Goal: Task Accomplishment & Management: Manage account settings

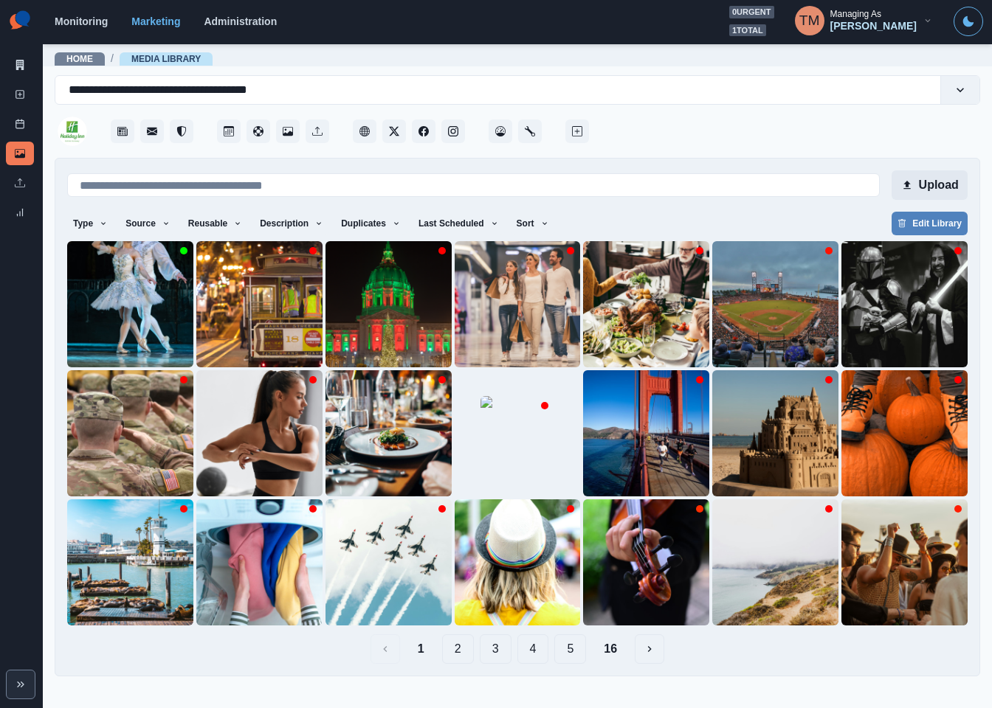
click at [923, 182] on button "Upload" at bounding box center [929, 185] width 76 height 30
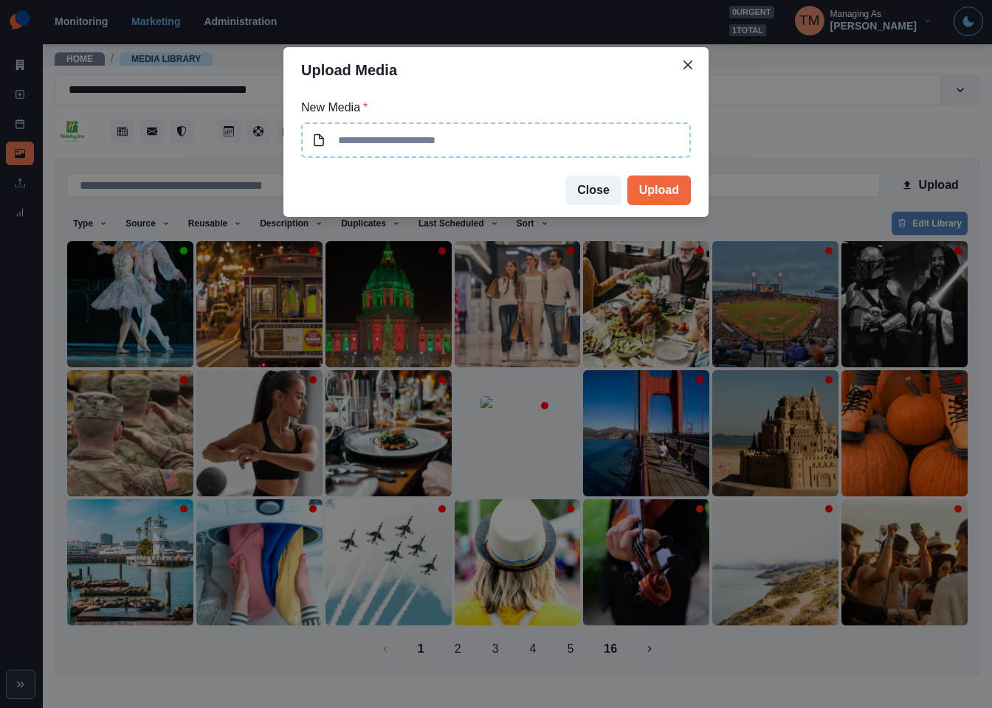
click at [492, 139] on input at bounding box center [496, 139] width 390 height 35
type input "**********"
click at [669, 184] on button "Upload" at bounding box center [658, 191] width 63 height 30
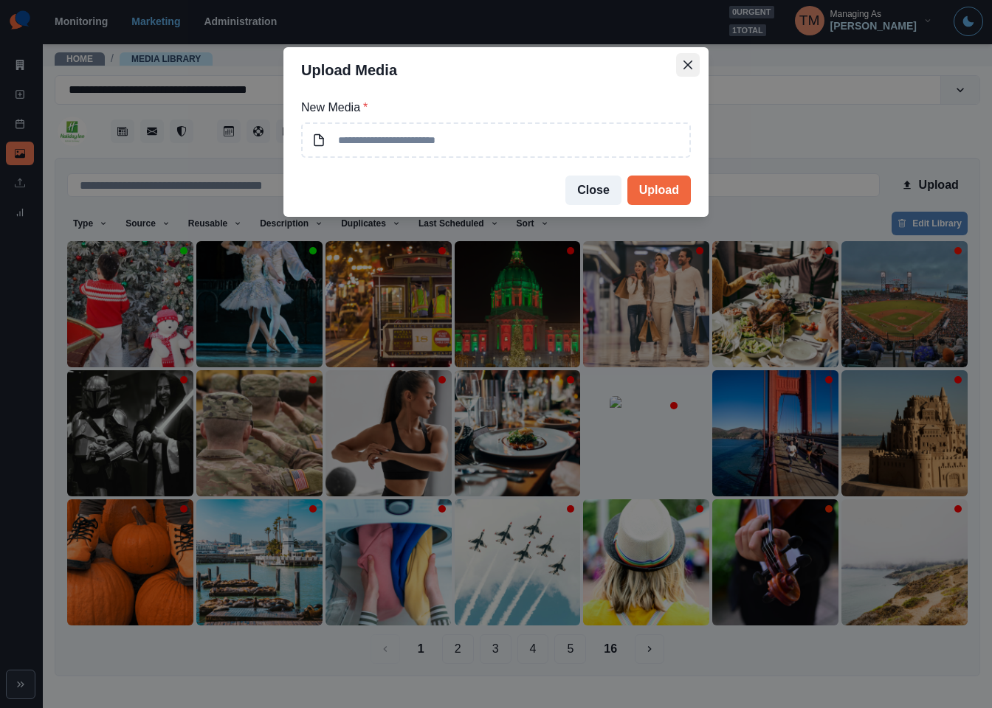
click at [691, 64] on icon "Close" at bounding box center [687, 65] width 9 height 9
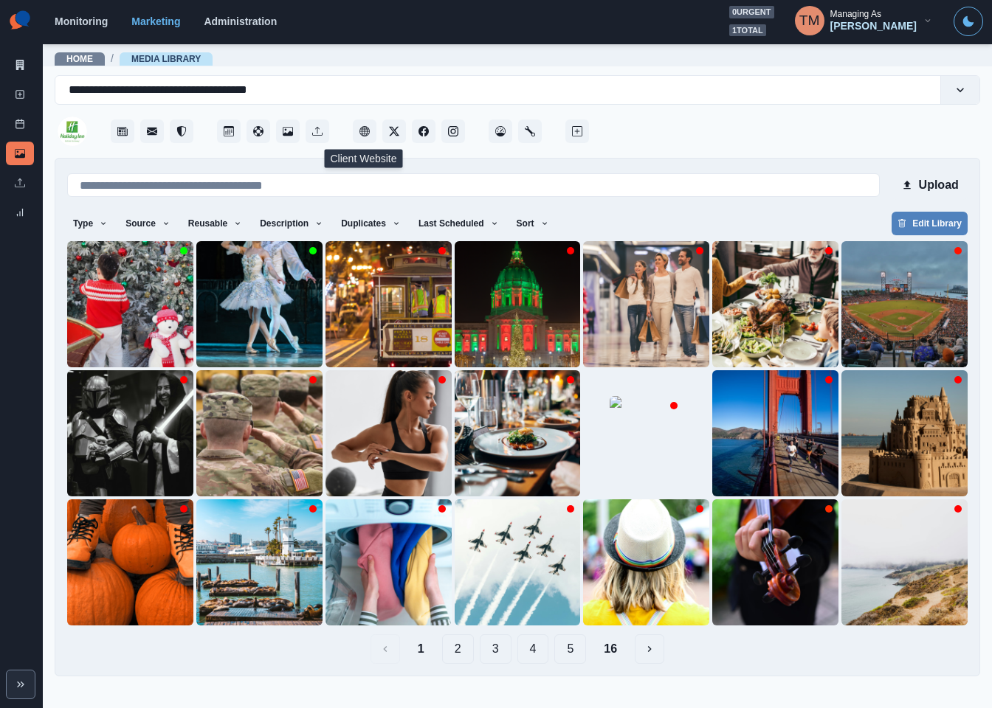
click at [458, 654] on button "2" at bounding box center [458, 650] width 32 height 30
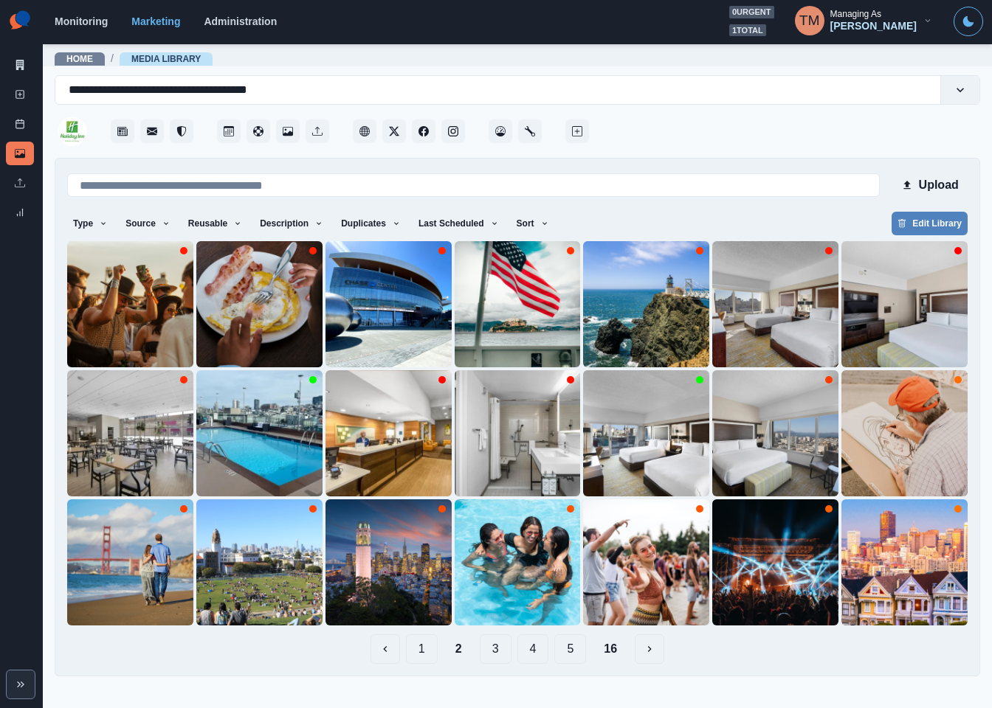
click at [423, 652] on button "1" at bounding box center [422, 650] width 32 height 30
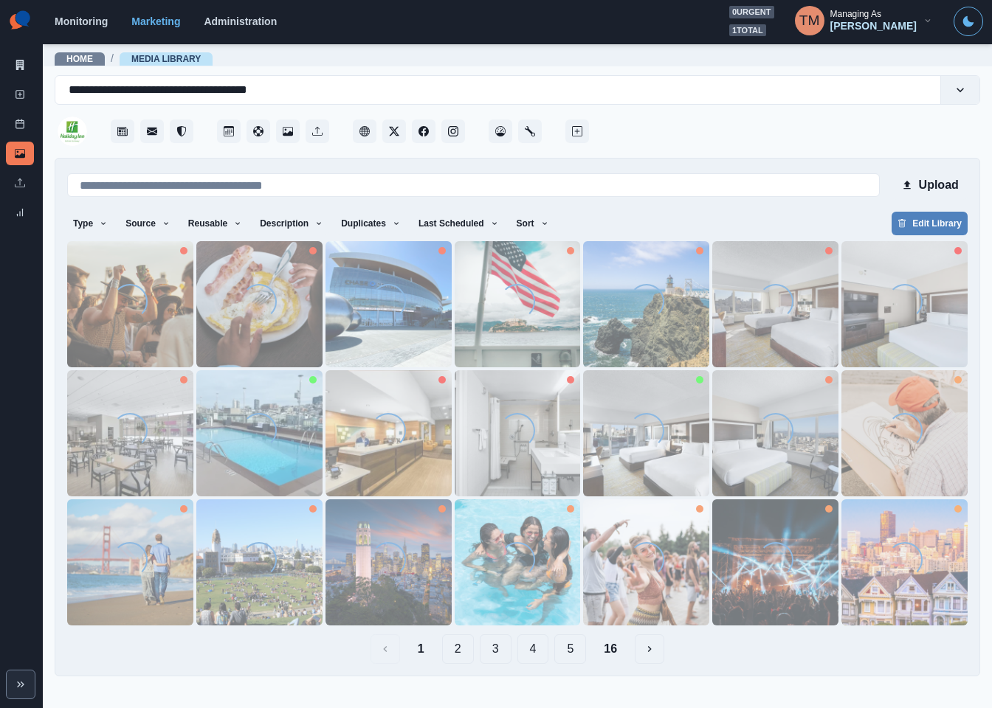
click at [815, 129] on div at bounding box center [786, 127] width 388 height 44
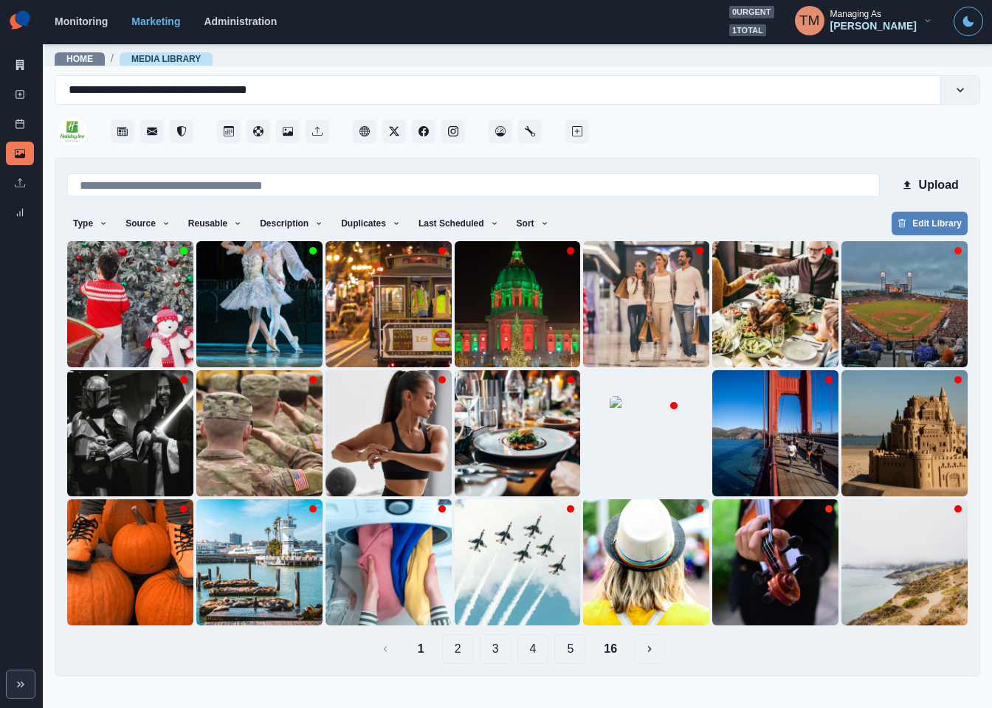
click at [738, 144] on div at bounding box center [786, 127] width 388 height 44
click at [952, 188] on button "Upload" at bounding box center [929, 185] width 76 height 30
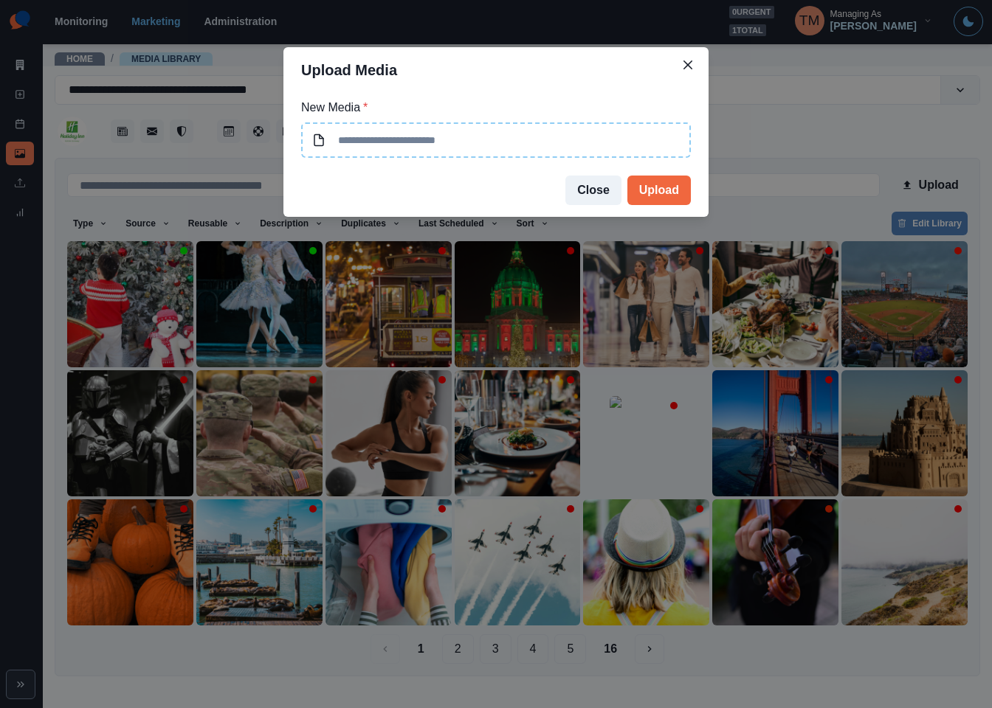
type input "**********"
click at [651, 195] on button "Upload" at bounding box center [658, 191] width 63 height 30
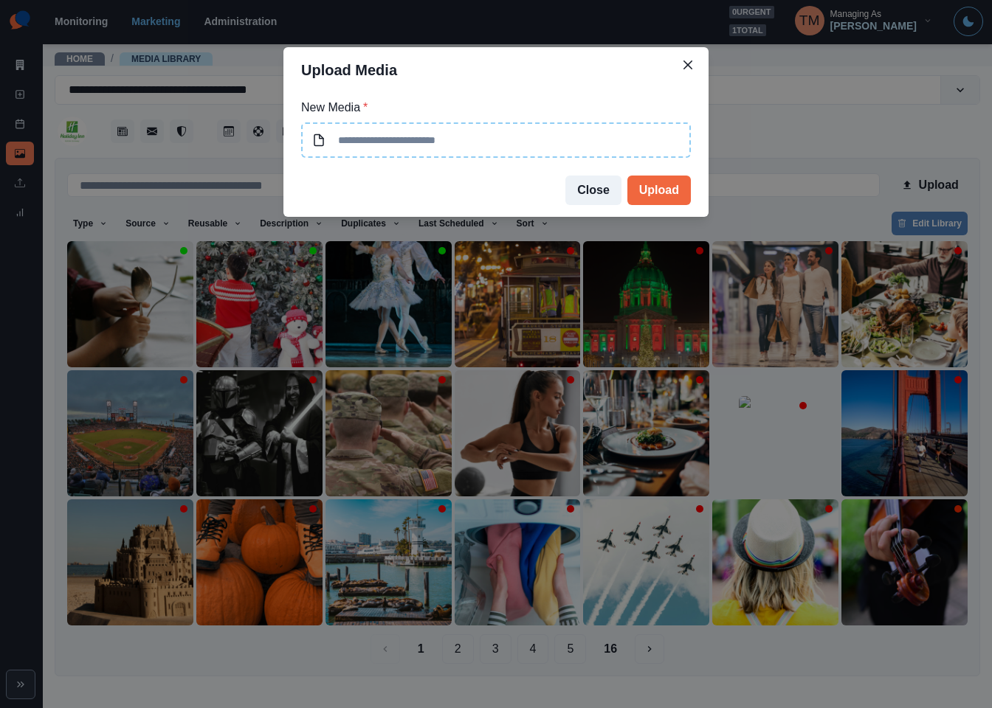
type input "**********"
click at [646, 193] on button "Upload" at bounding box center [658, 191] width 63 height 30
click at [833, 116] on div "**********" at bounding box center [496, 354] width 992 height 708
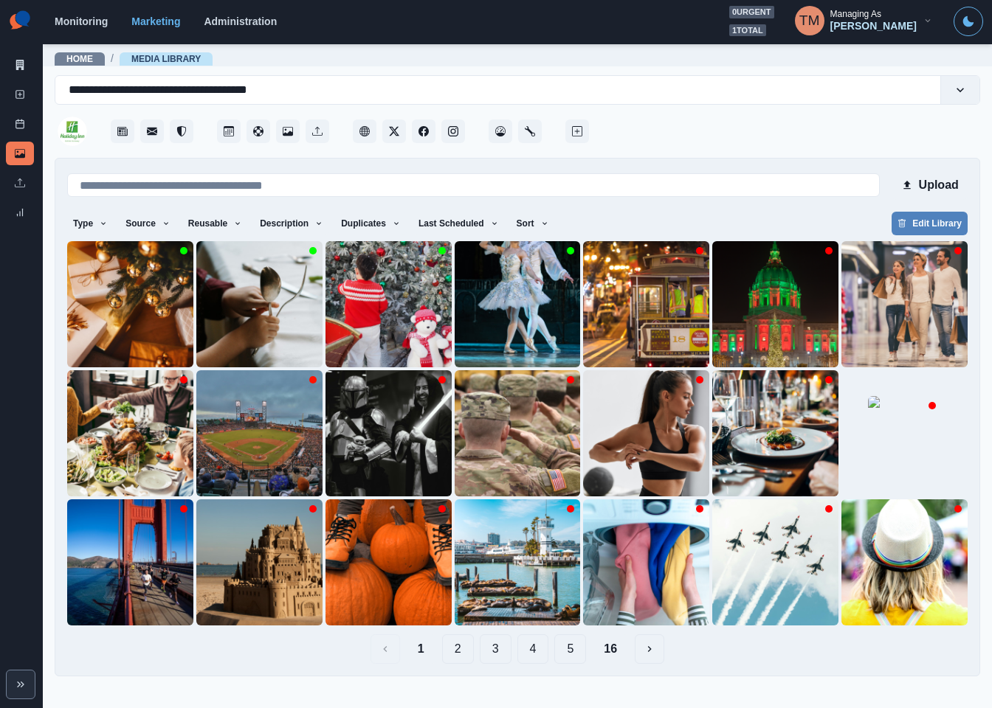
click at [609, 651] on button "16" at bounding box center [610, 650] width 37 height 30
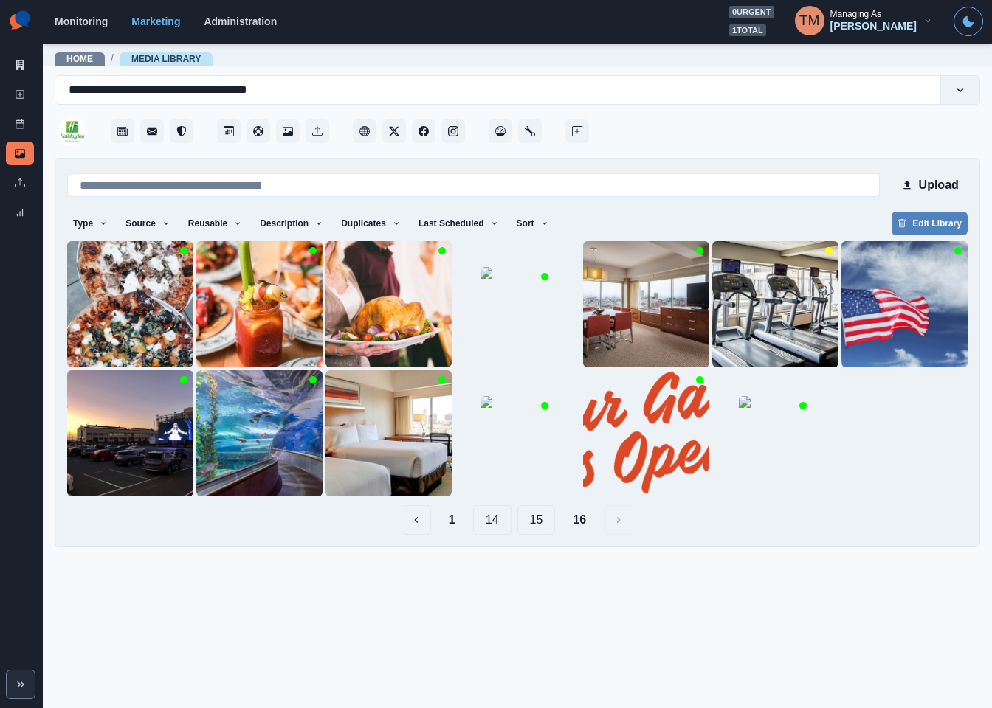
click at [540, 527] on button "15" at bounding box center [536, 520] width 38 height 30
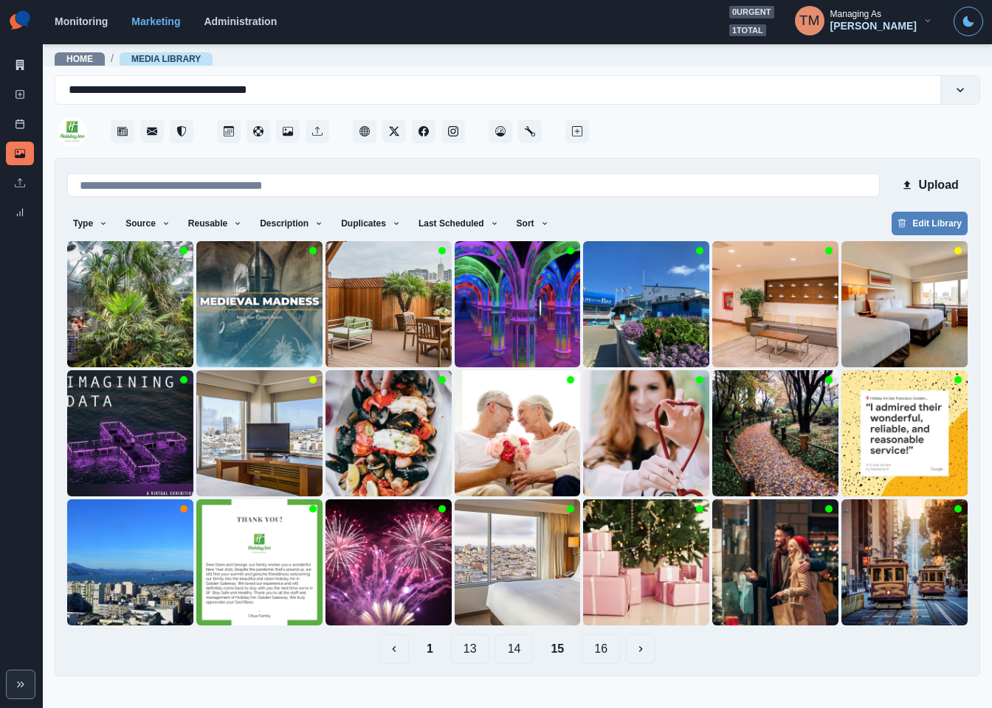
click at [516, 653] on button "14" at bounding box center [514, 650] width 38 height 30
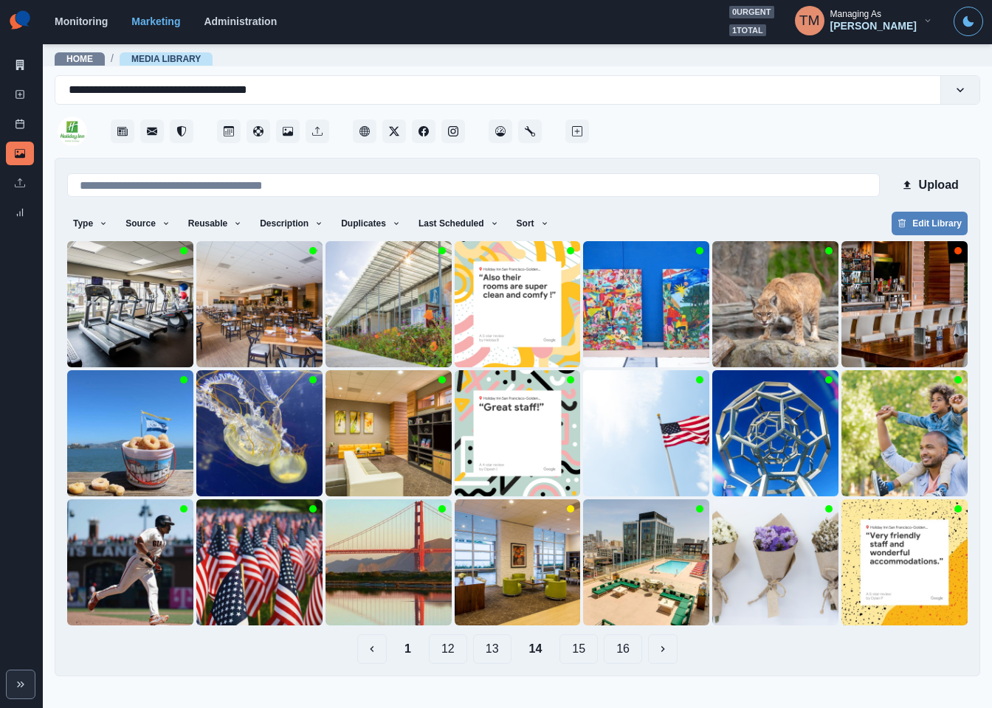
click at [492, 647] on button "13" at bounding box center [492, 650] width 38 height 30
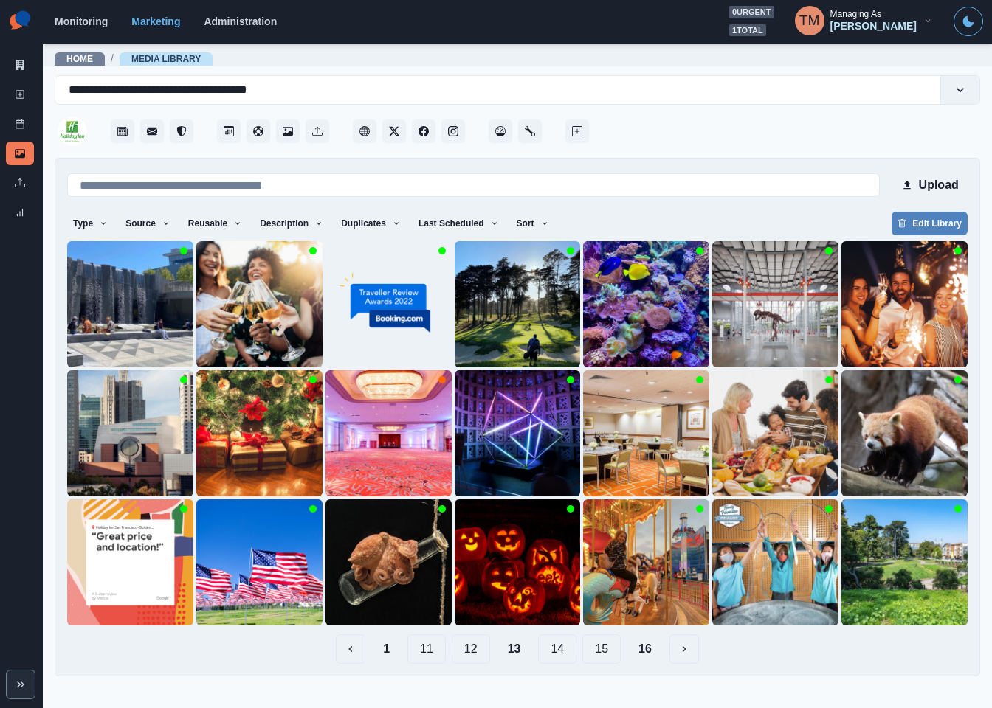
click at [477, 652] on button "12" at bounding box center [471, 650] width 38 height 30
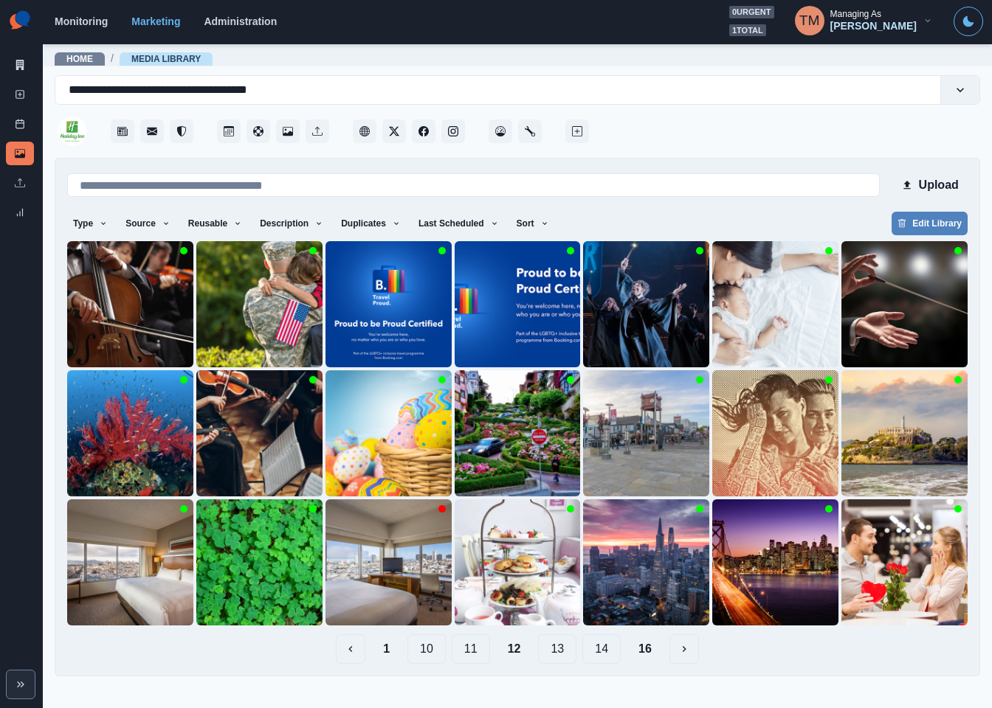
click at [474, 657] on button "11" at bounding box center [471, 650] width 38 height 30
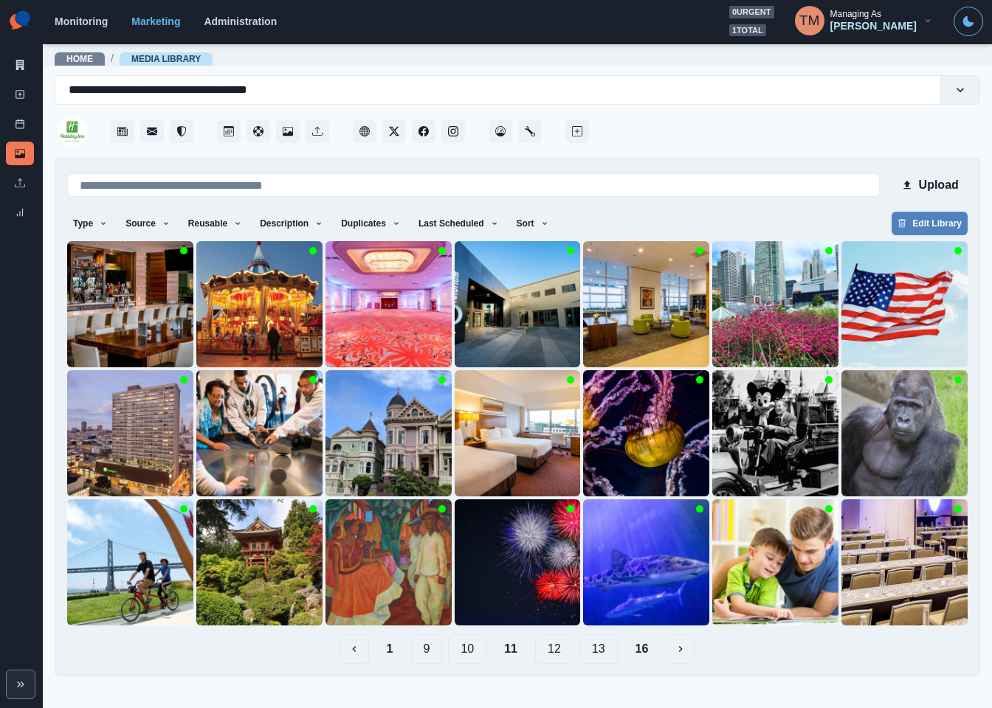
click at [468, 651] on button "10" at bounding box center [467, 650] width 38 height 30
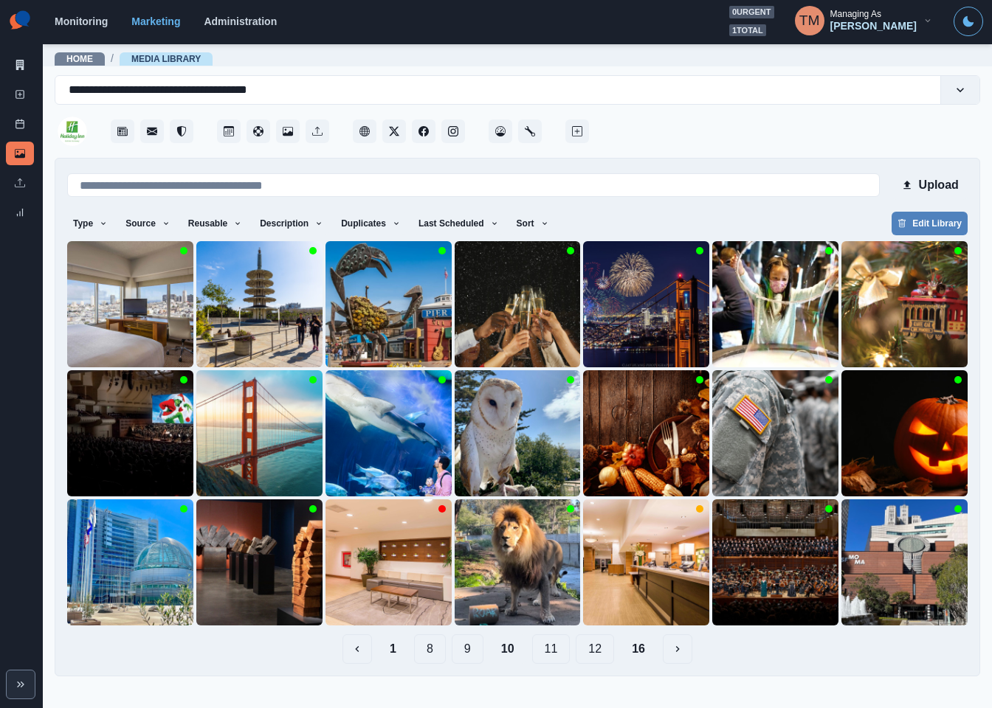
click at [457, 652] on button "9" at bounding box center [468, 650] width 32 height 30
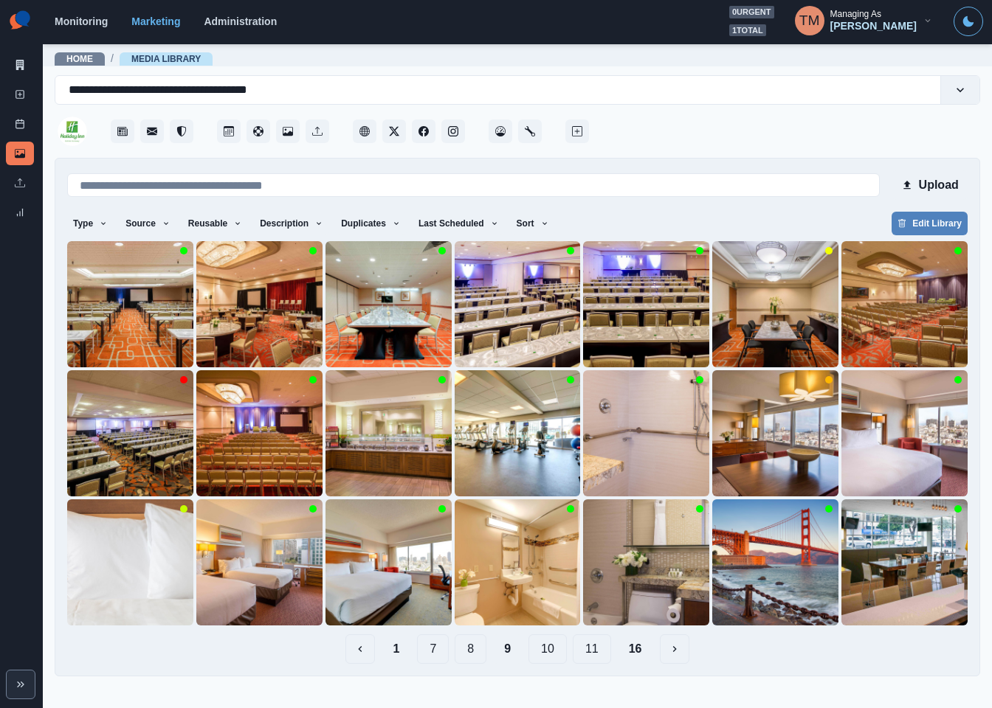
click at [472, 656] on button "8" at bounding box center [471, 650] width 32 height 30
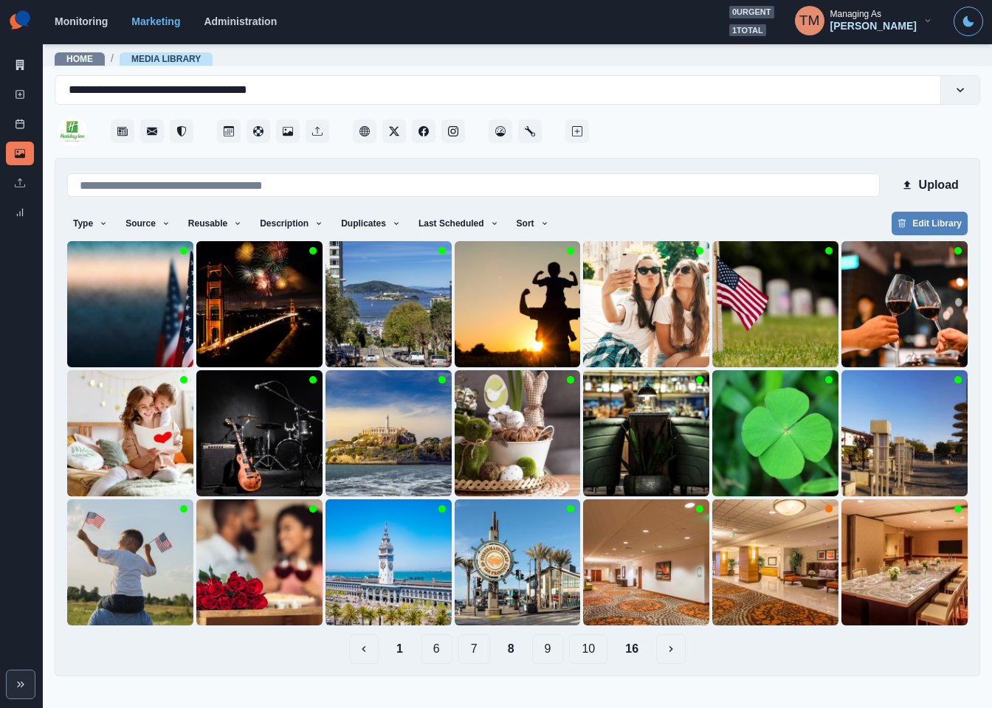
click at [466, 651] on button "7" at bounding box center [474, 650] width 32 height 30
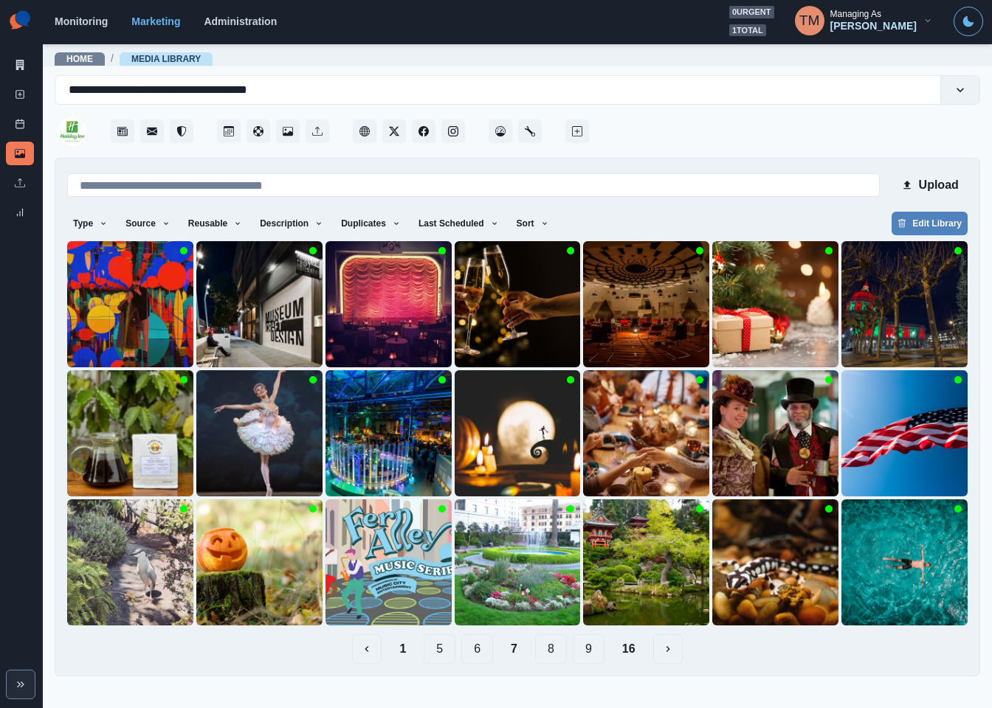
click at [472, 656] on button "6" at bounding box center [477, 650] width 32 height 30
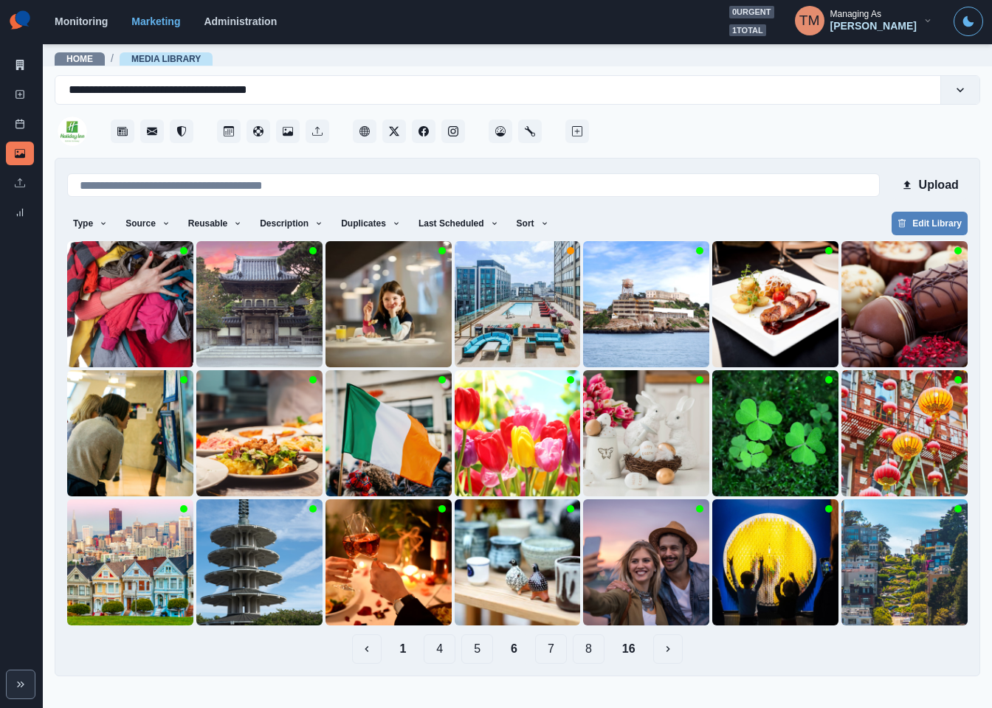
click at [476, 655] on button "5" at bounding box center [477, 650] width 32 height 30
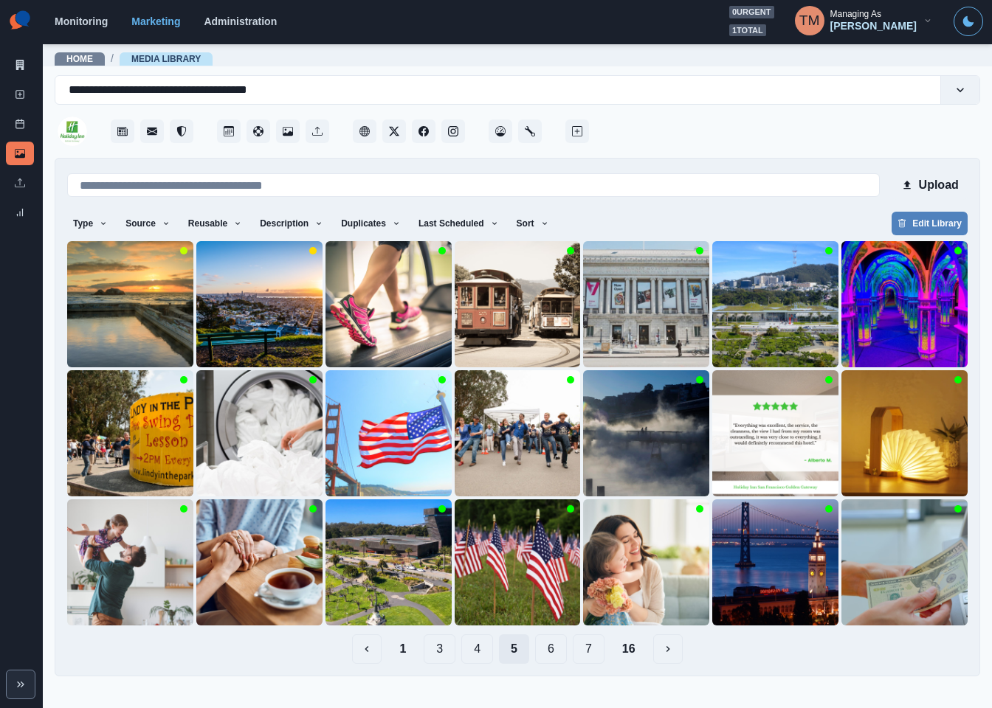
click at [476, 655] on button "4" at bounding box center [477, 650] width 32 height 30
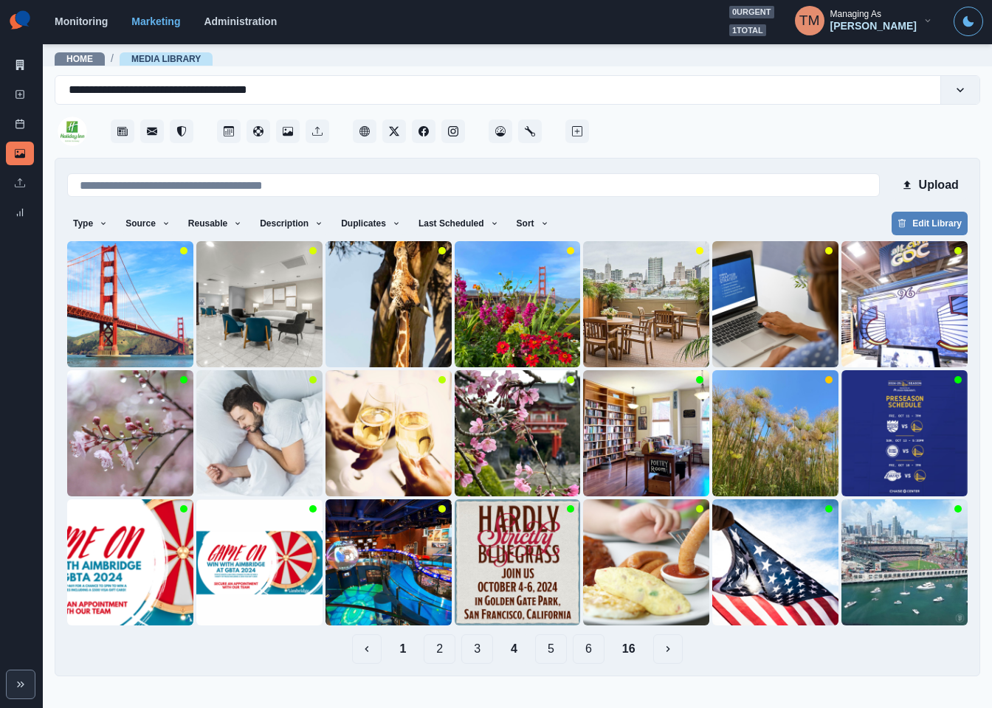
click at [479, 649] on button "3" at bounding box center [477, 650] width 32 height 30
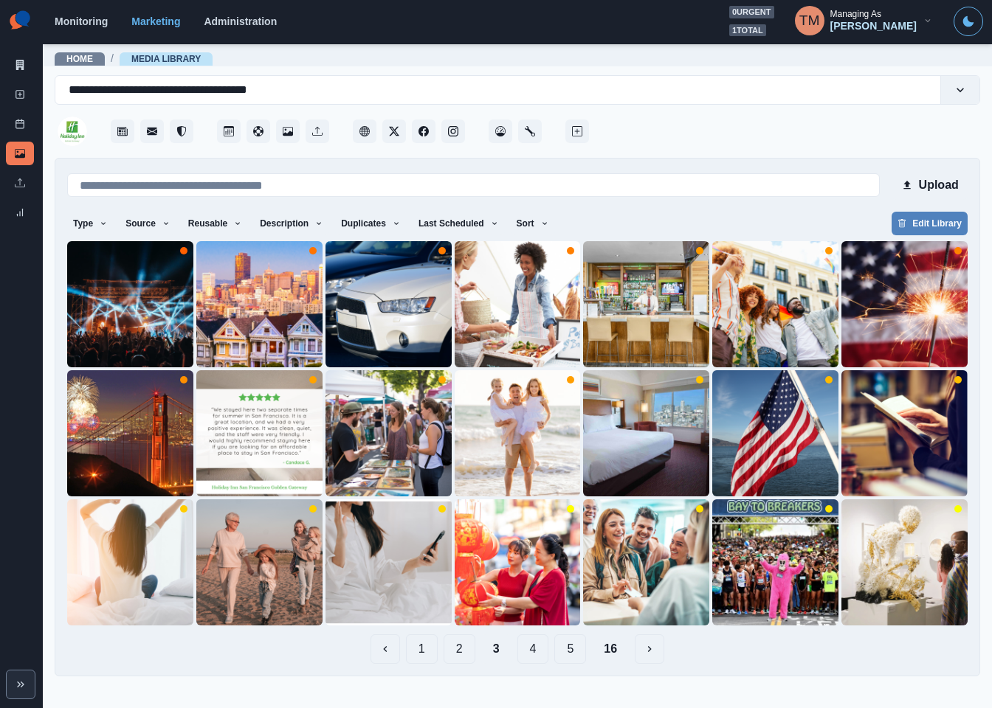
click at [460, 651] on button "2" at bounding box center [459, 650] width 32 height 30
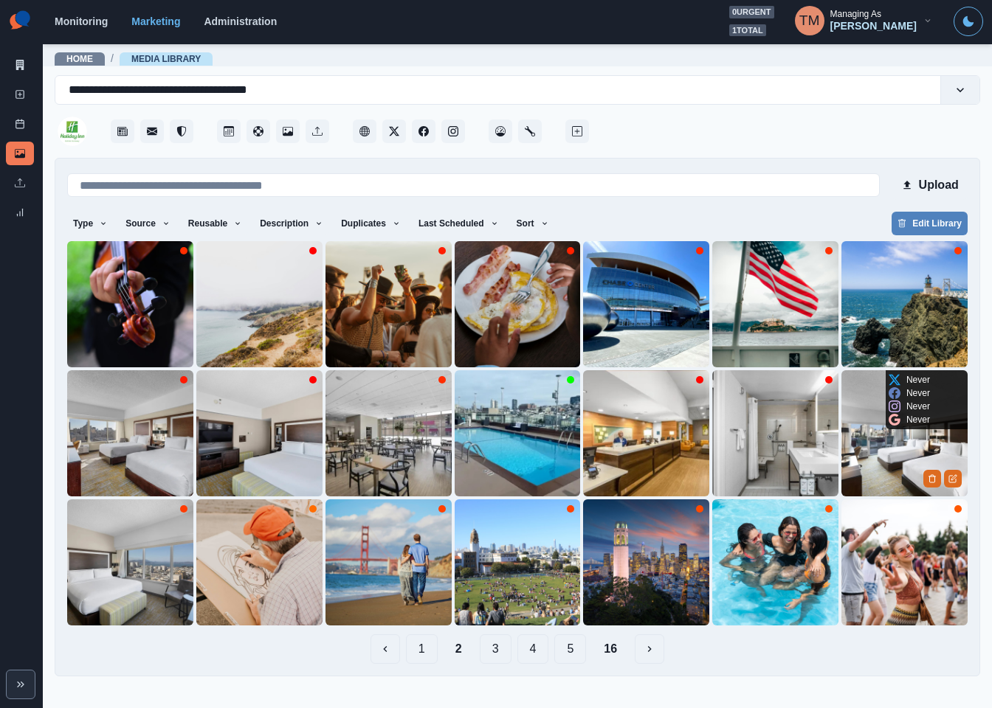
click at [875, 463] on img at bounding box center [904, 433] width 126 height 126
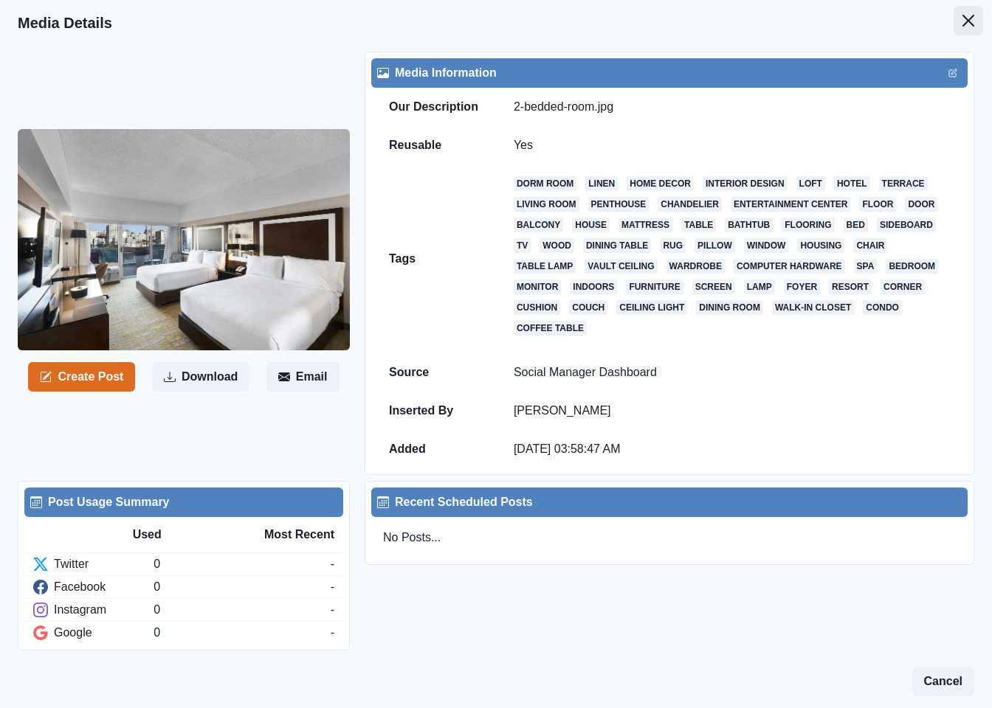
click at [962, 21] on icon "Close" at bounding box center [968, 21] width 12 height 12
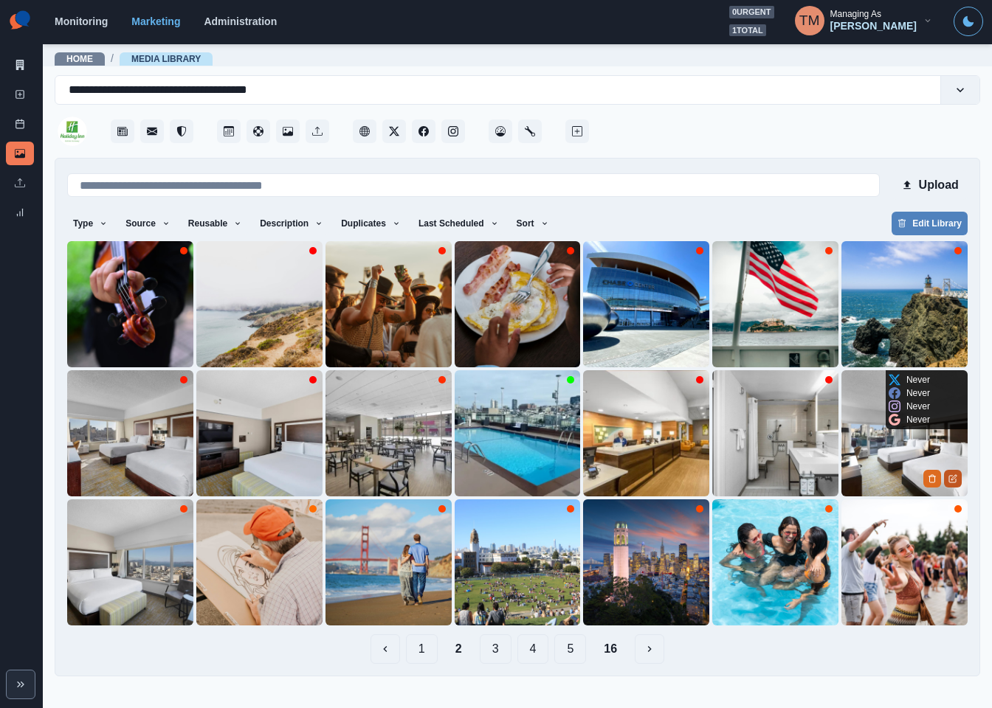
click at [955, 478] on icon "Edit Media" at bounding box center [952, 478] width 9 height 9
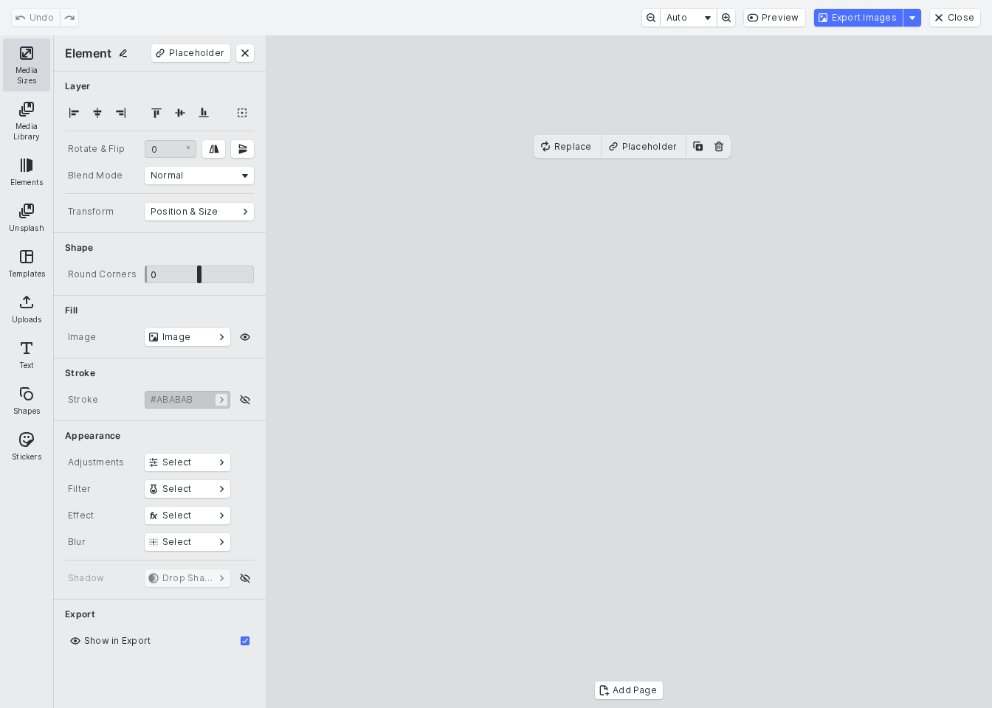
click at [29, 49] on button "Media Sizes" at bounding box center [26, 64] width 47 height 53
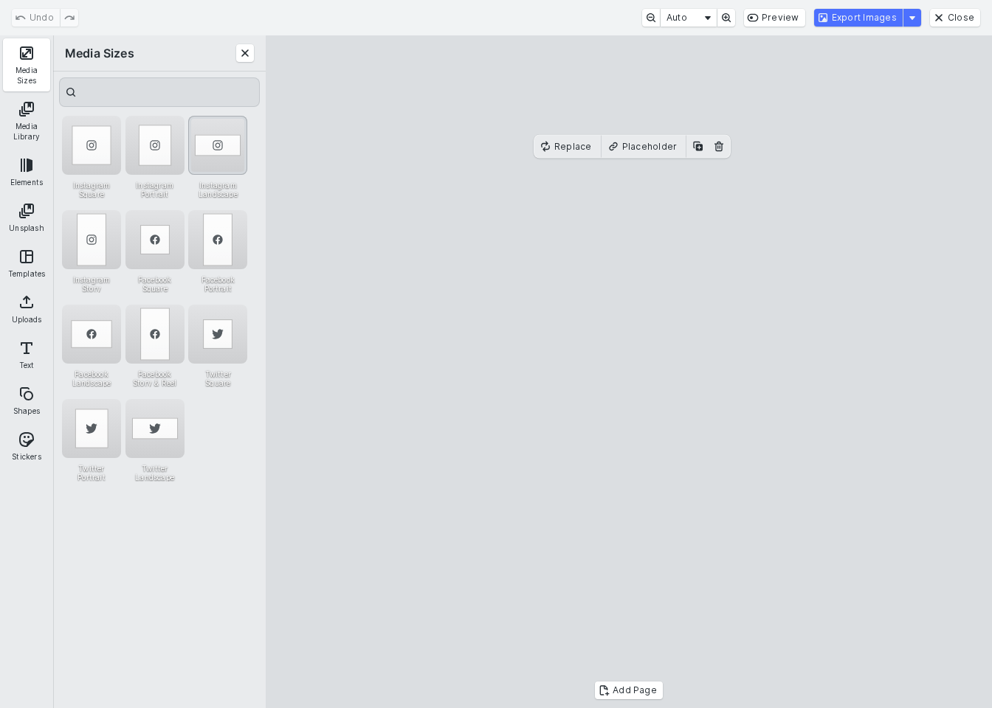
click at [219, 129] on div "Instagram Landscape" at bounding box center [217, 145] width 59 height 59
click at [629, 372] on cesdk-canvas "Editor canvas" at bounding box center [629, 372] width 0 height 0
drag, startPoint x: 638, startPoint y: 461, endPoint x: 638, endPoint y: 437, distance: 24.4
click at [629, 372] on cesdk-canvas "Editor canvas" at bounding box center [629, 372] width 0 height 0
drag, startPoint x: 624, startPoint y: 531, endPoint x: 624, endPoint y: 556, distance: 24.4
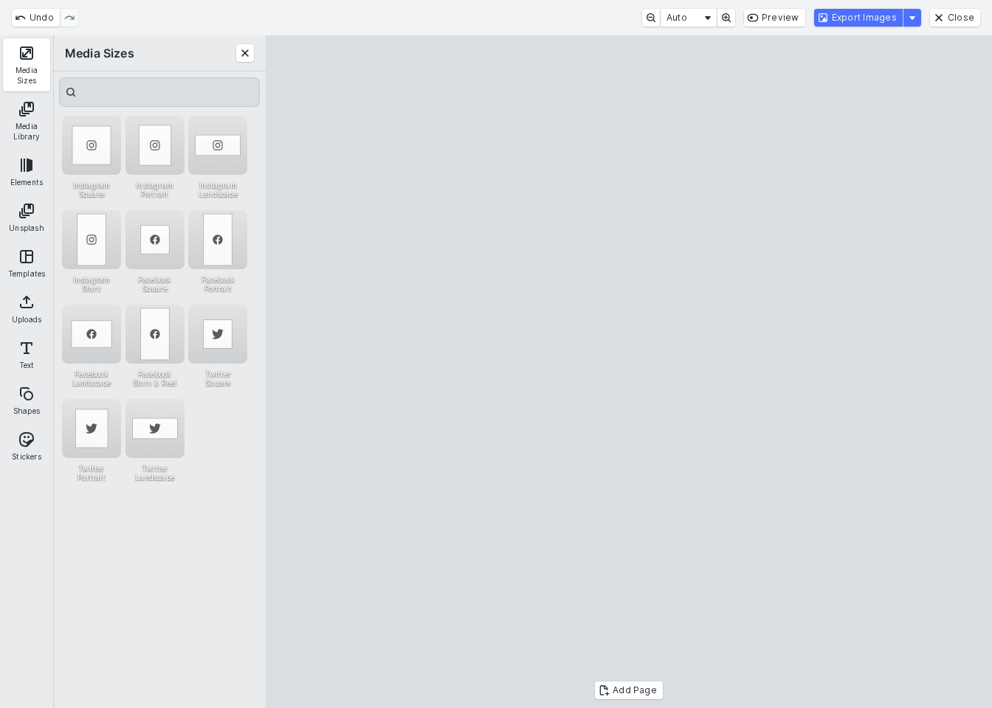
click at [629, 372] on cesdk-canvas "Editor canvas" at bounding box center [629, 372] width 0 height 0
drag, startPoint x: 629, startPoint y: 186, endPoint x: 629, endPoint y: 209, distance: 22.9
click at [629, 372] on cesdk-canvas "Editor canvas" at bounding box center [629, 372] width 0 height 0
drag, startPoint x: 627, startPoint y: 558, endPoint x: 627, endPoint y: 581, distance: 22.9
click at [629, 372] on cesdk-canvas "Editor canvas" at bounding box center [629, 372] width 0 height 0
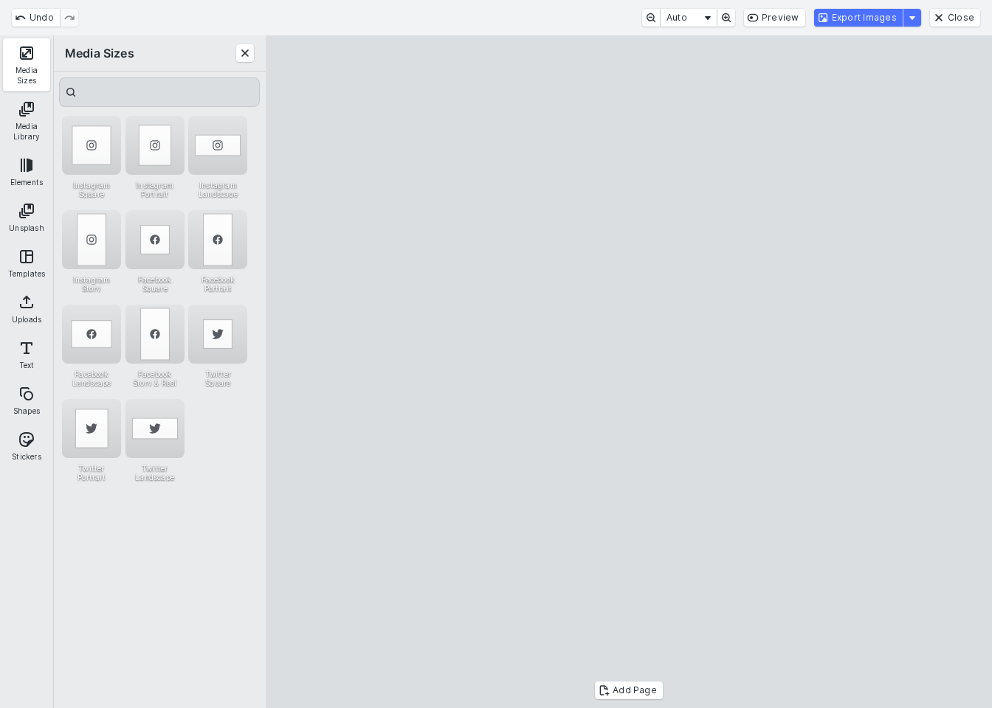
click at [629, 372] on cesdk-canvas "Editor canvas" at bounding box center [629, 372] width 0 height 0
drag, startPoint x: 640, startPoint y: 496, endPoint x: 640, endPoint y: 479, distance: 17.0
click at [629, 372] on cesdk-canvas "Editor canvas" at bounding box center [629, 372] width 0 height 0
drag, startPoint x: 627, startPoint y: 193, endPoint x: 627, endPoint y: 215, distance: 22.1
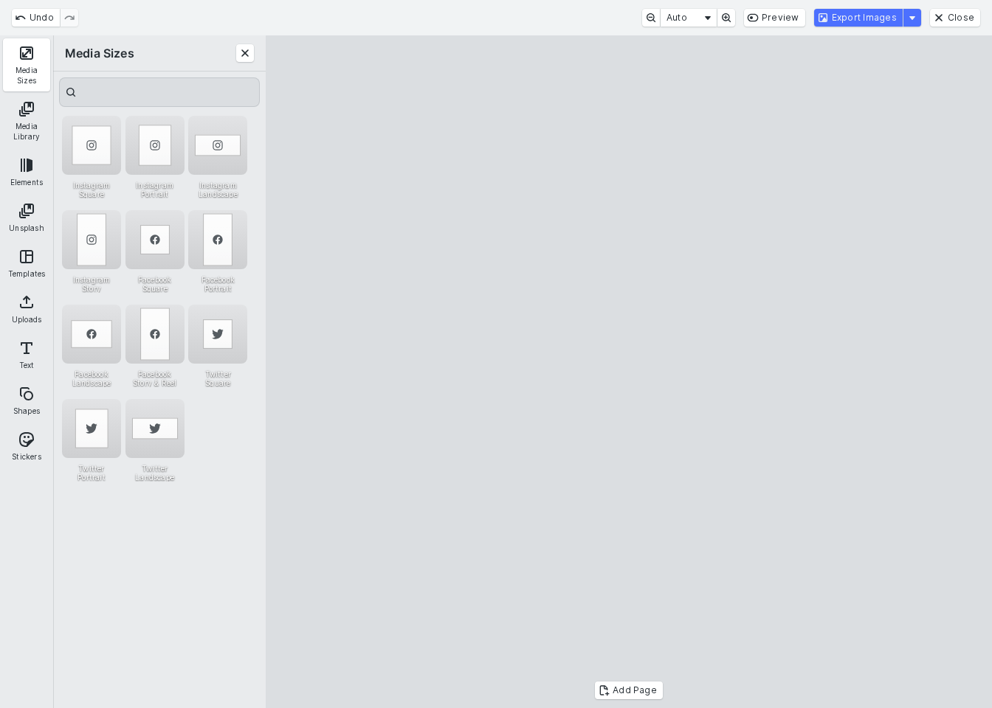
click at [629, 372] on cesdk-canvas "Editor canvas" at bounding box center [629, 372] width 0 height 0
click at [870, 20] on button "Export Images" at bounding box center [858, 18] width 89 height 18
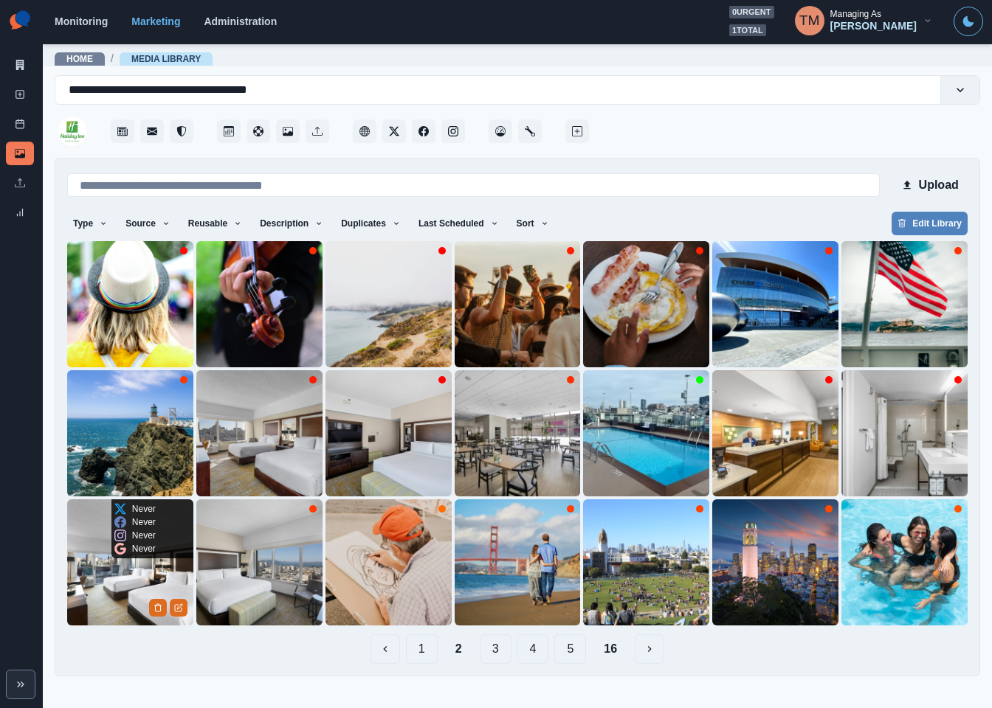
click at [120, 583] on img at bounding box center [130, 563] width 126 height 126
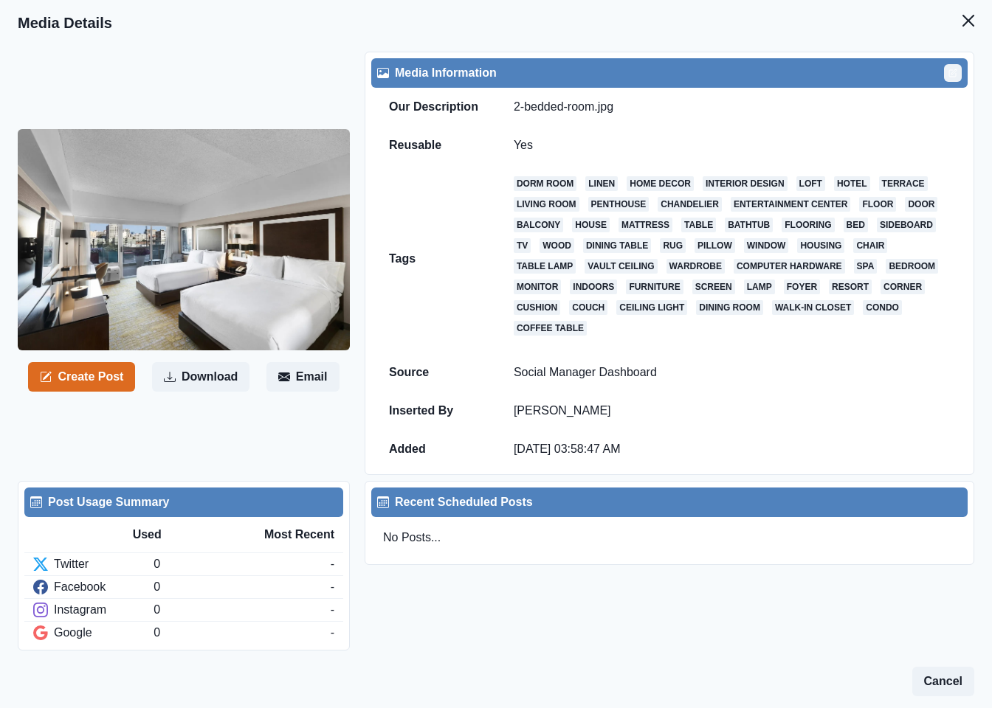
click at [948, 72] on icon "Edit" at bounding box center [952, 73] width 9 height 9
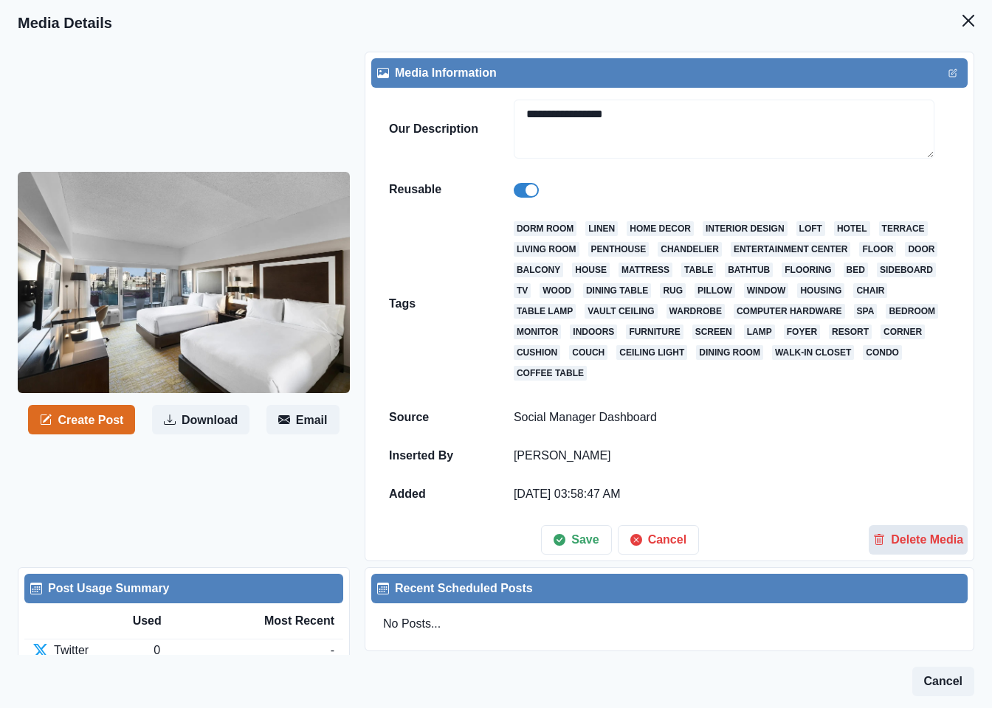
click at [908, 549] on button "Delete Media" at bounding box center [918, 540] width 99 height 30
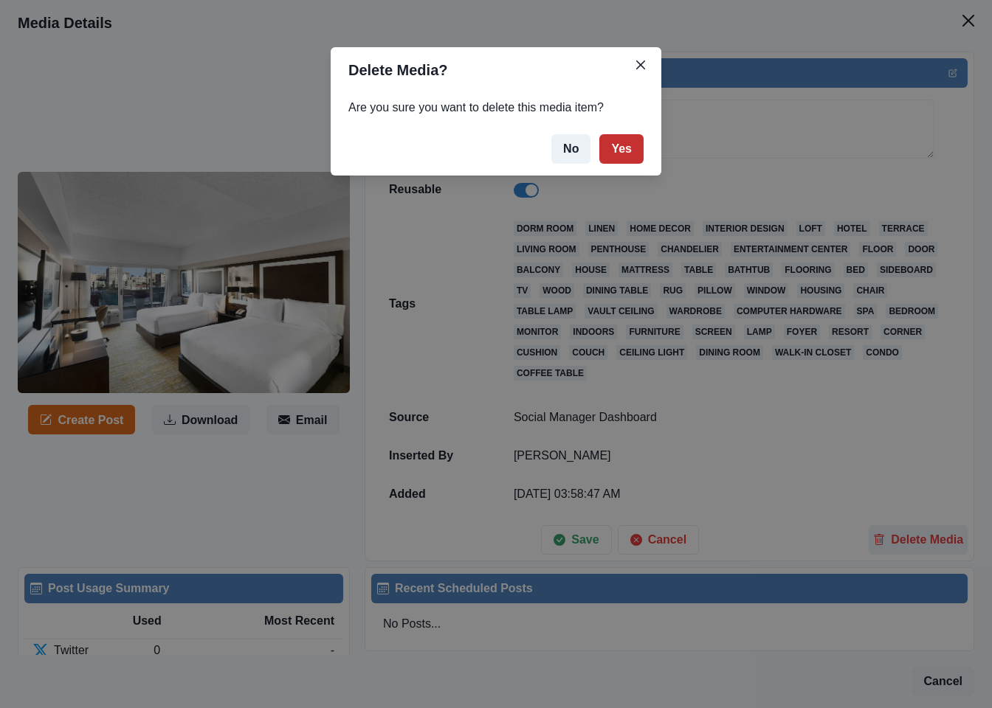
click at [618, 139] on button "Yes" at bounding box center [621, 149] width 44 height 30
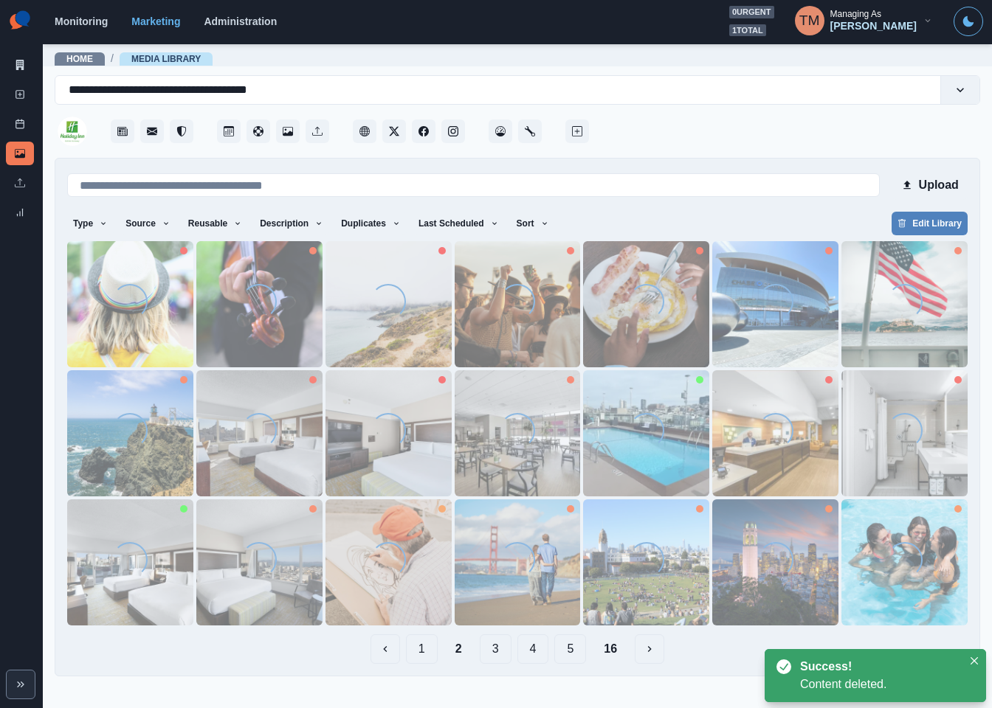
click at [425, 654] on button "1" at bounding box center [422, 650] width 32 height 30
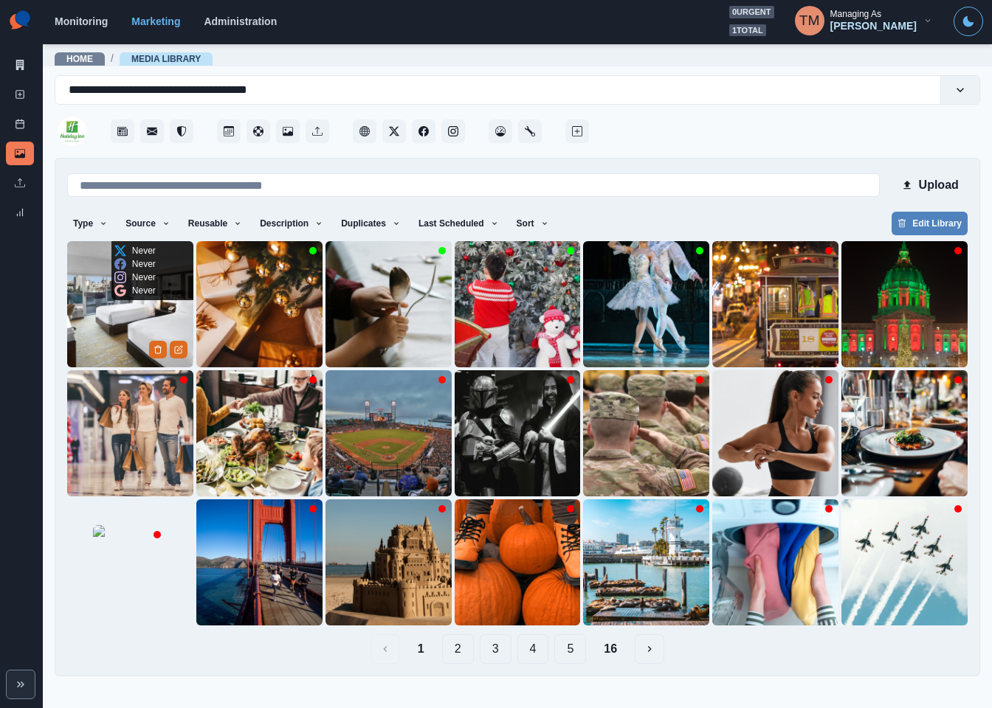
click at [96, 317] on img at bounding box center [130, 304] width 126 height 126
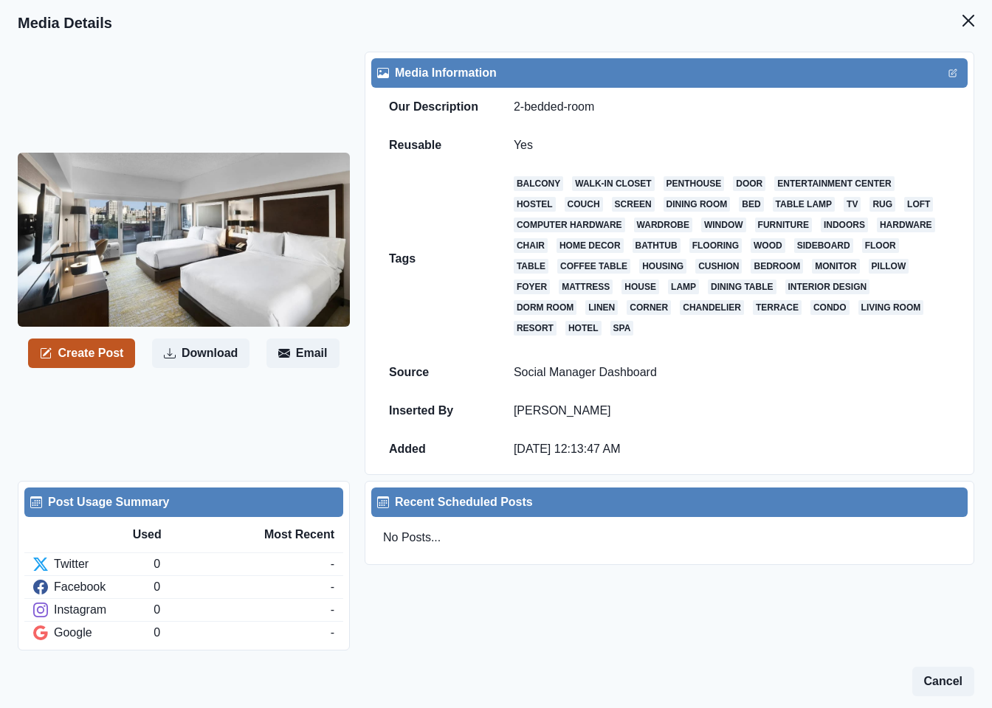
click at [100, 362] on button "Create Post" at bounding box center [81, 354] width 107 height 30
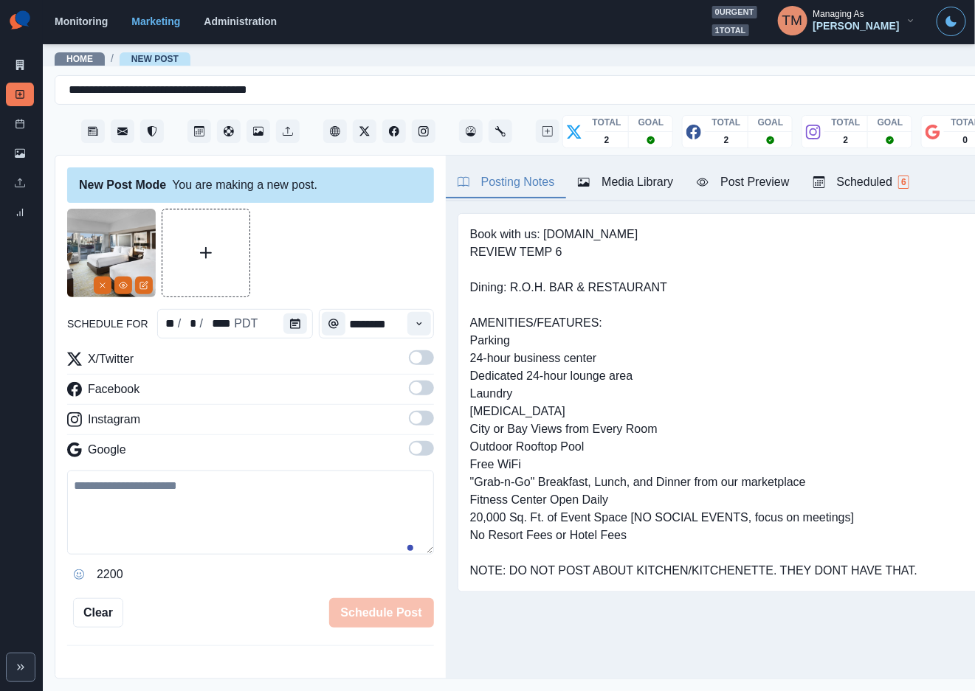
click at [244, 518] on textarea at bounding box center [250, 513] width 367 height 84
paste textarea "**********"
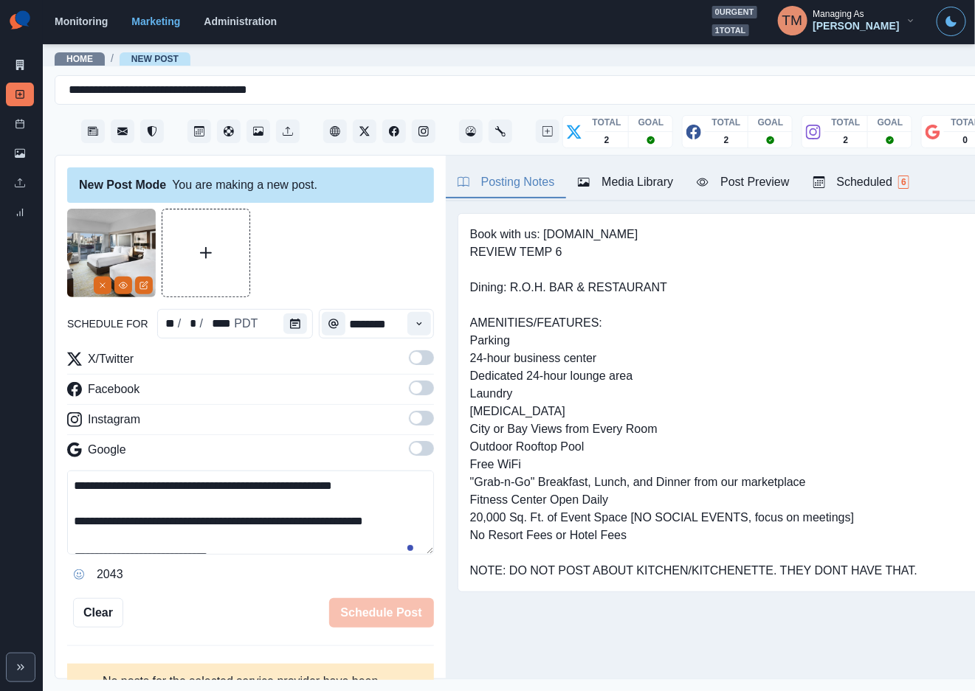
scroll to position [29, 0]
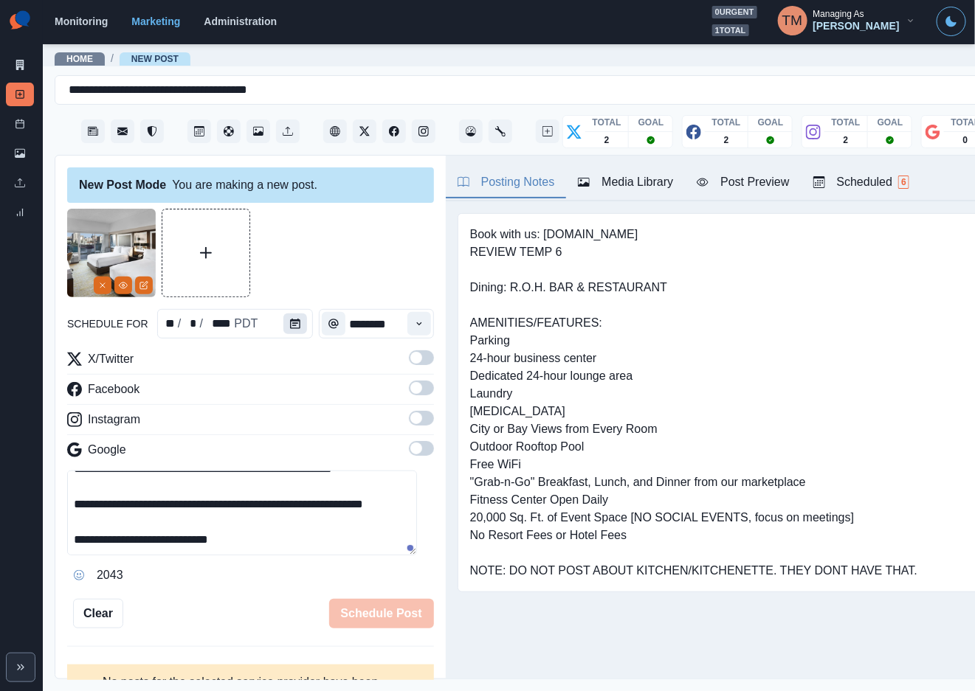
type textarea "**********"
click at [290, 324] on icon "Calendar" at bounding box center [295, 324] width 10 height 10
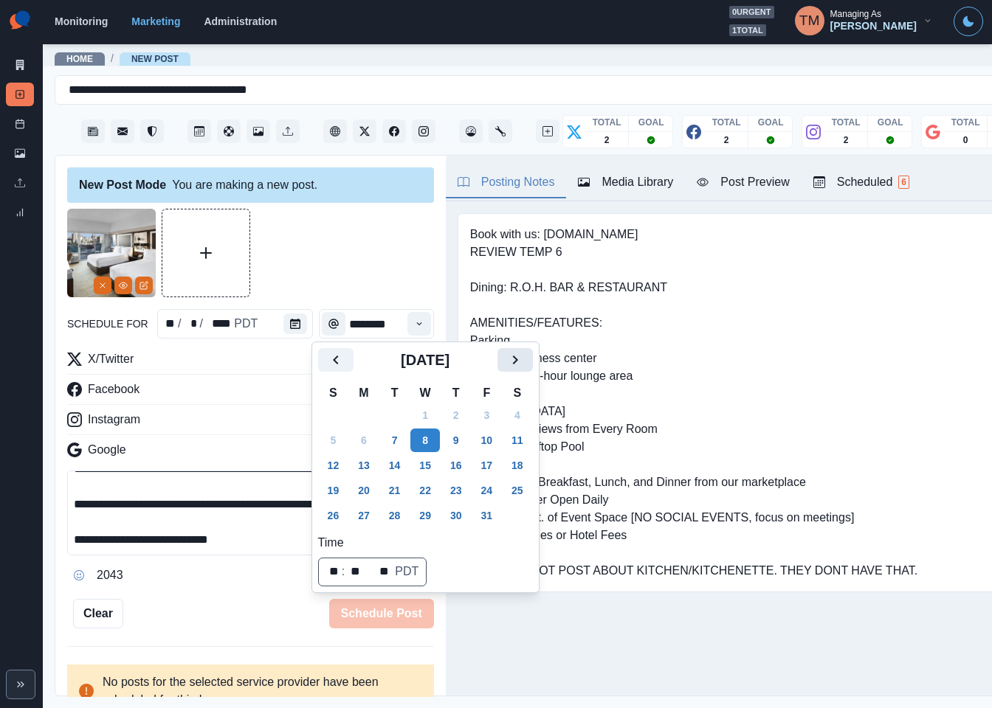
click at [520, 359] on icon "Next" at bounding box center [515, 360] width 18 height 18
click at [457, 445] on button "11" at bounding box center [456, 441] width 30 height 24
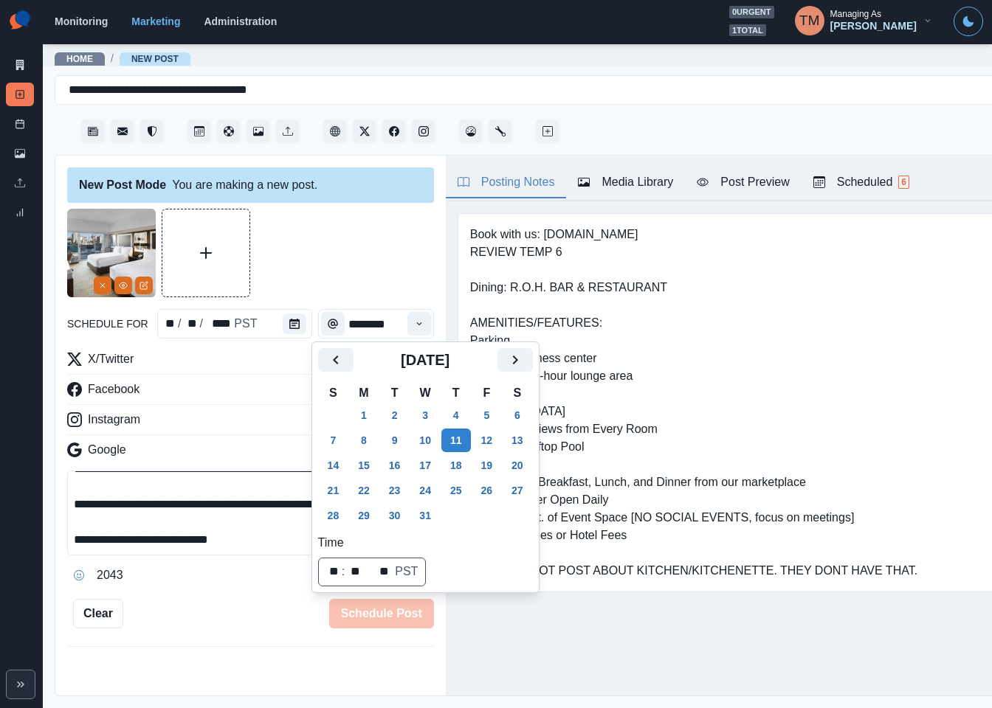
click at [337, 219] on div at bounding box center [250, 253] width 367 height 89
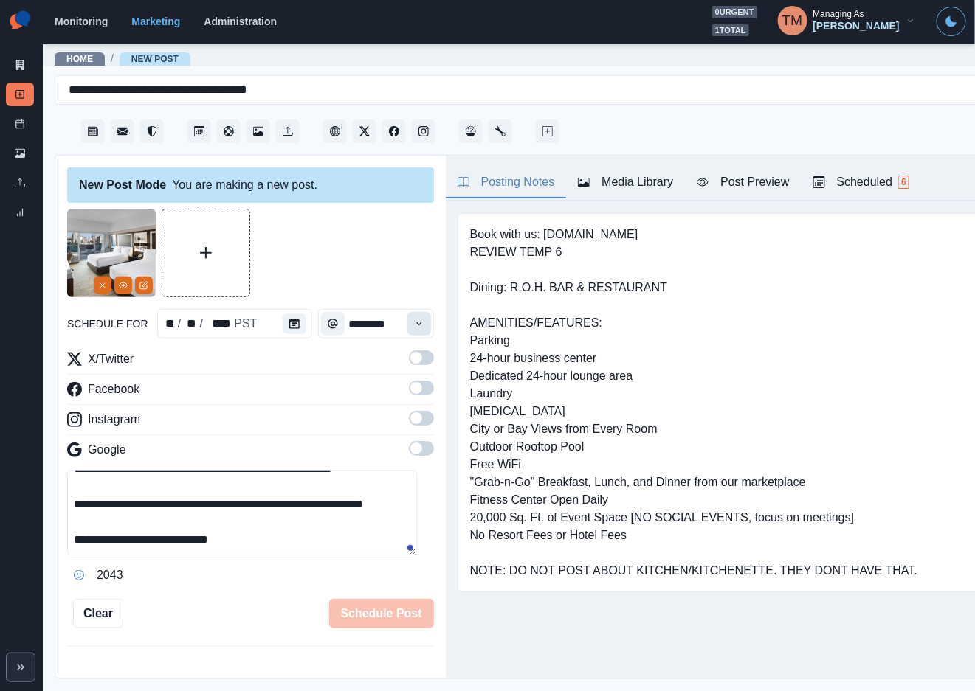
click at [414, 328] on icon "Time" at bounding box center [419, 324] width 10 height 10
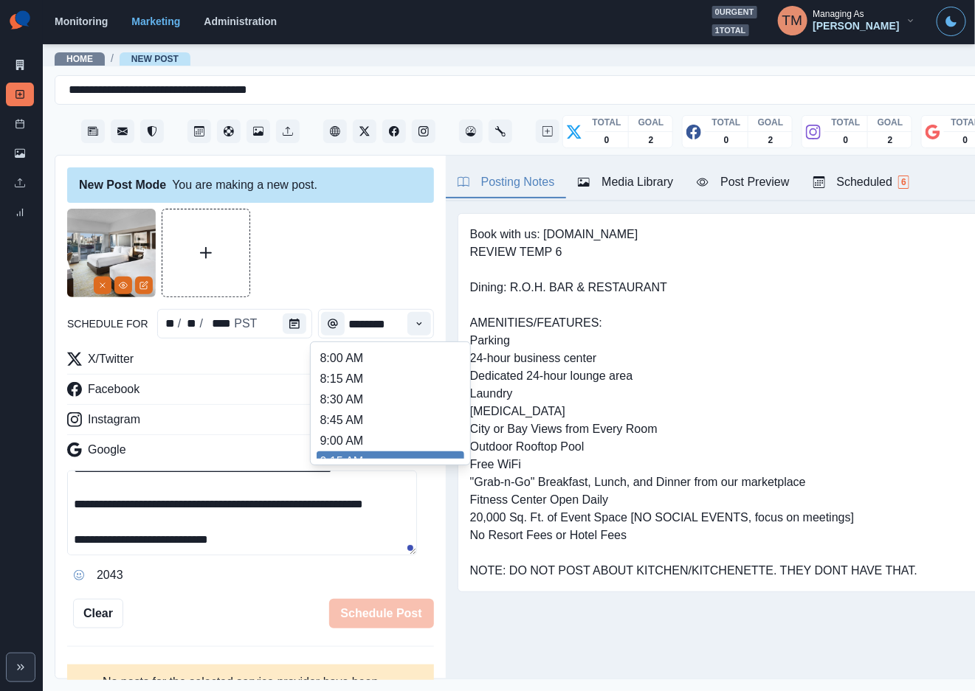
scroll to position [0, 3]
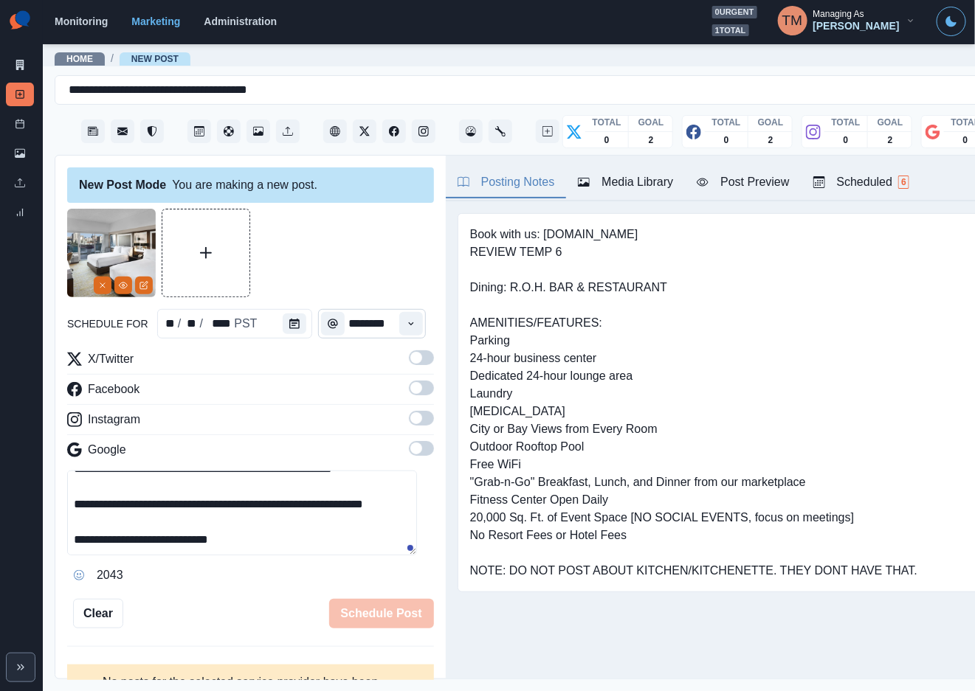
type input "********"
click at [367, 263] on div at bounding box center [250, 253] width 367 height 89
click at [412, 361] on span at bounding box center [421, 358] width 25 height 15
click at [410, 385] on span at bounding box center [421, 388] width 25 height 15
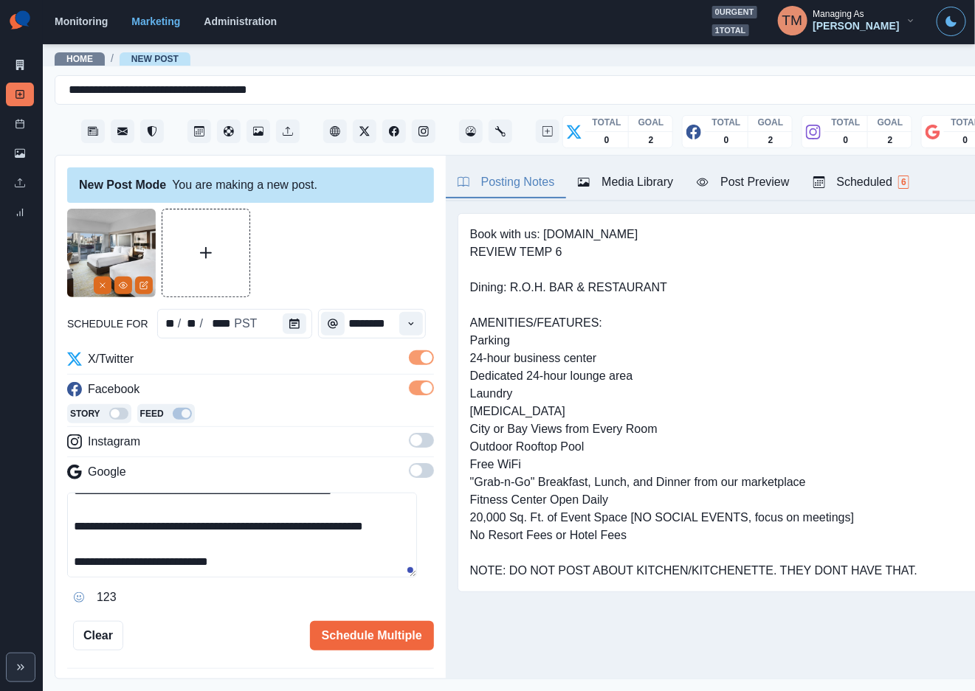
click at [412, 441] on span at bounding box center [421, 440] width 25 height 15
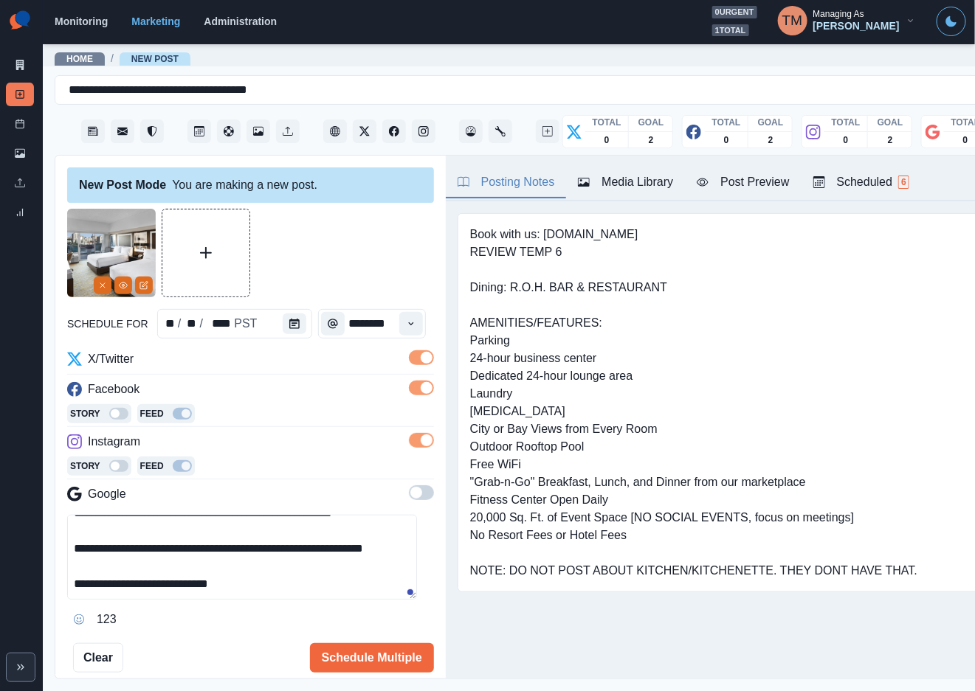
click at [367, 239] on div at bounding box center [250, 253] width 367 height 89
click at [740, 187] on div "Post Preview" at bounding box center [743, 182] width 92 height 18
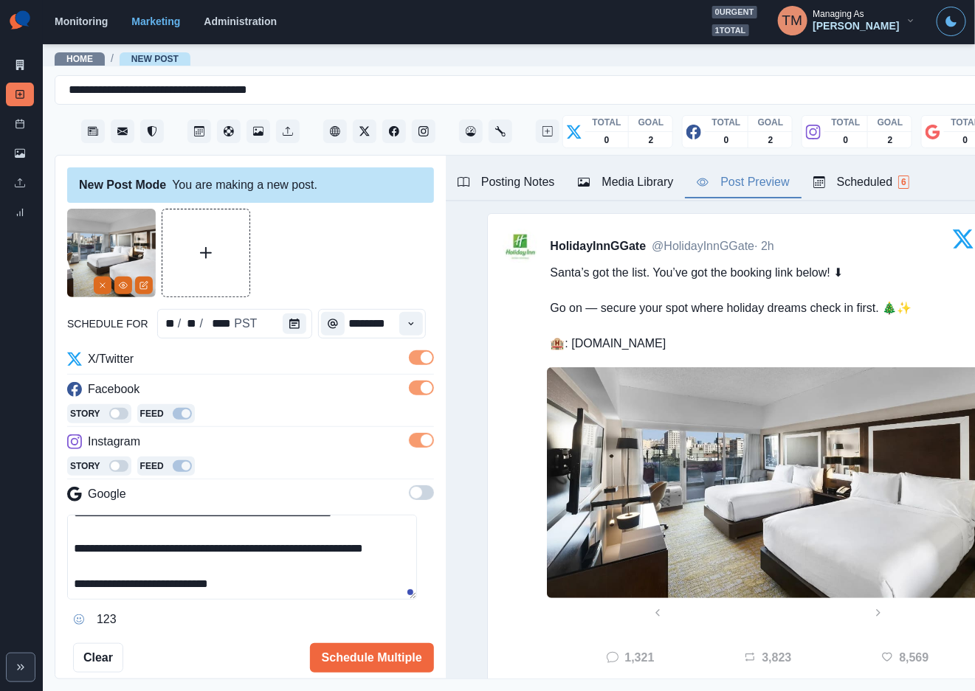
click at [89, 592] on textarea "**********" at bounding box center [242, 557] width 350 height 85
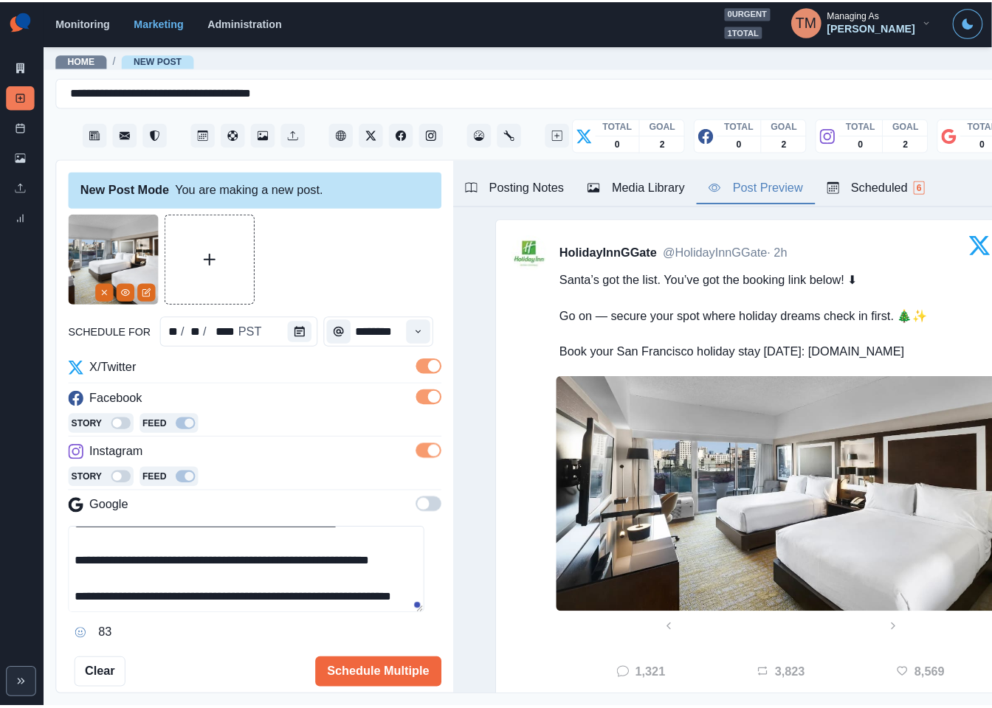
scroll to position [52, 0]
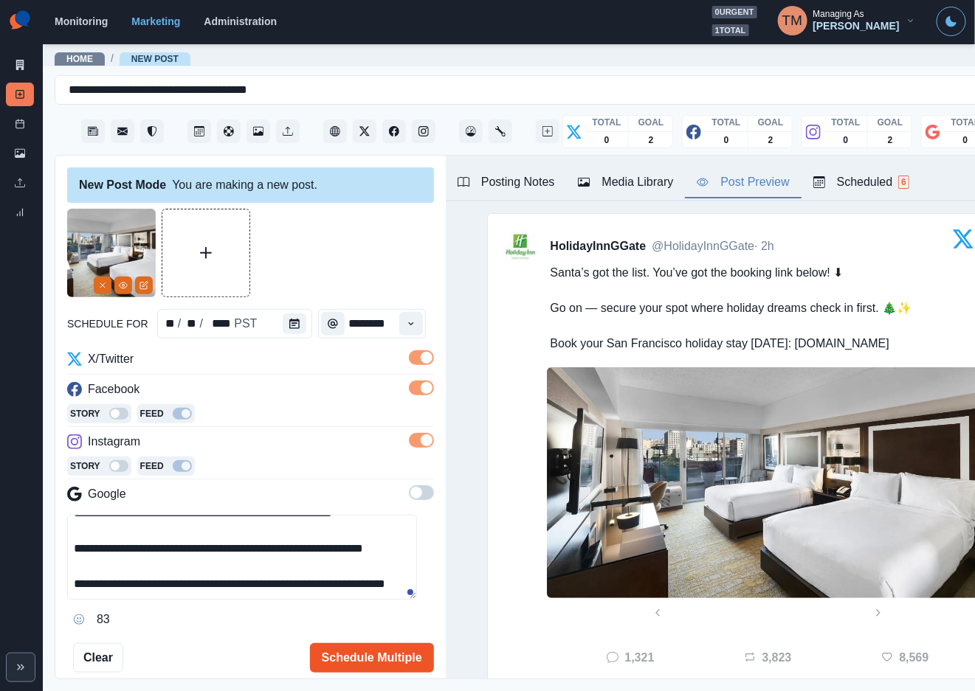
type textarea "**********"
click at [368, 660] on button "Schedule Multiple" at bounding box center [372, 658] width 124 height 30
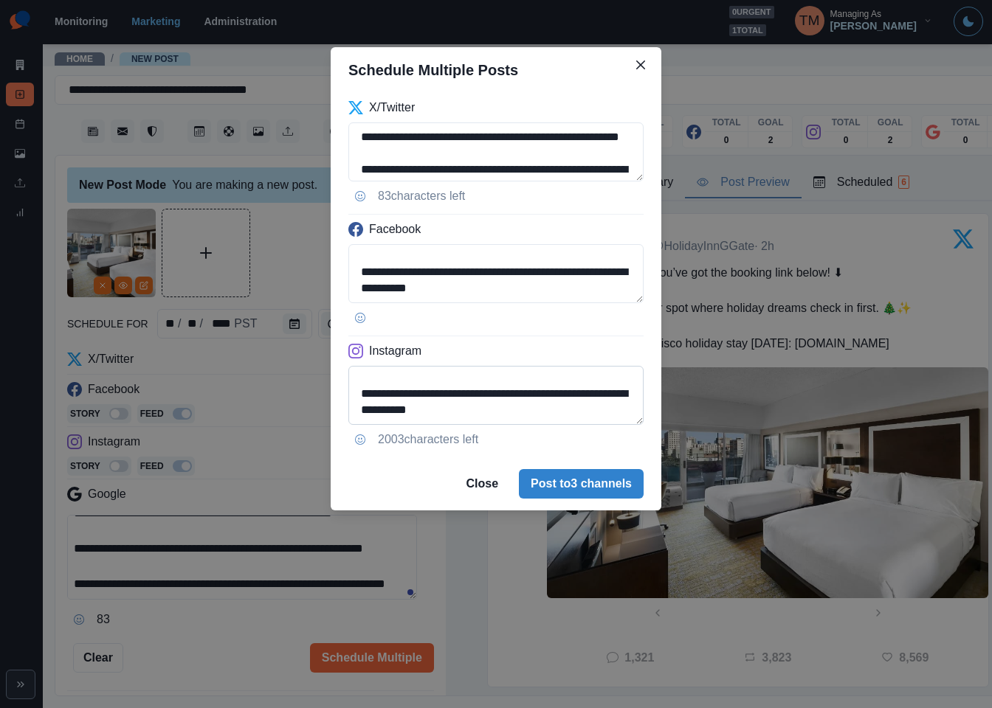
scroll to position [85, 0]
drag, startPoint x: 584, startPoint y: 399, endPoint x: 604, endPoint y: 419, distance: 28.2
click at [604, 419] on textarea "**********" at bounding box center [495, 395] width 295 height 59
paste textarea
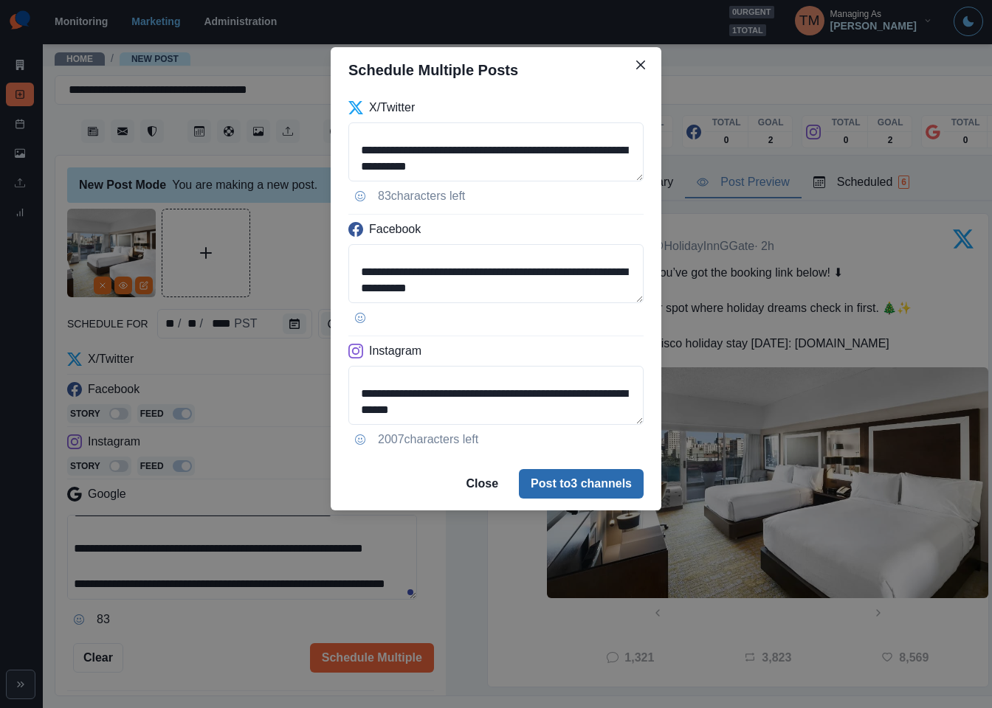
type textarea "**********"
click at [604, 492] on button "Post to 3 channels" at bounding box center [581, 484] width 125 height 30
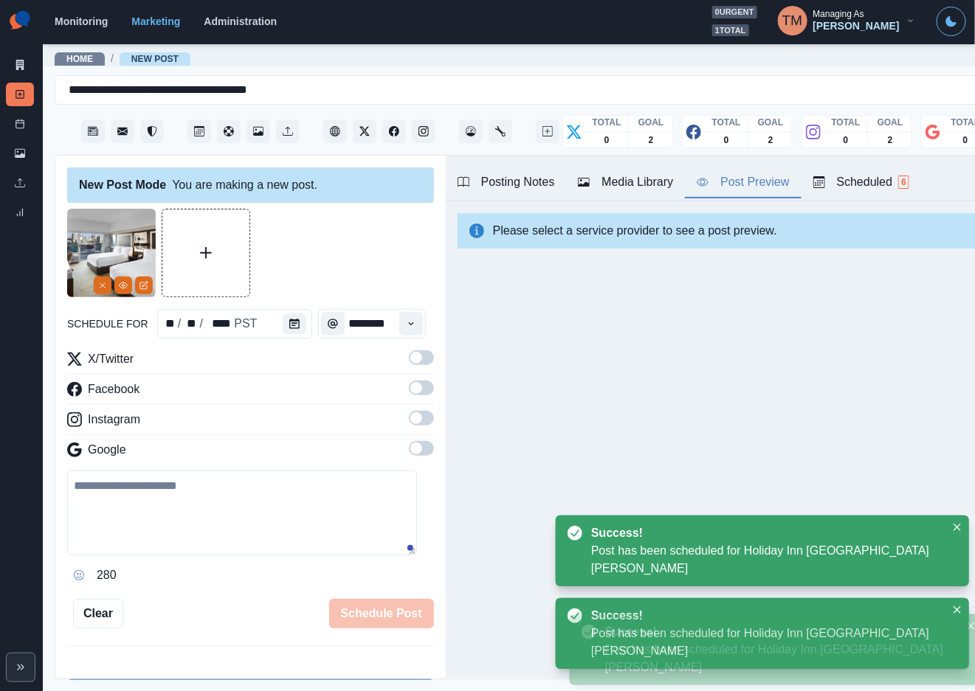
scroll to position [332, 0]
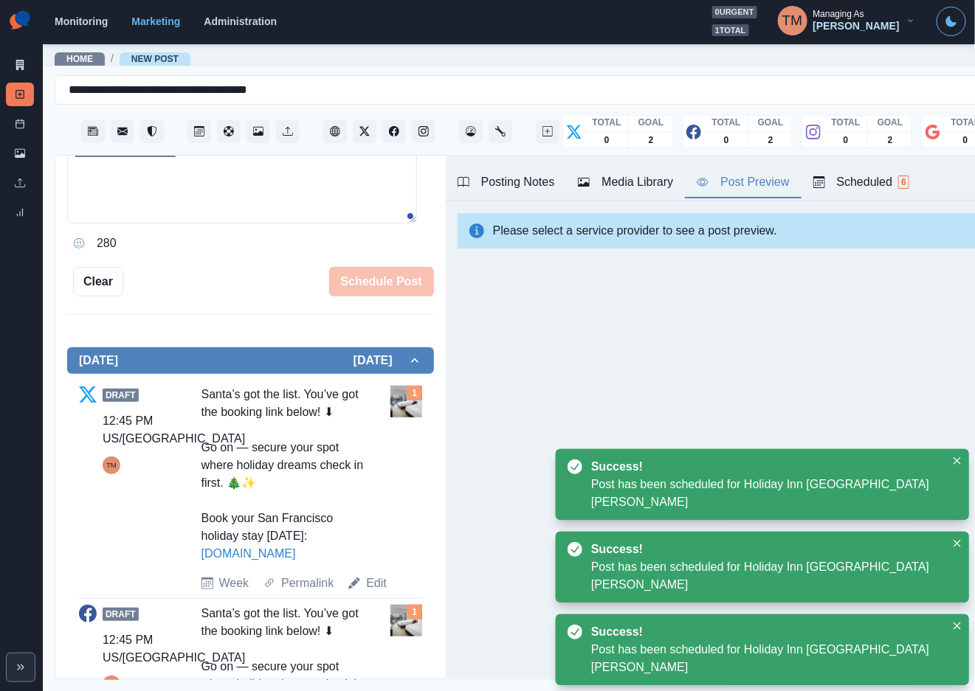
drag, startPoint x: 199, startPoint y: 392, endPoint x: 222, endPoint y: 595, distance: 204.9
click at [222, 563] on div "Santa’s got the list. You’ve got the booking link below! ⬇ Go on — secure your …" at bounding box center [283, 474] width 164 height 177
copy div "Santa’s got the list. You’ve got the booking link below! ⬇ Go on — secure your …"
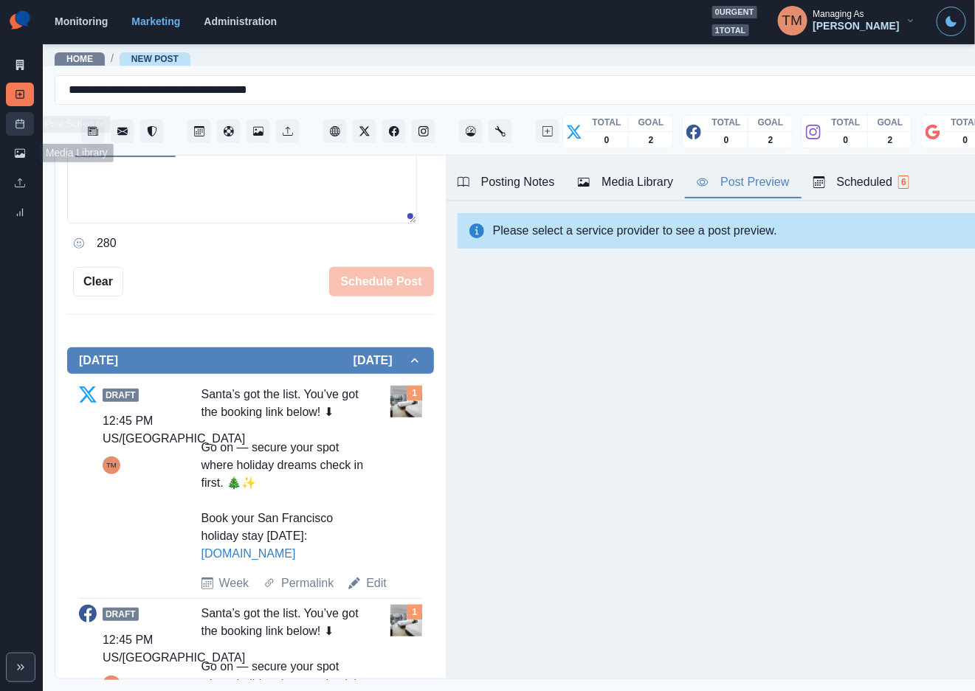
click at [21, 126] on icon at bounding box center [20, 124] width 10 height 10
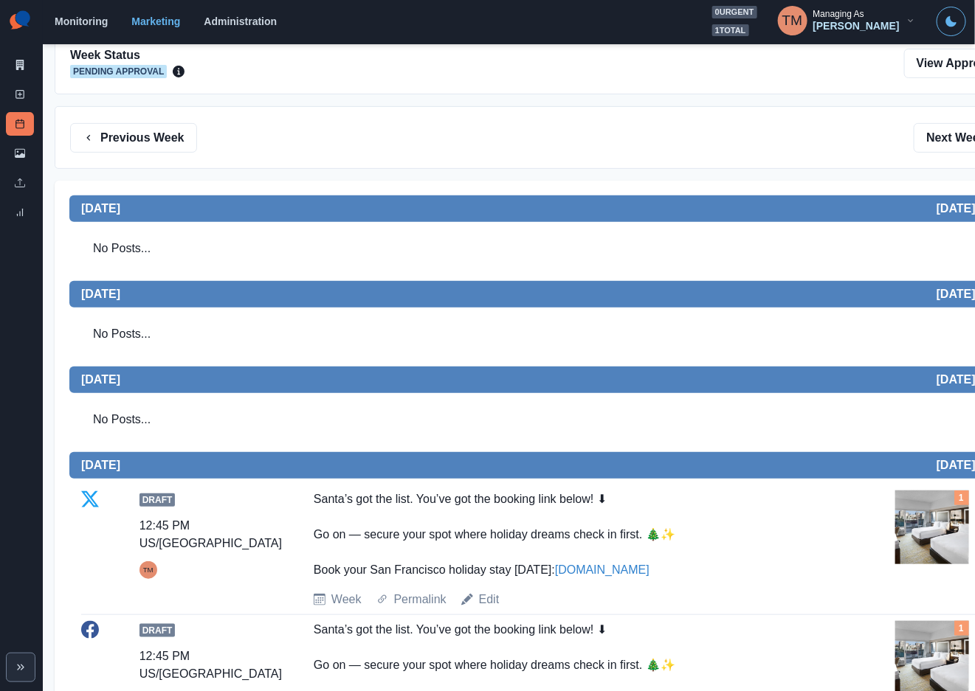
scroll to position [443, 0]
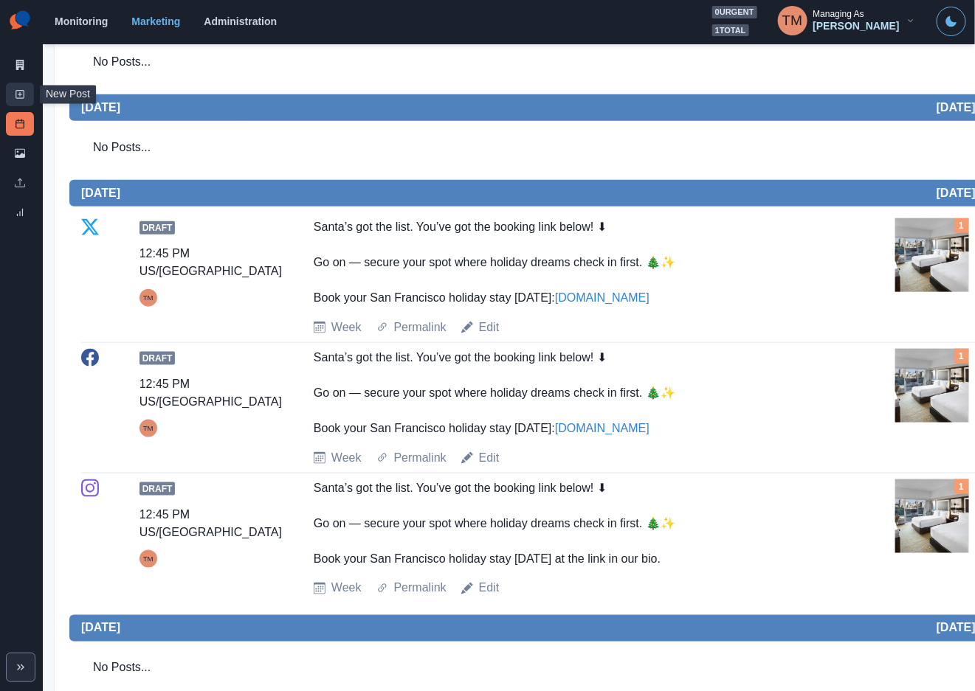
click at [18, 91] on icon at bounding box center [20, 94] width 10 height 10
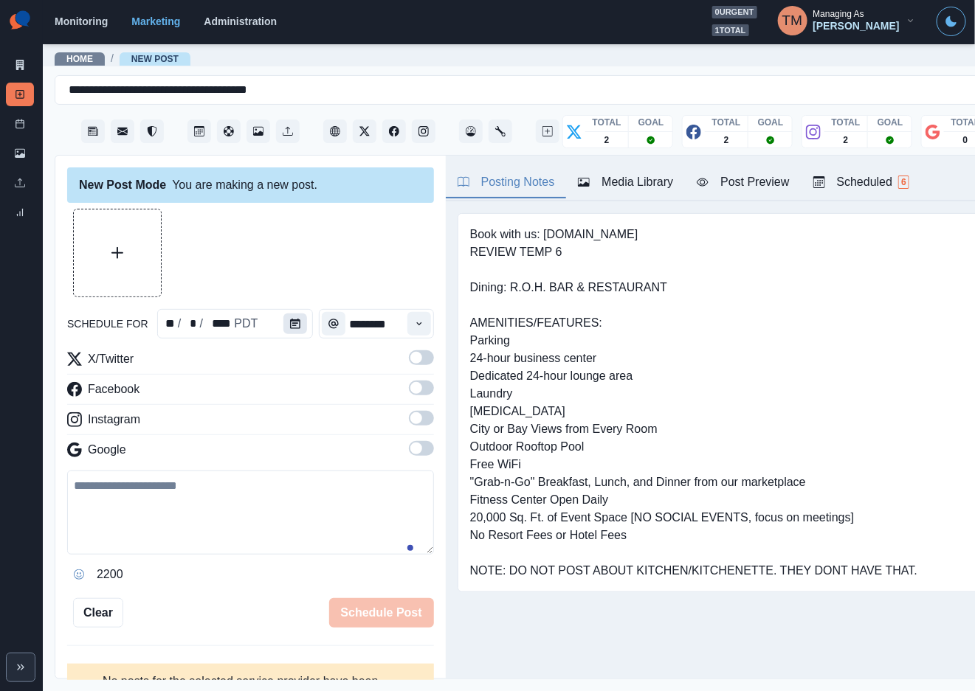
click at [294, 326] on button "Calendar" at bounding box center [295, 324] width 24 height 21
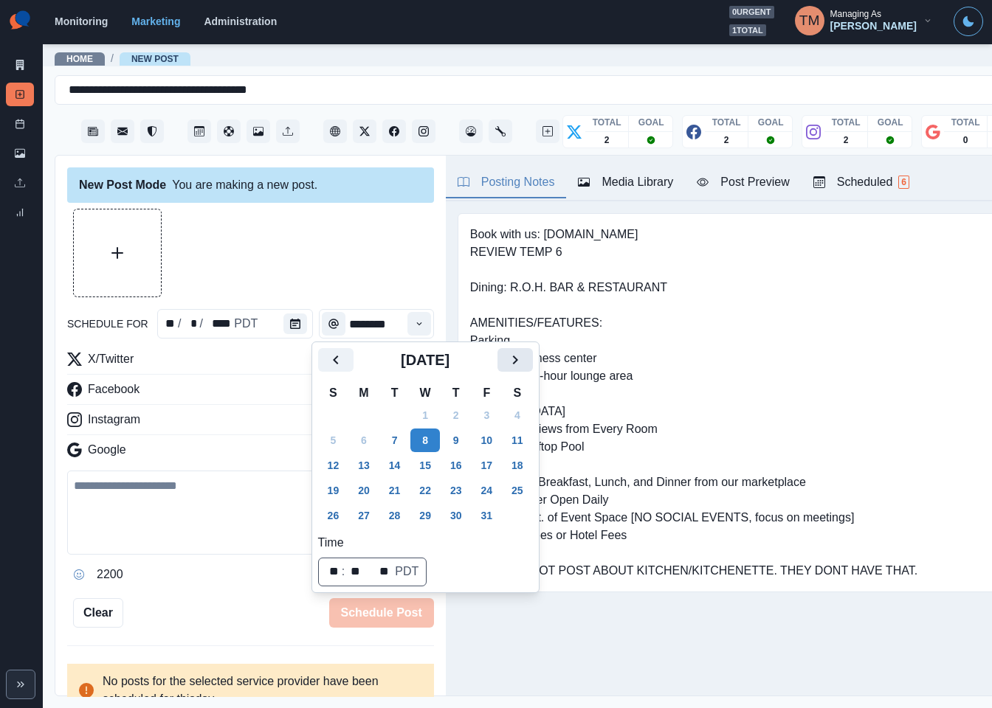
click at [518, 361] on icon "Next" at bounding box center [515, 360] width 18 height 18
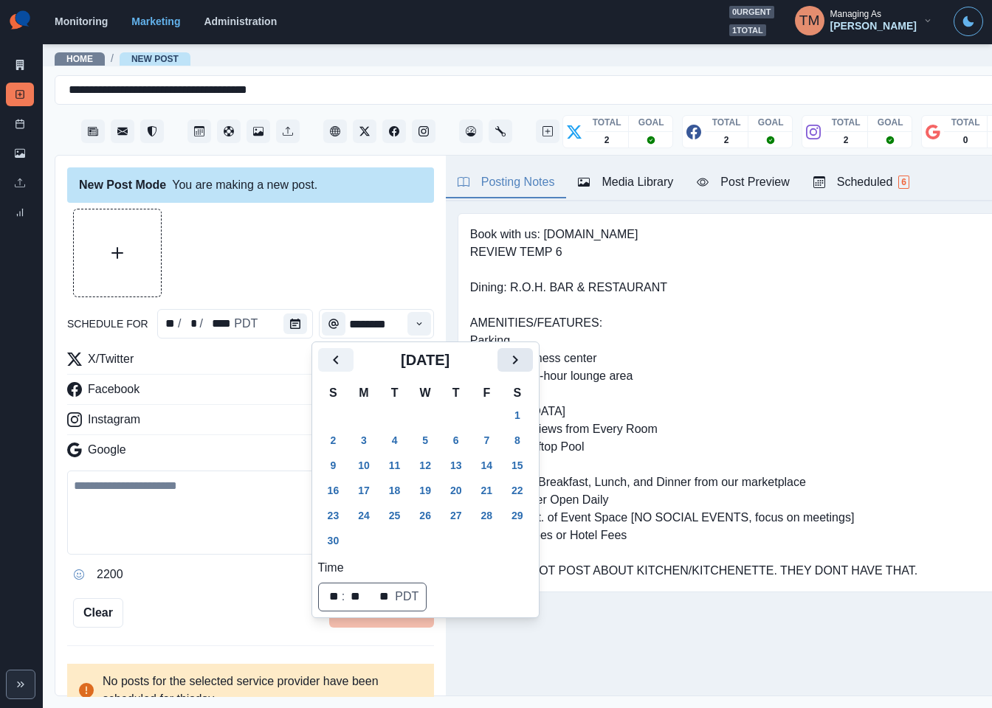
click at [518, 361] on icon "Next" at bounding box center [515, 360] width 18 height 18
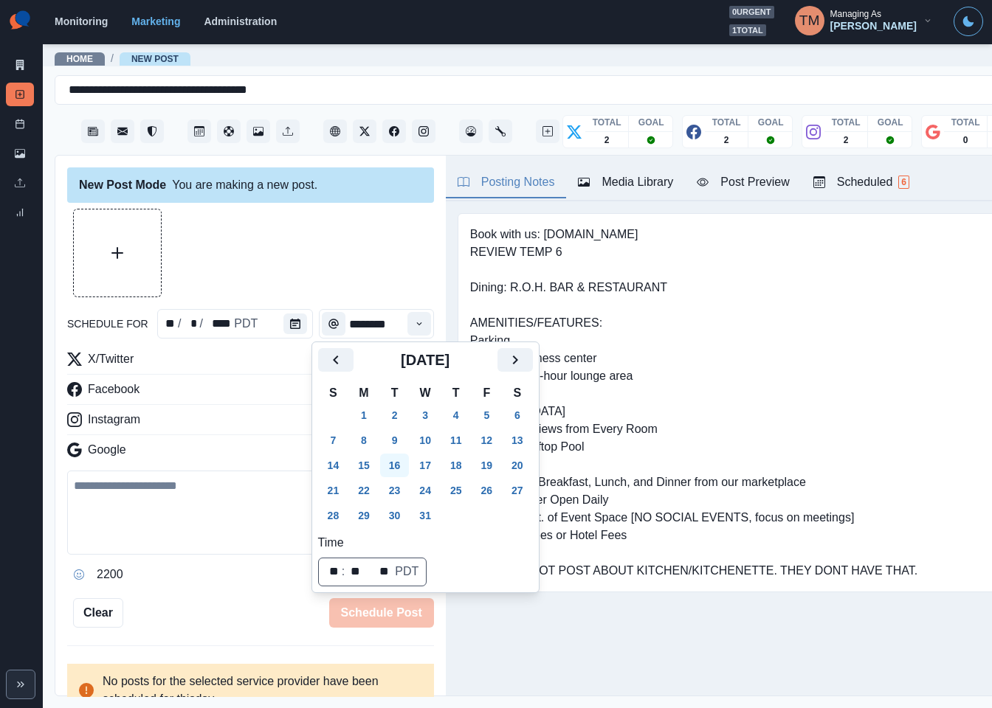
click at [398, 459] on button "16" at bounding box center [395, 466] width 30 height 24
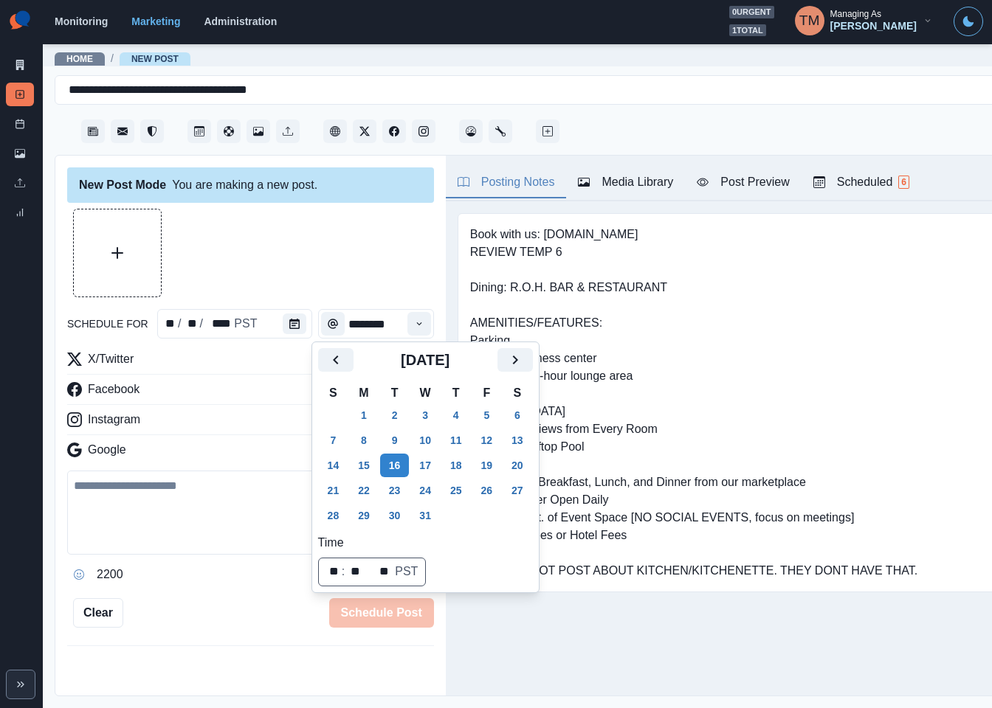
click at [350, 250] on div at bounding box center [250, 253] width 367 height 89
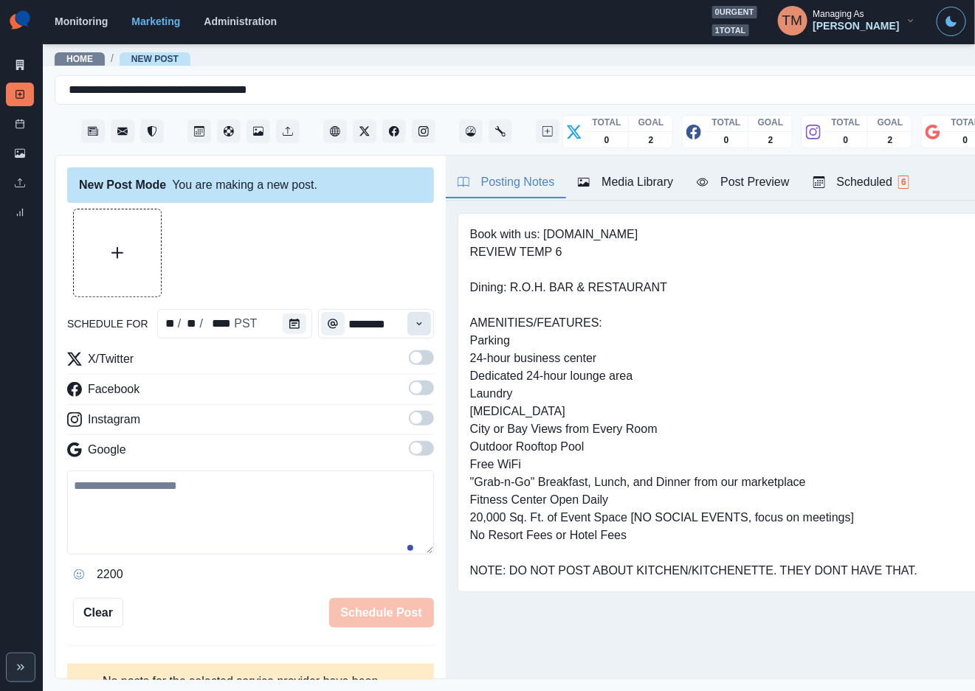
click at [414, 320] on icon "Time" at bounding box center [419, 324] width 10 height 10
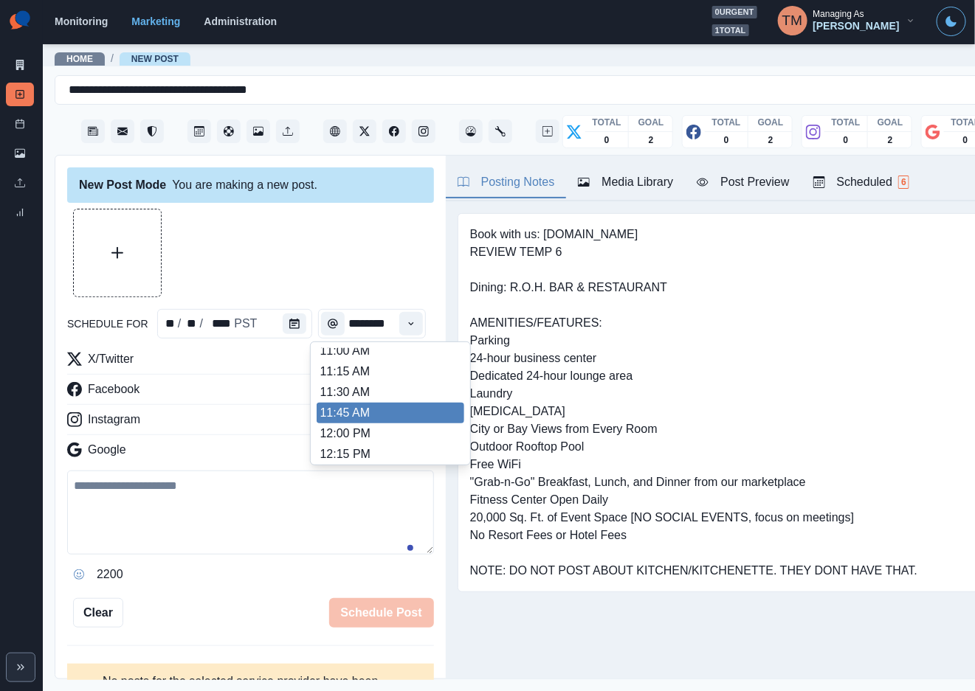
scroll to position [259, 0]
click at [323, 412] on li "11:45 AM" at bounding box center [391, 409] width 148 height 21
type input "********"
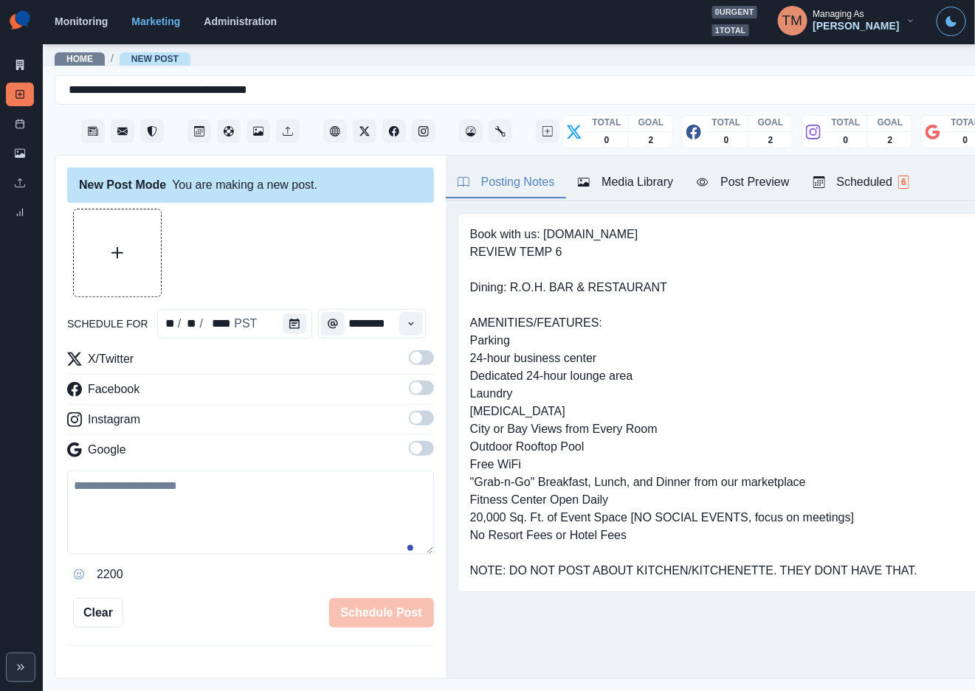
click at [409, 365] on span at bounding box center [421, 358] width 25 height 15
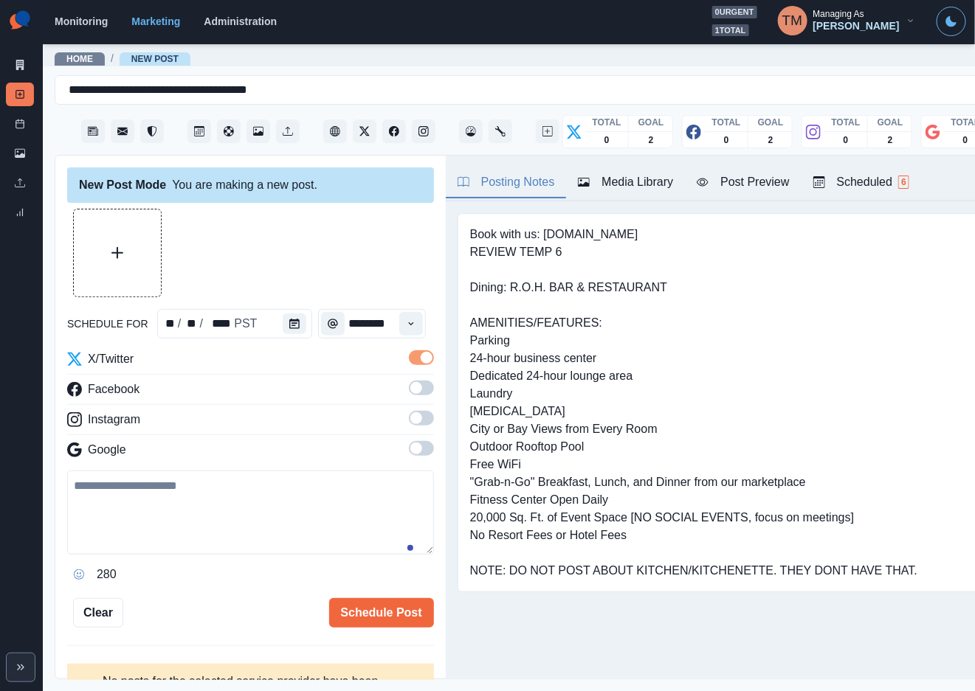
drag, startPoint x: 401, startPoint y: 384, endPoint x: 421, endPoint y: 410, distance: 32.2
click at [410, 388] on span at bounding box center [416, 388] width 12 height 12
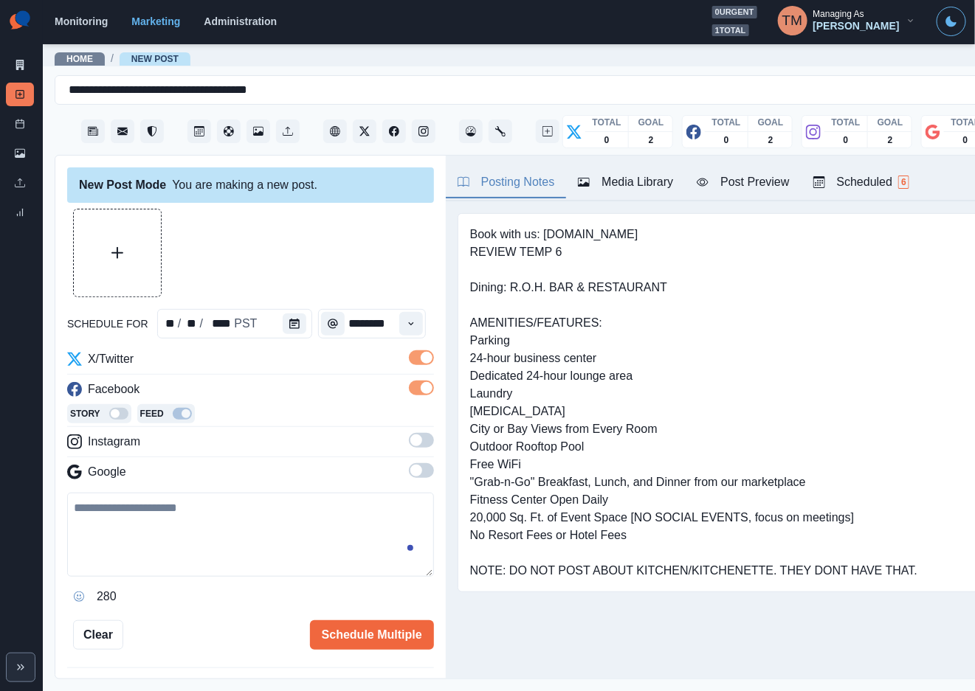
click at [410, 443] on span at bounding box center [416, 441] width 12 height 12
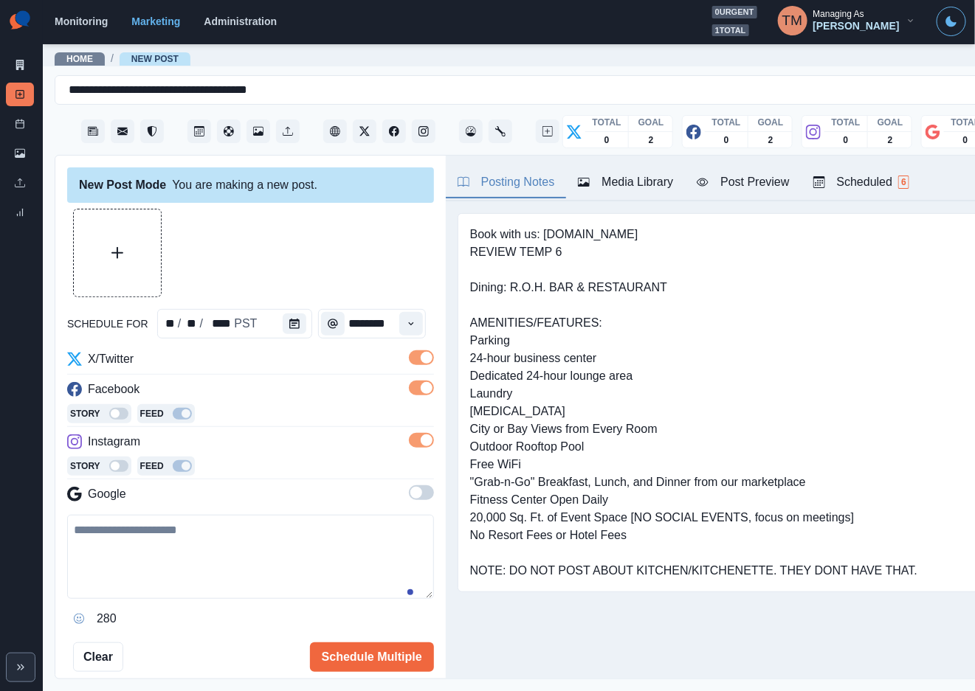
click at [173, 561] on textarea at bounding box center [250, 557] width 367 height 84
paste textarea "**********"
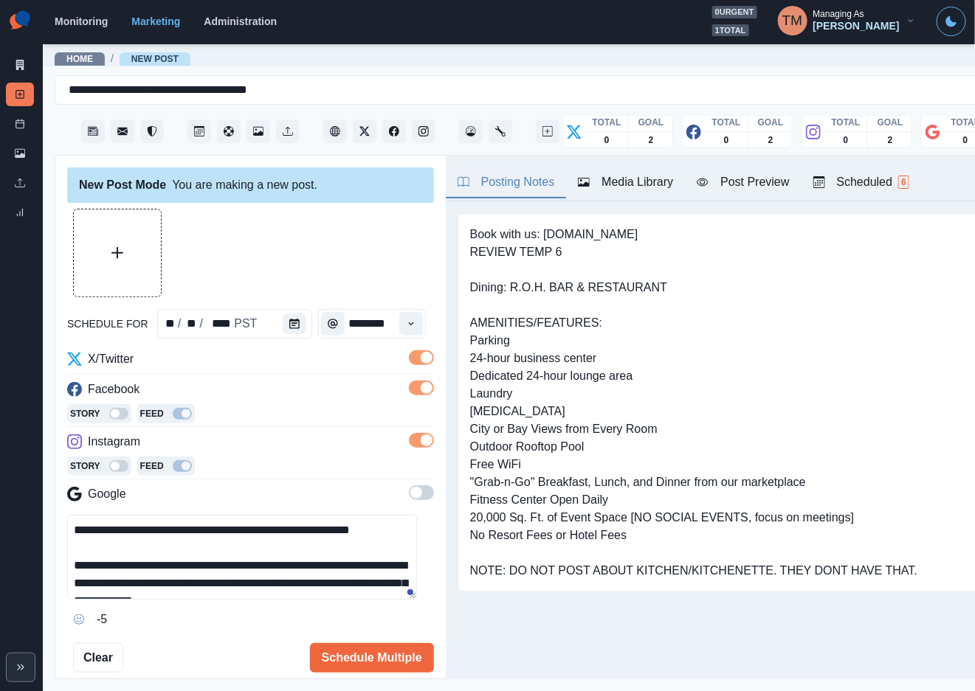
scroll to position [82, 0]
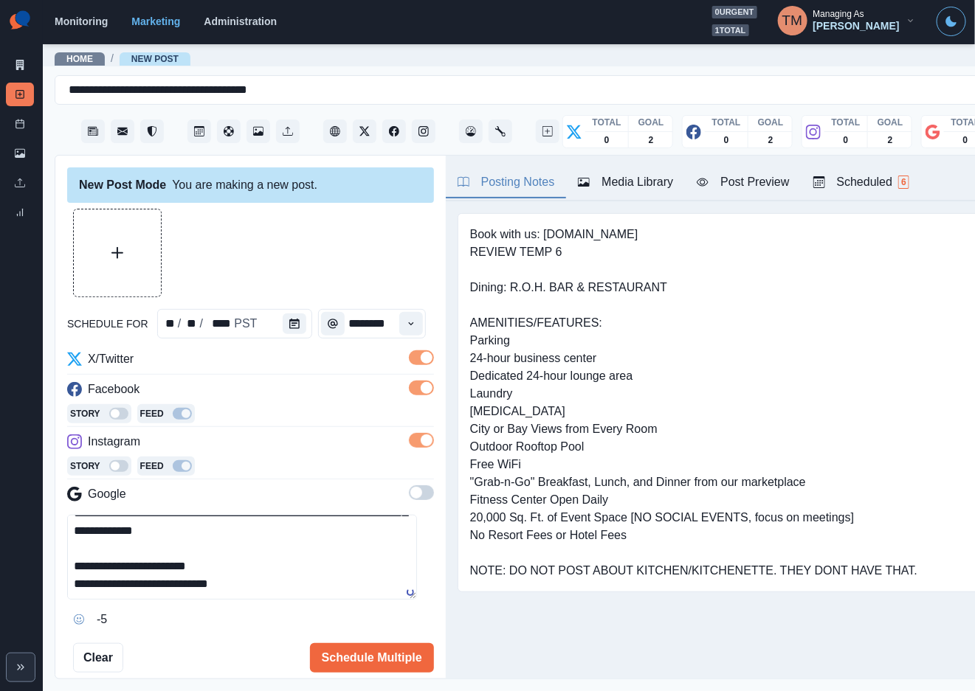
type textarea "**********"
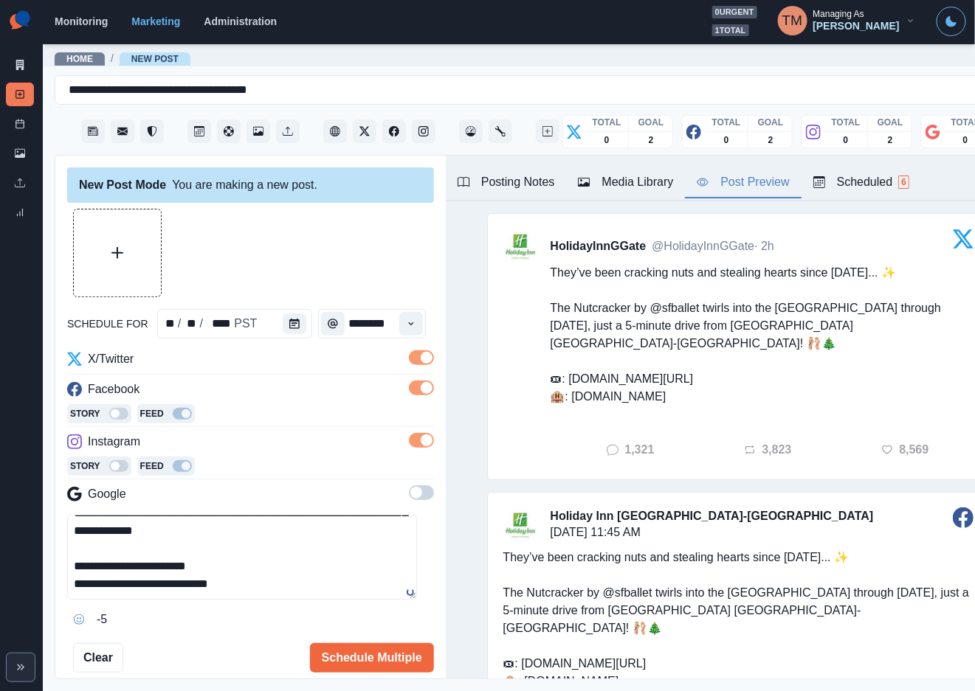
click at [737, 189] on div "Post Preview" at bounding box center [743, 182] width 92 height 18
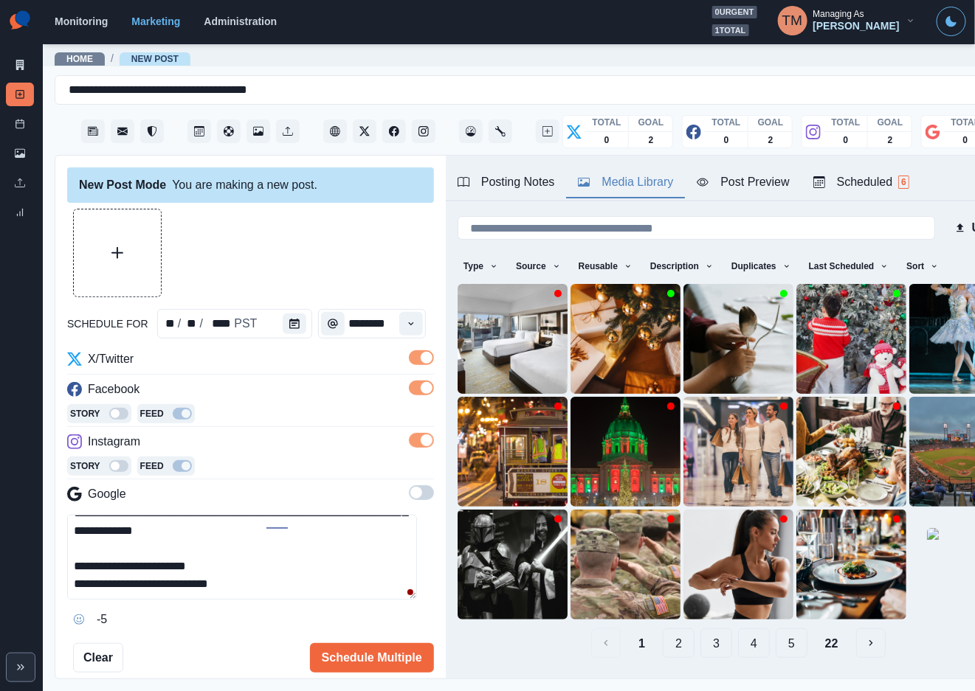
click at [625, 175] on div "Media Library" at bounding box center [625, 182] width 95 height 18
click at [909, 344] on img at bounding box center [964, 339] width 110 height 110
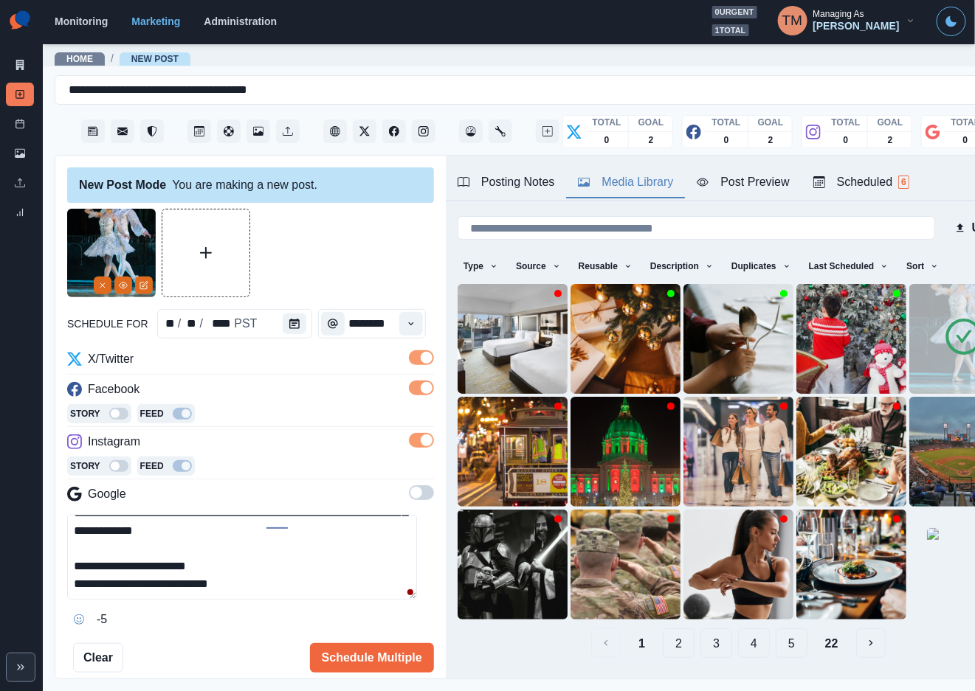
click at [336, 263] on div at bounding box center [250, 253] width 367 height 89
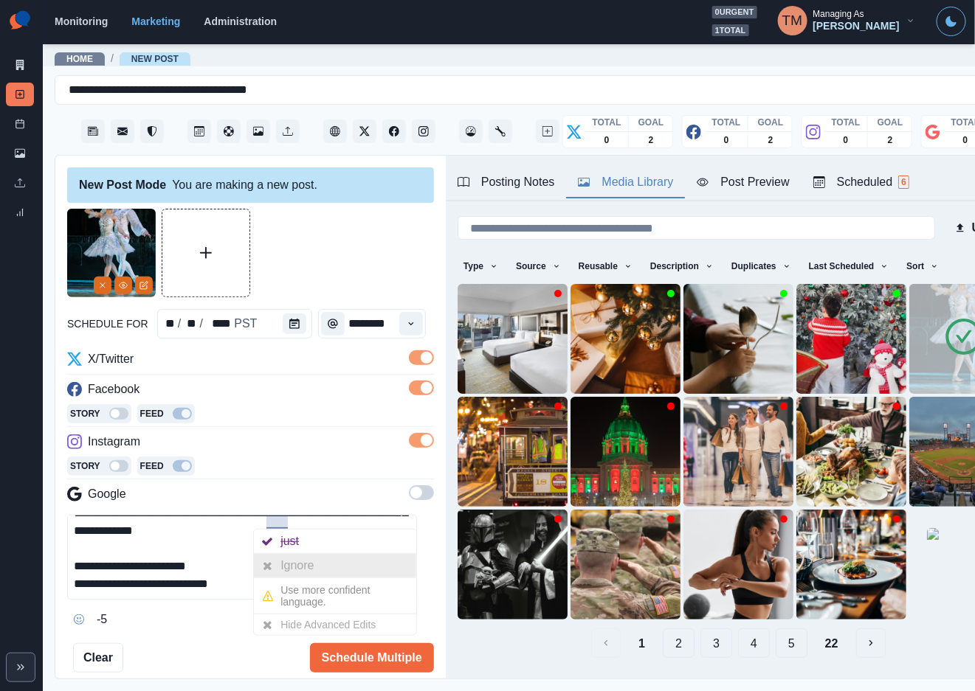
click at [277, 567] on div at bounding box center [267, 566] width 27 height 24
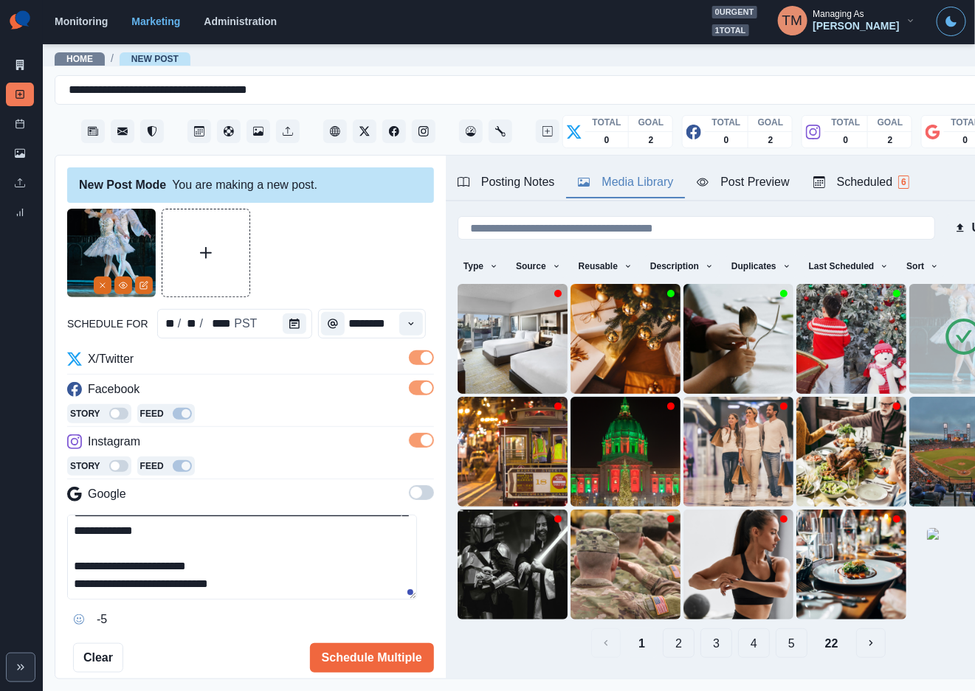
click at [348, 268] on div at bounding box center [250, 253] width 367 height 89
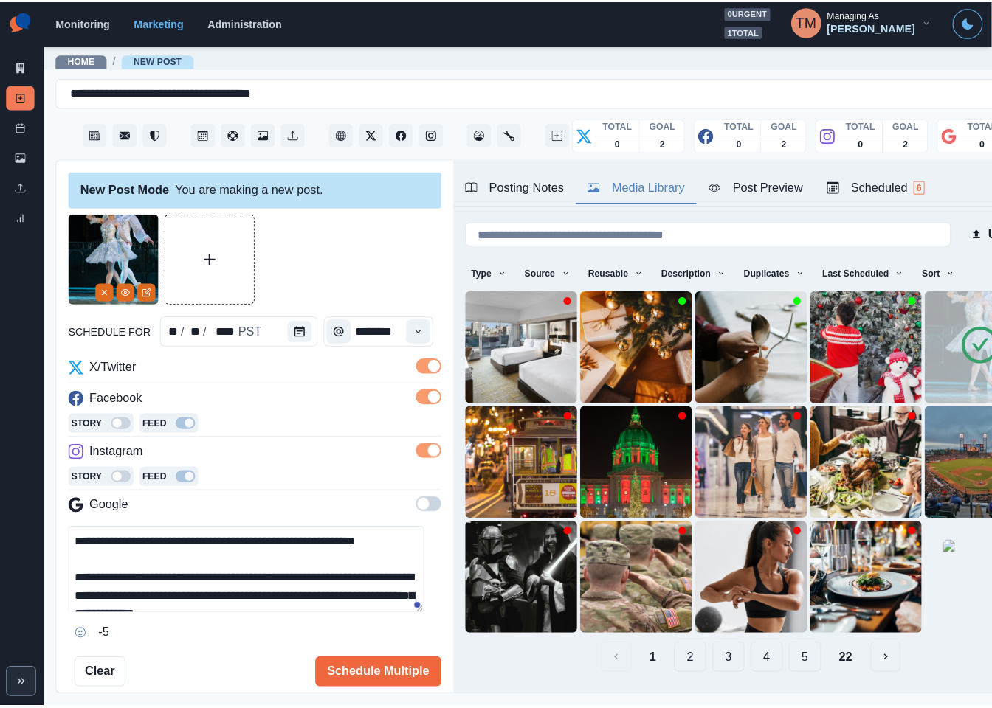
scroll to position [87, 0]
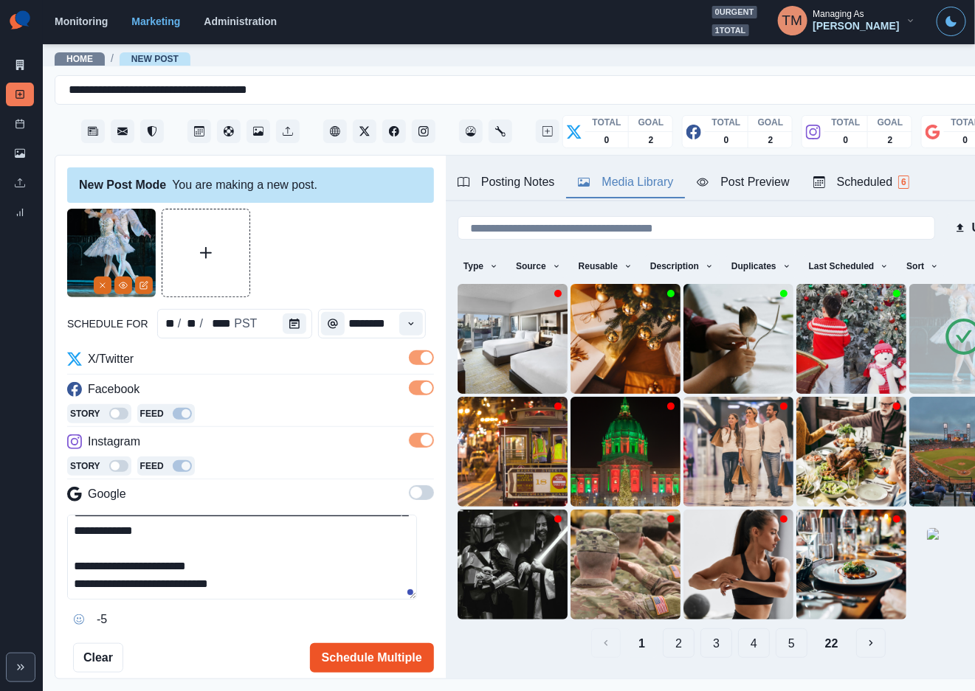
click at [365, 657] on button "Schedule Multiple" at bounding box center [372, 658] width 124 height 30
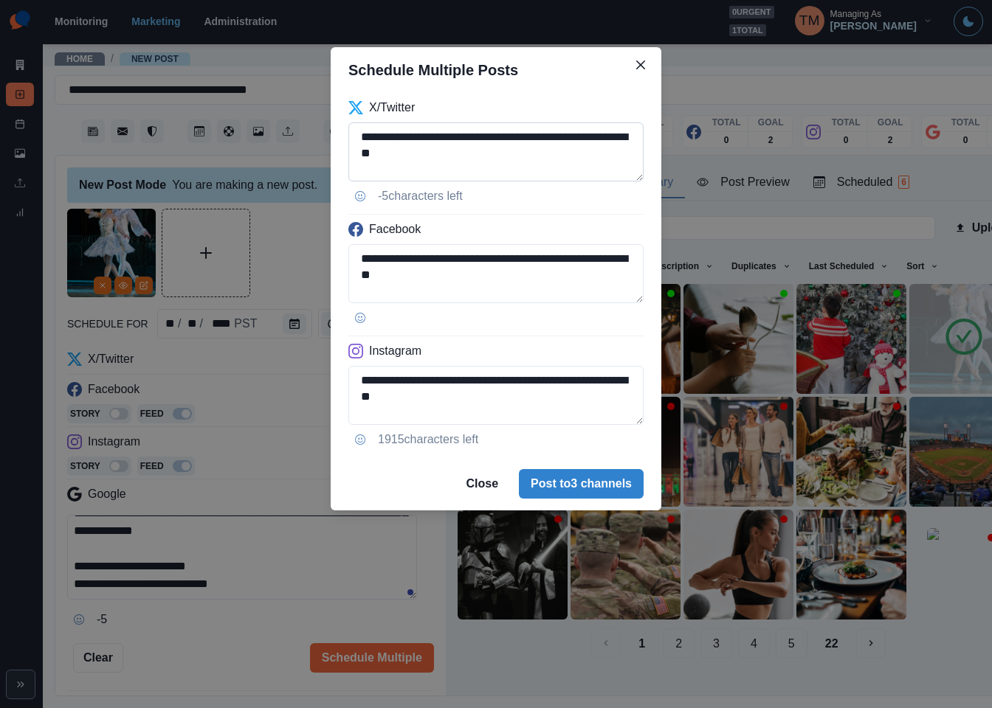
click at [476, 153] on textarea "**********" at bounding box center [495, 151] width 295 height 59
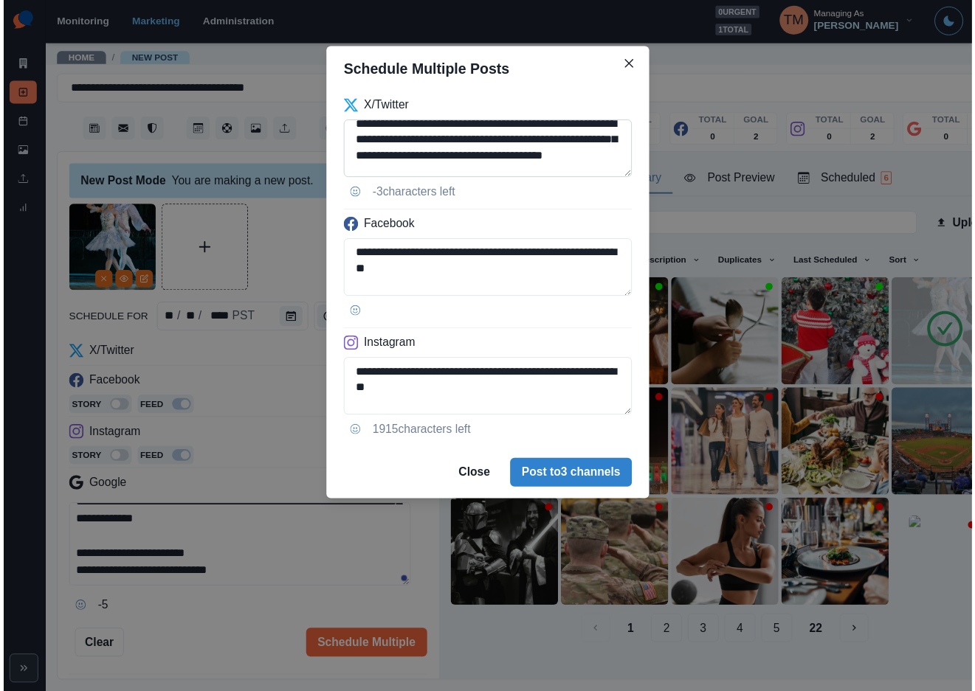
scroll to position [44, 0]
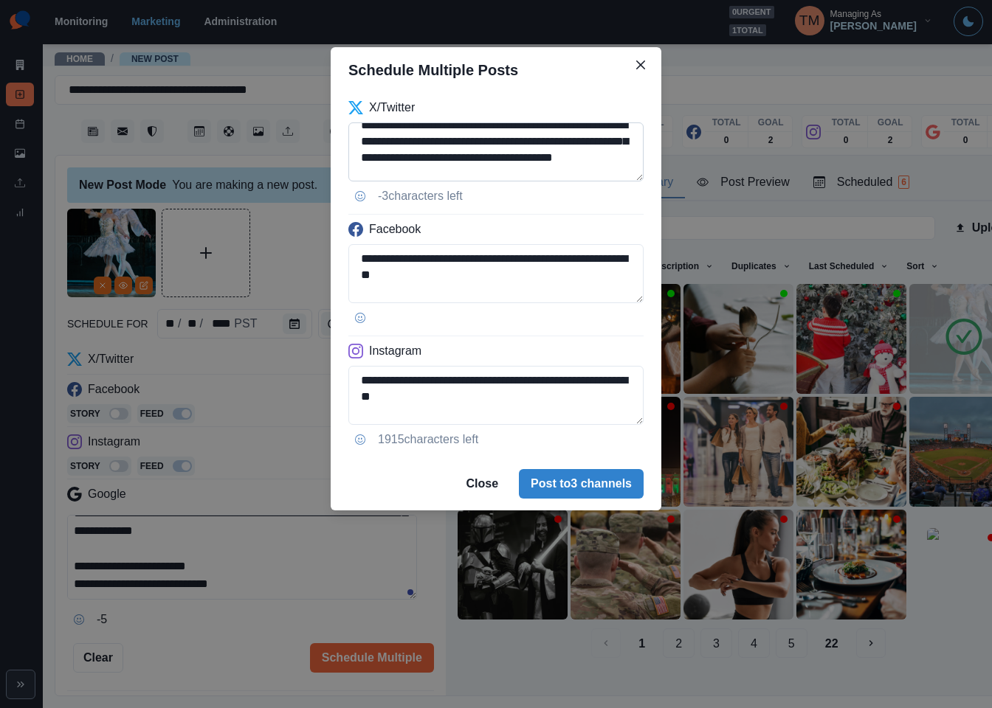
click at [598, 156] on textarea "**********" at bounding box center [495, 151] width 295 height 59
type textarea "**********"
click at [268, 558] on div "**********" at bounding box center [496, 354] width 992 height 708
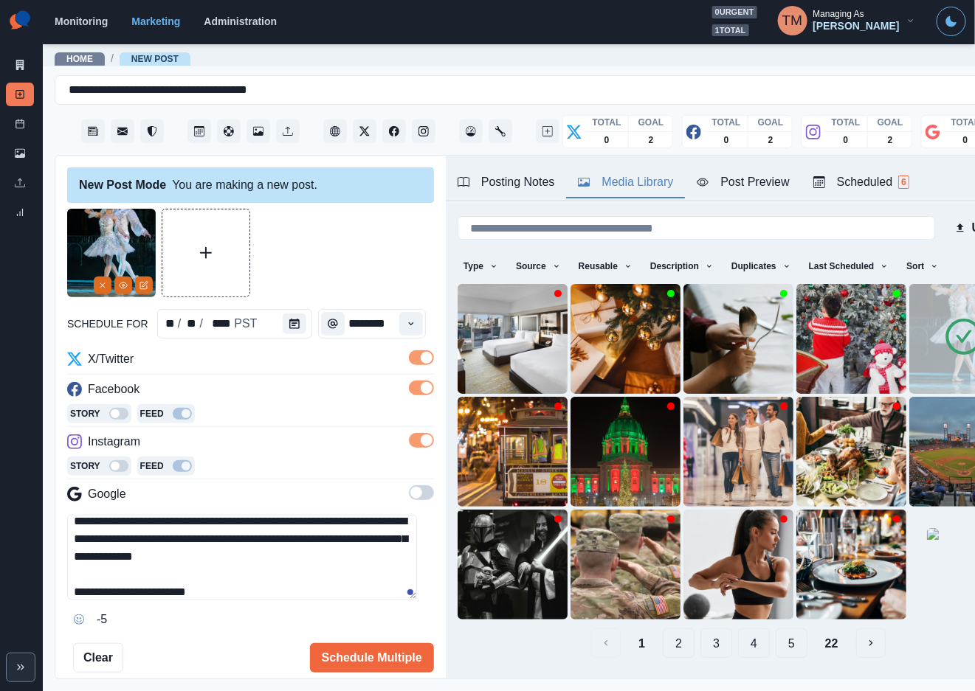
click at [262, 562] on textarea "**********" at bounding box center [242, 557] width 350 height 85
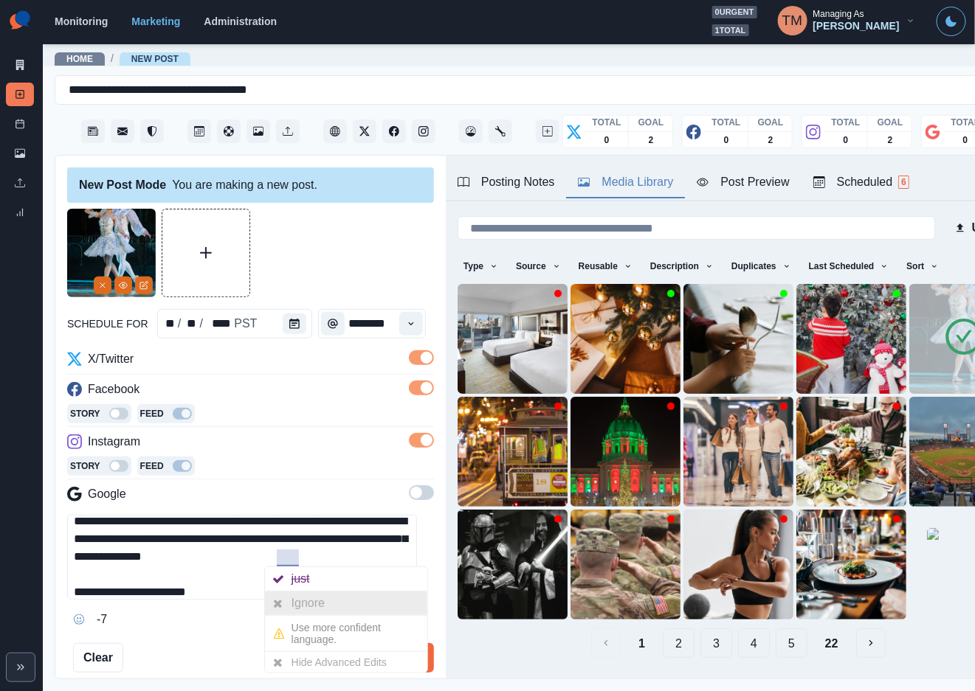
click at [300, 603] on div "Ignore" at bounding box center [310, 604] width 39 height 24
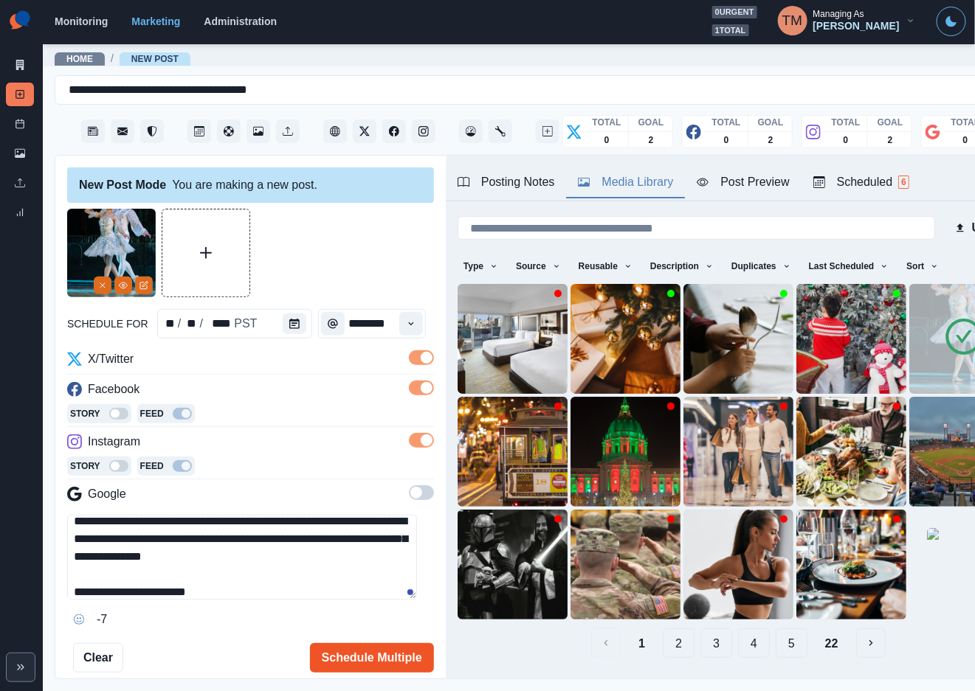
type textarea "**********"
click at [325, 660] on button "Schedule Multiple" at bounding box center [372, 658] width 124 height 30
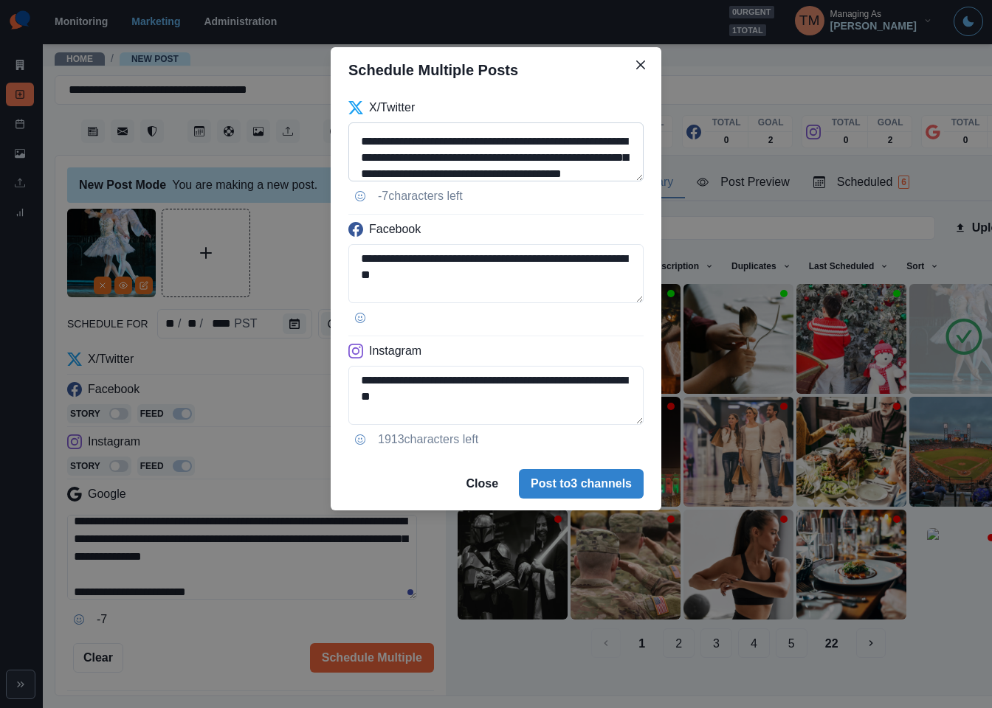
scroll to position [89, 0]
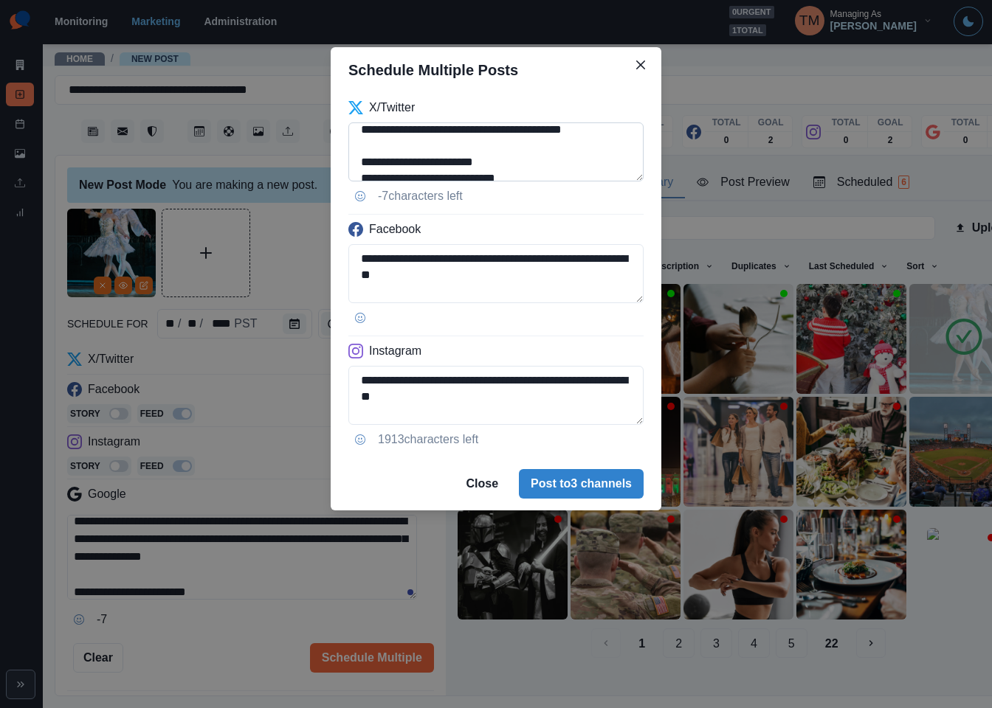
click at [559, 131] on textarea "**********" at bounding box center [495, 151] width 295 height 59
click at [567, 133] on textarea "**********" at bounding box center [495, 151] width 295 height 59
drag, startPoint x: 560, startPoint y: 134, endPoint x: 405, endPoint y: 157, distance: 156.7
click at [405, 157] on textarea "**********" at bounding box center [495, 151] width 295 height 59
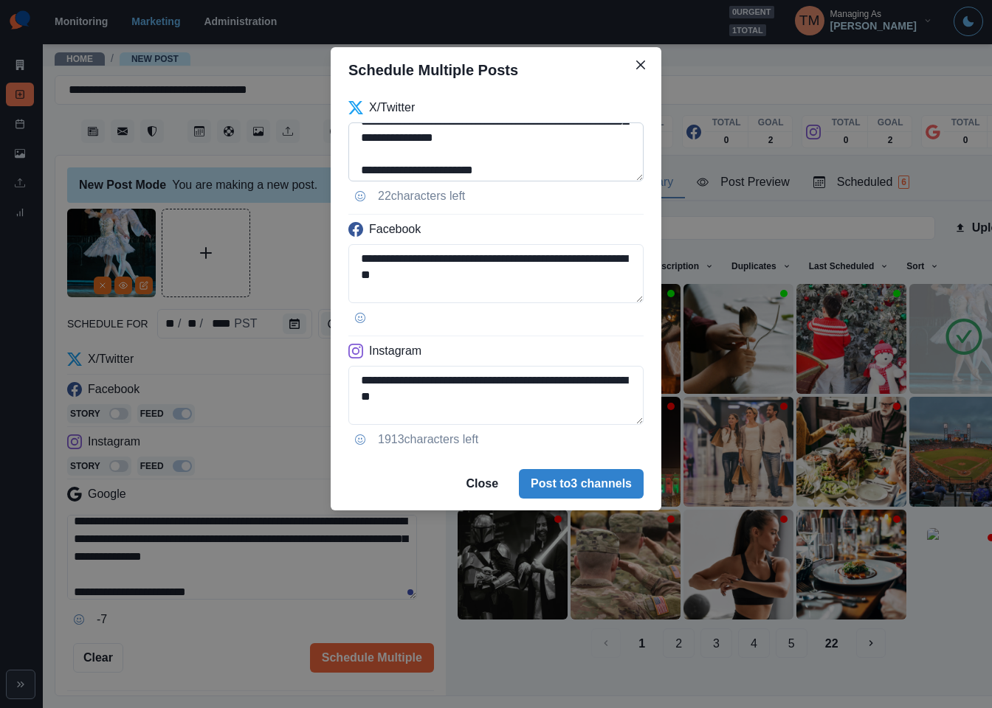
click at [556, 151] on textarea "**********" at bounding box center [495, 151] width 295 height 59
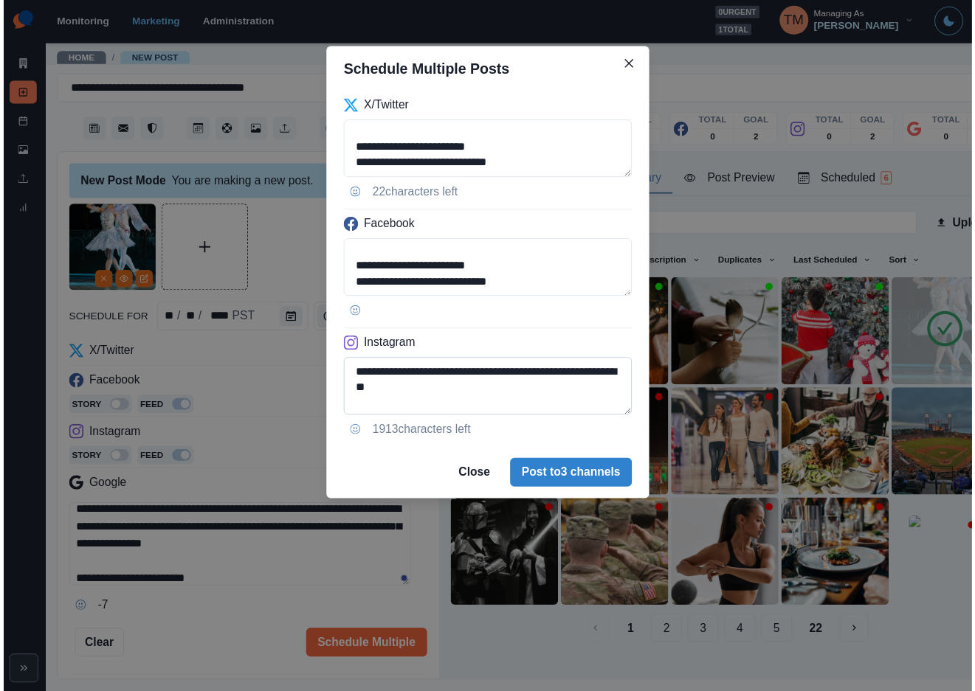
scroll to position [117, 0]
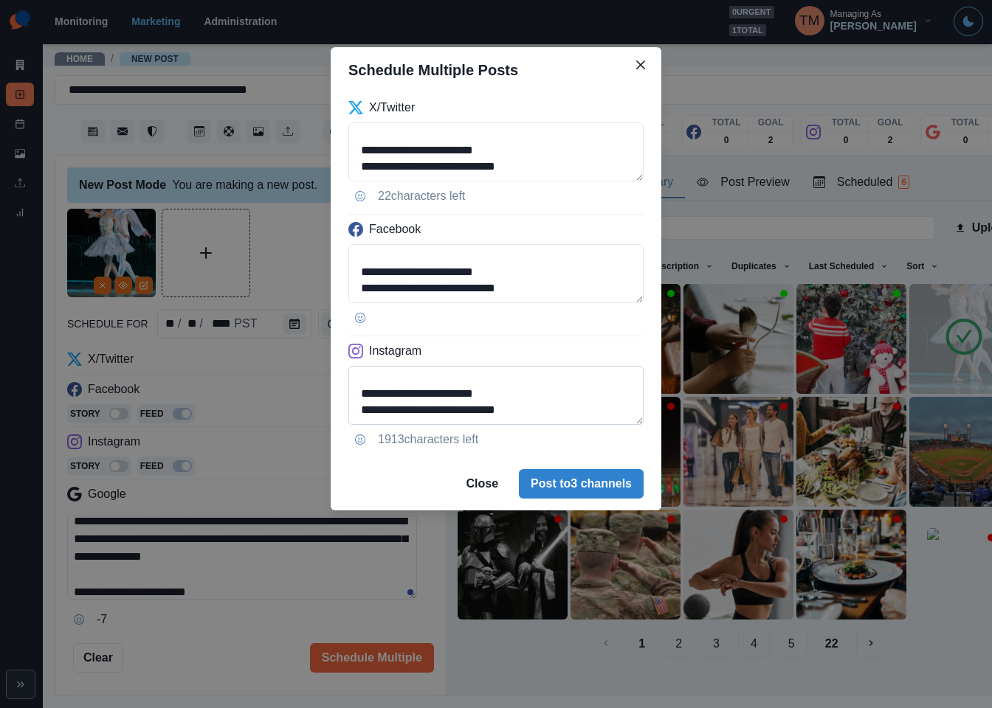
type textarea "**********"
click at [386, 412] on textarea "**********" at bounding box center [495, 395] width 295 height 59
click at [399, 412] on textarea "**********" at bounding box center [495, 395] width 295 height 59
type textarea "**********"
drag, startPoint x: 593, startPoint y: 496, endPoint x: 301, endPoint y: 282, distance: 362.2
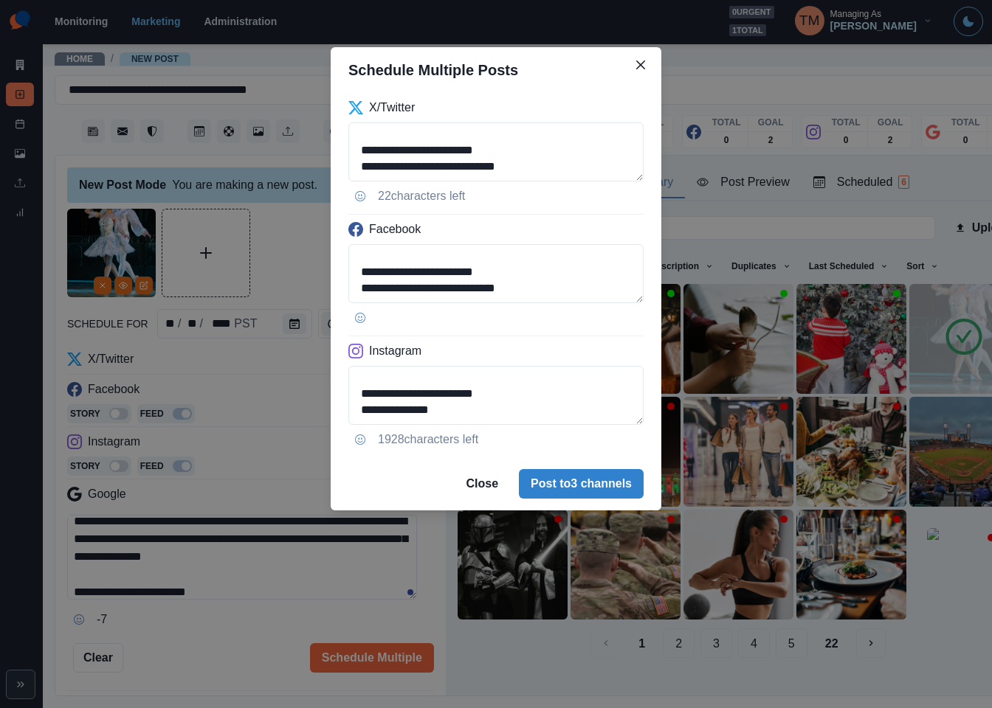
click at [301, 282] on div "**********" at bounding box center [496, 354] width 992 height 708
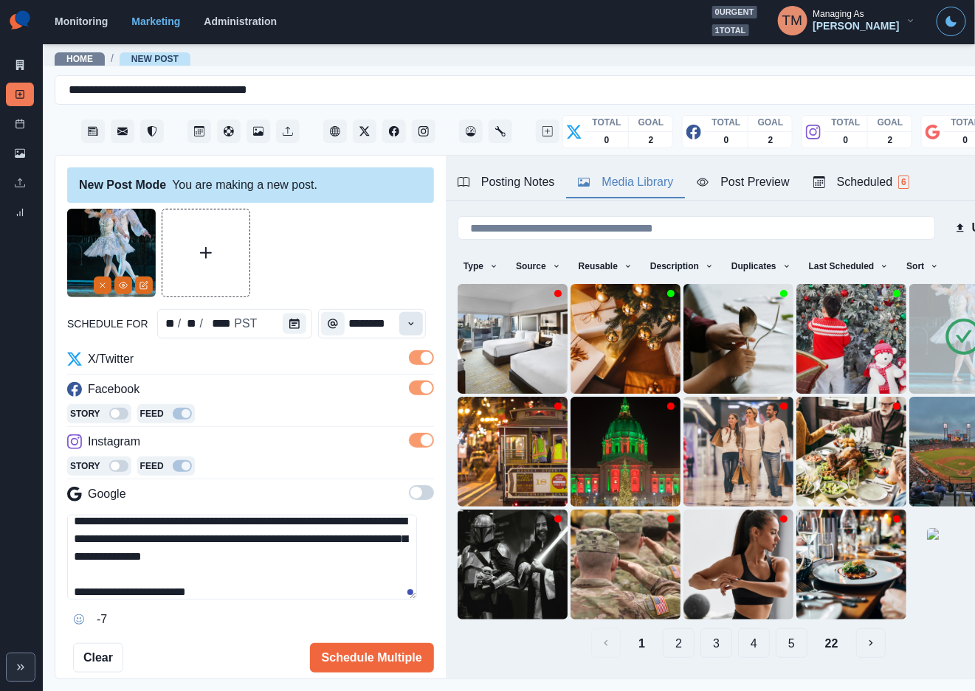
click at [399, 317] on button "Time" at bounding box center [411, 324] width 24 height 24
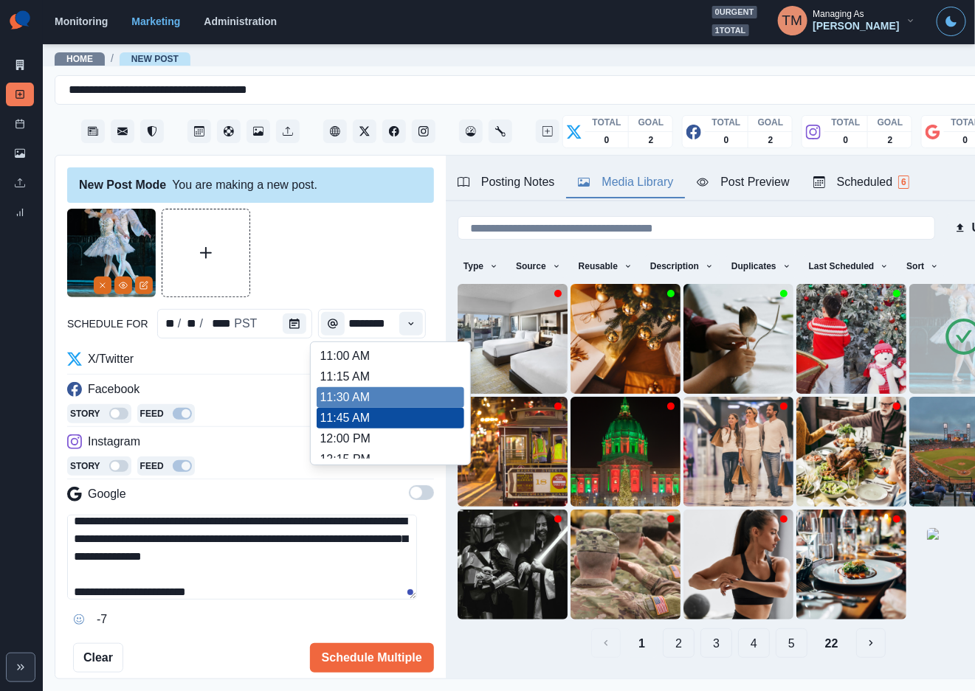
scroll to position [251, 0]
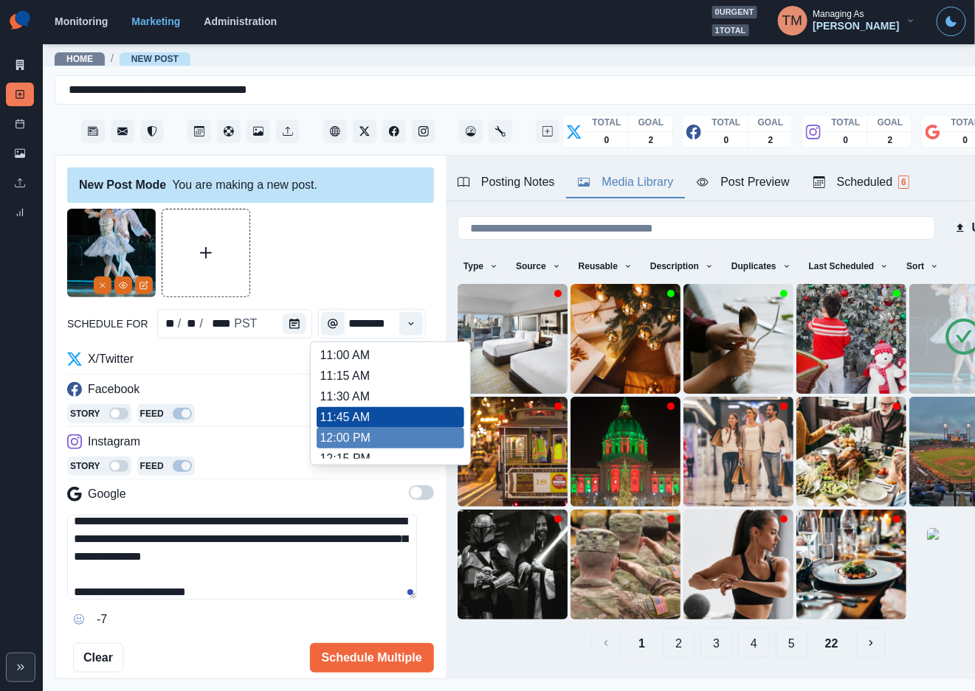
click at [366, 432] on ul "8:00 AM 8:15 AM 8:30 AM 8:45 AM 9:00 AM 9:15 AM 9:30 AM 9:45 AM 10:00 AM 10:15 …" at bounding box center [391, 403] width 148 height 111
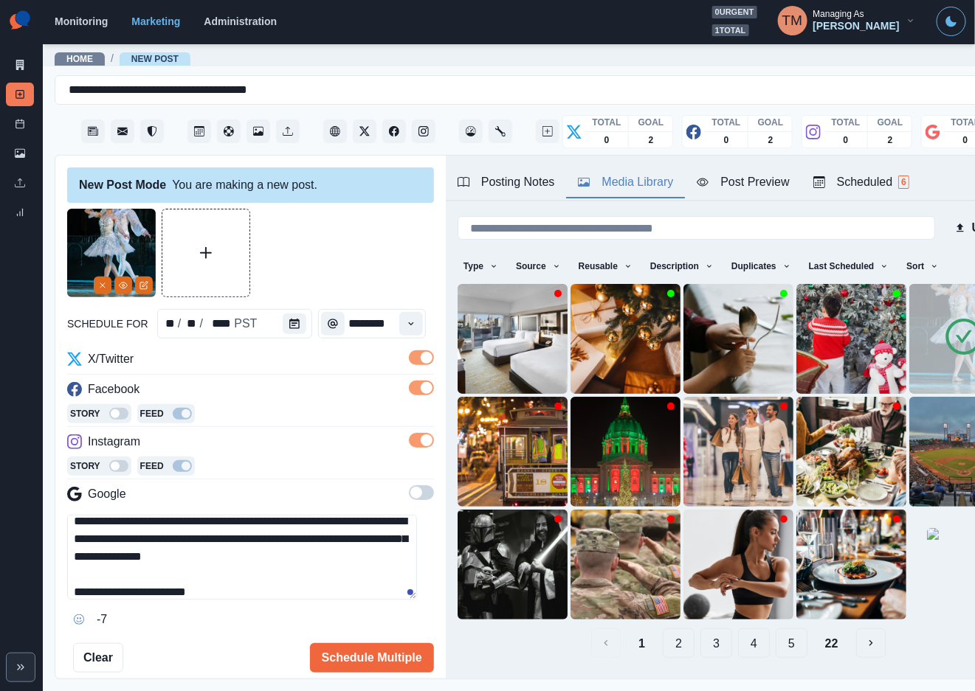
type input "********"
click at [375, 653] on button "Schedule Multiple" at bounding box center [372, 658] width 124 height 30
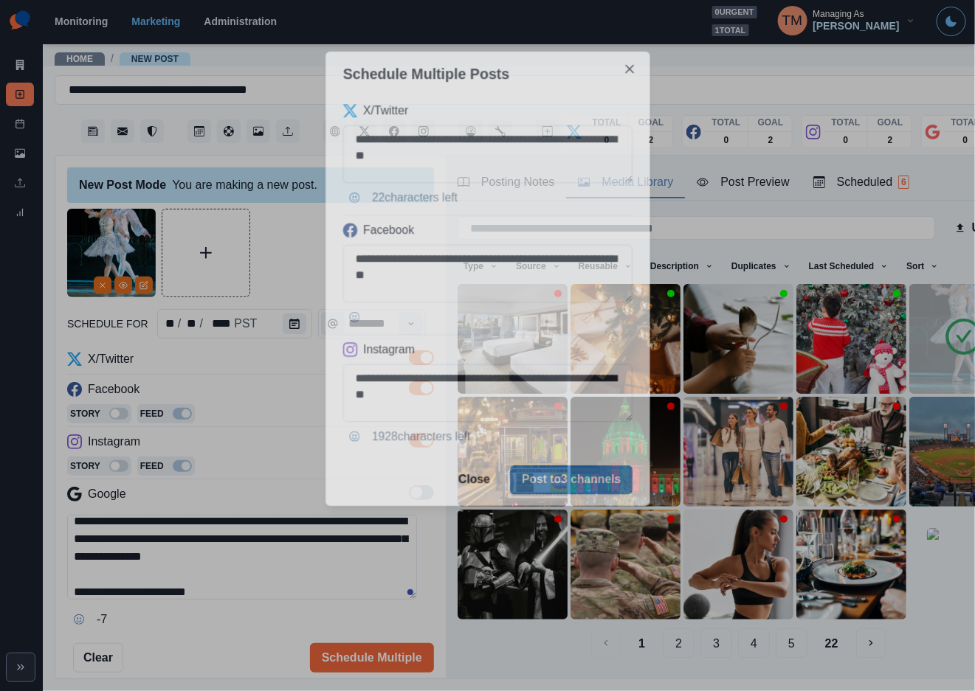
scroll to position [0, 0]
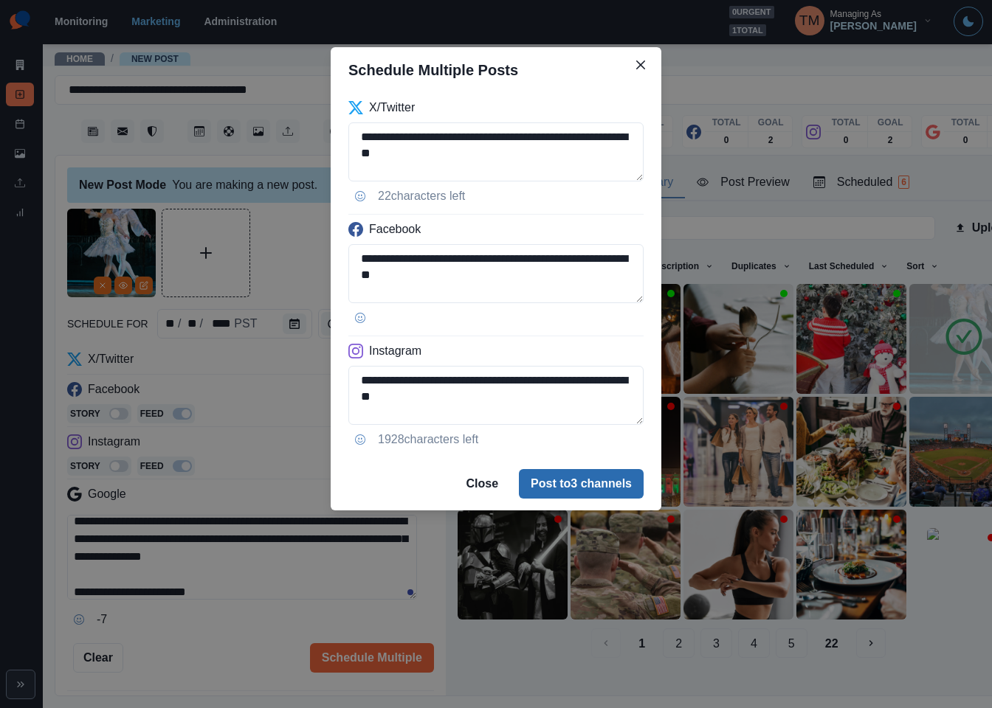
click at [601, 483] on button "Post to 3 channels" at bounding box center [581, 484] width 125 height 30
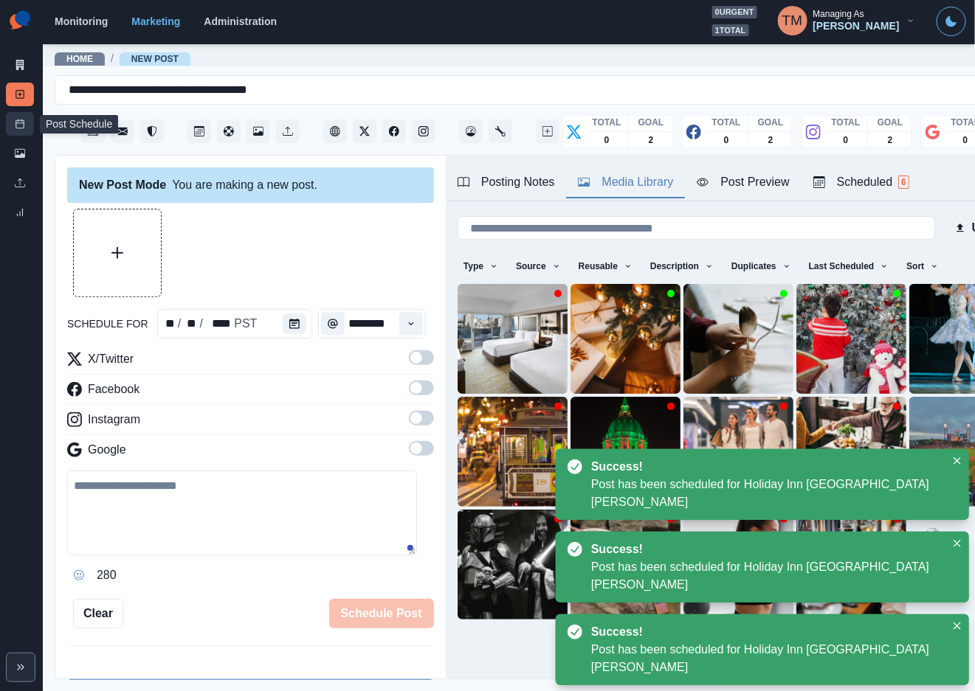
click at [18, 122] on icon at bounding box center [20, 124] width 10 height 10
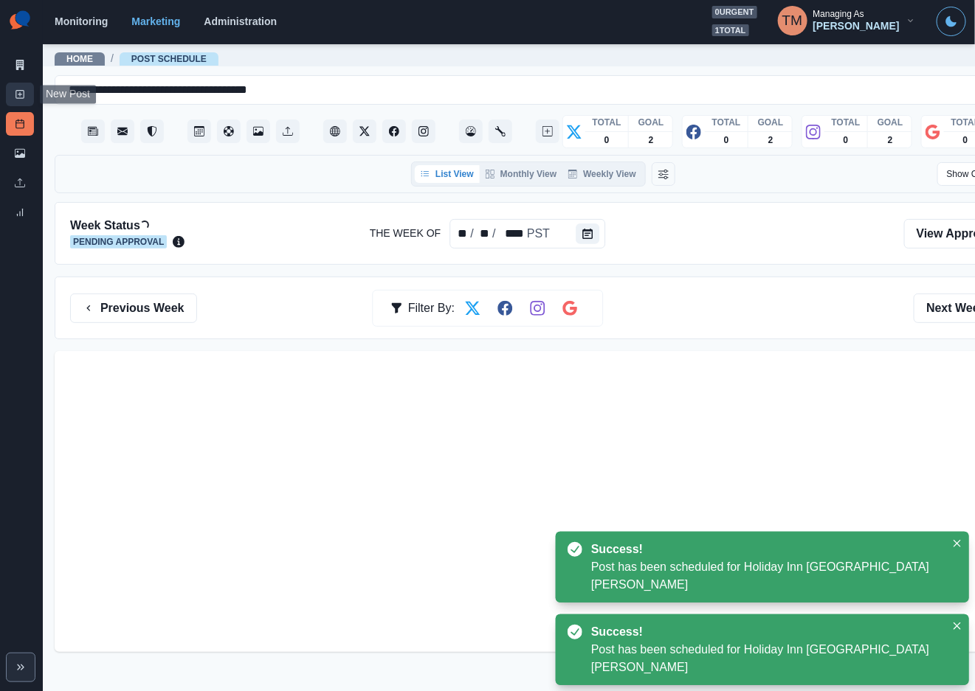
click at [24, 97] on icon at bounding box center [20, 94] width 10 height 10
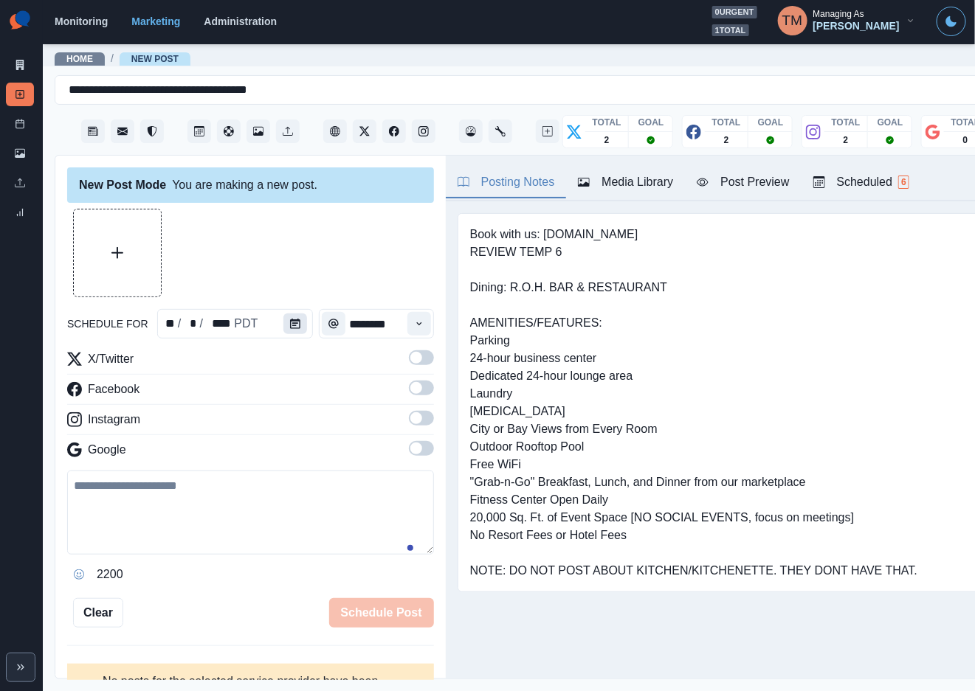
click at [290, 324] on icon "Calendar" at bounding box center [295, 324] width 10 height 10
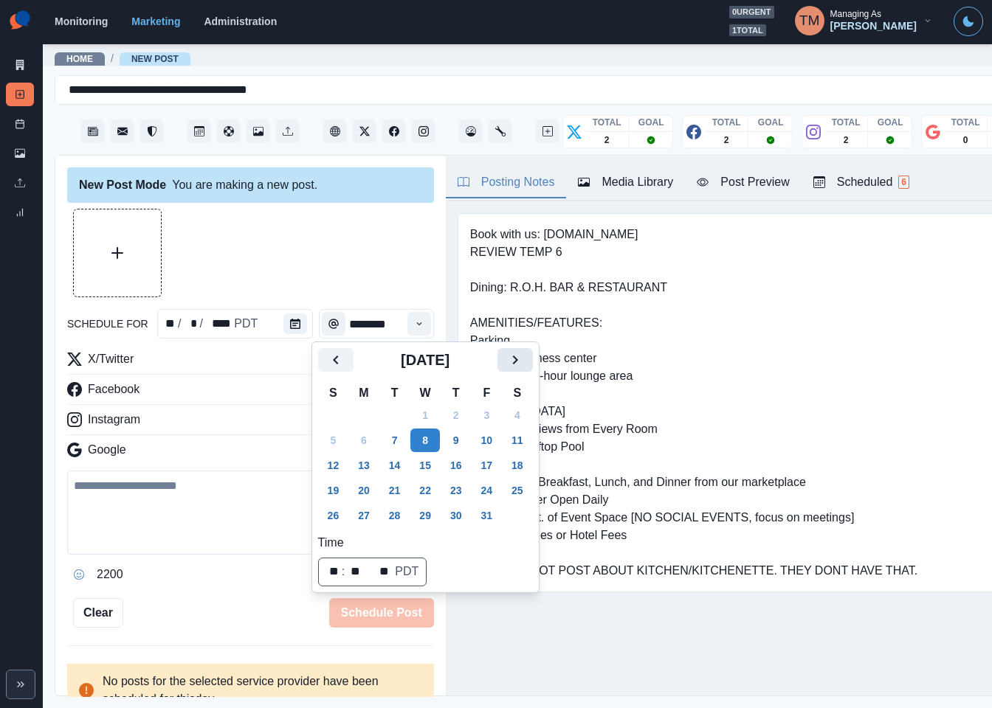
click at [516, 364] on icon "Next" at bounding box center [515, 360] width 18 height 18
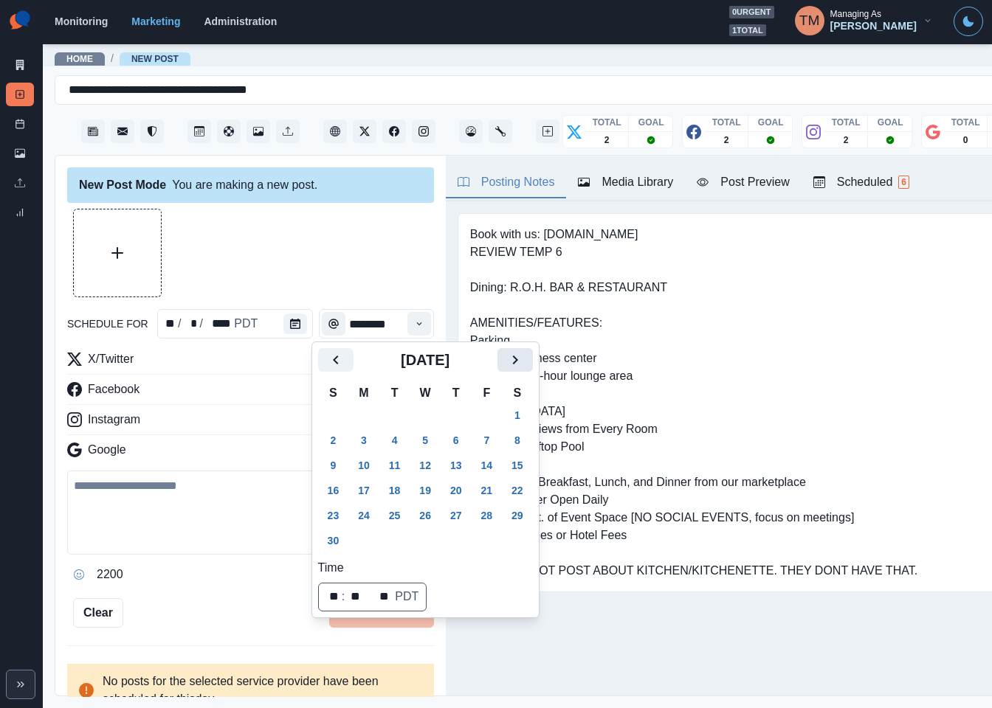
click at [516, 364] on icon "Next" at bounding box center [515, 360] width 18 height 18
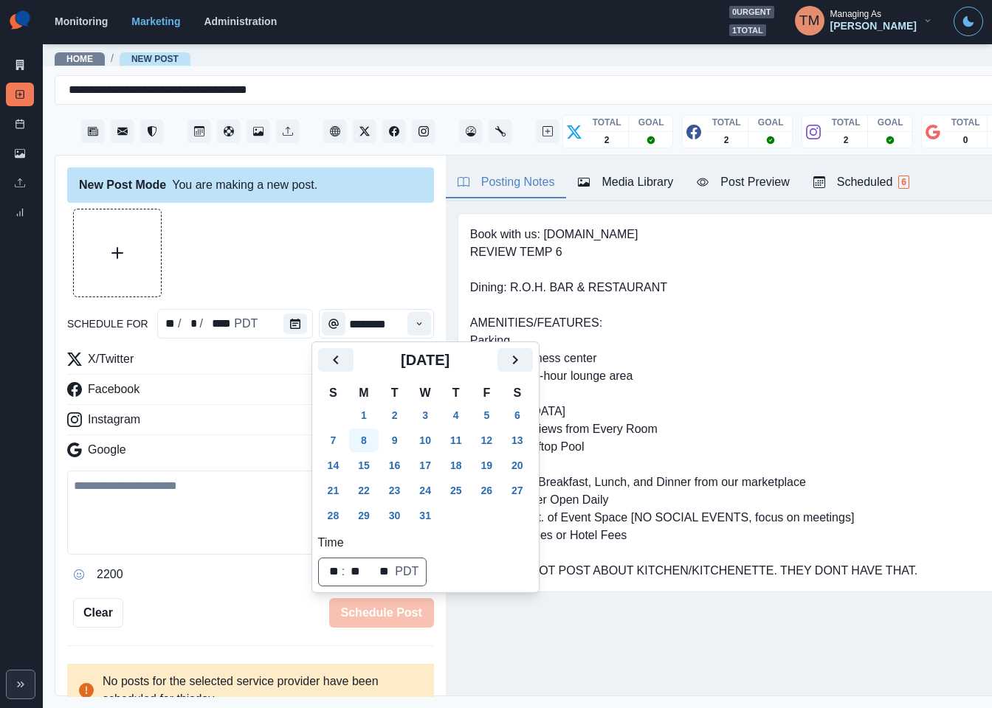
click at [364, 437] on button "8" at bounding box center [364, 441] width 30 height 24
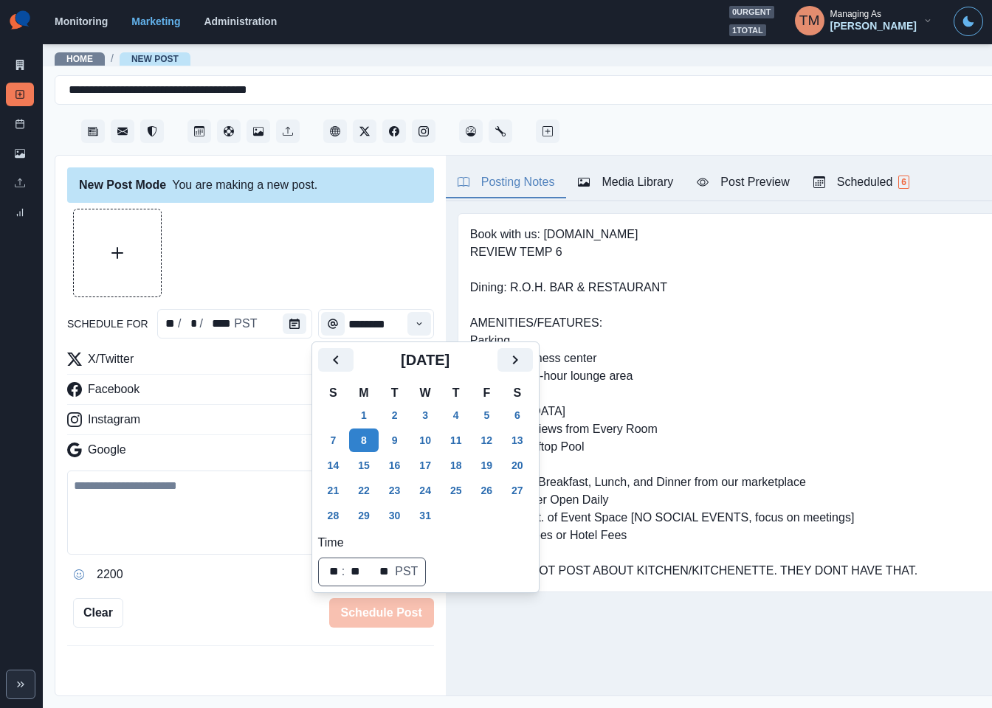
click at [300, 226] on div at bounding box center [250, 253] width 367 height 89
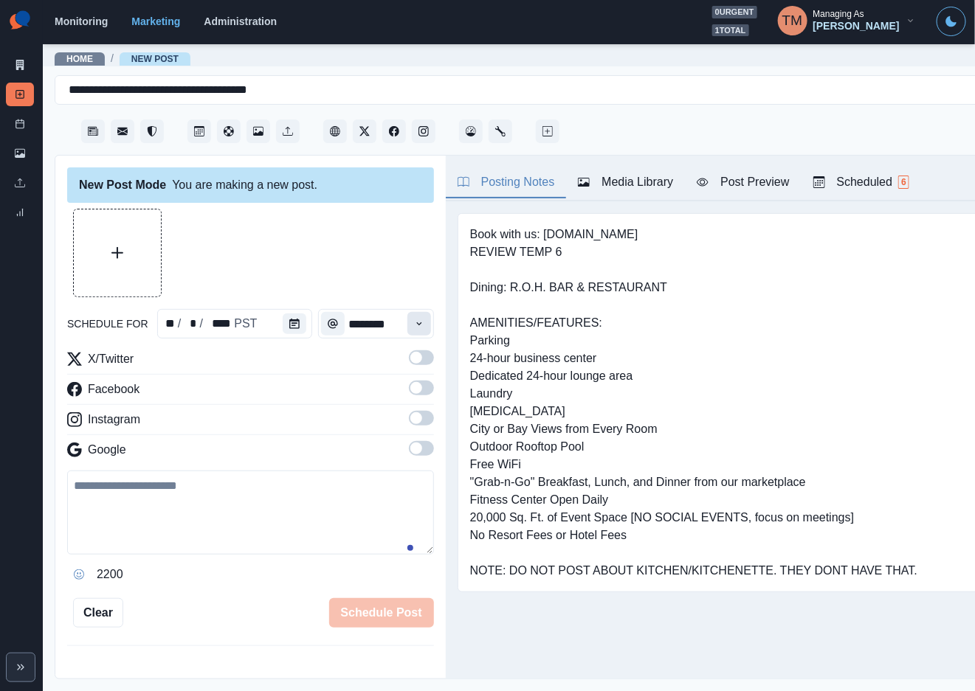
click at [407, 317] on button "Time" at bounding box center [419, 324] width 24 height 24
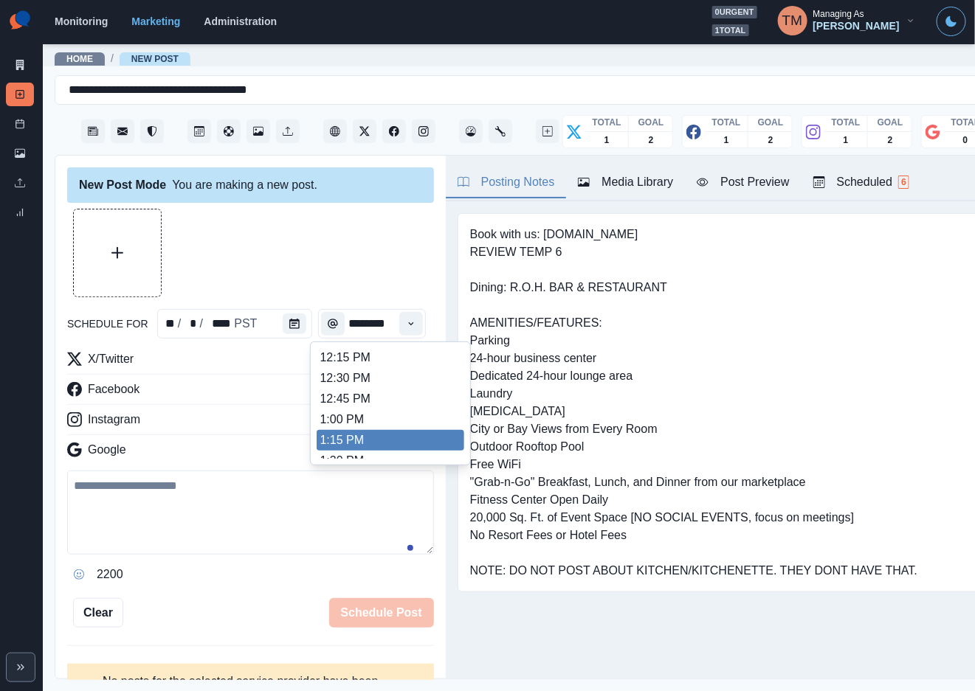
scroll to position [357, 0]
click at [348, 438] on li "1:15 PM" at bounding box center [391, 435] width 148 height 21
type input "*******"
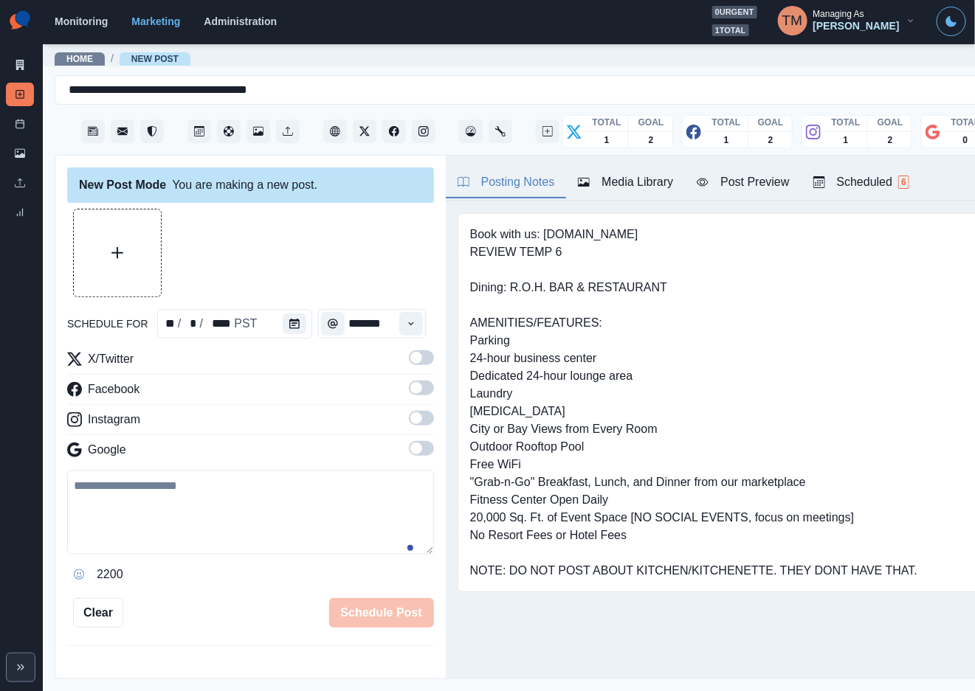
scroll to position [0, 0]
click at [409, 363] on span at bounding box center [421, 358] width 25 height 15
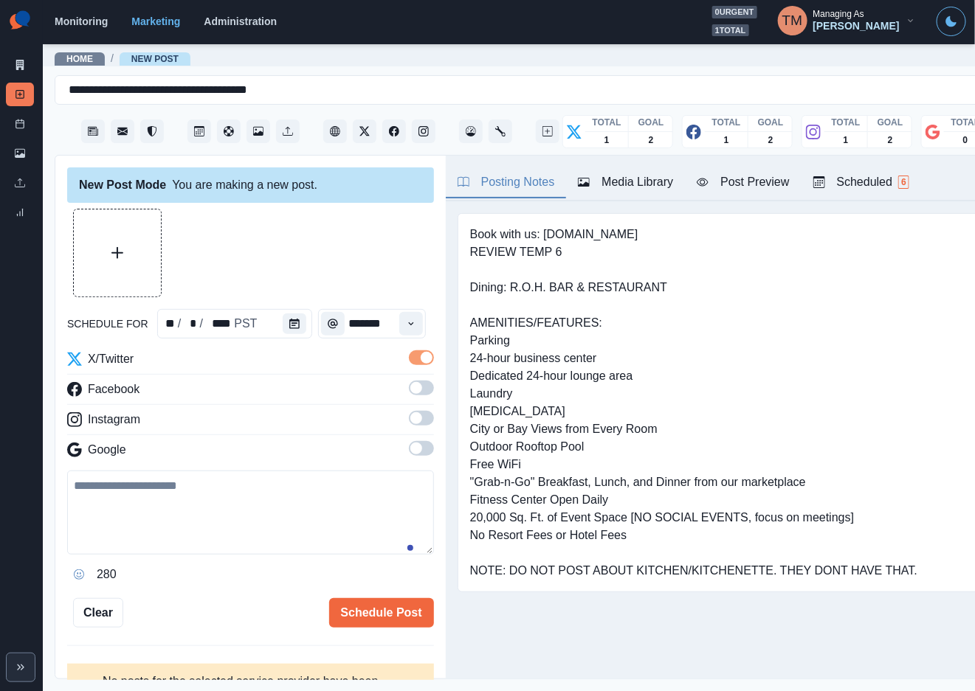
click at [410, 395] on span at bounding box center [421, 388] width 25 height 15
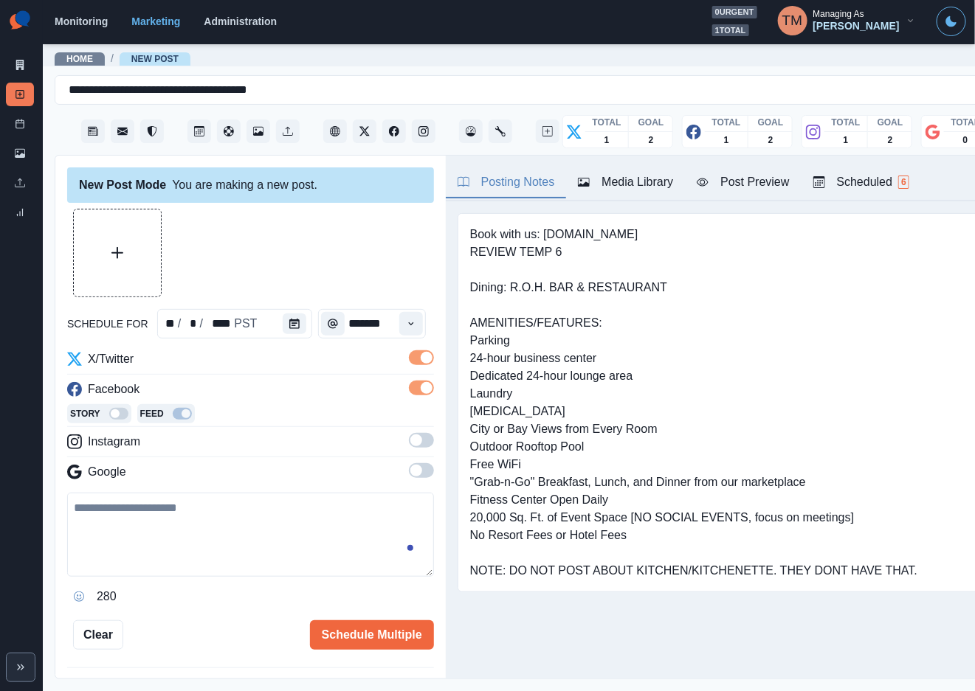
click at [409, 441] on span at bounding box center [421, 440] width 25 height 15
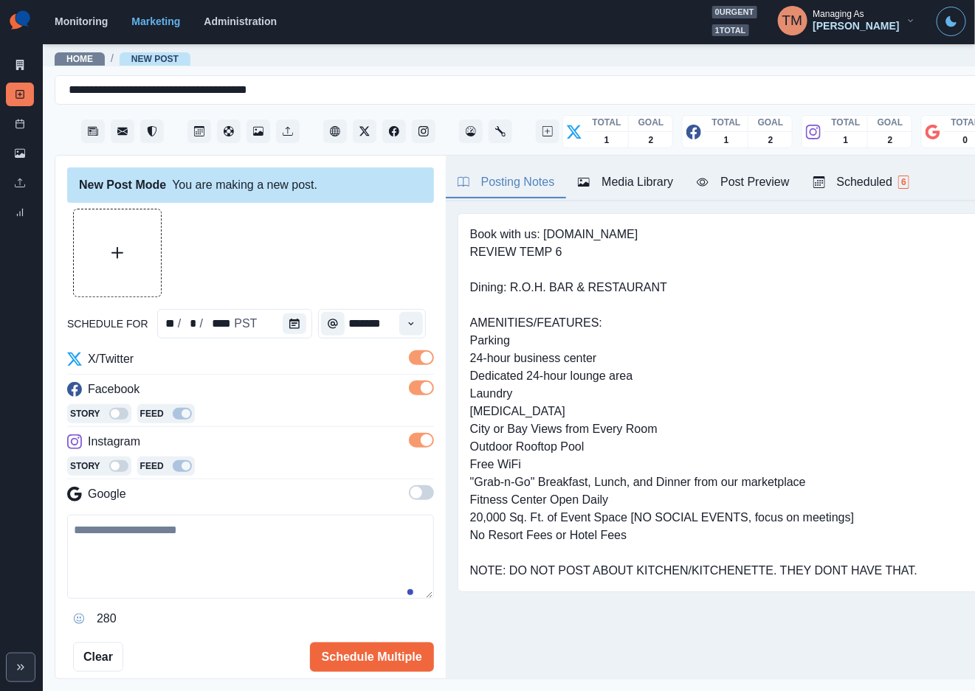
click at [184, 556] on textarea at bounding box center [250, 557] width 367 height 84
paste textarea "**********"
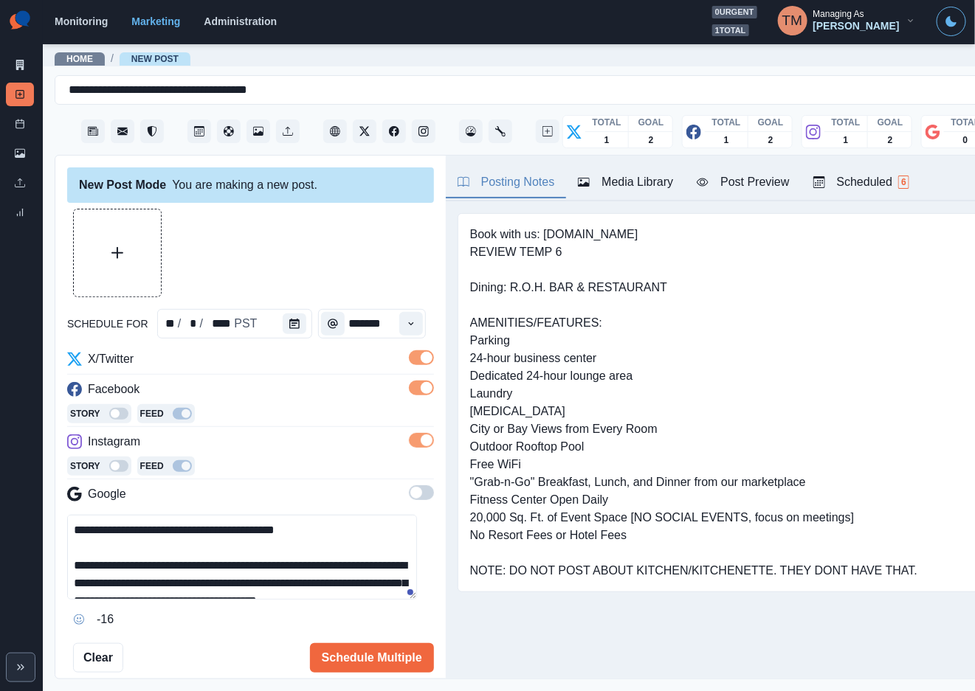
scroll to position [82, 0]
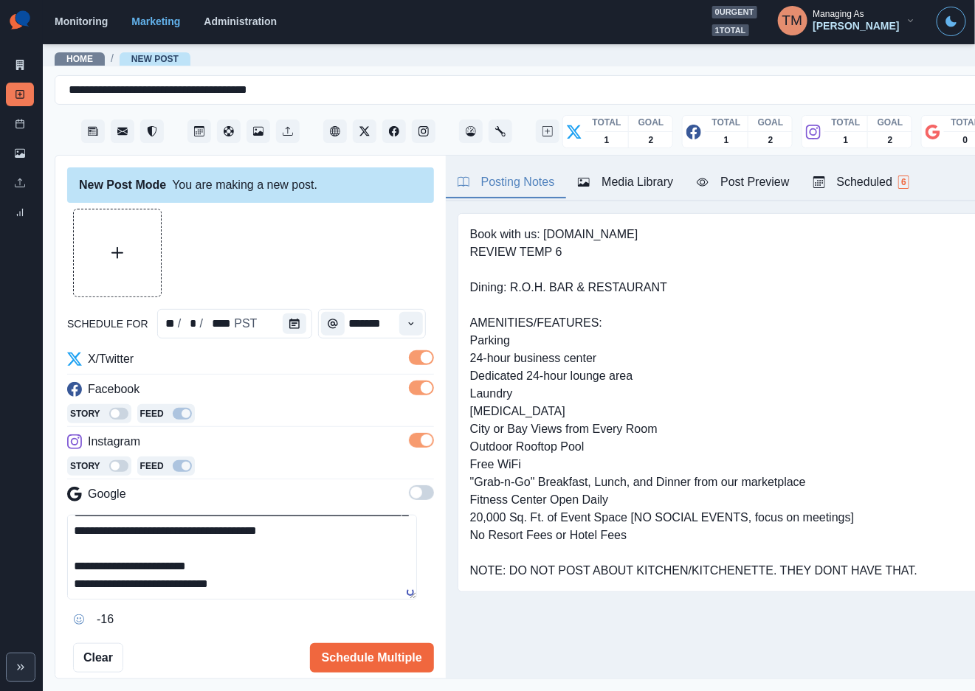
click at [764, 189] on div "Post Preview" at bounding box center [743, 182] width 92 height 18
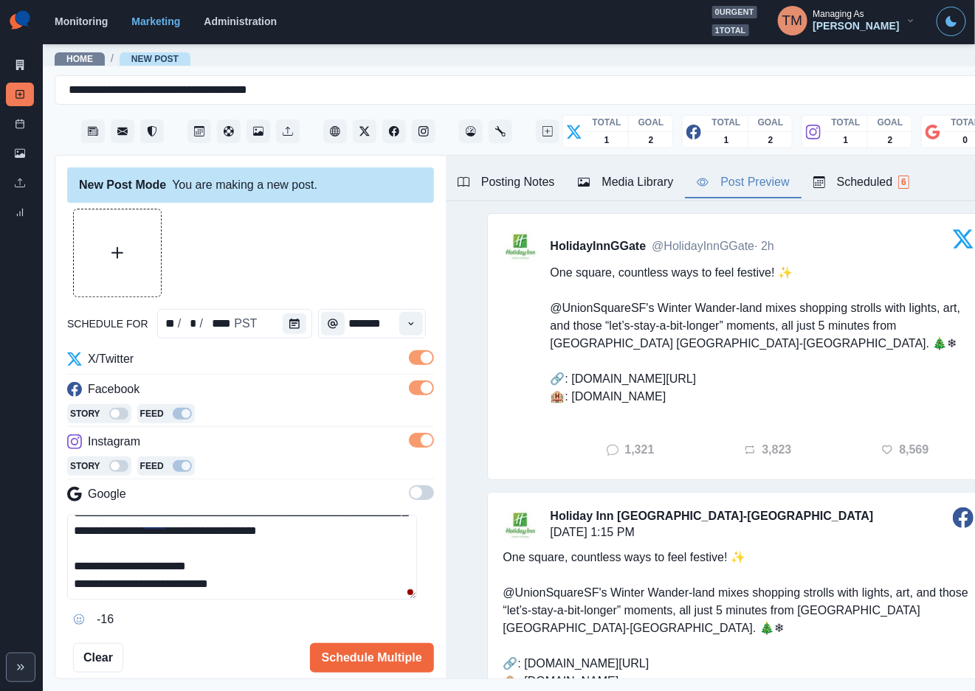
click at [622, 184] on div "Media Library" at bounding box center [625, 182] width 95 height 18
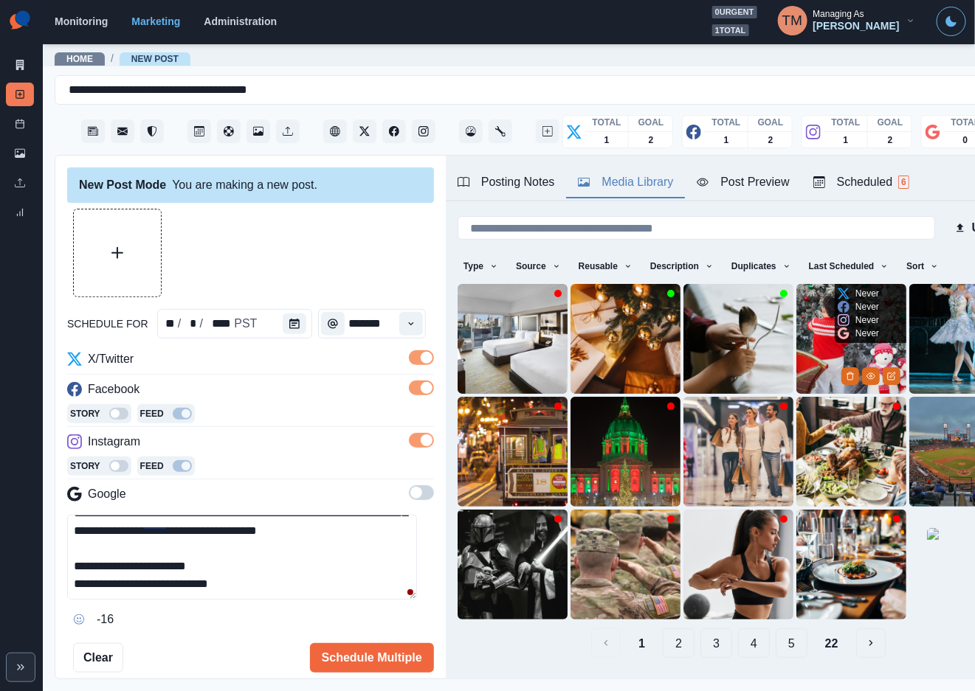
click at [804, 335] on img at bounding box center [851, 339] width 110 height 110
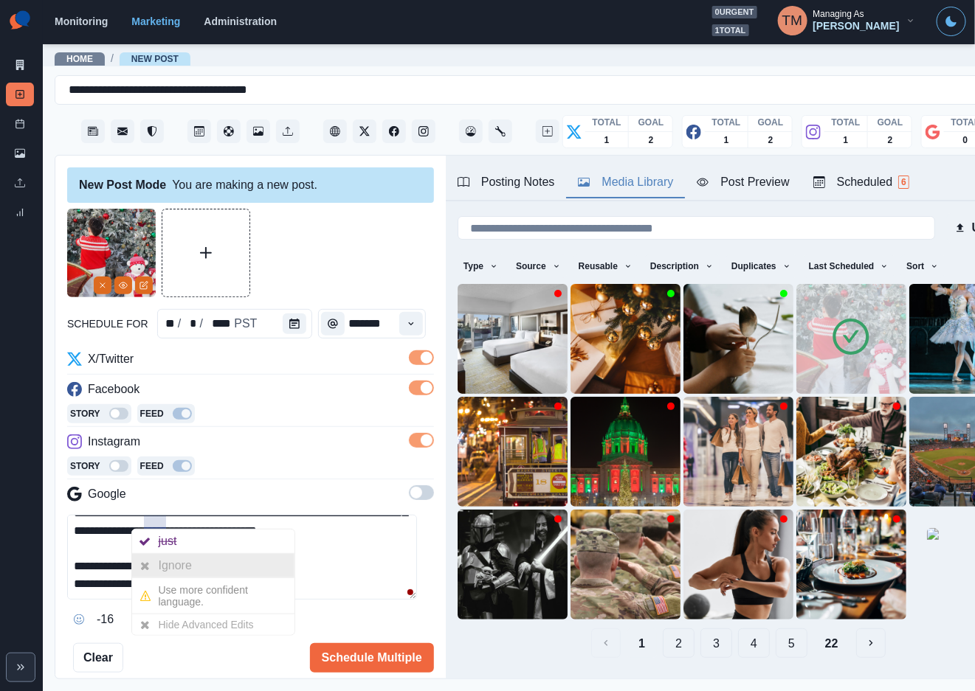
click at [171, 561] on div "Ignore" at bounding box center [178, 566] width 39 height 24
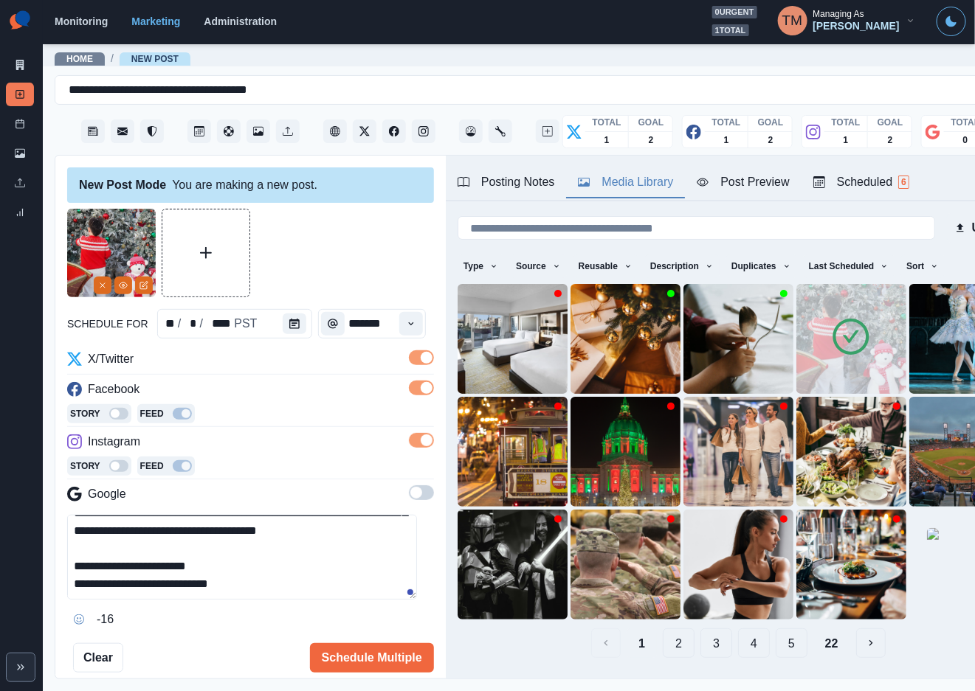
click at [248, 523] on textarea "**********" at bounding box center [242, 557] width 350 height 85
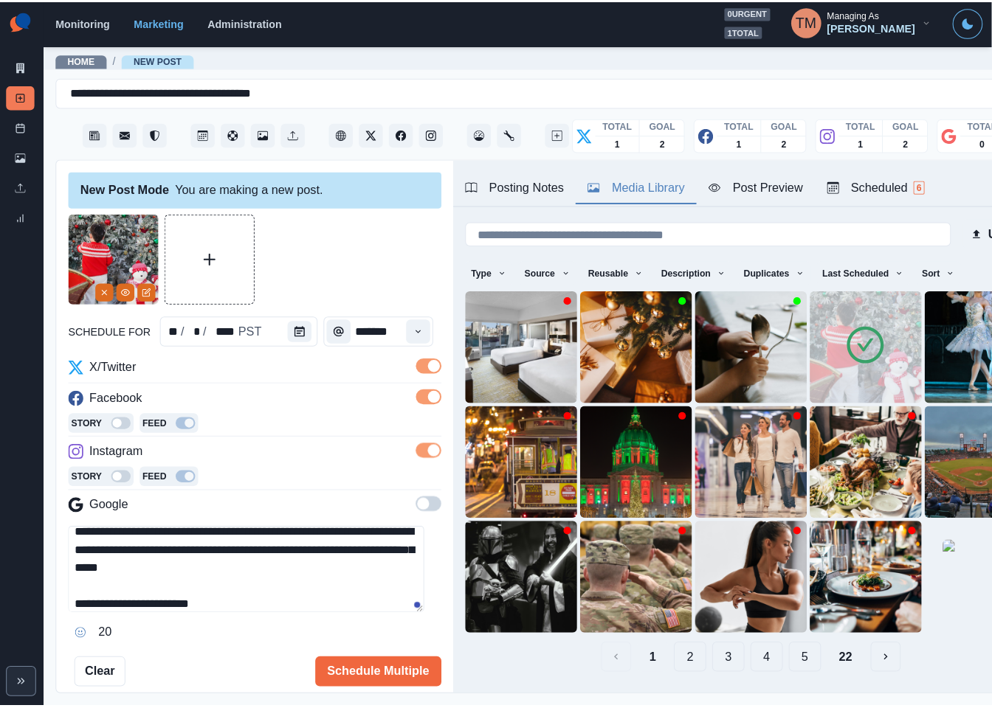
scroll to position [69, 0]
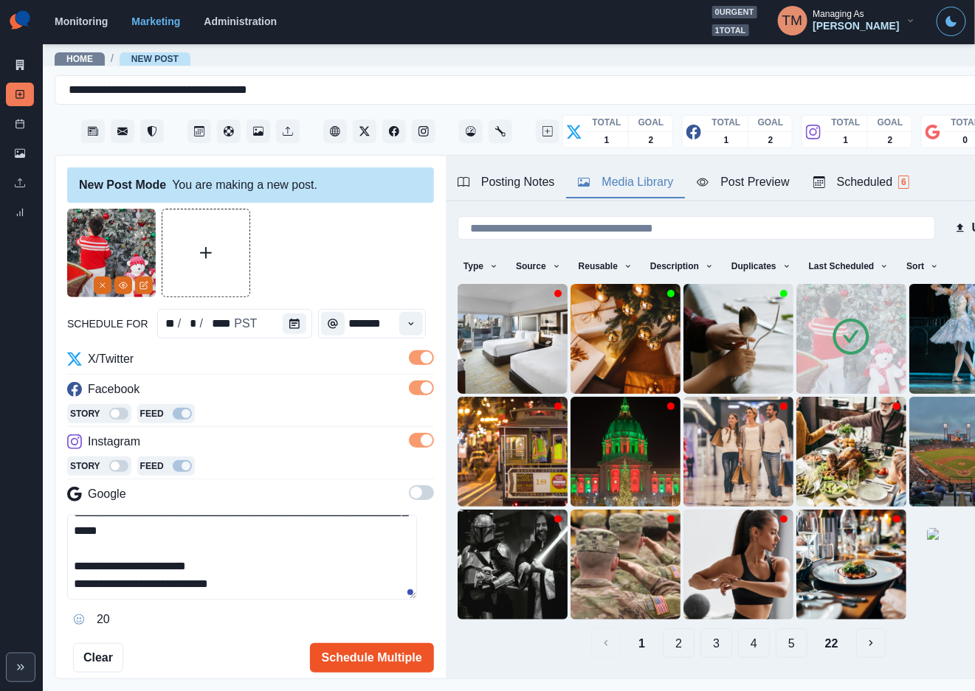
type textarea "**********"
click at [352, 658] on button "Schedule Multiple" at bounding box center [372, 658] width 124 height 30
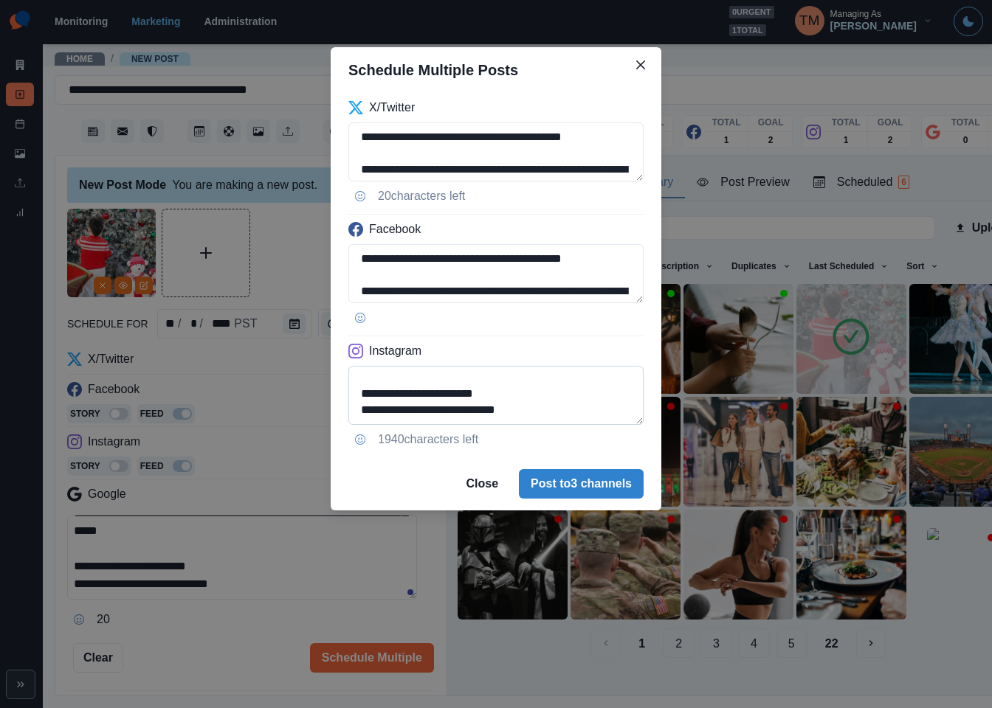
scroll to position [102, 0]
drag, startPoint x: 567, startPoint y: 415, endPoint x: 385, endPoint y: 417, distance: 181.5
click at [385, 417] on textarea "**********" at bounding box center [495, 395] width 295 height 59
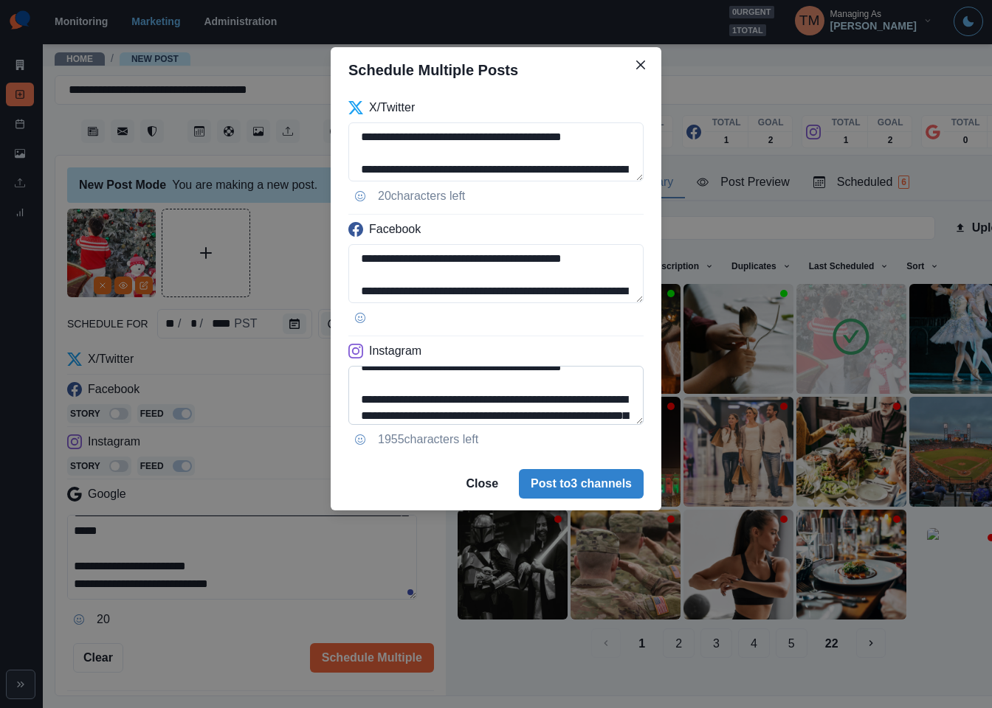
click at [452, 403] on textarea "**********" at bounding box center [495, 395] width 295 height 59
paste textarea
drag, startPoint x: 364, startPoint y: 403, endPoint x: 348, endPoint y: 404, distance: 15.5
click at [348, 404] on textarea "**********" at bounding box center [495, 395] width 295 height 59
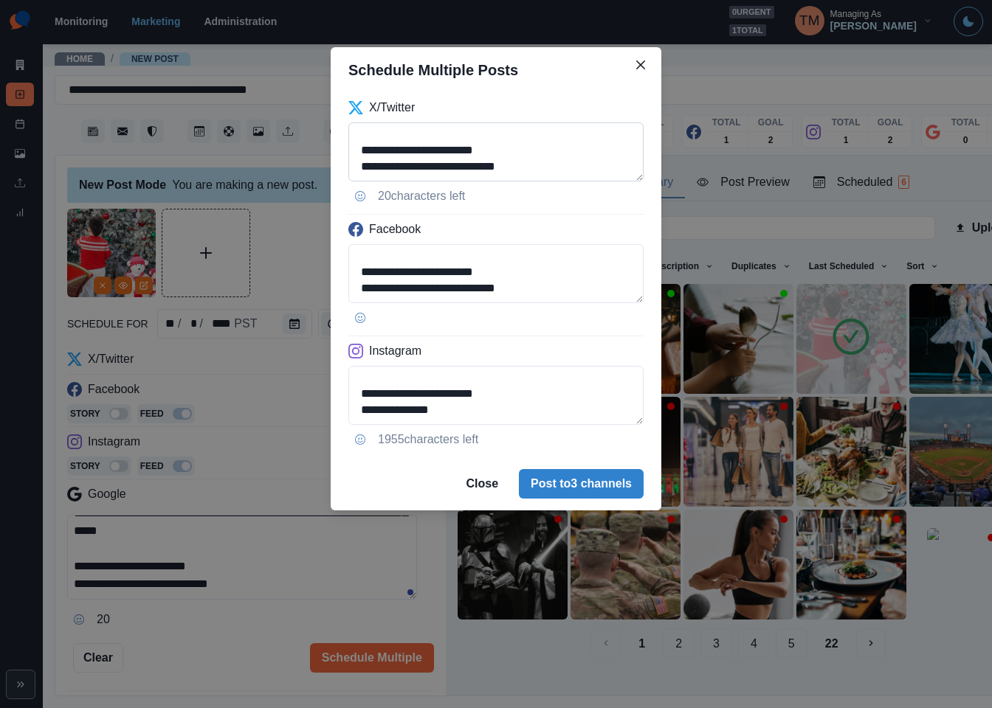
scroll to position [100, 0]
type textarea "**********"
click at [272, 253] on div "**********" at bounding box center [496, 354] width 992 height 708
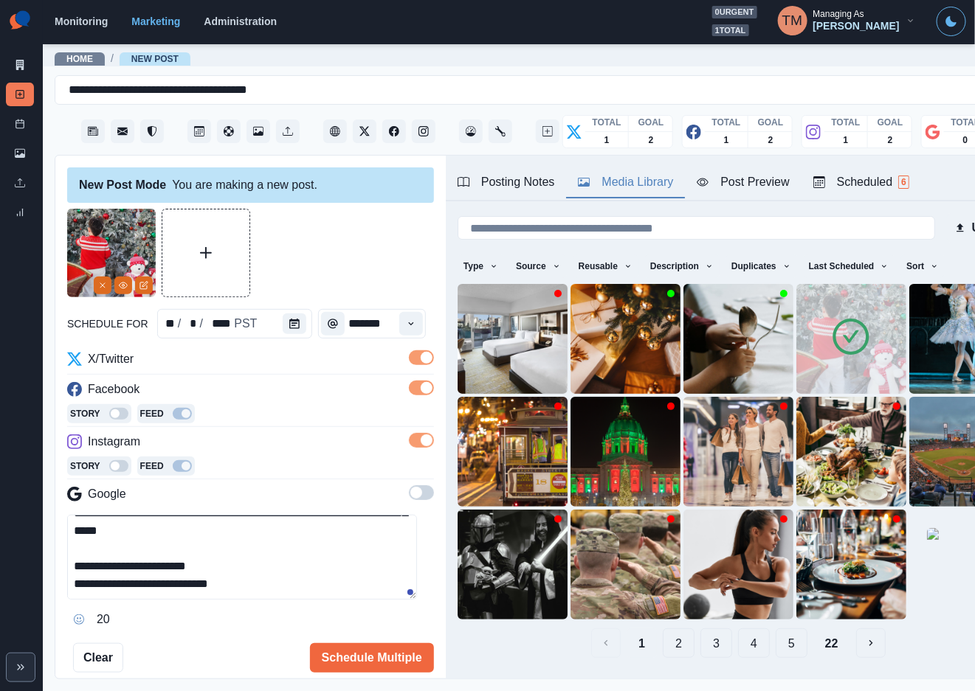
click at [738, 184] on div "Post Preview" at bounding box center [743, 182] width 92 height 18
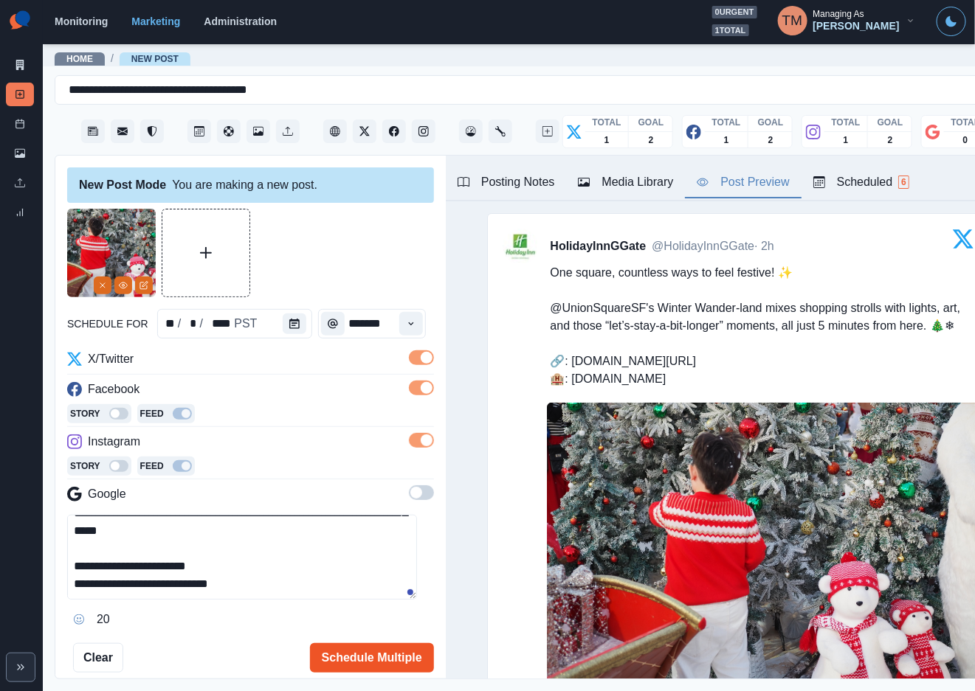
click at [353, 652] on button "Schedule Multiple" at bounding box center [372, 658] width 124 height 30
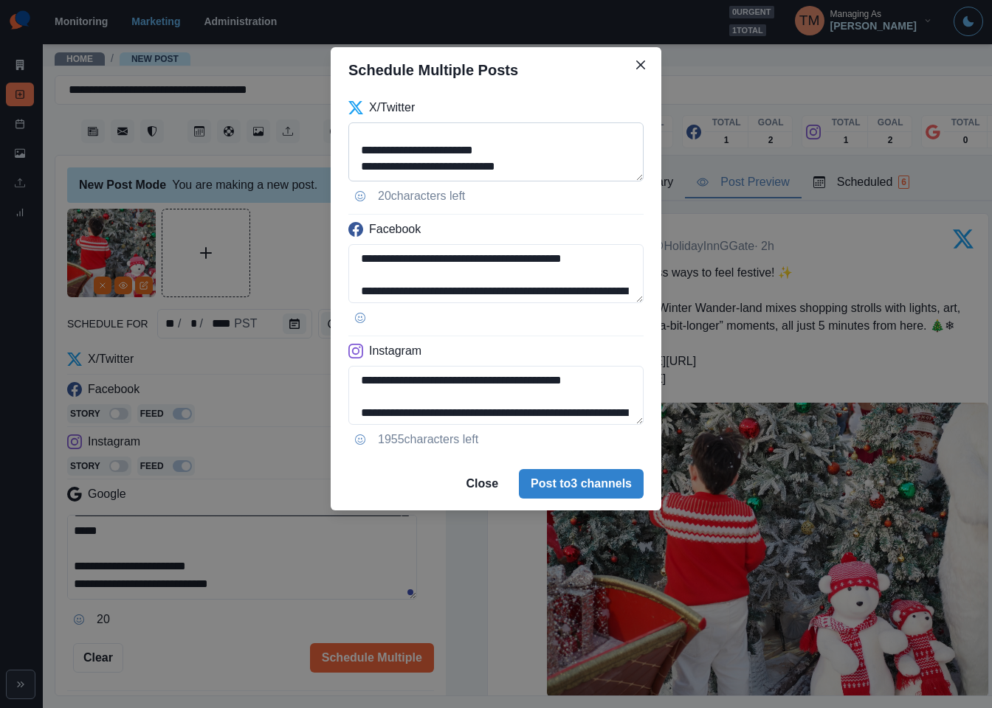
scroll to position [89, 0]
click at [410, 133] on textarea "**********" at bounding box center [495, 151] width 295 height 59
click at [408, 133] on textarea "**********" at bounding box center [495, 151] width 295 height 59
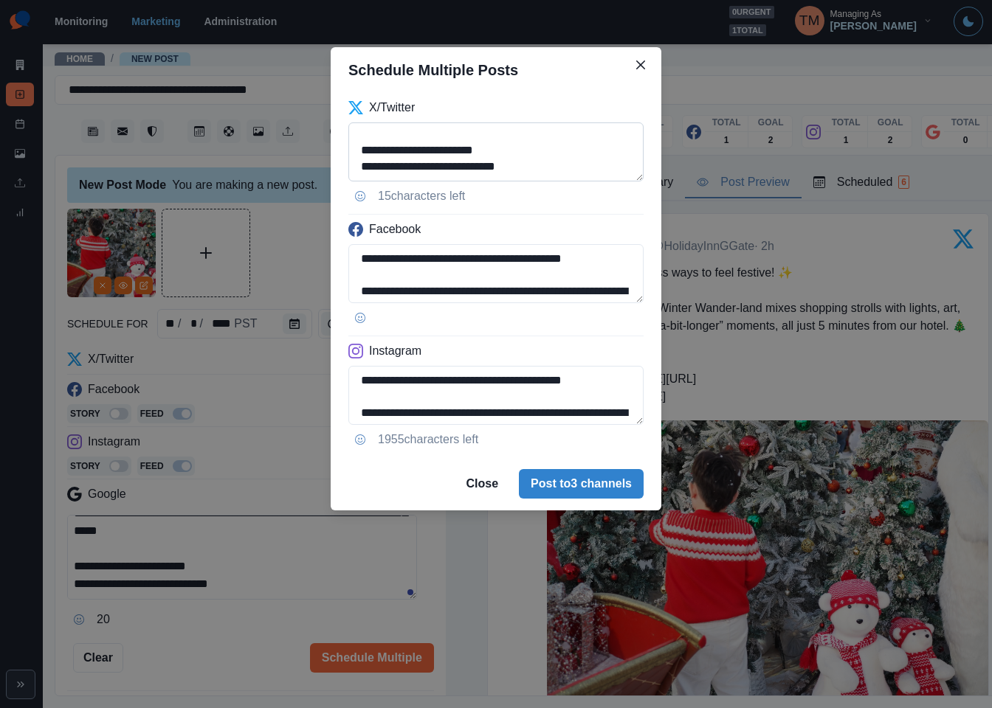
scroll to position [0, 0]
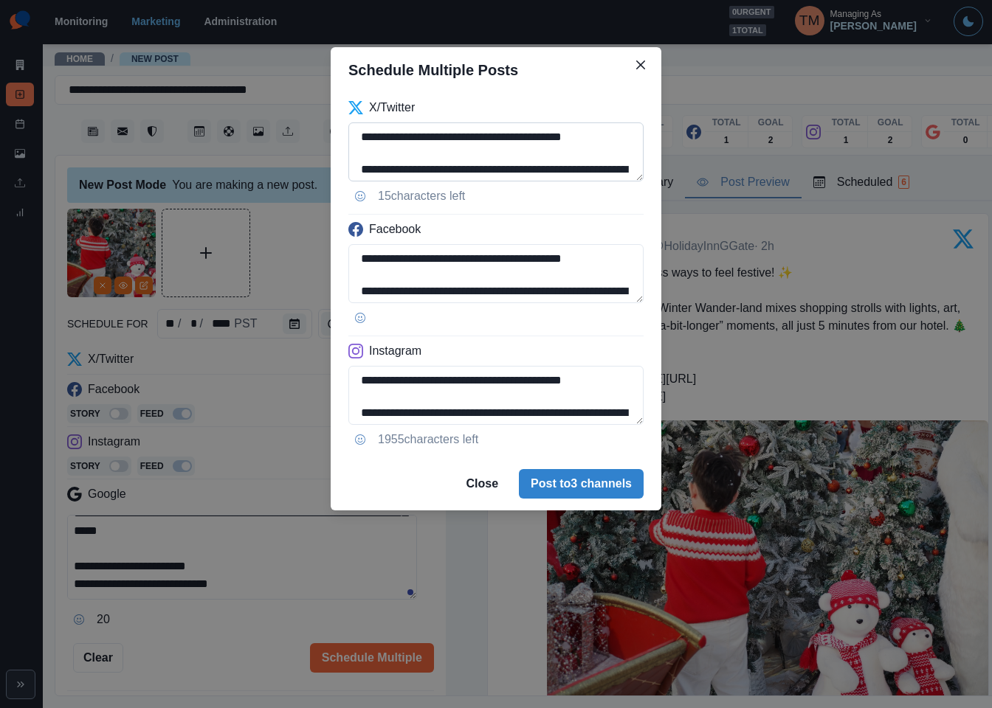
drag, startPoint x: 392, startPoint y: 135, endPoint x: 407, endPoint y: 135, distance: 15.5
click at [407, 135] on textarea "**********" at bounding box center [495, 151] width 295 height 59
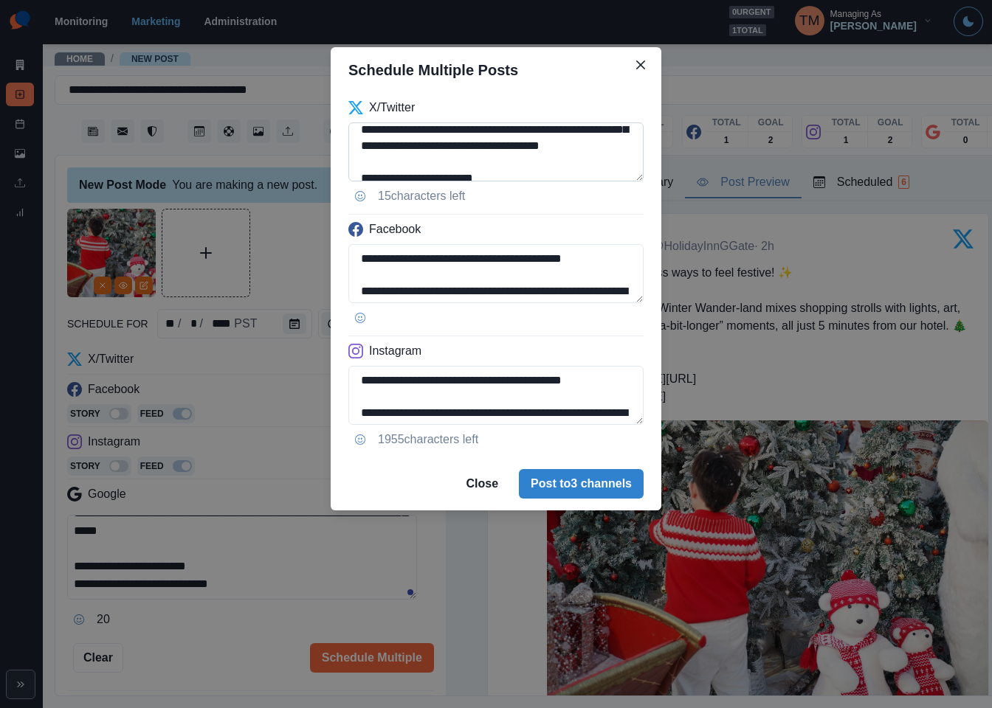
click at [390, 162] on textarea "**********" at bounding box center [495, 151] width 295 height 59
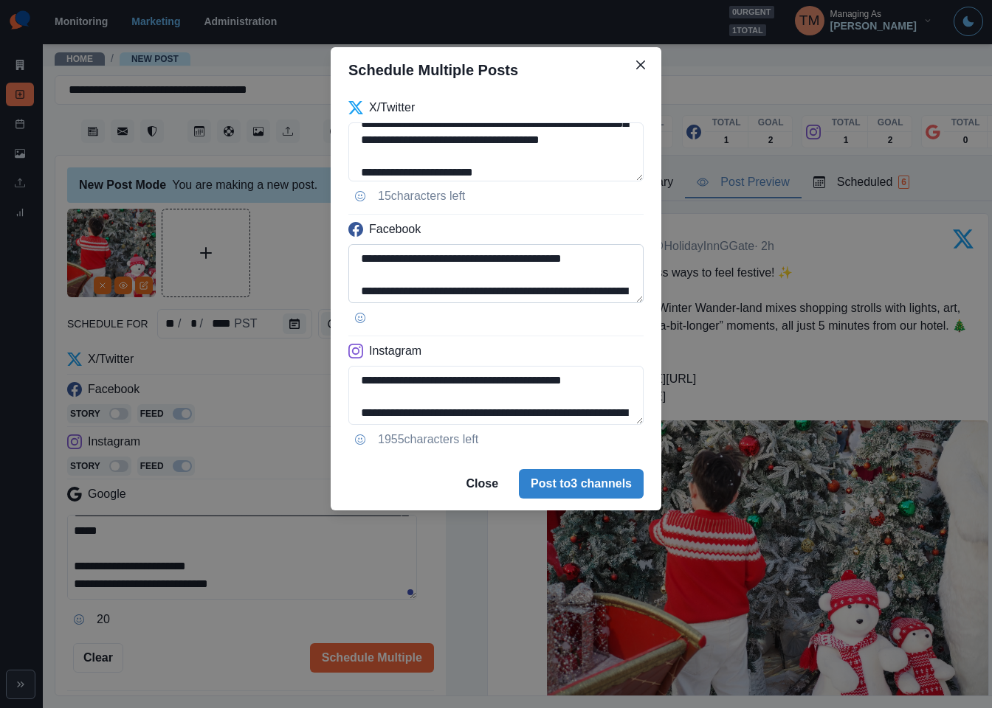
type textarea "**********"
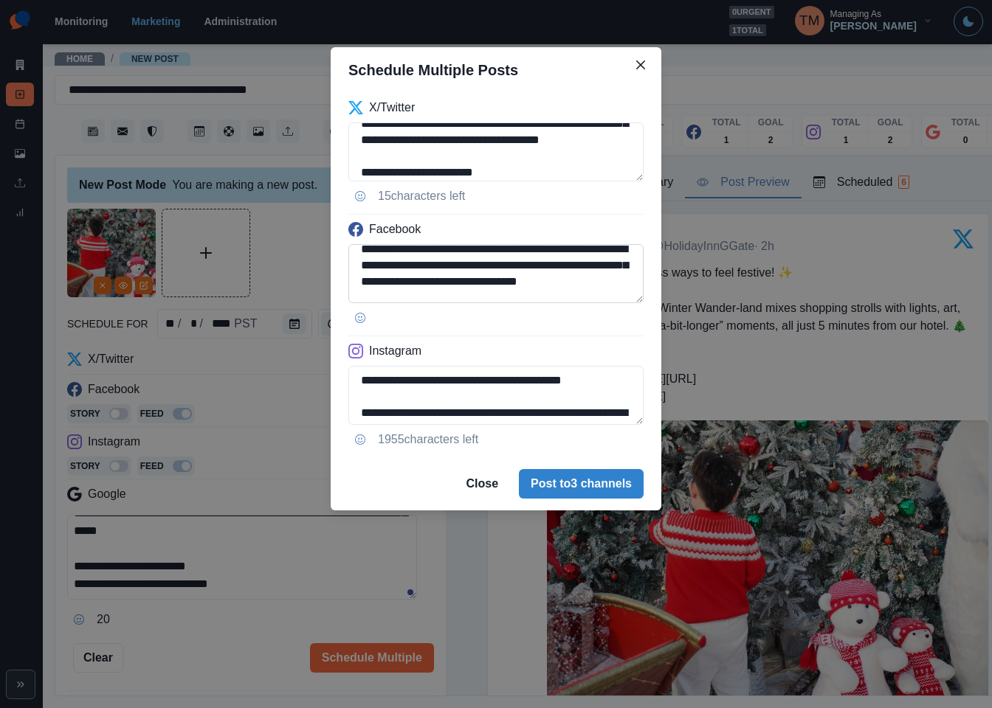
scroll to position [44, 0]
click at [392, 297] on textarea "**********" at bounding box center [495, 273] width 295 height 59
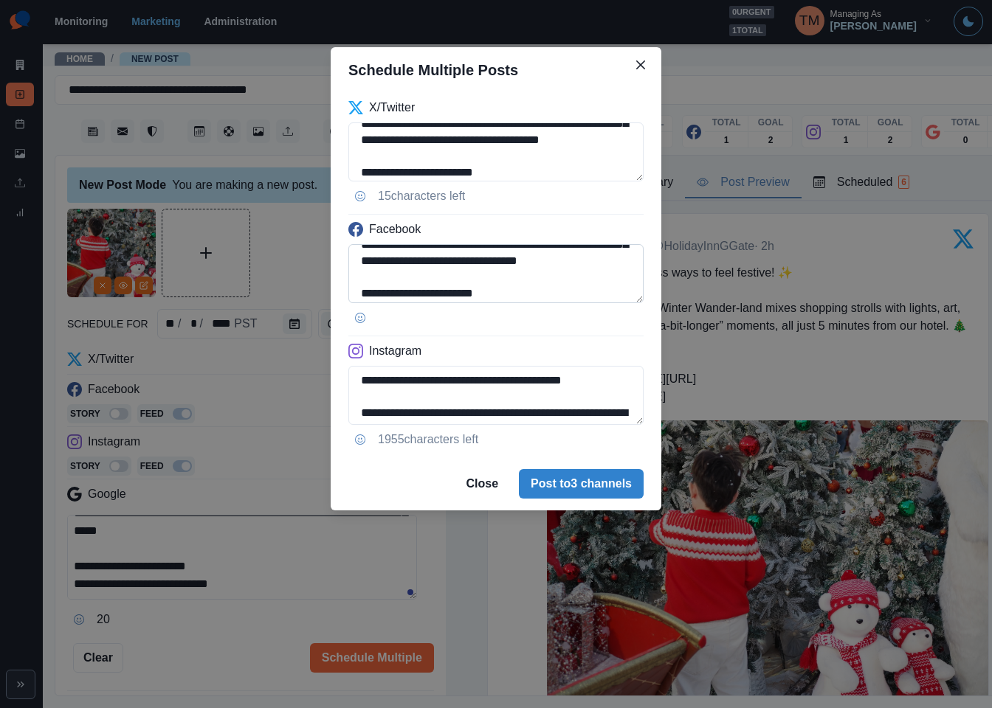
paste textarea "*****"
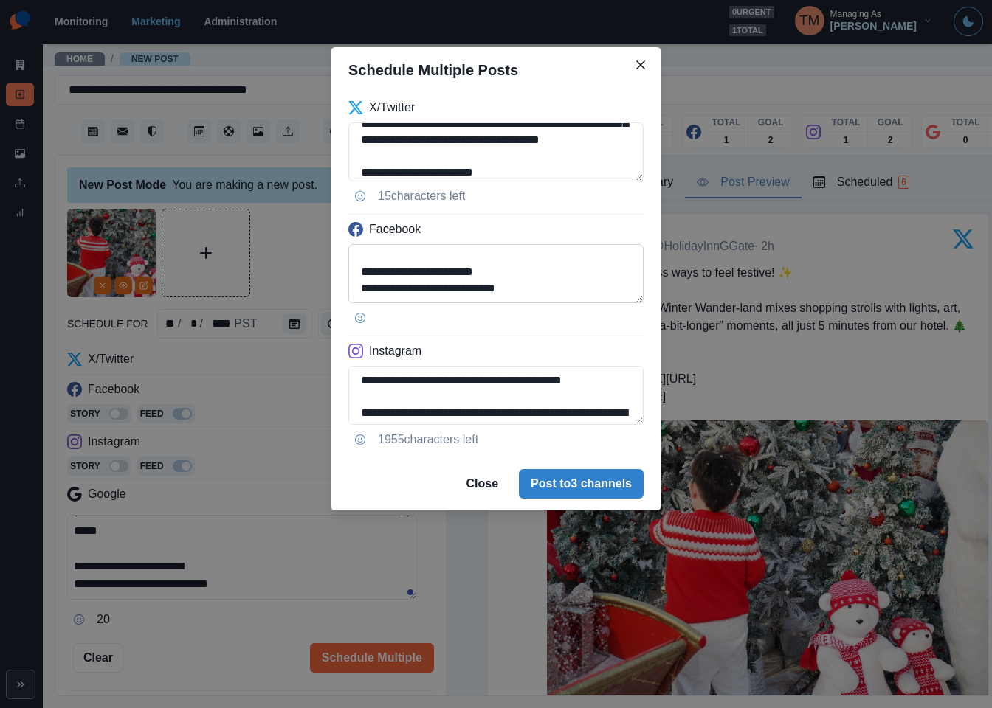
scroll to position [102, 0]
type textarea "**********"
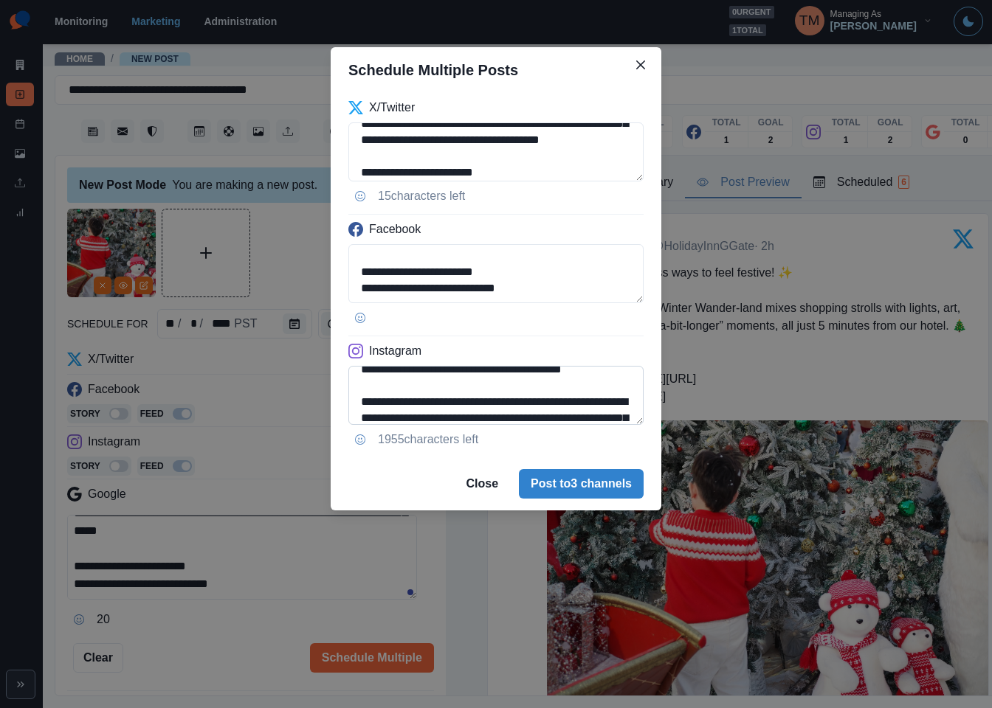
scroll to position [44, 0]
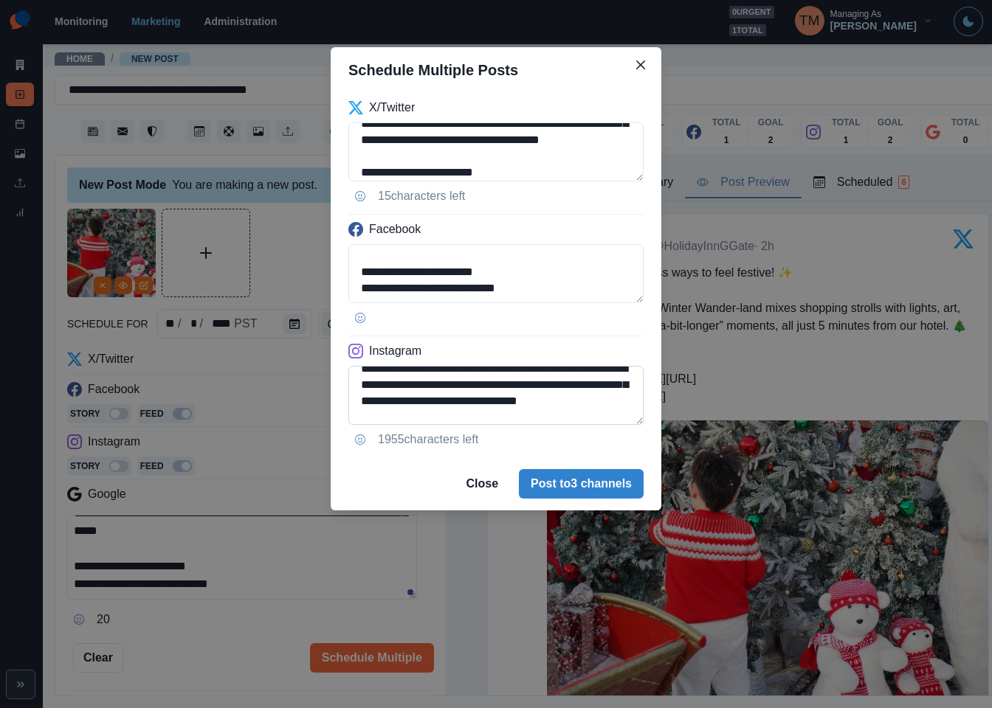
click at [390, 418] on textarea "**********" at bounding box center [495, 395] width 295 height 59
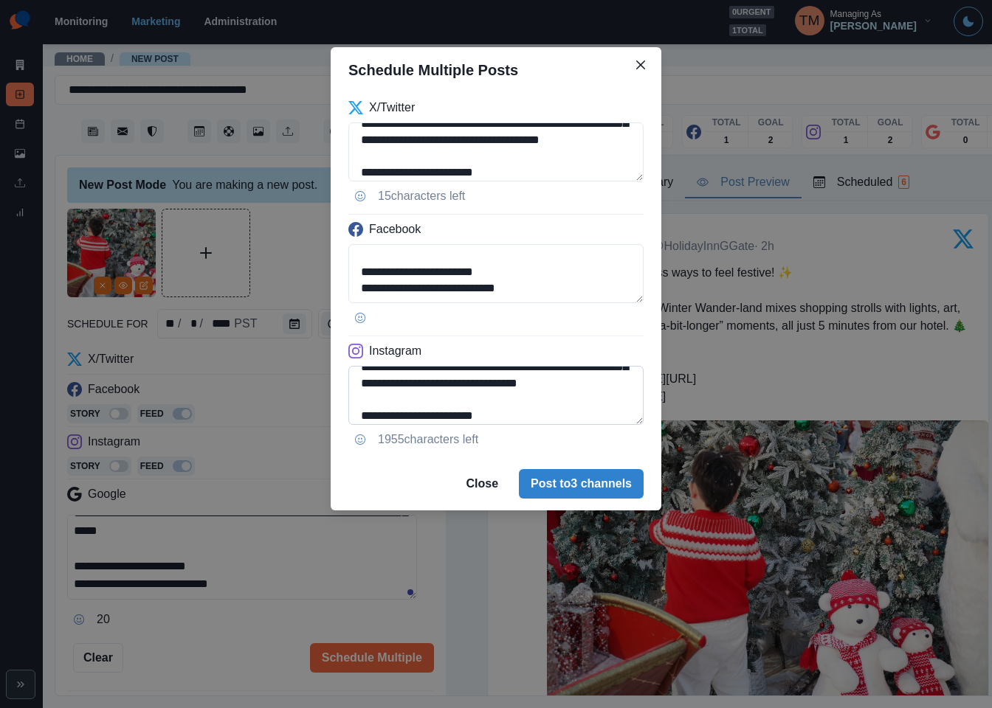
paste textarea "*****"
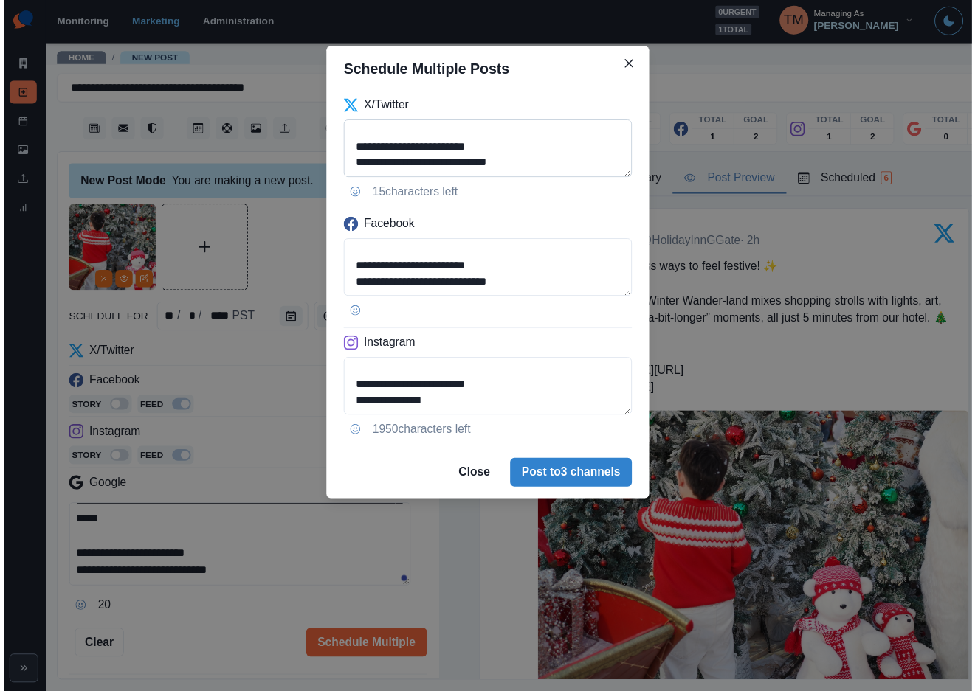
scroll to position [100, 0]
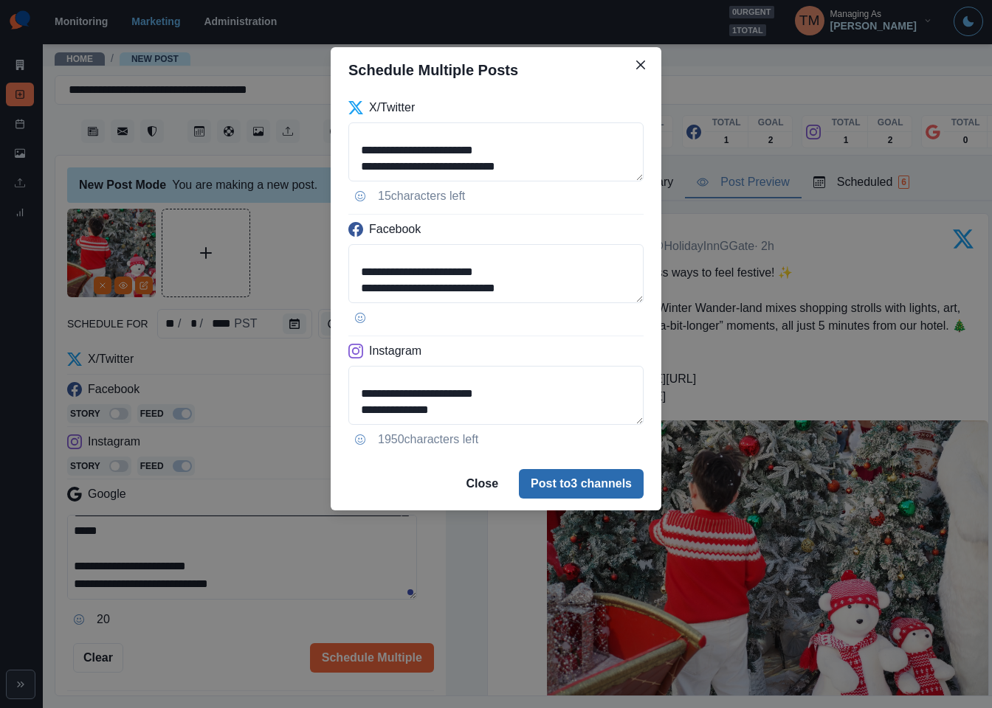
type textarea "**********"
click at [587, 486] on button "Post to 3 channels" at bounding box center [581, 484] width 125 height 30
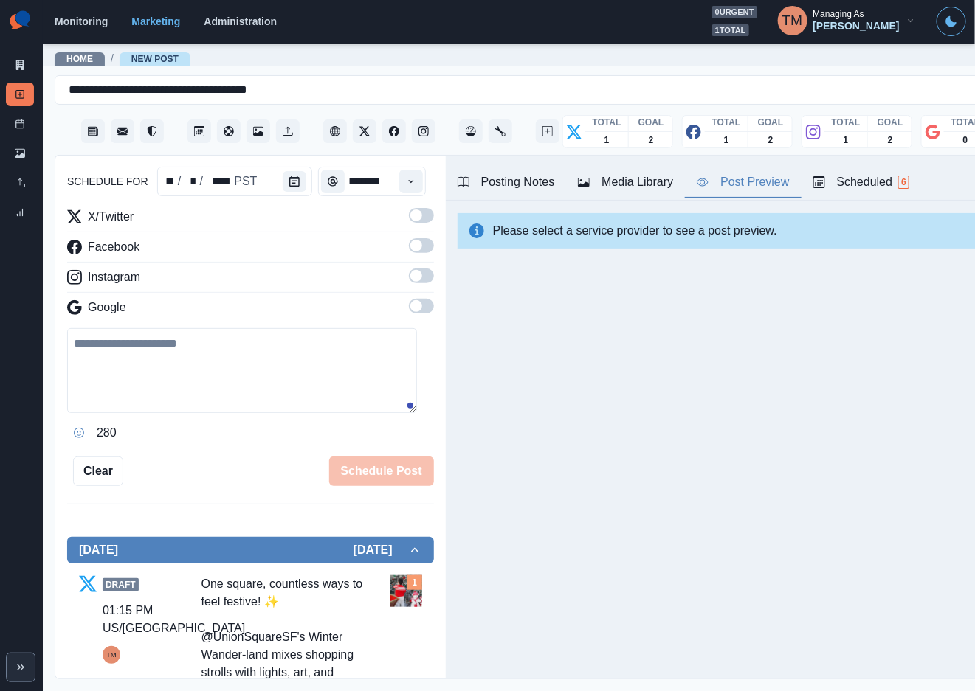
scroll to position [0, 0]
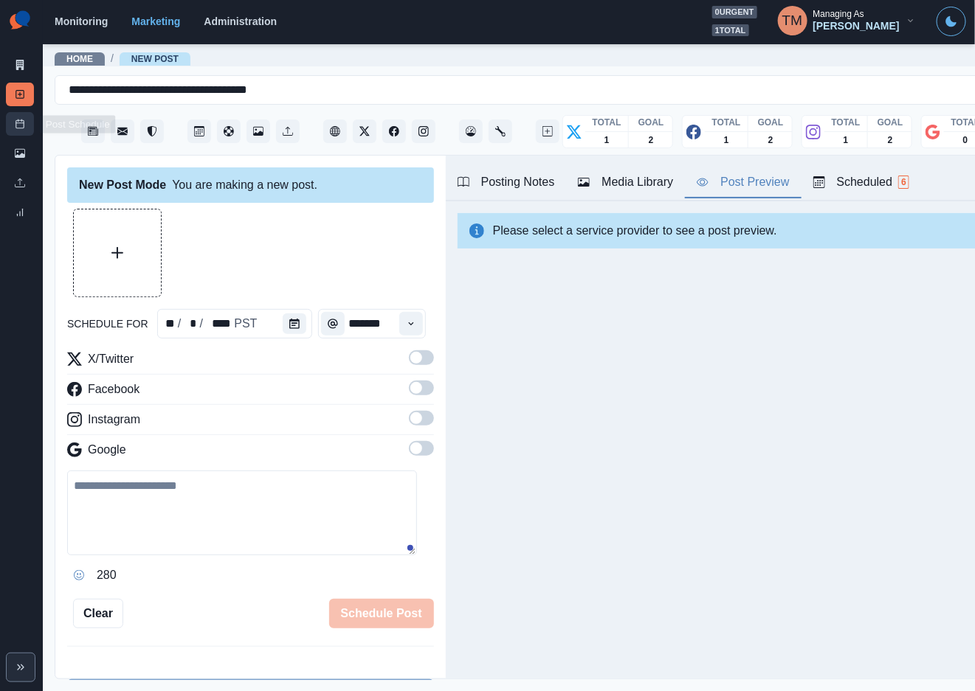
click at [15, 120] on icon at bounding box center [20, 124] width 10 height 10
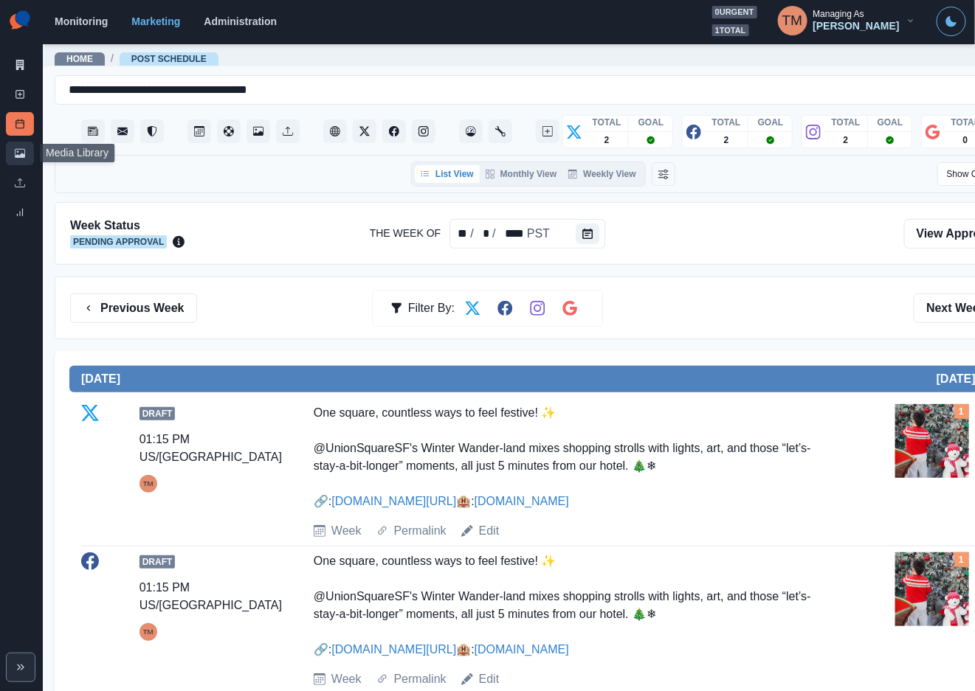
click at [11, 149] on link "Media Library" at bounding box center [20, 154] width 28 height 24
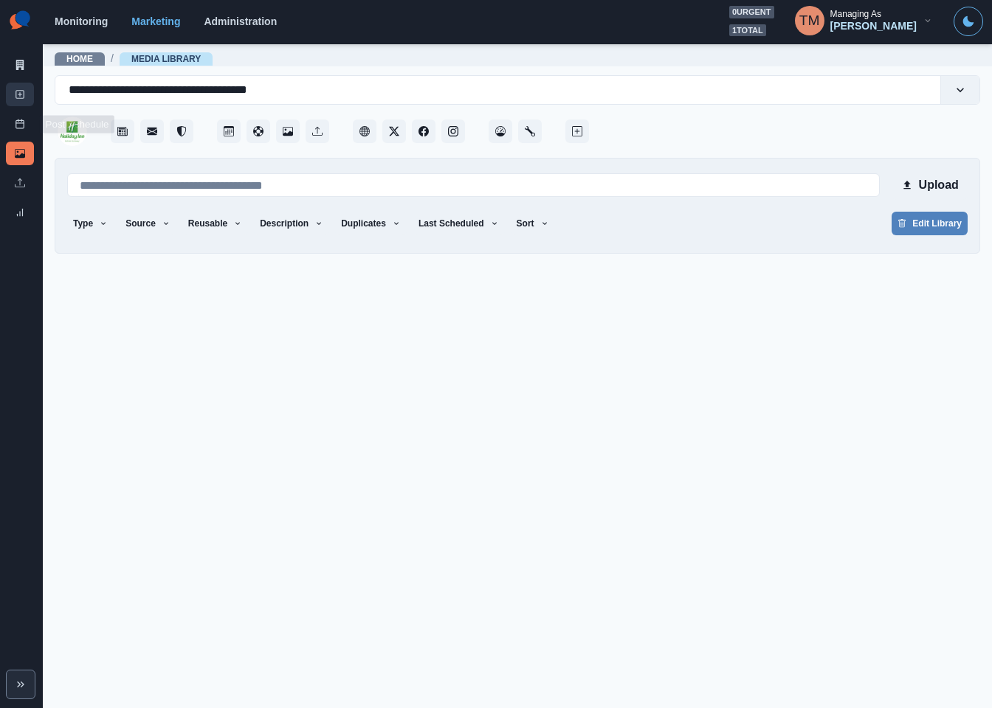
click at [18, 100] on link "New Post" at bounding box center [20, 95] width 28 height 24
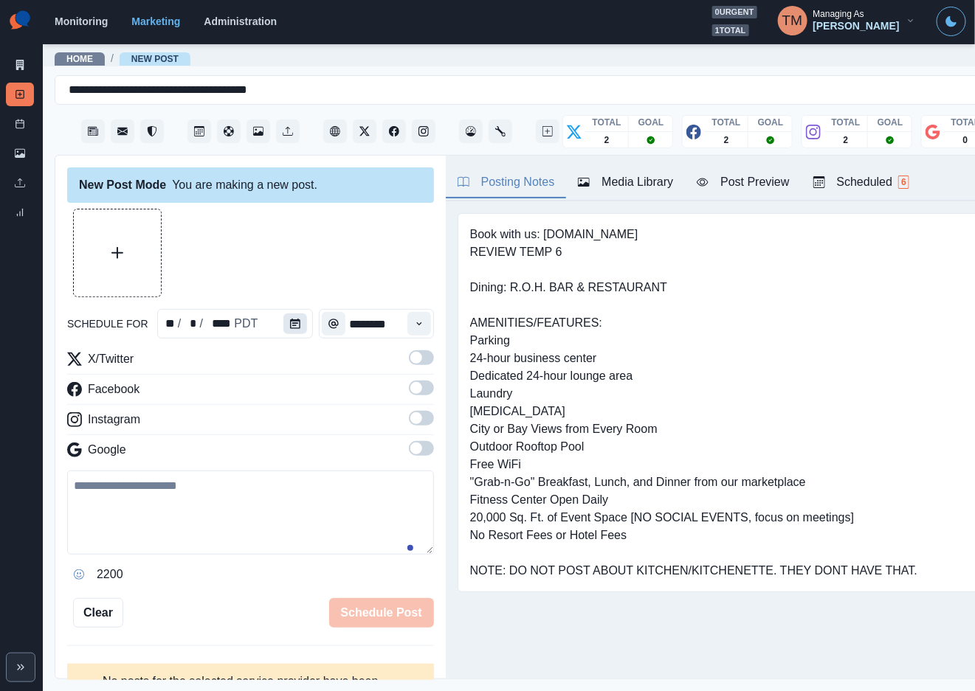
click at [290, 321] on icon "Calendar" at bounding box center [295, 324] width 10 height 10
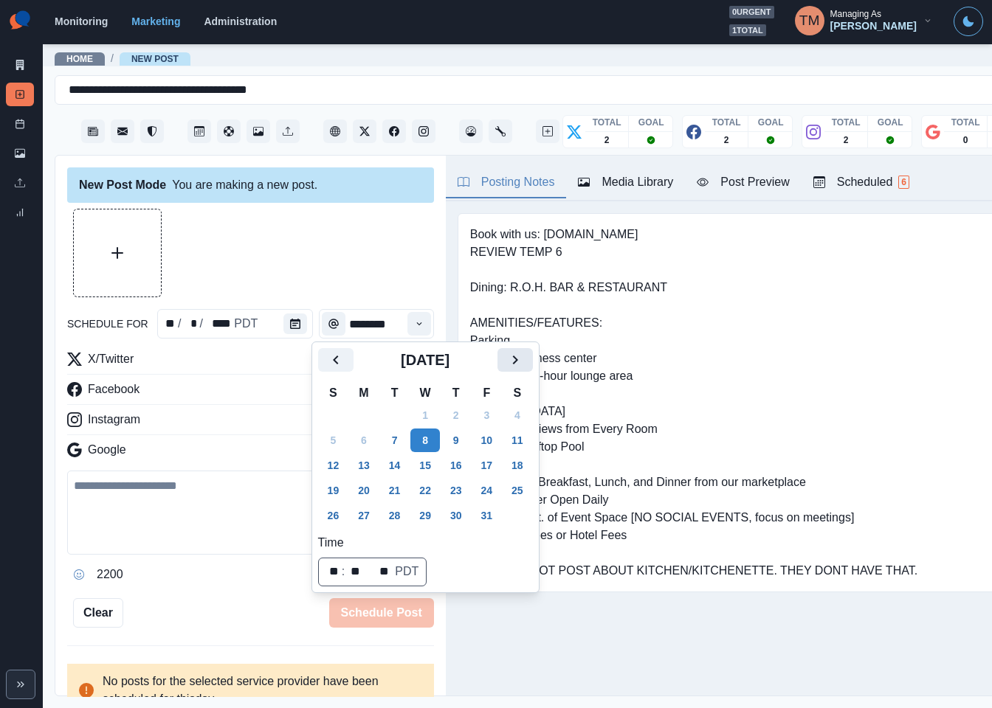
click at [523, 352] on icon "Next" at bounding box center [515, 360] width 18 height 18
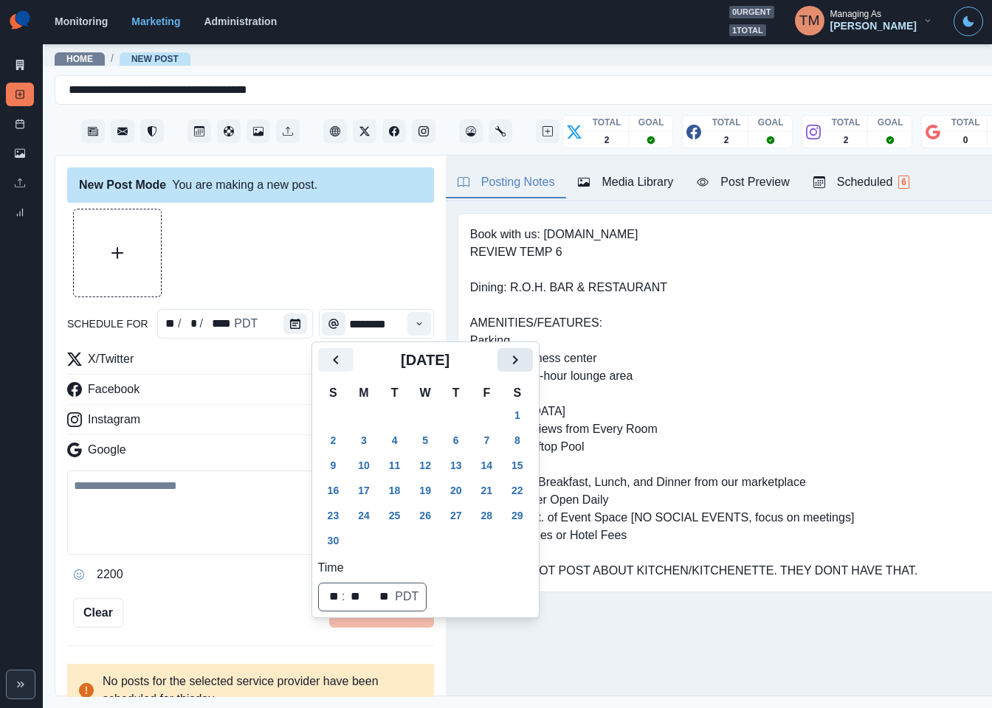
click at [523, 352] on icon "Next" at bounding box center [515, 360] width 18 height 18
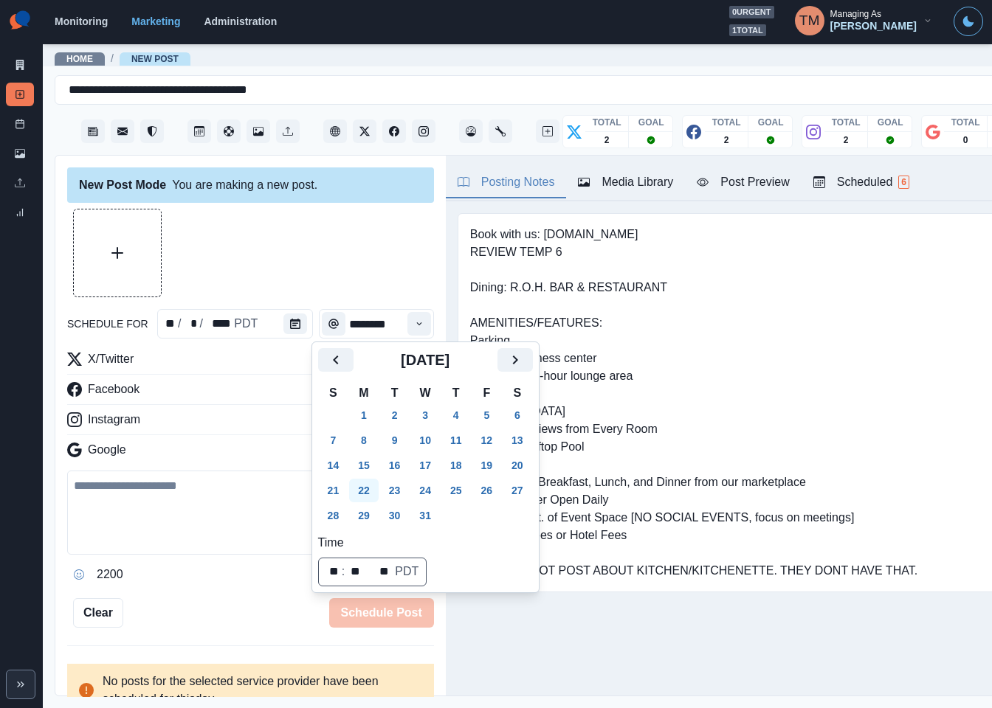
click at [364, 489] on button "22" at bounding box center [364, 491] width 30 height 24
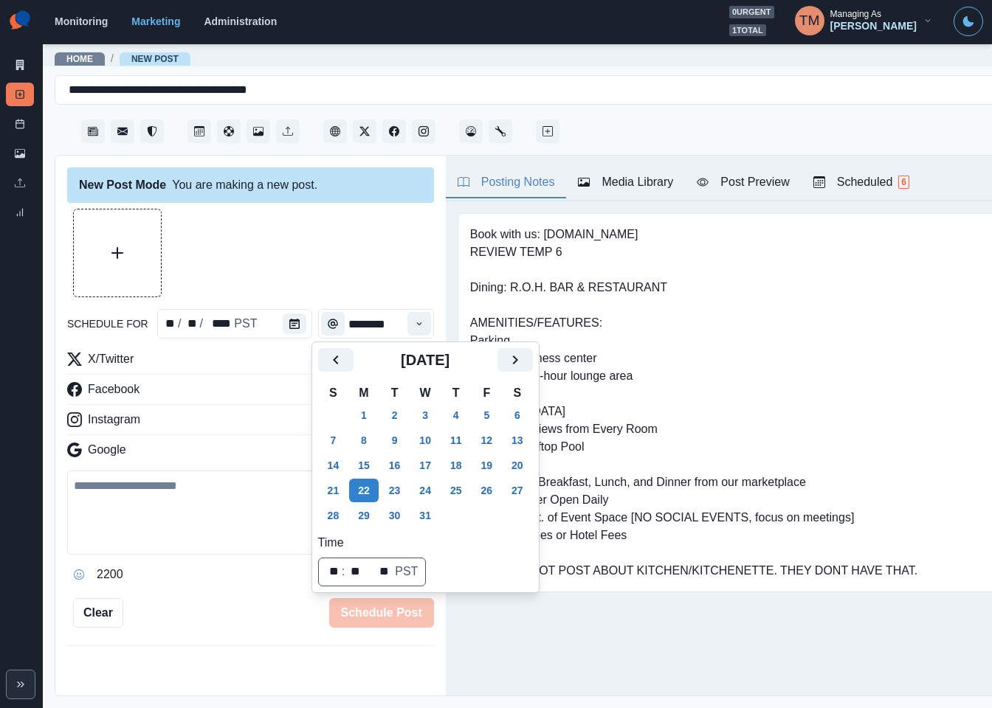
click at [317, 226] on div at bounding box center [250, 253] width 367 height 89
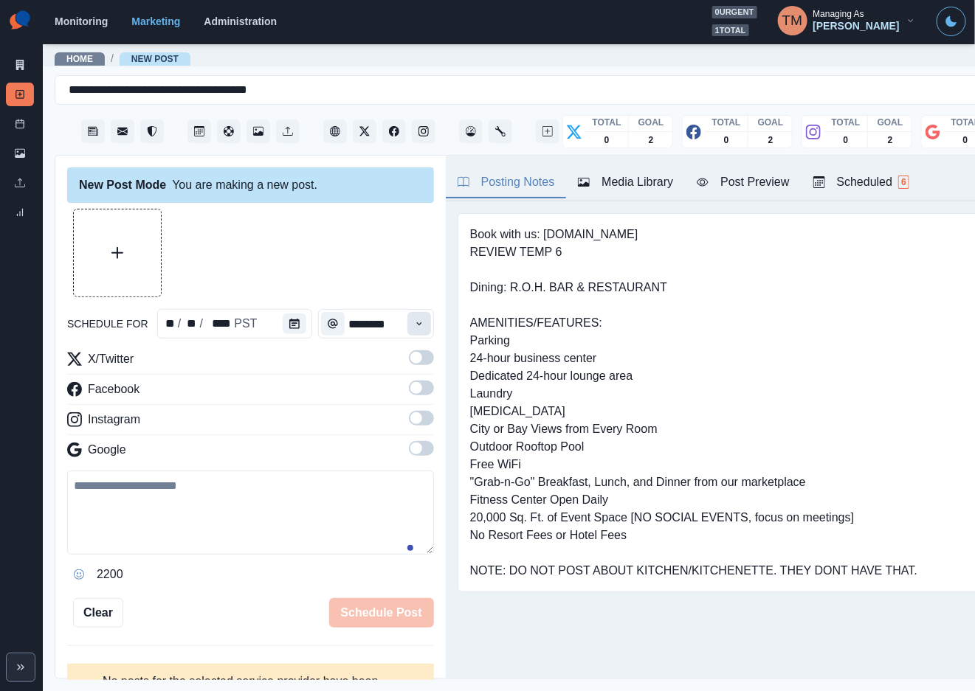
click at [414, 319] on icon "Time" at bounding box center [419, 324] width 10 height 10
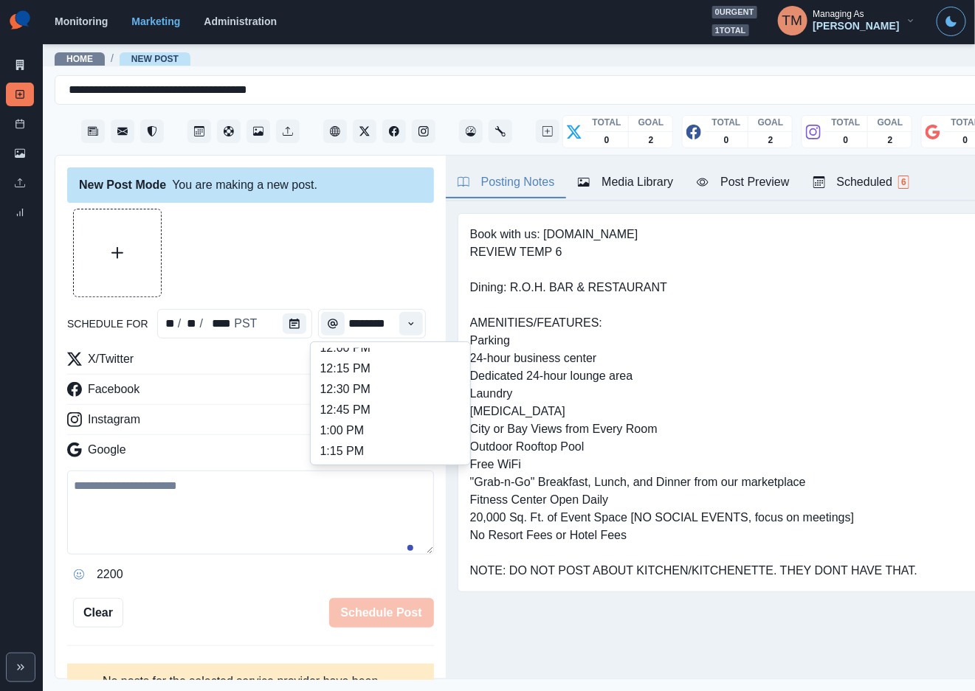
scroll to position [343, 0]
click at [373, 405] on li "12:45 PM" at bounding box center [391, 408] width 148 height 21
type input "********"
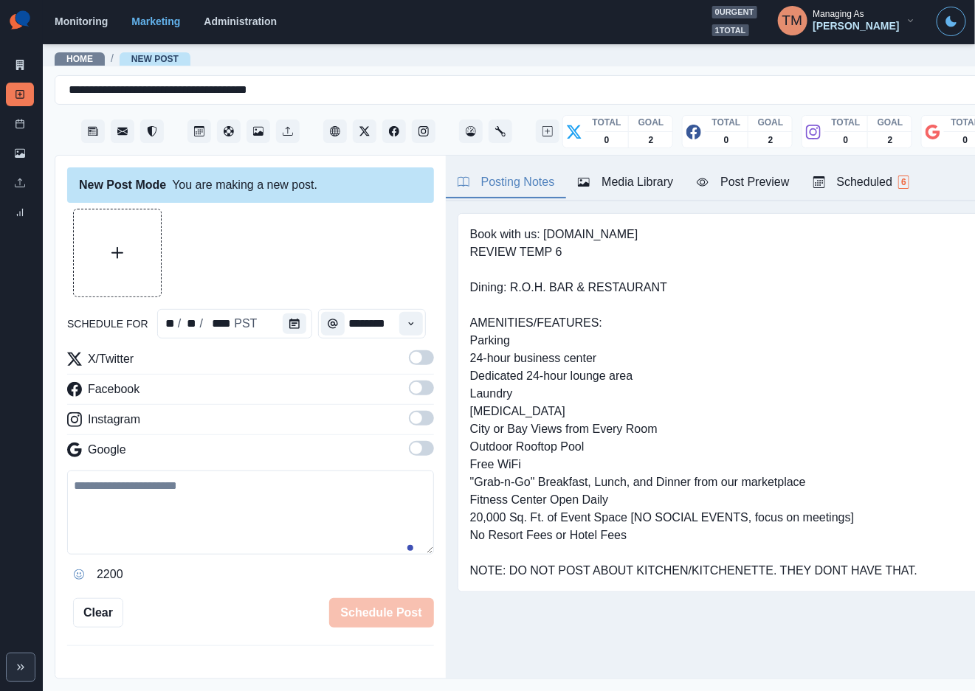
scroll to position [0, 2]
click at [410, 354] on span at bounding box center [416, 358] width 12 height 12
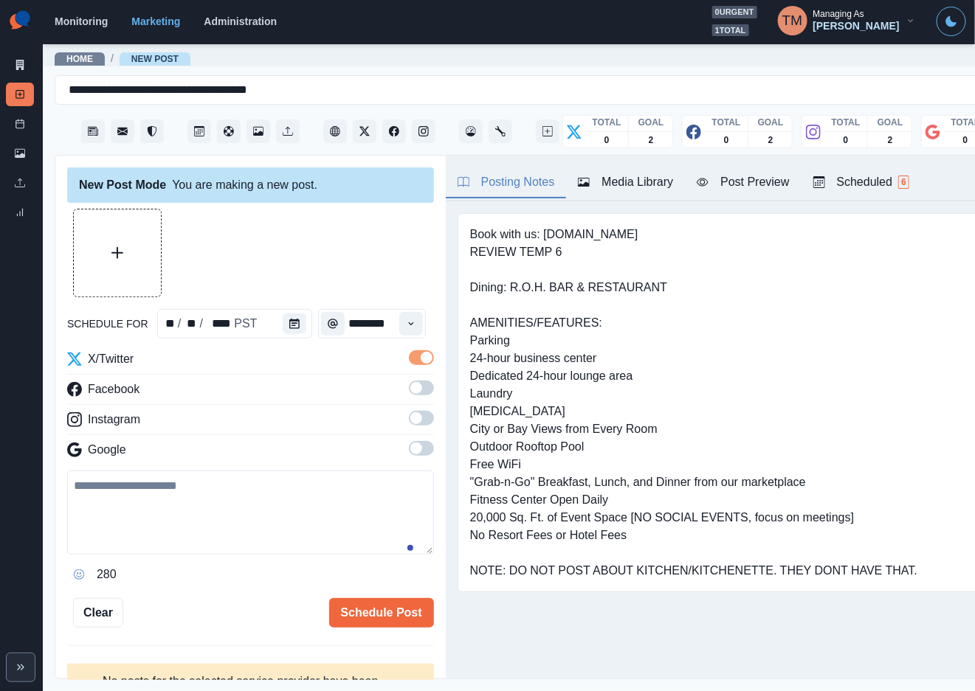
drag, startPoint x: 408, startPoint y: 390, endPoint x: 417, endPoint y: 445, distance: 55.3
click at [409, 392] on span at bounding box center [421, 388] width 25 height 15
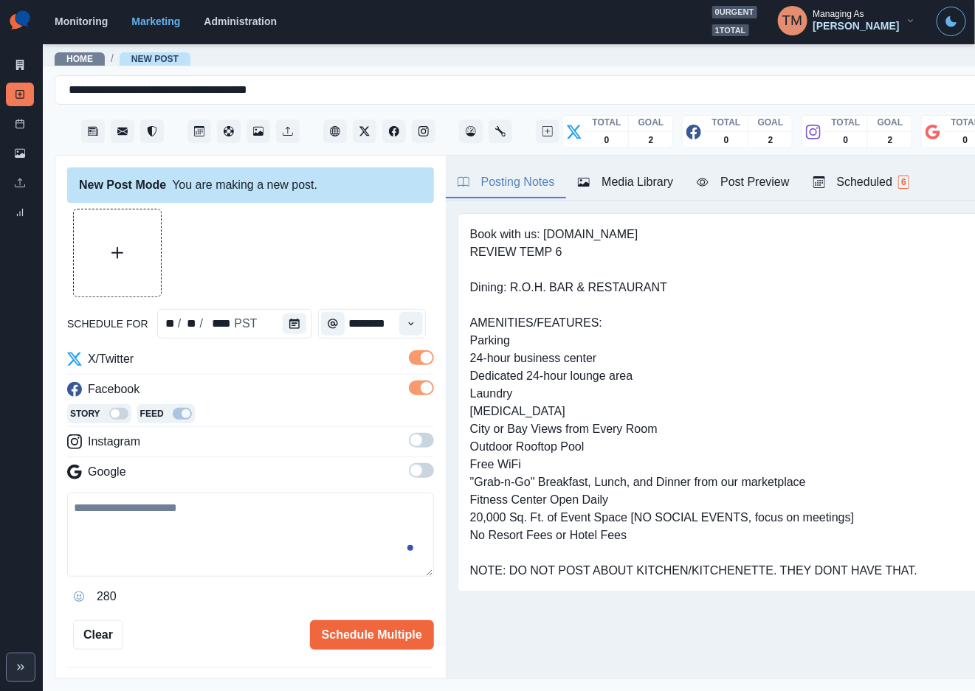
click at [409, 439] on span at bounding box center [421, 440] width 25 height 15
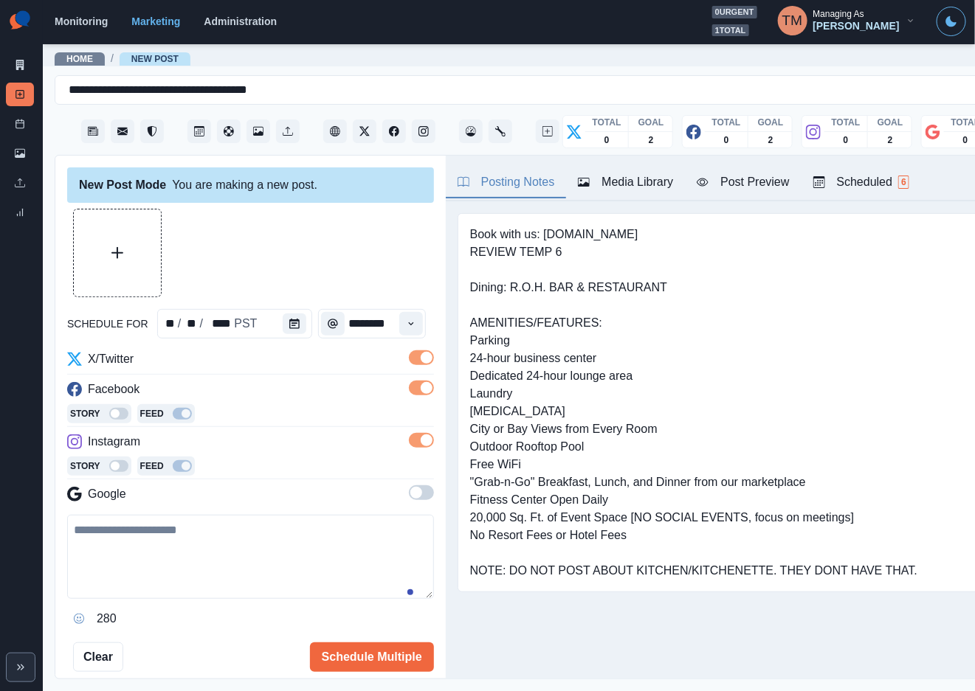
click at [173, 553] on textarea at bounding box center [250, 557] width 367 height 84
paste textarea "**********"
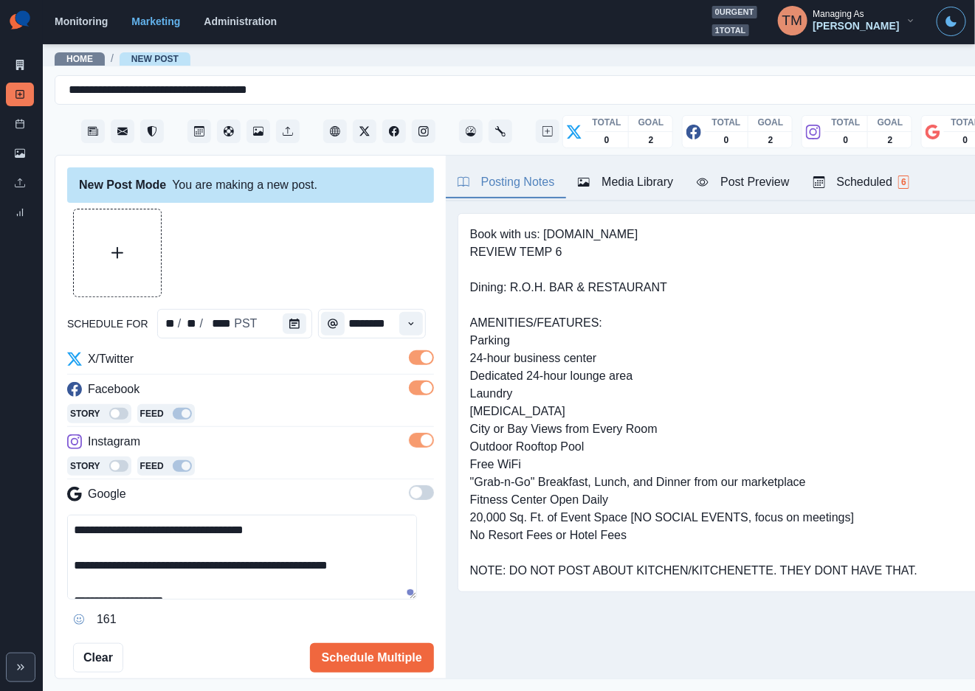
scroll to position [11, 0]
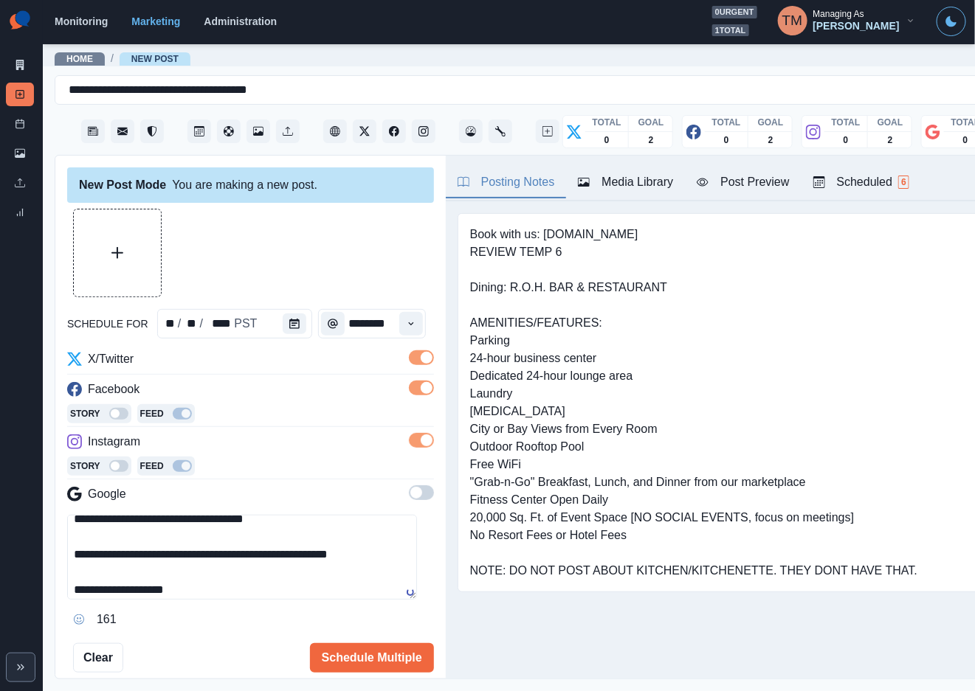
type textarea "**********"
click at [649, 189] on div "Media Library" at bounding box center [625, 182] width 95 height 18
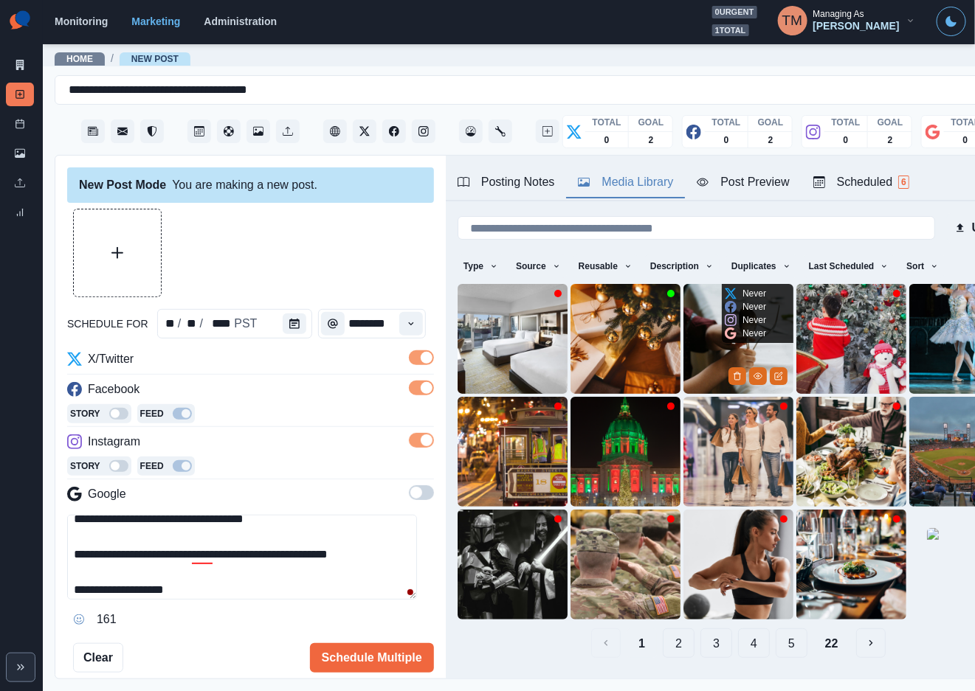
click at [687, 346] on img at bounding box center [738, 339] width 110 height 110
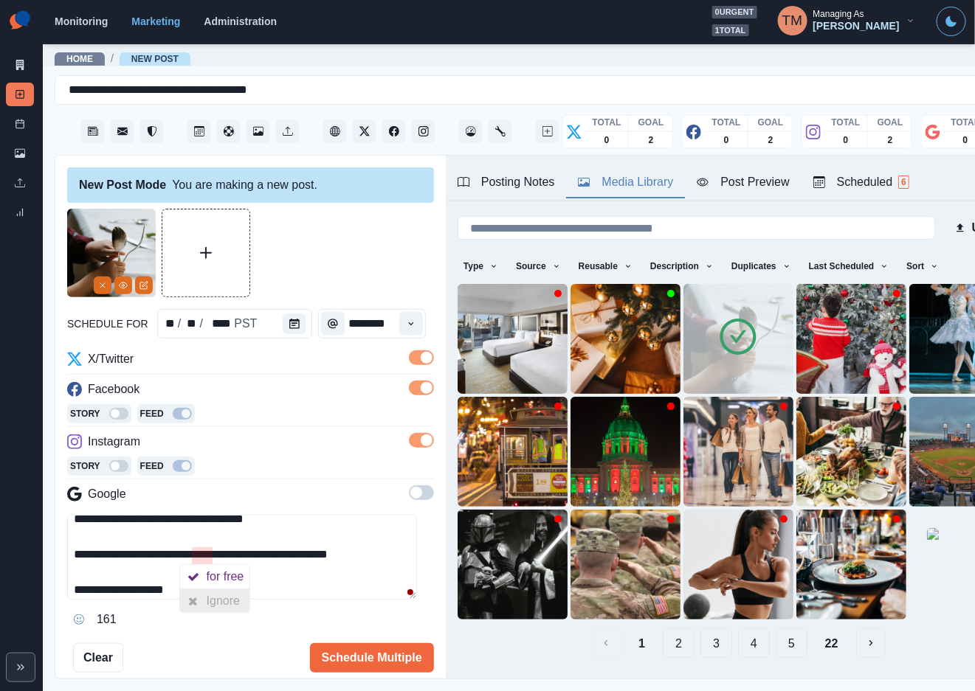
click at [218, 604] on div "Ignore" at bounding box center [226, 602] width 39 height 24
click at [339, 660] on button "Schedule Multiple" at bounding box center [372, 658] width 124 height 30
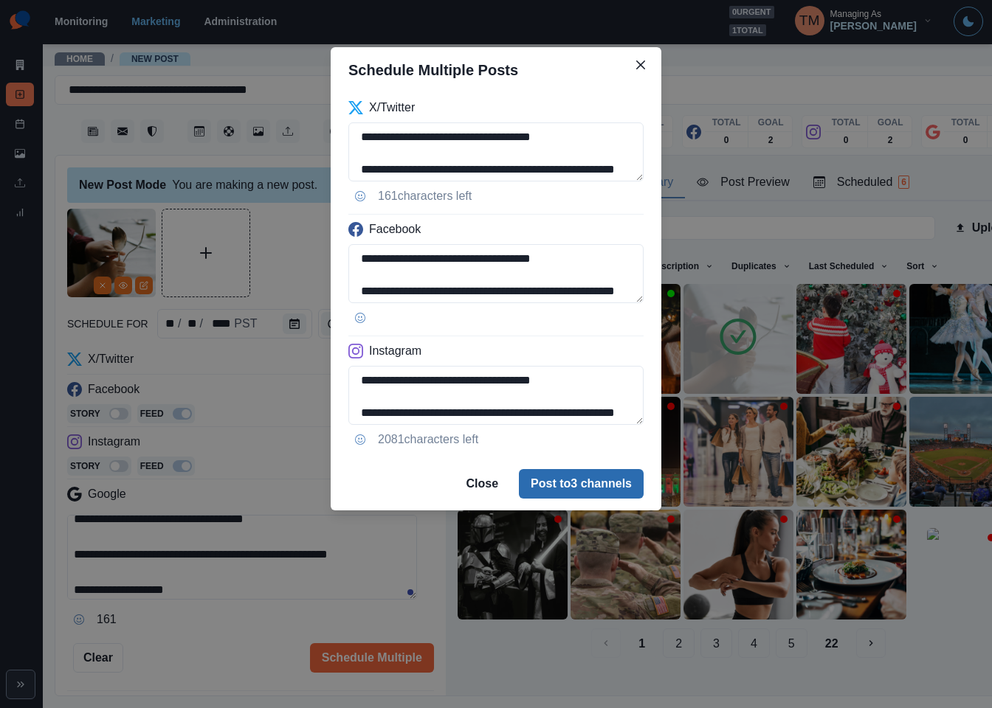
click at [567, 486] on button "Post to 3 channels" at bounding box center [581, 484] width 125 height 30
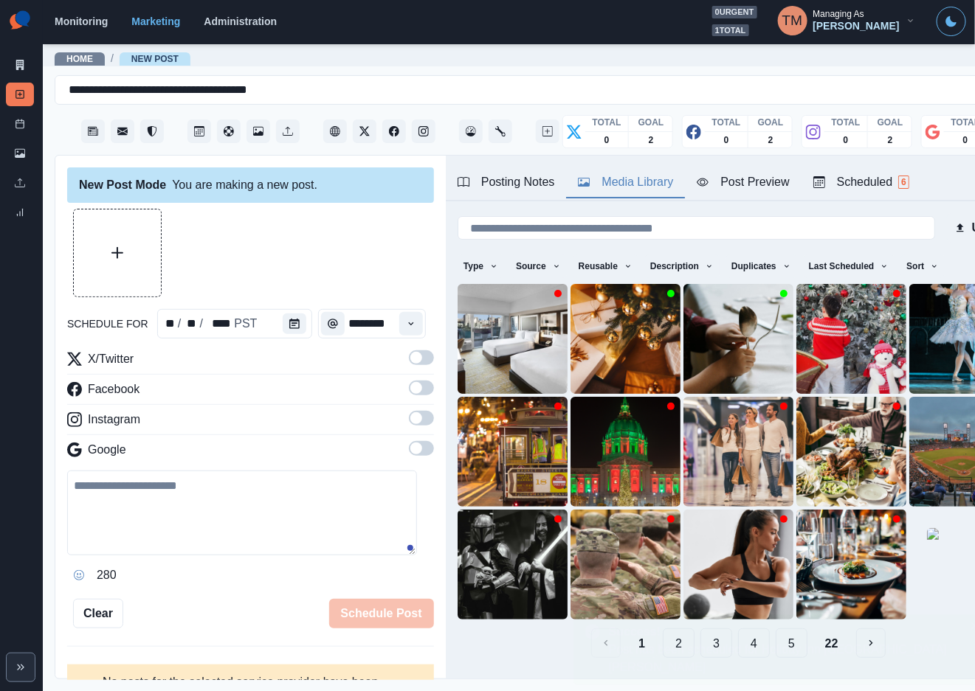
scroll to position [0, 0]
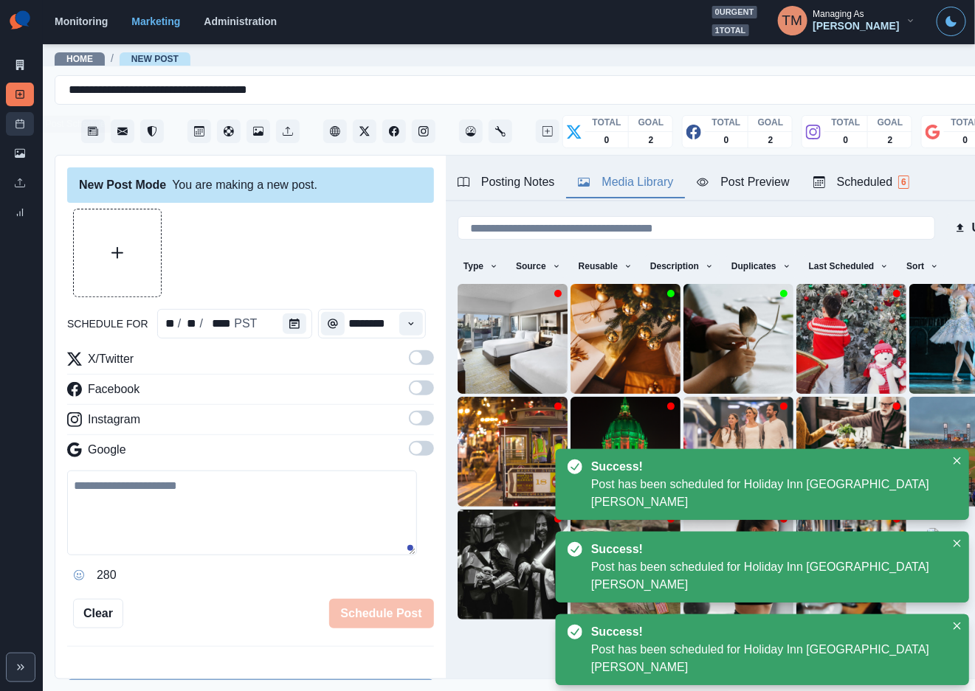
click at [29, 126] on link "Post Schedule" at bounding box center [20, 124] width 28 height 24
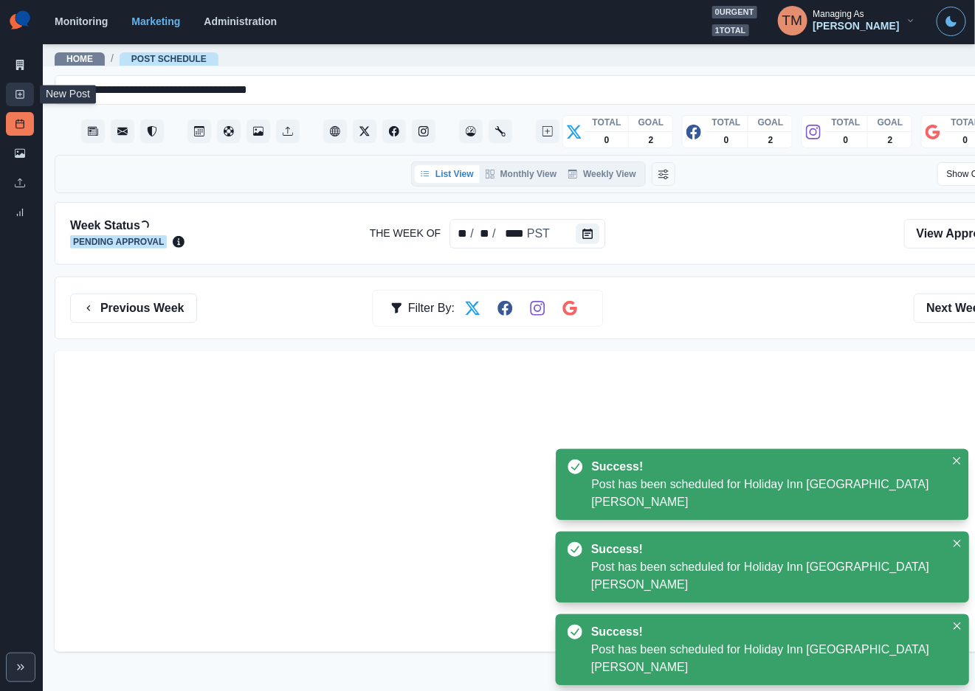
click at [24, 100] on link "New Post" at bounding box center [20, 95] width 28 height 24
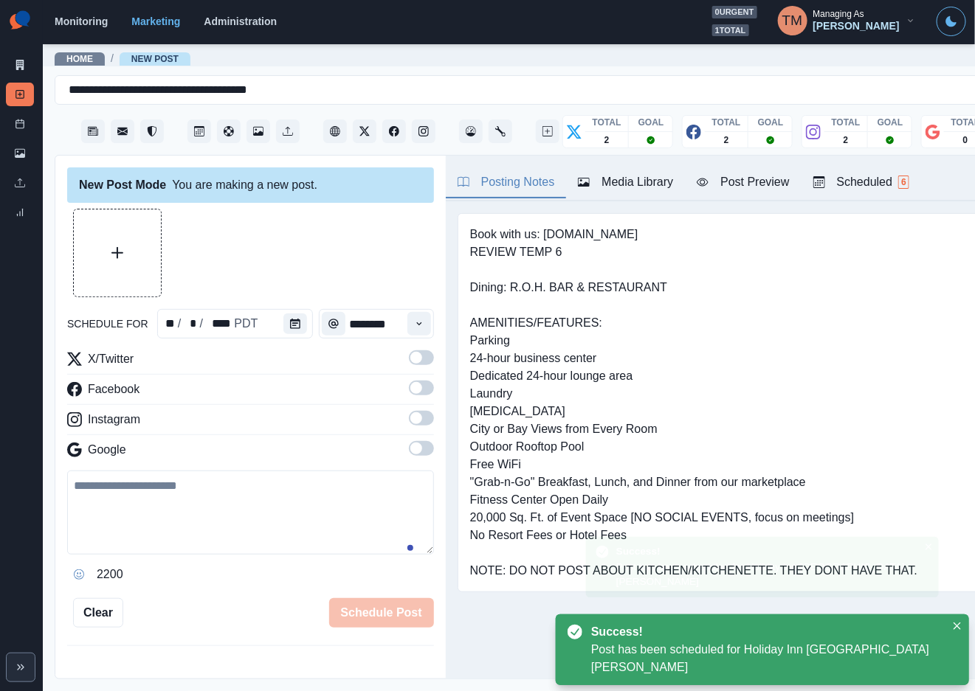
click at [621, 187] on div "Media Library" at bounding box center [625, 182] width 95 height 18
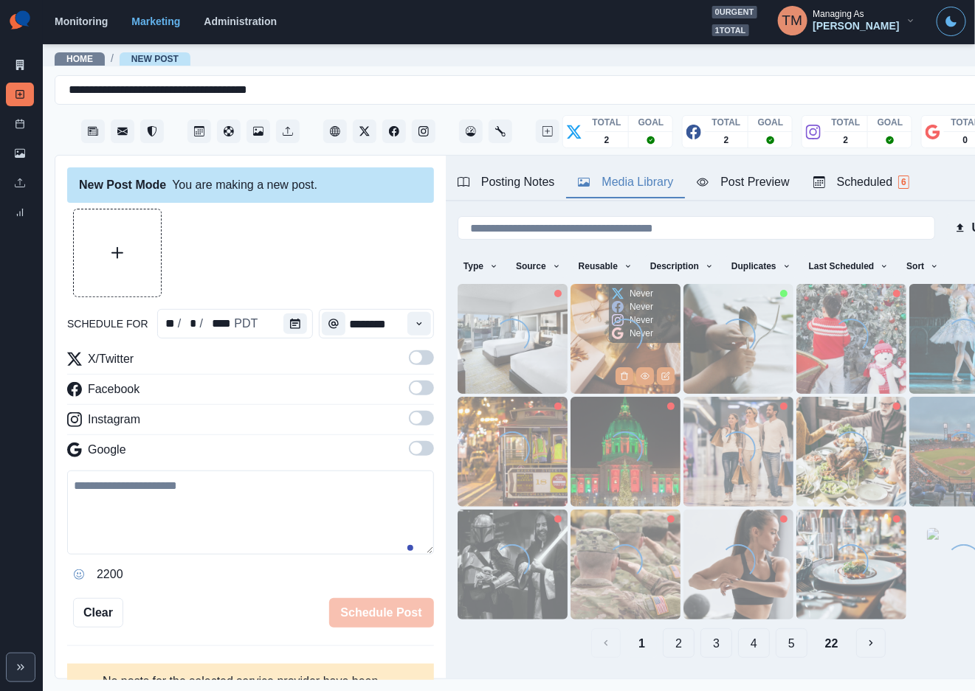
click at [579, 354] on img at bounding box center [625, 339] width 110 height 110
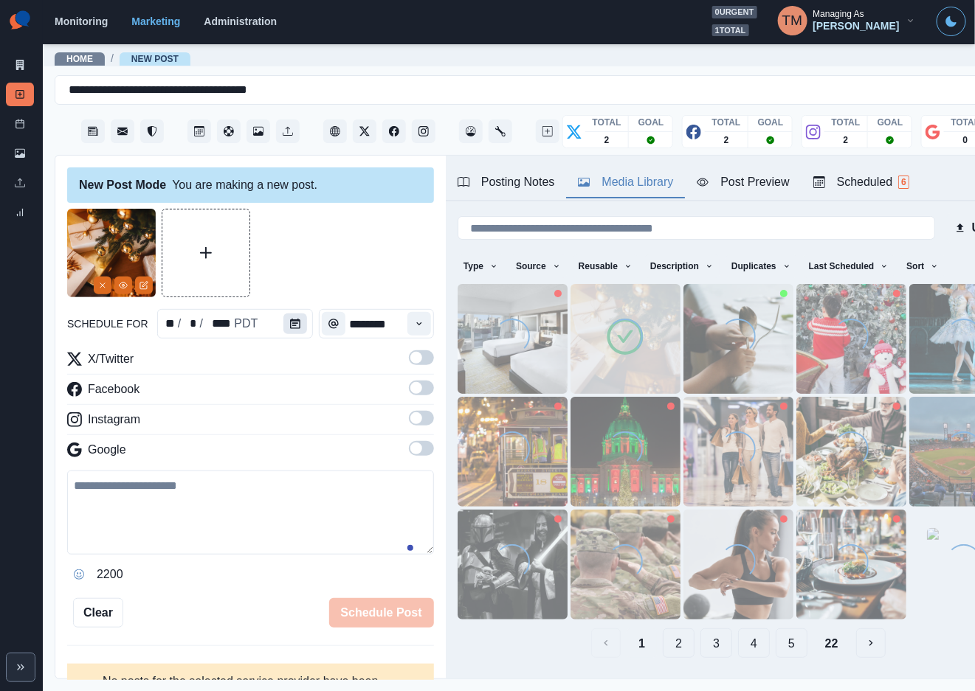
click at [293, 326] on button "Calendar" at bounding box center [295, 324] width 24 height 21
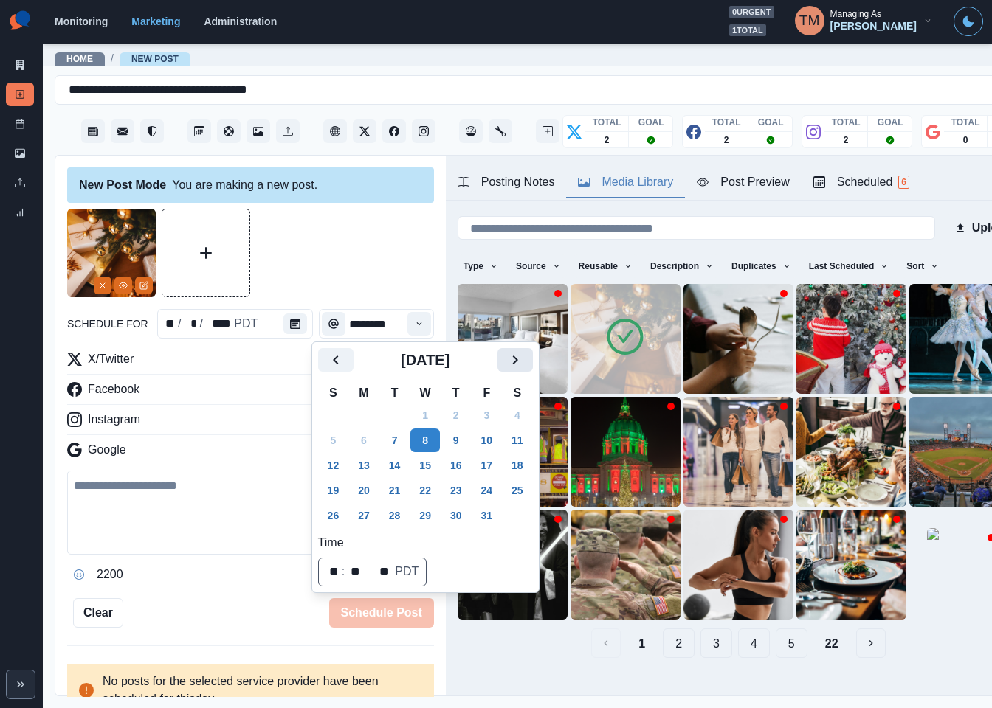
click at [511, 361] on icon "Next" at bounding box center [515, 360] width 18 height 18
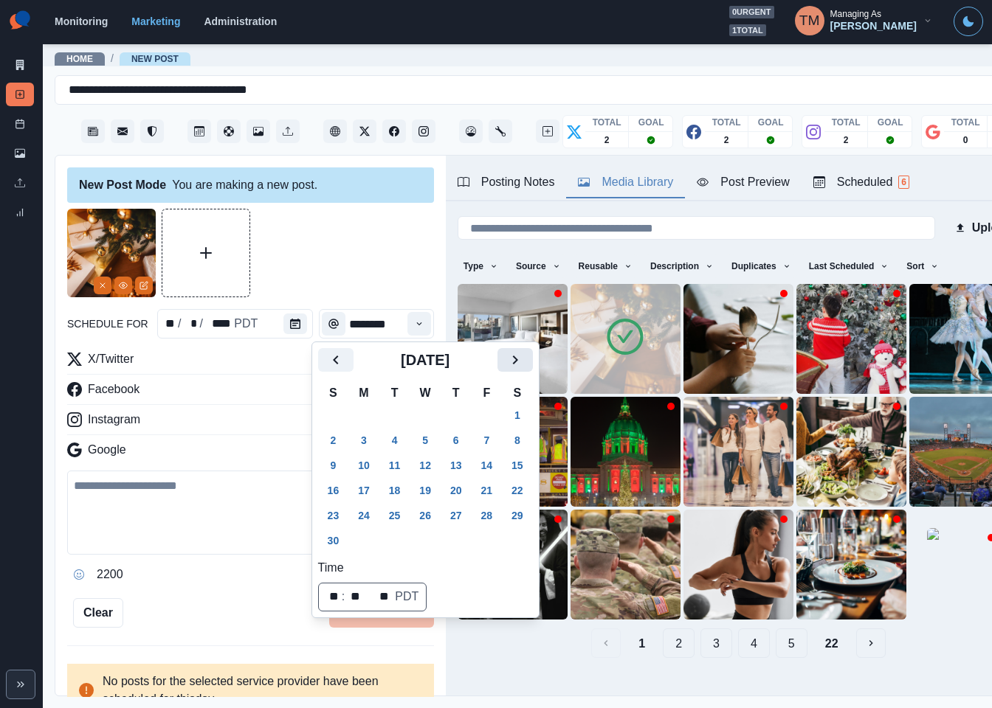
click at [511, 361] on icon "Next" at bounding box center [515, 360] width 18 height 18
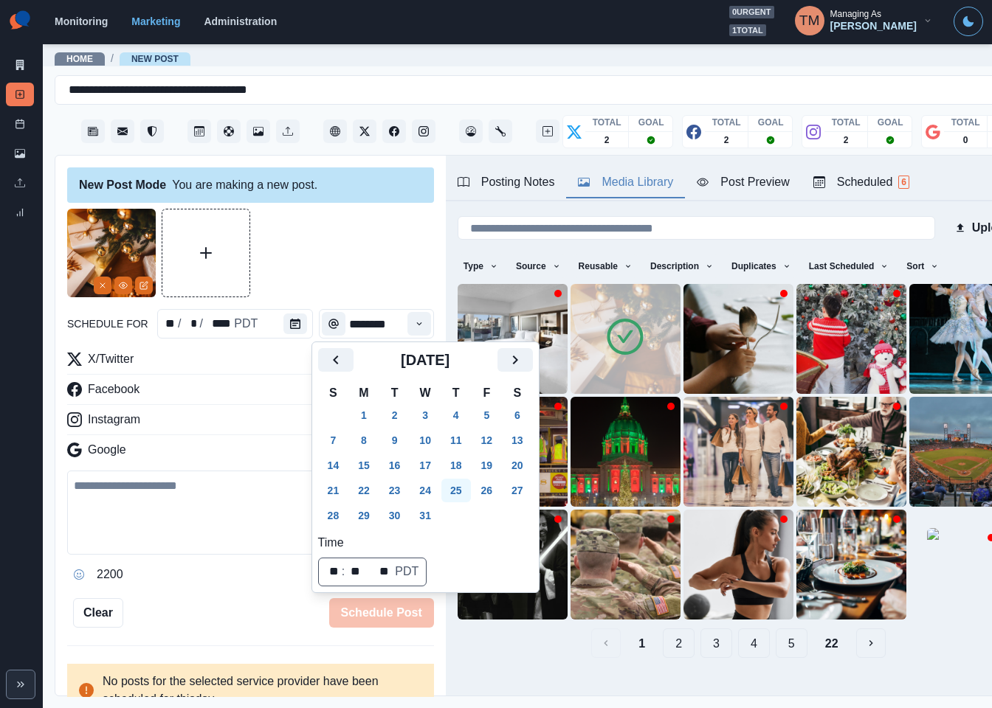
click at [459, 491] on button "25" at bounding box center [456, 491] width 30 height 24
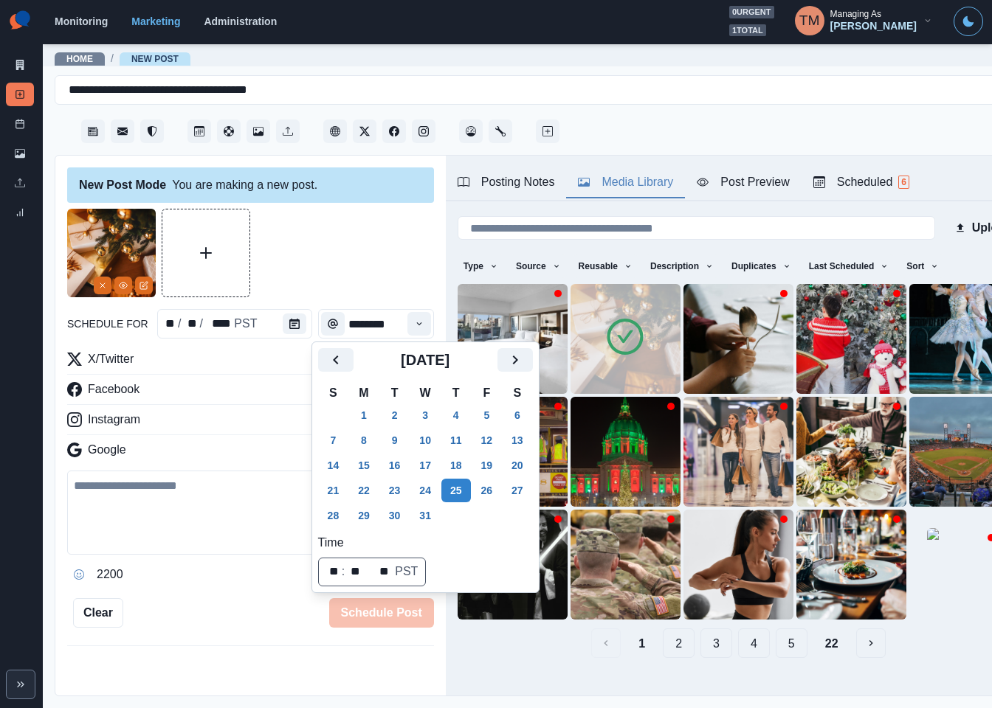
click at [341, 270] on div at bounding box center [250, 253] width 367 height 89
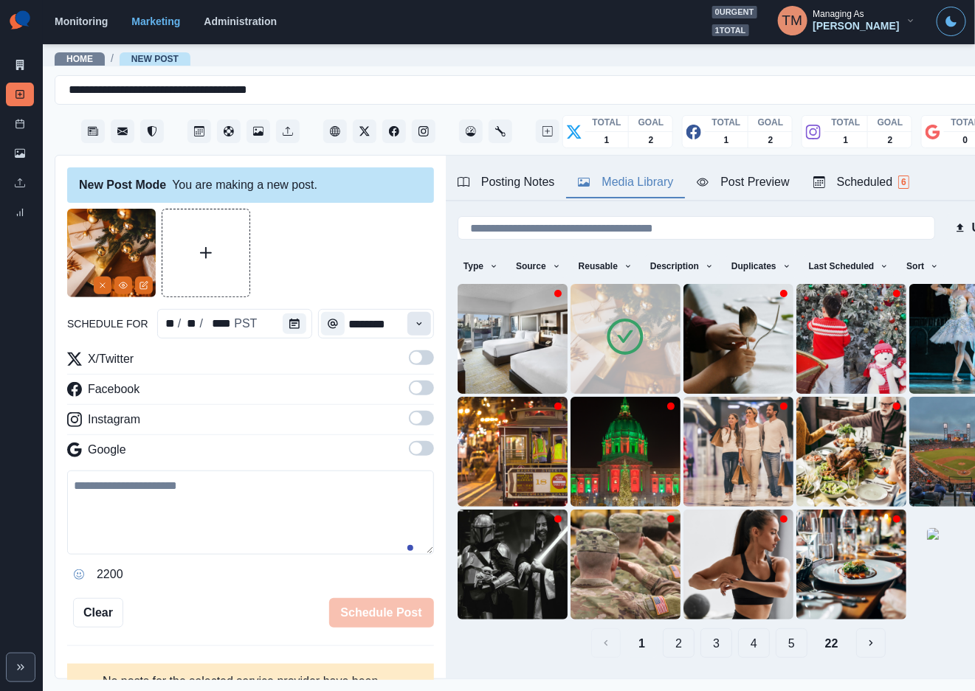
click at [414, 321] on icon "Time" at bounding box center [419, 324] width 10 height 10
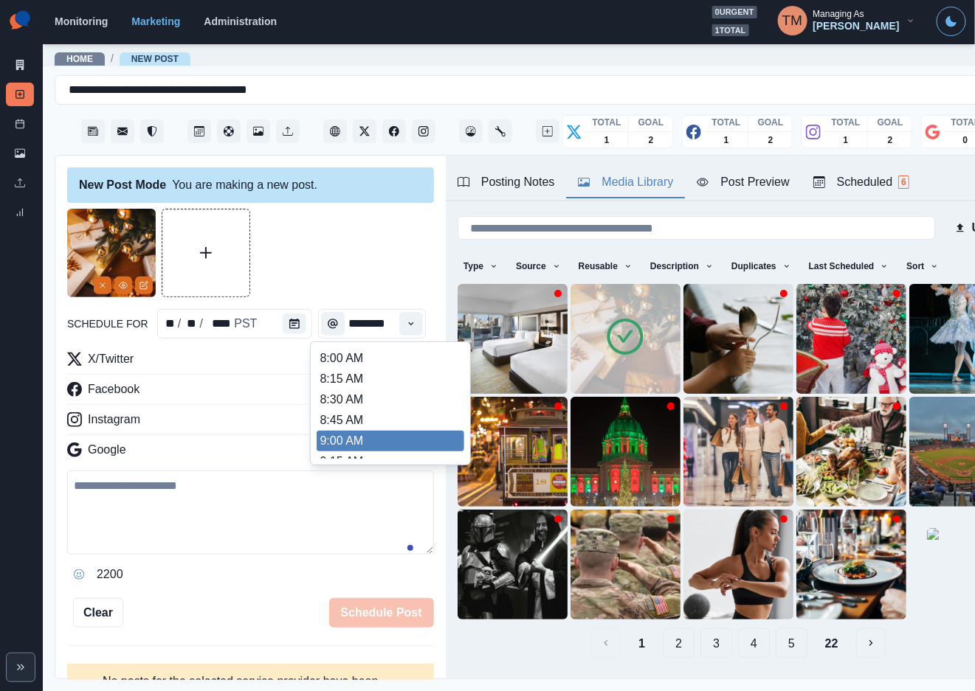
scroll to position [443, 0]
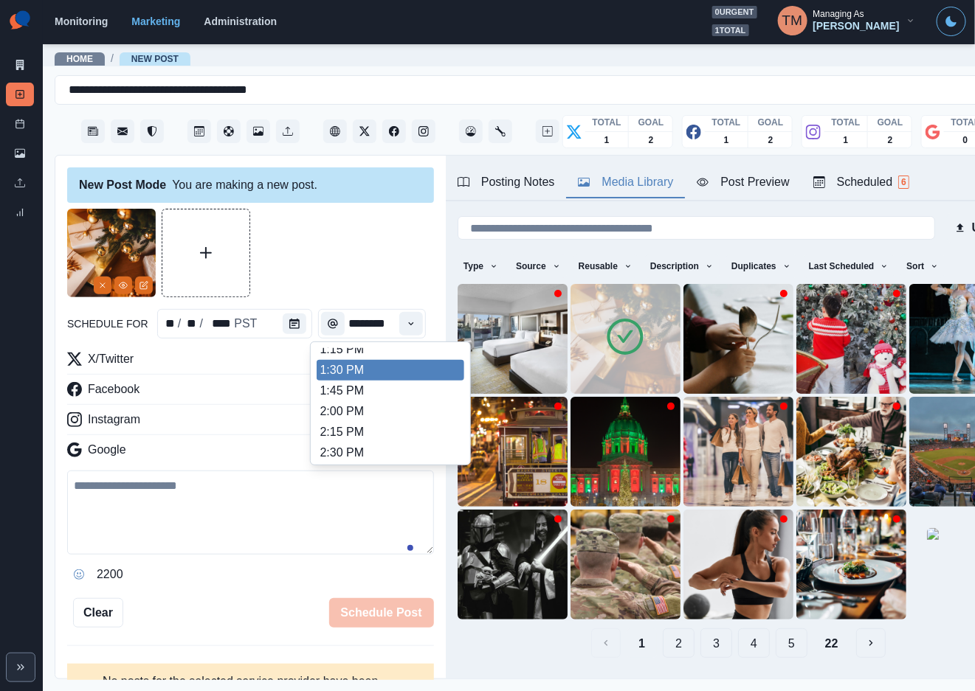
click at [392, 373] on li "1:30 PM" at bounding box center [391, 370] width 148 height 21
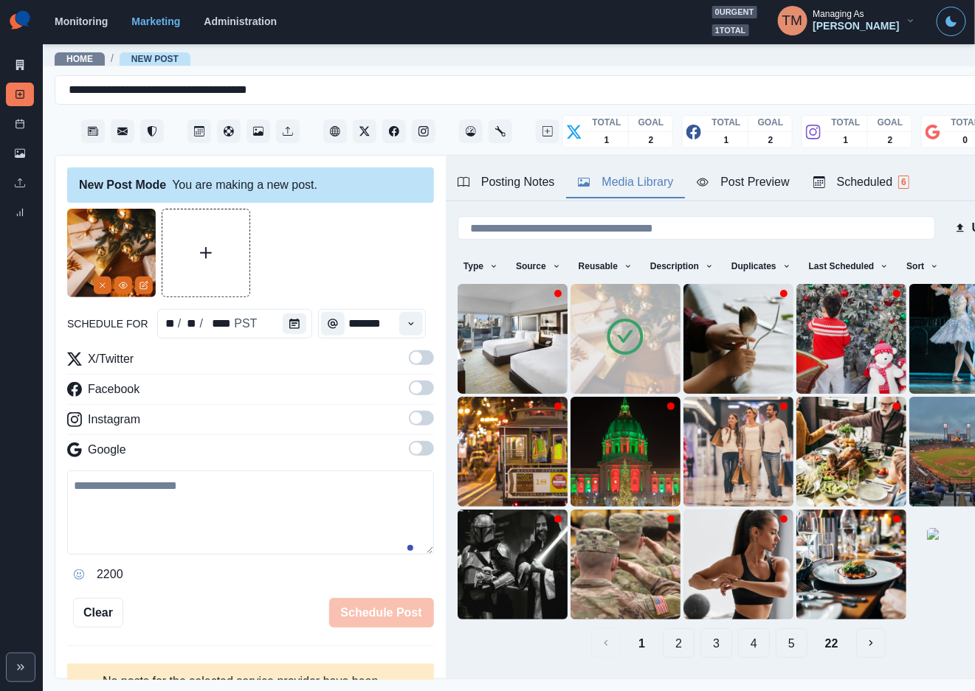
scroll to position [0, 0]
click at [409, 359] on span at bounding box center [421, 358] width 25 height 15
click at [409, 392] on span at bounding box center [421, 388] width 25 height 15
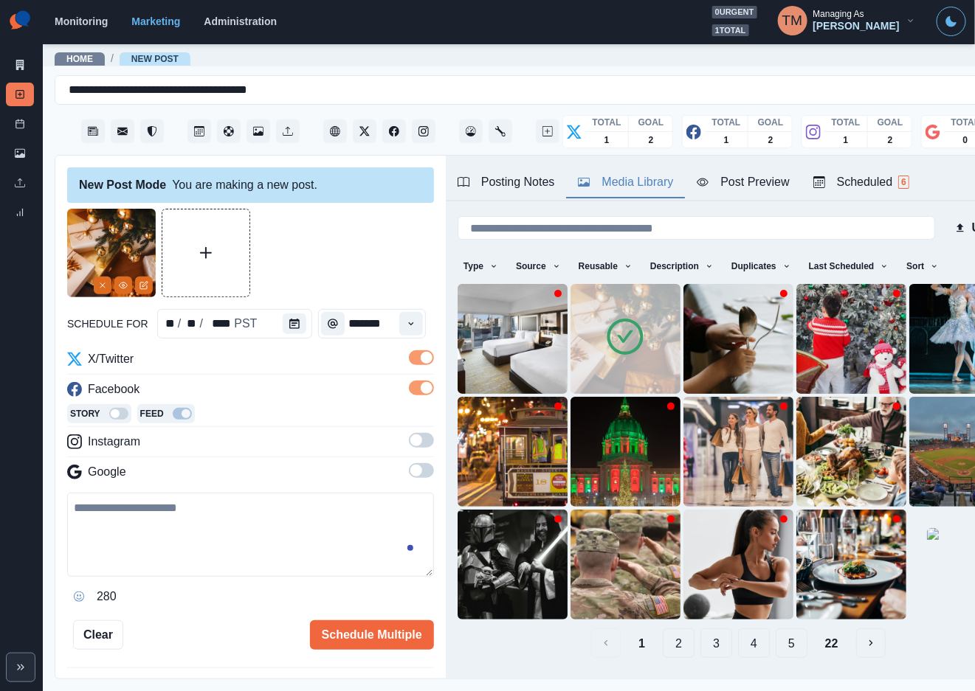
click at [410, 432] on div "X/Twitter Facebook Story Feed Instagram Google" at bounding box center [250, 419] width 367 height 137
drag, startPoint x: 397, startPoint y: 439, endPoint x: 412, endPoint y: 350, distance: 90.5
click at [410, 437] on span at bounding box center [416, 441] width 12 height 12
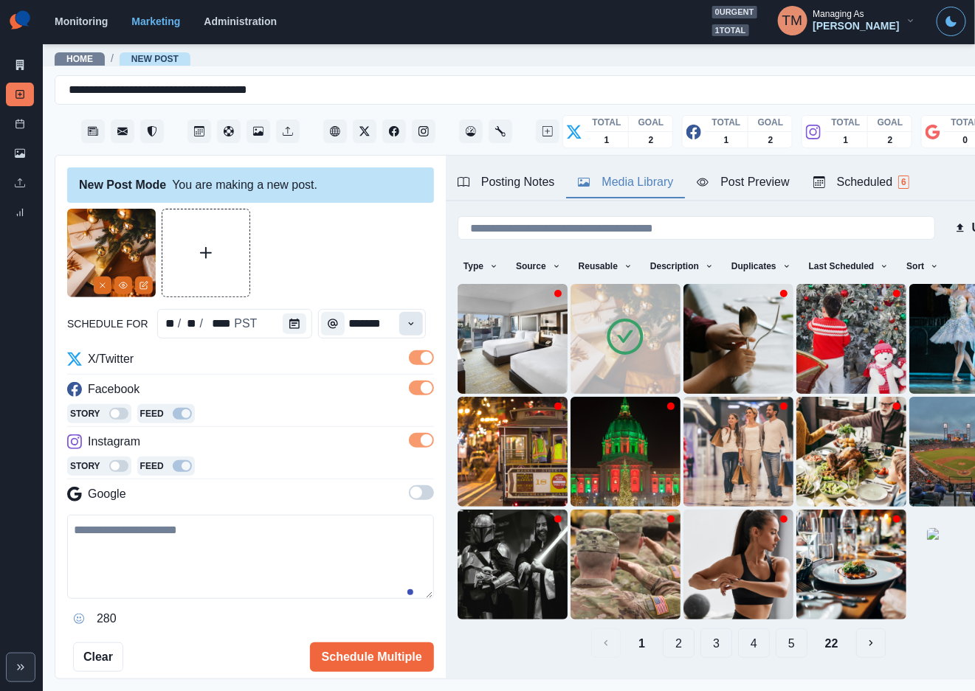
click at [406, 325] on icon "Time" at bounding box center [411, 324] width 10 height 10
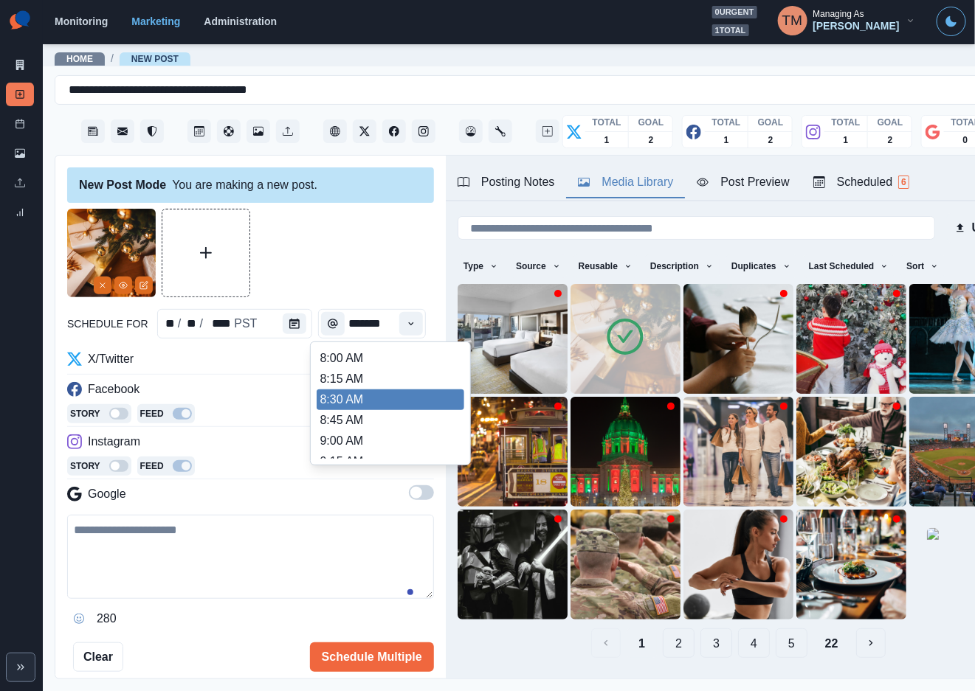
scroll to position [221, 0]
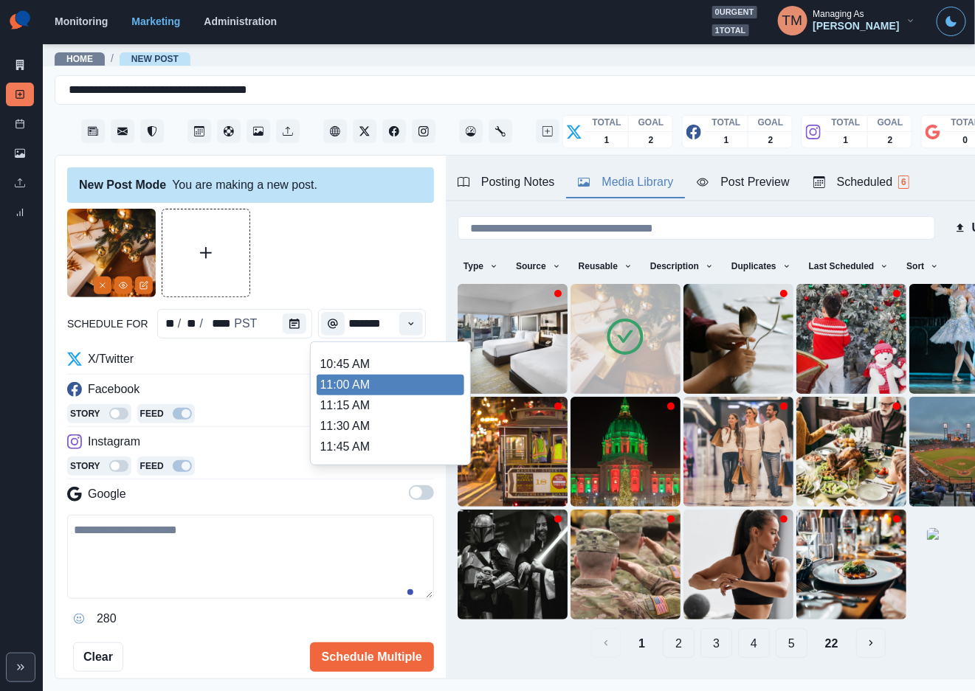
click at [395, 381] on li "11:00 AM" at bounding box center [391, 385] width 148 height 21
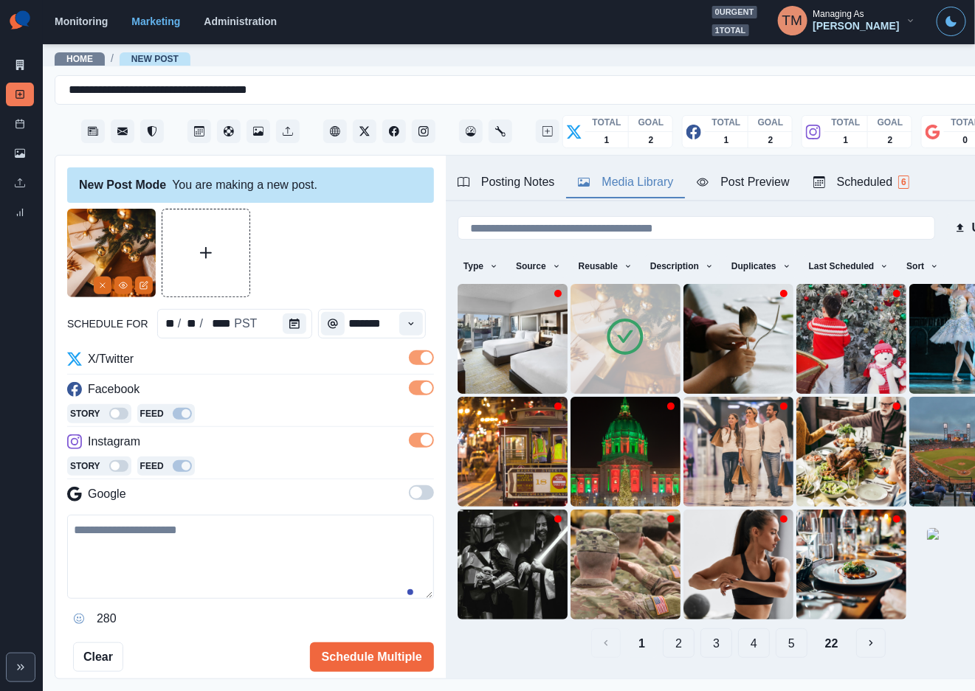
type input "********"
click at [168, 554] on textarea at bounding box center [250, 557] width 367 height 84
paste textarea "**********"
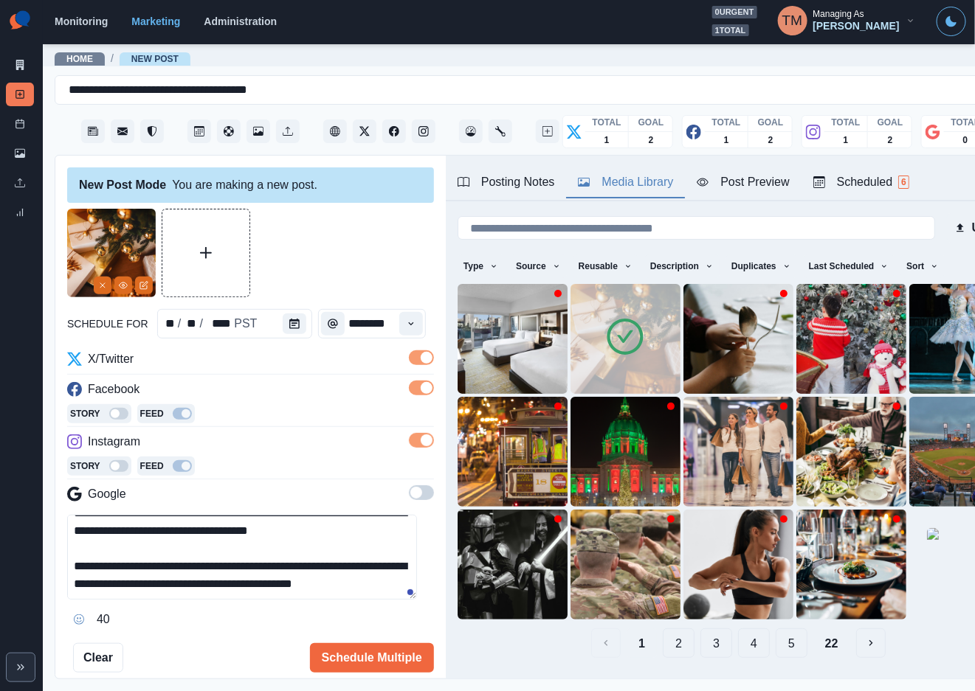
scroll to position [29, 0]
click at [737, 182] on div "Post Preview" at bounding box center [743, 182] width 92 height 18
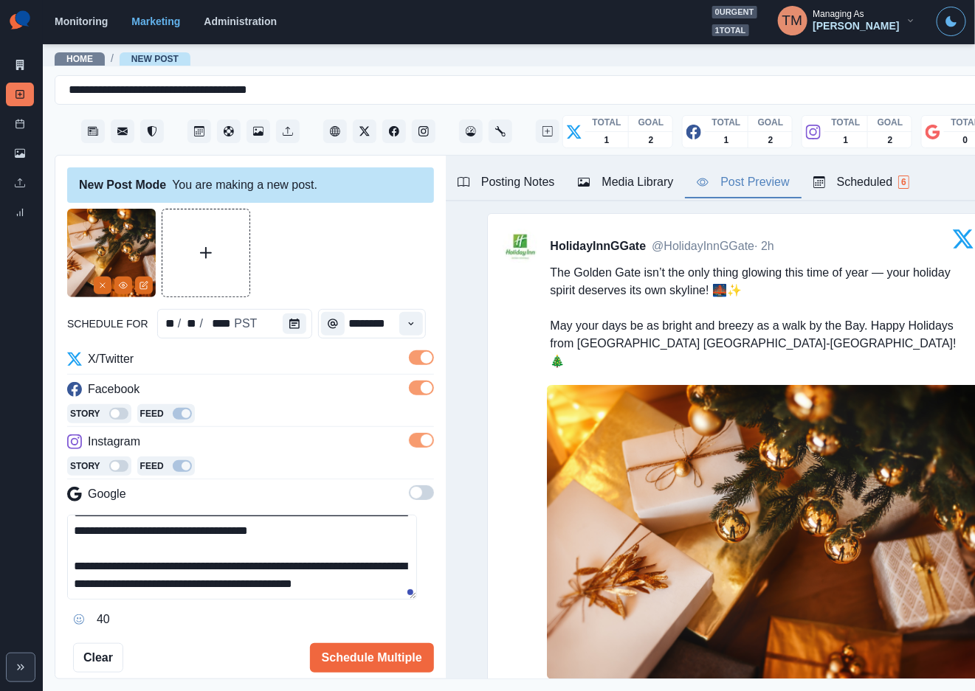
scroll to position [0, 0]
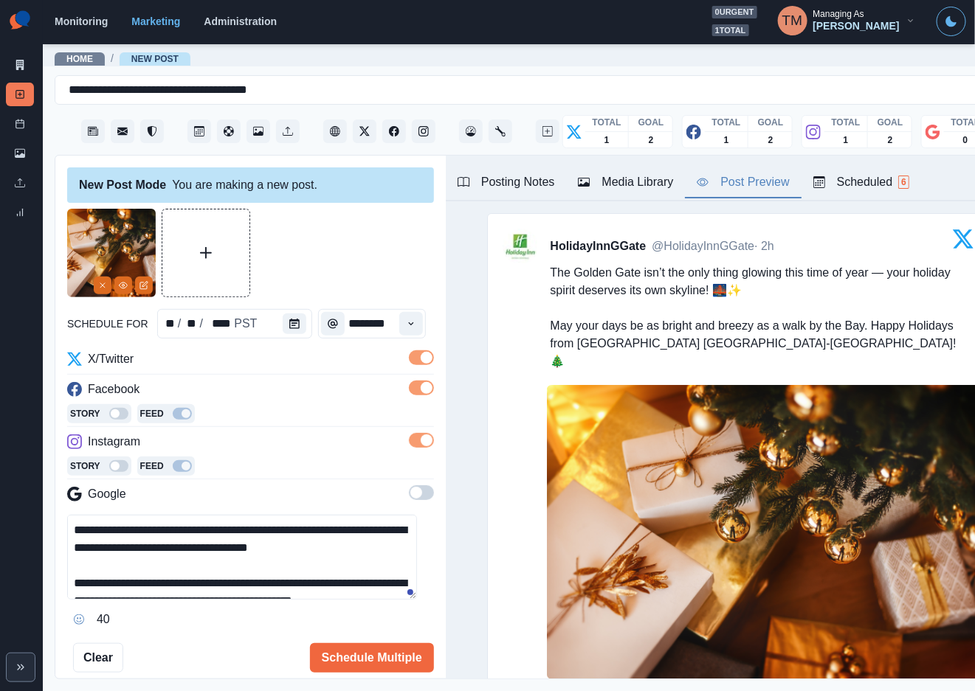
drag, startPoint x: 302, startPoint y: 522, endPoint x: 334, endPoint y: 550, distance: 42.4
click at [334, 550] on textarea "**********" at bounding box center [242, 557] width 350 height 85
paste textarea
click at [373, 552] on textarea "**********" at bounding box center [242, 557] width 350 height 85
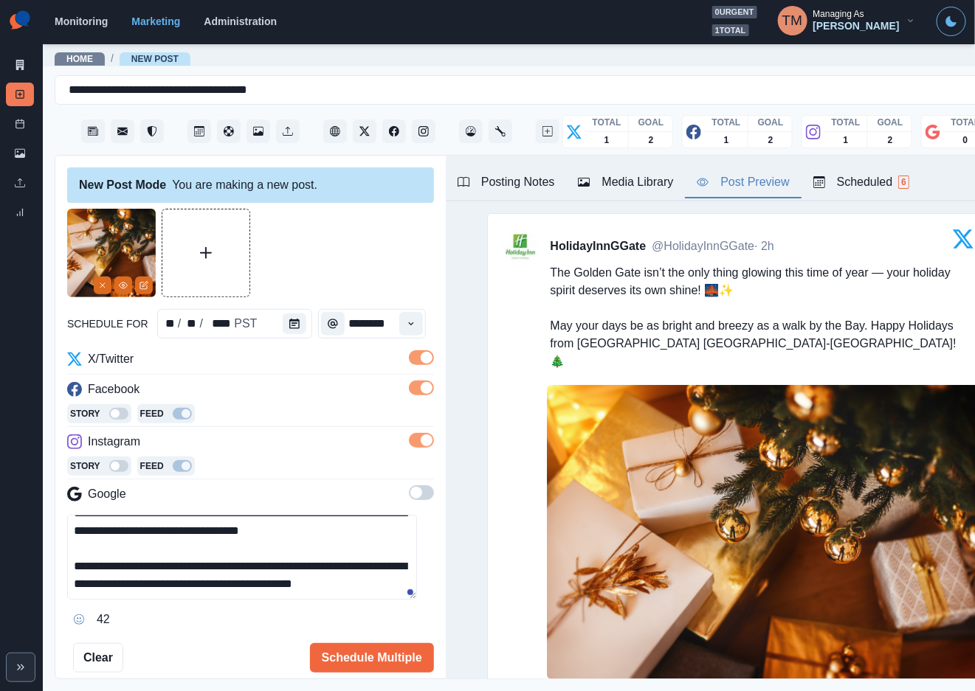
scroll to position [34, 0]
type textarea "**********"
click at [357, 663] on button "Schedule Multiple" at bounding box center [372, 658] width 124 height 30
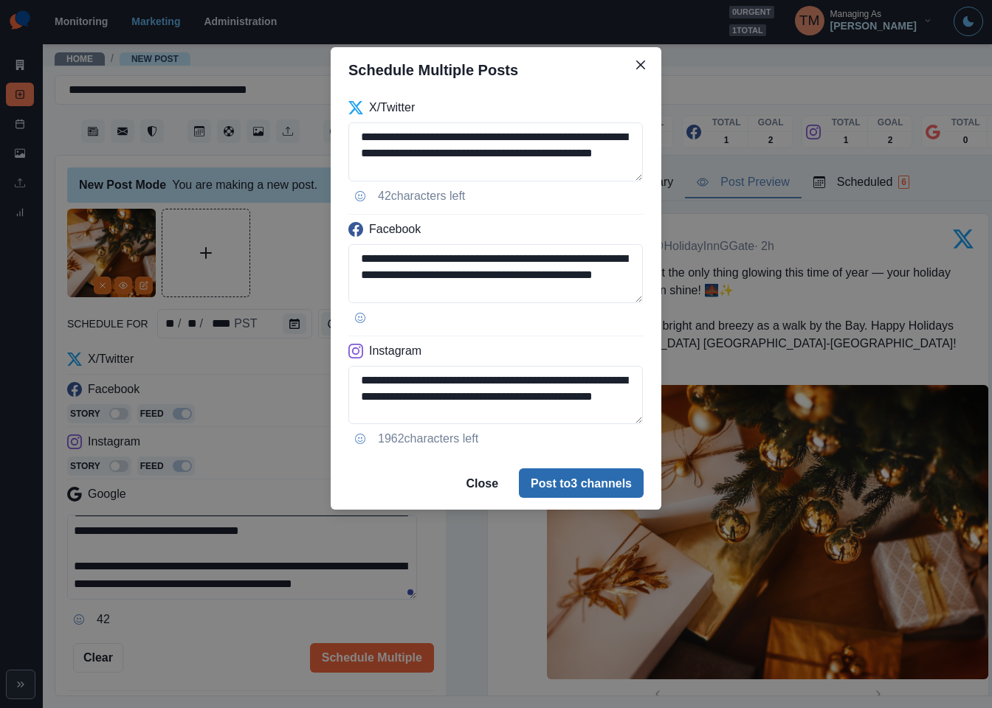
click at [625, 483] on button "Post to 3 channels" at bounding box center [581, 484] width 125 height 30
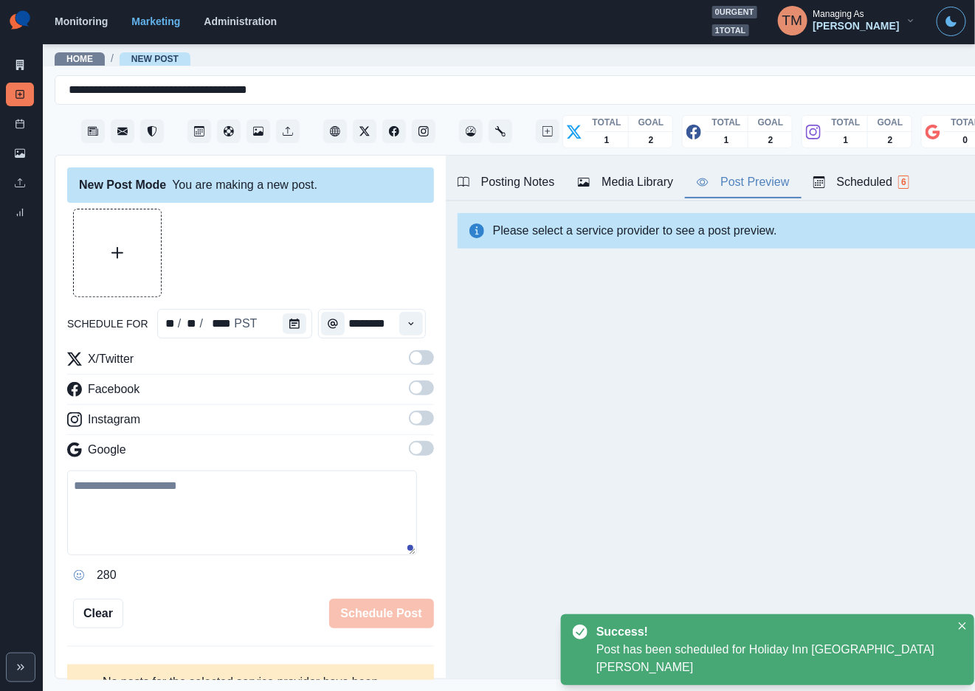
scroll to position [0, 0]
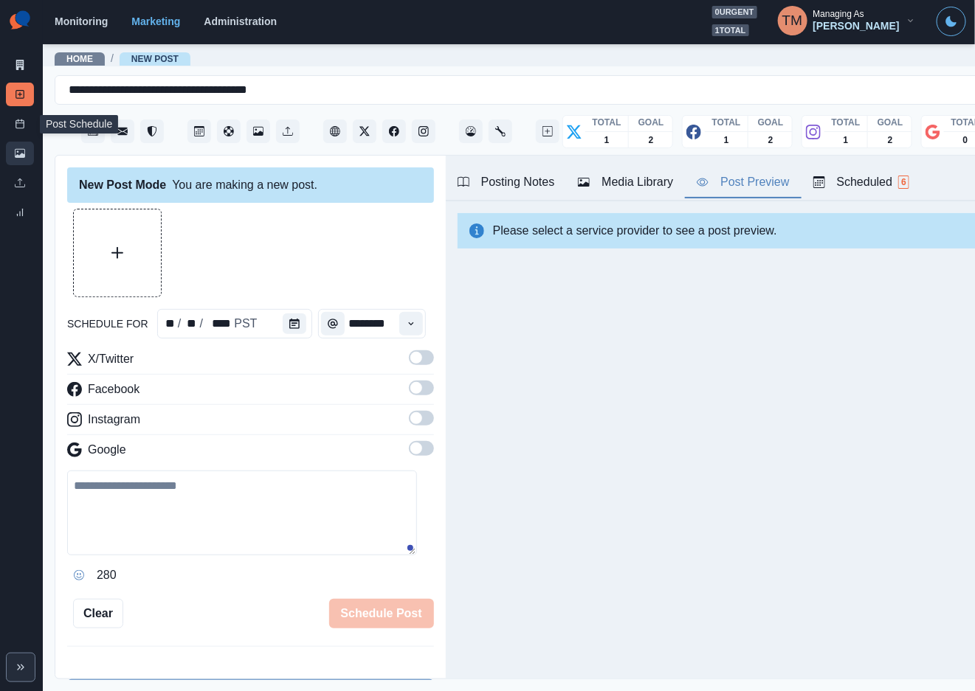
click at [18, 153] on icon at bounding box center [20, 153] width 10 height 10
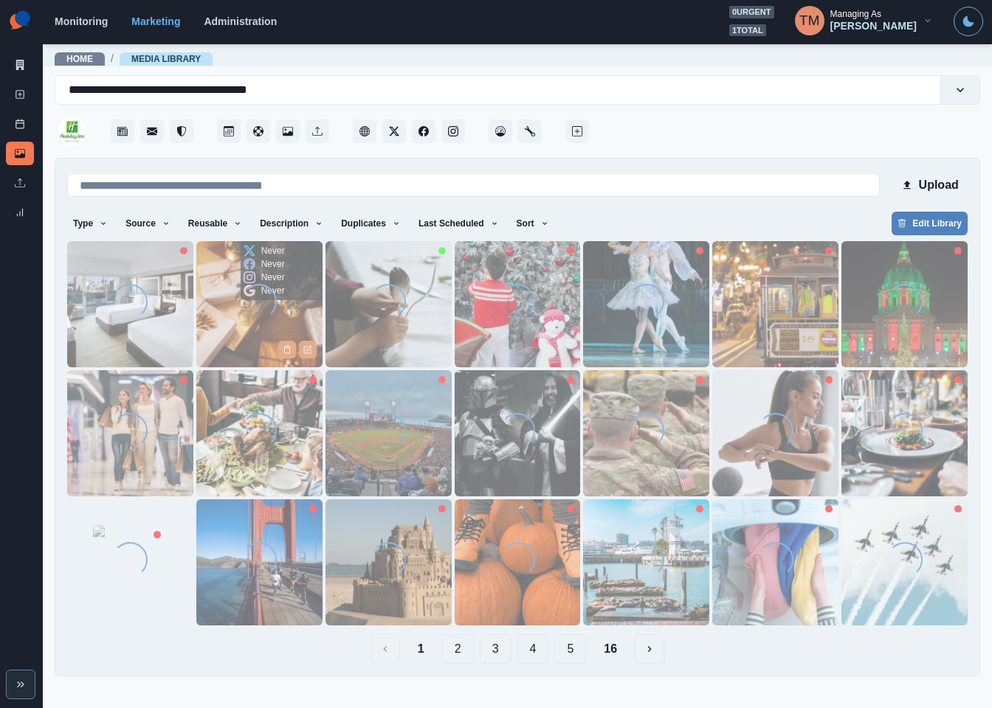
click at [227, 336] on img at bounding box center [259, 304] width 126 height 126
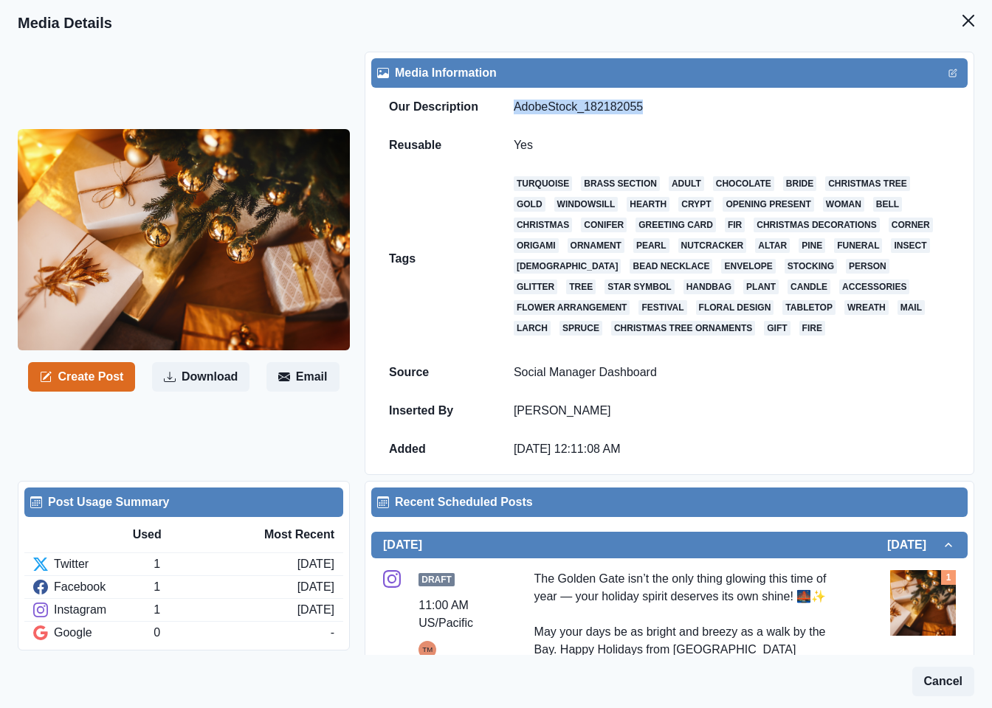
drag, startPoint x: 644, startPoint y: 103, endPoint x: 514, endPoint y: 111, distance: 130.9
click at [514, 111] on td "AdobeStock_182182055" at bounding box center [732, 107] width 472 height 38
copy td "AdobeStock_182182055"
click at [962, 24] on icon "Close" at bounding box center [968, 21] width 12 height 12
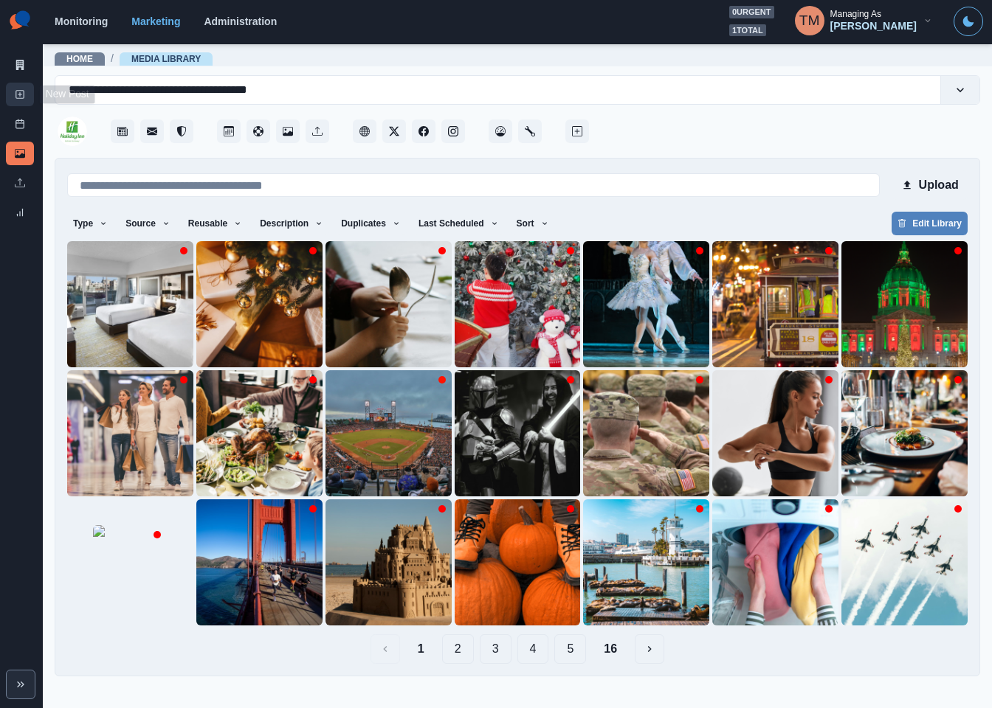
click at [22, 96] on icon at bounding box center [20, 94] width 10 height 10
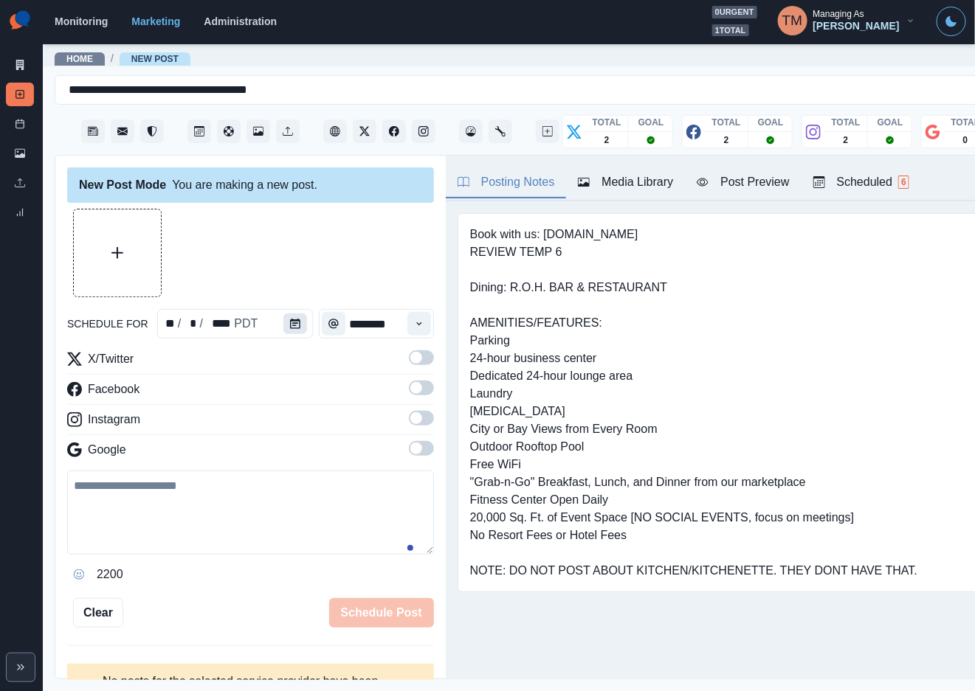
click at [294, 330] on button "Calendar" at bounding box center [295, 324] width 24 height 21
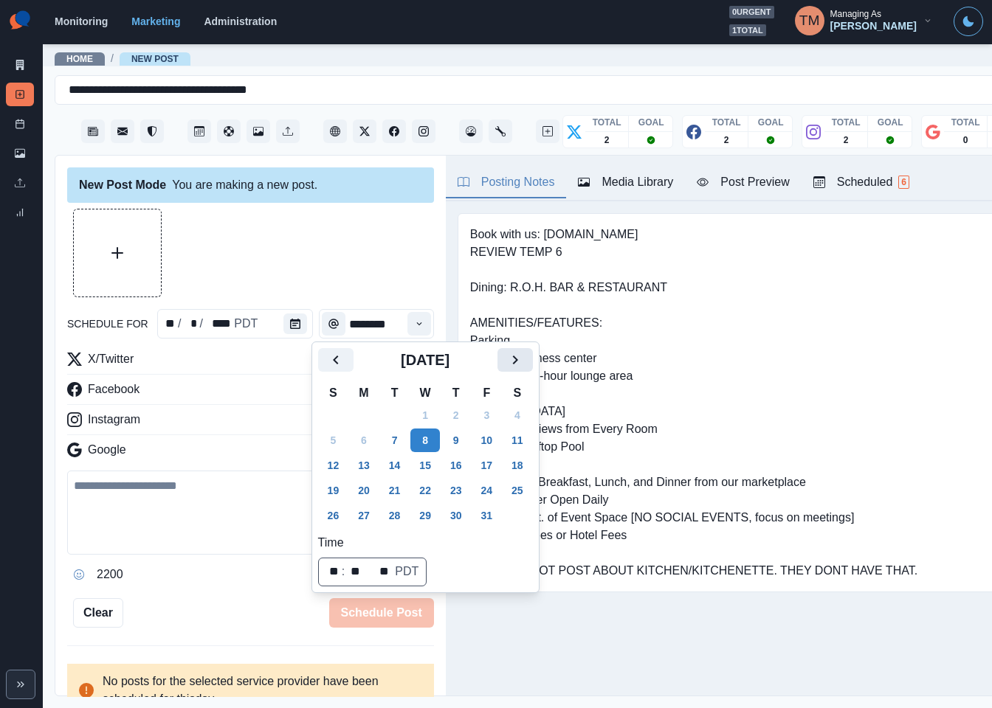
click at [516, 367] on icon "Next" at bounding box center [515, 360] width 18 height 18
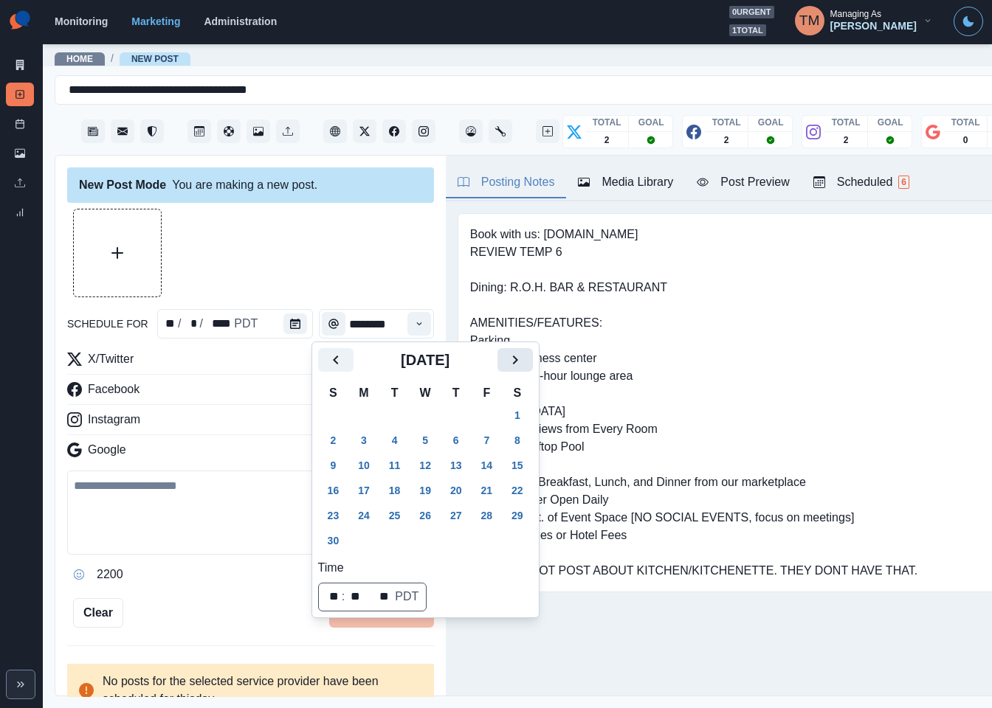
click at [516, 367] on icon "Next" at bounding box center [515, 360] width 18 height 18
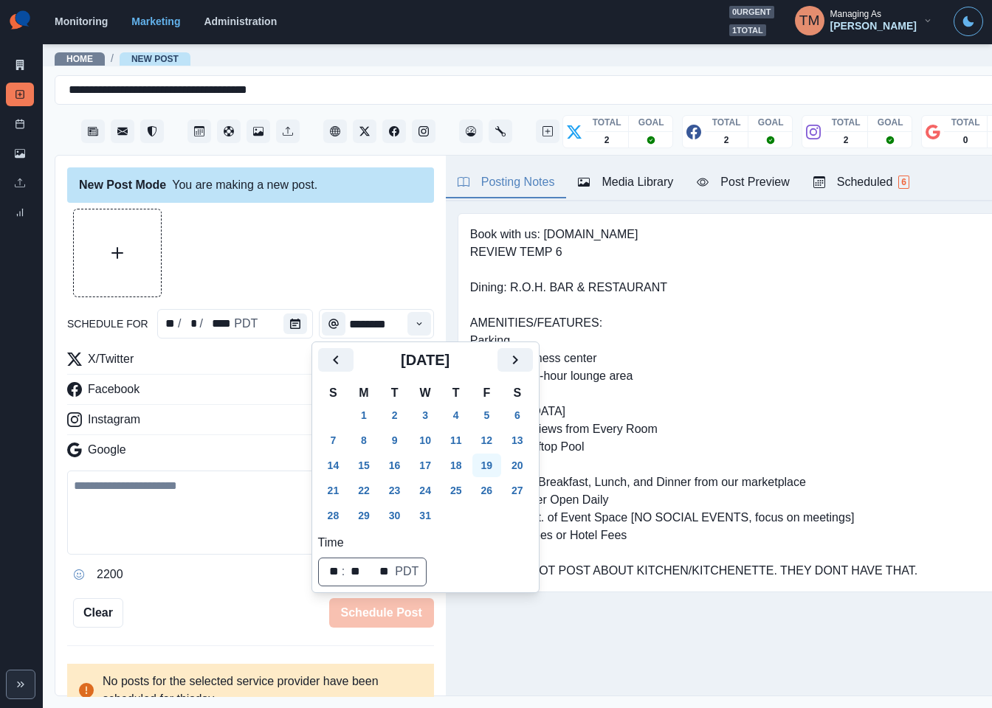
click at [483, 468] on button "19" at bounding box center [487, 466] width 30 height 24
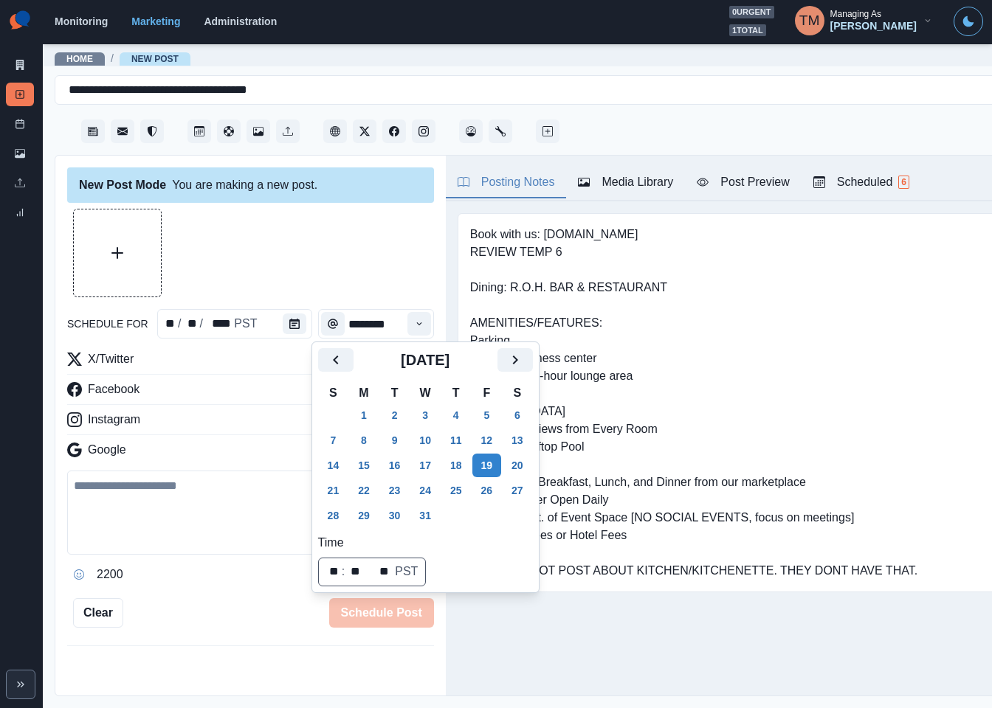
click at [272, 240] on div at bounding box center [250, 253] width 367 height 89
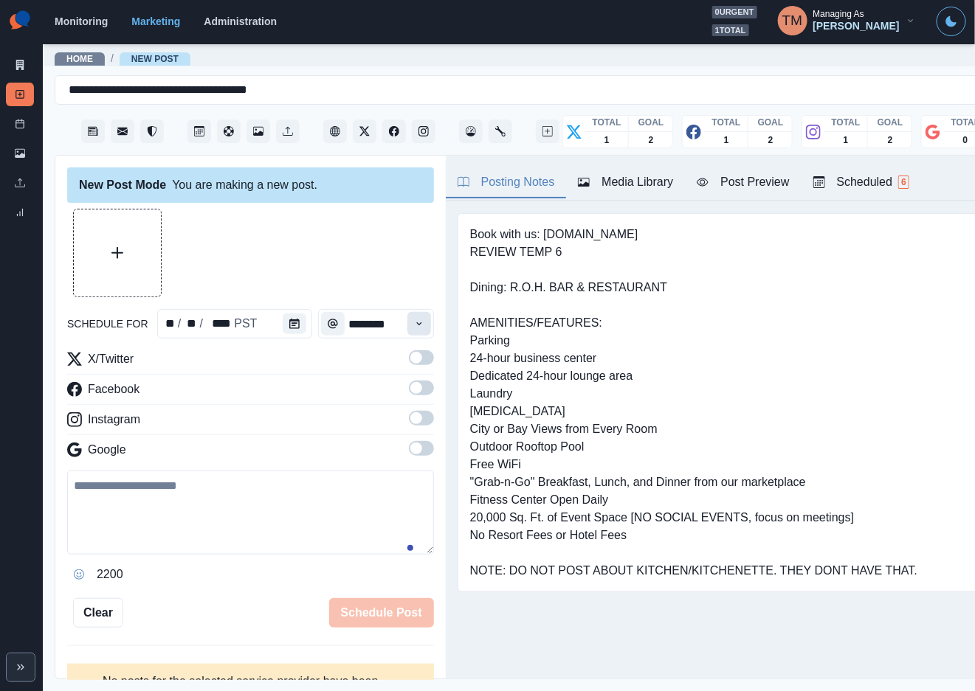
click at [414, 325] on icon "Time" at bounding box center [419, 324] width 10 height 10
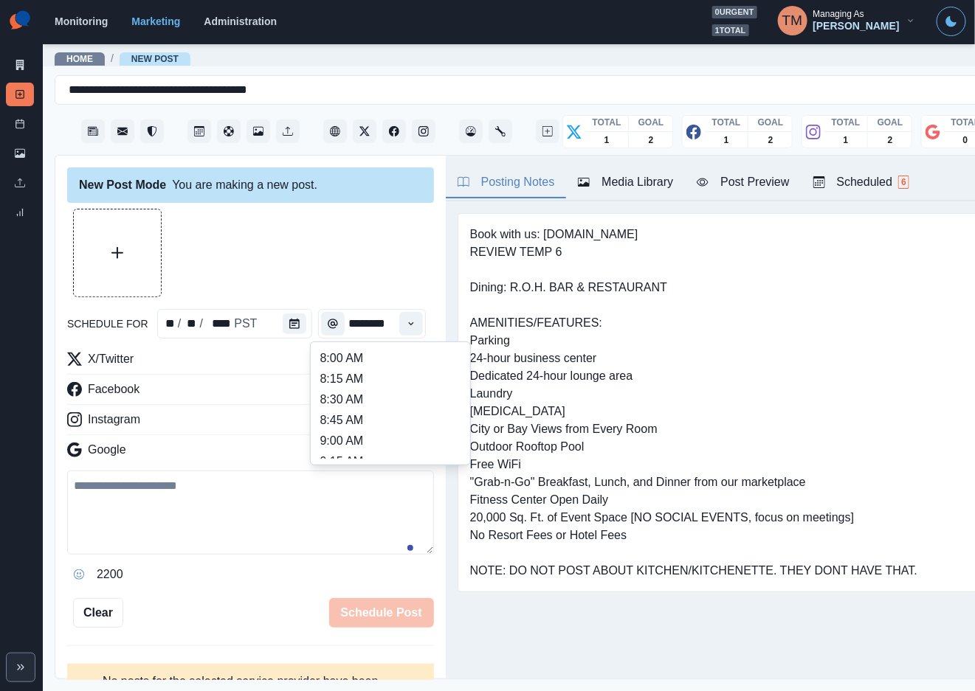
scroll to position [443, 0]
click at [350, 408] on li "2:00 PM" at bounding box center [391, 411] width 148 height 21
type input "*******"
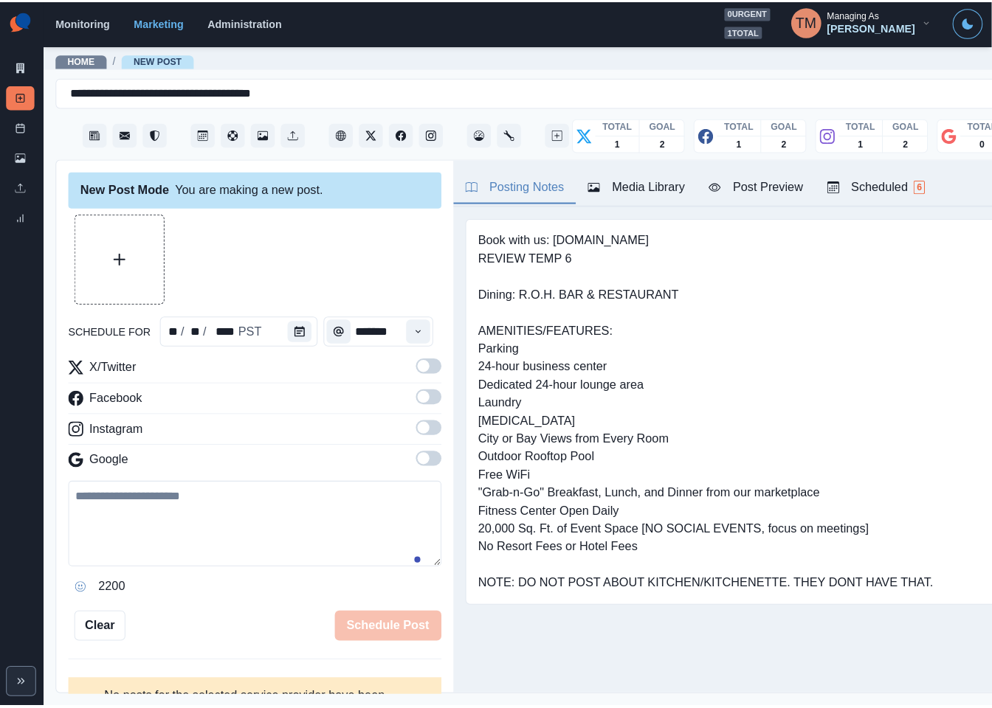
scroll to position [0, 0]
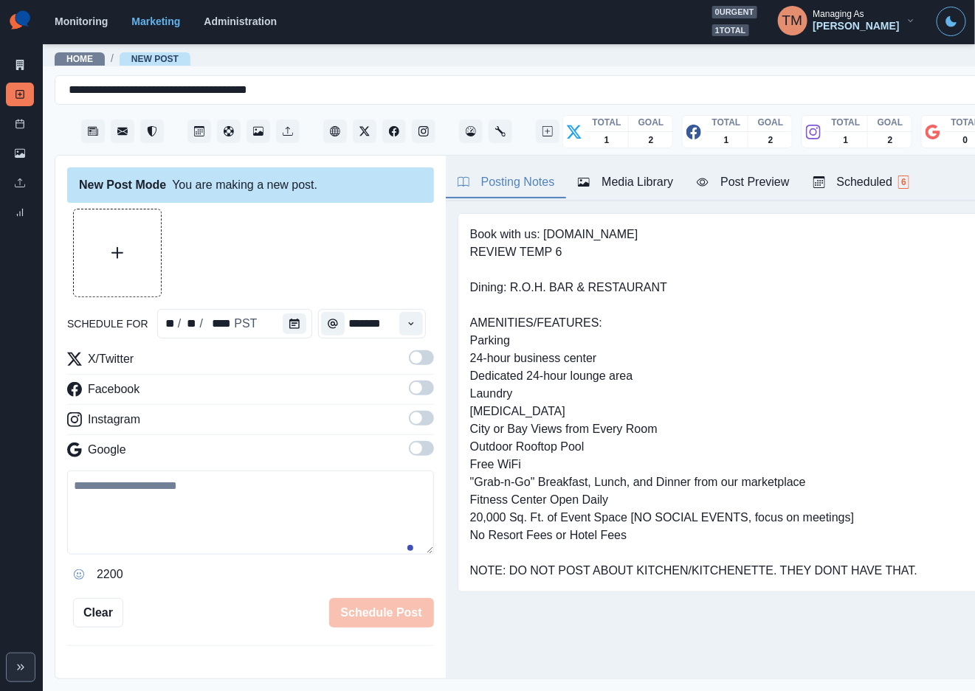
drag, startPoint x: 403, startPoint y: 355, endPoint x: 432, endPoint y: 383, distance: 40.7
click at [409, 359] on span at bounding box center [421, 358] width 25 height 15
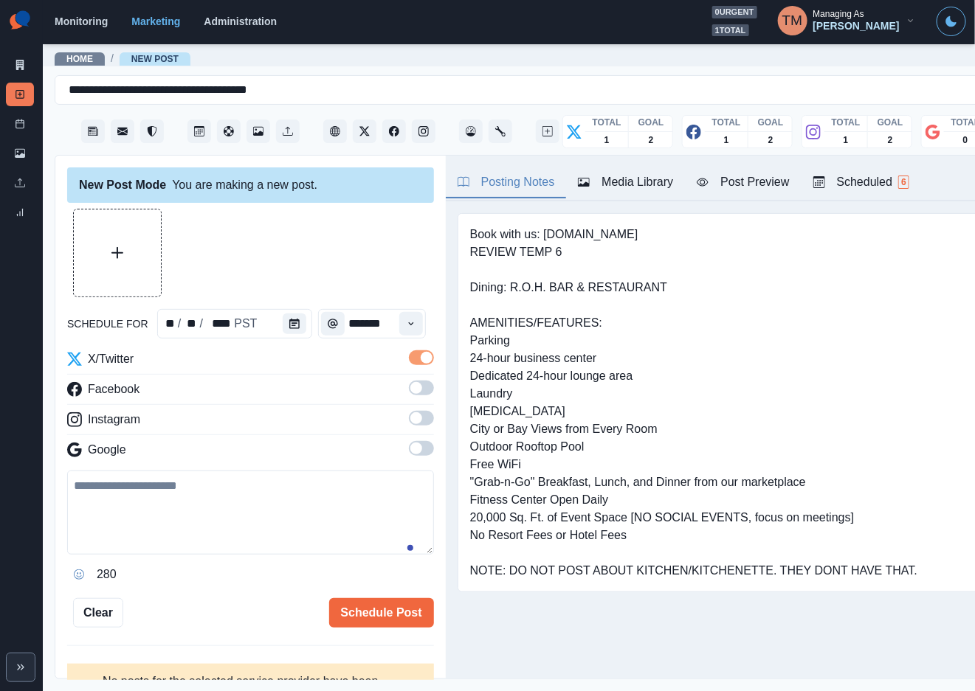
drag, startPoint x: 406, startPoint y: 390, endPoint x: 447, endPoint y: 416, distance: 48.7
click at [409, 393] on span at bounding box center [421, 388] width 25 height 15
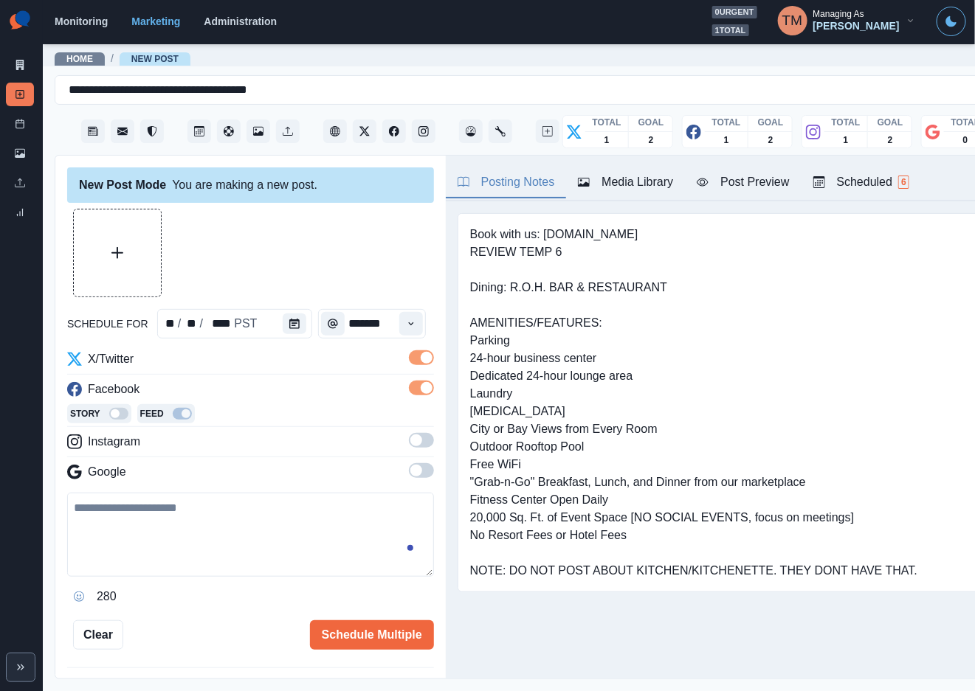
click at [410, 441] on span at bounding box center [416, 441] width 12 height 12
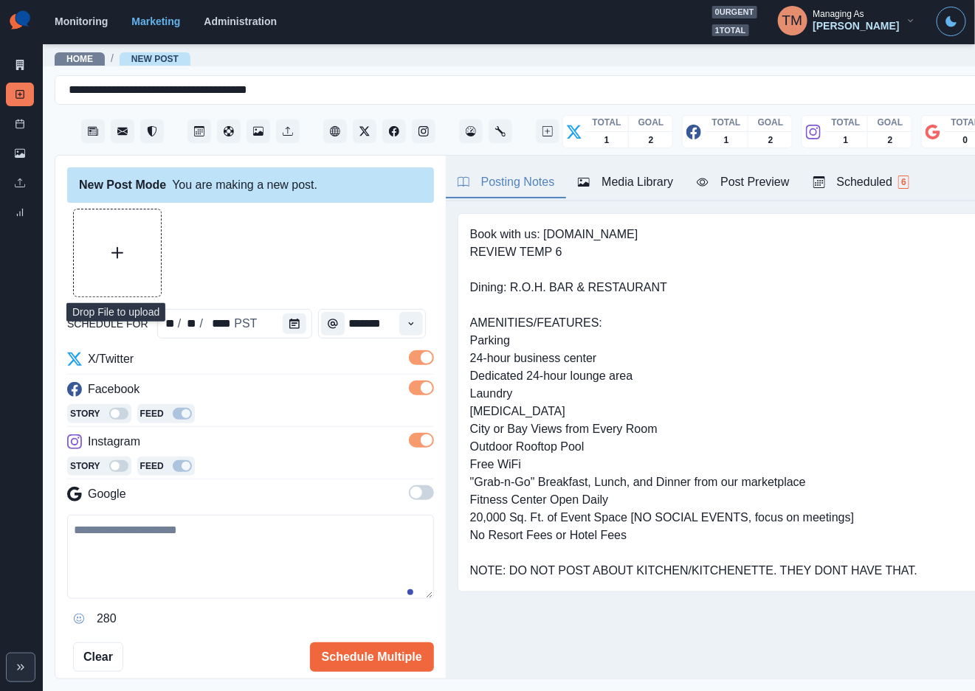
click at [128, 277] on button "Upload Media" at bounding box center [117, 253] width 87 height 87
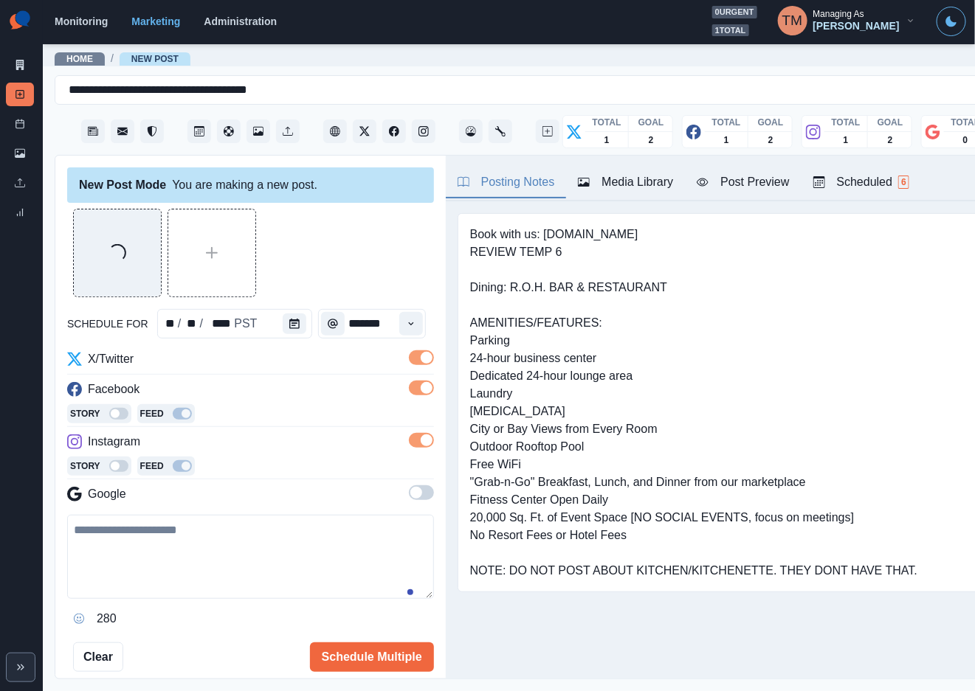
click at [315, 551] on textarea at bounding box center [250, 557] width 367 height 84
paste textarea "**********"
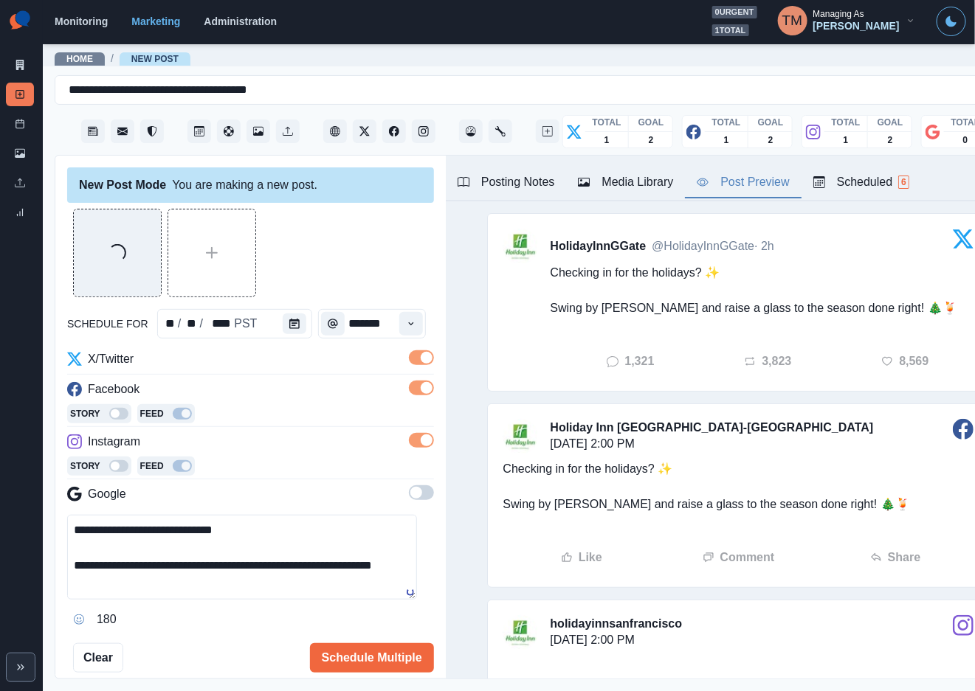
click at [768, 184] on div "Post Preview" at bounding box center [743, 182] width 92 height 18
click at [178, 571] on textarea "**********" at bounding box center [242, 557] width 350 height 85
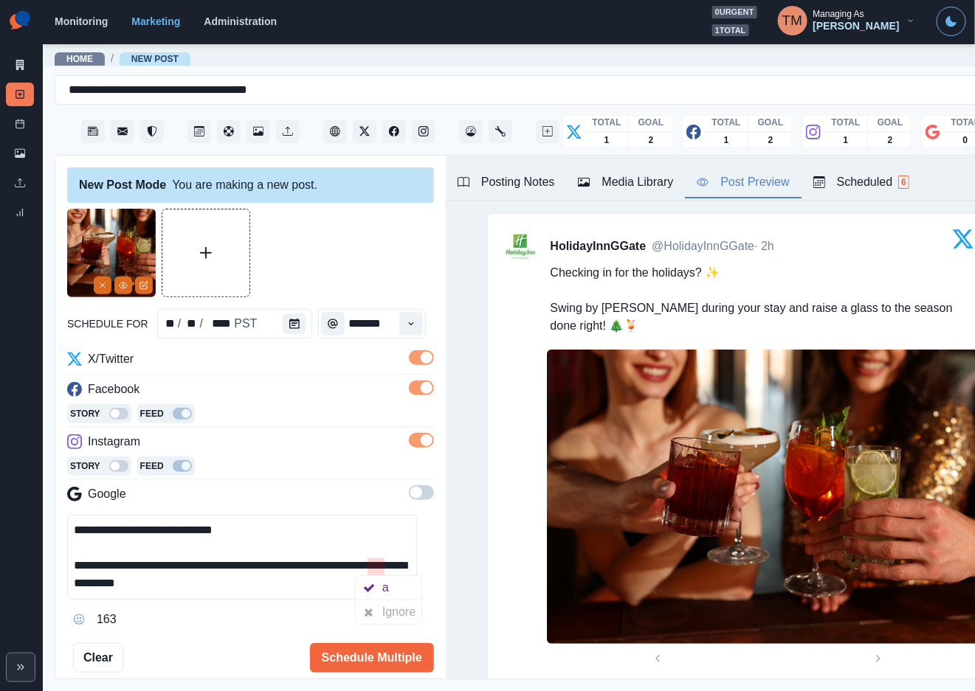
click at [383, 587] on div "a" at bounding box center [388, 588] width 13 height 24
click at [156, 634] on div "Ignore" at bounding box center [147, 630] width 39 height 24
click at [325, 585] on textarea "**********" at bounding box center [242, 557] width 350 height 85
type textarea "**********"
click at [375, 663] on button "Schedule Multiple" at bounding box center [372, 658] width 124 height 30
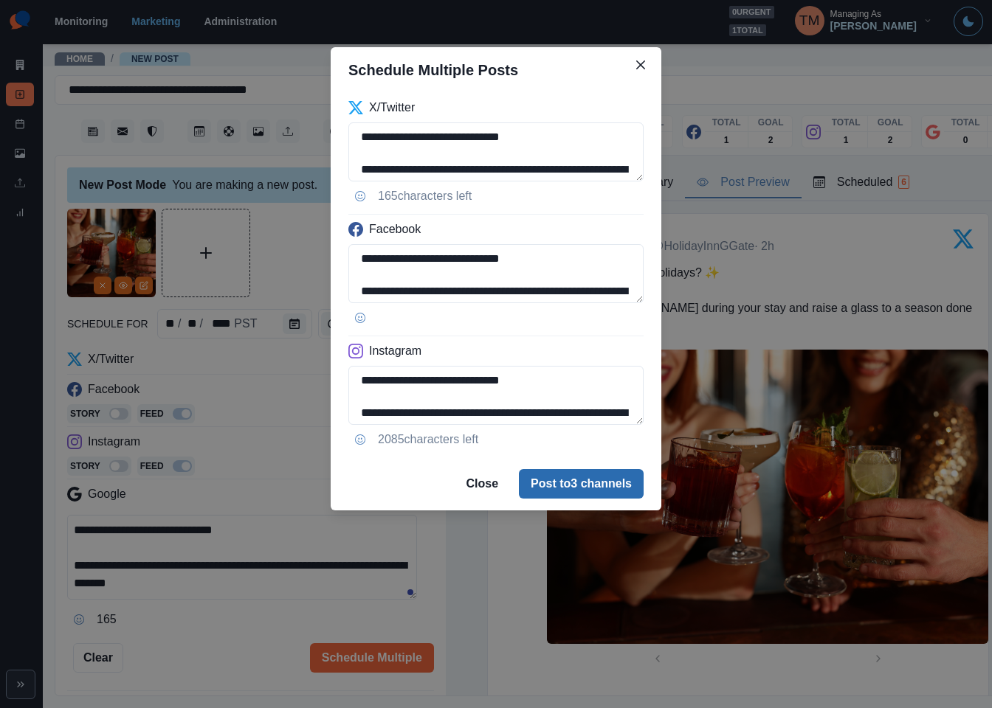
click at [614, 489] on button "Post to 3 channels" at bounding box center [581, 484] width 125 height 30
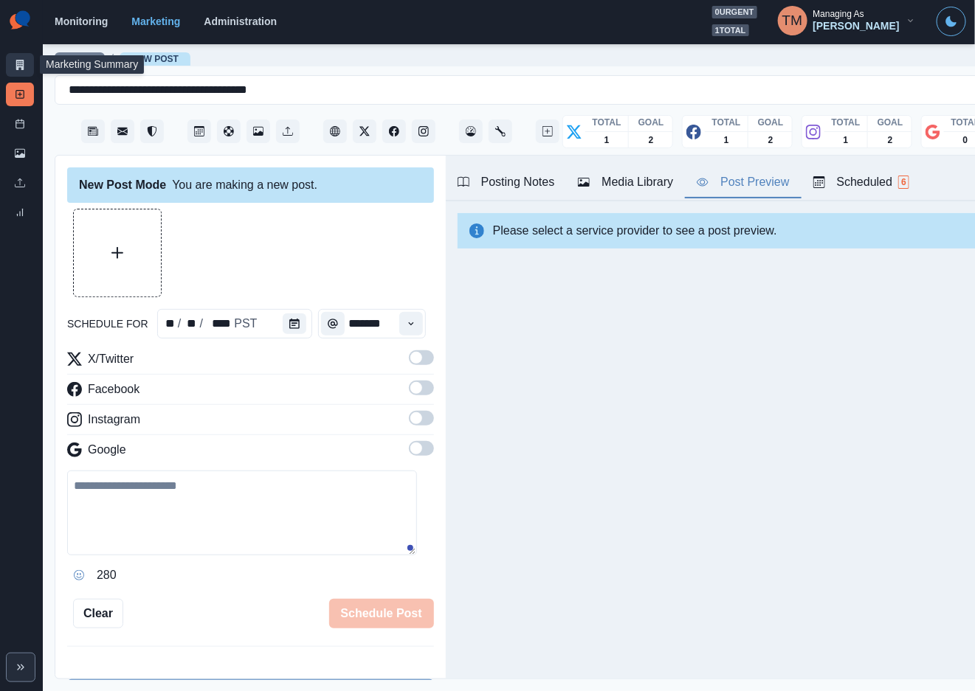
click at [15, 60] on icon at bounding box center [20, 65] width 10 height 10
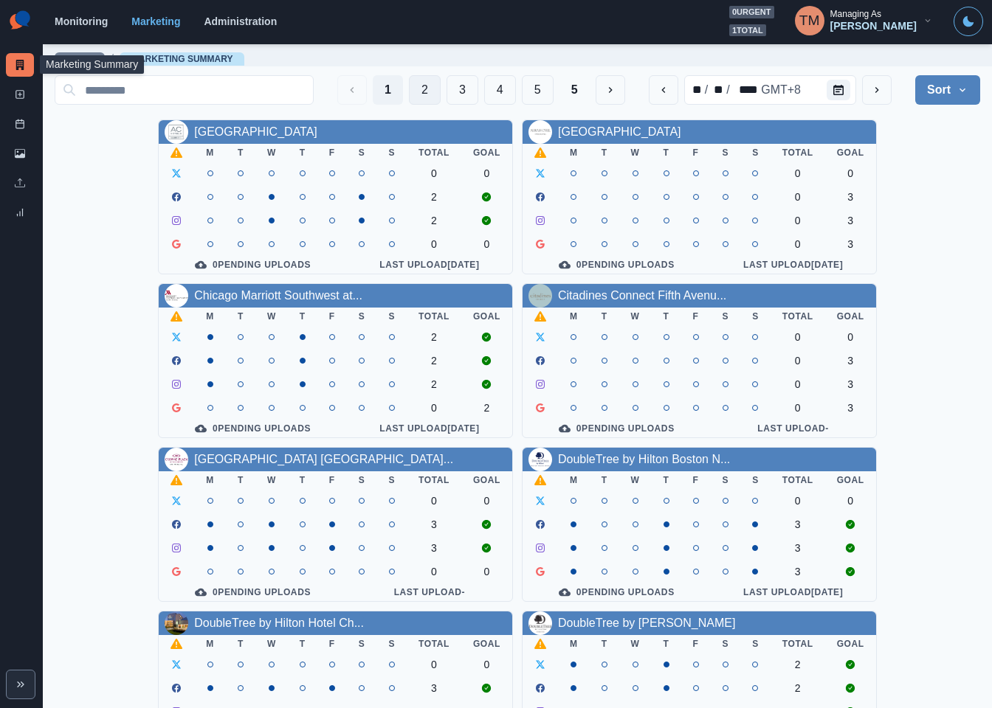
click at [410, 87] on button "2" at bounding box center [425, 90] width 32 height 30
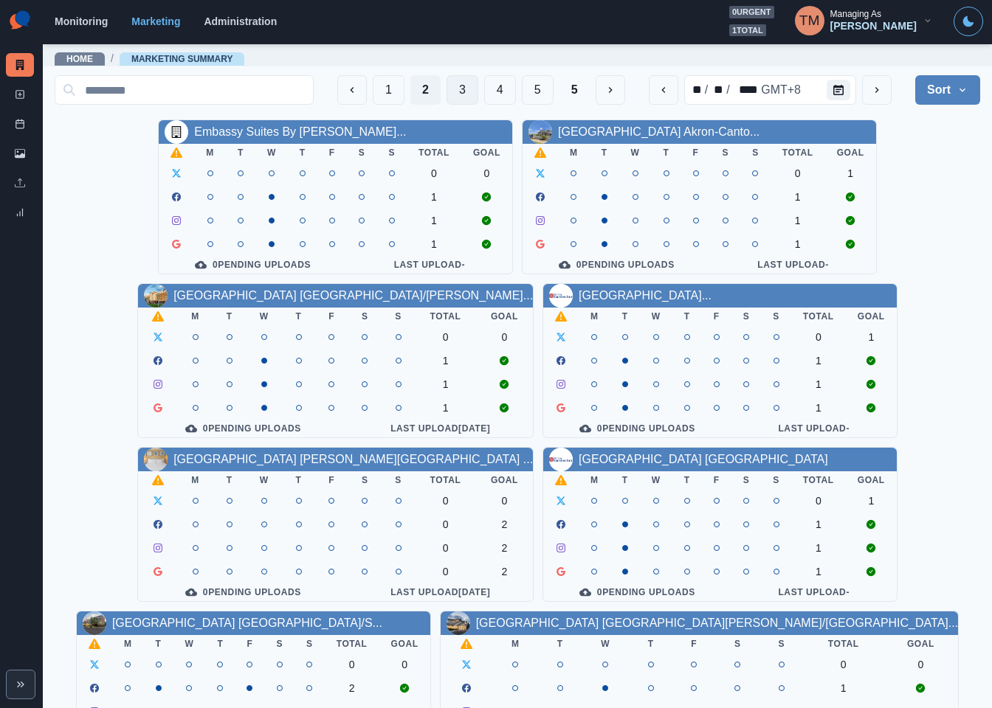
click at [446, 91] on button "3" at bounding box center [462, 90] width 32 height 30
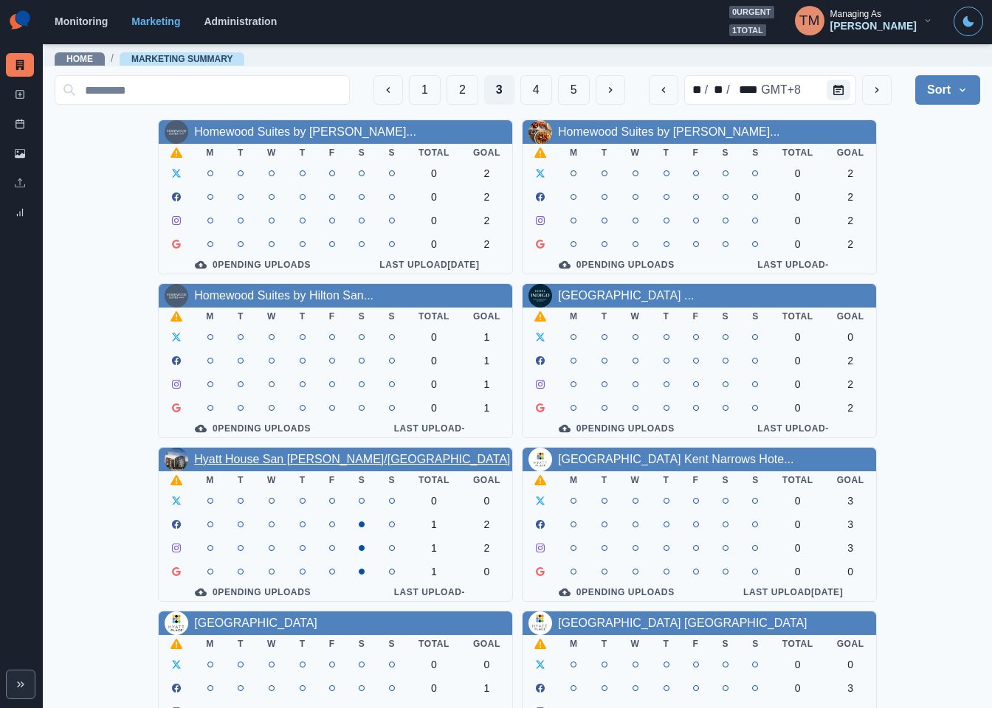
click at [277, 466] on link "Hyatt House San Jose/Cupertino" at bounding box center [352, 459] width 316 height 13
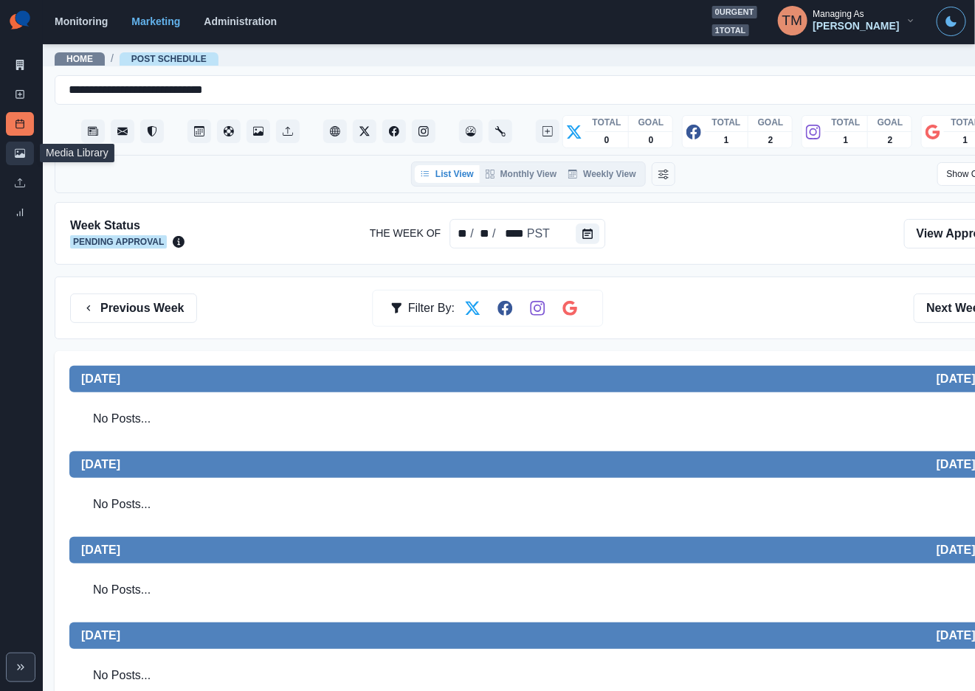
click at [18, 159] on link "Media Library" at bounding box center [20, 154] width 28 height 24
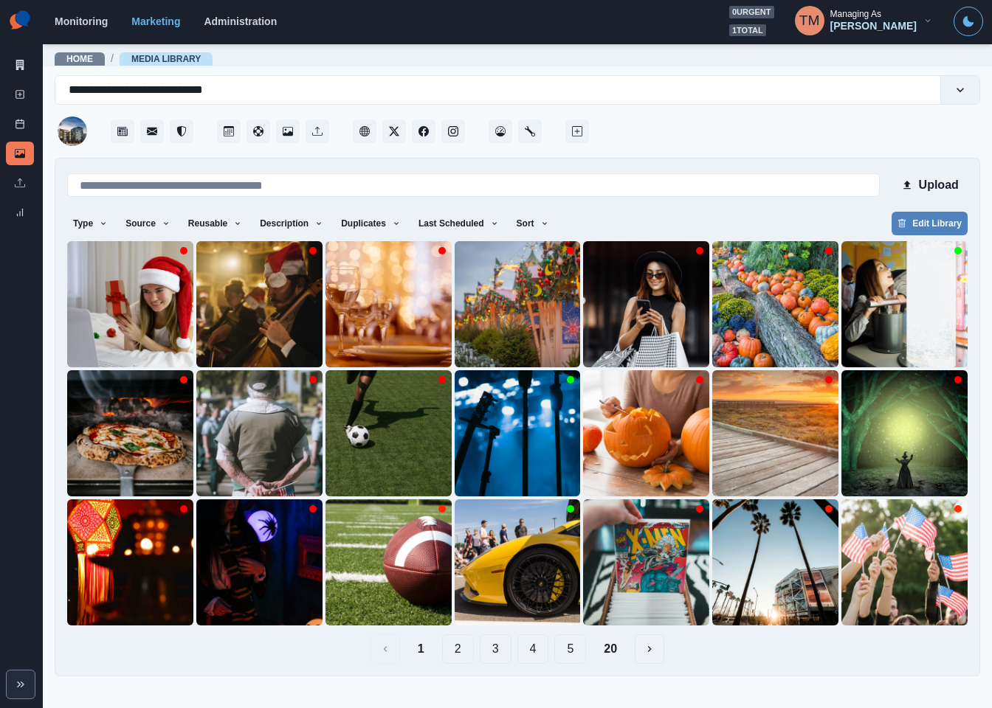
click at [567, 652] on button "5" at bounding box center [570, 650] width 32 height 30
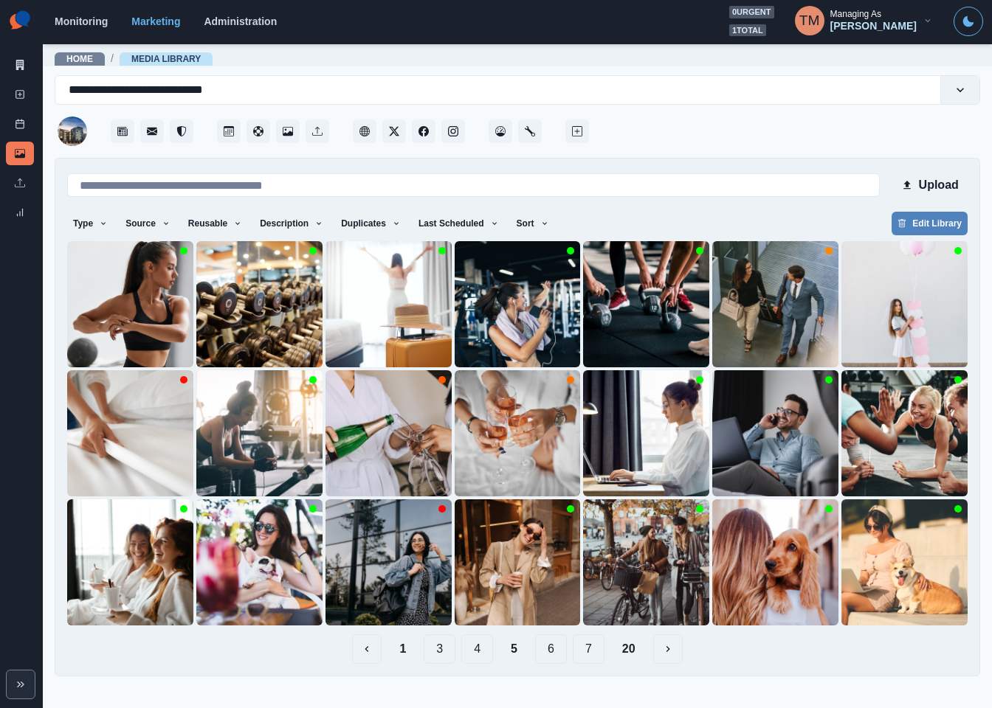
click at [605, 651] on div "1 3 4 5 6 7 20" at bounding box center [517, 650] width 900 height 30
click at [598, 653] on button "7" at bounding box center [589, 650] width 32 height 30
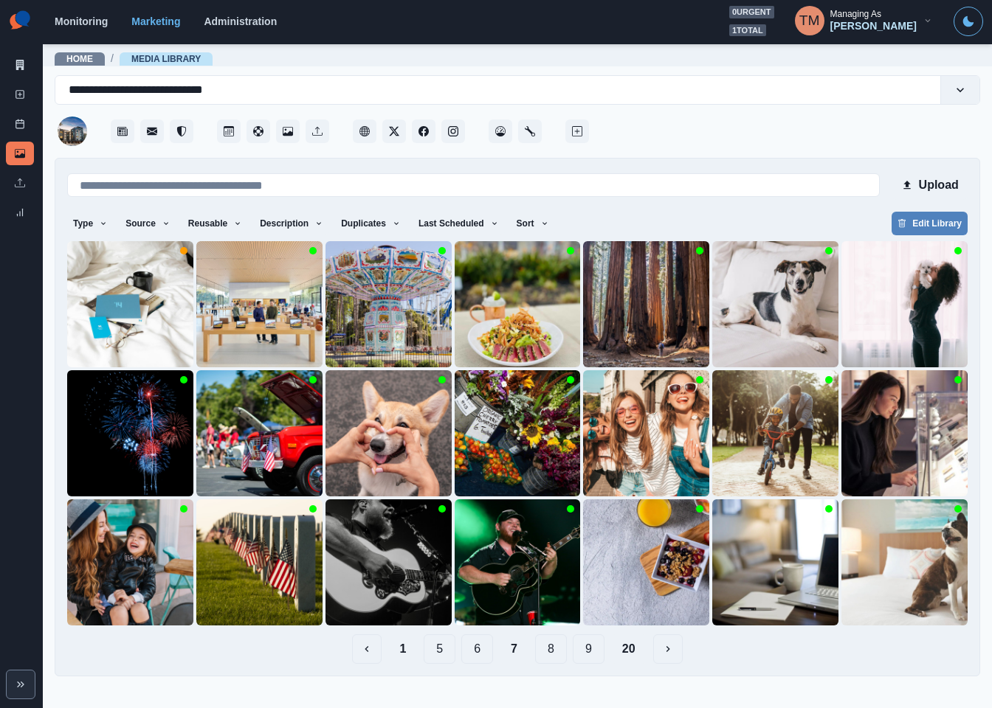
click at [638, 649] on button "20" at bounding box center [628, 650] width 37 height 30
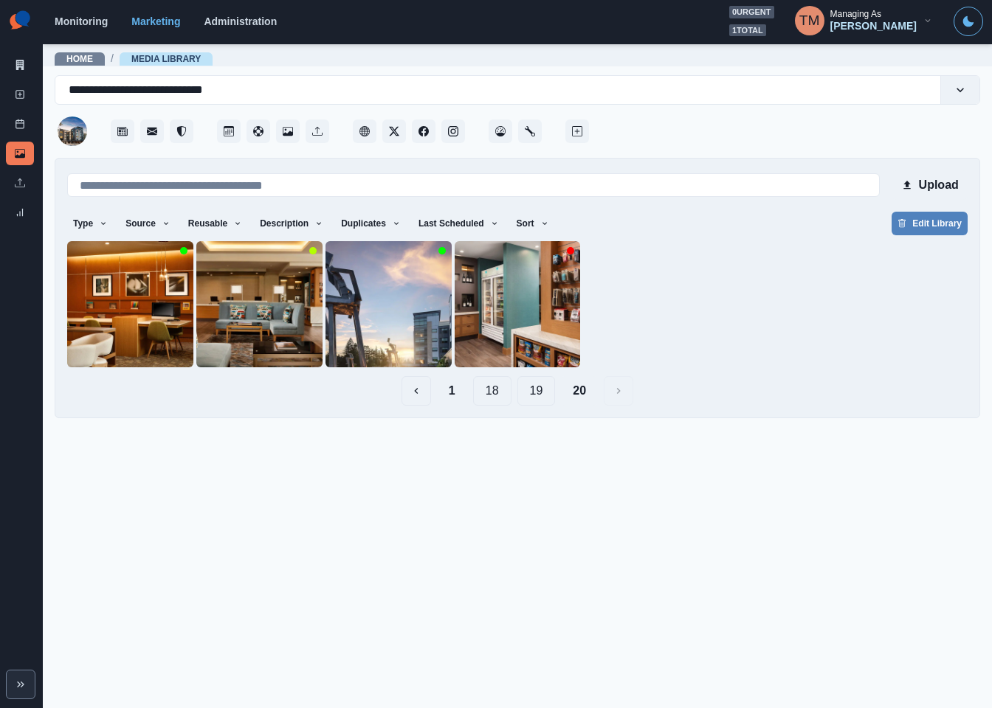
click at [534, 390] on button "19" at bounding box center [536, 391] width 38 height 30
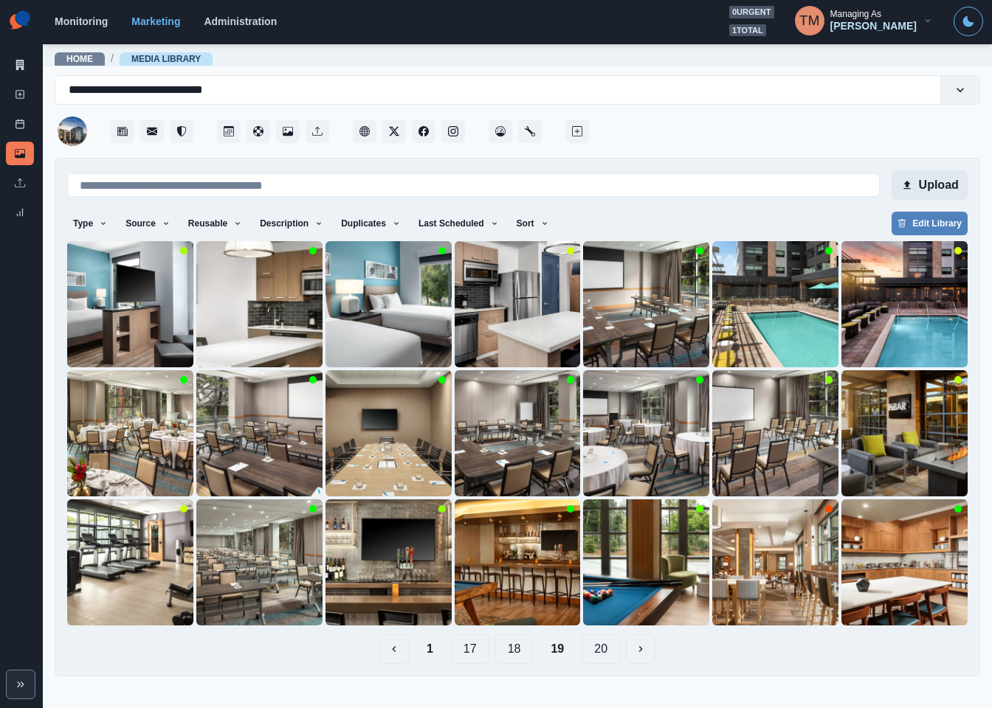
click at [945, 184] on button "Upload" at bounding box center [929, 185] width 76 height 30
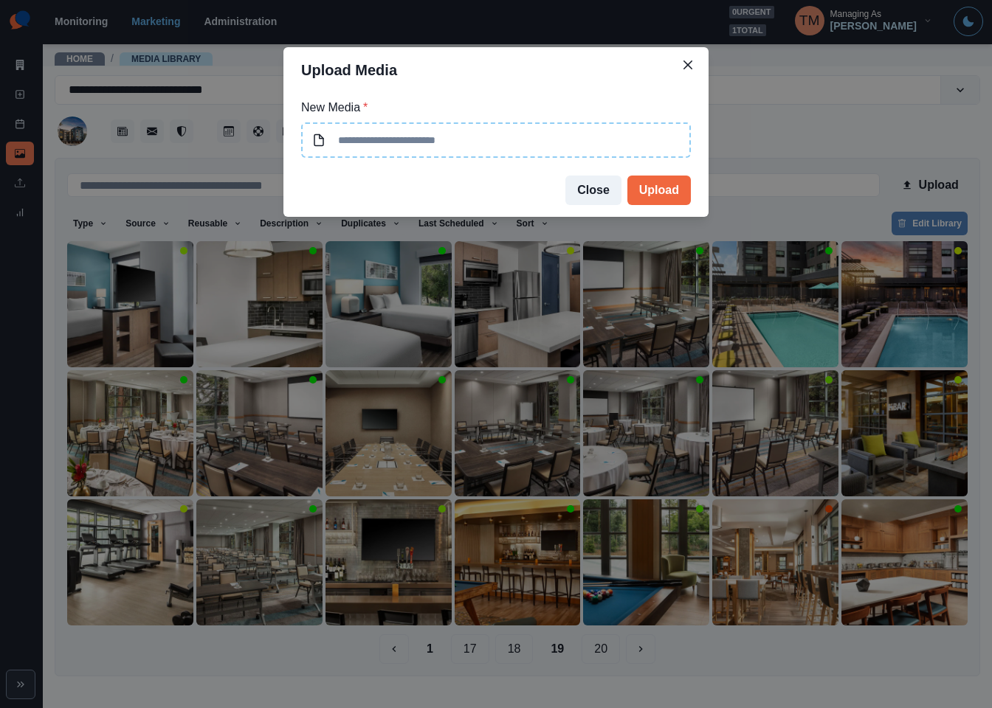
click at [514, 146] on input at bounding box center [496, 139] width 390 height 35
type input "**********"
click at [653, 184] on button "Upload" at bounding box center [658, 191] width 63 height 30
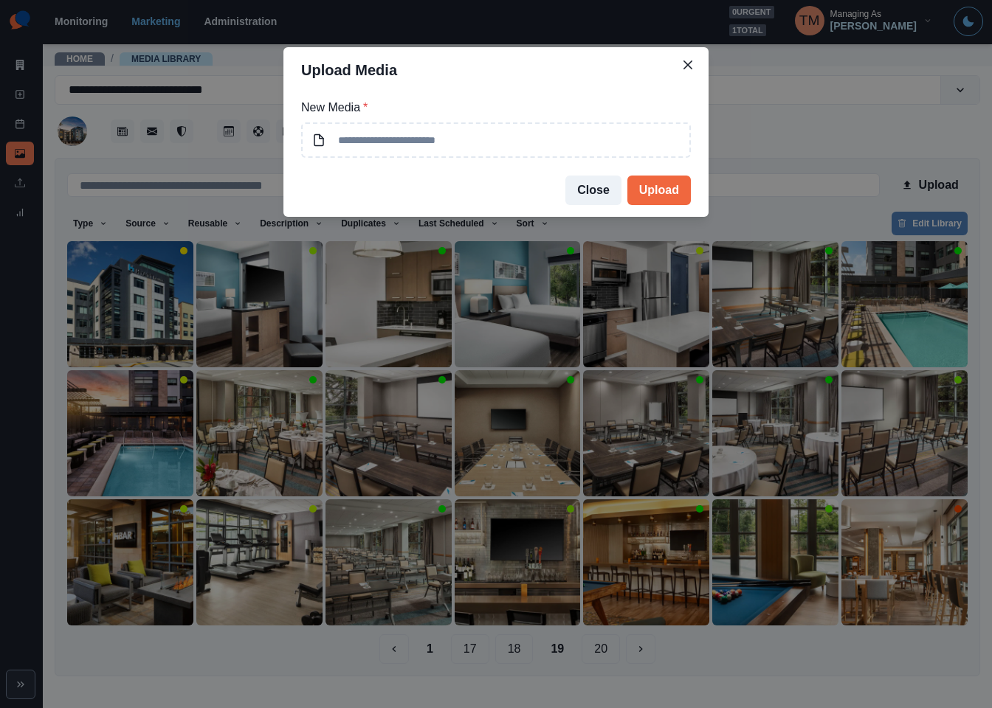
click at [787, 138] on div "Upload Media New Media * Close Upload" at bounding box center [496, 354] width 992 height 708
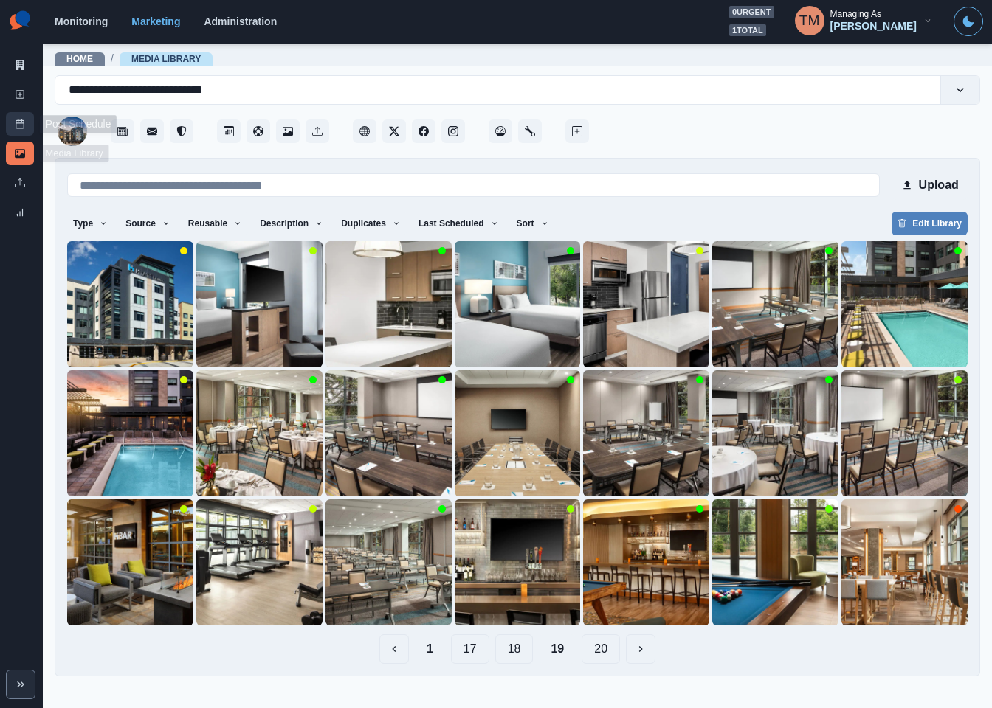
click at [20, 126] on icon at bounding box center [20, 124] width 10 height 10
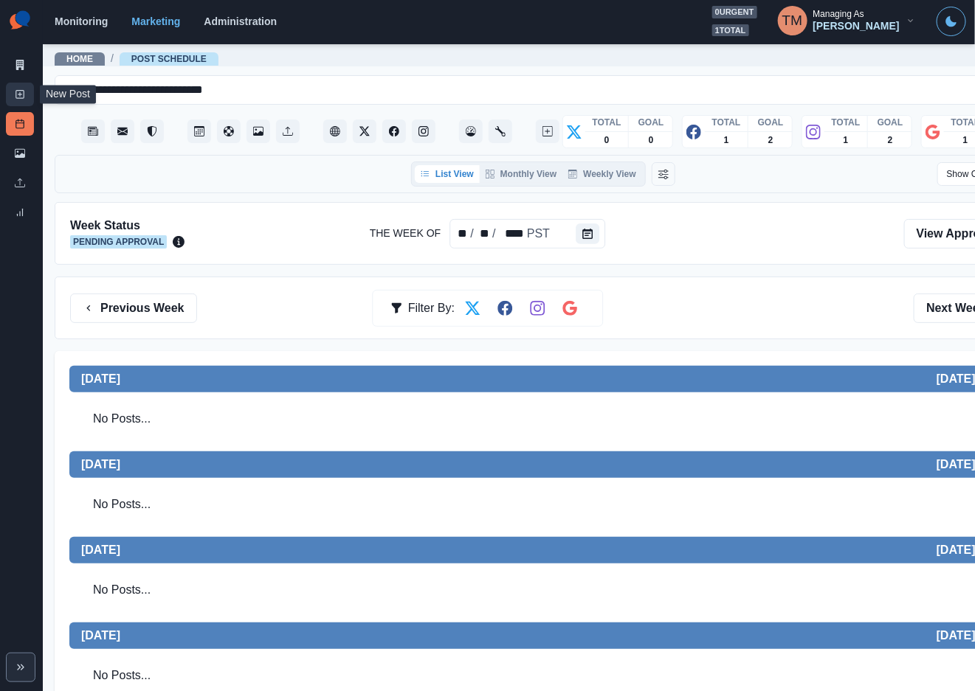
click at [24, 98] on icon at bounding box center [20, 94] width 10 height 10
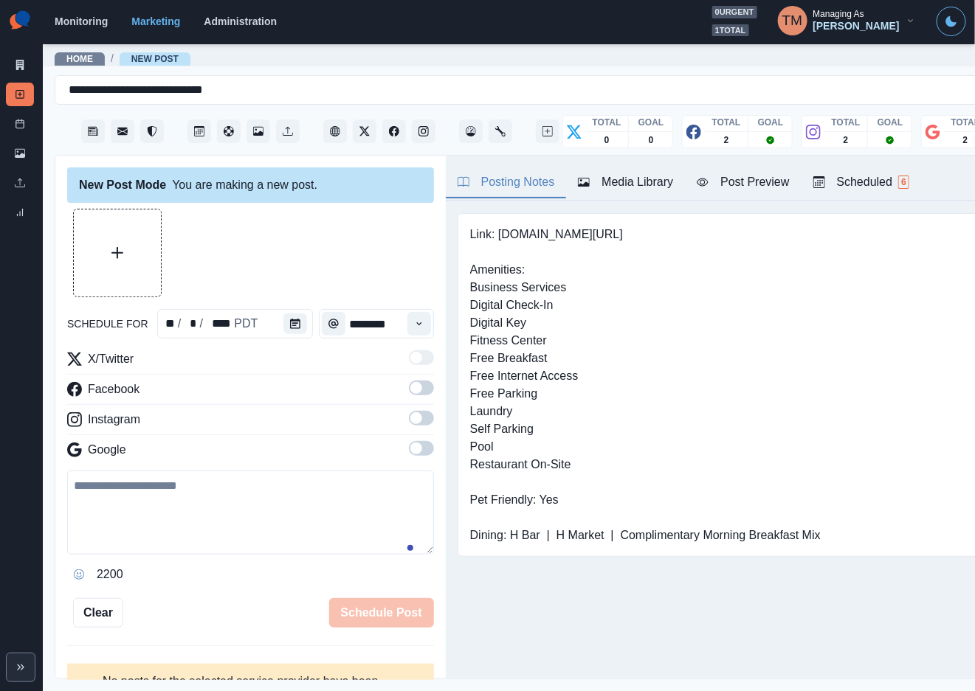
paste textarea "**********"
drag, startPoint x: 144, startPoint y: 523, endPoint x: 218, endPoint y: 479, distance: 86.1
click at [145, 523] on textarea at bounding box center [250, 513] width 367 height 84
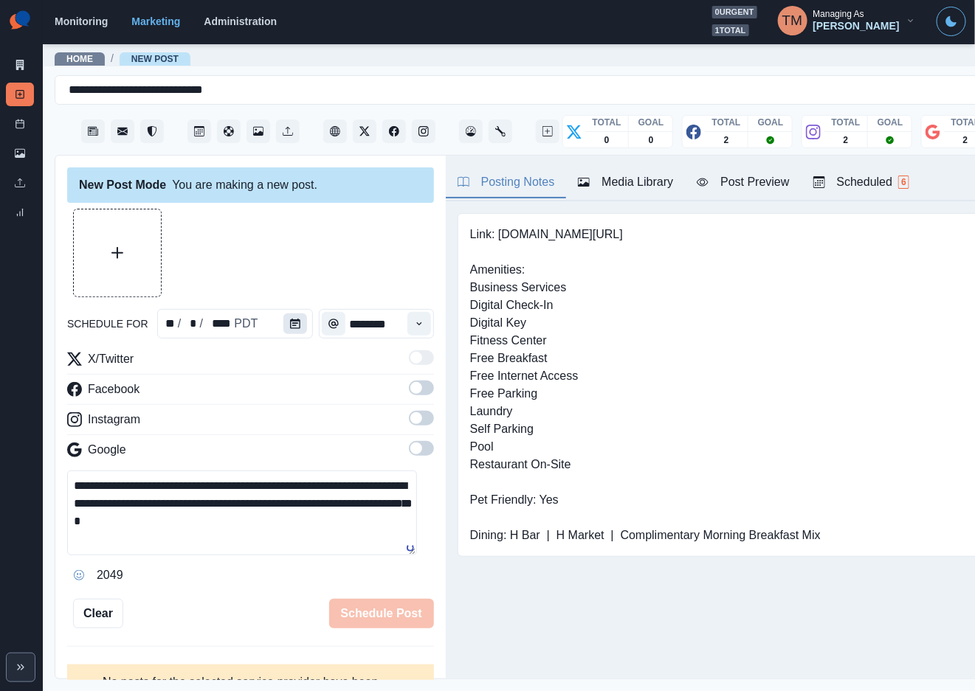
type textarea "**********"
click at [286, 330] on button "Calendar" at bounding box center [295, 324] width 24 height 21
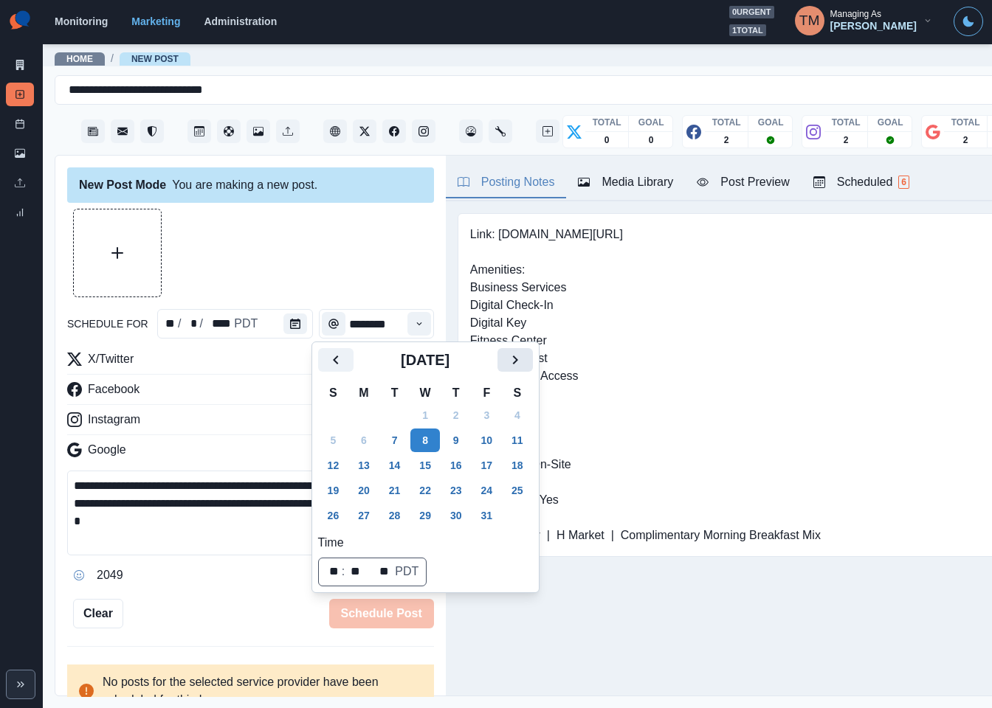
click at [507, 357] on button "Next" at bounding box center [514, 360] width 35 height 24
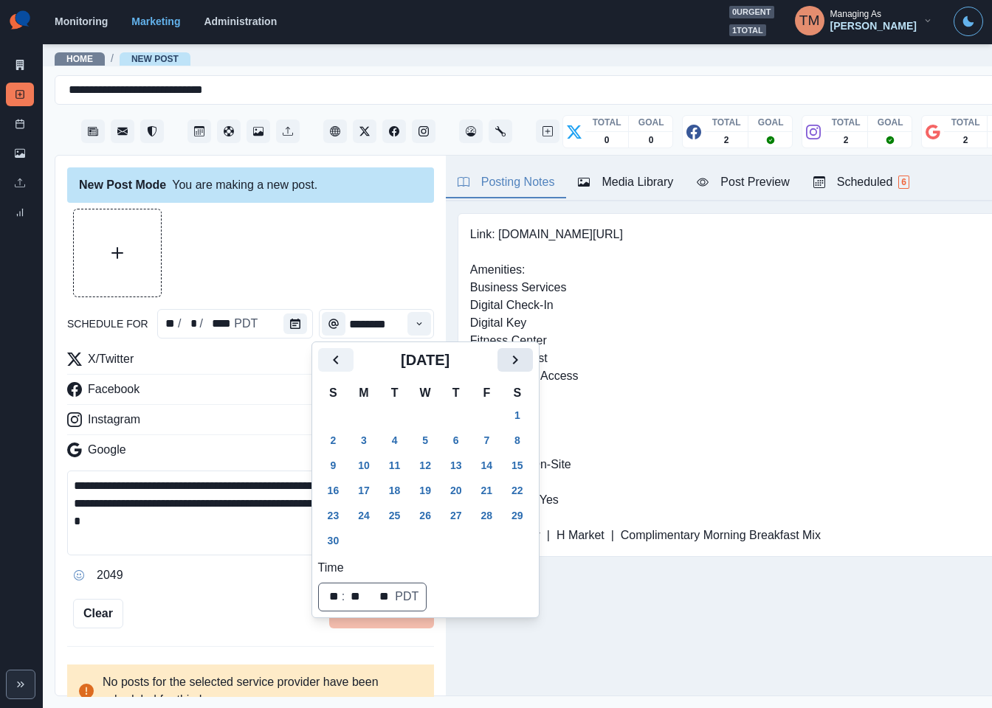
click at [508, 357] on icon "Next" at bounding box center [515, 360] width 18 height 18
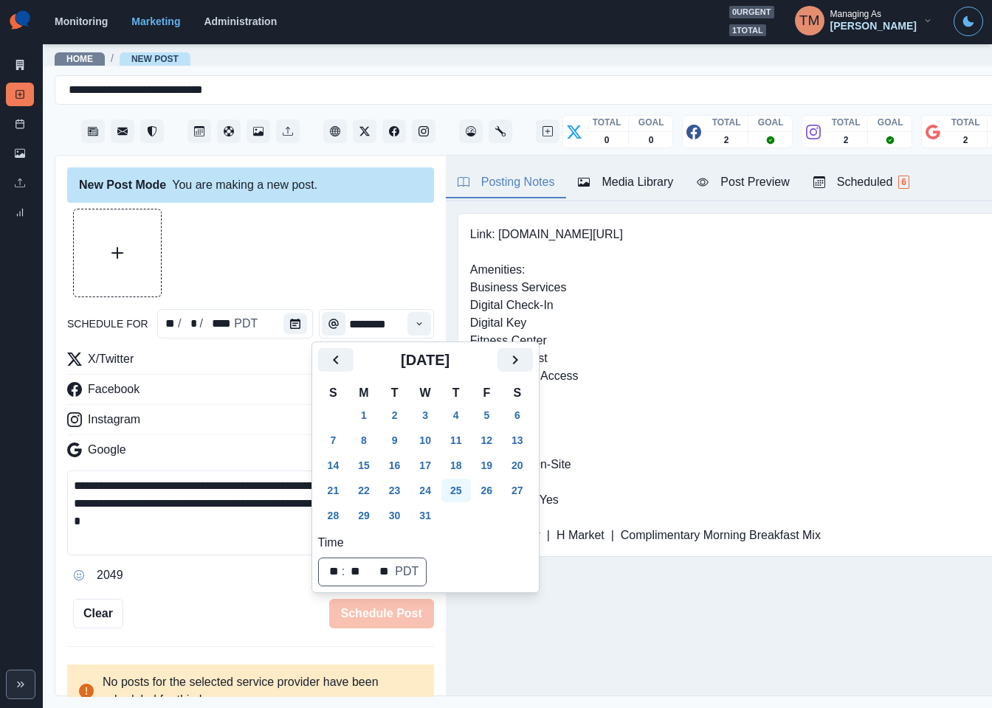
click at [449, 486] on button "25" at bounding box center [456, 491] width 30 height 24
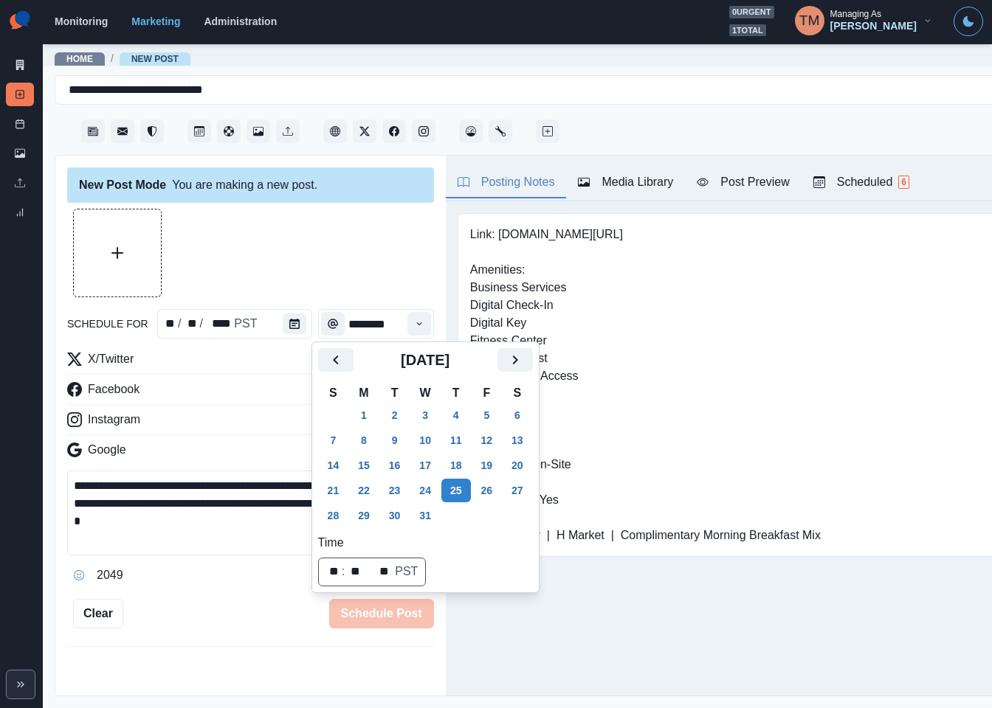
click at [315, 235] on div at bounding box center [250, 253] width 367 height 89
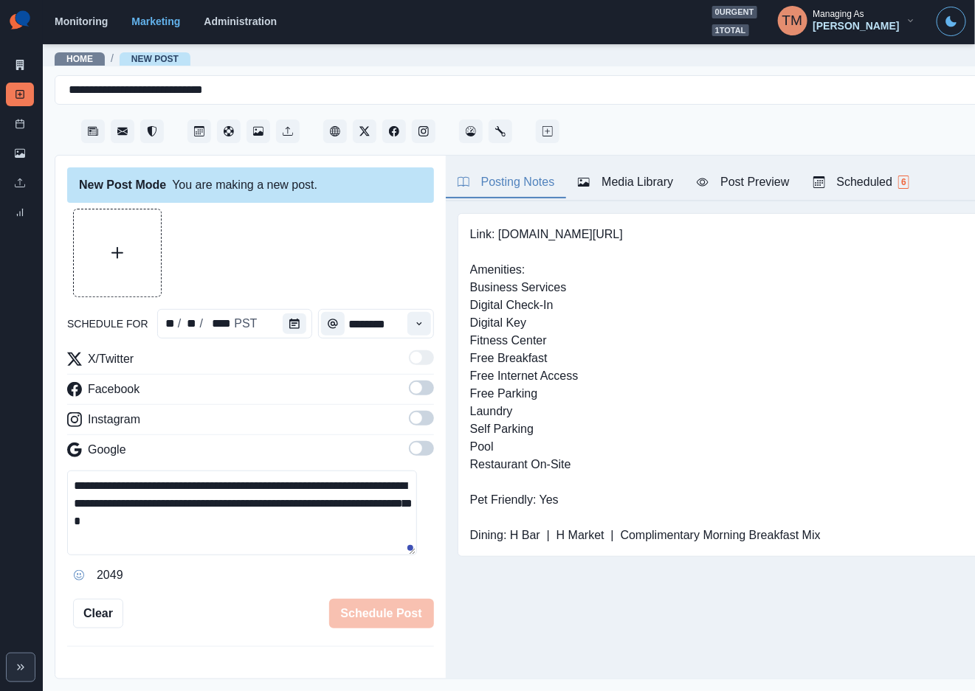
click at [410, 384] on span at bounding box center [416, 388] width 12 height 12
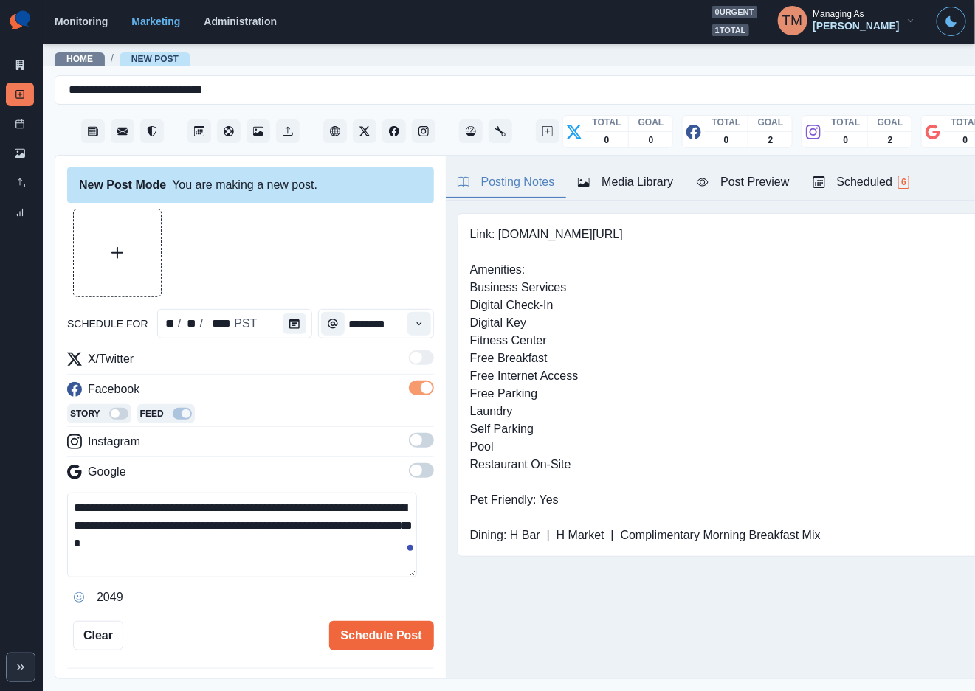
click at [409, 441] on span at bounding box center [421, 440] width 25 height 15
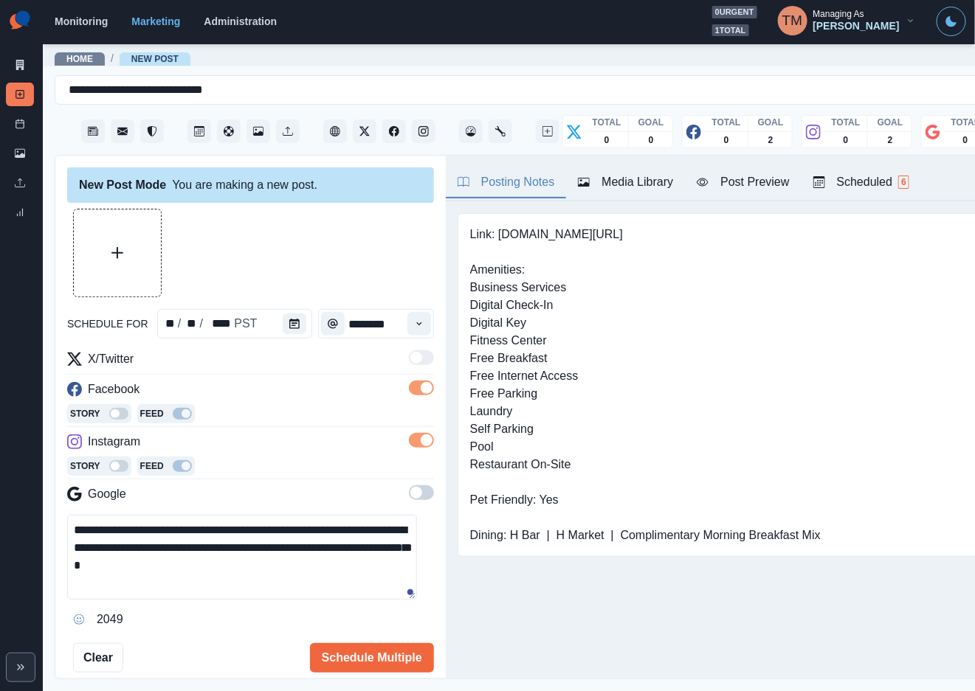
click at [410, 494] on span at bounding box center [421, 493] width 25 height 15
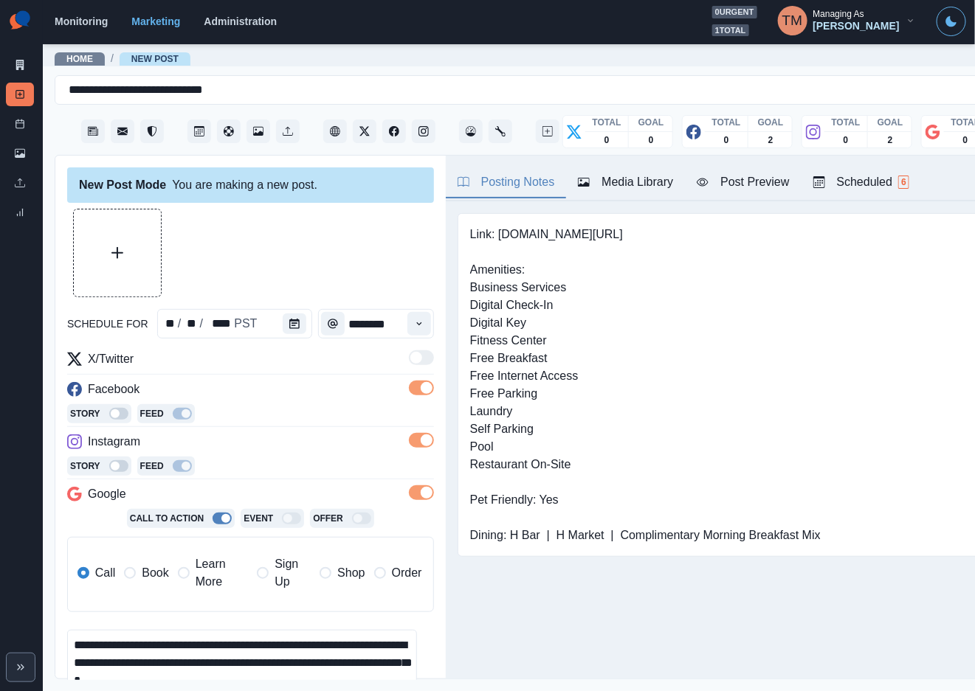
click at [636, 182] on div "Media Library" at bounding box center [625, 182] width 95 height 18
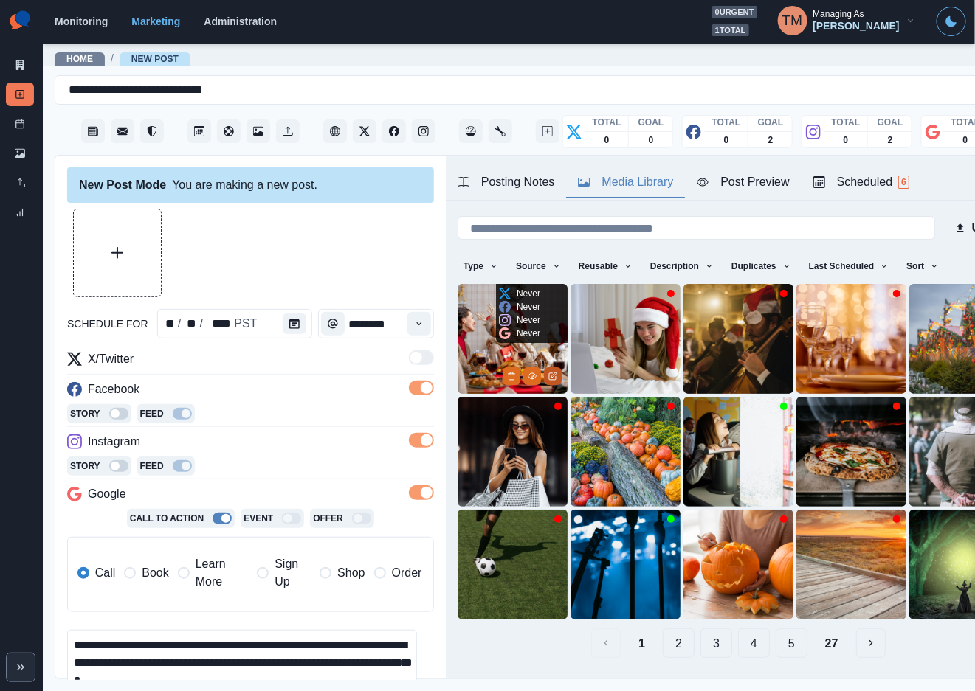
click at [547, 374] on button "Edit Media" at bounding box center [553, 376] width 18 height 18
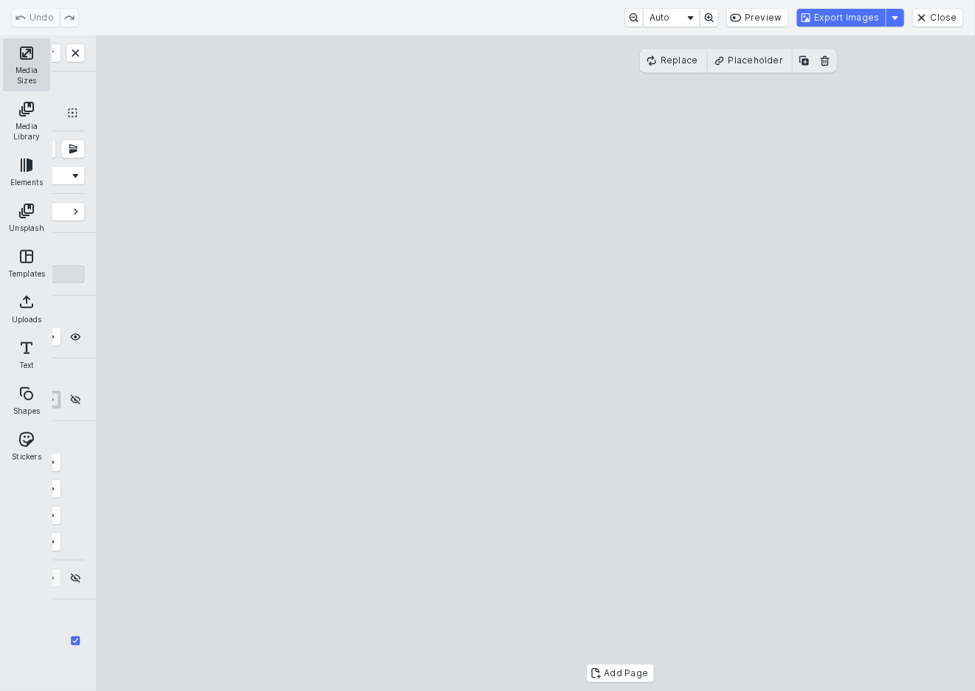
click at [27, 58] on button "Media Sizes" at bounding box center [26, 64] width 47 height 53
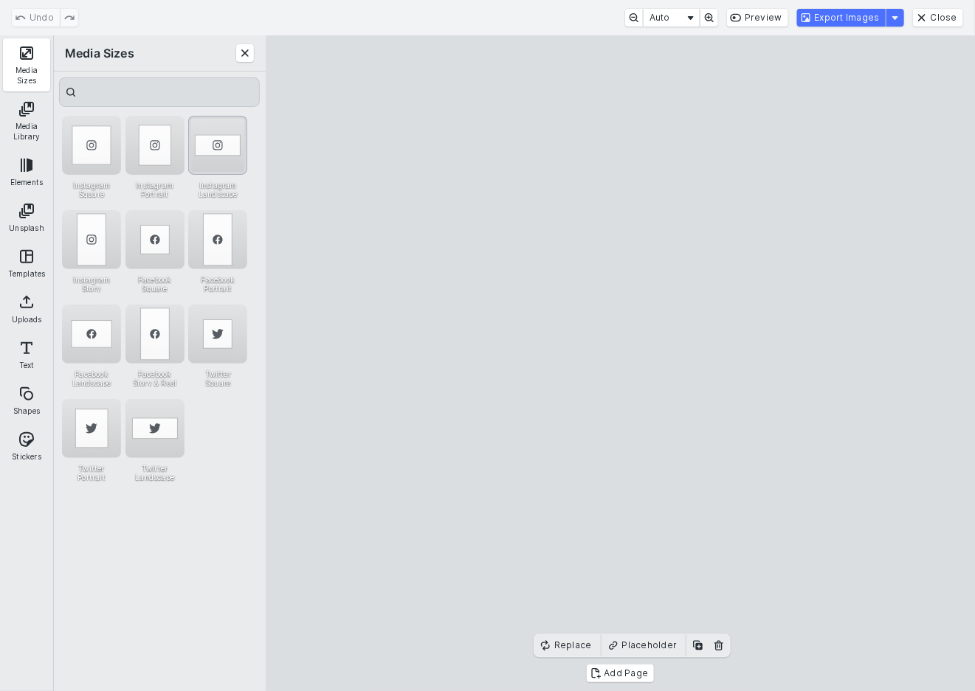
click at [229, 146] on div "Instagram Landscape" at bounding box center [217, 145] width 59 height 59
click at [857, 22] on button "Export Images" at bounding box center [841, 18] width 89 height 18
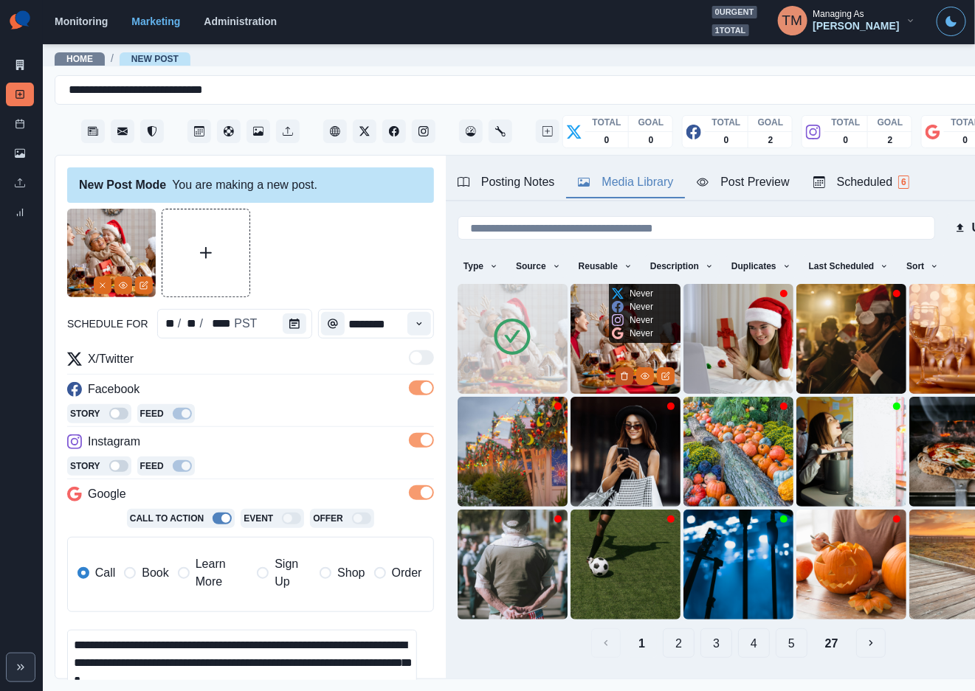
click at [615, 368] on button "Delete Media" at bounding box center [624, 376] width 18 height 18
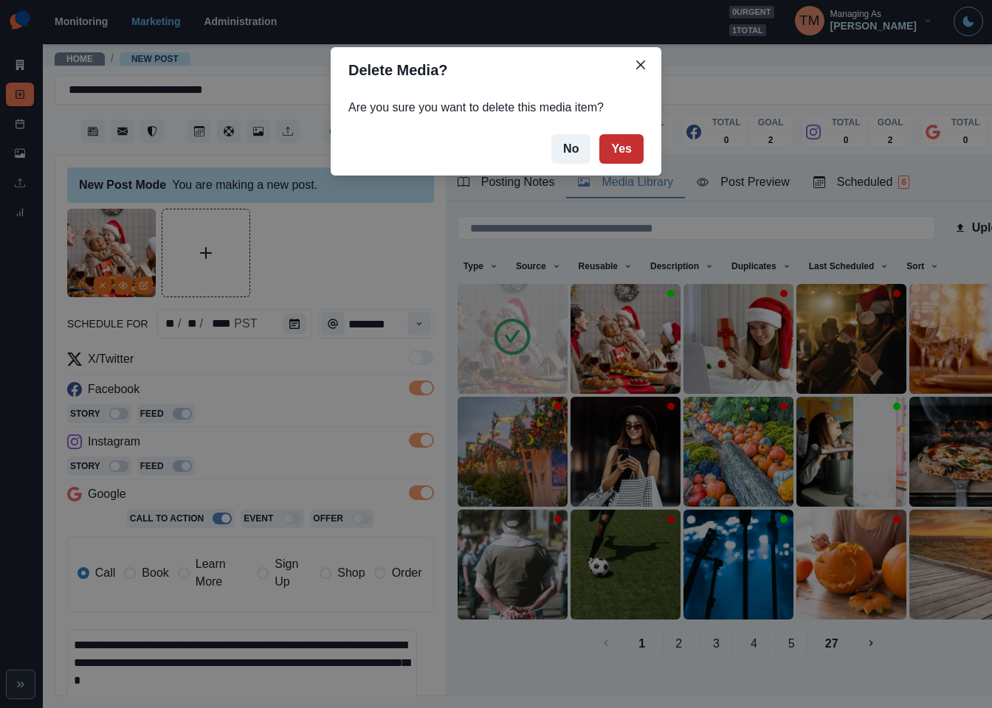
drag, startPoint x: 598, startPoint y: 158, endPoint x: 627, endPoint y: 147, distance: 30.8
click at [627, 147] on footer "No Yes" at bounding box center [496, 148] width 331 height 53
click at [627, 147] on button "Yes" at bounding box center [621, 149] width 44 height 30
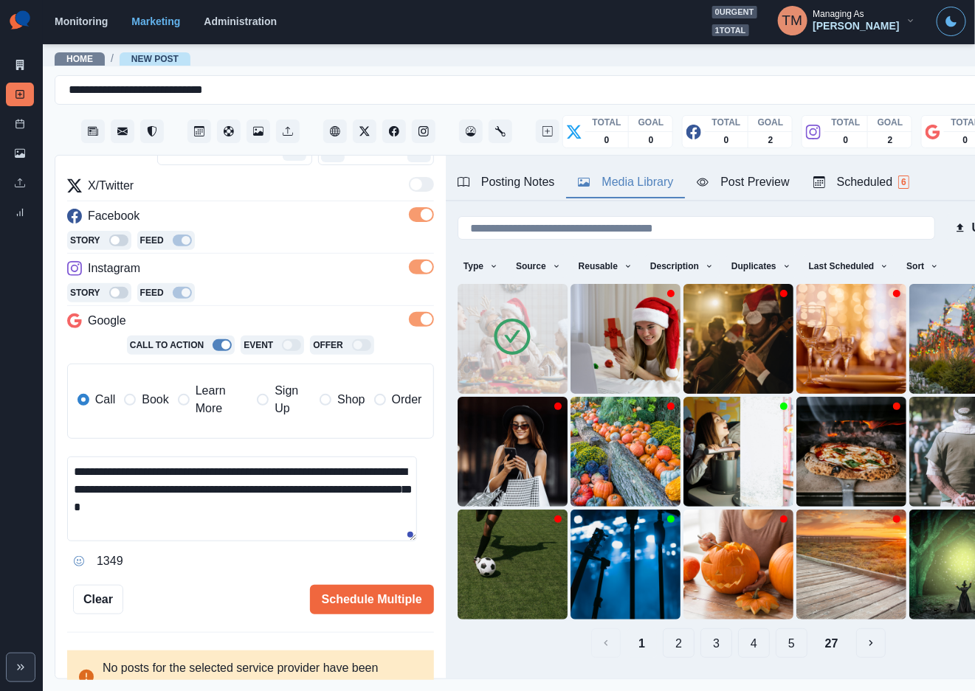
scroll to position [193, 0]
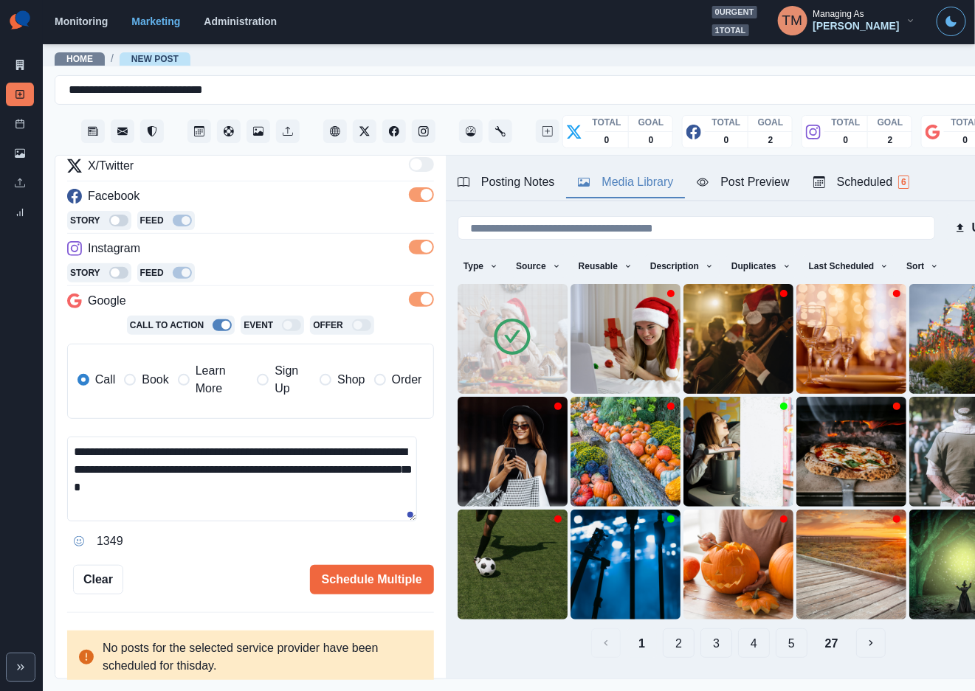
click at [751, 180] on div "Post Preview" at bounding box center [743, 182] width 92 height 18
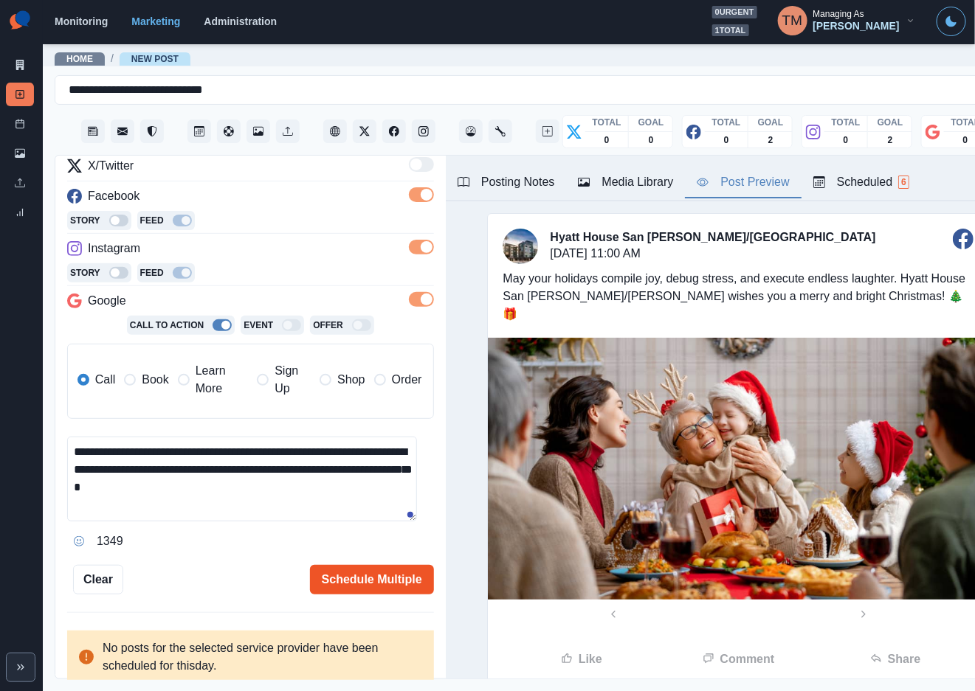
click at [366, 585] on button "Schedule Multiple" at bounding box center [372, 580] width 124 height 30
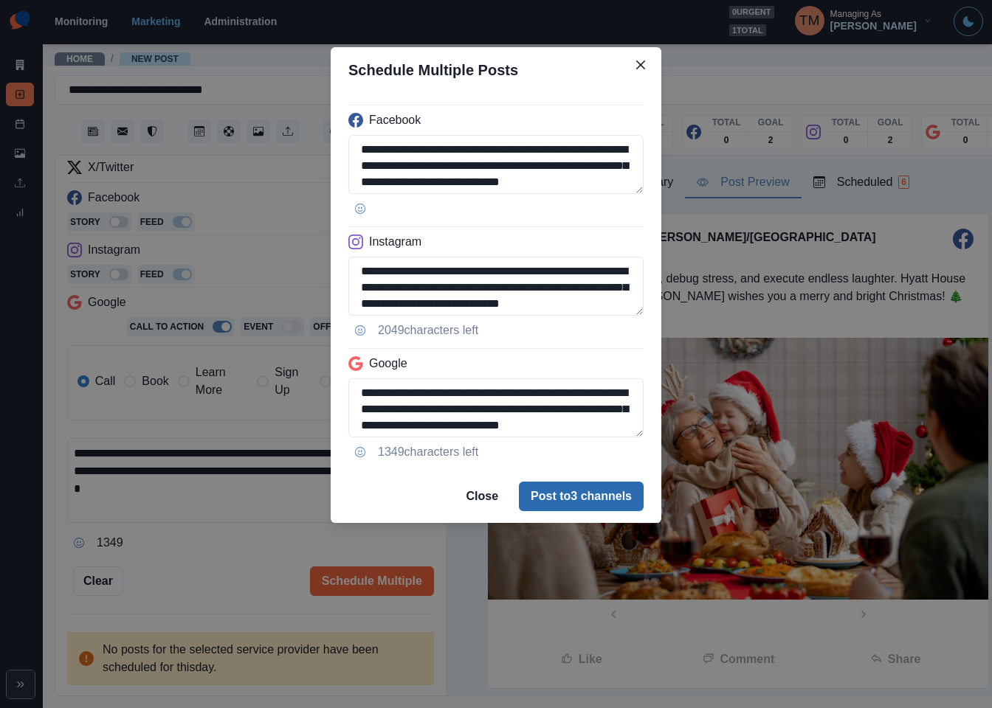
click at [558, 498] on button "Post to 3 channels" at bounding box center [581, 497] width 125 height 30
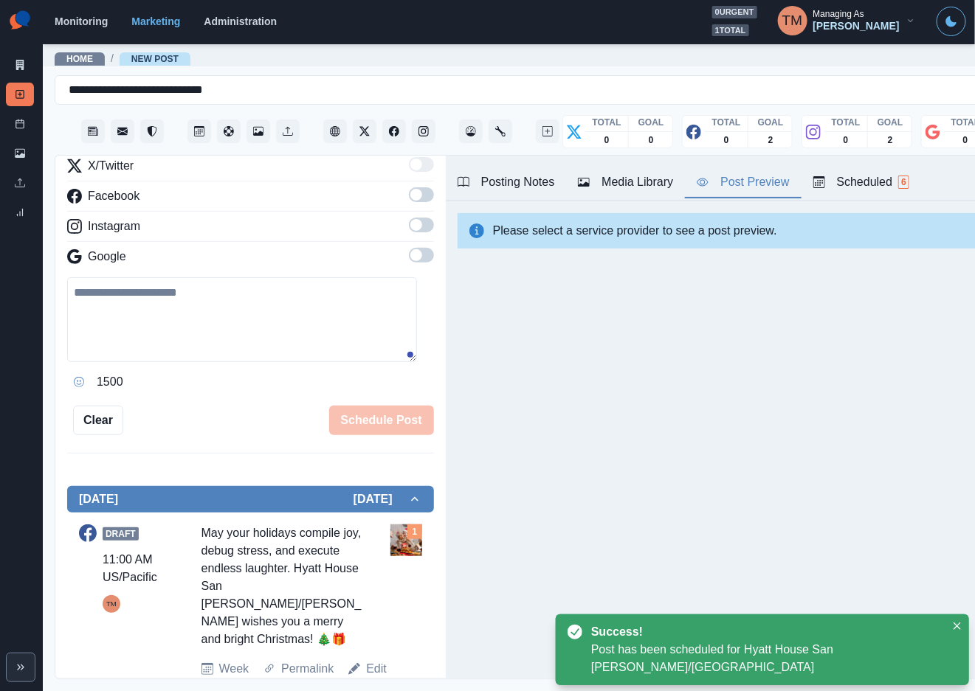
click at [696, 381] on div "Posting Notes Media Library Post Preview Scheduled 6 Link: www.bit.ly/3FVVLkn A…" at bounding box center [738, 417] width 585 height 523
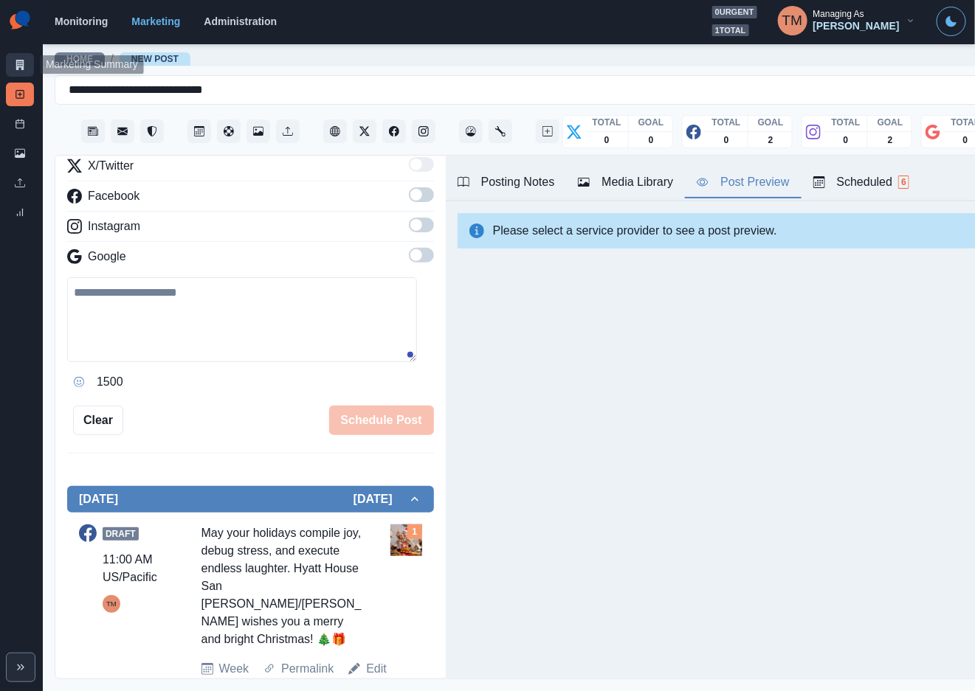
click at [20, 60] on icon at bounding box center [20, 65] width 10 height 10
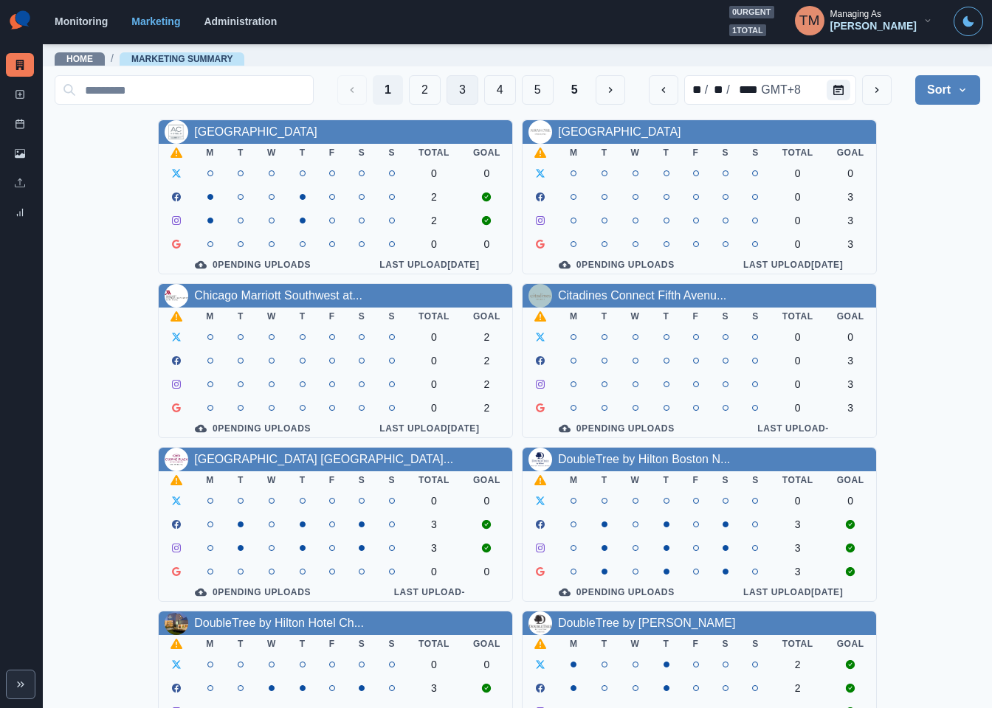
click at [446, 86] on button "3" at bounding box center [462, 90] width 32 height 30
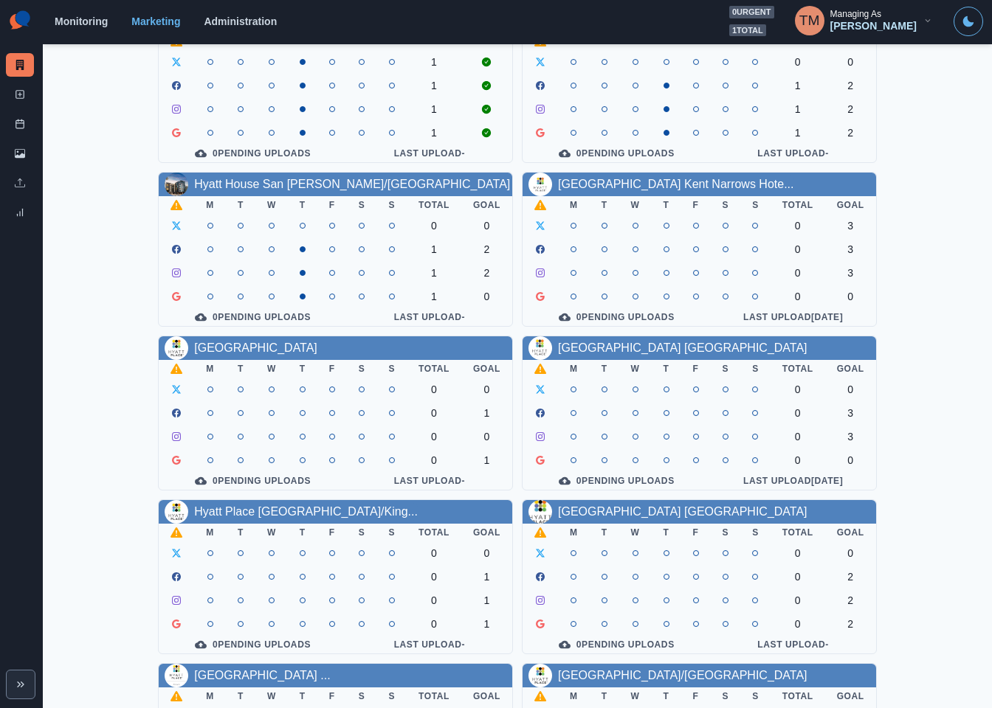
scroll to position [332, 0]
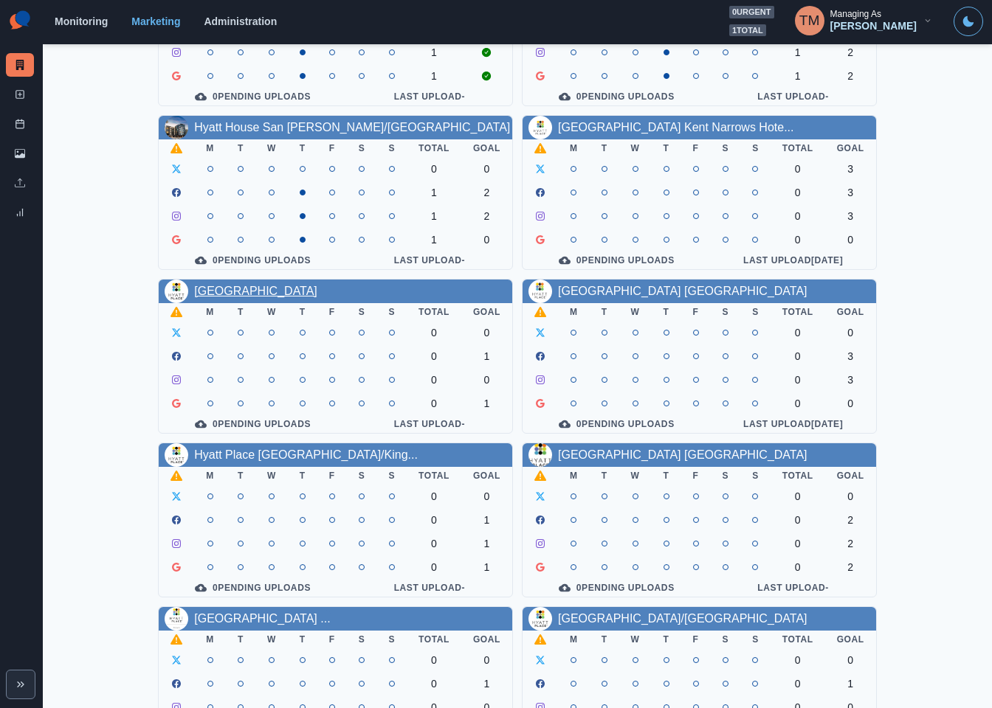
click at [302, 297] on link "Hyatt Place Lakeland Center" at bounding box center [255, 291] width 123 height 13
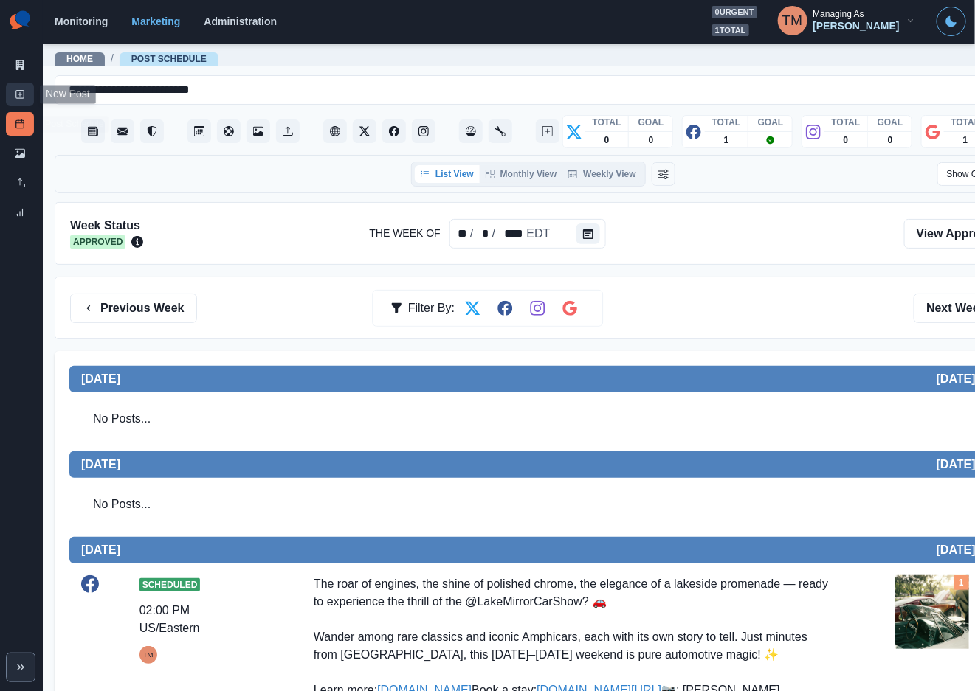
click at [18, 96] on icon at bounding box center [20, 94] width 10 height 10
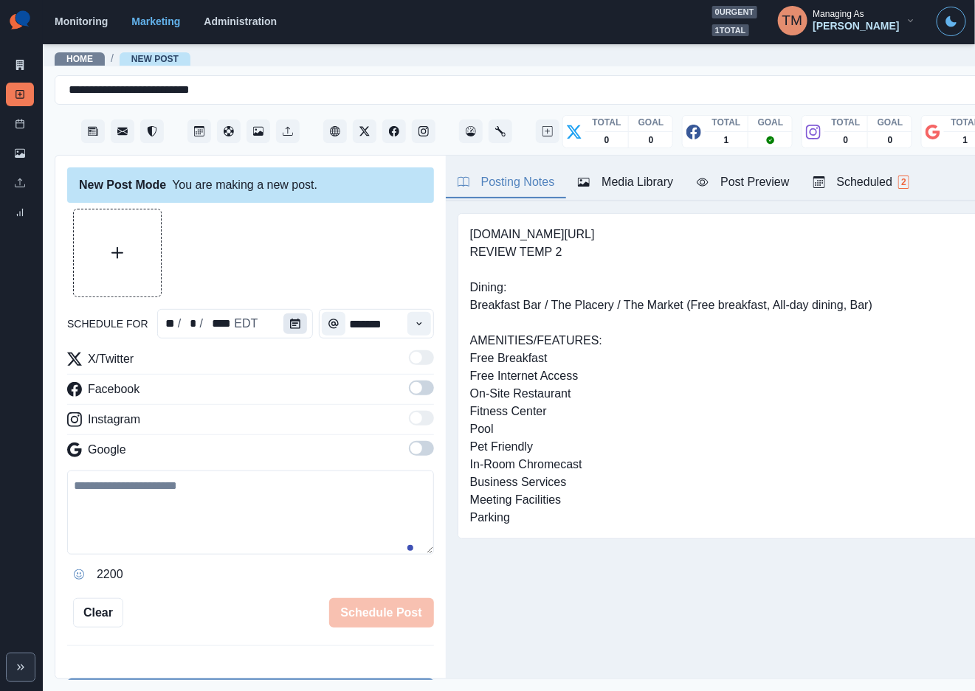
click at [286, 334] on button "Calendar" at bounding box center [295, 324] width 24 height 21
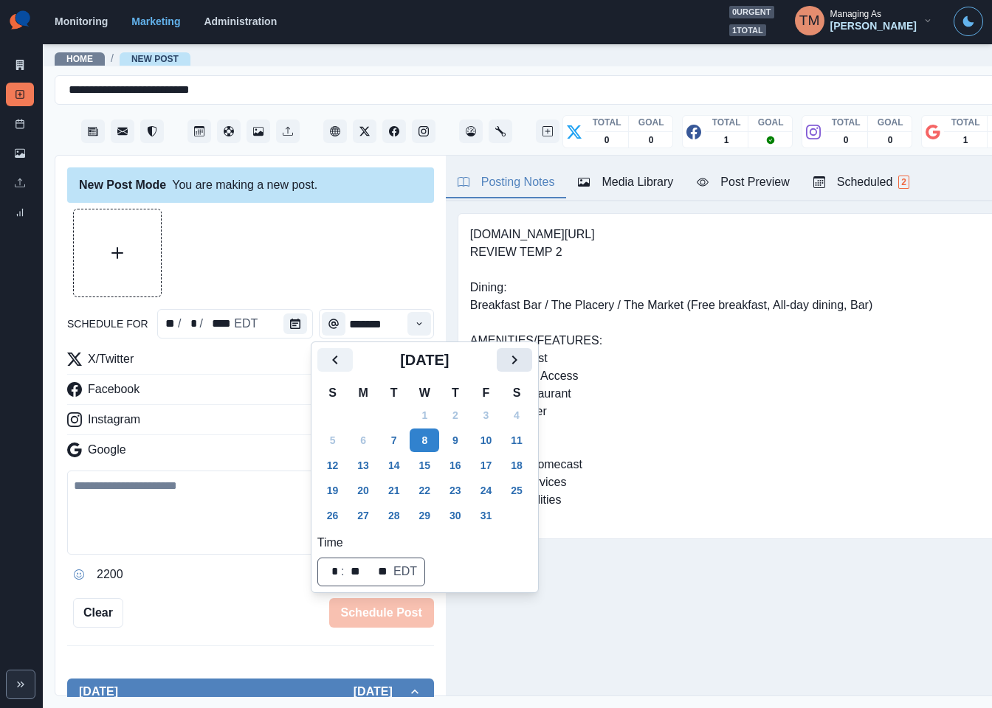
click at [514, 363] on icon "Next" at bounding box center [513, 360] width 5 height 9
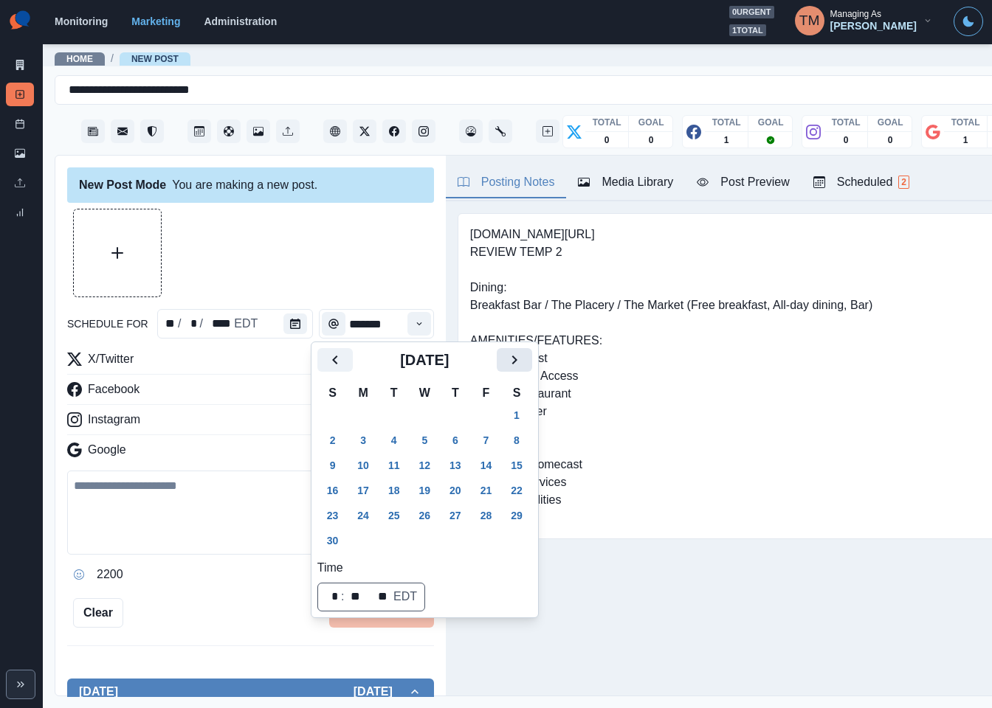
click at [514, 363] on icon "Next" at bounding box center [513, 360] width 5 height 9
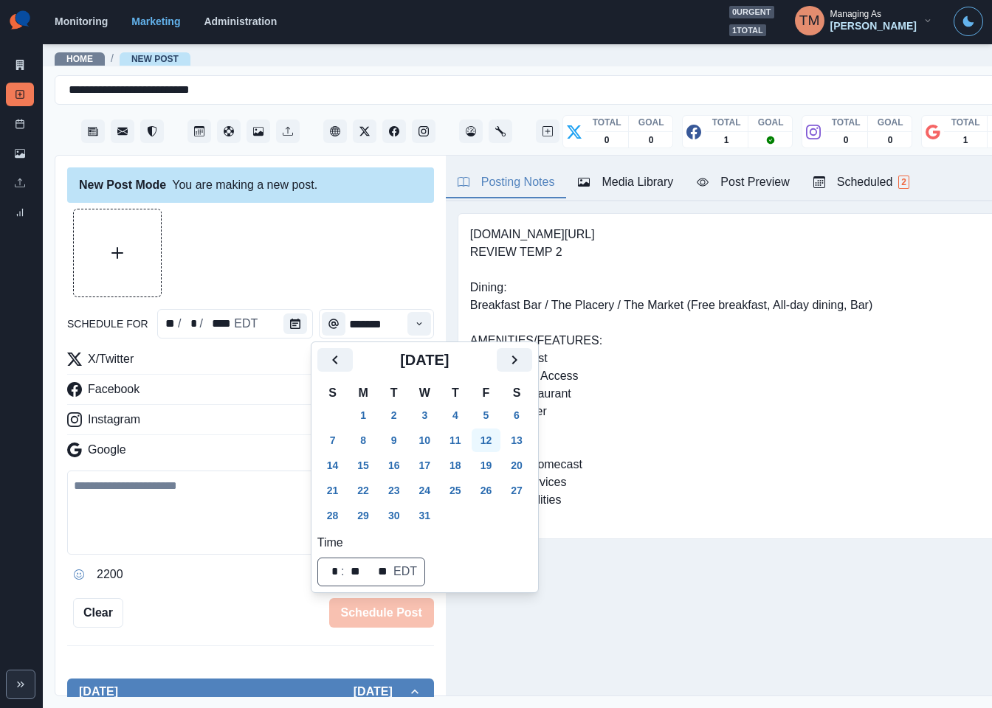
click at [494, 443] on button "12" at bounding box center [487, 441] width 30 height 24
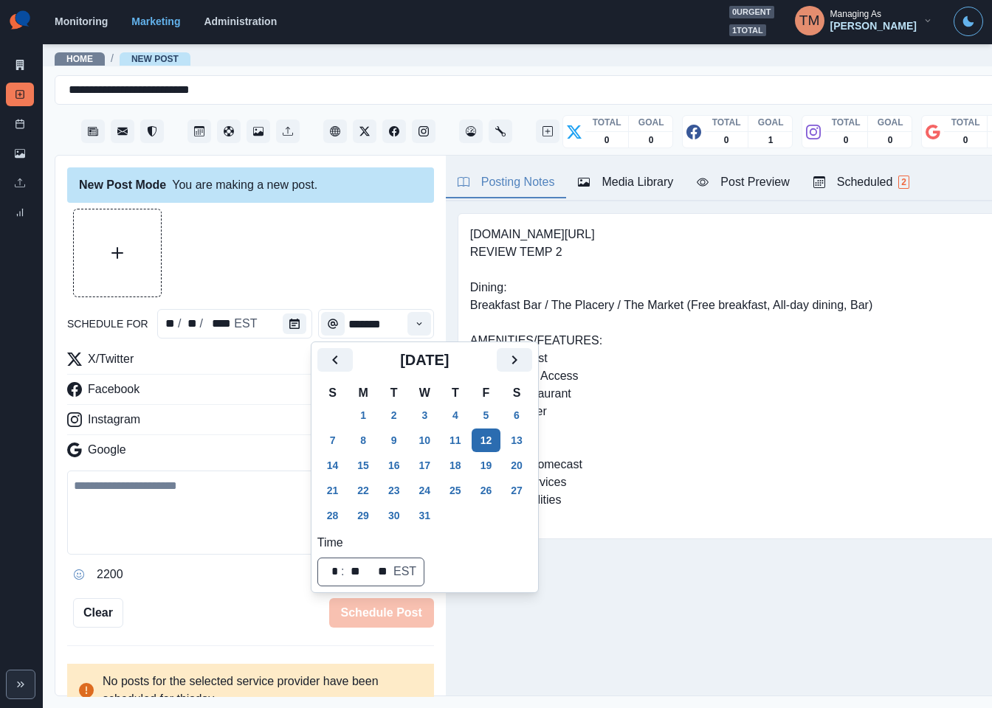
click at [447, 487] on tbody "30 1 2 3 4 5 6 7 8 9 10 11 12 13 14 15 16 17 18 19 20 21 22 23 24 25 26 27 28 2…" at bounding box center [424, 465] width 215 height 125
click at [452, 491] on button "25" at bounding box center [456, 491] width 30 height 24
click at [414, 322] on icon "Time" at bounding box center [419, 324] width 10 height 10
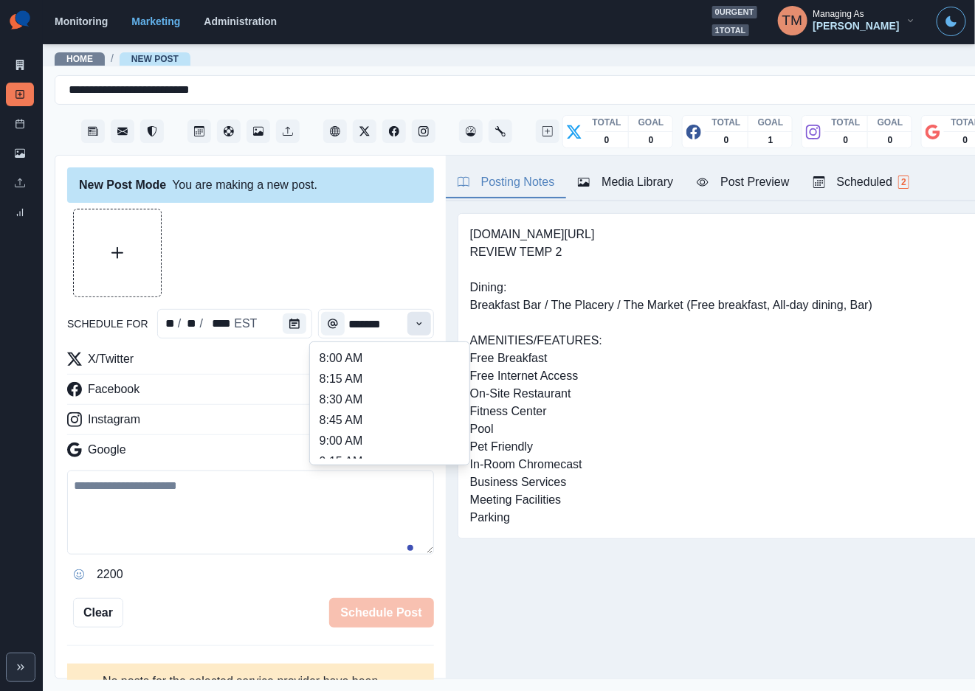
click at [414, 322] on icon "Time" at bounding box center [419, 324] width 10 height 10
click at [412, 364] on li "11:30 AM" at bounding box center [390, 359] width 148 height 21
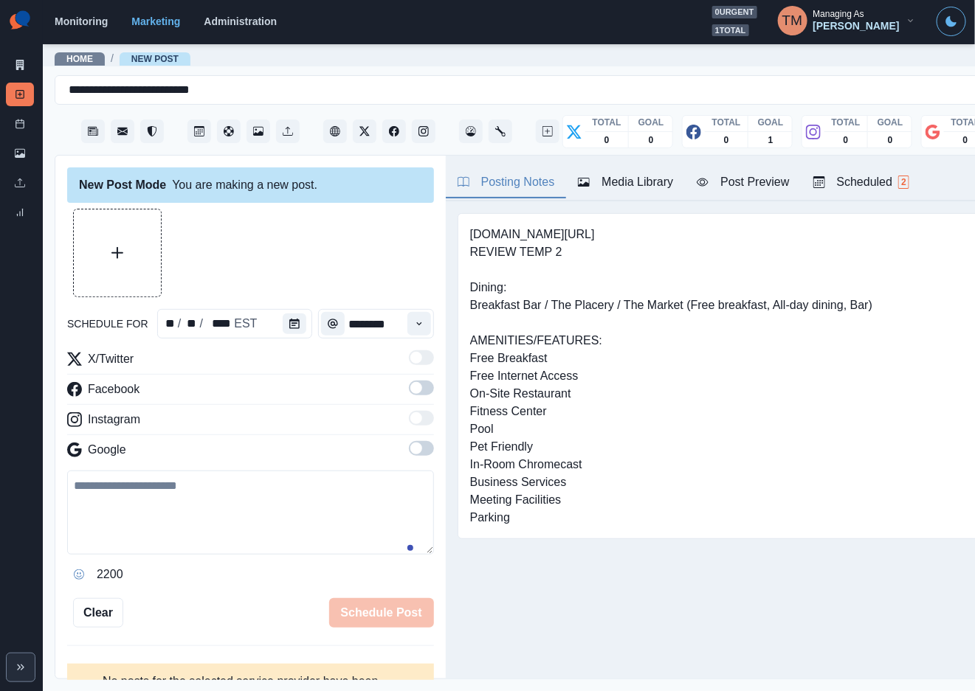
type input "********"
click at [414, 390] on span at bounding box center [421, 388] width 25 height 15
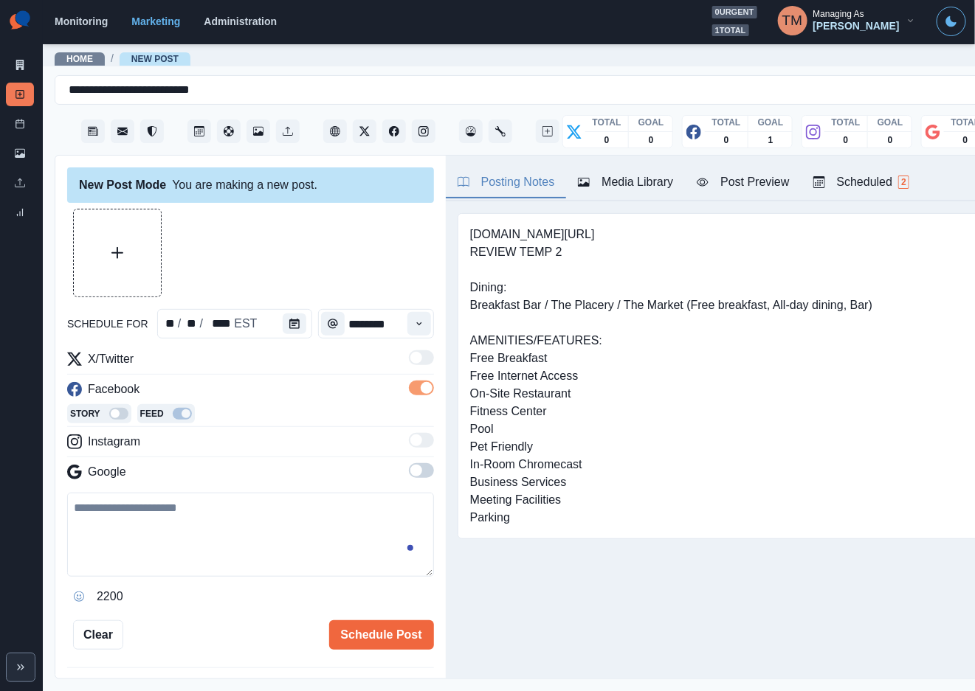
click at [414, 478] on label at bounding box center [421, 475] width 25 height 24
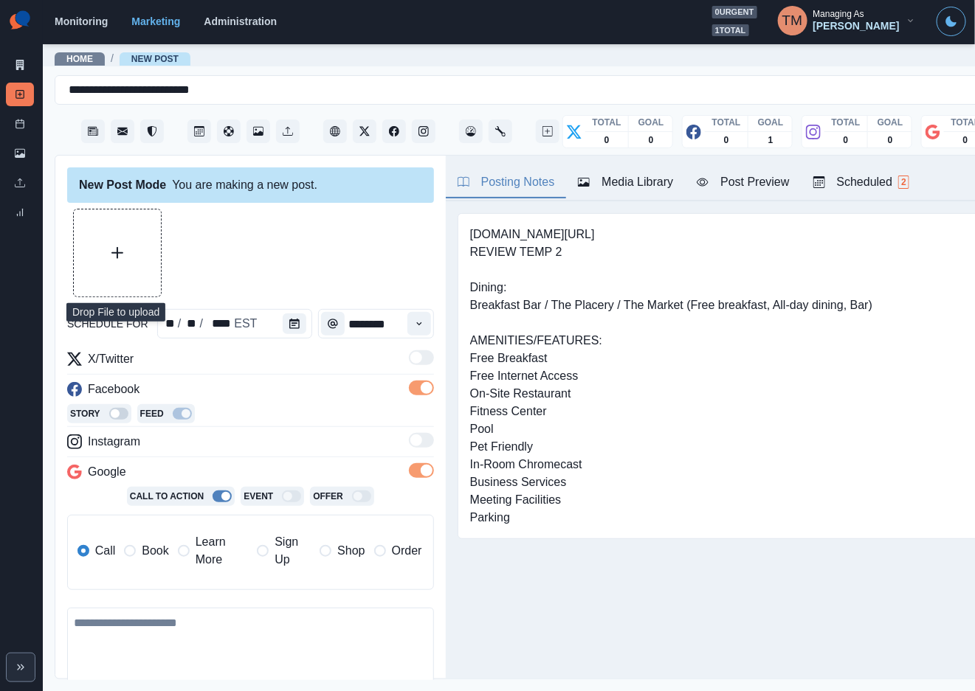
click at [127, 258] on button "Upload Media" at bounding box center [117, 253] width 87 height 87
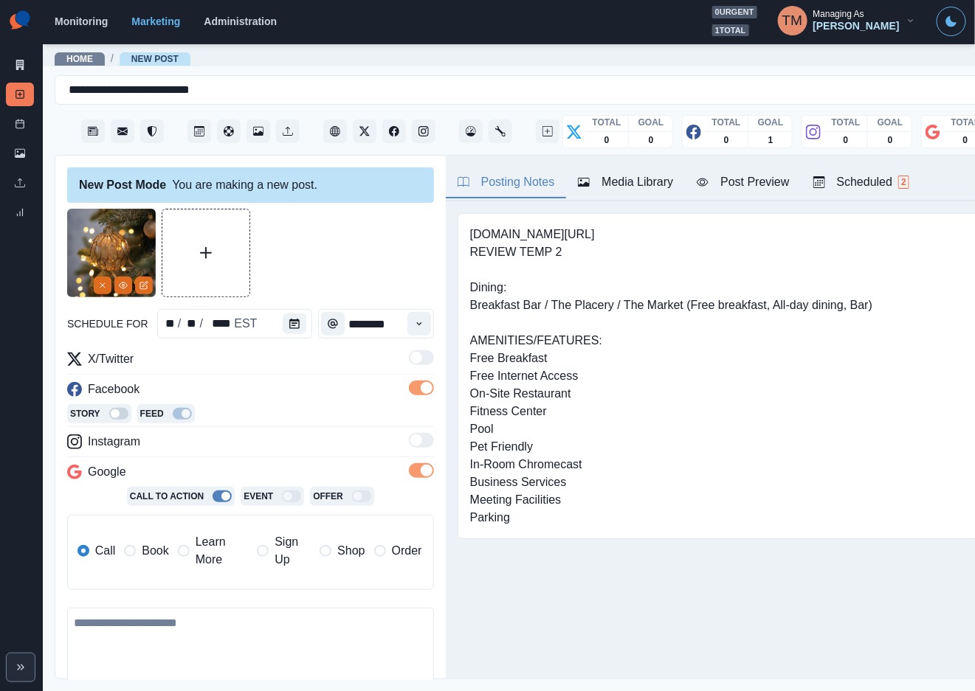
click at [166, 657] on textarea at bounding box center [250, 650] width 367 height 84
paste textarea "**********"
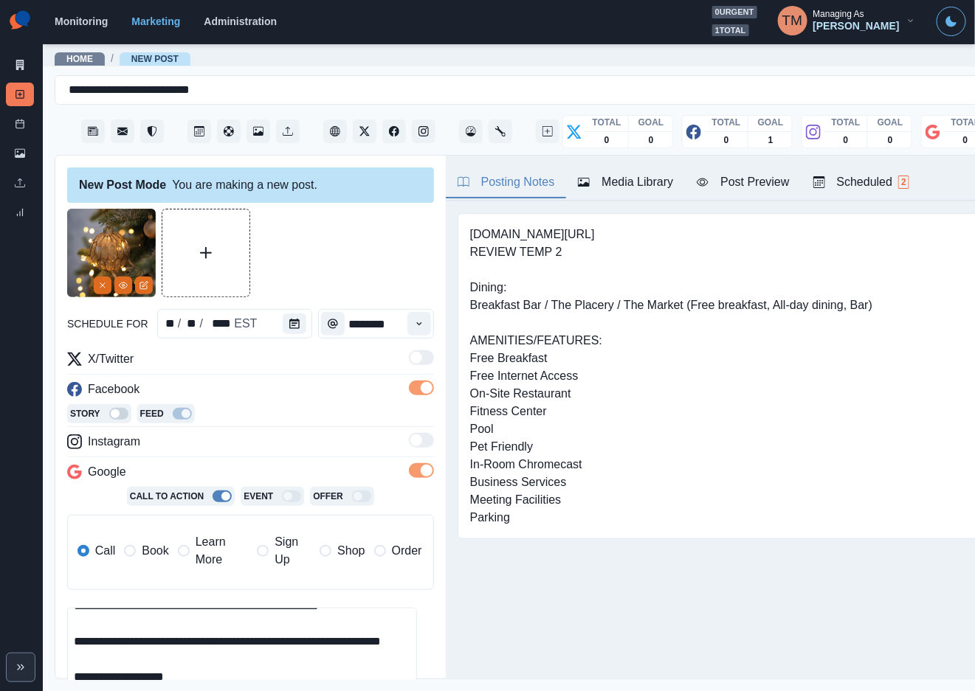
scroll to position [171, 0]
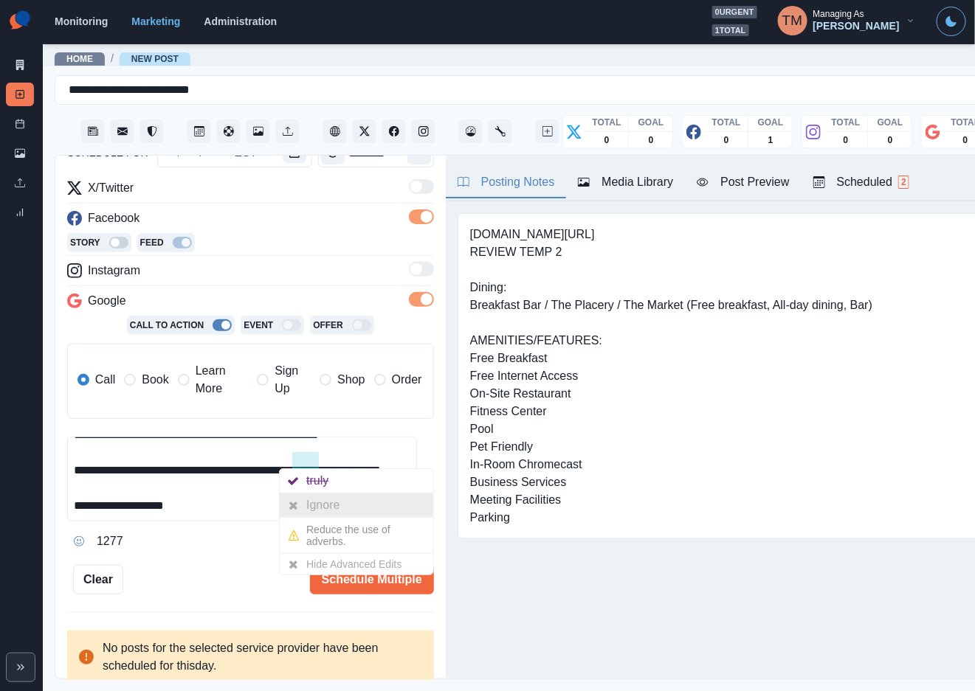
click at [312, 505] on div "Ignore" at bounding box center [325, 506] width 39 height 24
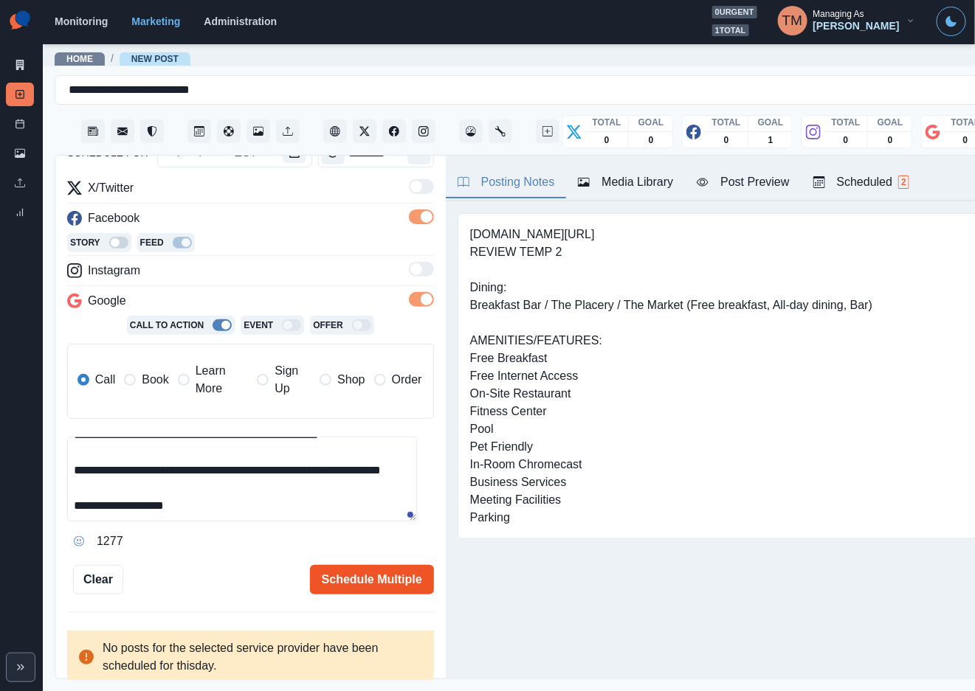
type textarea "**********"
click at [355, 580] on button "Schedule Multiple" at bounding box center [372, 580] width 124 height 30
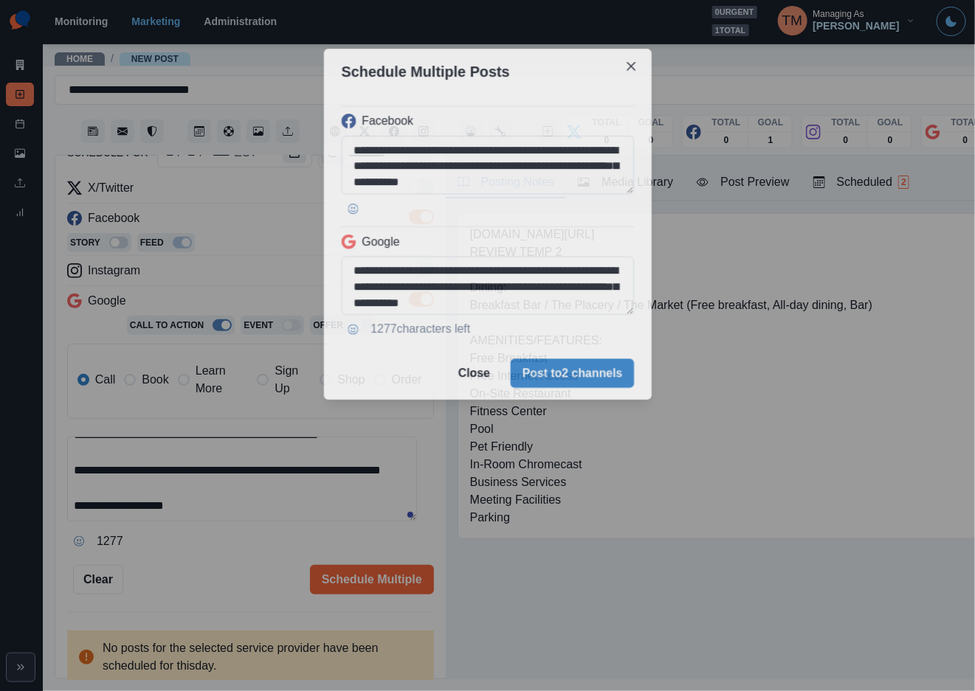
scroll to position [0, 0]
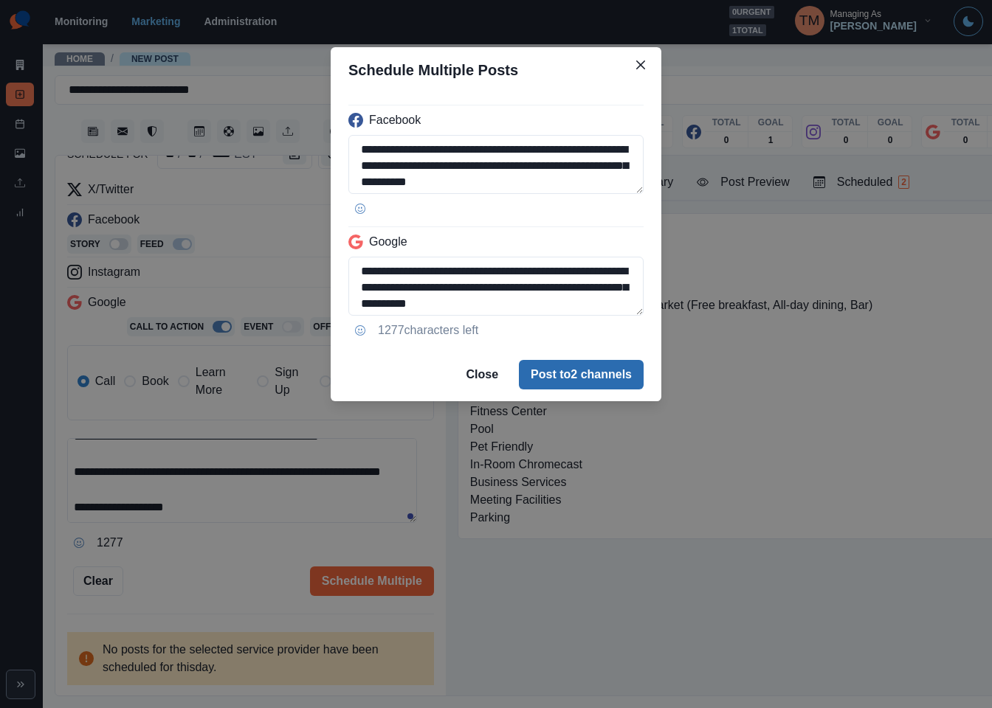
click at [585, 370] on button "Post to 2 channels" at bounding box center [581, 375] width 125 height 30
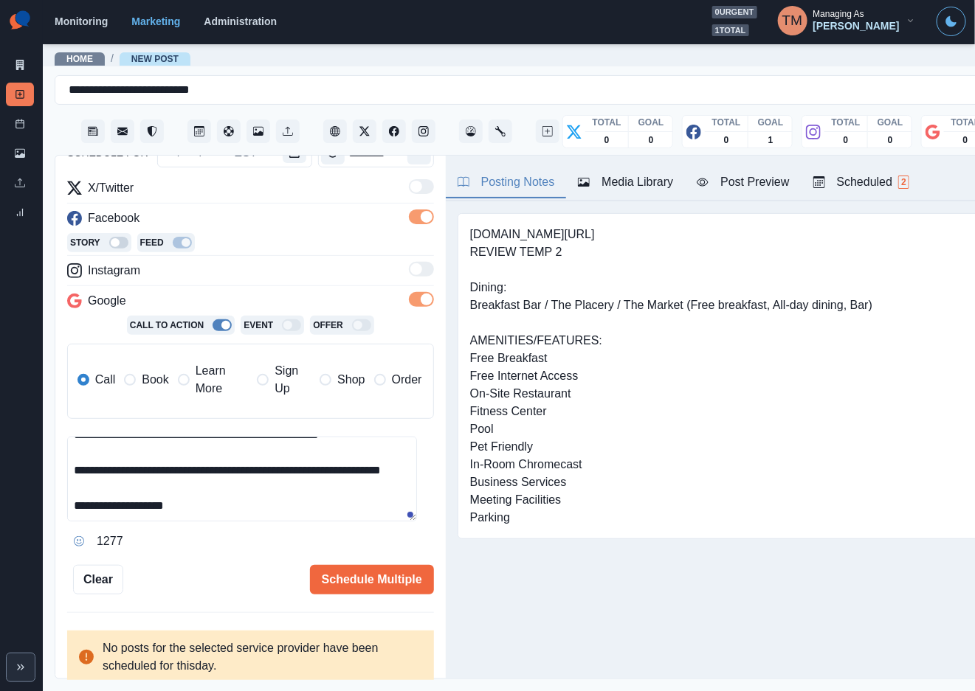
click at [759, 191] on button "Post Preview" at bounding box center [743, 183] width 116 height 31
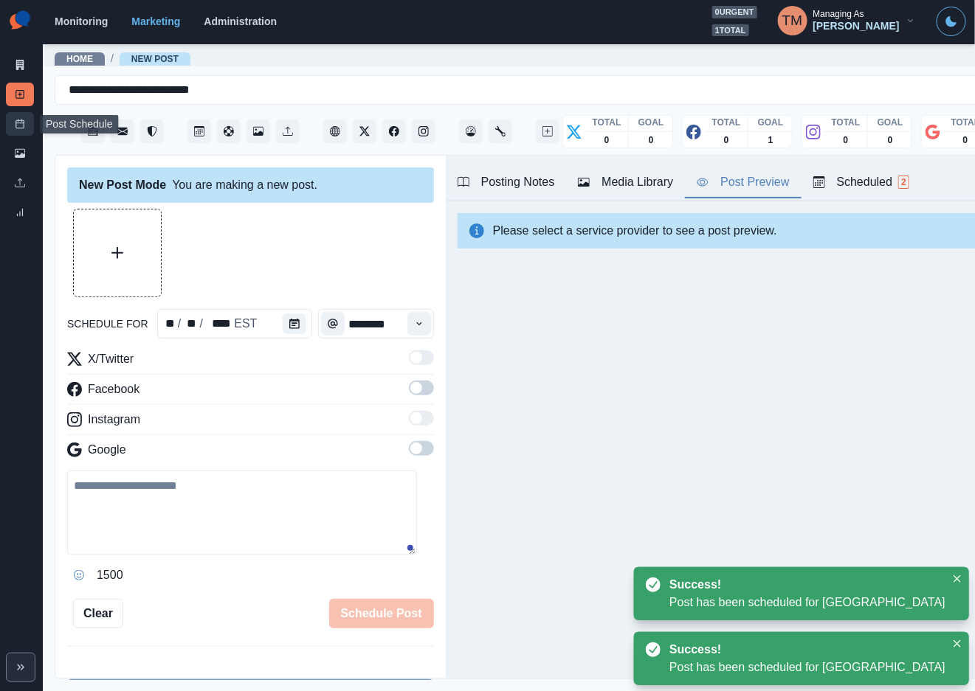
click at [23, 123] on line at bounding box center [20, 123] width 8 height 0
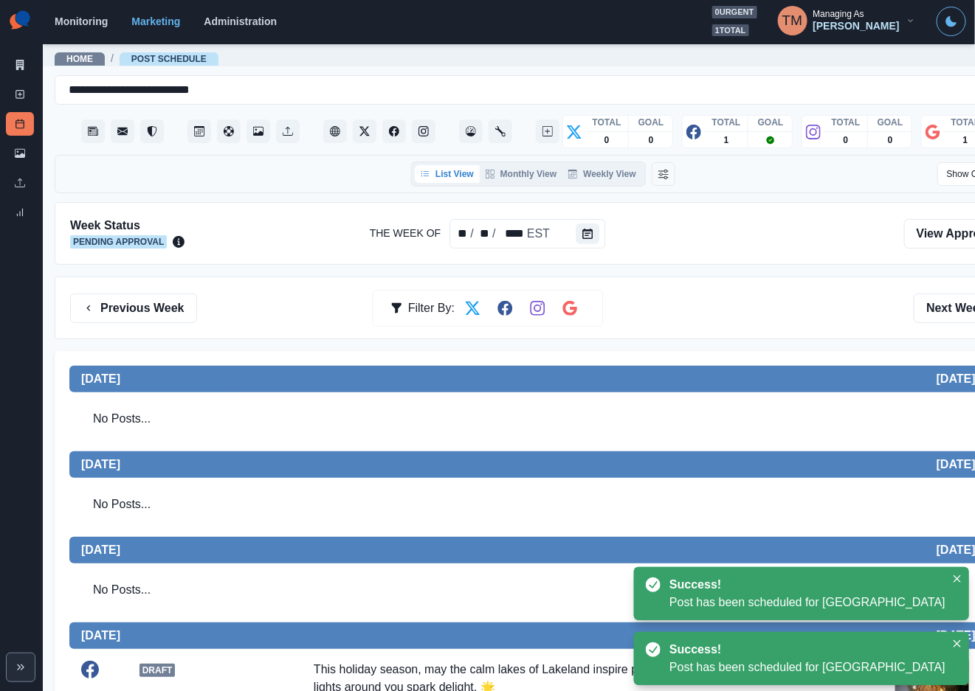
click at [657, 292] on div "Previous Week Filter By: Next Week" at bounding box center [543, 308] width 977 height 63
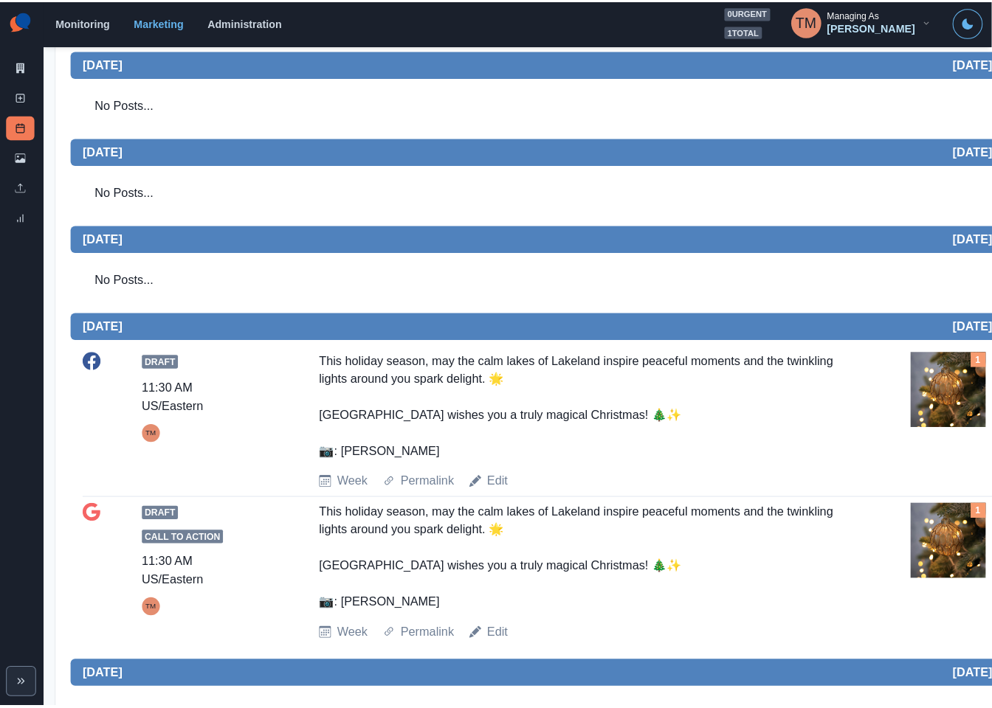
scroll to position [97, 0]
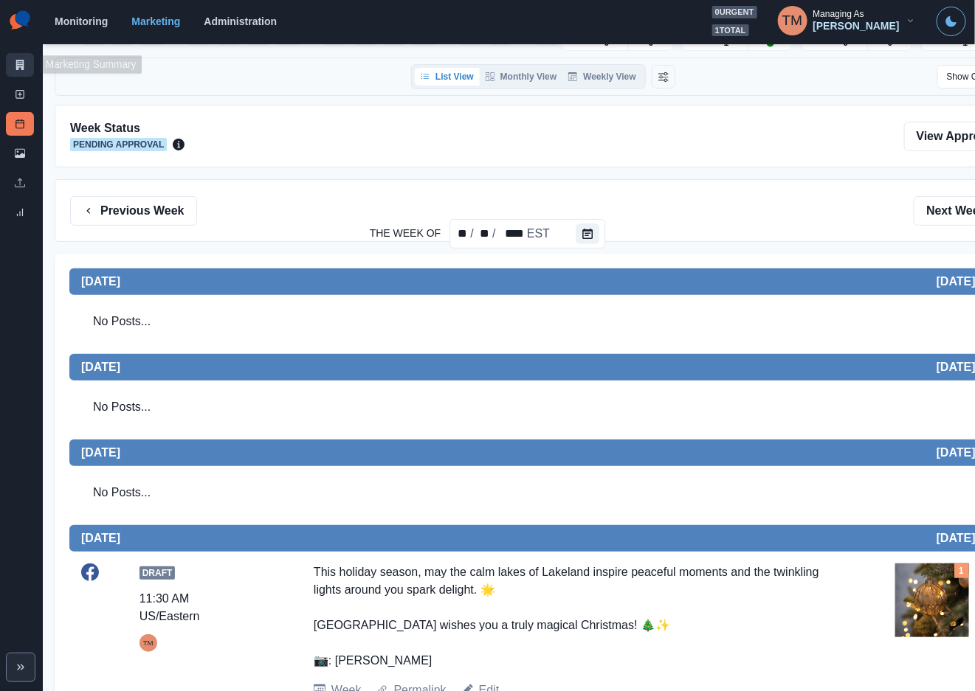
click at [20, 62] on icon at bounding box center [20, 65] width 10 height 10
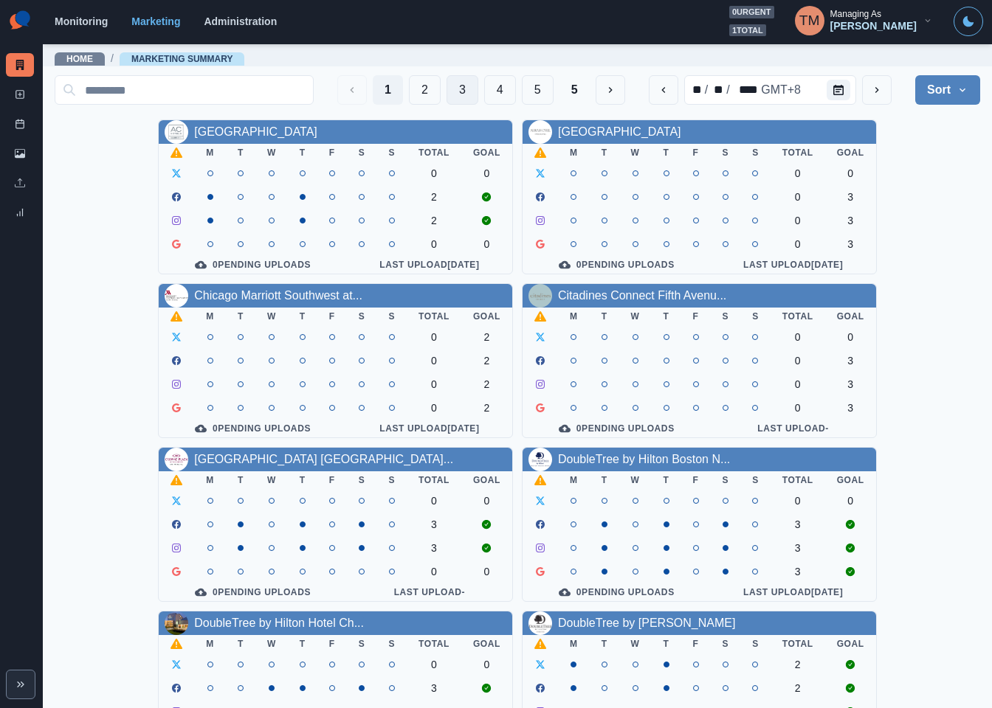
click at [448, 87] on button "3" at bounding box center [462, 90] width 32 height 30
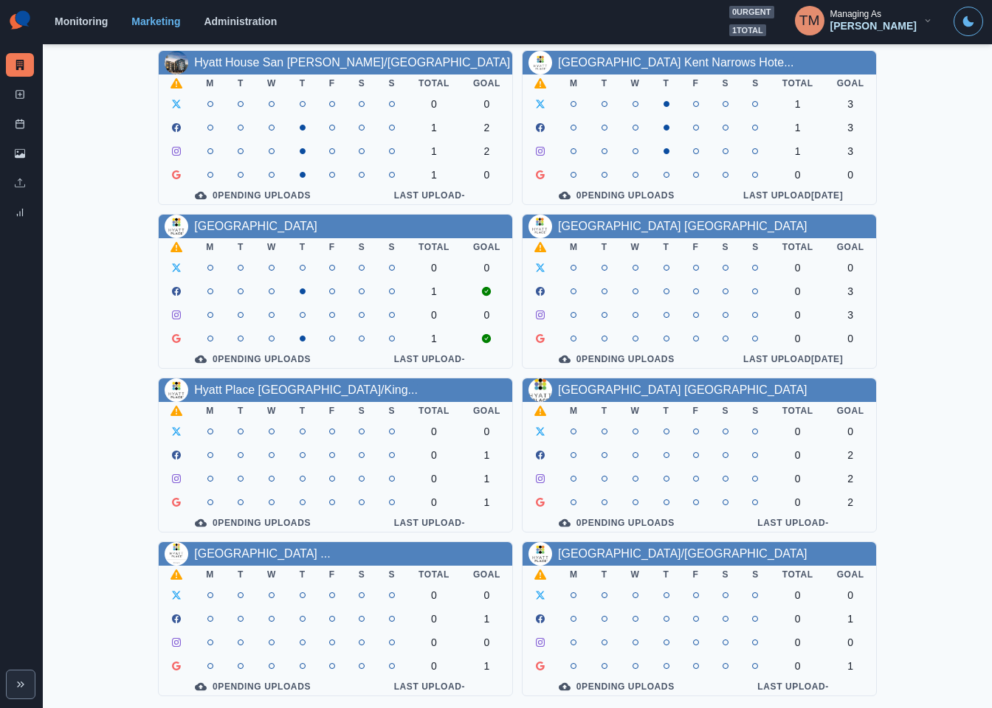
scroll to position [434, 0]
drag, startPoint x: 602, startPoint y: 207, endPoint x: 573, endPoint y: 208, distance: 28.8
click at [573, 220] on link "Hyatt Place Newark/Main Street" at bounding box center [682, 226] width 249 height 13
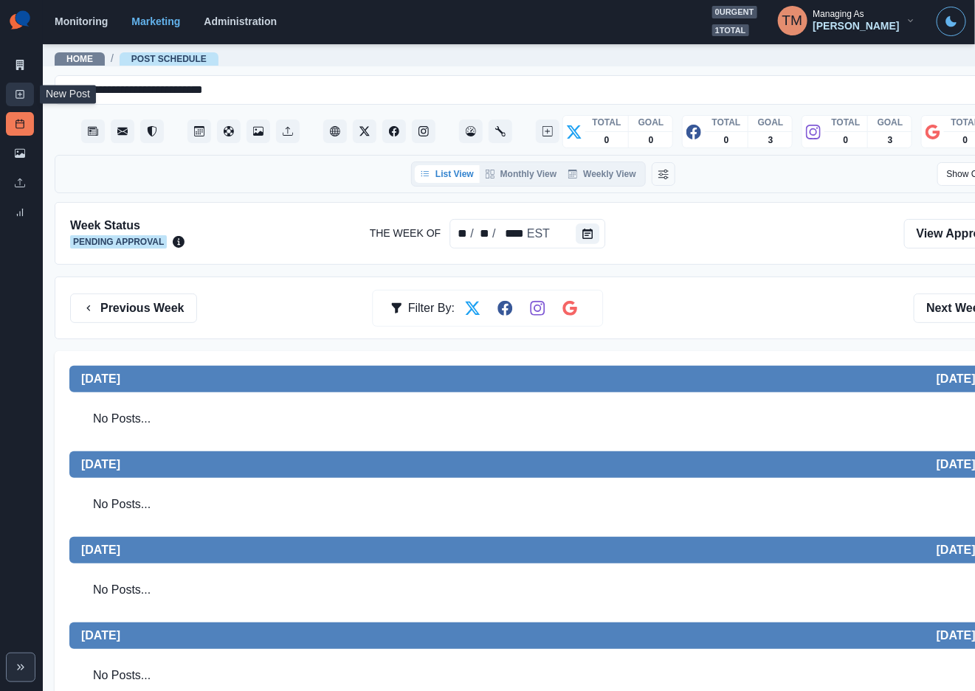
click at [21, 96] on icon at bounding box center [20, 94] width 10 height 10
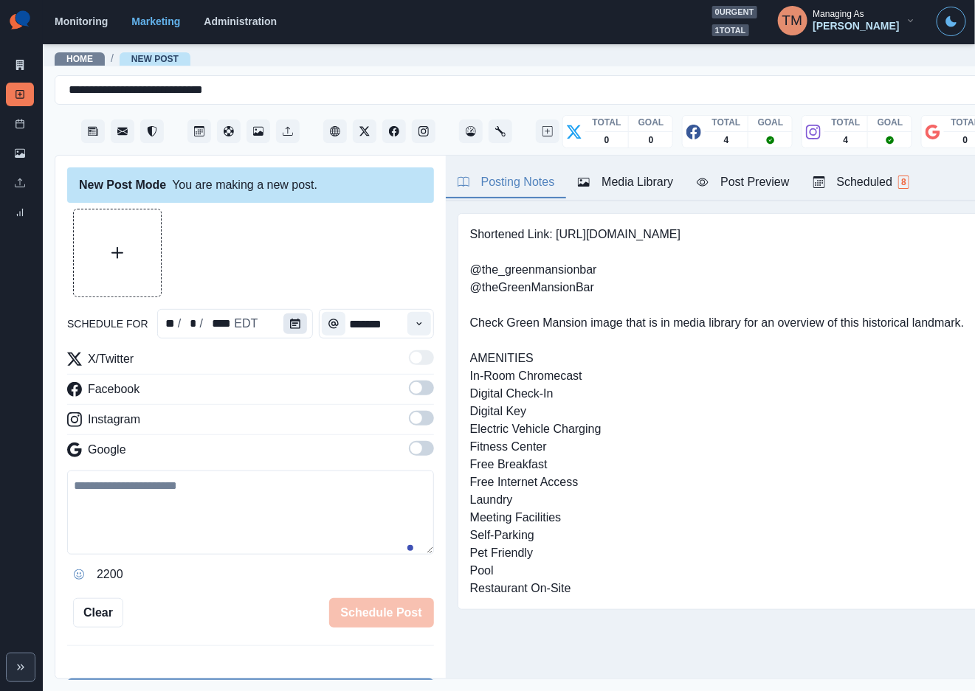
click at [290, 324] on icon "Calendar" at bounding box center [295, 324] width 10 height 10
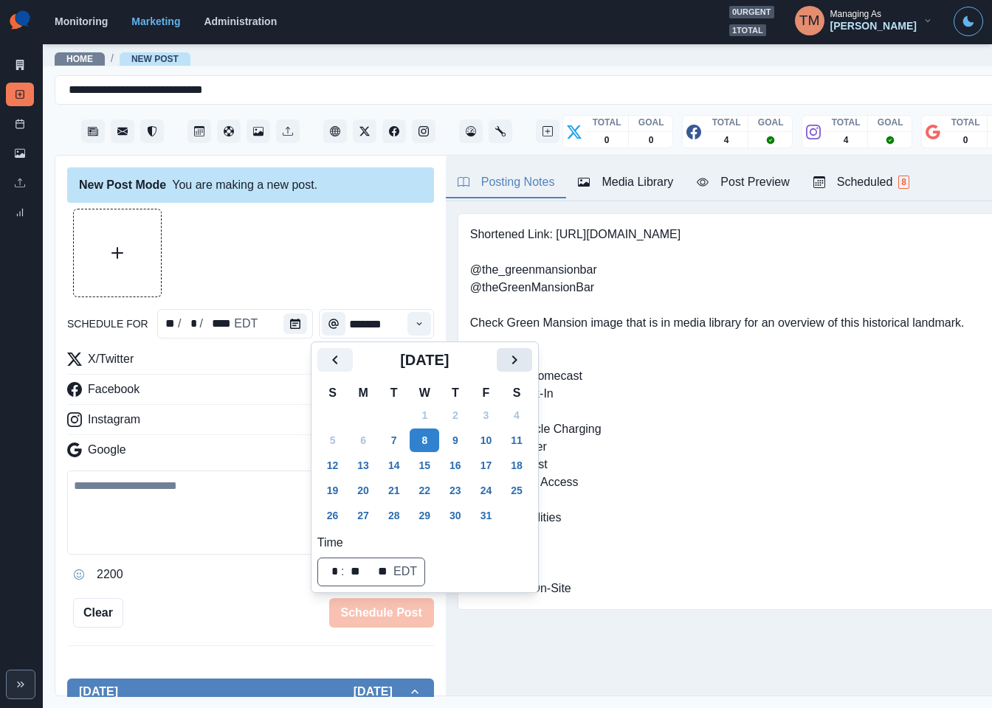
click at [519, 359] on icon "Next" at bounding box center [514, 360] width 18 height 18
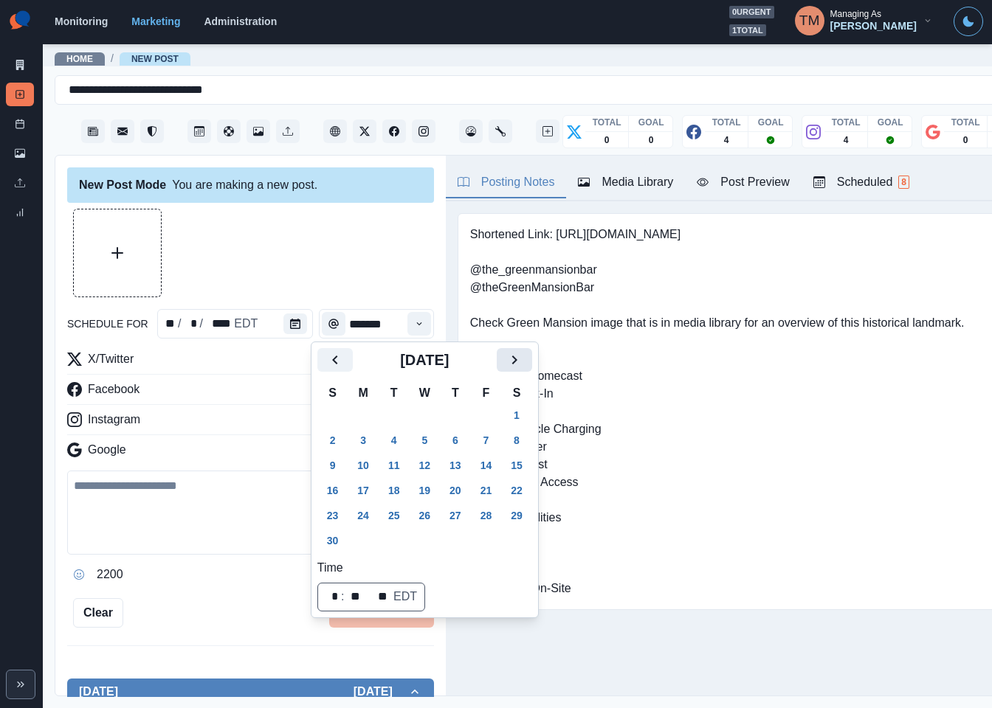
click at [519, 359] on icon "Next" at bounding box center [514, 360] width 18 height 18
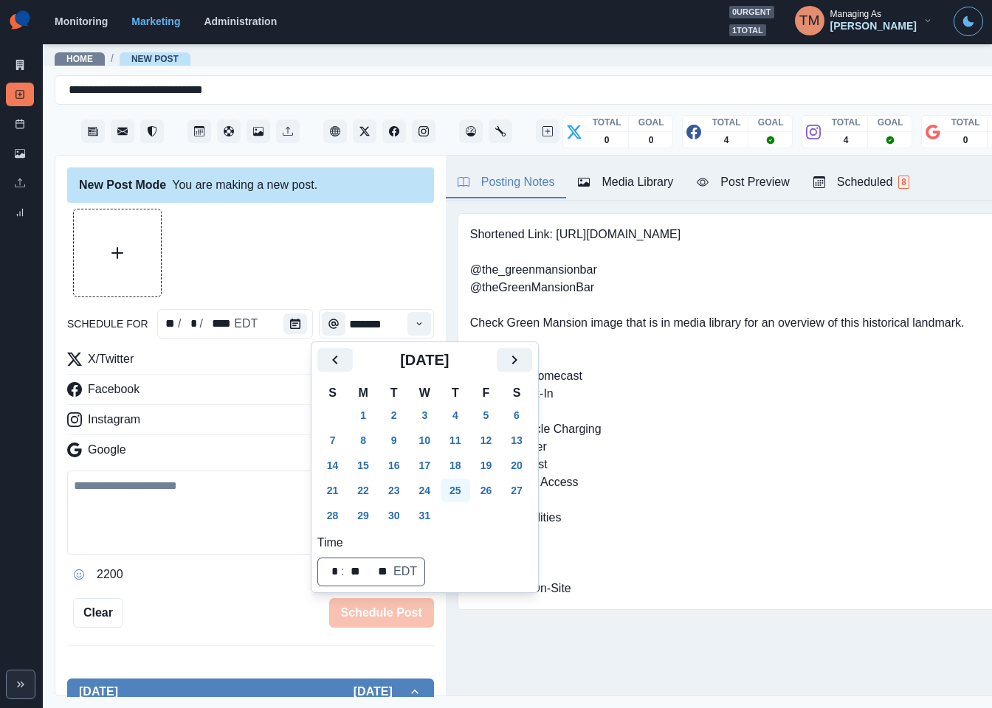
click at [460, 489] on button "25" at bounding box center [456, 491] width 30 height 24
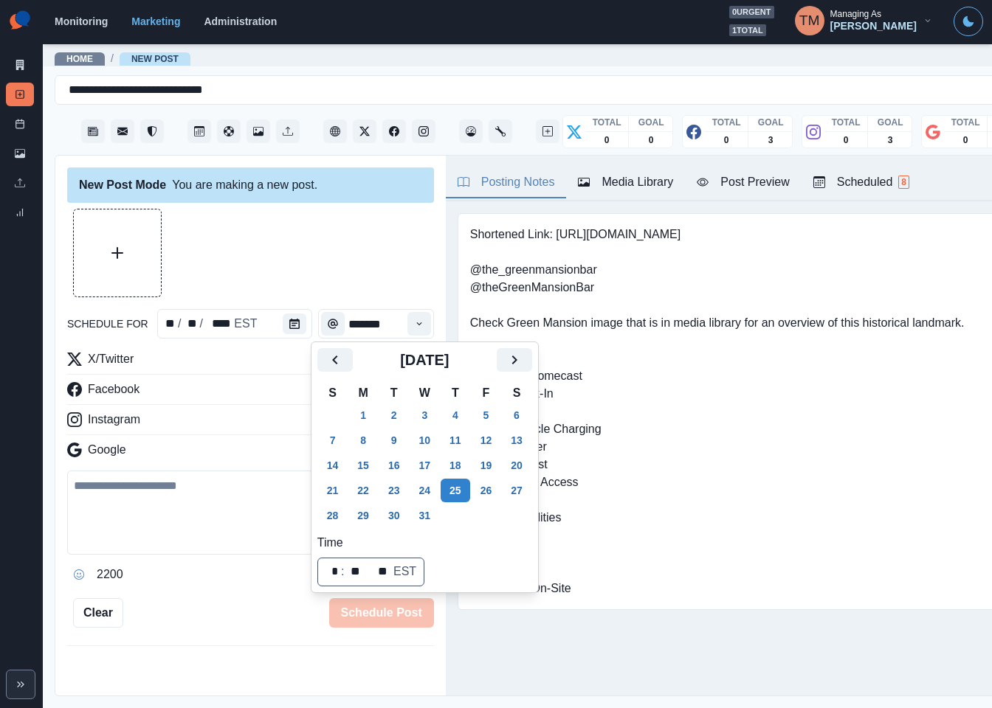
click at [342, 290] on div at bounding box center [250, 253] width 367 height 89
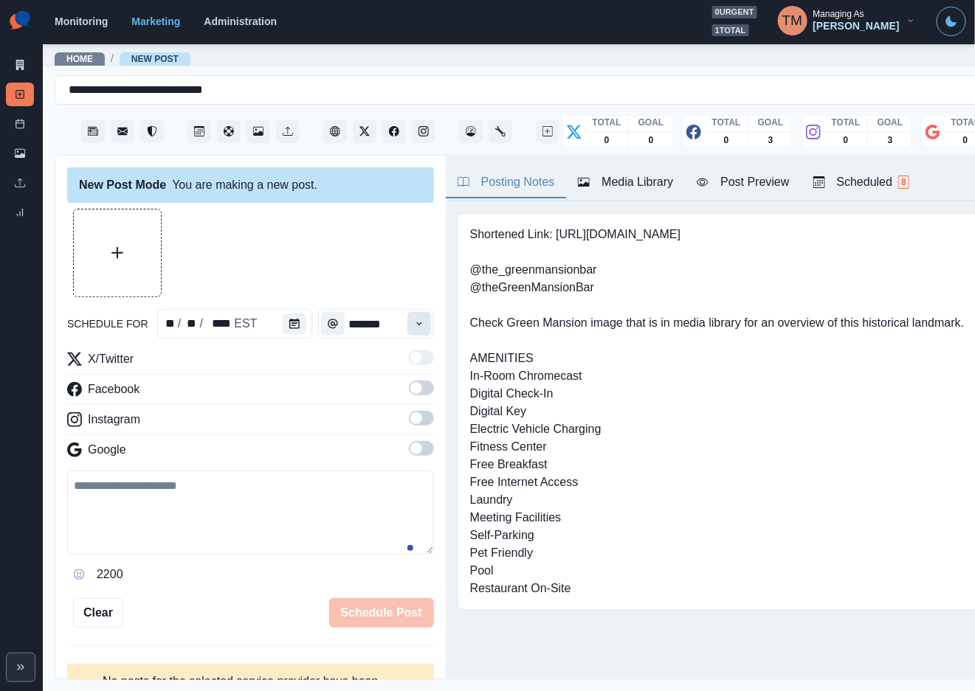
click at [414, 320] on icon "Time" at bounding box center [419, 324] width 10 height 10
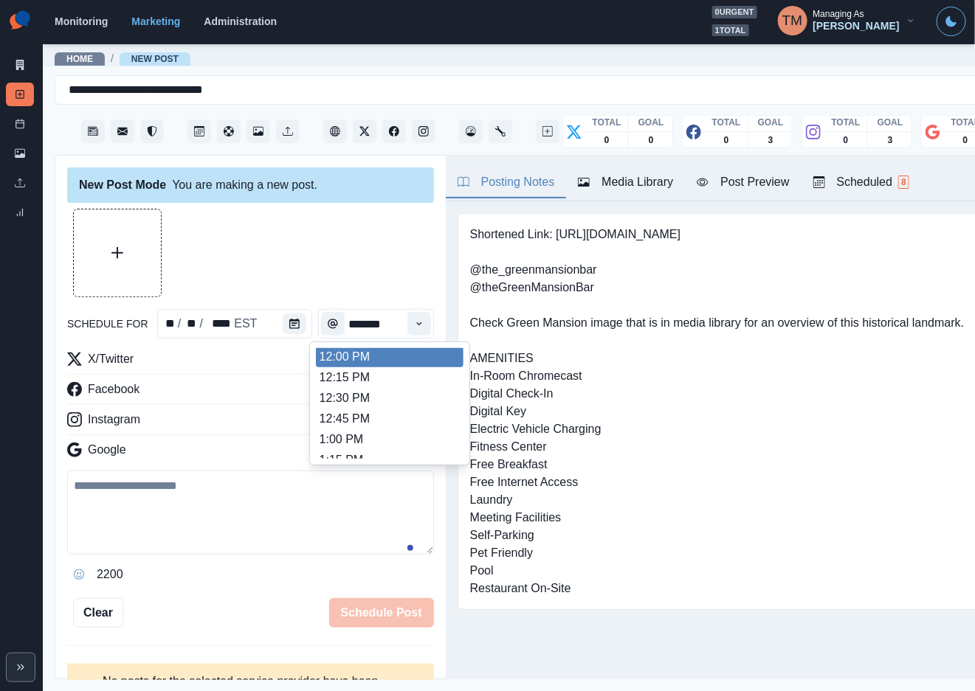
scroll to position [331, 0]
click at [387, 361] on li "12:00 PM" at bounding box center [390, 358] width 148 height 21
type input "********"
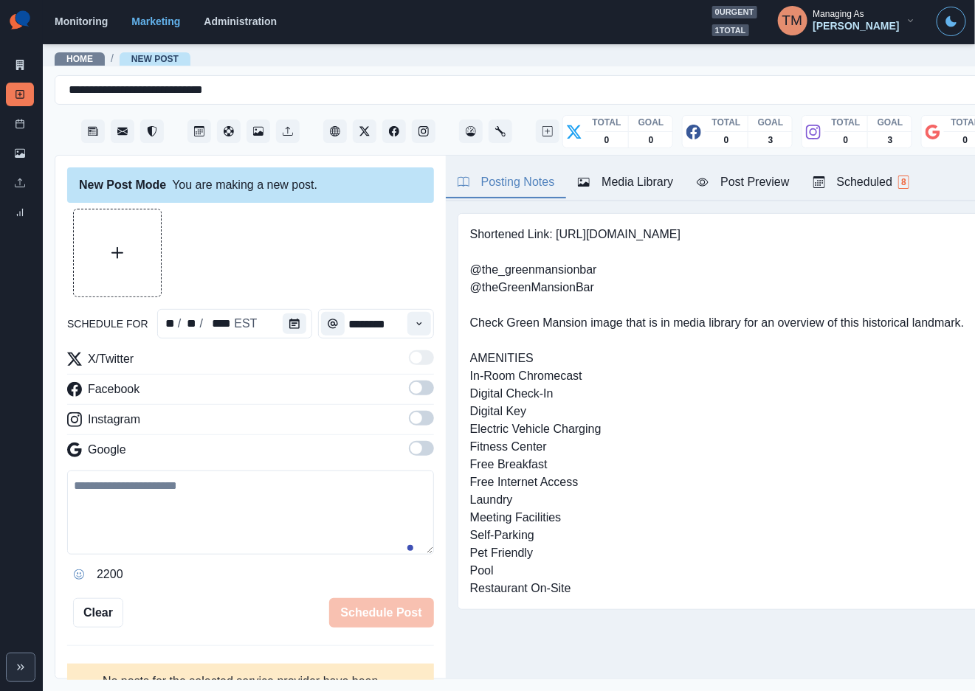
click at [410, 398] on label at bounding box center [421, 393] width 25 height 24
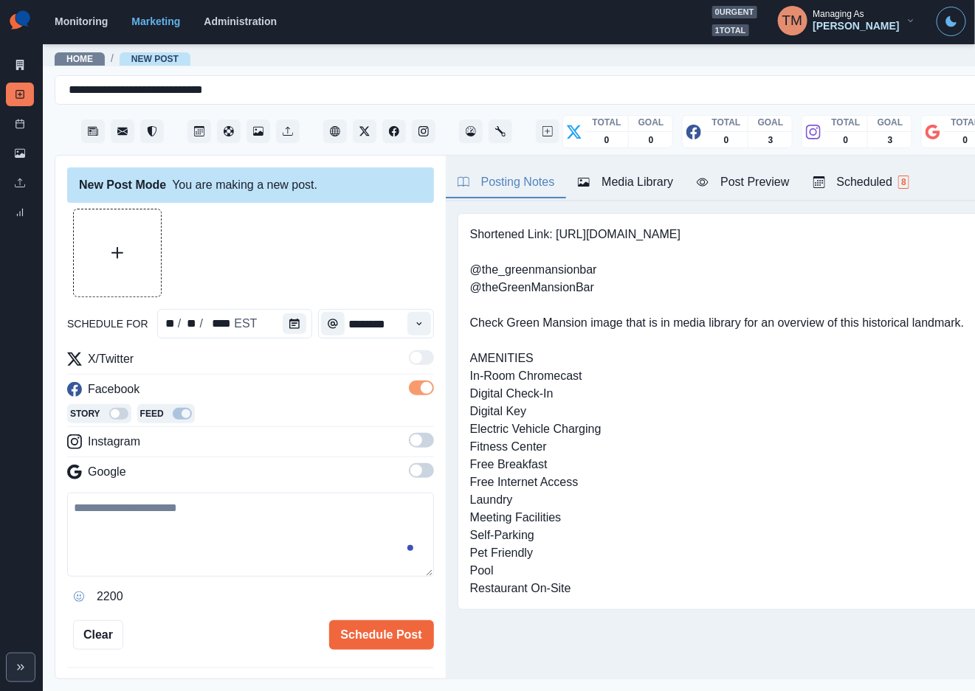
click at [409, 441] on span at bounding box center [421, 440] width 25 height 15
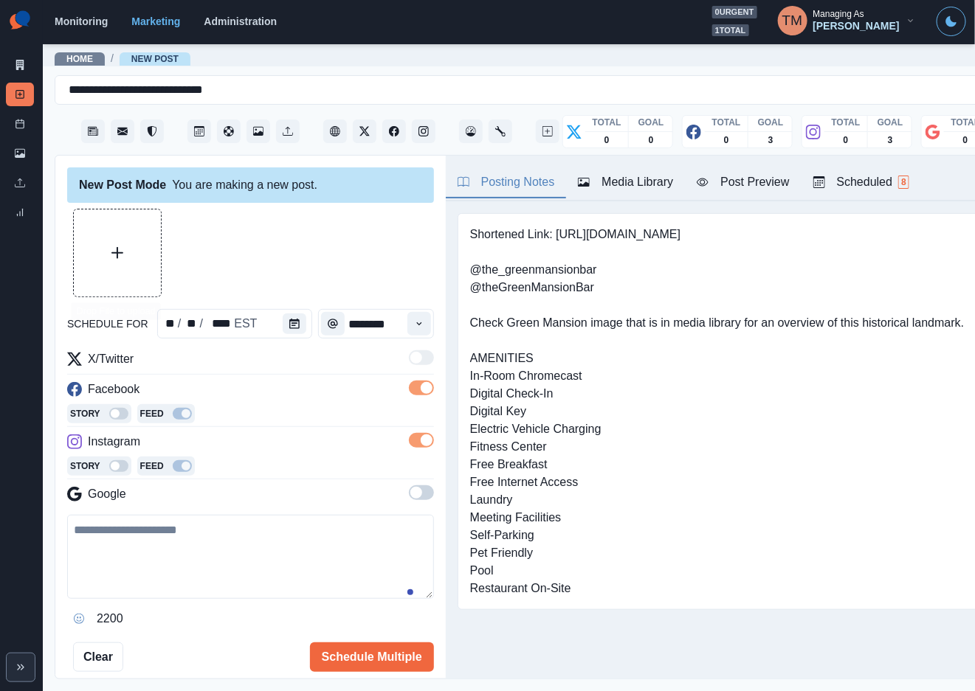
click at [126, 260] on button "Upload Media" at bounding box center [117, 253] width 87 height 87
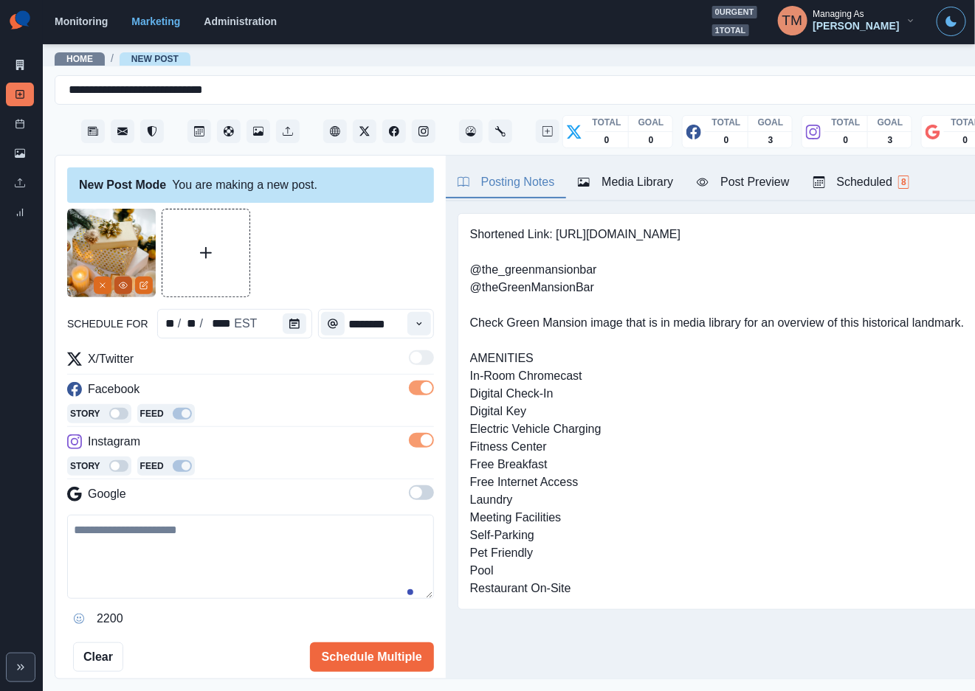
click at [124, 288] on icon "View Media" at bounding box center [123, 285] width 9 height 9
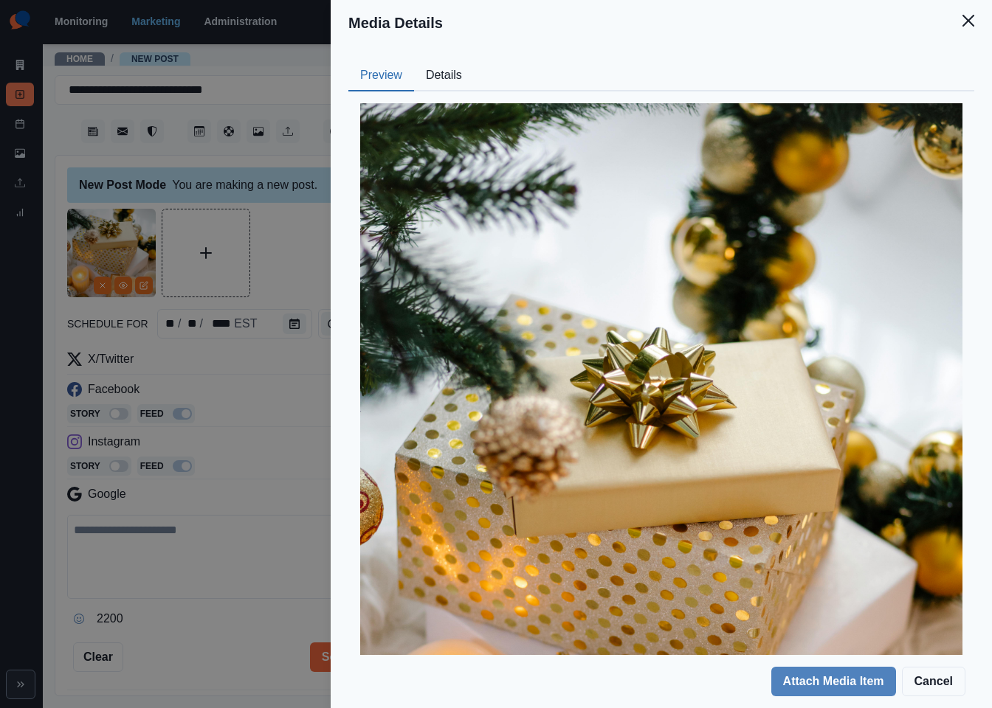
click at [460, 72] on button "Details" at bounding box center [444, 76] width 60 height 31
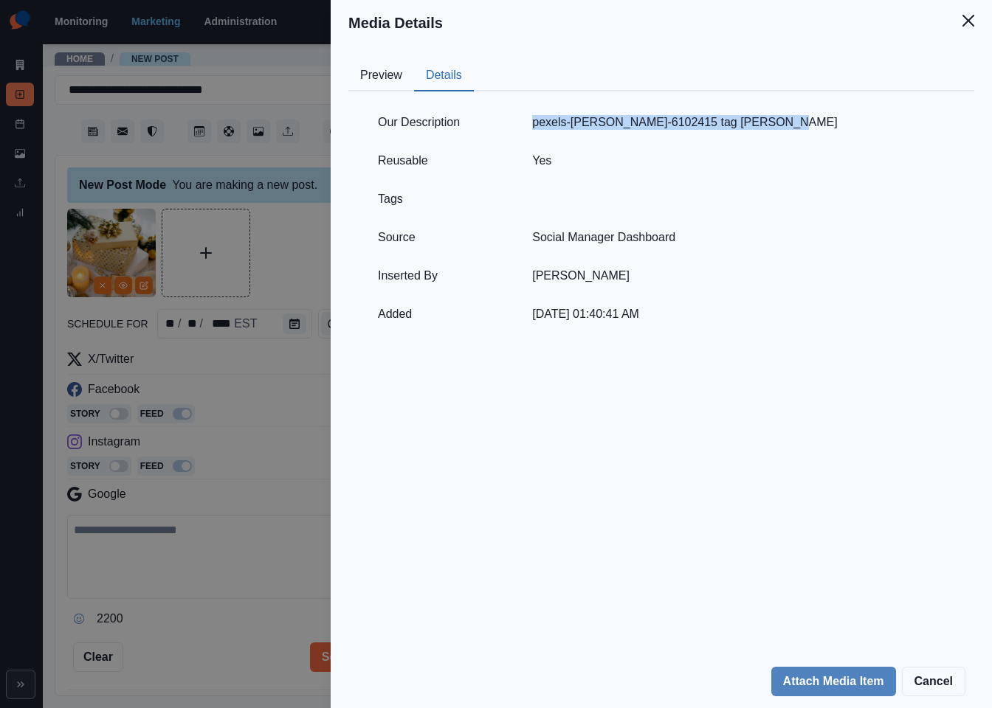
drag, startPoint x: 810, startPoint y: 124, endPoint x: 545, endPoint y: 128, distance: 265.7
click at [545, 128] on td "pexels-laura-james-6102415 tag Laura James" at bounding box center [738, 122] width 448 height 38
copy td "pexels-laura-james-6102415 tag Laura James"
click at [320, 251] on div "Media Details Preview Details Our Description pexels-laura-james-6102415 tag La…" at bounding box center [496, 354] width 992 height 708
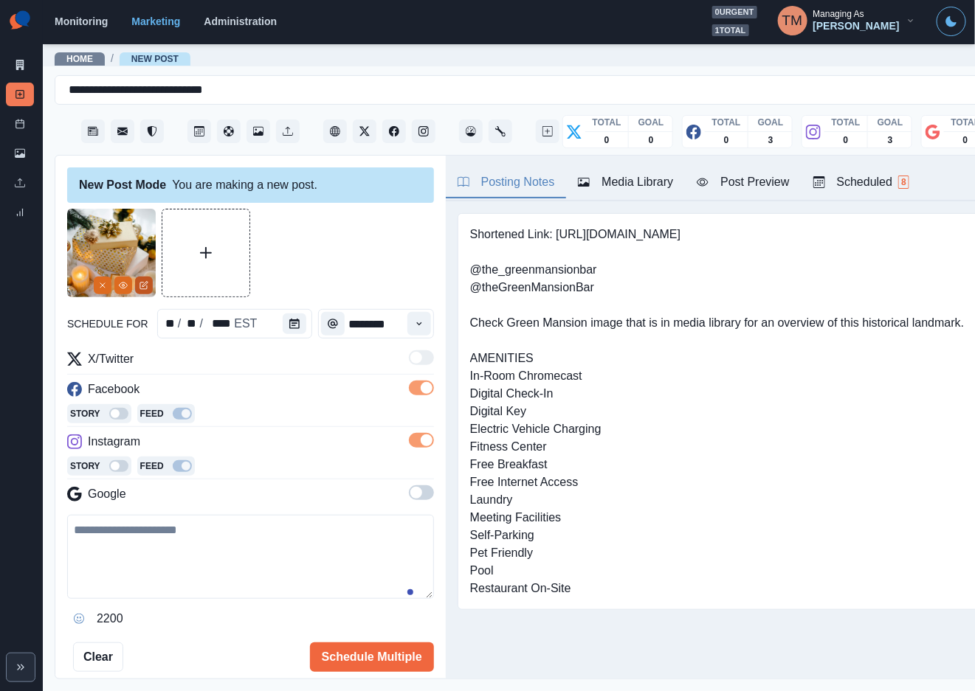
click at [145, 286] on icon "Edit Media" at bounding box center [144, 284] width 5 height 5
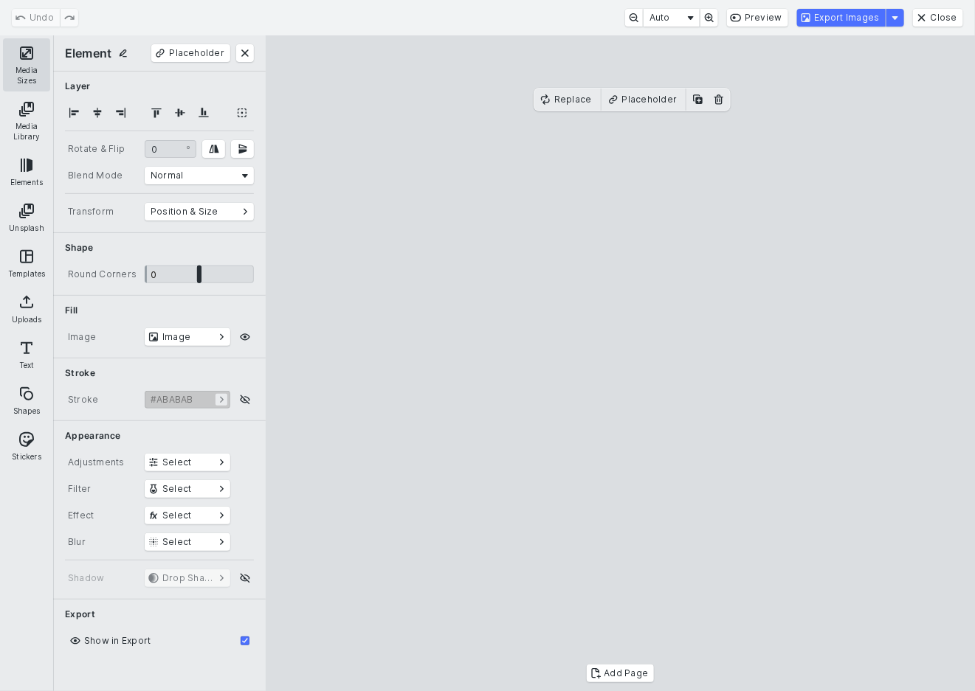
click at [23, 54] on button "Media Sizes" at bounding box center [26, 64] width 47 height 53
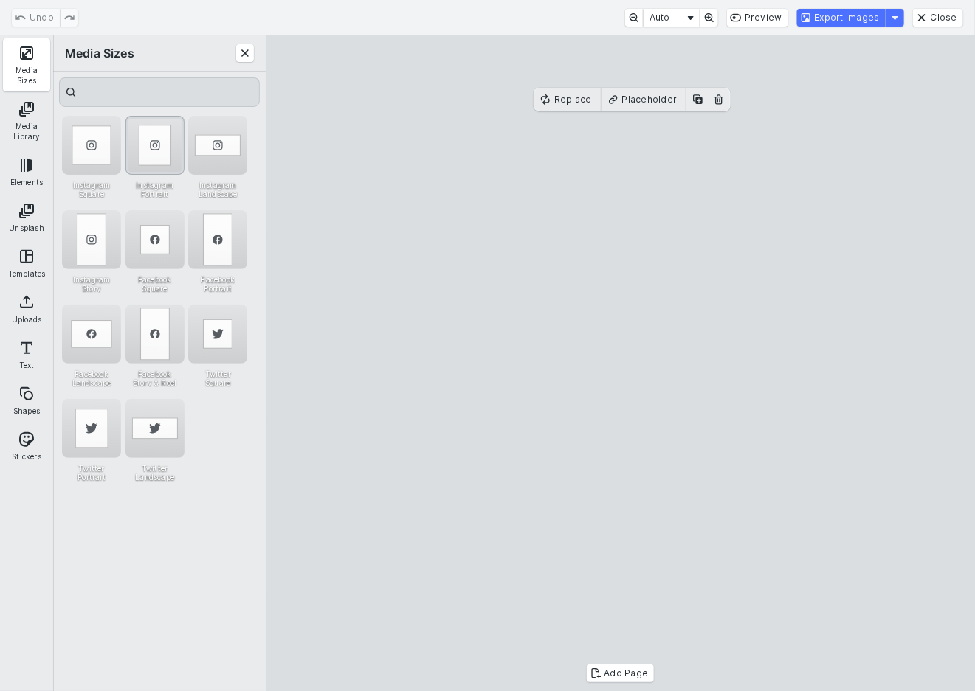
click at [147, 137] on div "Instagram Portrait" at bounding box center [154, 145] width 59 height 59
click at [873, 18] on button "Export Images" at bounding box center [841, 18] width 89 height 18
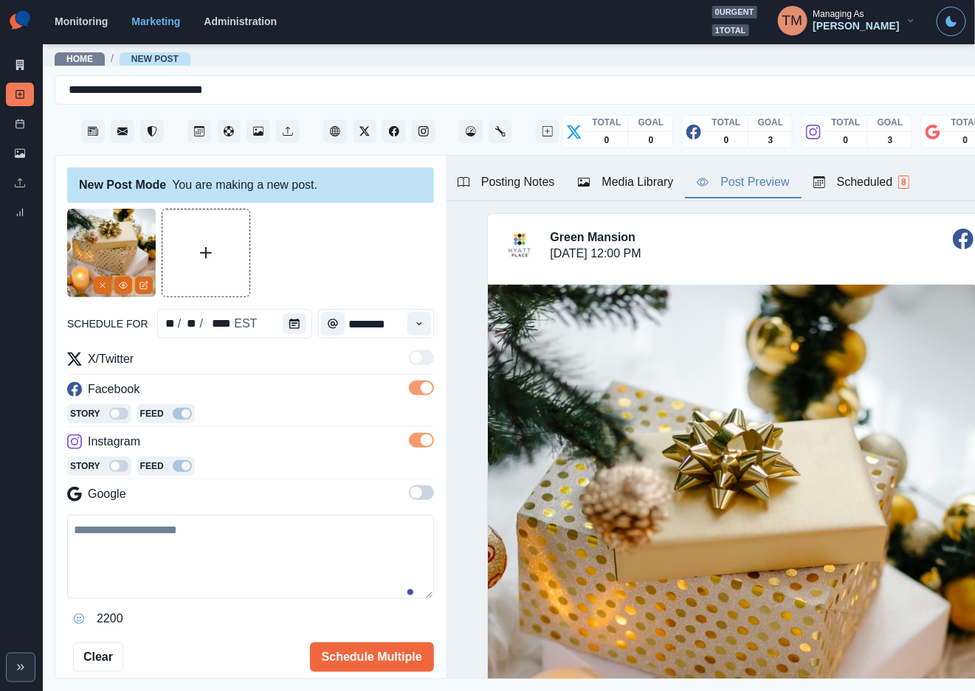
click at [748, 182] on div "Post Preview" at bounding box center [743, 182] width 92 height 18
click at [162, 567] on textarea at bounding box center [250, 557] width 367 height 84
paste textarea "**********"
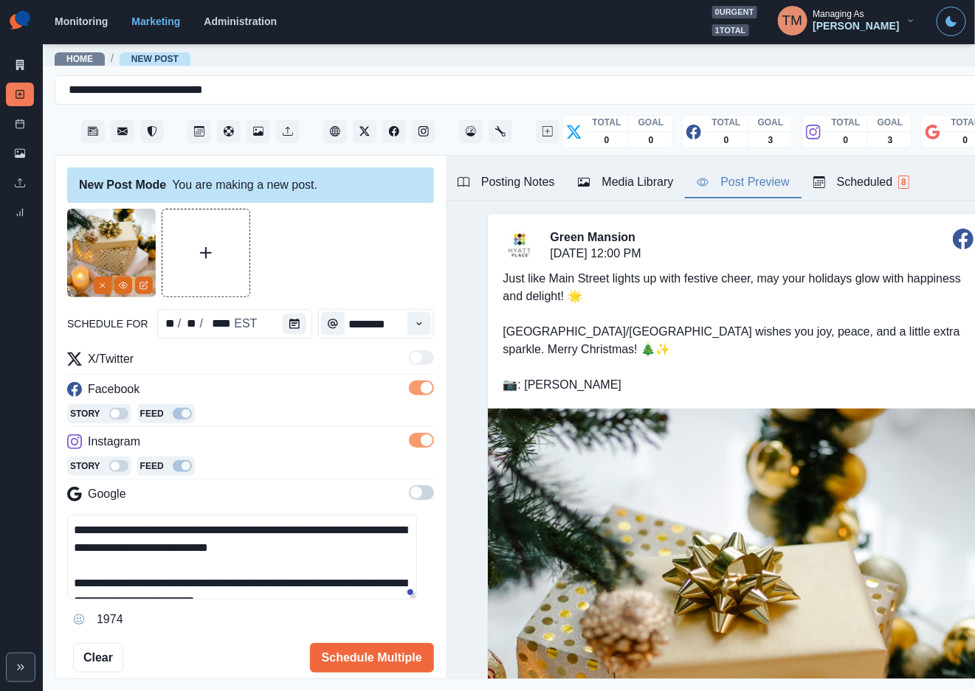
scroll to position [46, 0]
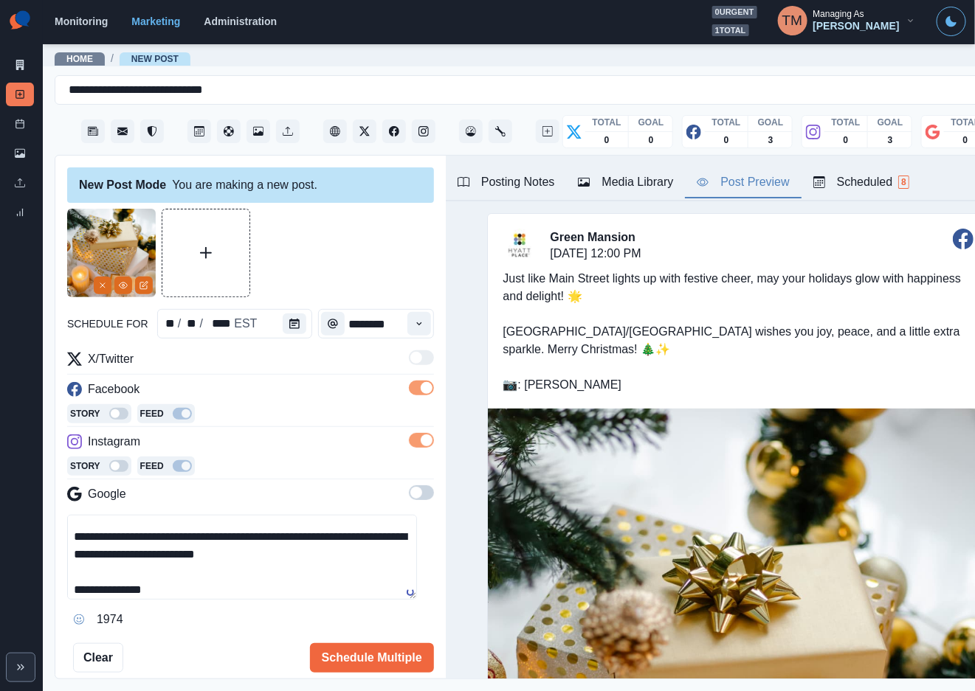
type textarea "**********"
click at [638, 189] on div "Media Library" at bounding box center [625, 182] width 95 height 18
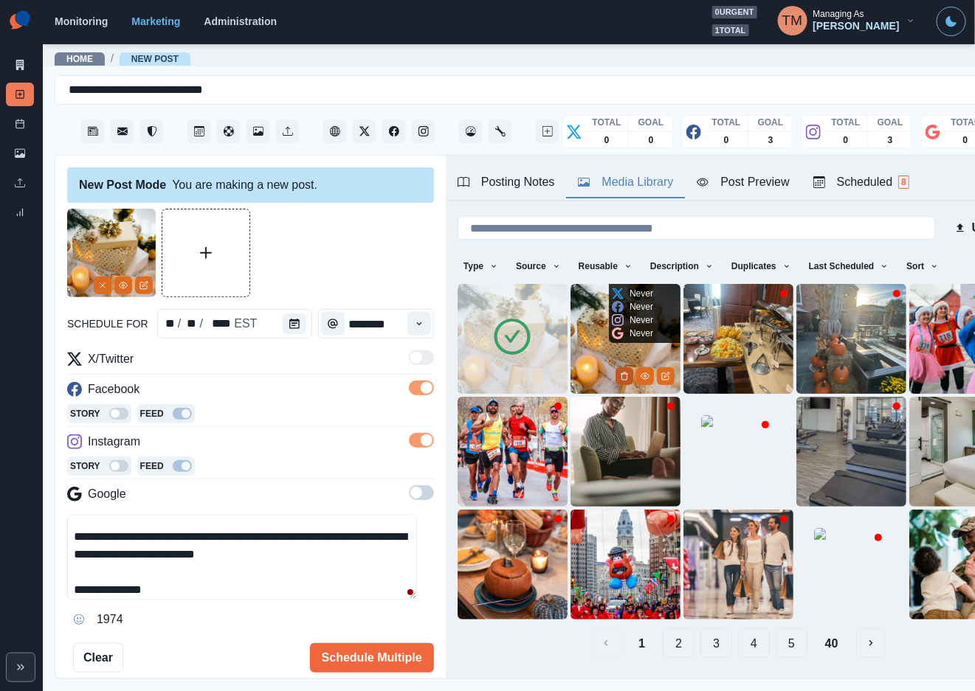
click at [615, 375] on button "Delete Media" at bounding box center [624, 376] width 18 height 18
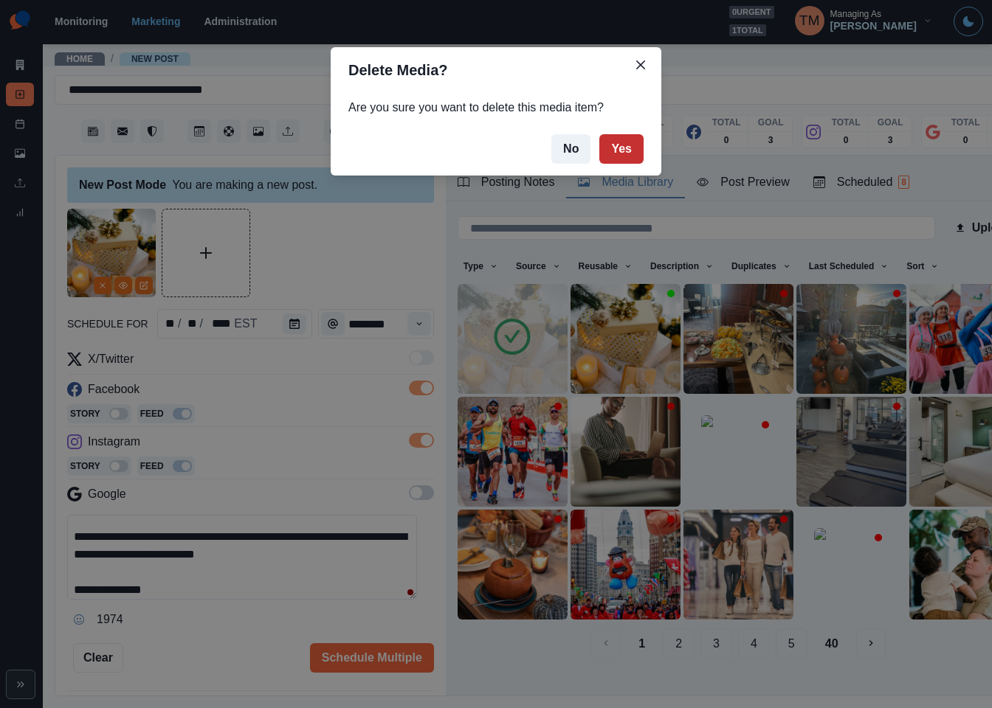
click at [626, 146] on button "Yes" at bounding box center [621, 149] width 44 height 30
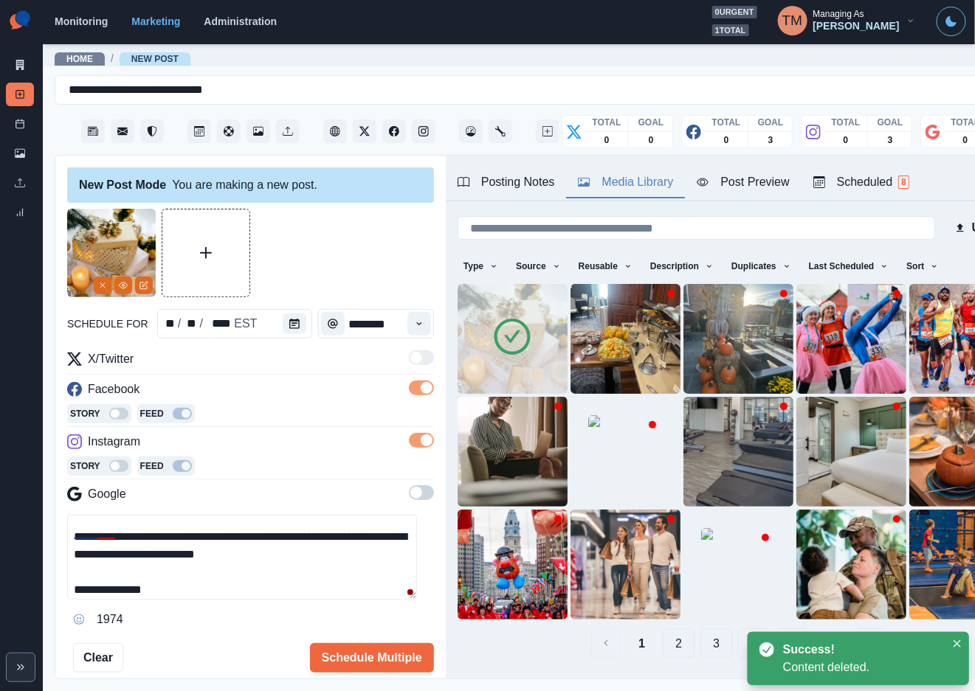
scroll to position [0, 0]
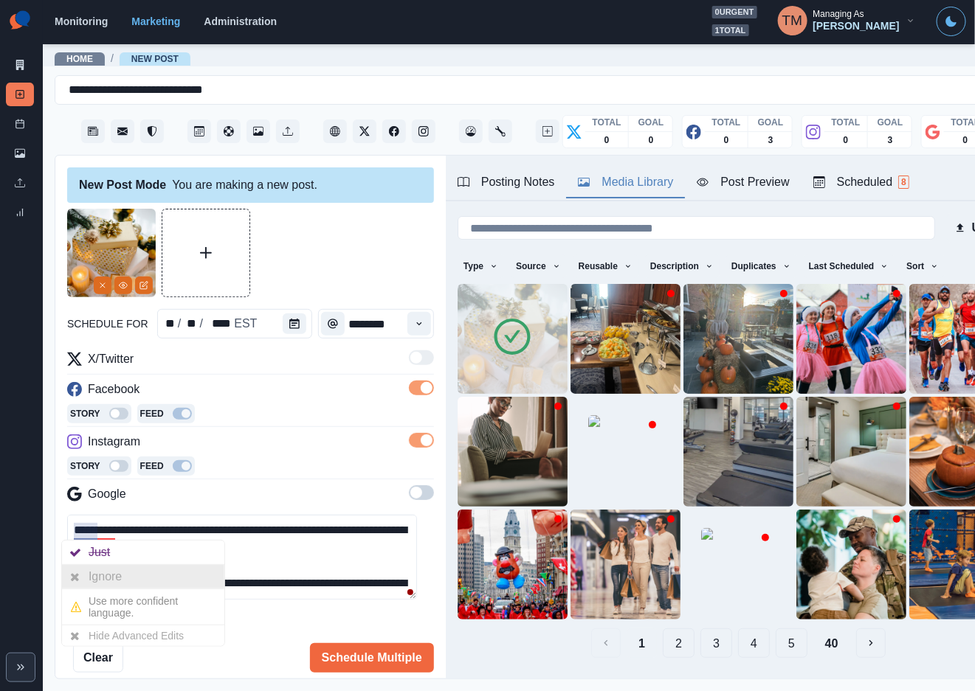
click at [107, 579] on div "Ignore" at bounding box center [108, 577] width 39 height 24
click at [115, 578] on div "Ignore" at bounding box center [130, 577] width 39 height 24
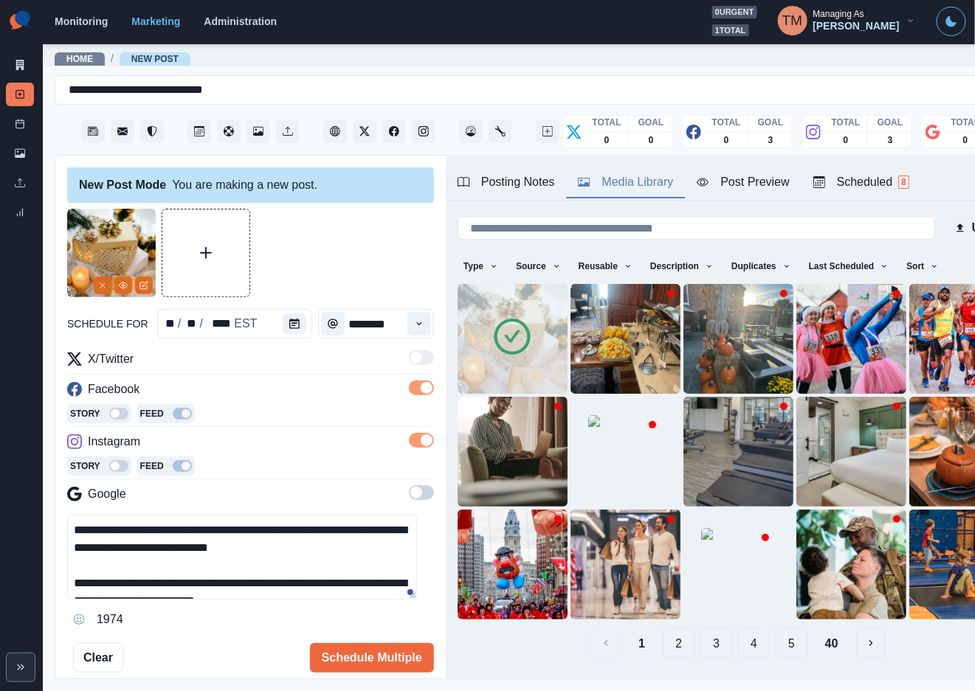
scroll to position [52, 0]
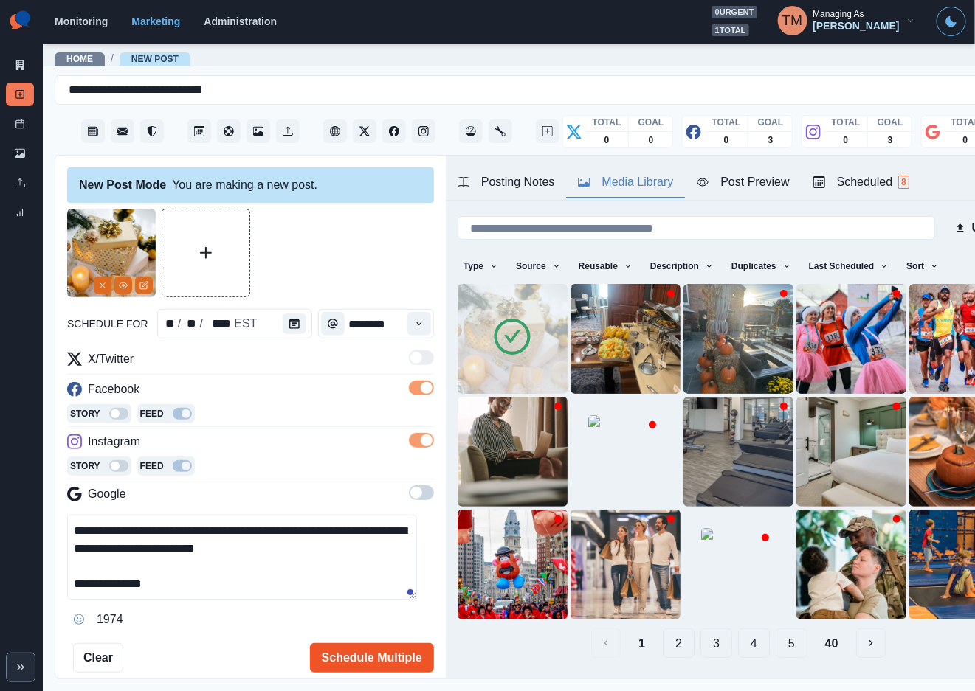
click at [385, 654] on button "Schedule Multiple" at bounding box center [372, 658] width 124 height 30
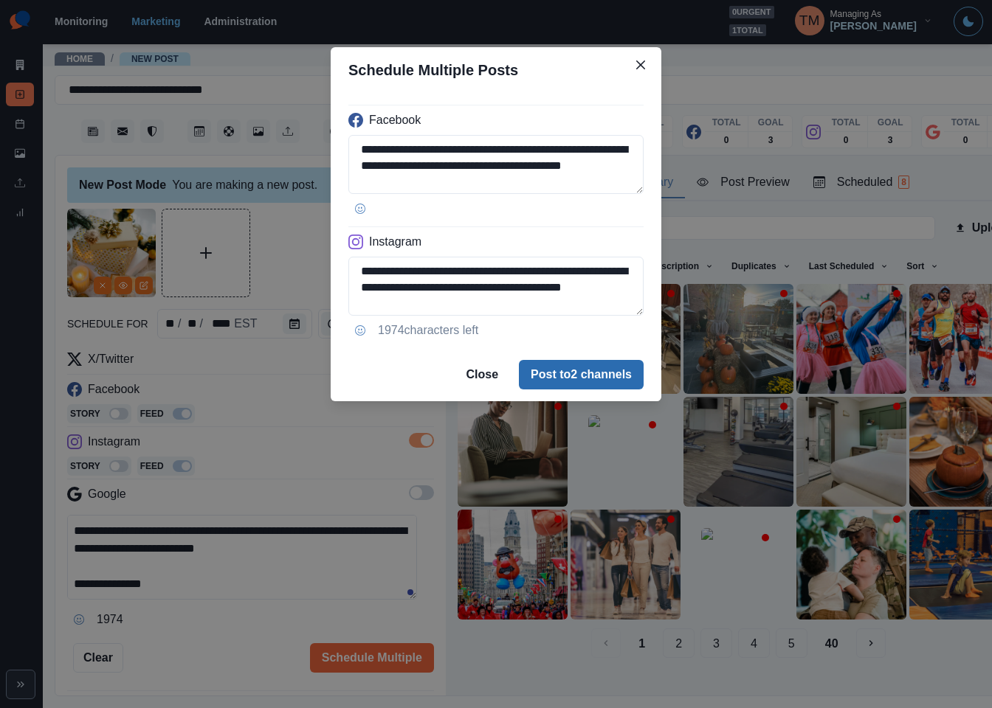
click at [548, 372] on button "Post to 2 channels" at bounding box center [581, 375] width 125 height 30
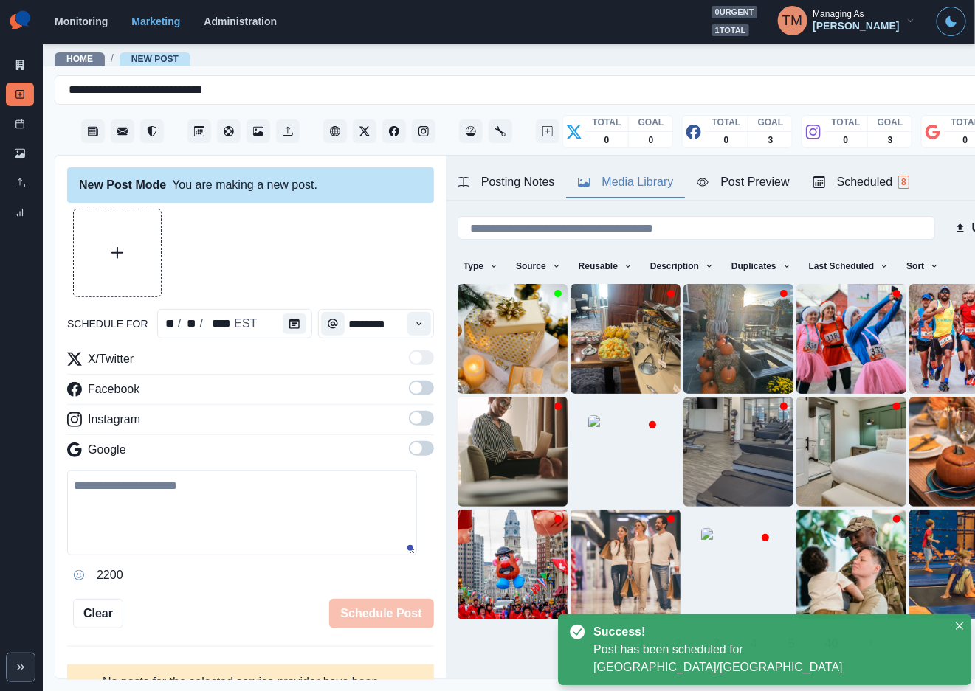
scroll to position [0, 0]
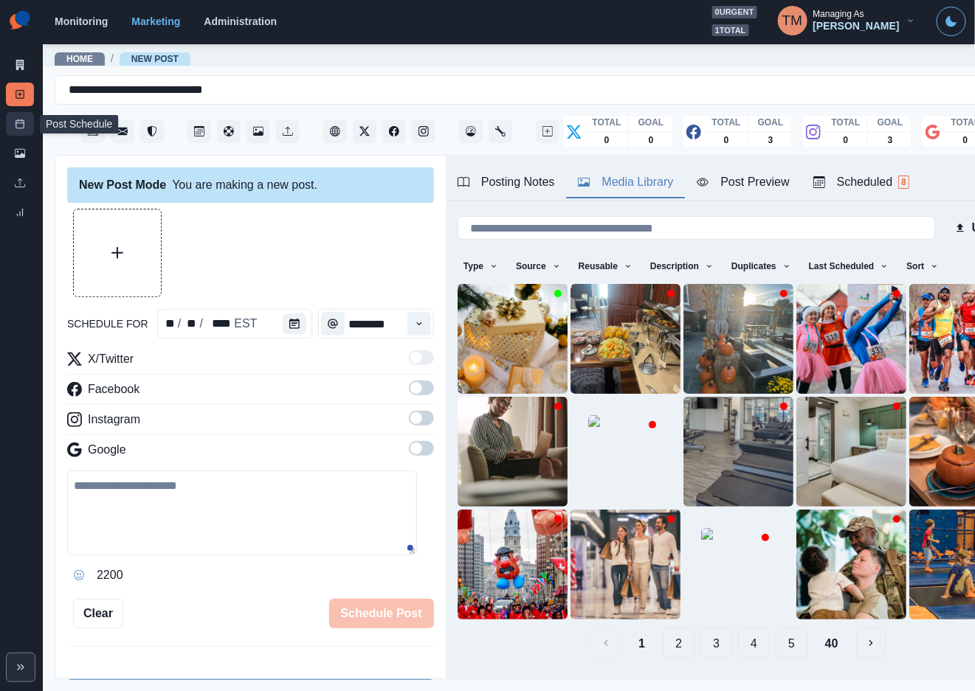
click at [27, 124] on link "Post Schedule" at bounding box center [20, 124] width 28 height 24
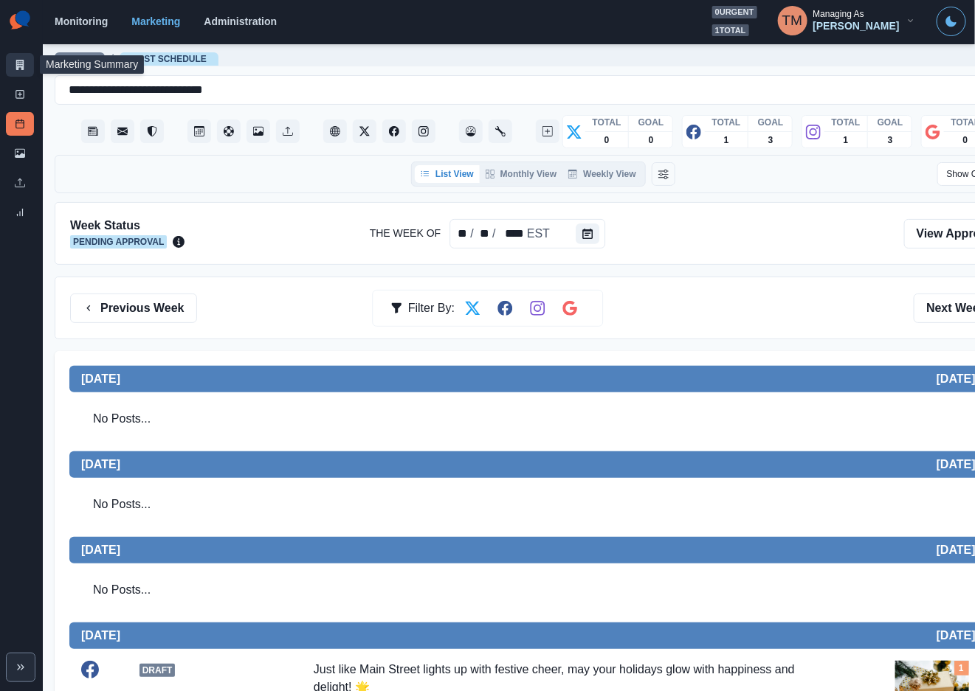
click at [24, 67] on icon at bounding box center [20, 65] width 10 height 10
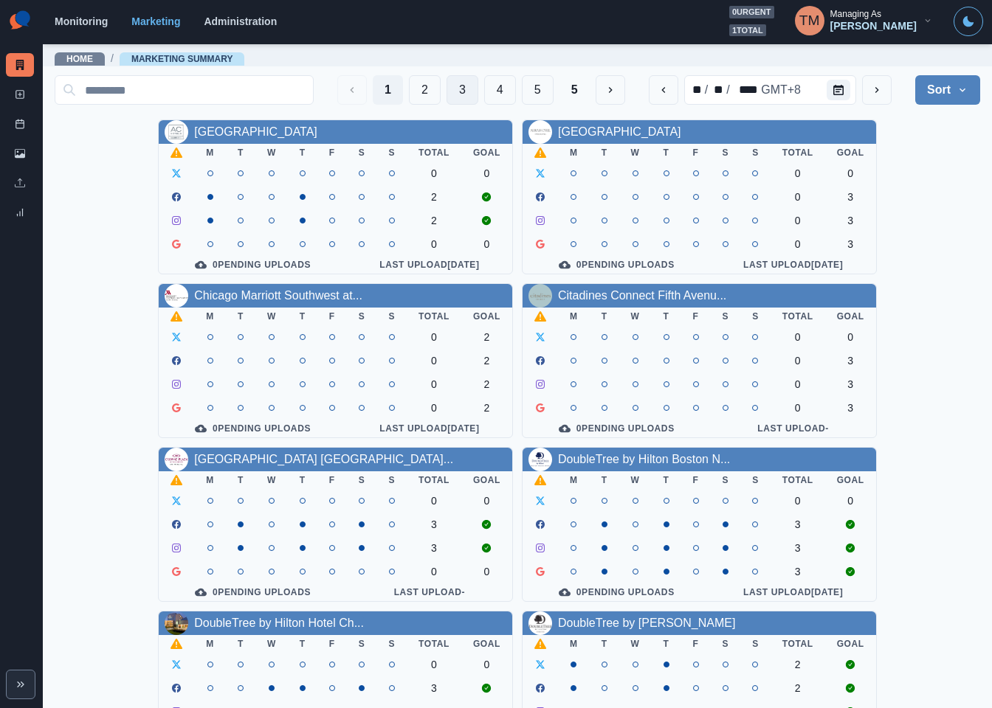
click at [446, 91] on button "3" at bounding box center [462, 90] width 32 height 30
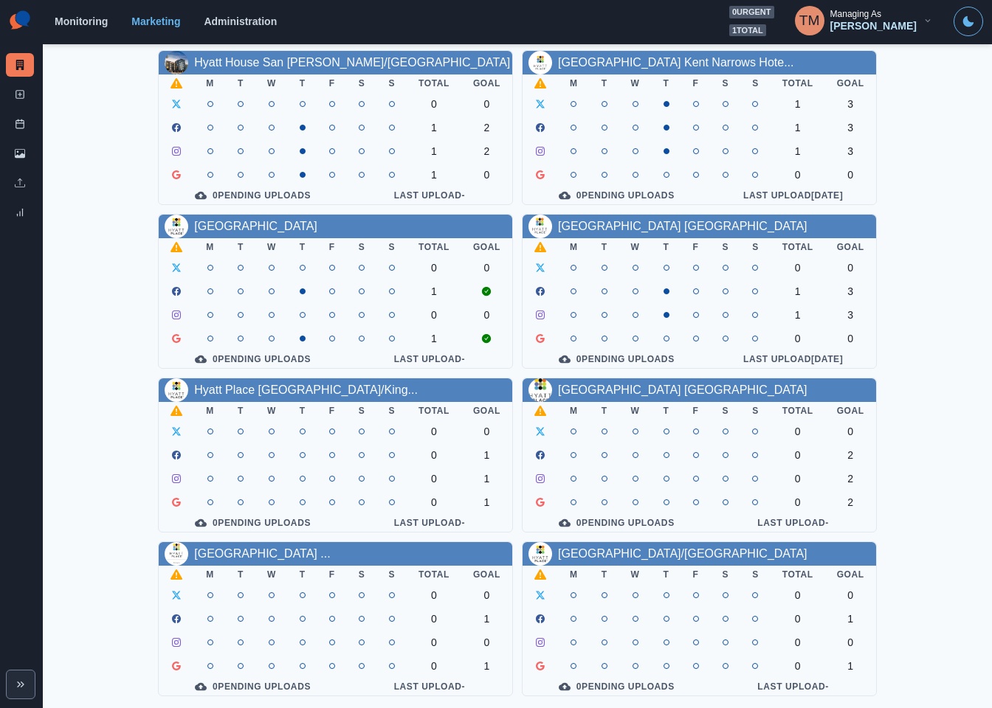
scroll to position [434, 0]
click at [297, 384] on link "Hyatt Place Philadelphia/King..." at bounding box center [306, 390] width 224 height 13
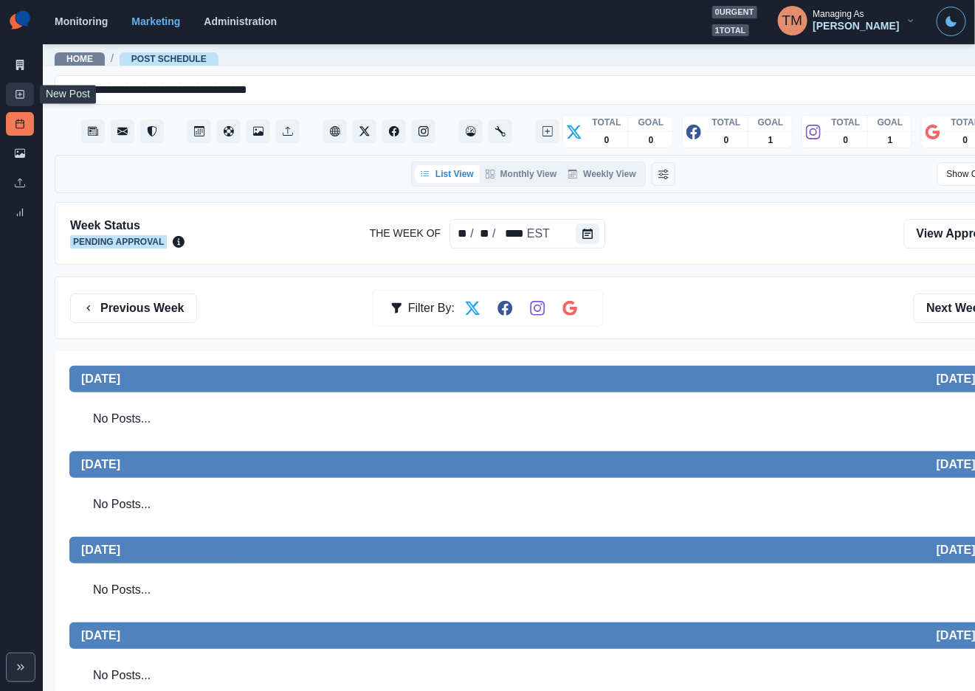
click at [15, 98] on icon at bounding box center [20, 94] width 10 height 10
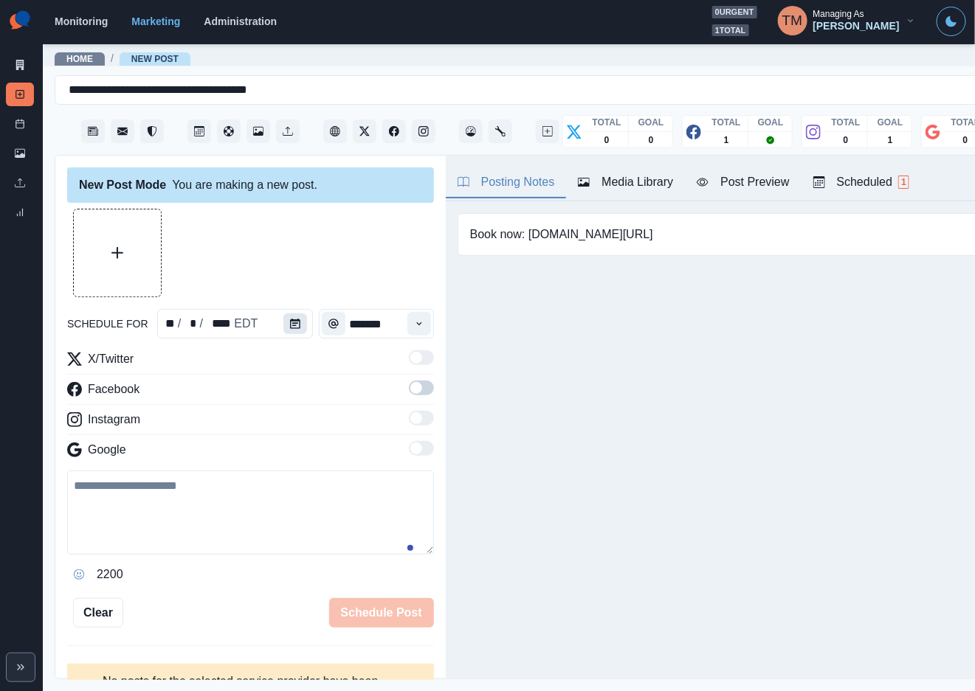
click at [290, 328] on icon "Calendar" at bounding box center [295, 324] width 10 height 10
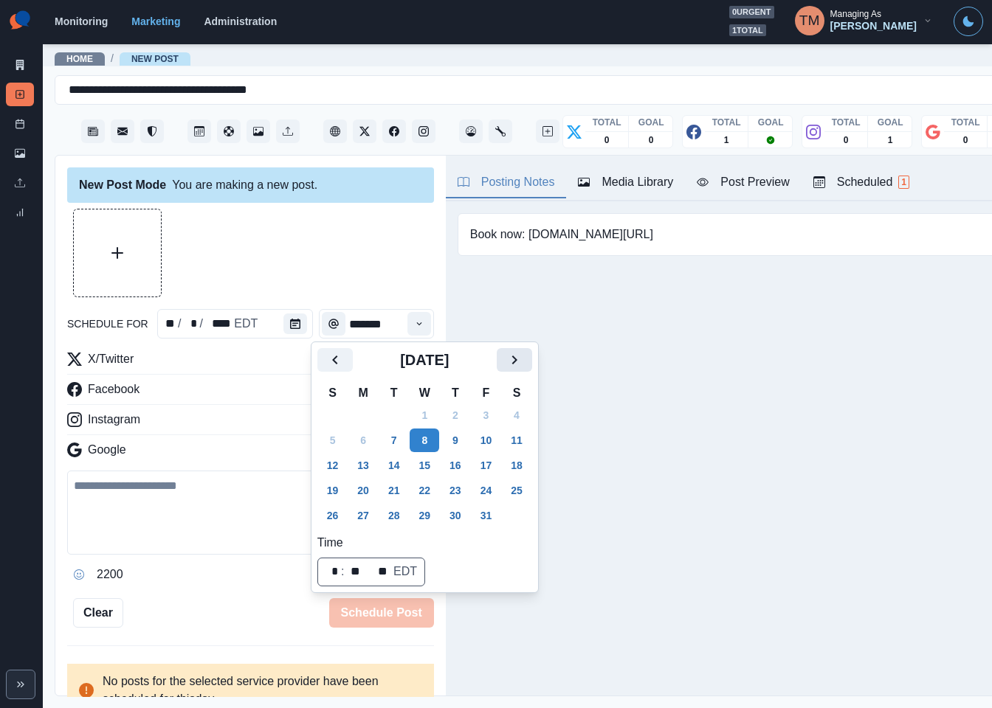
click at [510, 363] on icon "Next" at bounding box center [514, 360] width 18 height 18
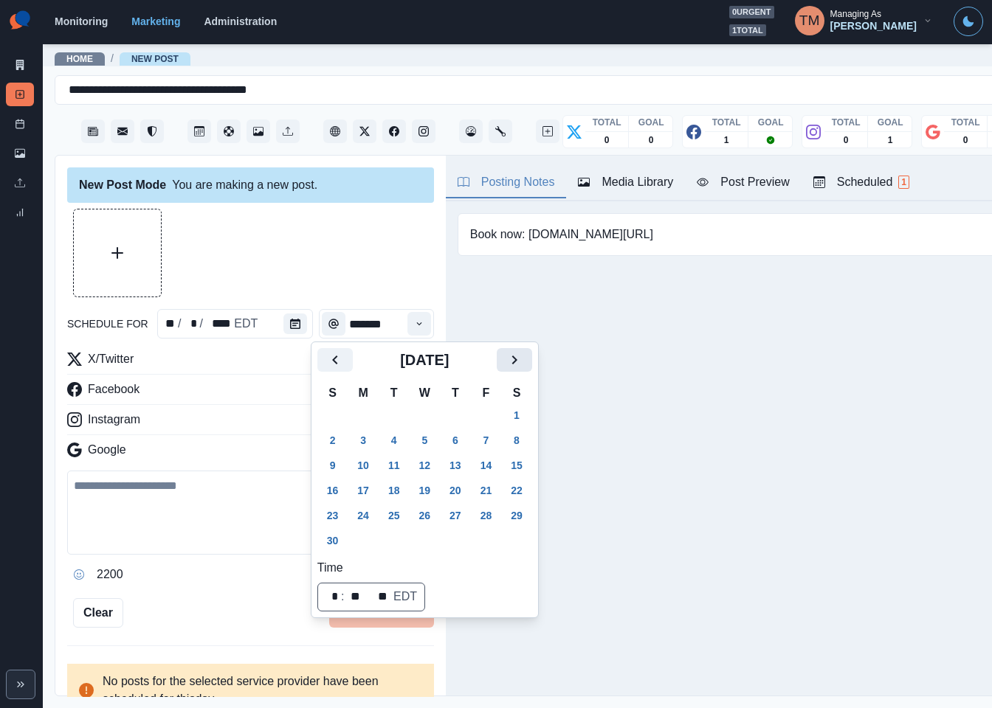
click at [510, 363] on icon "Next" at bounding box center [514, 360] width 18 height 18
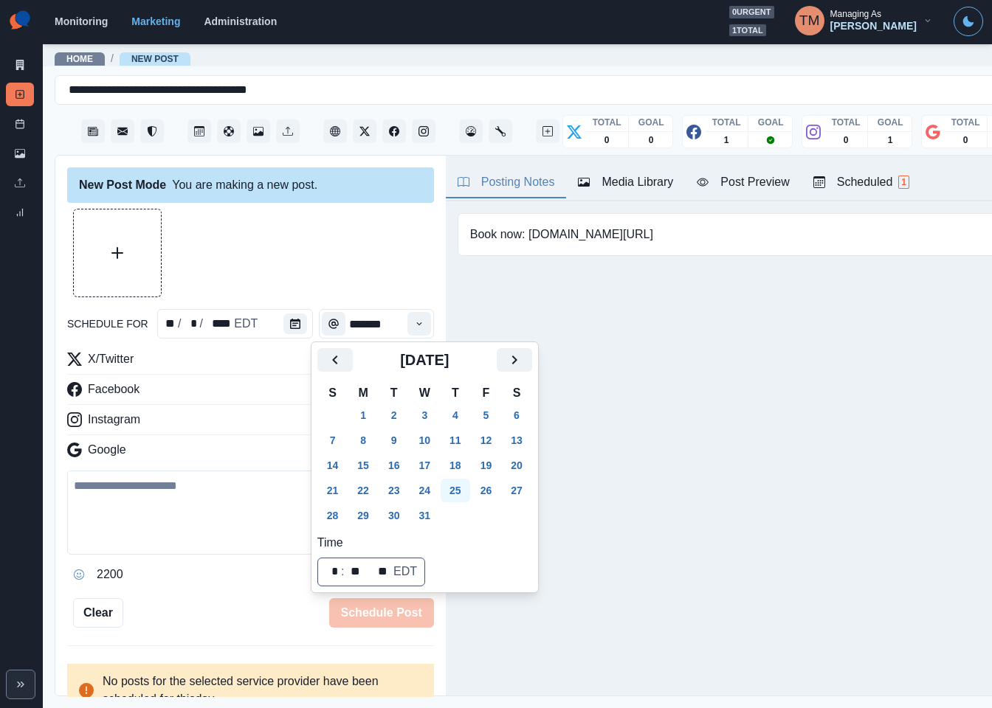
click at [456, 490] on button "25" at bounding box center [456, 491] width 30 height 24
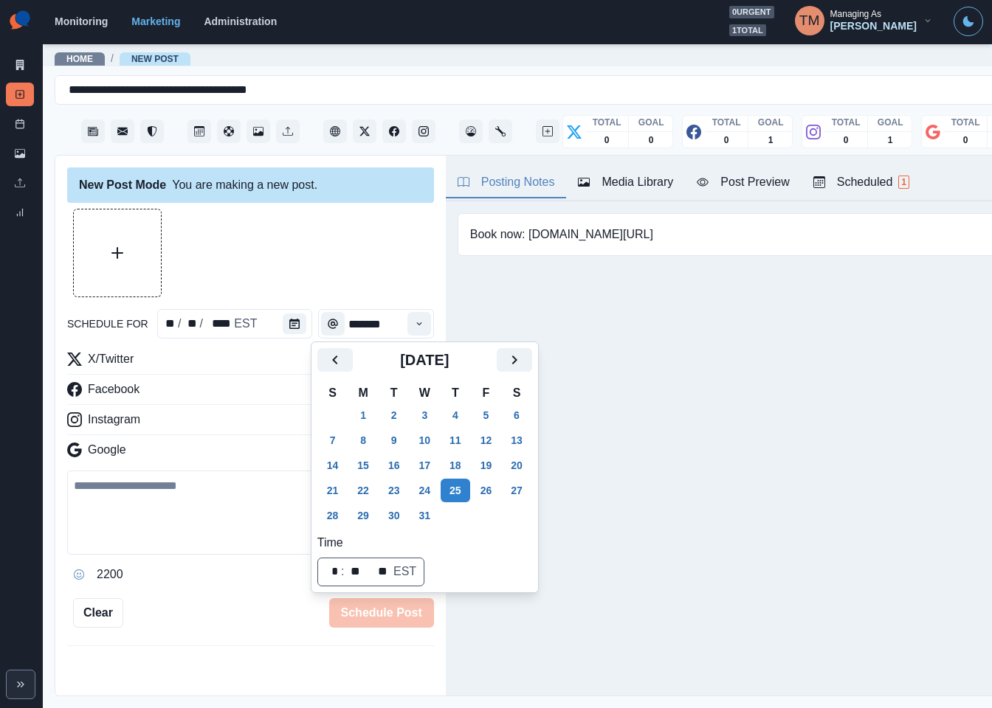
click at [283, 259] on div at bounding box center [250, 253] width 367 height 89
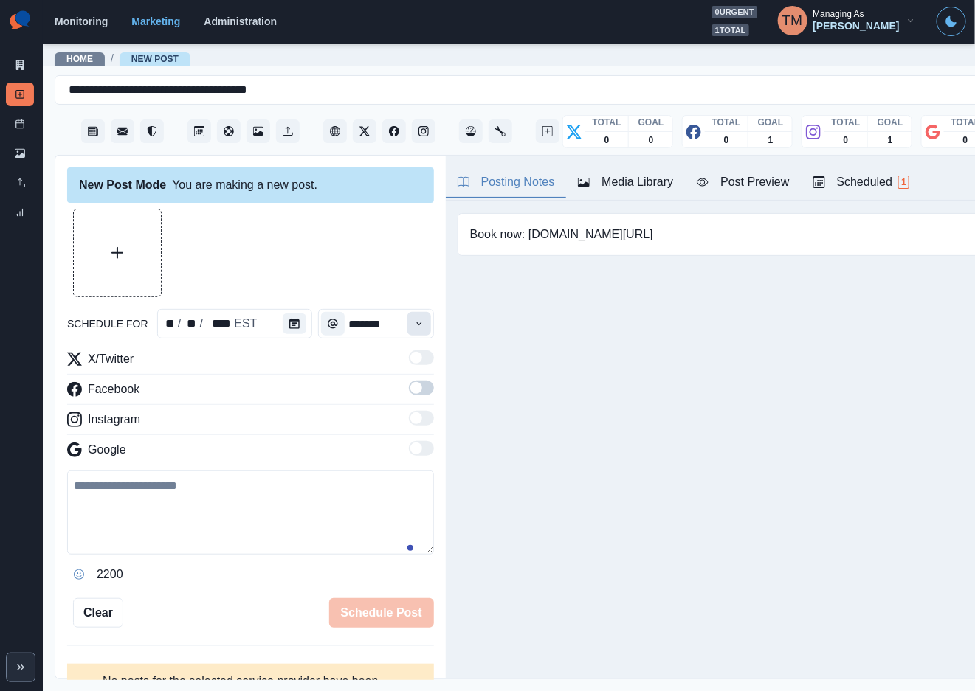
click at [414, 326] on icon "Time" at bounding box center [419, 324] width 10 height 10
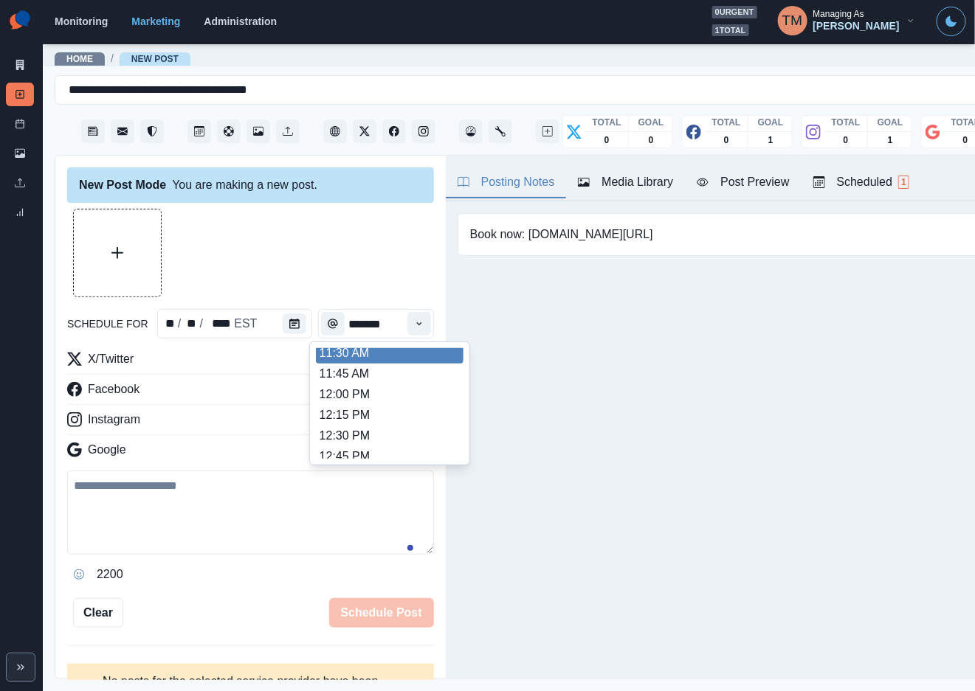
scroll to position [289, 0]
click at [404, 356] on li "11:30 AM" at bounding box center [390, 359] width 148 height 21
type input "********"
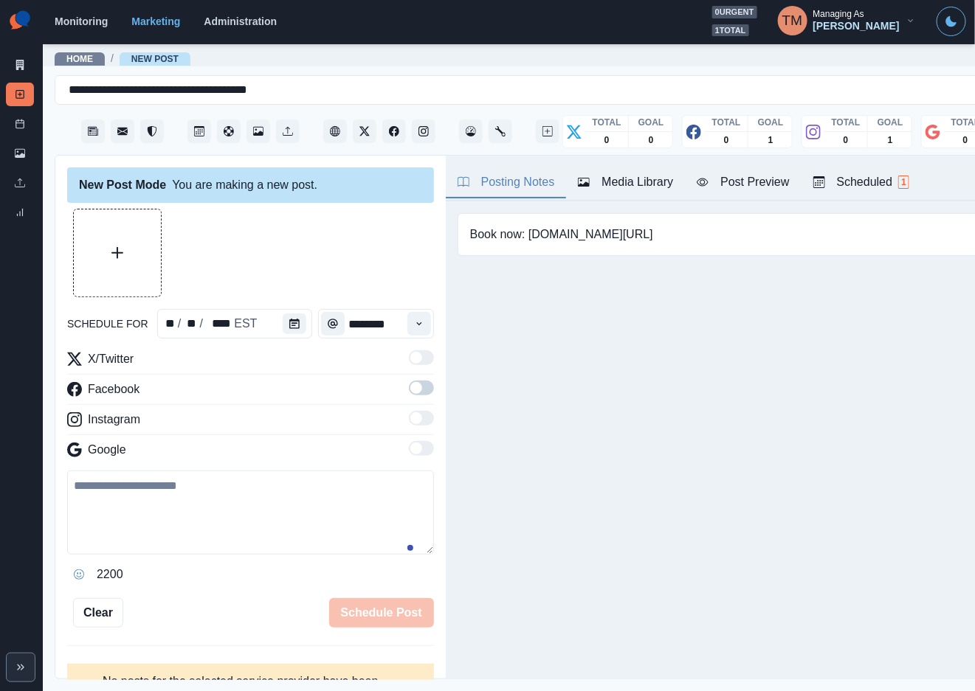
click at [412, 392] on span at bounding box center [421, 388] width 25 height 15
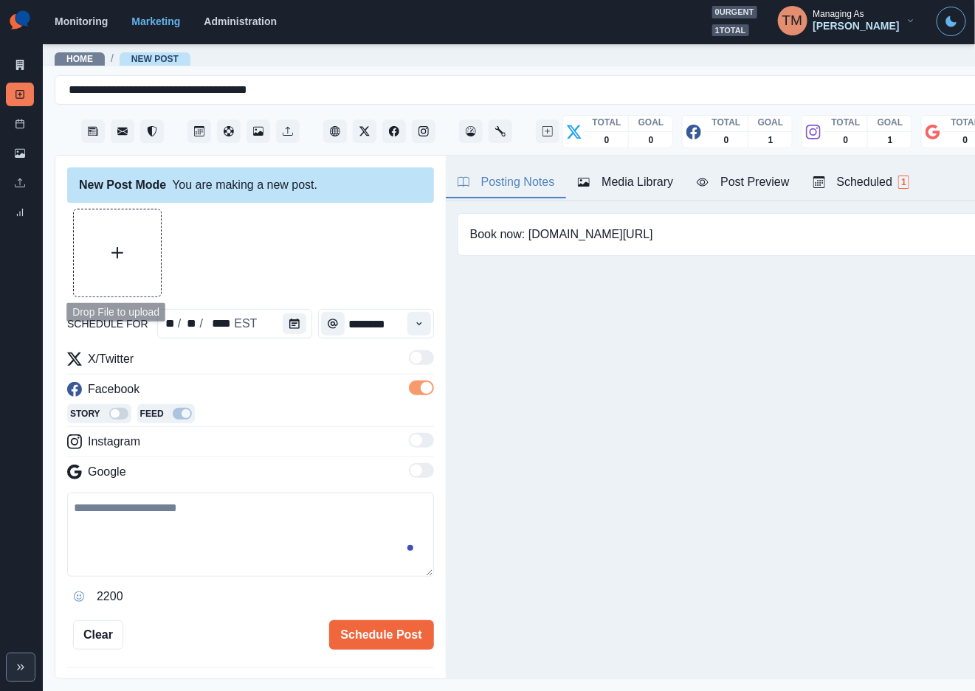
click at [136, 259] on button "Upload Media" at bounding box center [117, 253] width 87 height 87
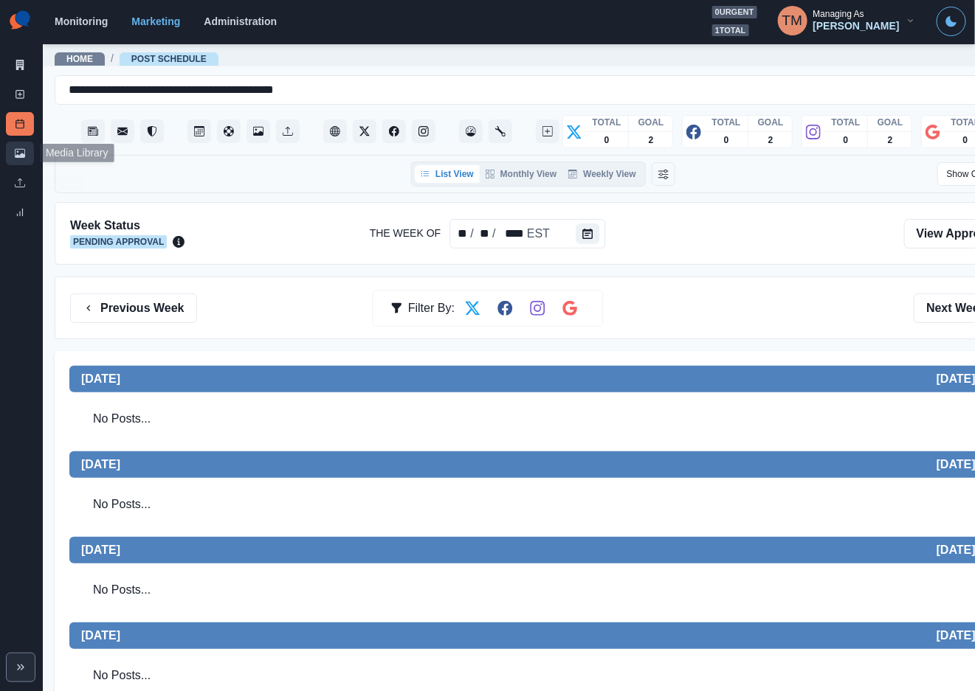
click at [12, 146] on link "Media Library" at bounding box center [20, 154] width 28 height 24
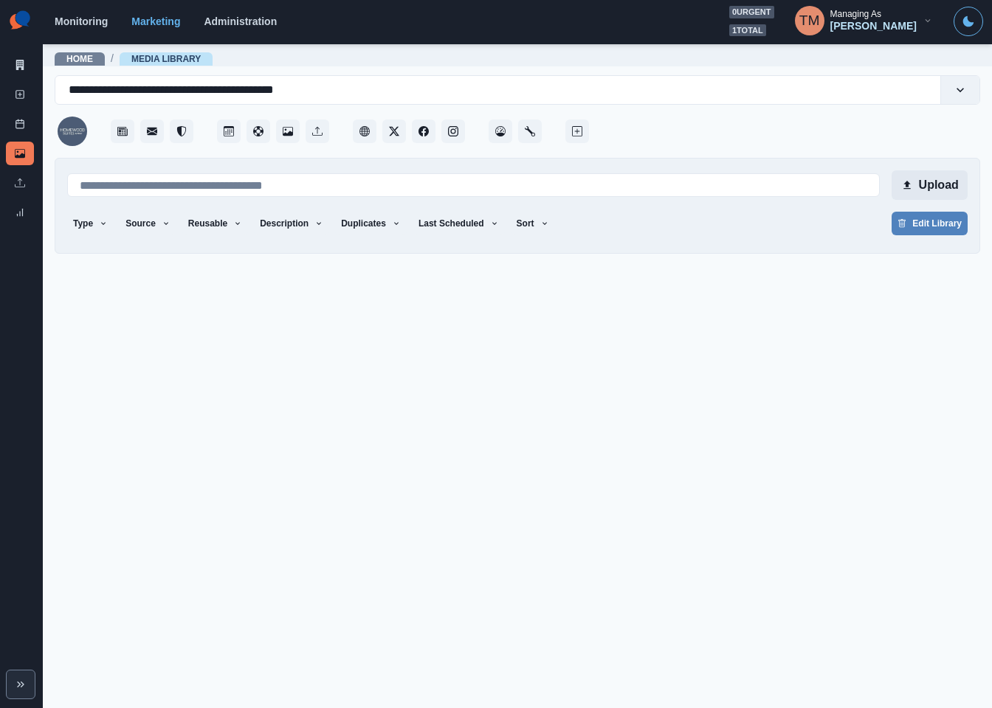
click at [936, 187] on button "Upload" at bounding box center [929, 185] width 76 height 30
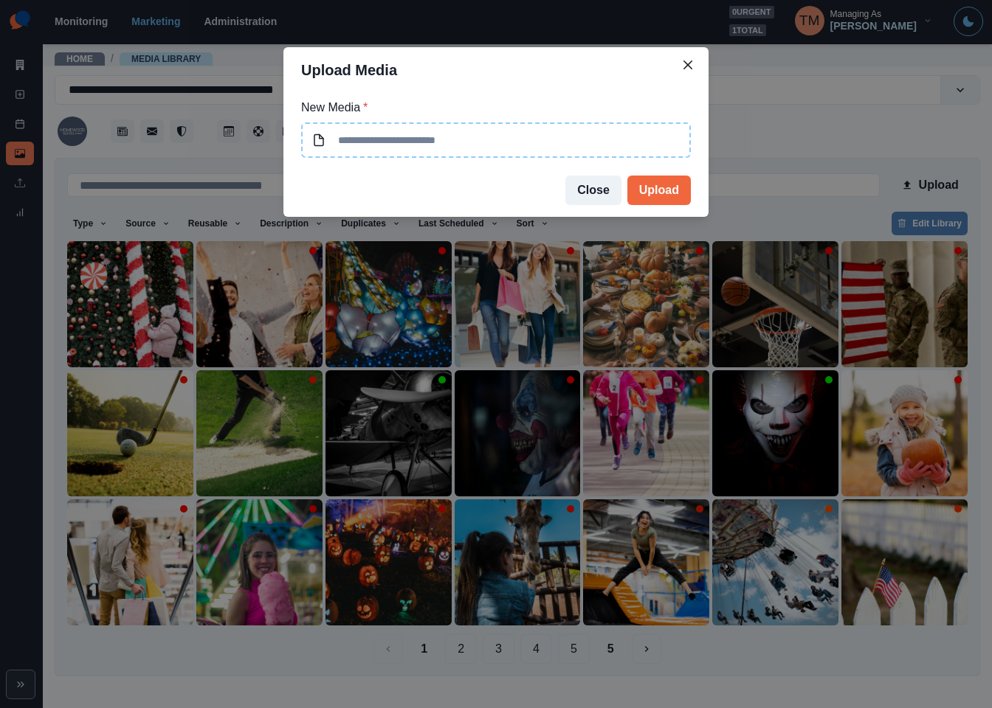
click at [582, 149] on input at bounding box center [496, 139] width 390 height 35
type input "**********"
drag, startPoint x: 570, startPoint y: 142, endPoint x: 333, endPoint y: 140, distance: 236.9
click at [333, 140] on input "**********" at bounding box center [496, 139] width 390 height 35
click at [674, 190] on button "Upload" at bounding box center [658, 191] width 63 height 30
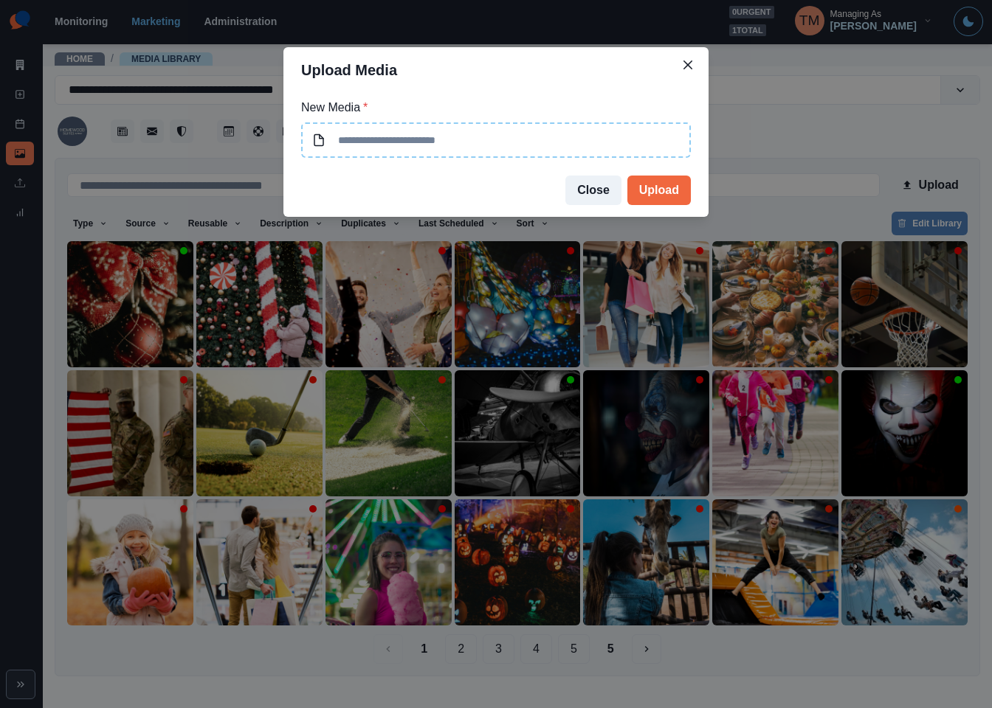
click at [775, 129] on div "Upload Media New Media * Close Upload" at bounding box center [496, 354] width 992 height 708
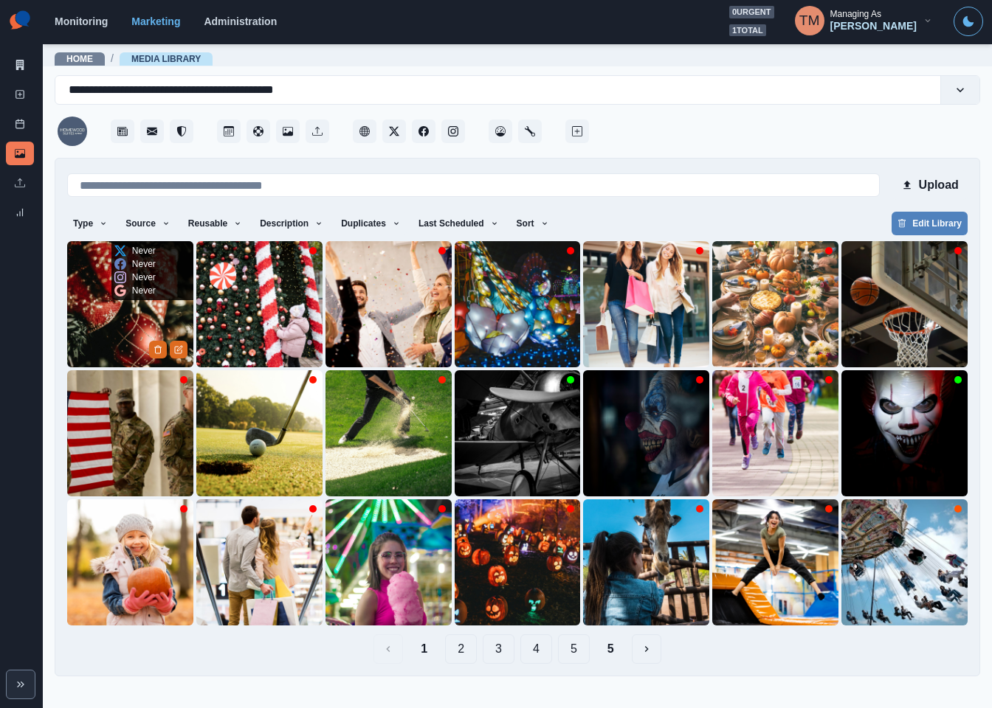
click at [107, 341] on img at bounding box center [130, 304] width 126 height 126
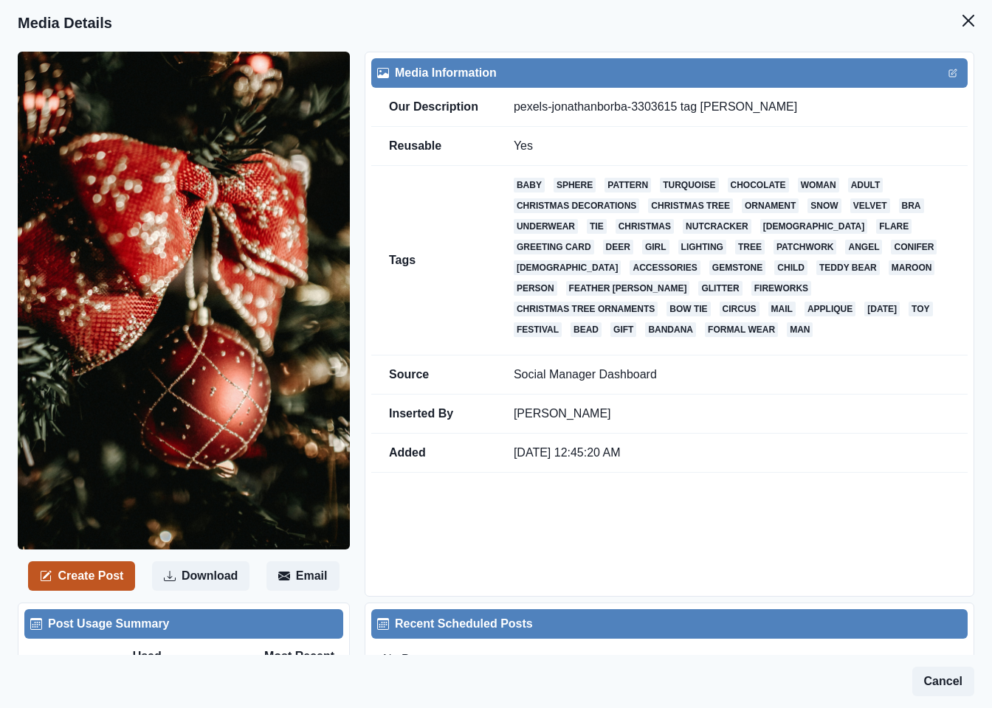
click at [95, 562] on button "Create Post" at bounding box center [81, 577] width 107 height 30
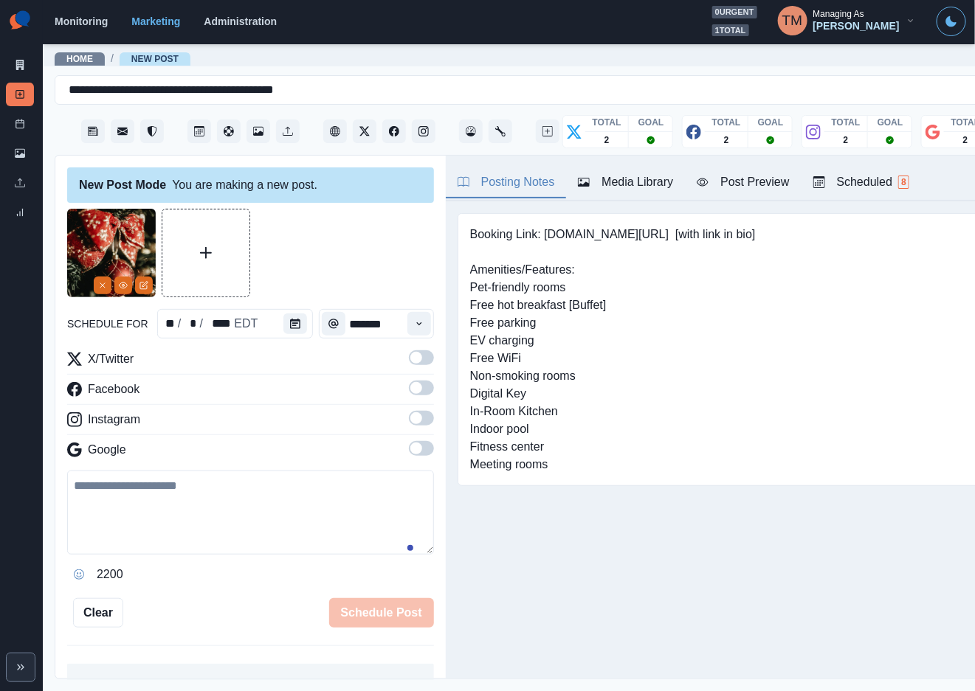
click at [151, 507] on textarea at bounding box center [250, 513] width 367 height 84
paste textarea "**********"
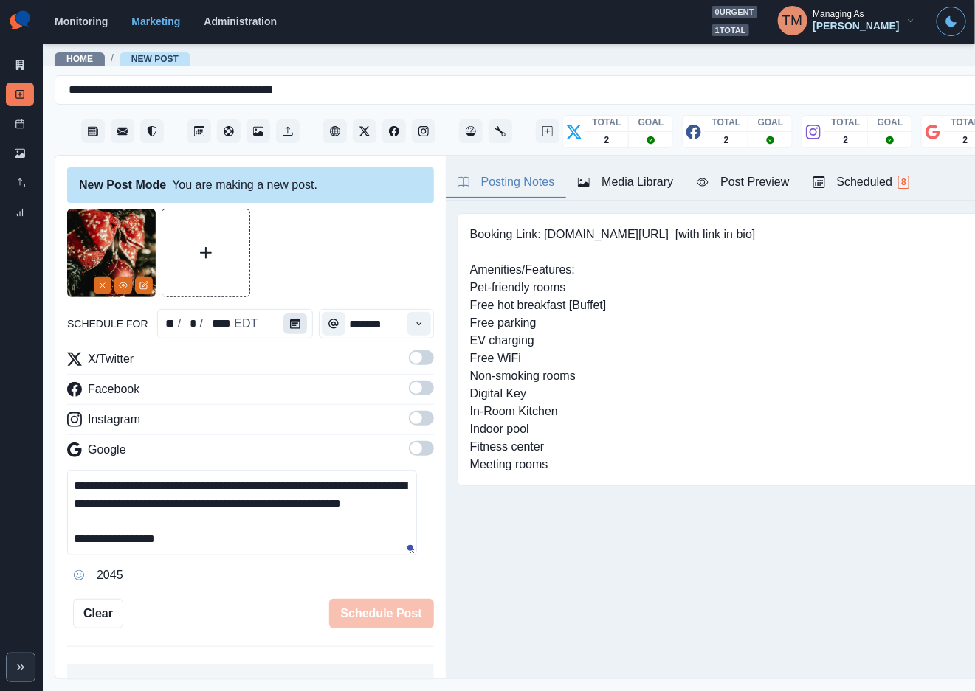
scroll to position [11, 0]
type textarea "**********"
click at [297, 321] on button "Calendar" at bounding box center [295, 324] width 24 height 21
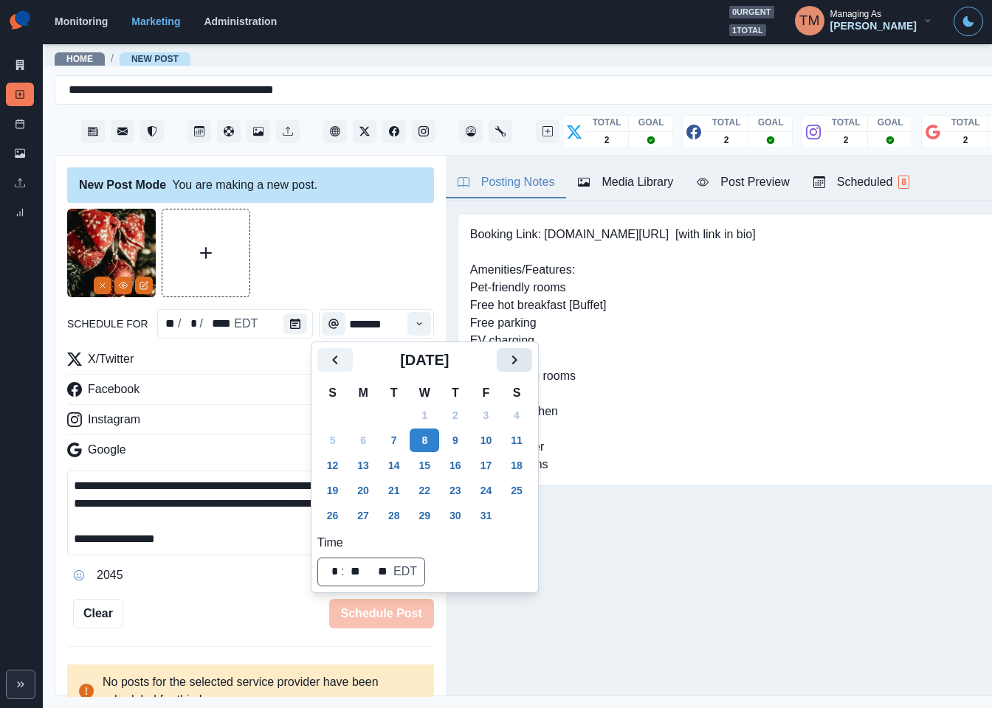
click at [514, 359] on icon "Next" at bounding box center [514, 360] width 18 height 18
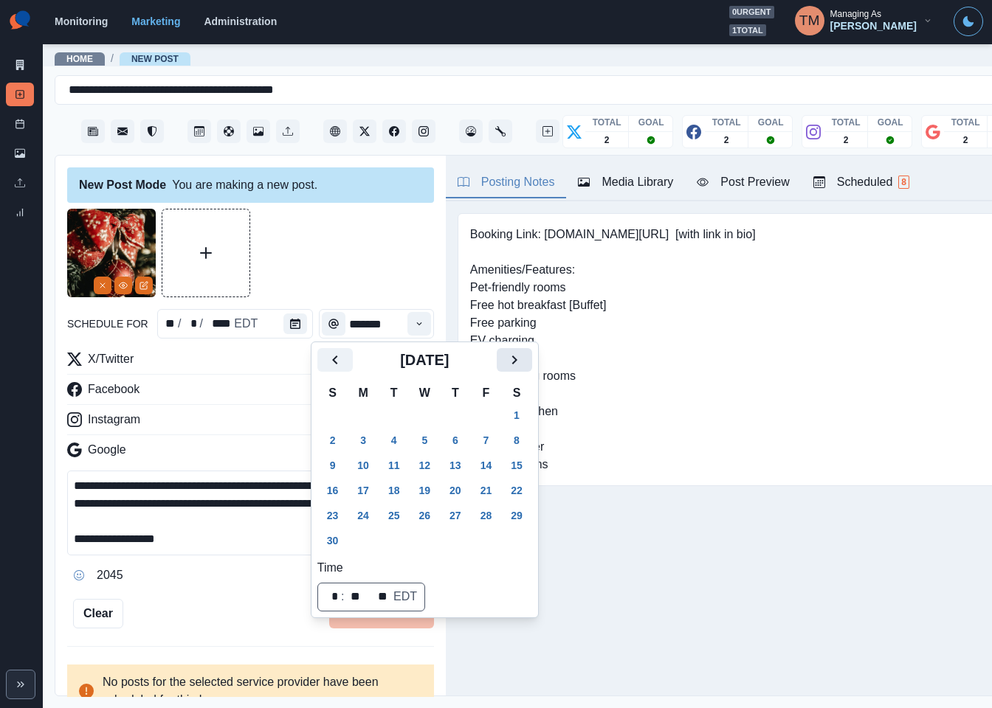
click at [514, 359] on icon "Next" at bounding box center [513, 360] width 5 height 9
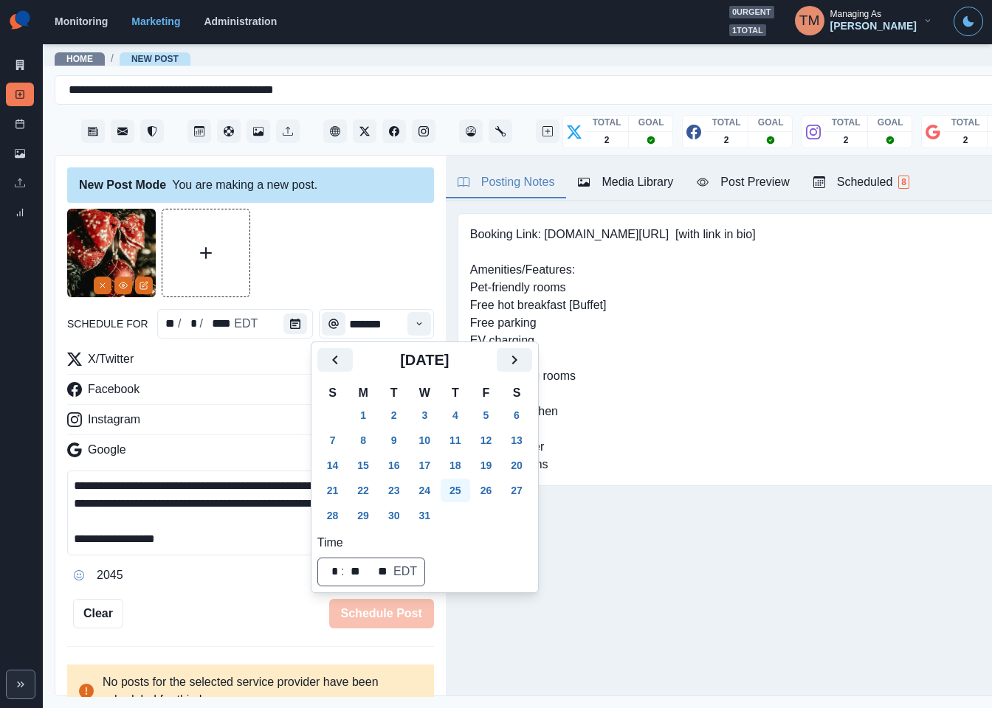
click at [467, 494] on button "25" at bounding box center [456, 491] width 30 height 24
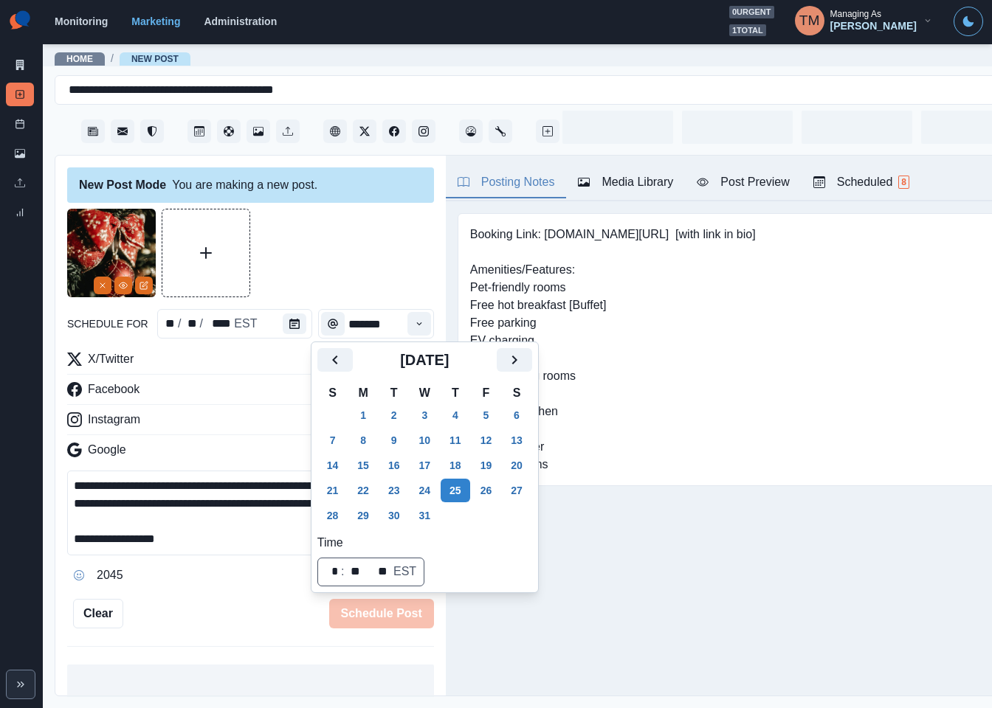
click at [379, 259] on div at bounding box center [250, 253] width 367 height 89
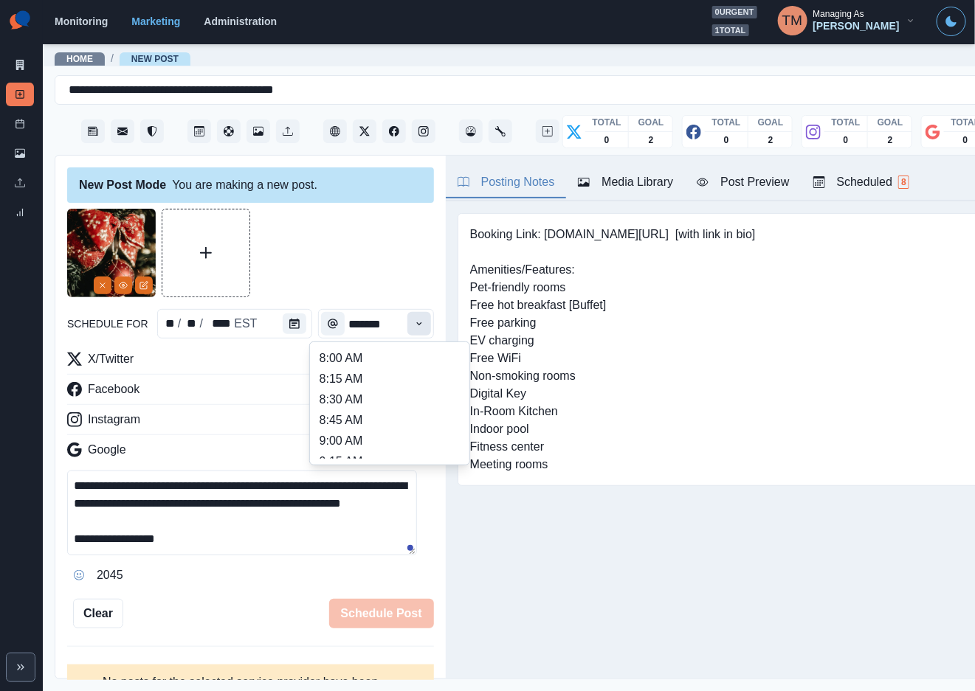
click at [414, 325] on icon "Time" at bounding box center [419, 324] width 10 height 10
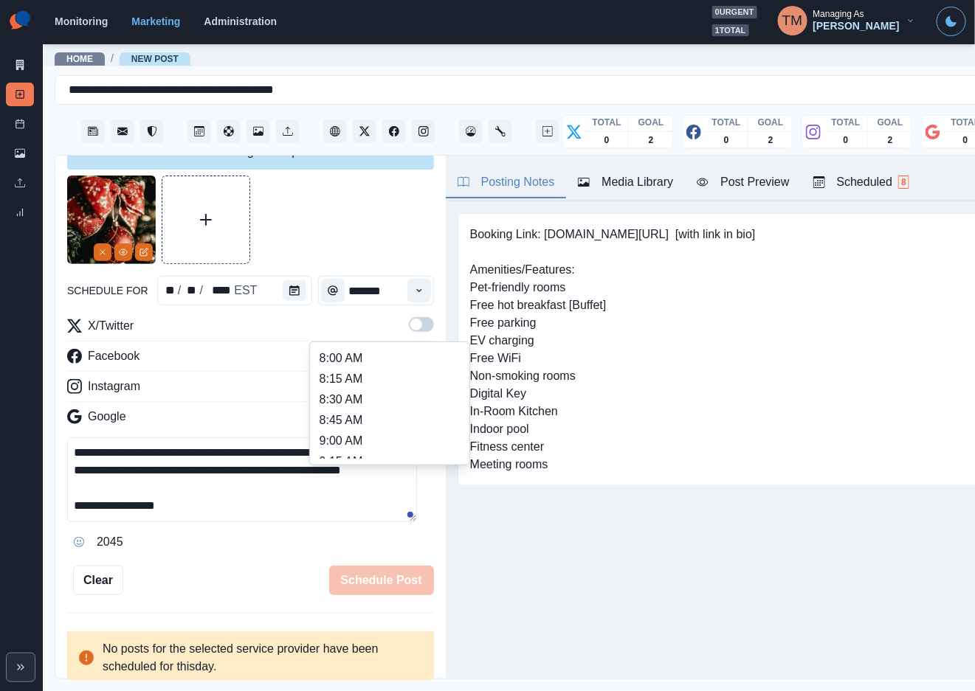
scroll to position [221, 0]
click at [373, 384] on li "11:00 AM" at bounding box center [390, 385] width 148 height 21
type input "********"
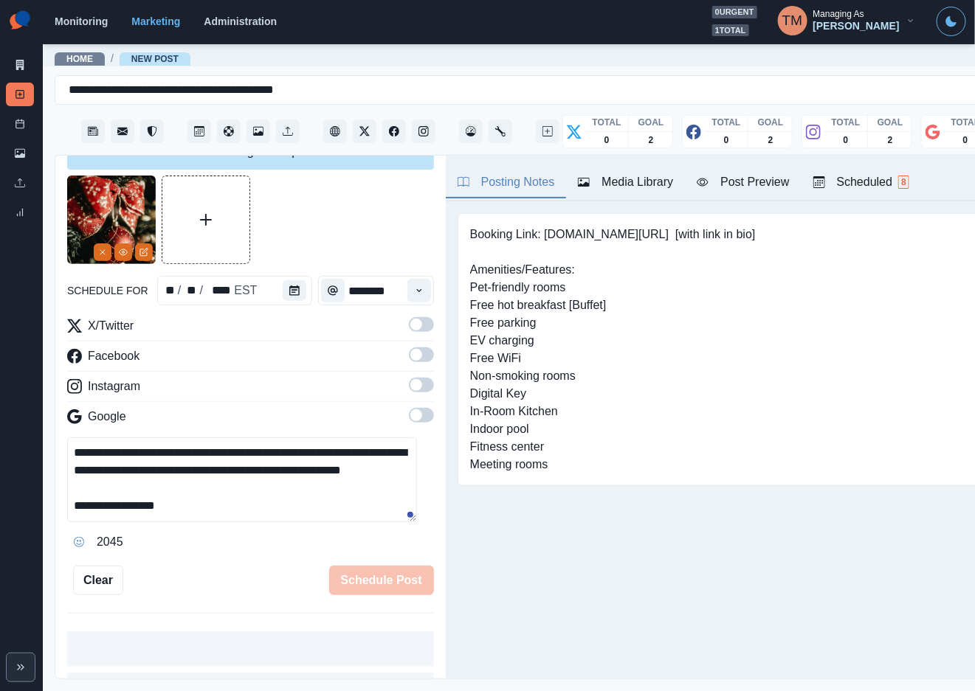
click at [410, 326] on span at bounding box center [416, 325] width 12 height 12
click at [409, 361] on span at bounding box center [421, 355] width 25 height 15
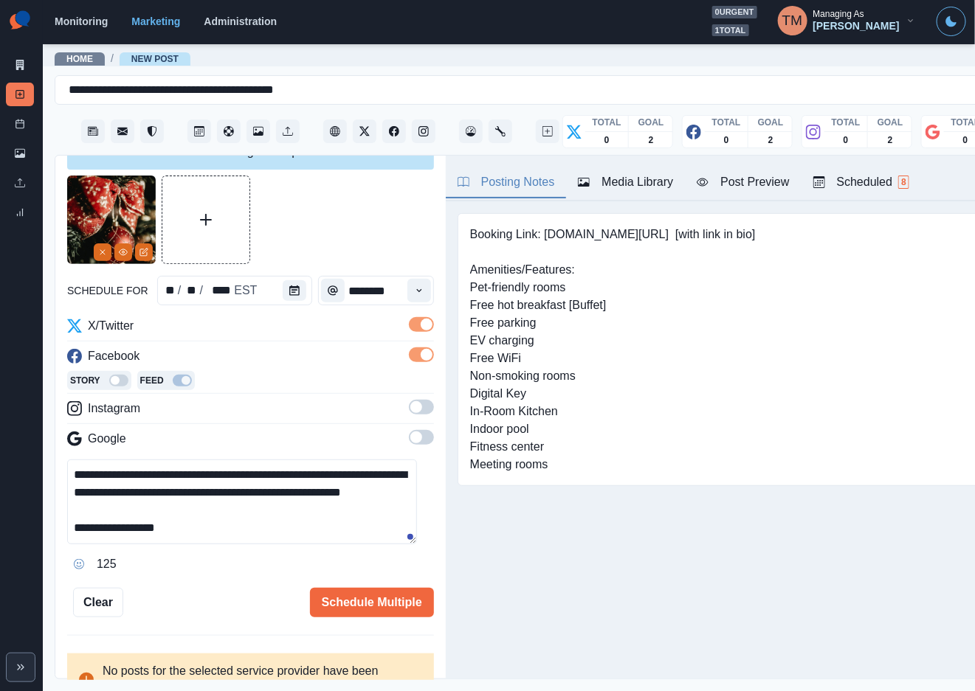
drag, startPoint x: 410, startPoint y: 393, endPoint x: 407, endPoint y: 410, distance: 18.0
click at [410, 394] on hr at bounding box center [250, 393] width 367 height 1
click at [409, 412] on span at bounding box center [421, 407] width 25 height 15
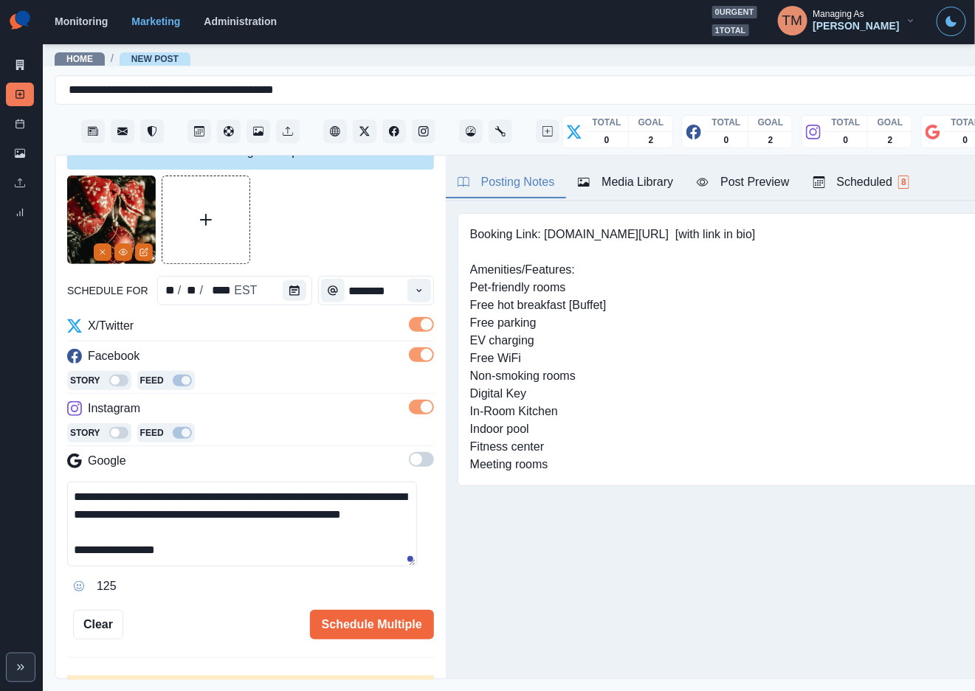
drag, startPoint x: 407, startPoint y: 463, endPoint x: 398, endPoint y: 465, distance: 9.1
click at [409, 465] on span at bounding box center [421, 459] width 25 height 15
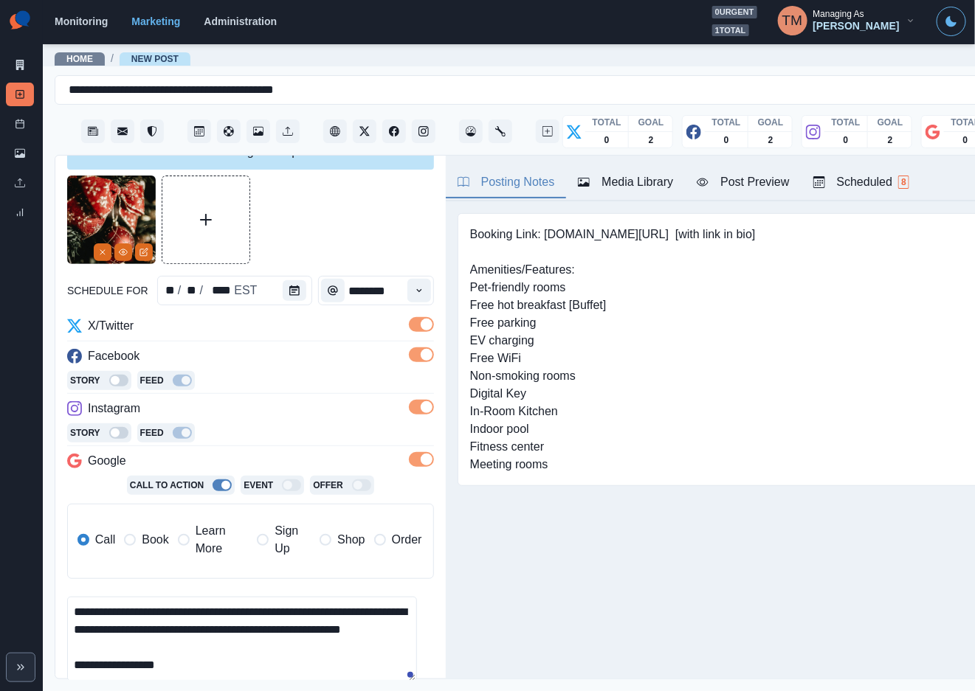
click at [757, 190] on div "Post Preview" at bounding box center [743, 182] width 92 height 18
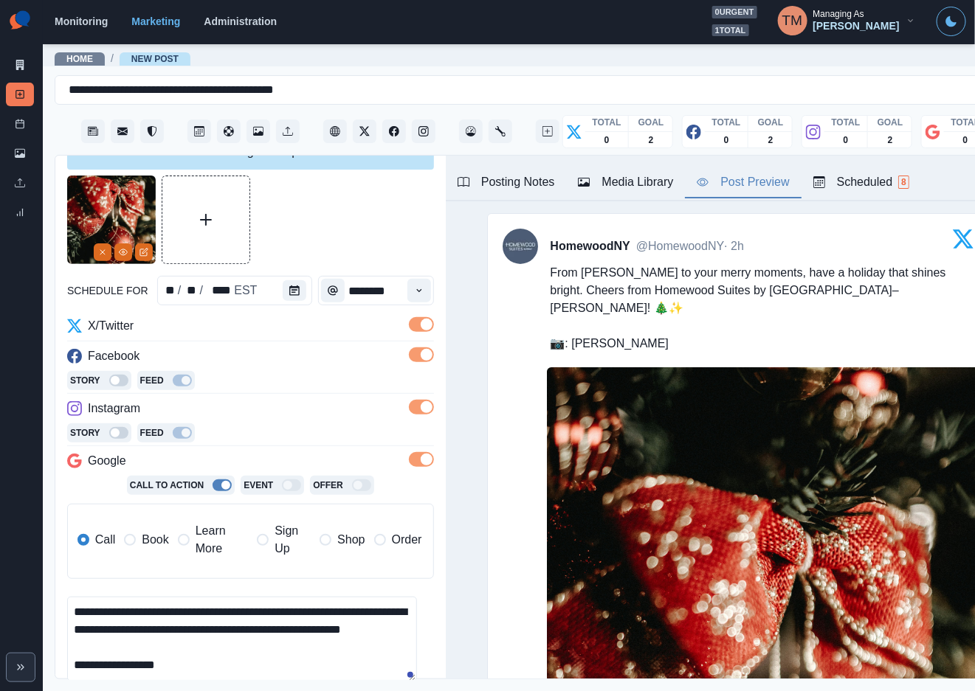
click at [177, 640] on textarea "**********" at bounding box center [242, 639] width 350 height 85
click at [255, 652] on textarea "**********" at bounding box center [242, 639] width 350 height 85
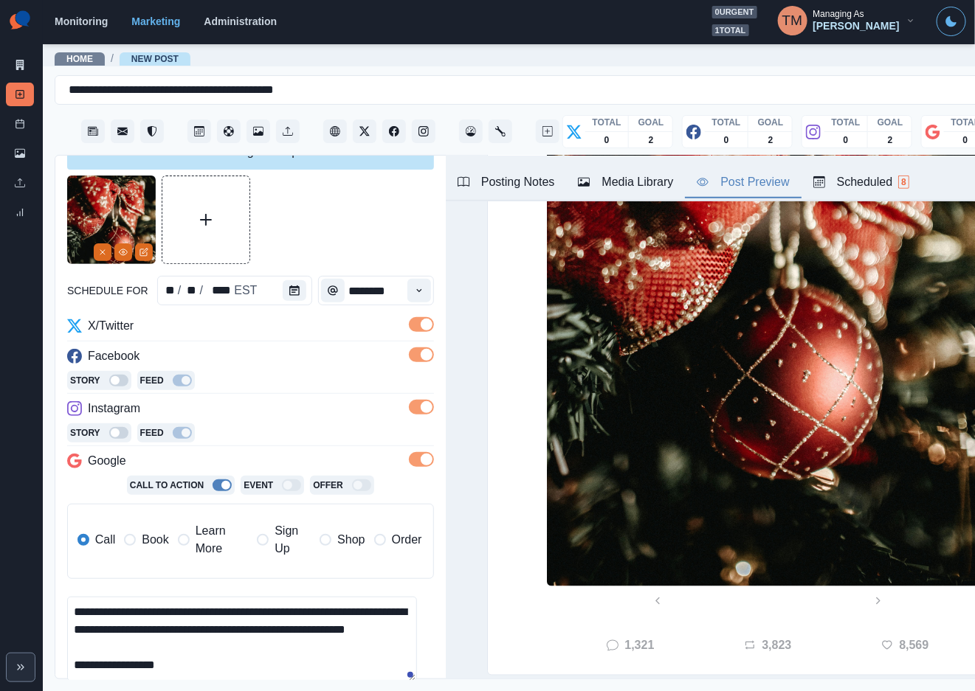
scroll to position [193, 0]
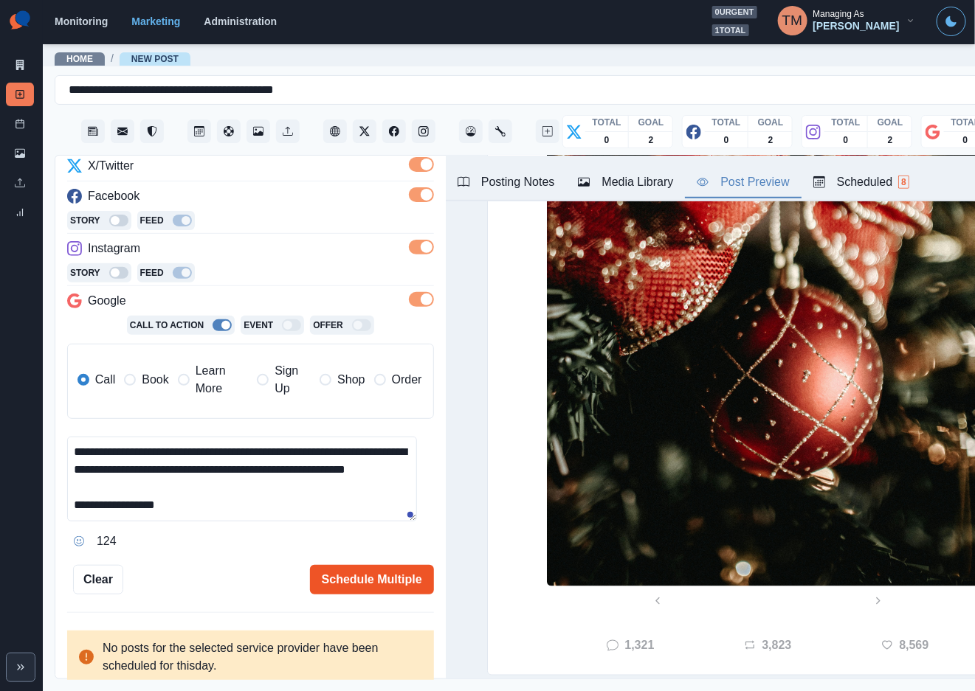
type textarea "**********"
click at [393, 578] on button "Schedule Multiple" at bounding box center [372, 580] width 124 height 30
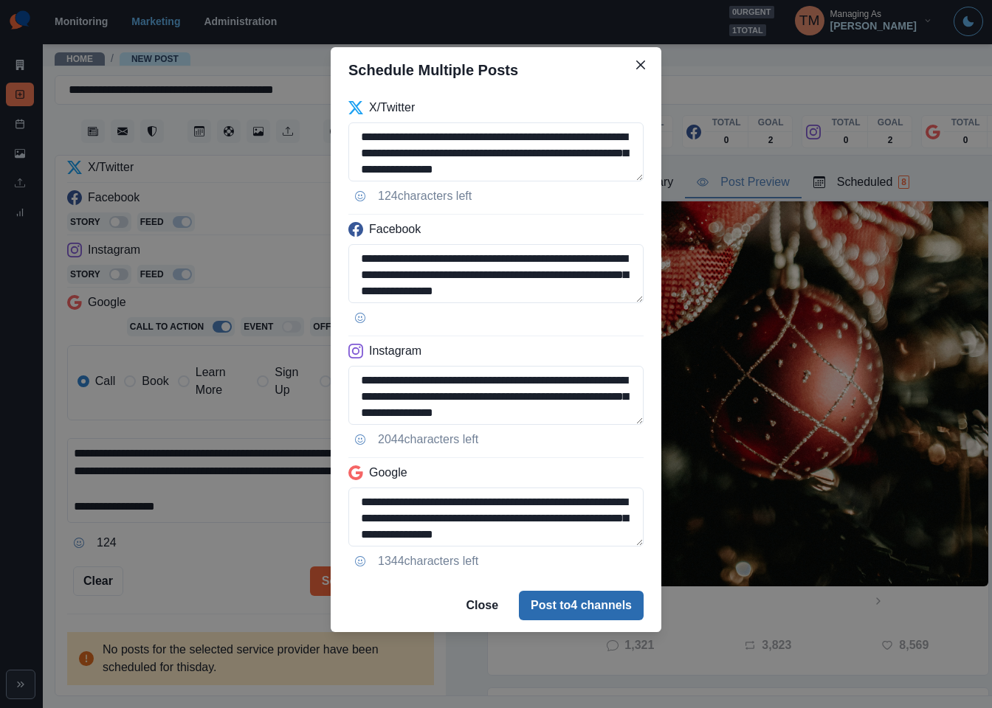
click at [604, 604] on button "Post to 4 channels" at bounding box center [581, 606] width 125 height 30
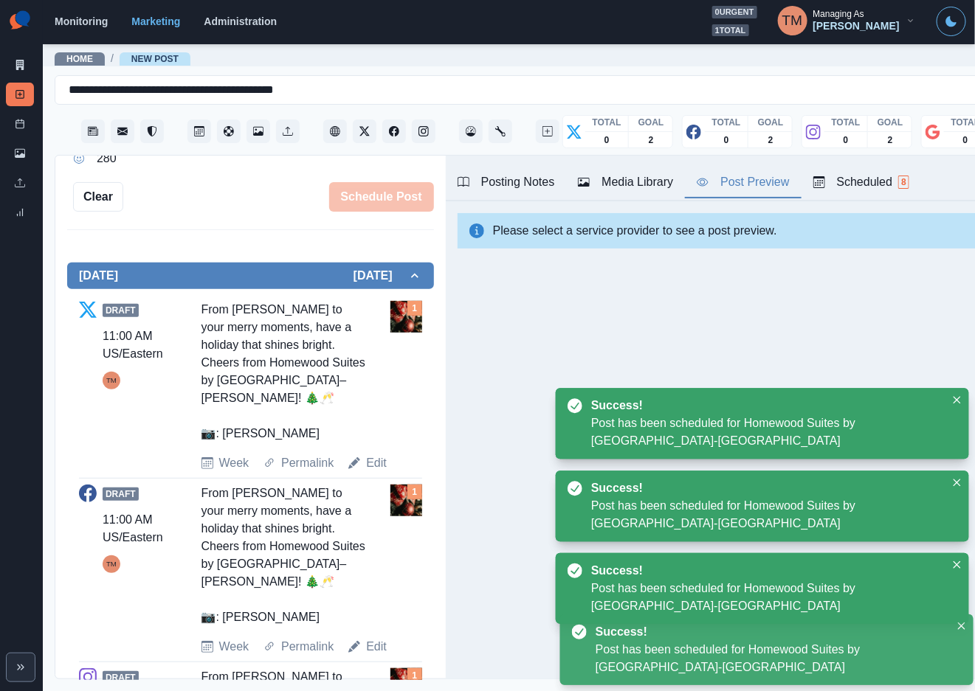
scroll to position [421, 0]
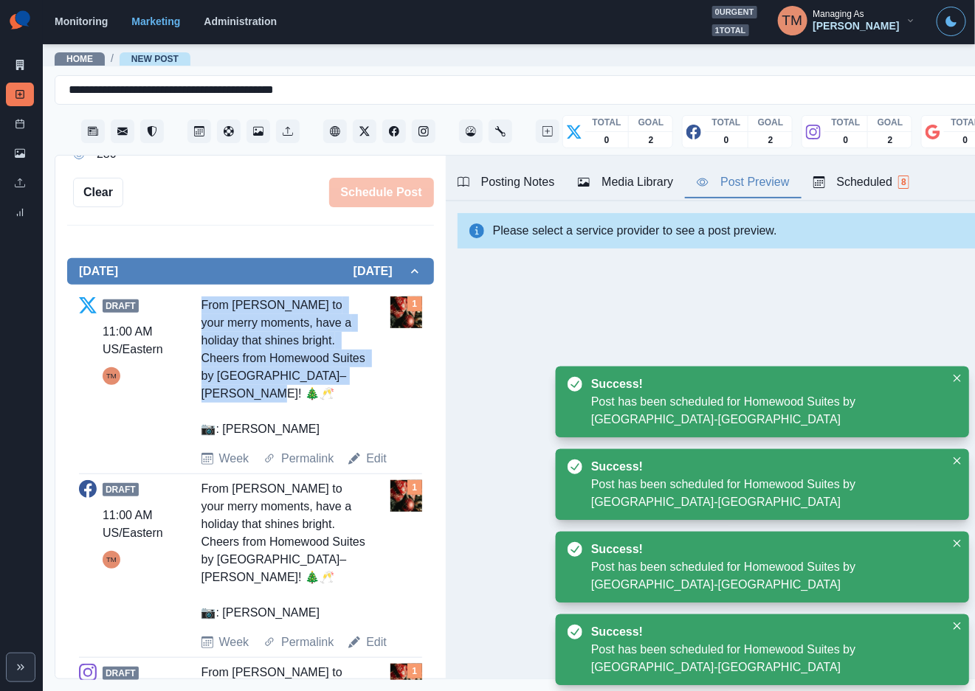
drag, startPoint x: 197, startPoint y: 302, endPoint x: 319, endPoint y: 423, distance: 171.7
click at [319, 423] on div "Draft 11:00 AM US/Eastern TM From Melville to your merry moments, have a holida…" at bounding box center [250, 382] width 343 height 171
copy div "From Melville to your merry moments, have a holiday that shines bright. Cheers …"
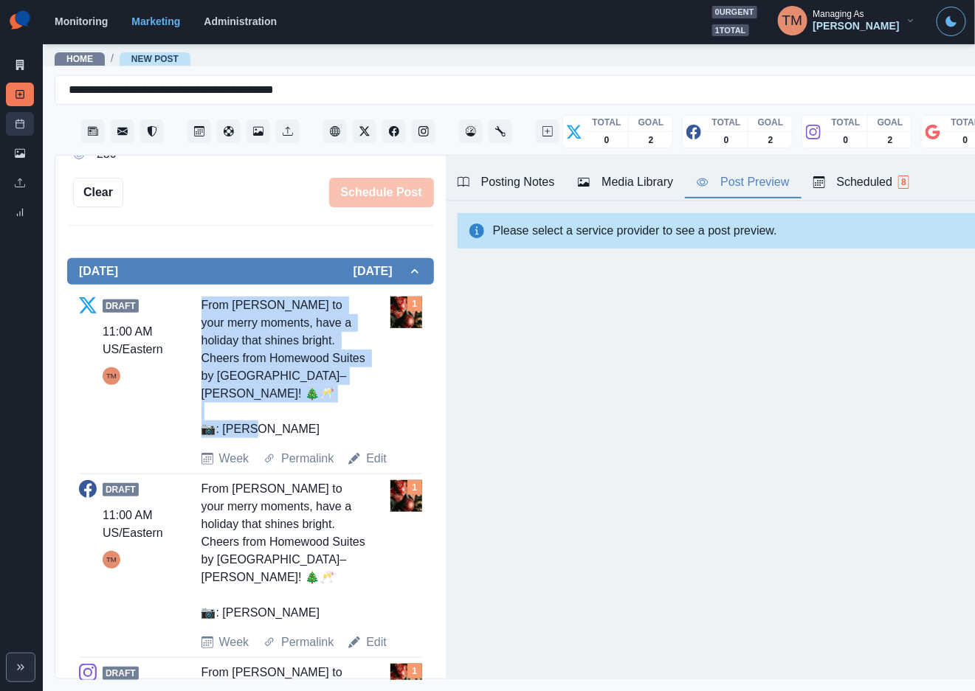
click at [32, 126] on link "Post Schedule" at bounding box center [20, 124] width 28 height 24
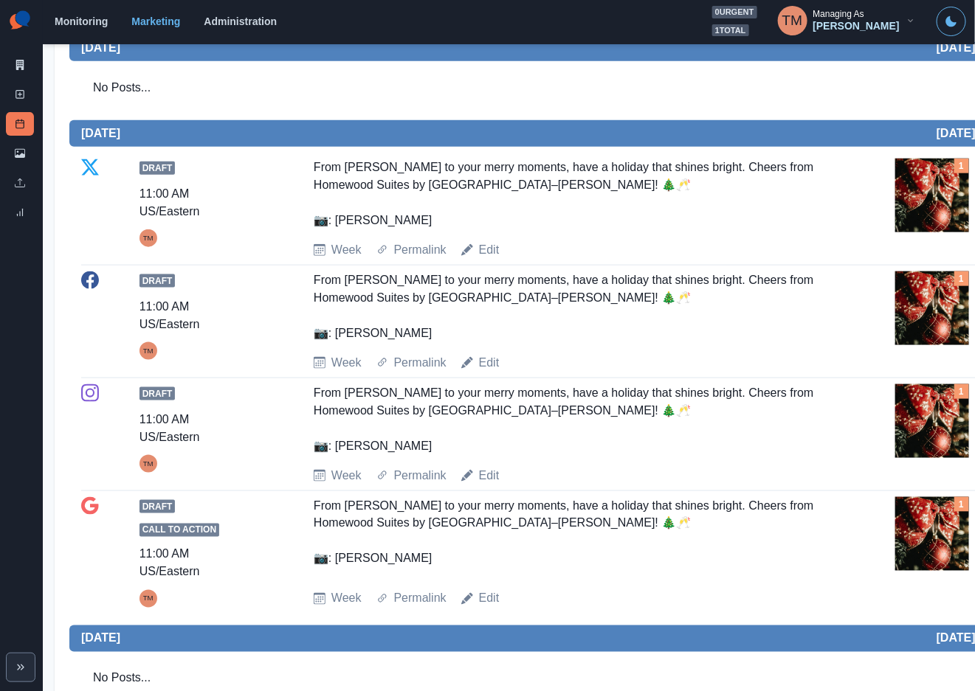
scroll to position [332, 0]
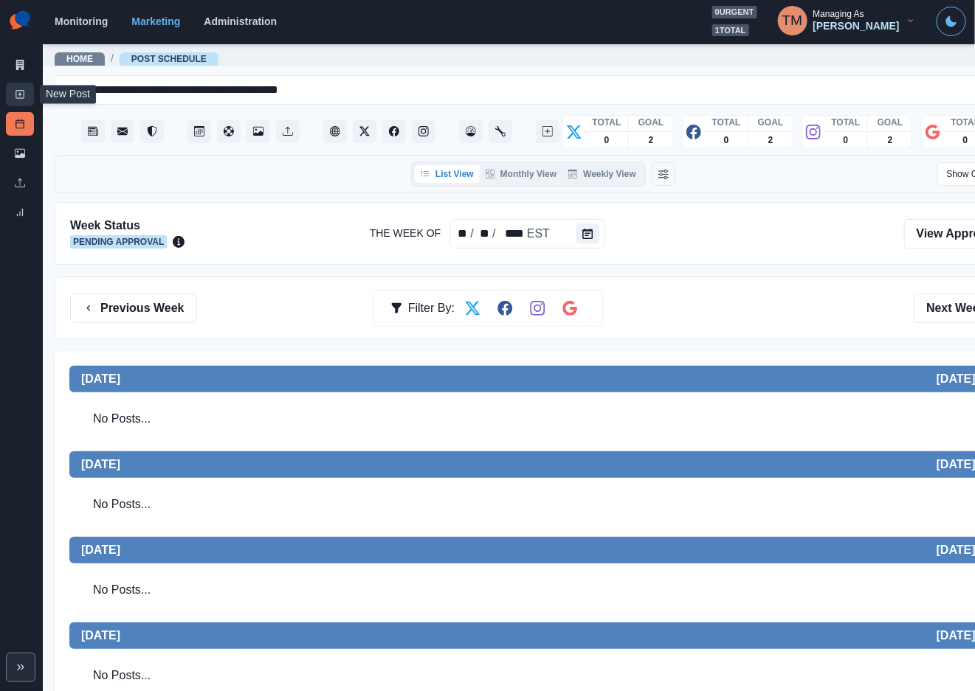
click at [22, 97] on icon at bounding box center [20, 94] width 10 height 10
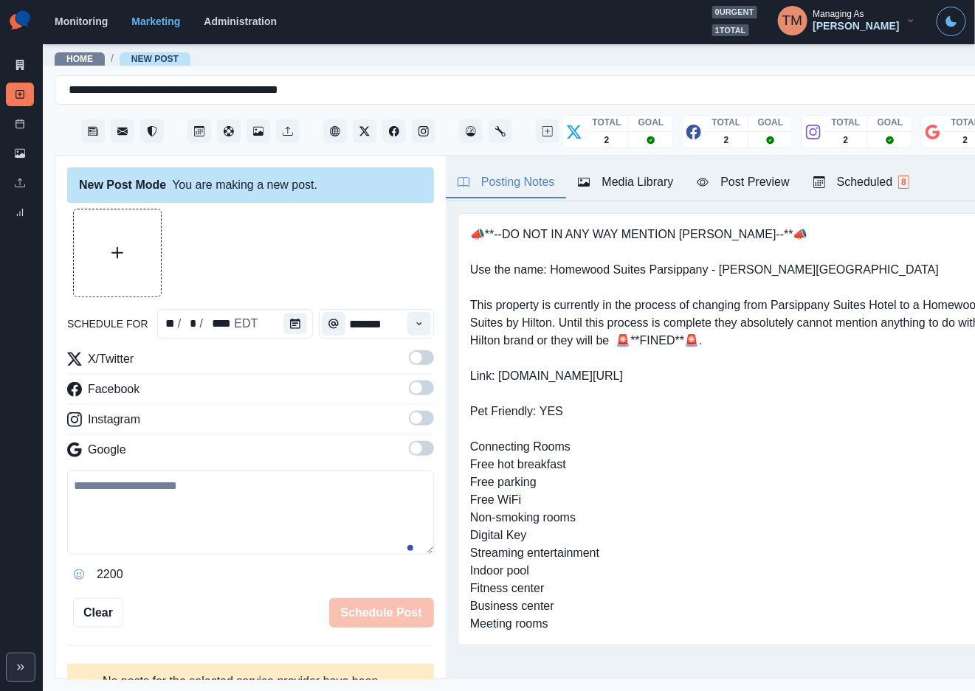
click at [189, 508] on textarea at bounding box center [250, 513] width 367 height 84
paste textarea "**********"
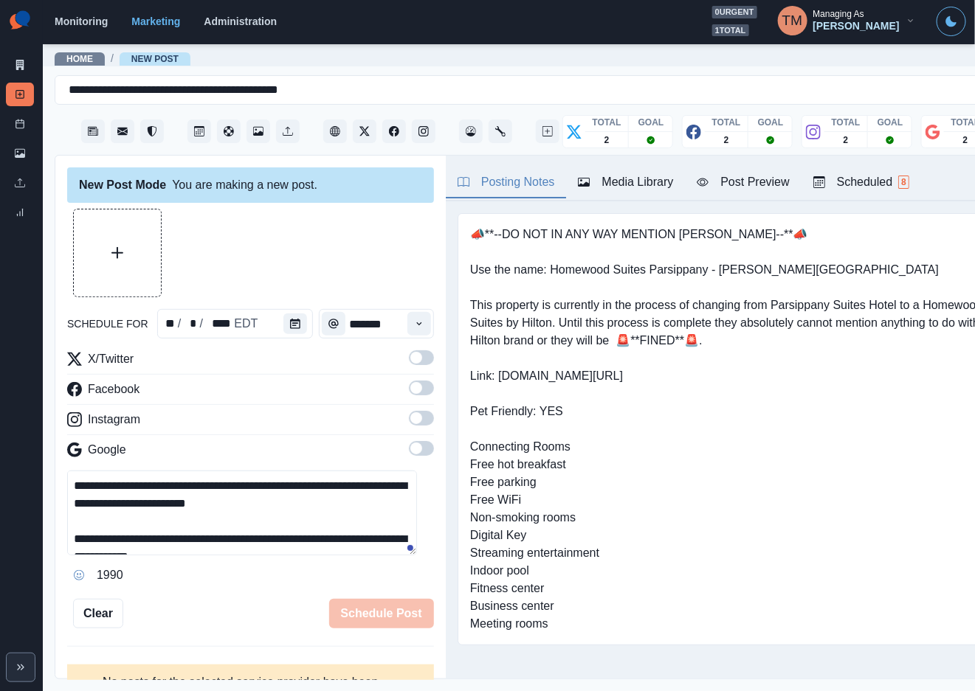
scroll to position [46, 0]
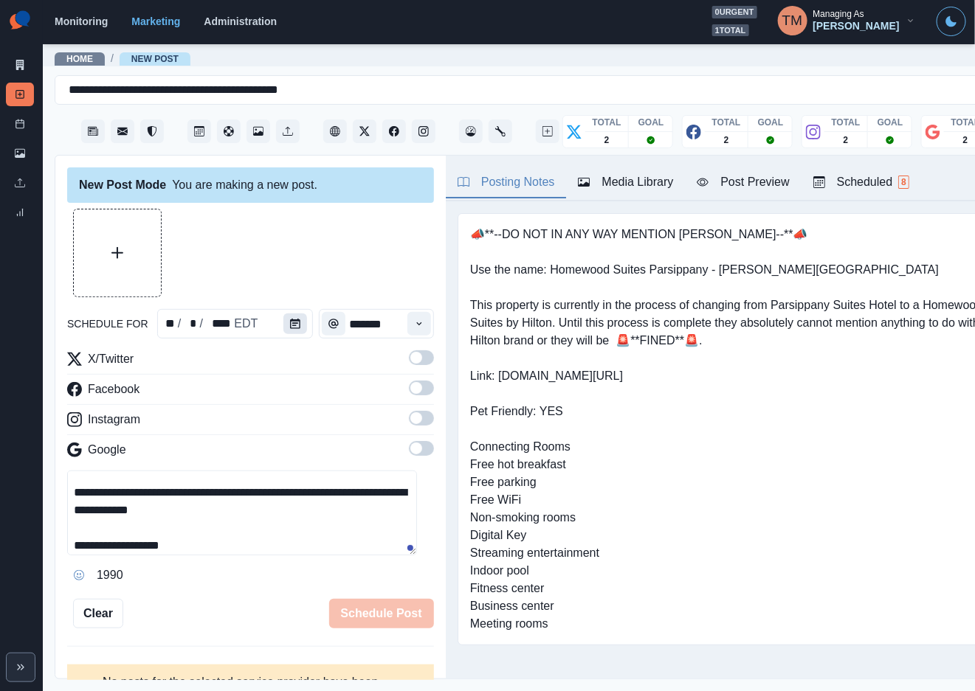
type textarea "**********"
click at [290, 319] on icon "Calendar" at bounding box center [295, 324] width 10 height 10
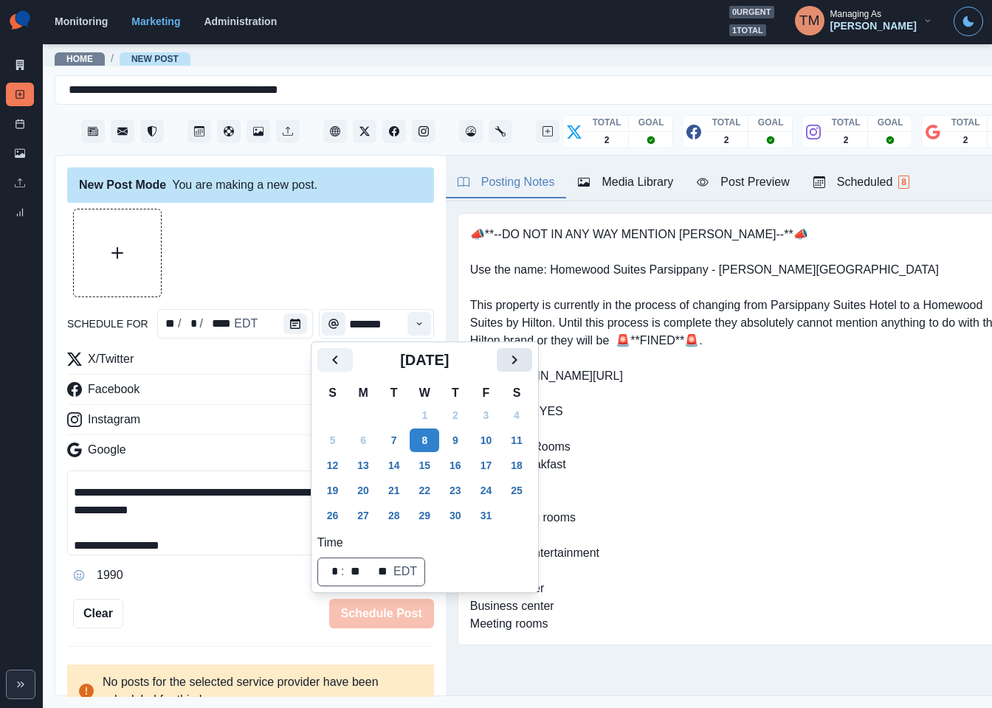
click at [507, 354] on icon "Next" at bounding box center [514, 360] width 18 height 18
click at [455, 490] on button "25" at bounding box center [456, 491] width 30 height 24
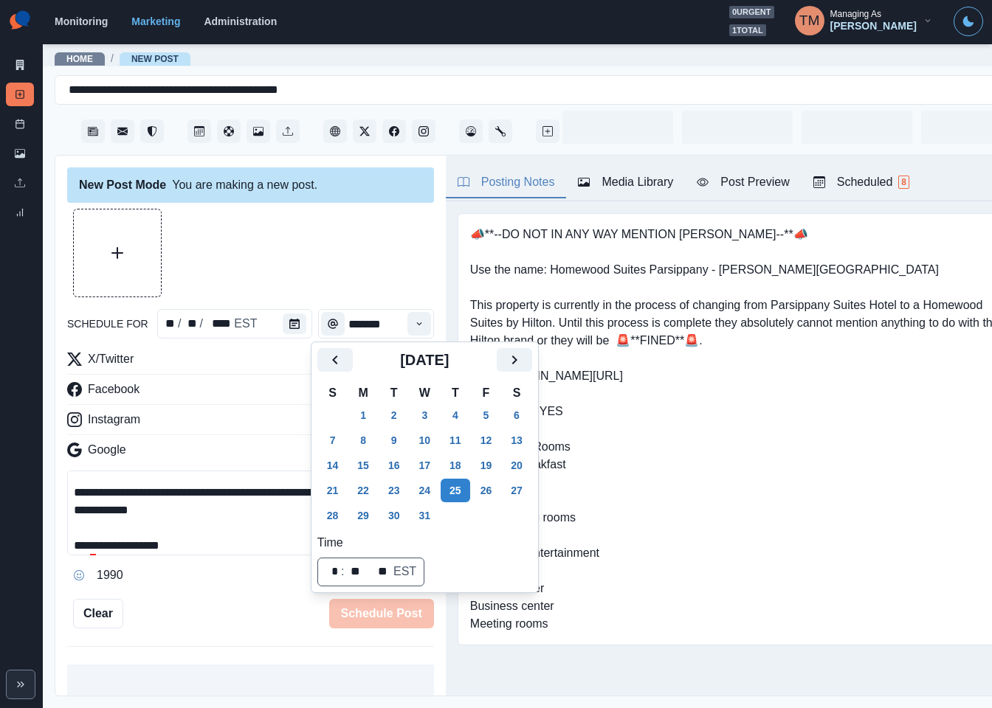
click at [355, 251] on div at bounding box center [250, 253] width 367 height 89
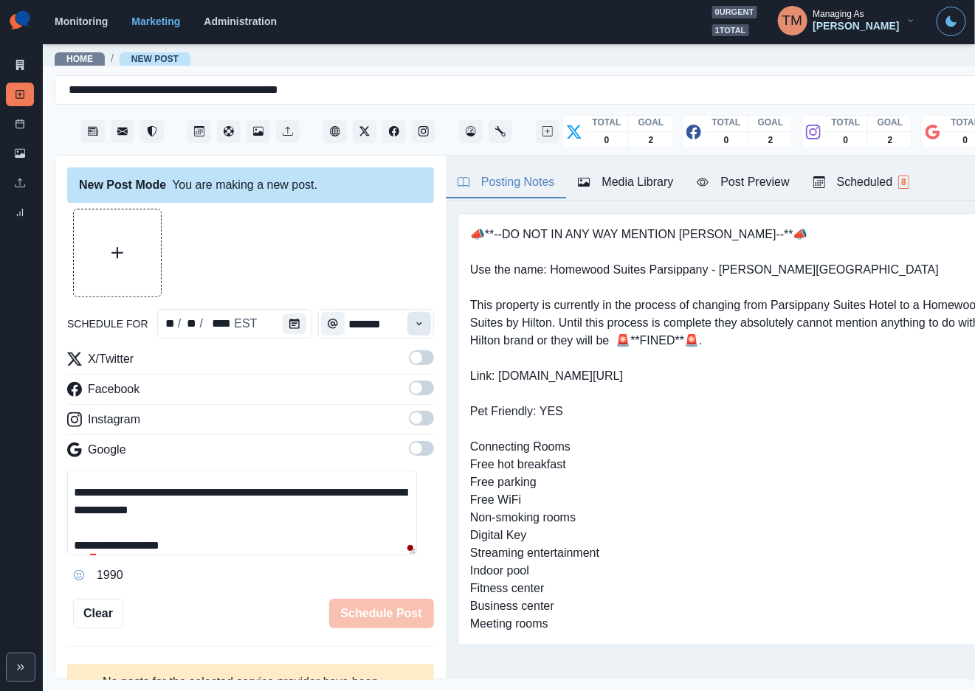
click at [410, 315] on button "Time" at bounding box center [419, 324] width 24 height 24
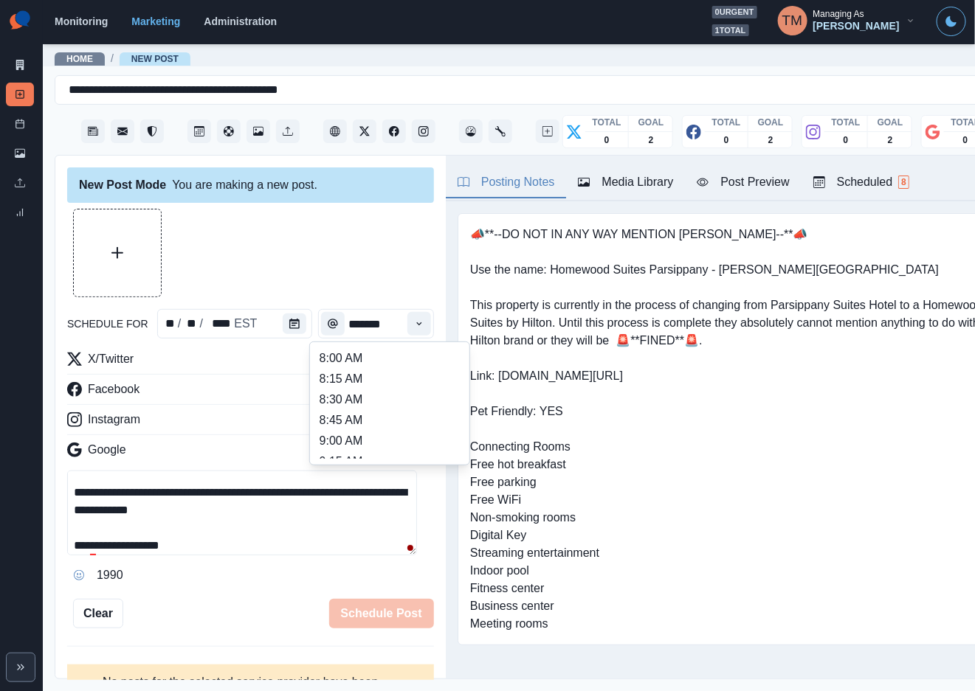
scroll to position [443, 0]
click at [351, 417] on li "2:00 PM" at bounding box center [390, 411] width 148 height 21
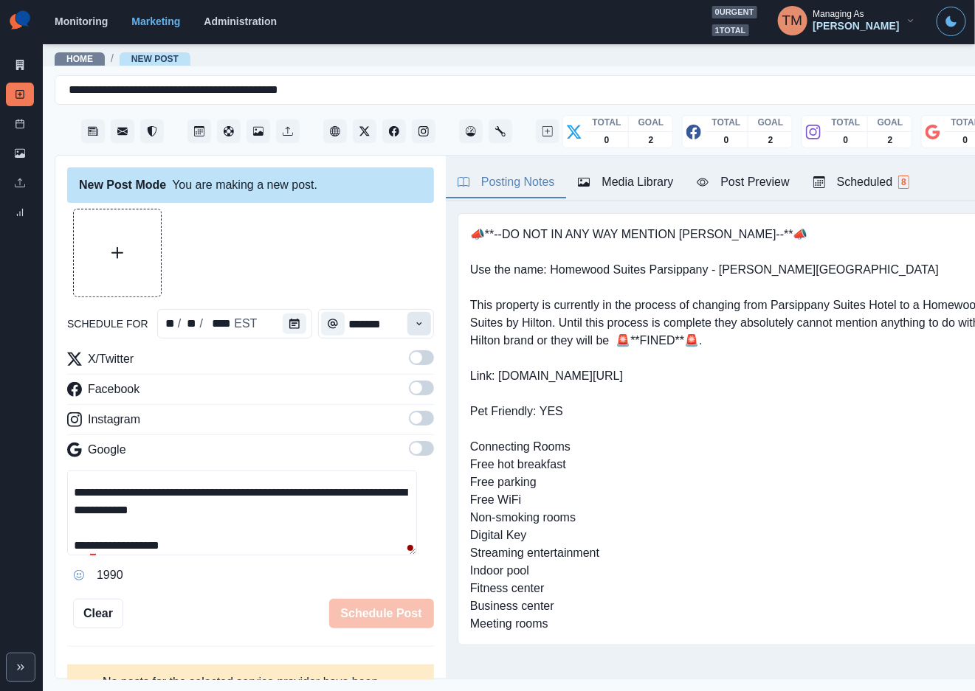
click at [407, 312] on button "Time" at bounding box center [419, 324] width 24 height 24
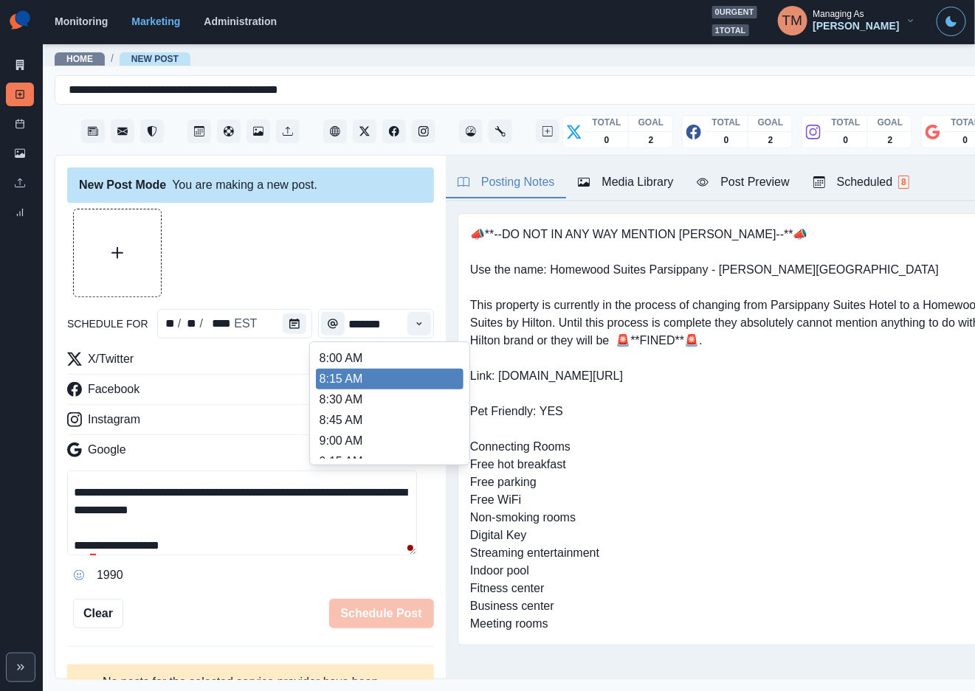
scroll to position [426, 0]
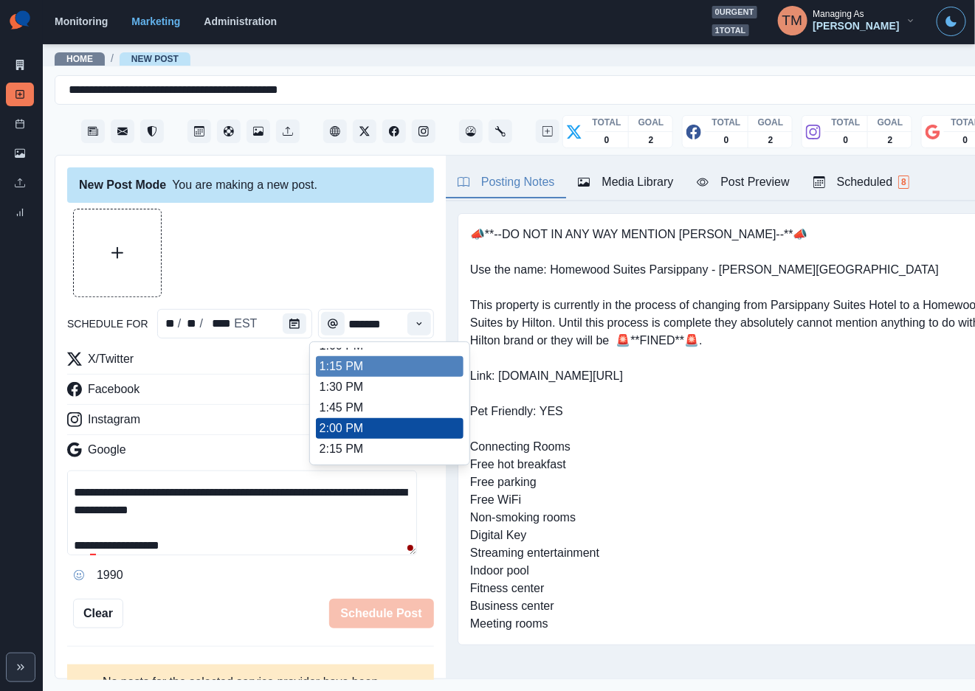
click at [394, 357] on ul "8:00 AM 8:15 AM 8:30 AM 8:45 AM 9:00 AM 9:15 AM 9:30 AM 9:45 AM 10:00 AM 10:15 …" at bounding box center [390, 403] width 148 height 111
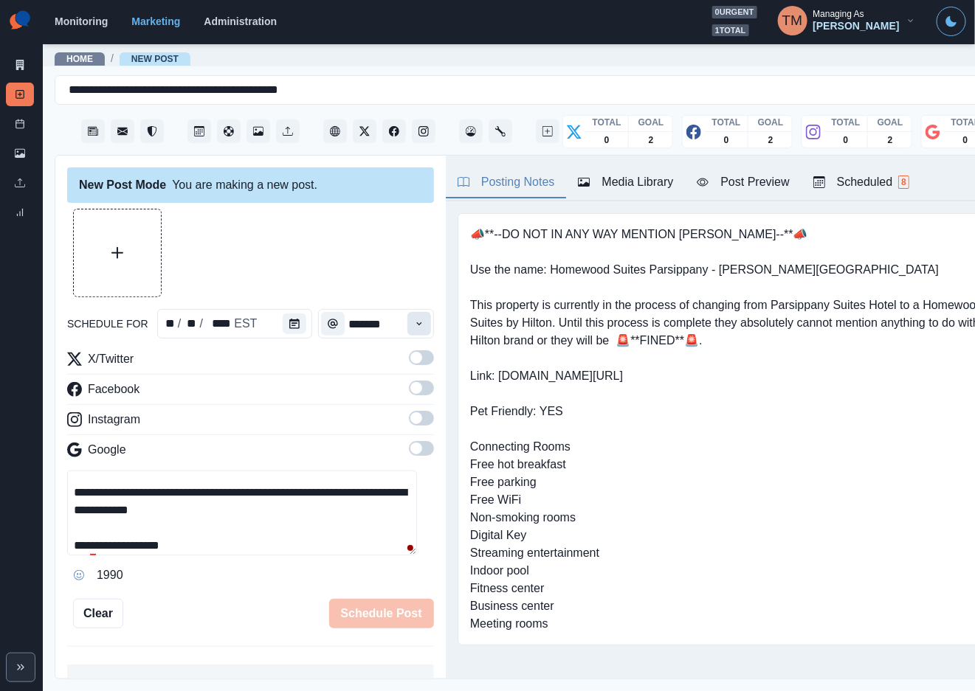
click at [414, 322] on icon "Time" at bounding box center [419, 324] width 10 height 10
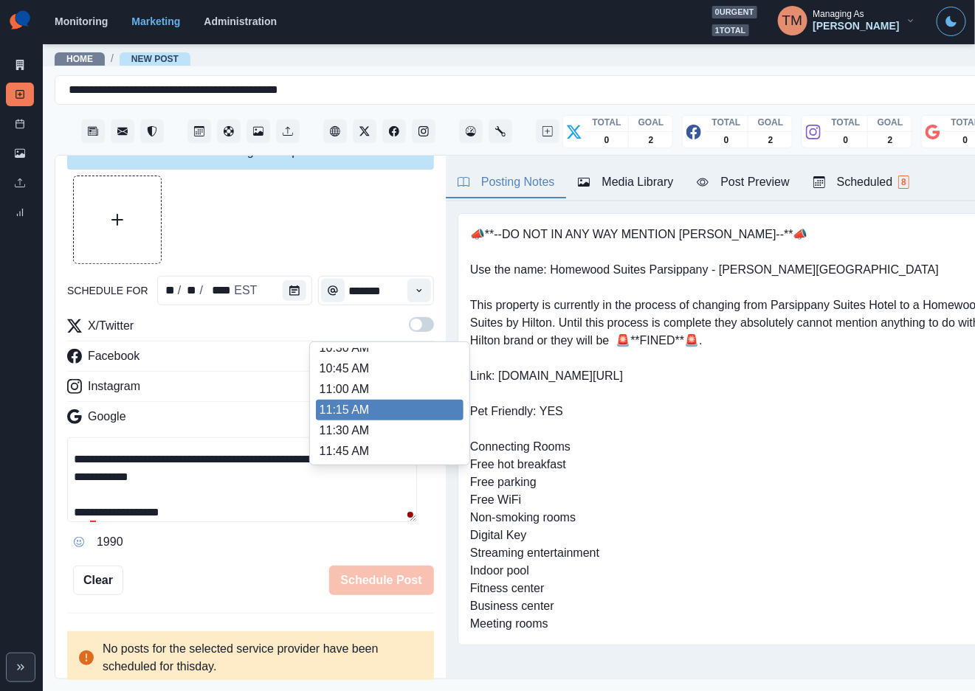
scroll to position [221, 0]
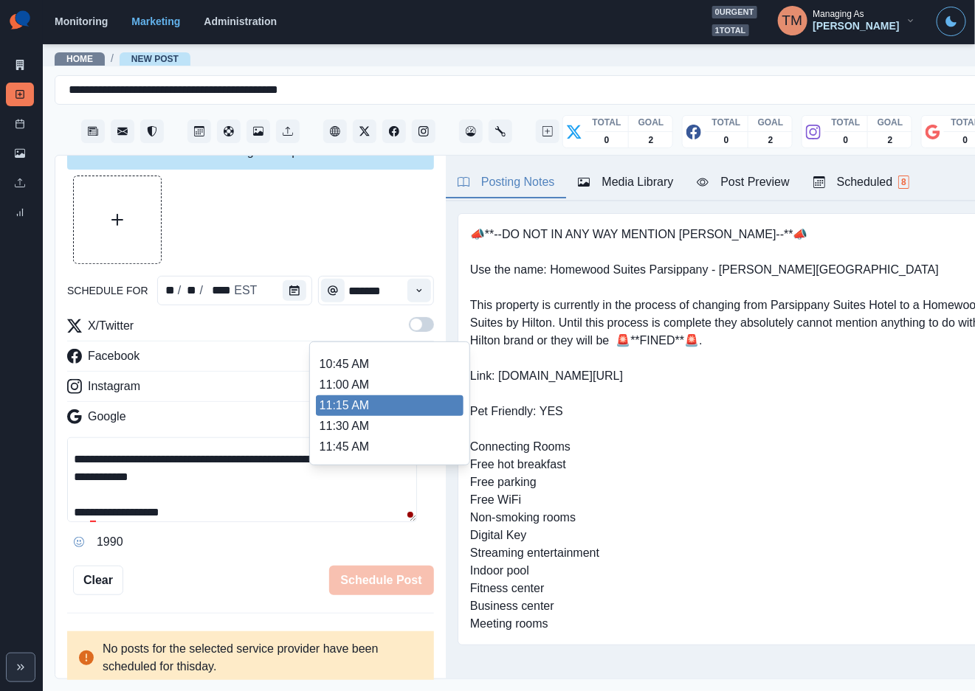
click at [375, 405] on li "11:15 AM" at bounding box center [390, 406] width 148 height 21
type input "********"
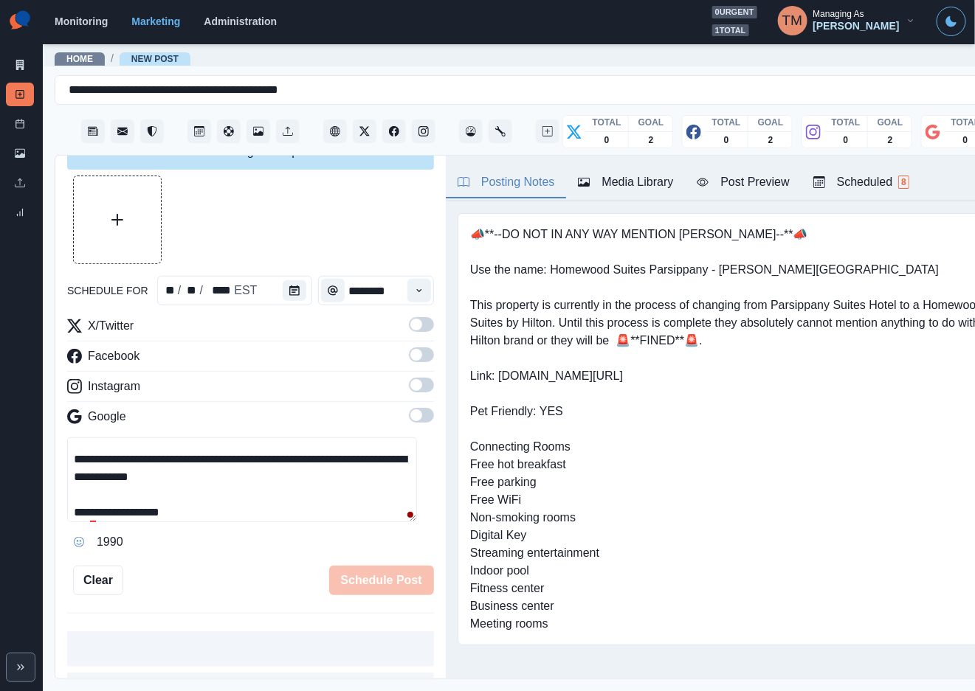
click at [410, 326] on span at bounding box center [421, 324] width 25 height 15
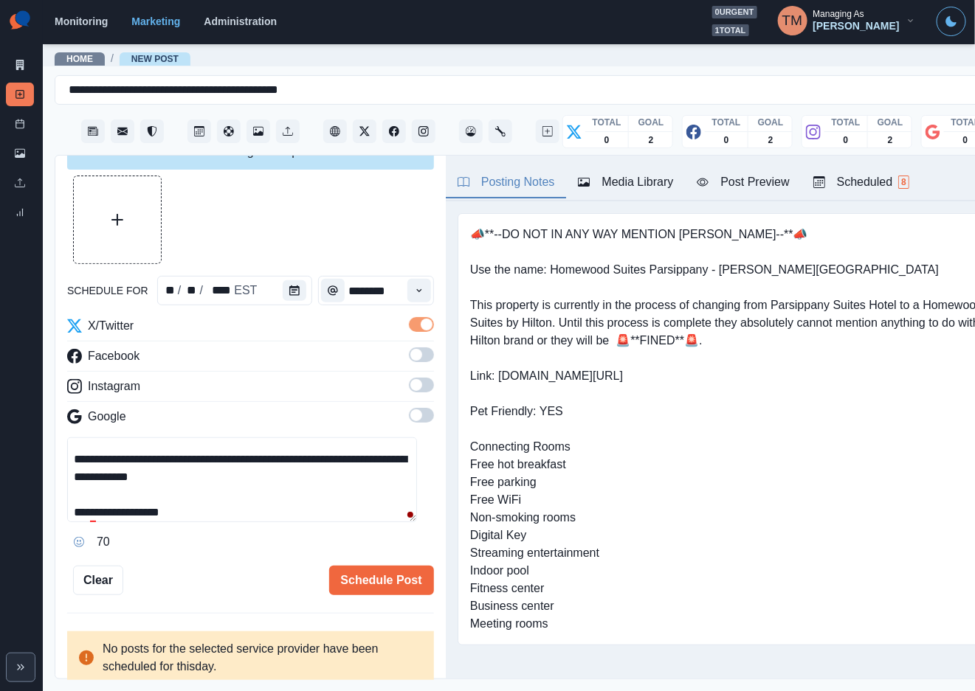
click at [410, 359] on span at bounding box center [421, 355] width 25 height 15
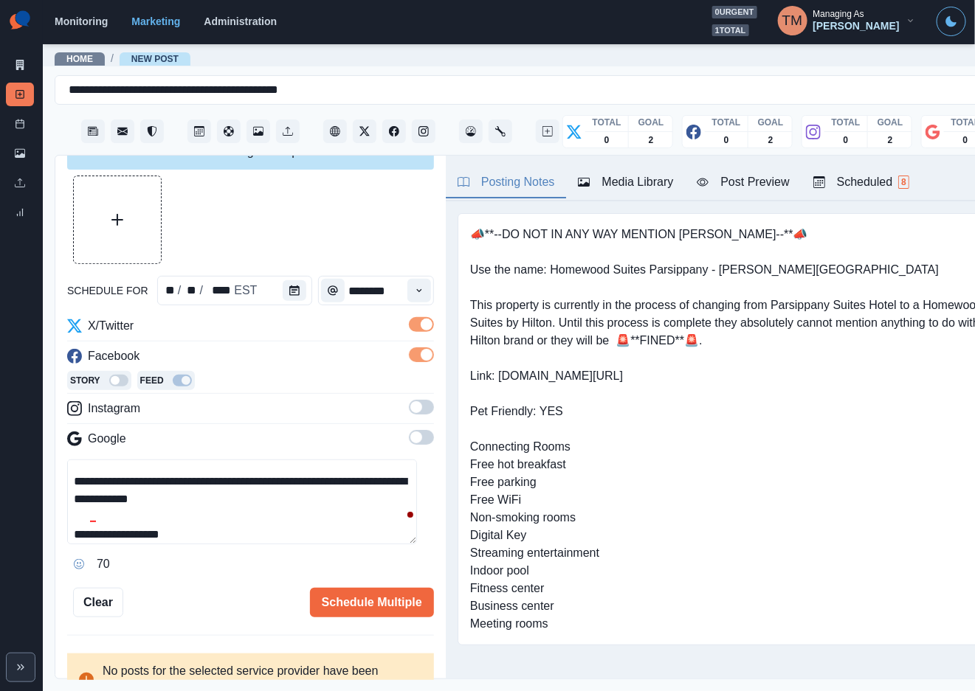
click at [409, 412] on span at bounding box center [421, 407] width 25 height 15
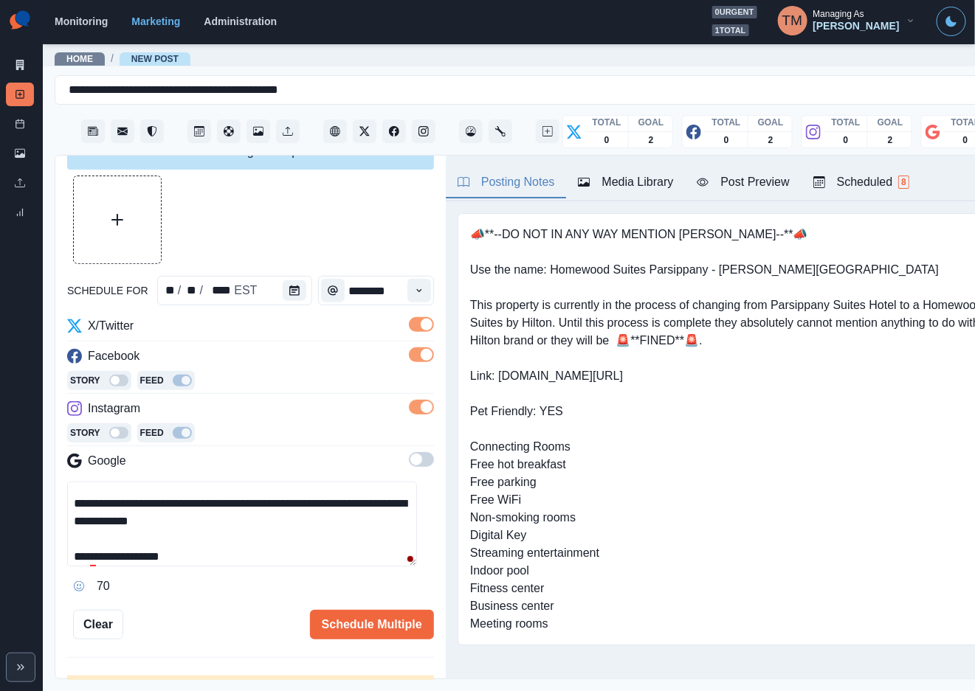
click at [409, 467] on span at bounding box center [421, 459] width 25 height 15
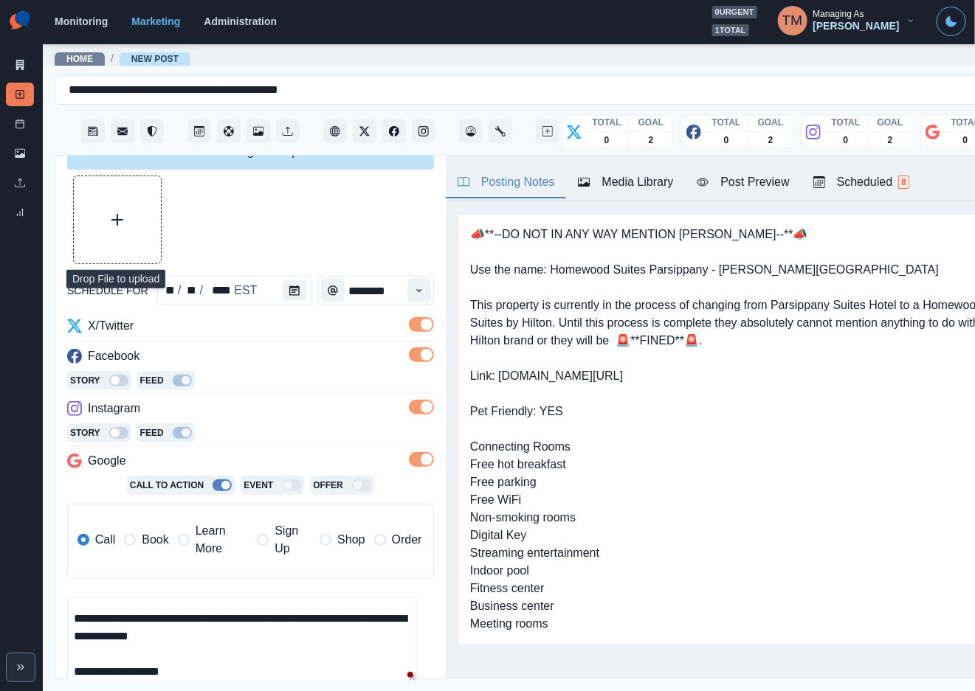
click at [133, 233] on button "Upload Media" at bounding box center [117, 219] width 87 height 87
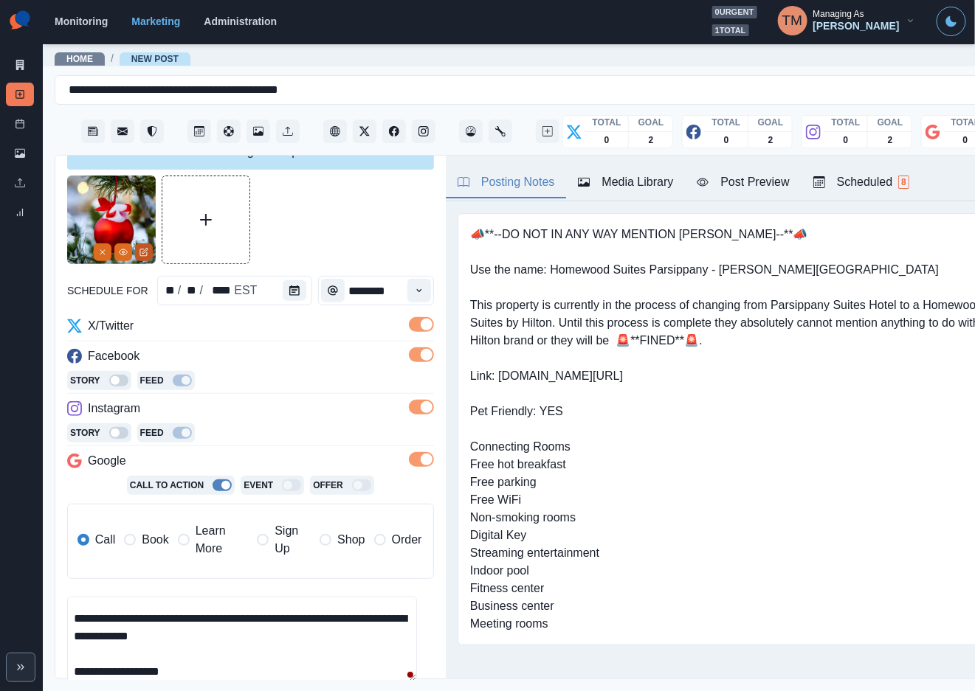
click at [146, 253] on icon "Edit Media" at bounding box center [143, 252] width 9 height 9
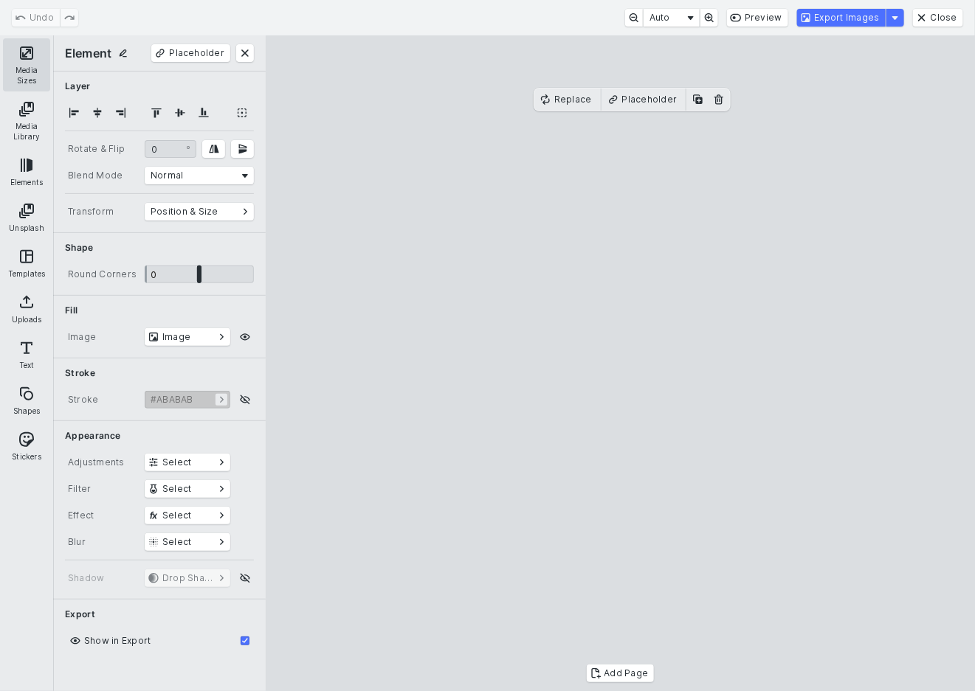
click at [16, 53] on button "Media Sizes" at bounding box center [26, 64] width 47 height 53
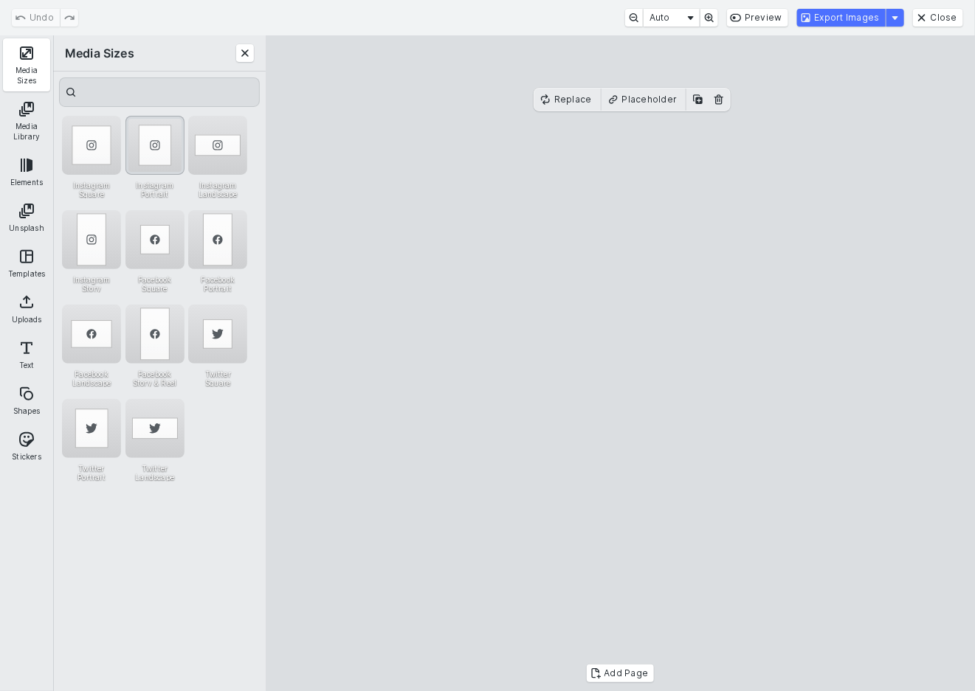
click at [162, 133] on div "Instagram Portrait" at bounding box center [154, 145] width 59 height 59
click at [74, 242] on div "Instagram Story" at bounding box center [91, 239] width 59 height 59
click at [875, 16] on button "Export Images" at bounding box center [841, 18] width 89 height 18
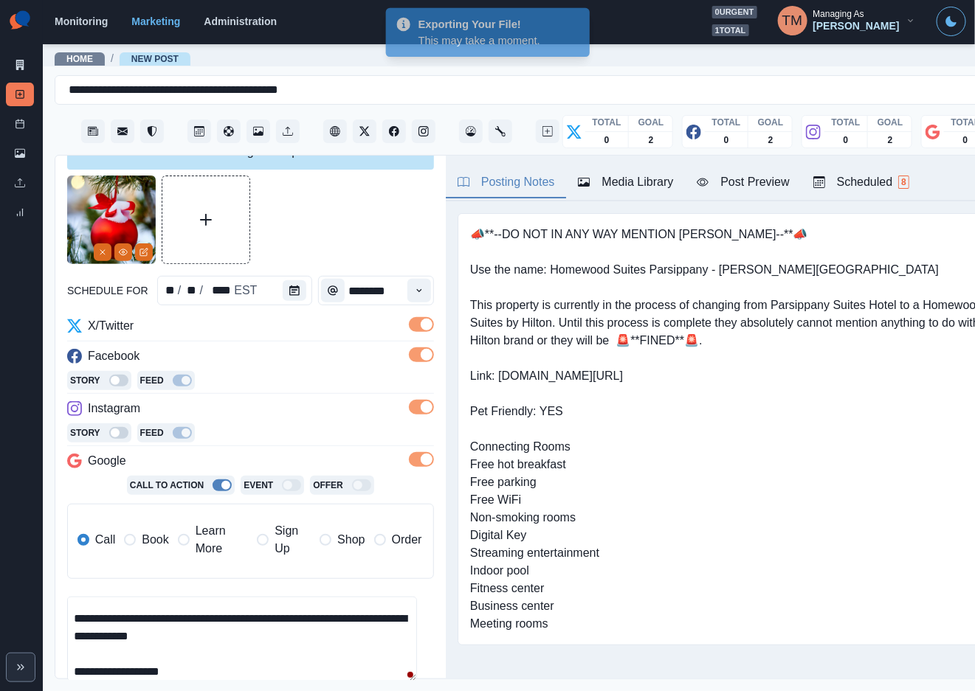
click at [631, 190] on div "Media Library" at bounding box center [625, 182] width 95 height 18
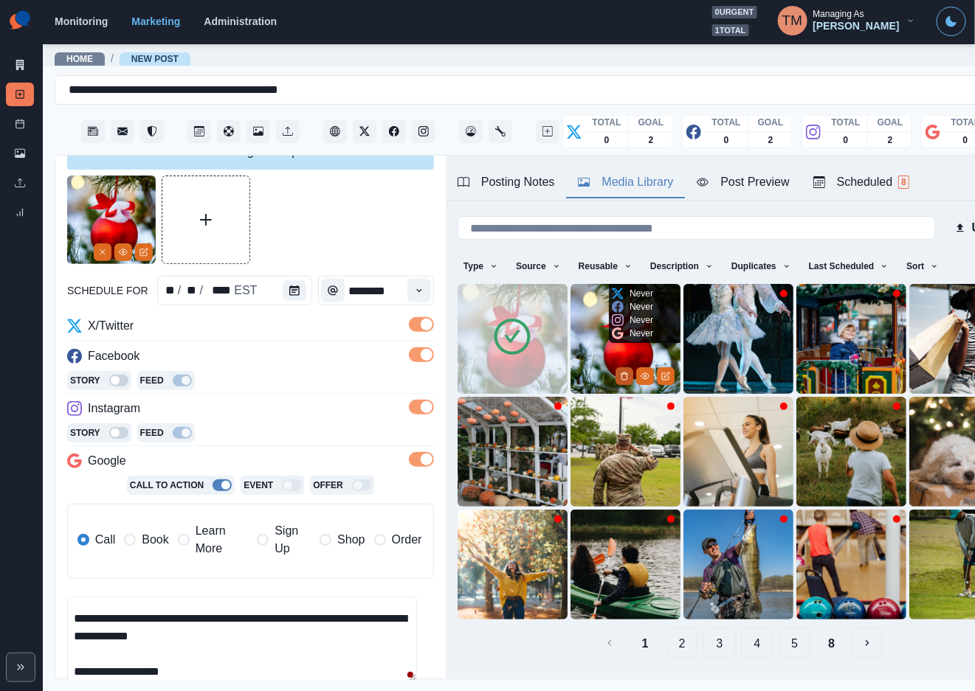
click at [615, 367] on button "Delete Media" at bounding box center [624, 376] width 18 height 18
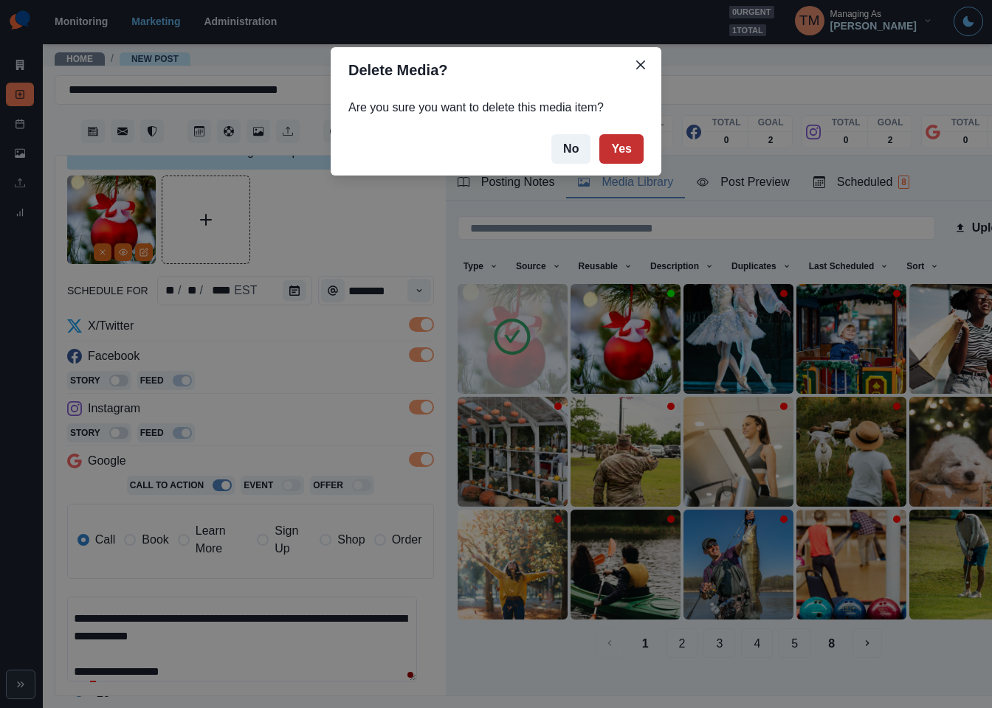
click at [629, 142] on button "Yes" at bounding box center [621, 149] width 44 height 30
click at [339, 224] on div "Delete Media? Are you sure you want to delete this media item? No Yes" at bounding box center [496, 354] width 992 height 708
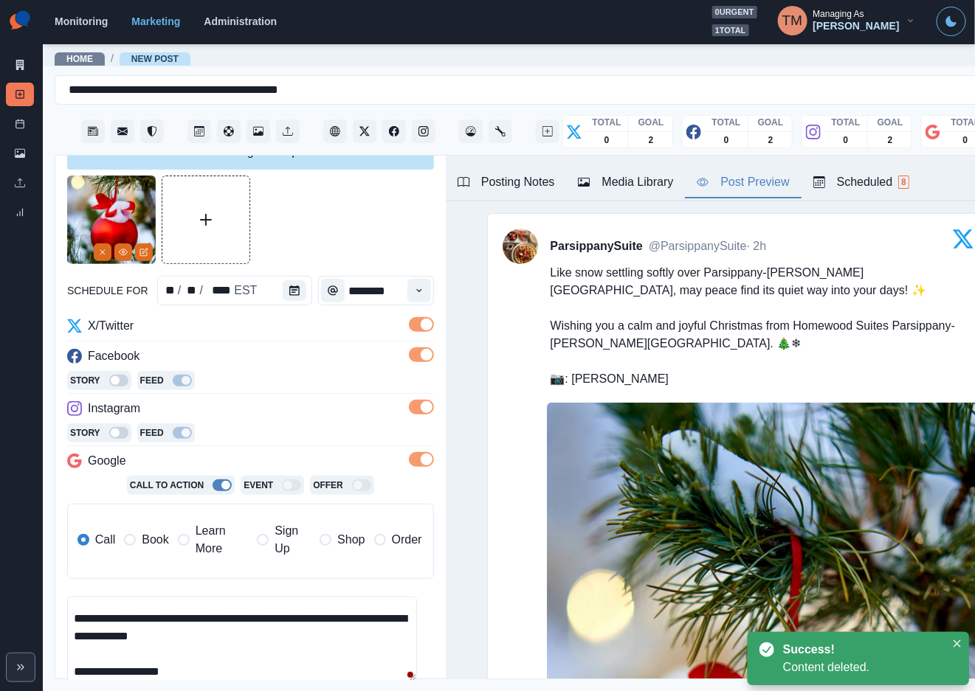
click at [760, 184] on div "Post Preview" at bounding box center [743, 182] width 92 height 18
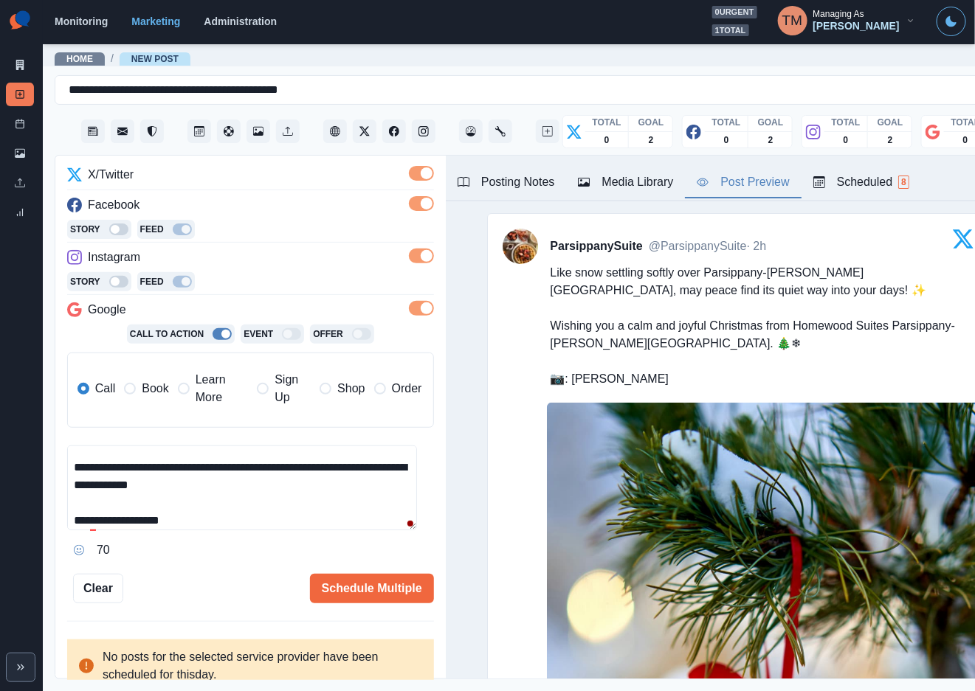
scroll to position [193, 0]
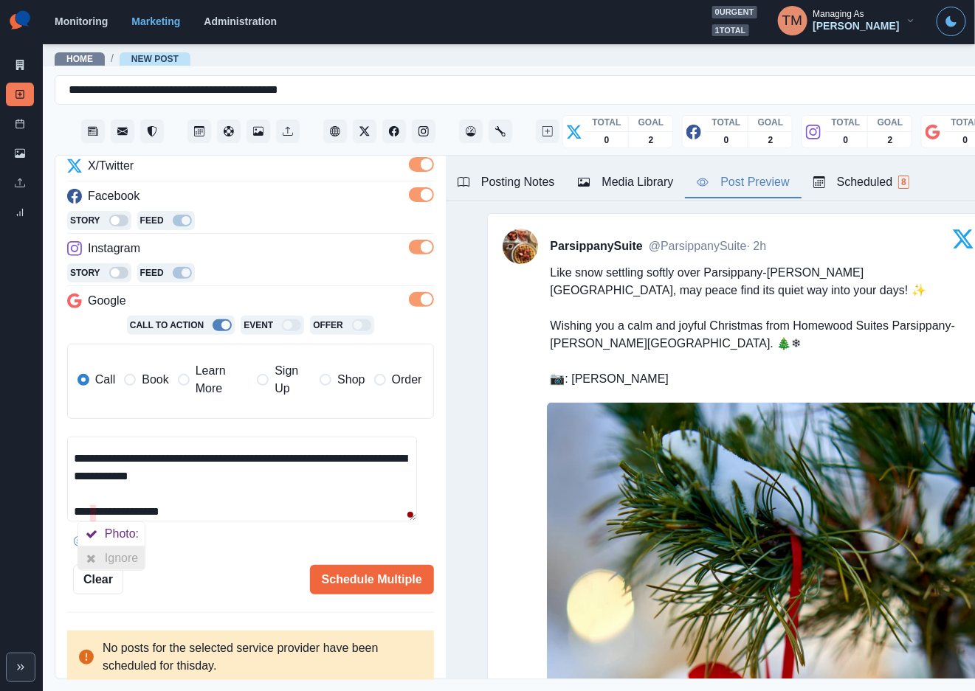
click at [107, 562] on div "Ignore" at bounding box center [124, 559] width 39 height 24
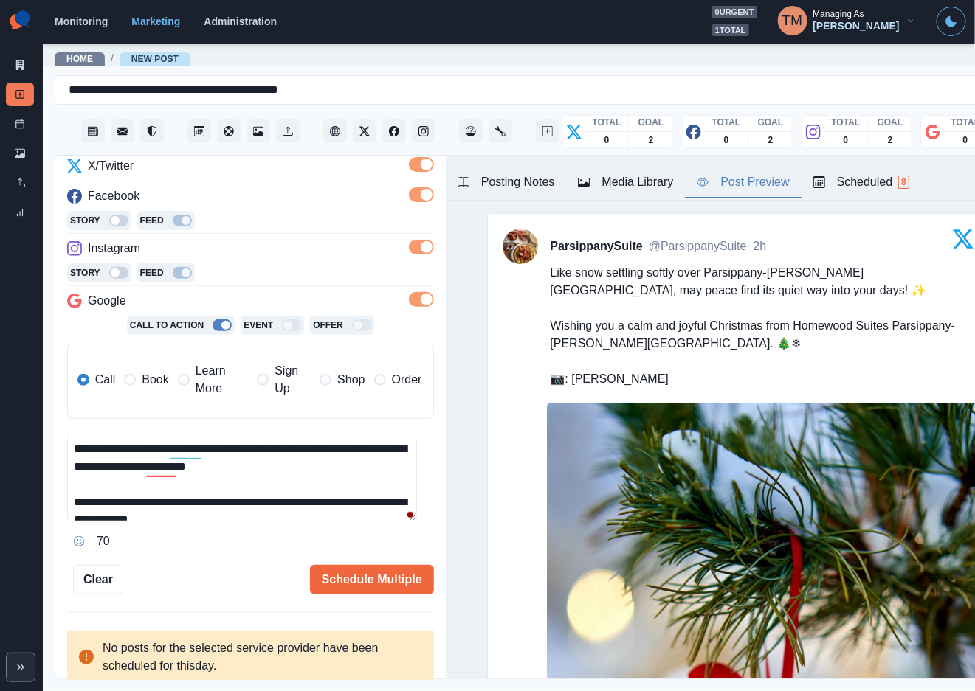
scroll to position [0, 0]
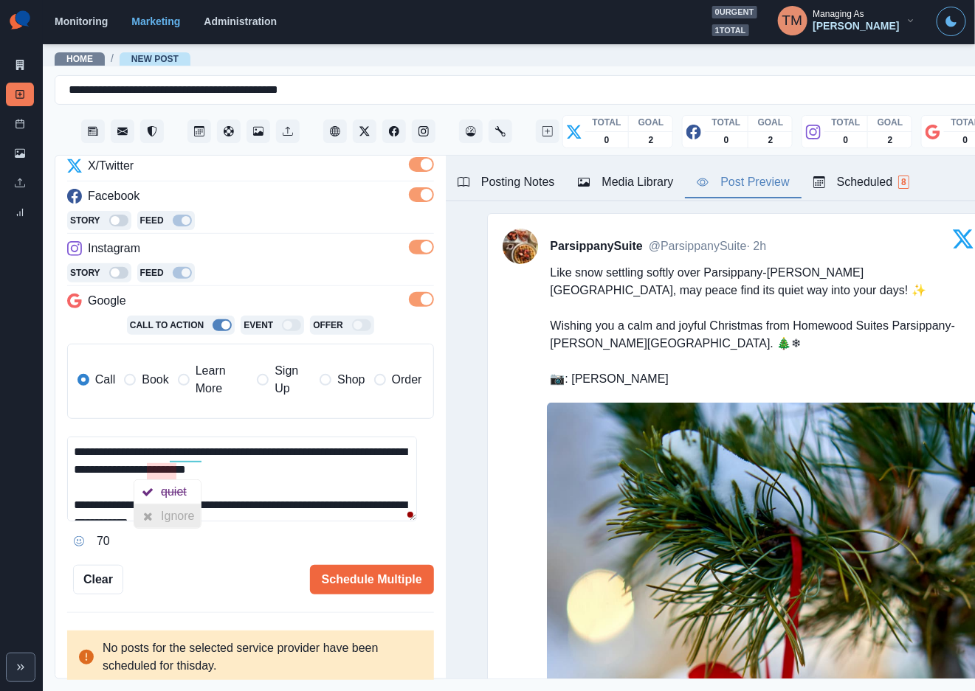
drag, startPoint x: 167, startPoint y: 516, endPoint x: 176, endPoint y: 503, distance: 15.4
click at [167, 514] on div "Ignore" at bounding box center [180, 517] width 39 height 24
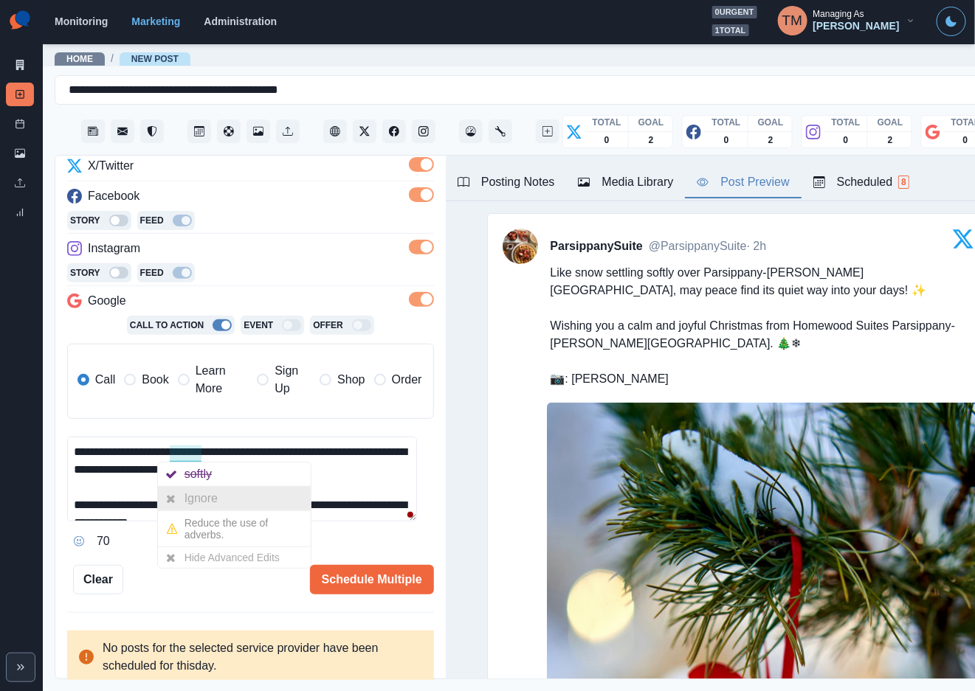
click at [196, 498] on div "Ignore" at bounding box center [203, 499] width 39 height 24
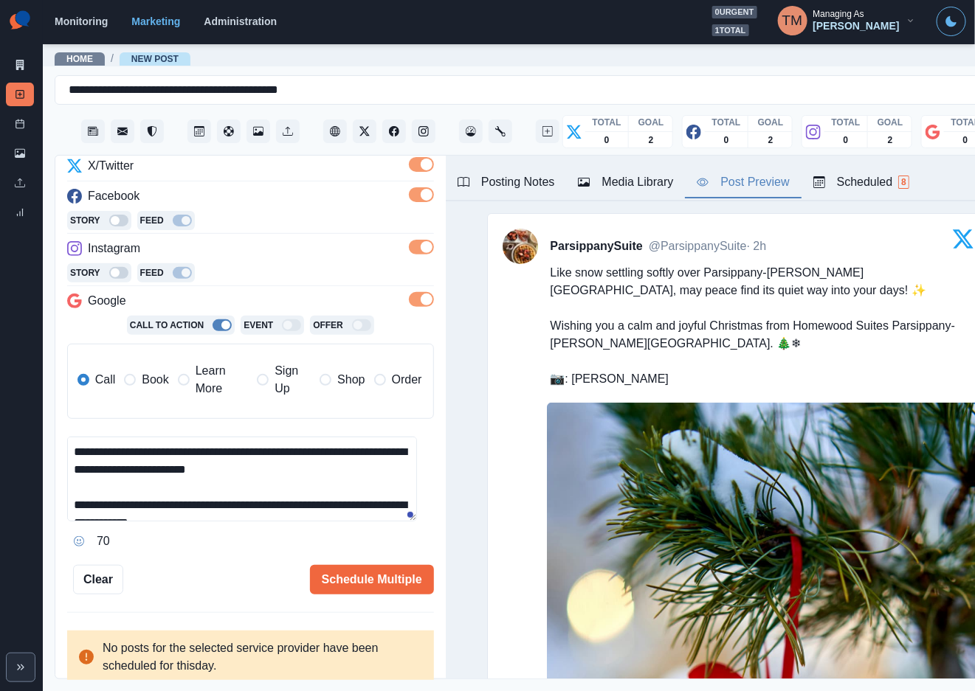
drag, startPoint x: 370, startPoint y: 585, endPoint x: 246, endPoint y: 564, distance: 125.7
click at [240, 570] on div "Schedule Multiple" at bounding box center [278, 580] width 311 height 30
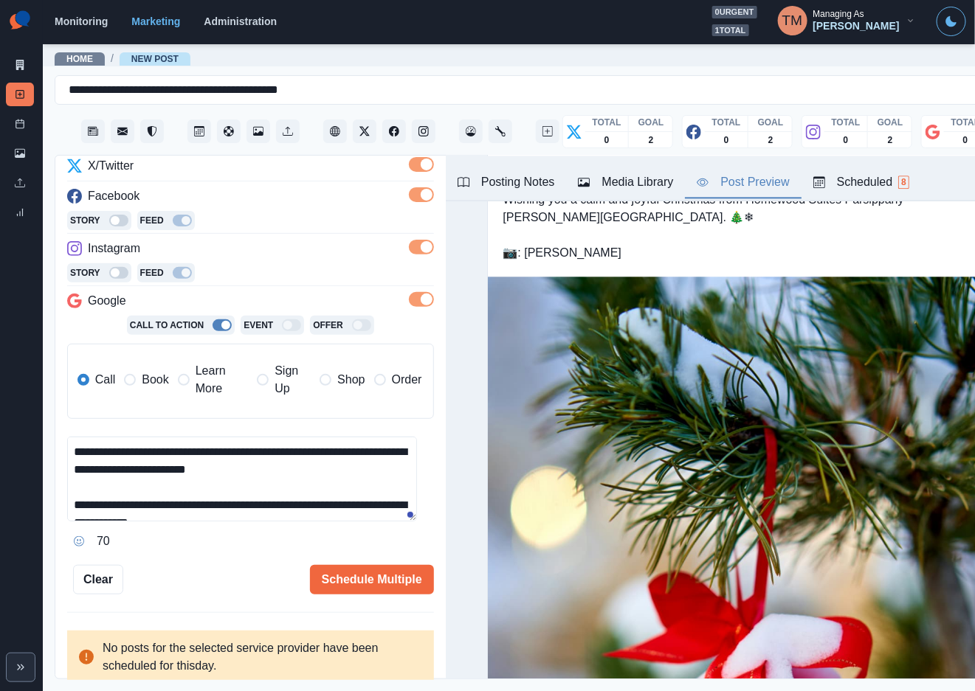
scroll to position [1218, 0]
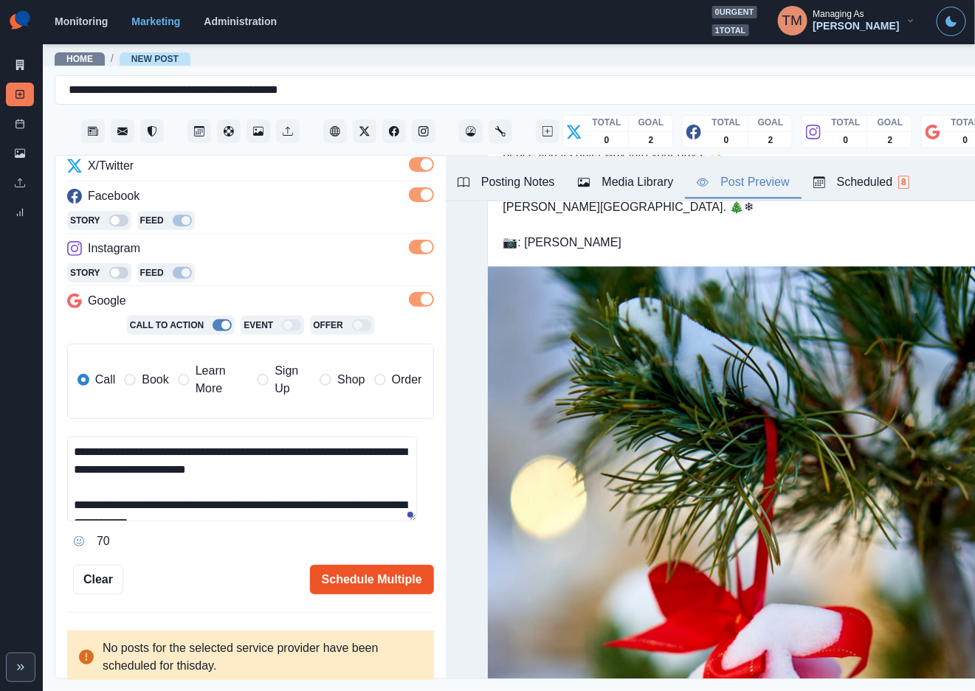
click at [372, 582] on button "Schedule Multiple" at bounding box center [372, 580] width 124 height 30
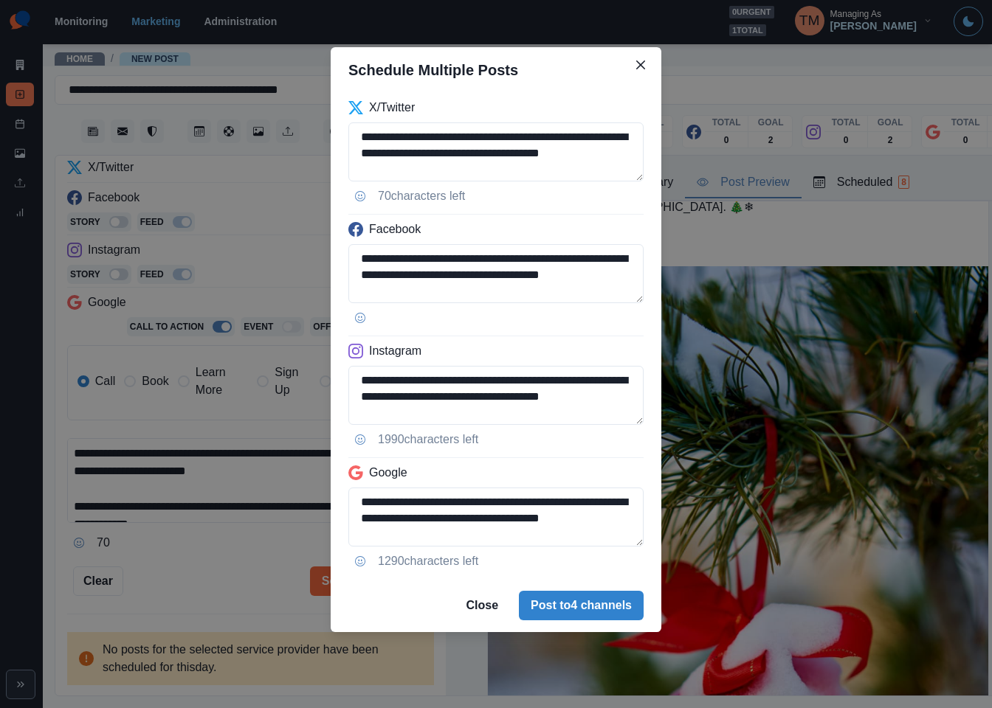
drag, startPoint x: 229, startPoint y: 573, endPoint x: 795, endPoint y: 499, distance: 570.9
click at [230, 573] on div "**********" at bounding box center [496, 354] width 992 height 708
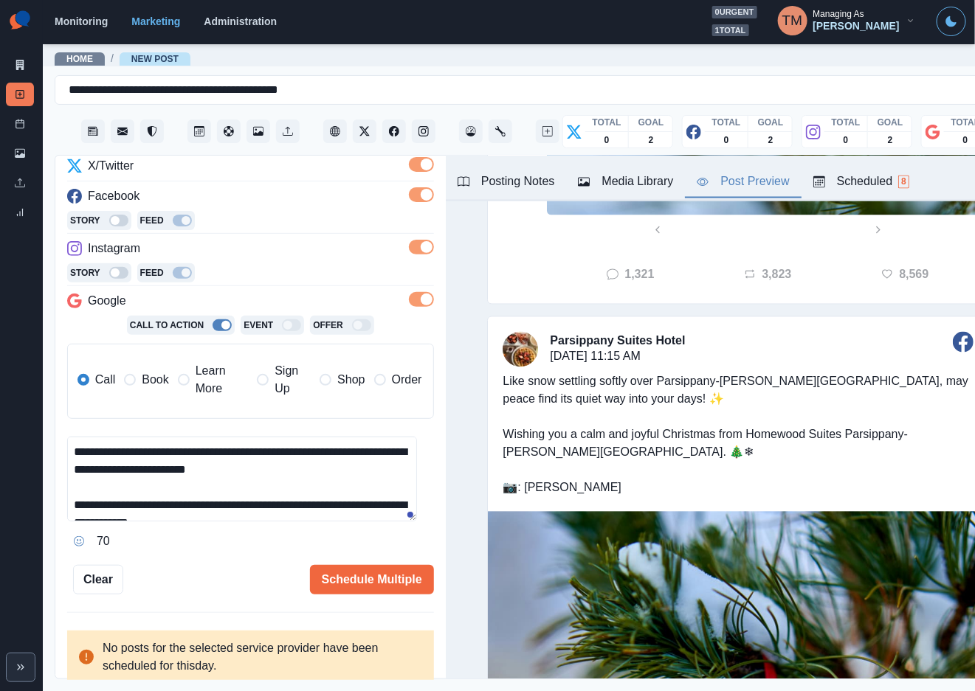
scroll to position [996, 0]
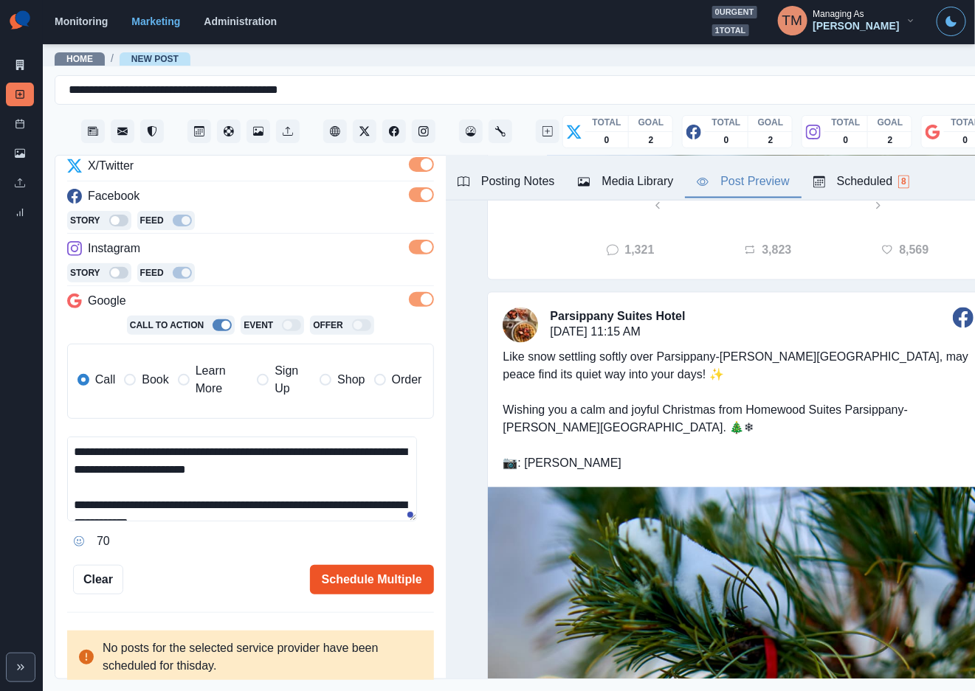
click at [363, 579] on button "Schedule Multiple" at bounding box center [372, 580] width 124 height 30
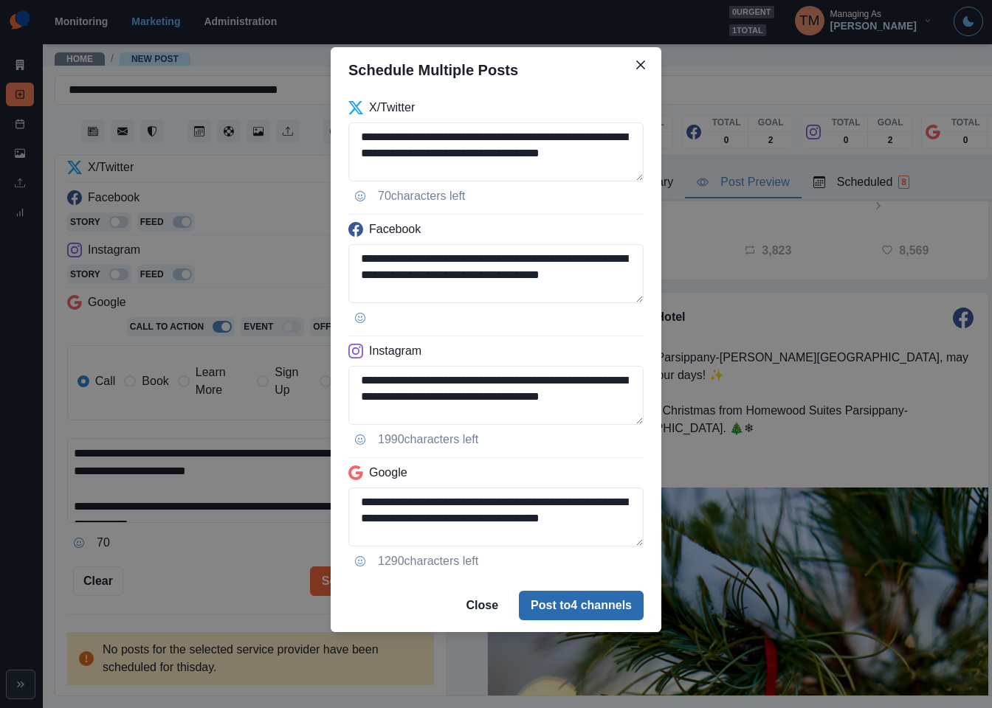
click at [582, 594] on button "Post to 4 channels" at bounding box center [581, 606] width 125 height 30
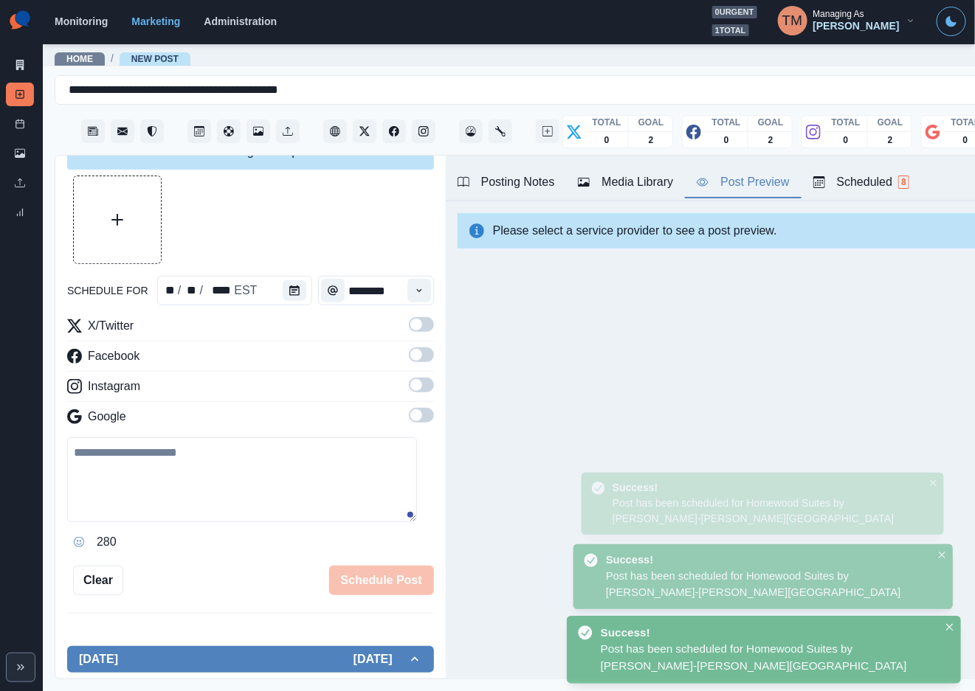
scroll to position [193, 0]
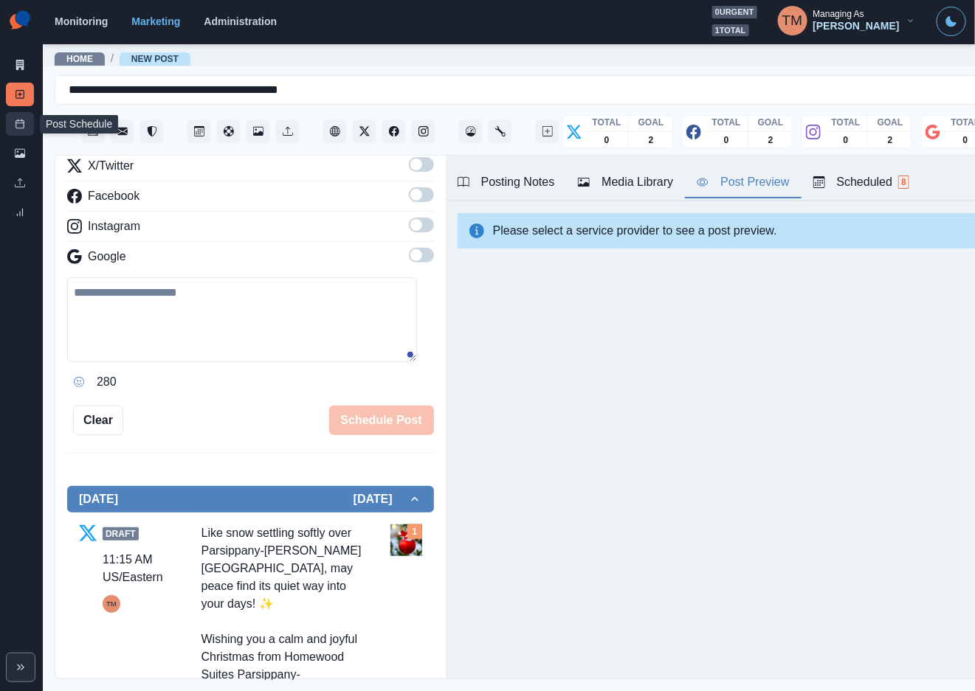
click at [29, 126] on link "Post Schedule" at bounding box center [20, 124] width 28 height 24
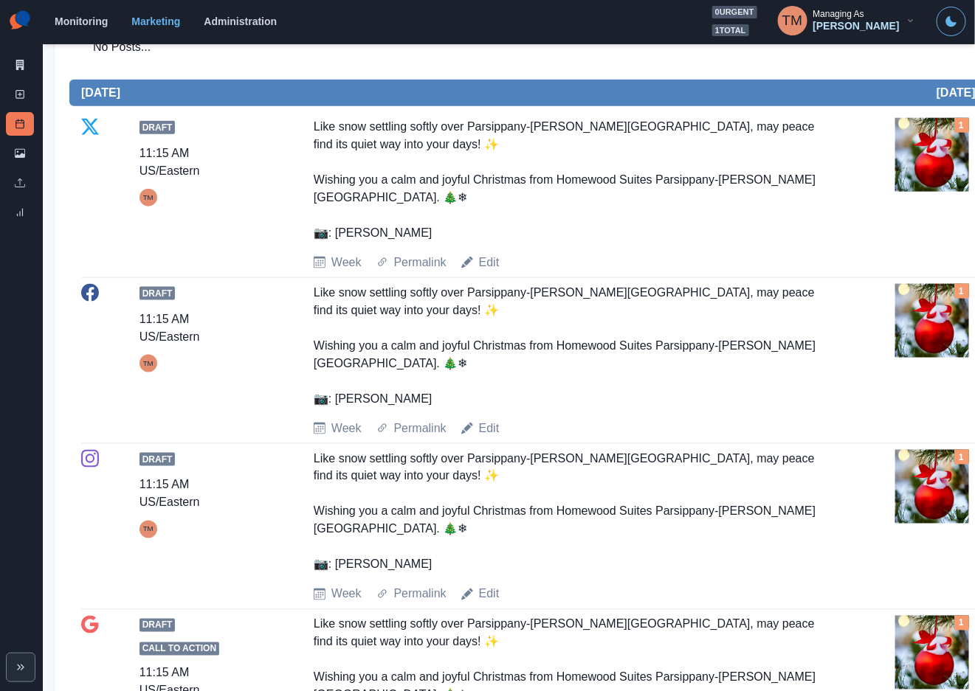
scroll to position [111, 0]
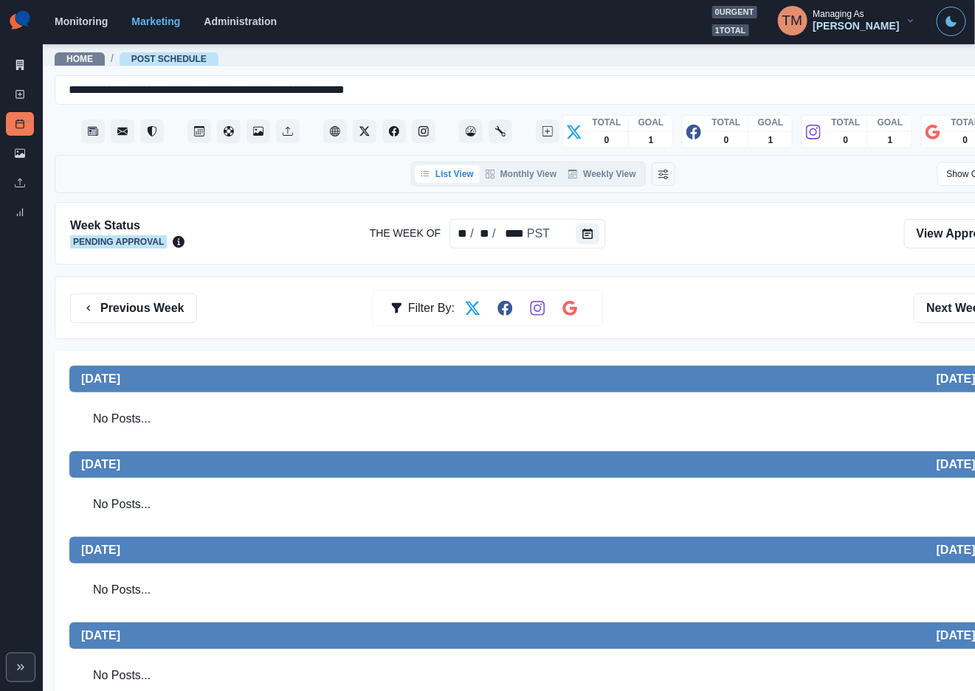
click at [749, 240] on div at bounding box center [543, 234] width 695 height 32
click at [25, 155] on link "Media Library" at bounding box center [20, 154] width 28 height 24
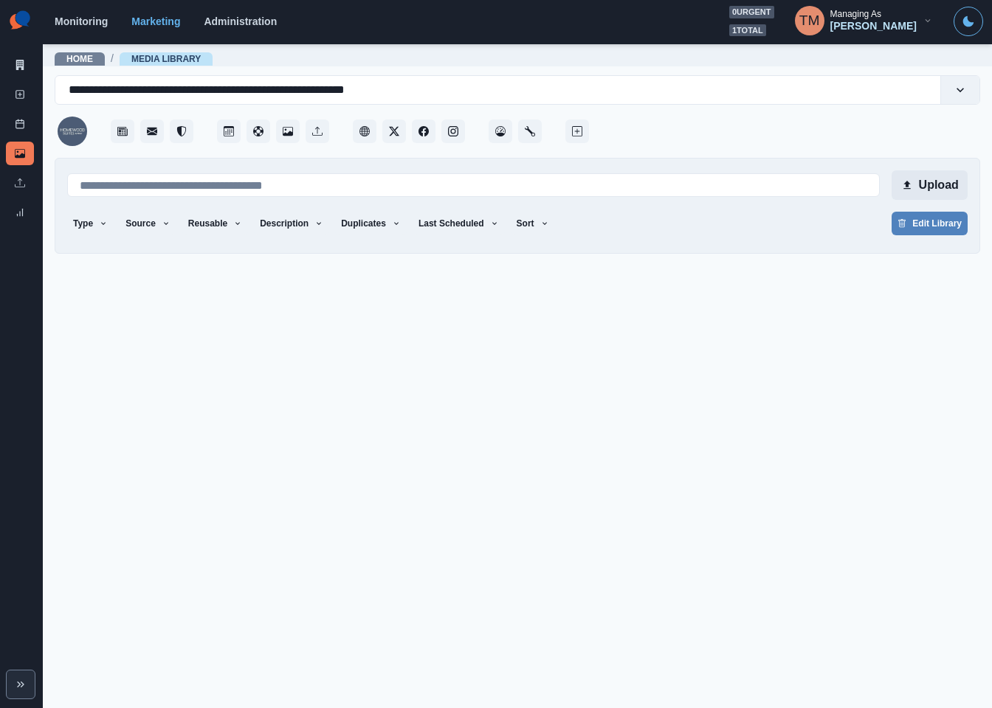
click at [925, 180] on button "Upload" at bounding box center [929, 185] width 76 height 30
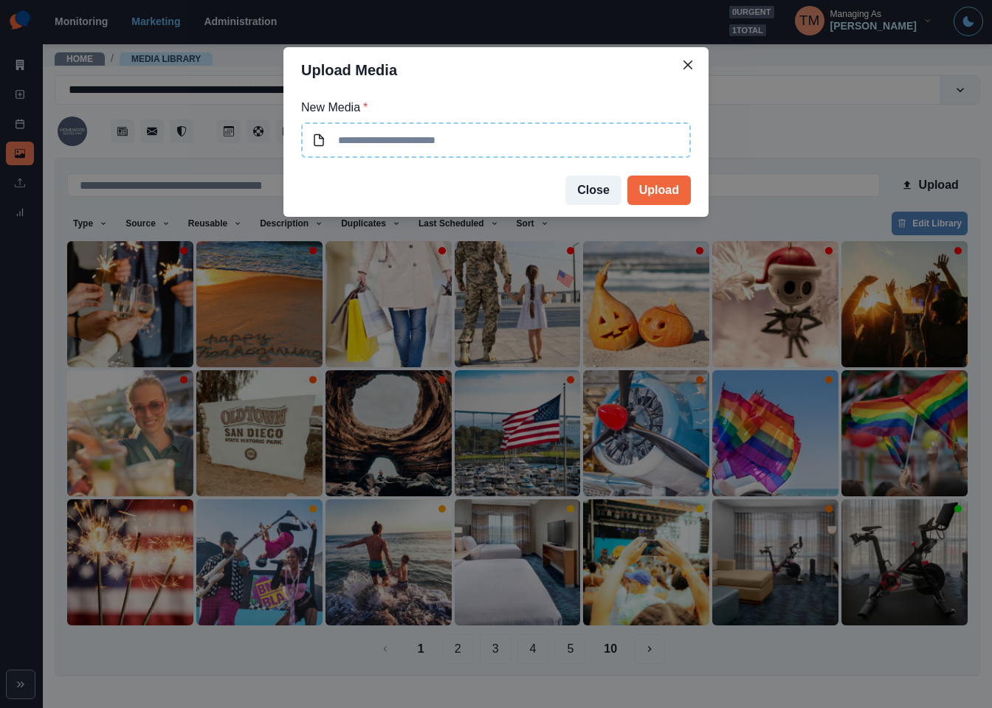
type input "**********"
click at [662, 193] on button "Upload" at bounding box center [658, 191] width 63 height 30
click at [851, 129] on div "**********" at bounding box center [496, 354] width 992 height 708
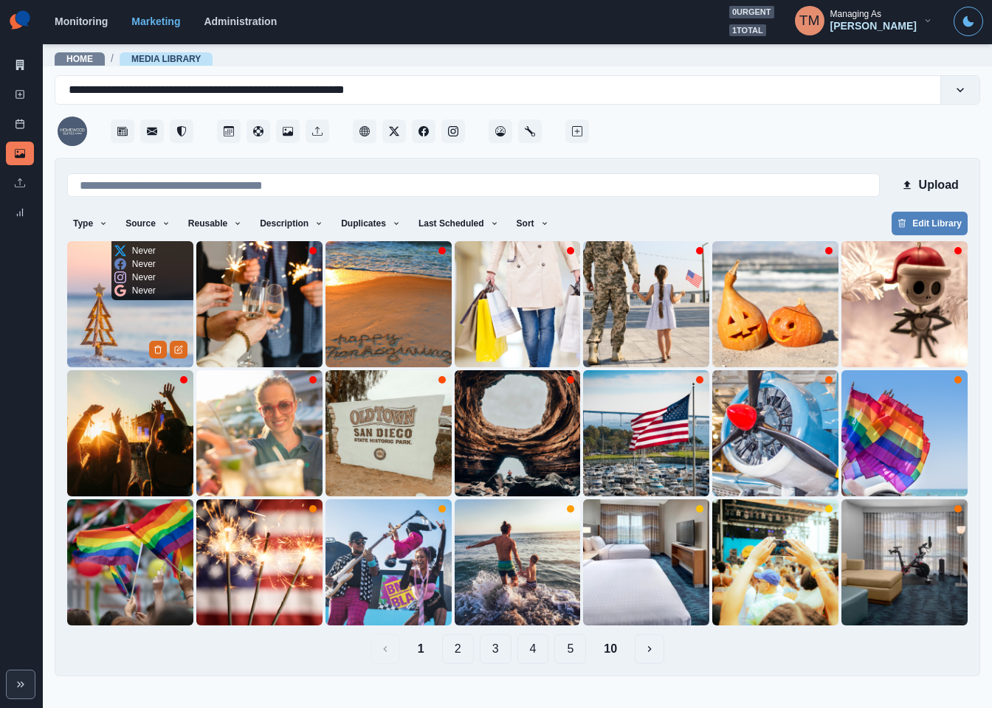
click at [120, 352] on img at bounding box center [130, 304] width 126 height 126
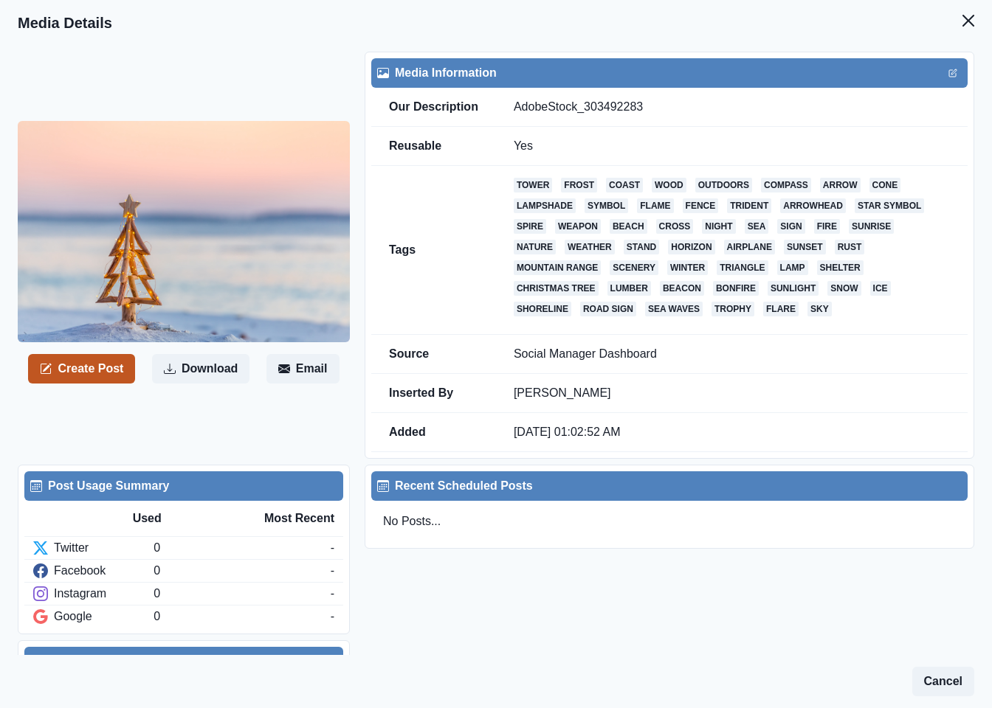
click at [106, 354] on button "Create Post" at bounding box center [81, 369] width 107 height 30
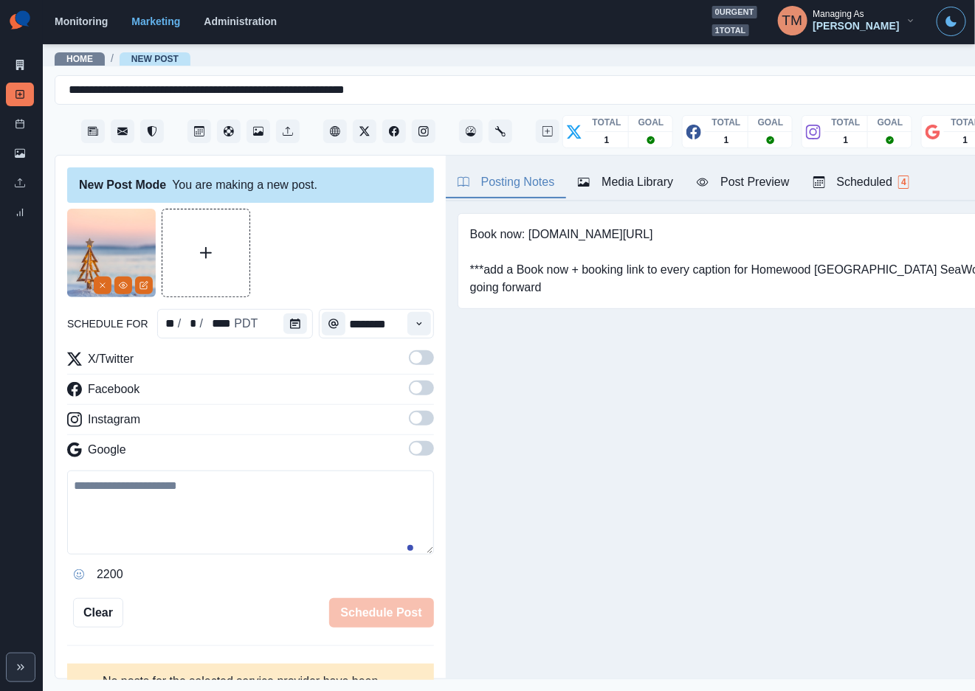
click at [224, 505] on textarea at bounding box center [250, 513] width 367 height 84
paste textarea "**********"
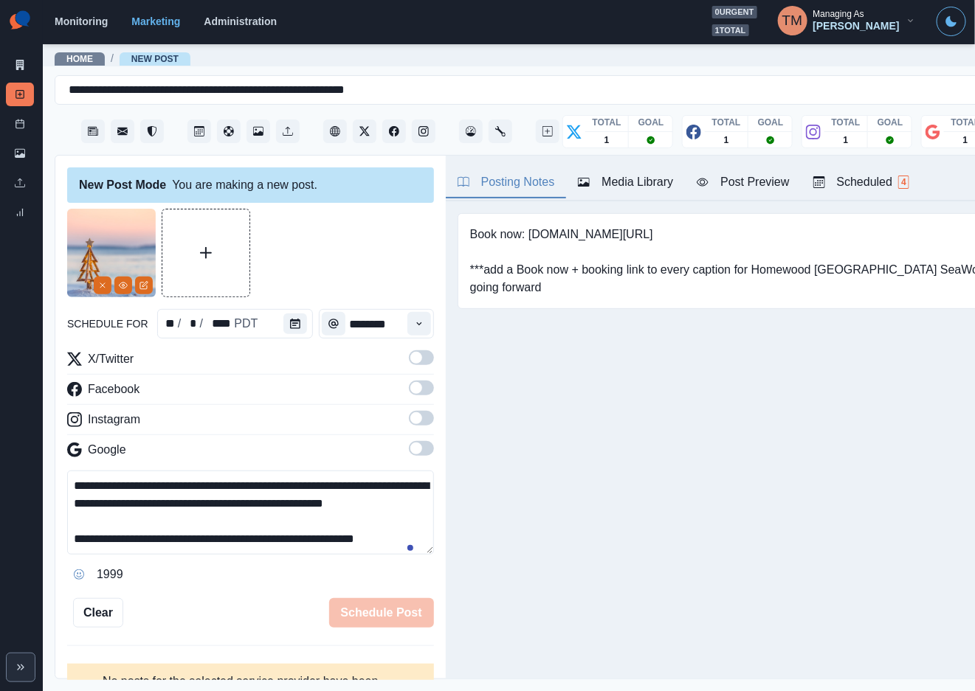
scroll to position [29, 0]
click at [290, 324] on icon "Calendar" at bounding box center [295, 324] width 10 height 10
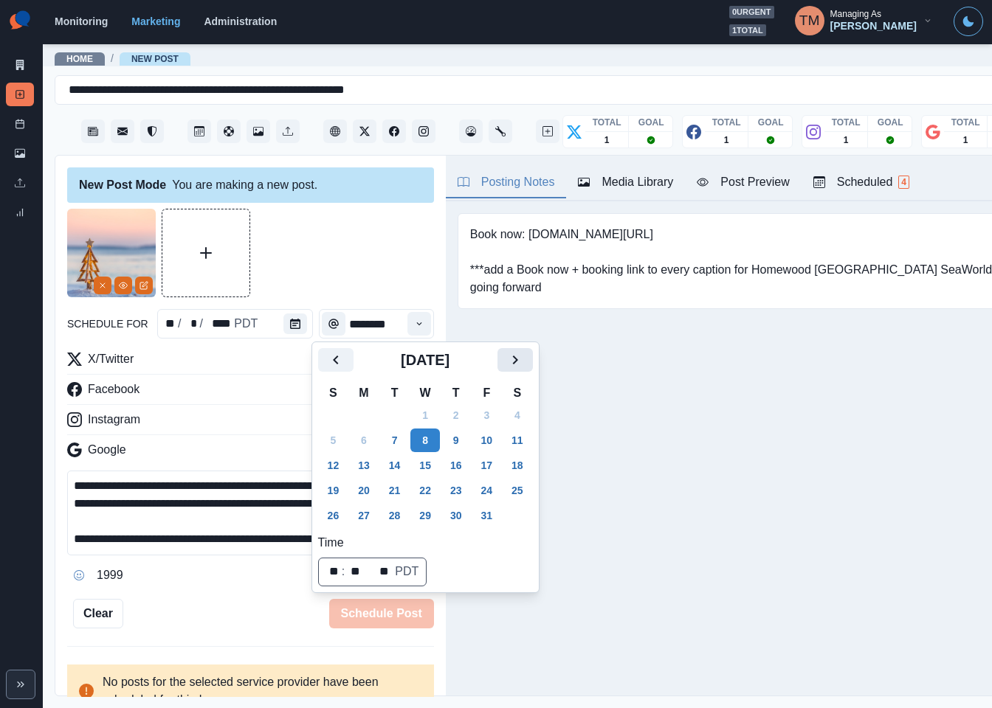
click at [510, 363] on icon "Next" at bounding box center [515, 360] width 18 height 18
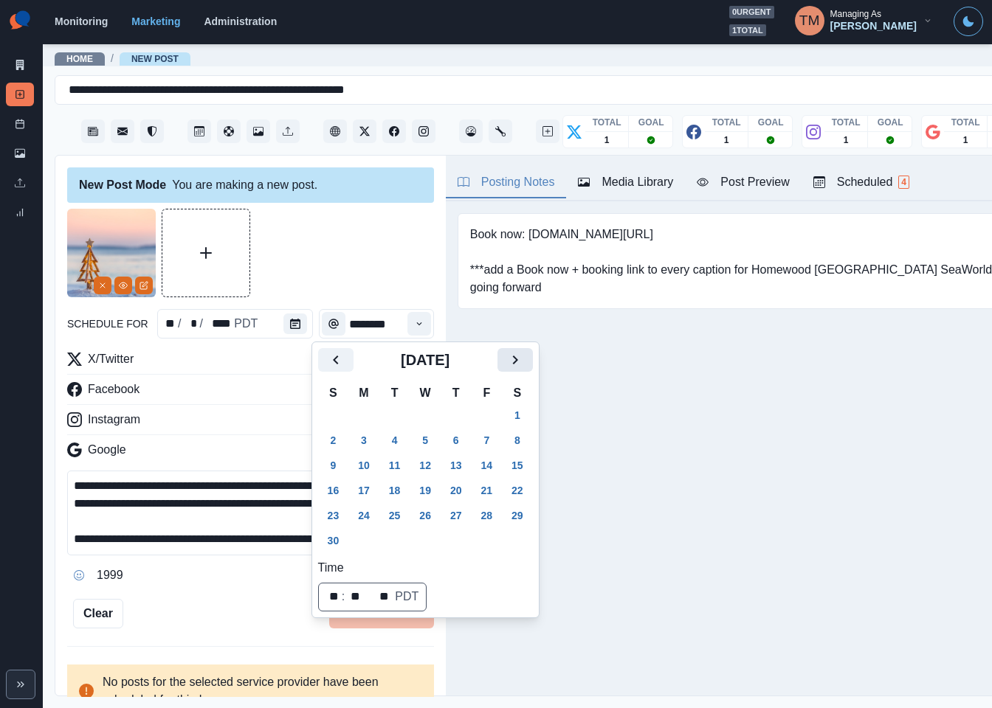
click at [510, 363] on icon "Next" at bounding box center [515, 360] width 18 height 18
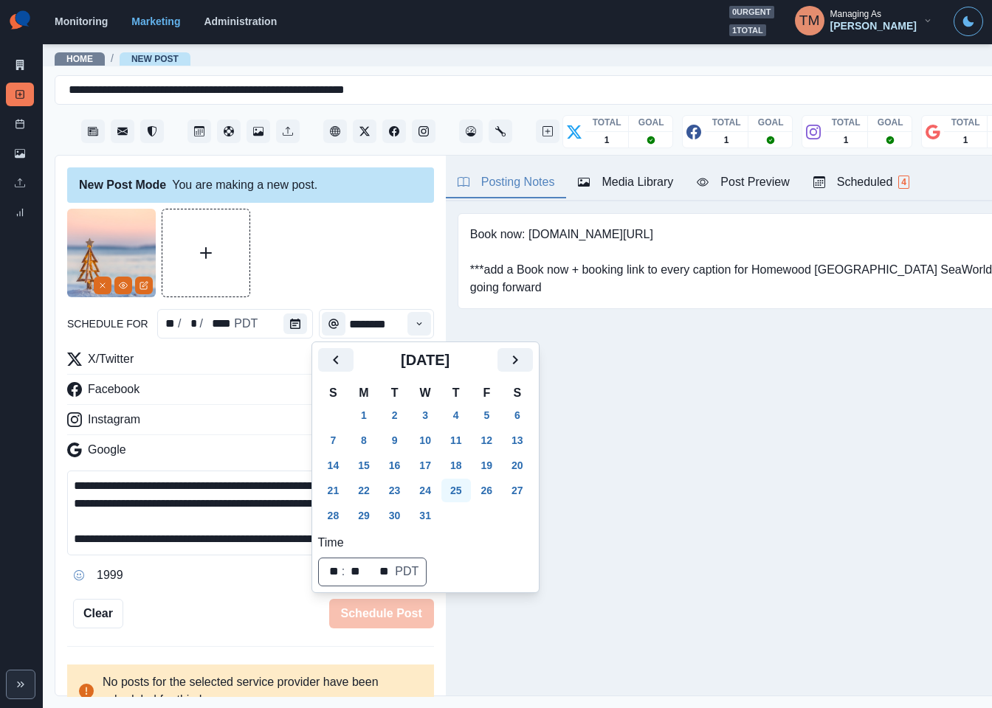
click at [460, 492] on button "25" at bounding box center [456, 491] width 30 height 24
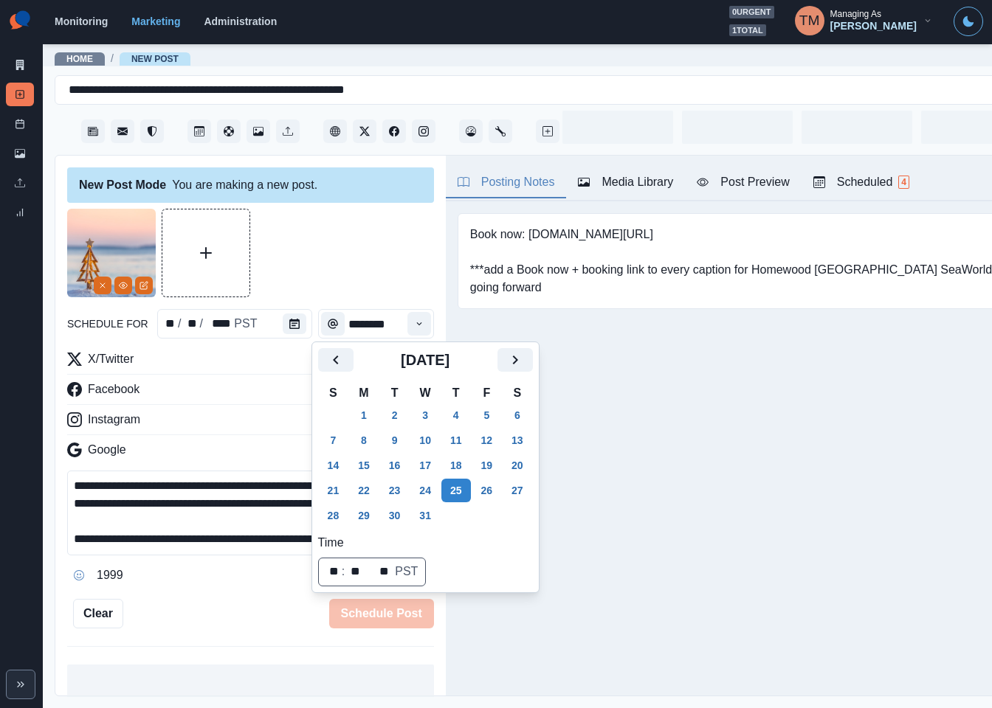
click at [337, 255] on div at bounding box center [250, 253] width 367 height 89
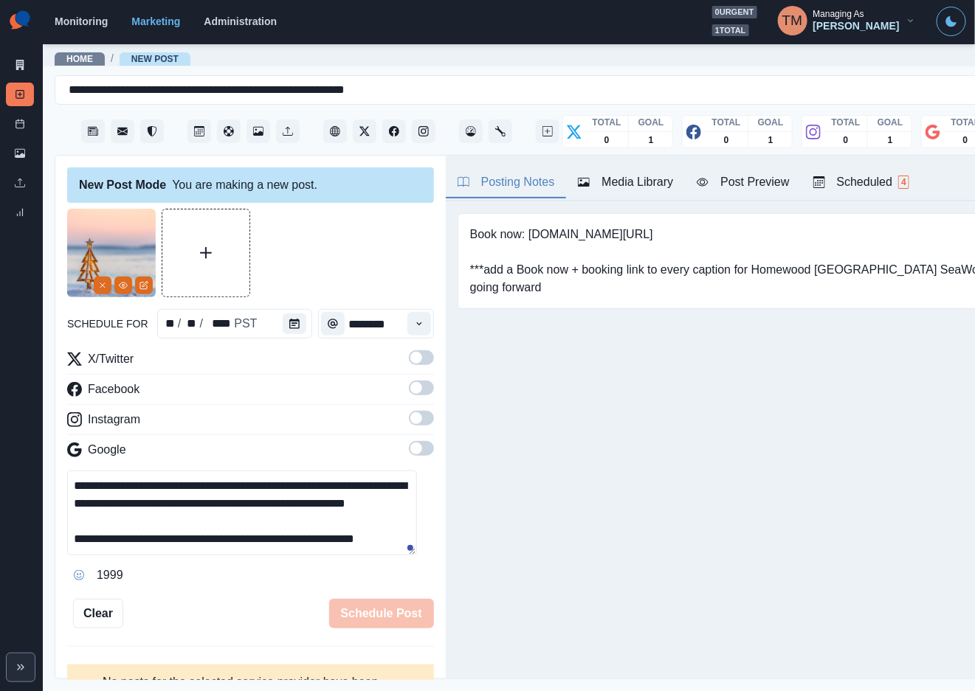
click at [410, 354] on span at bounding box center [421, 358] width 25 height 15
click at [410, 390] on span at bounding box center [421, 388] width 25 height 15
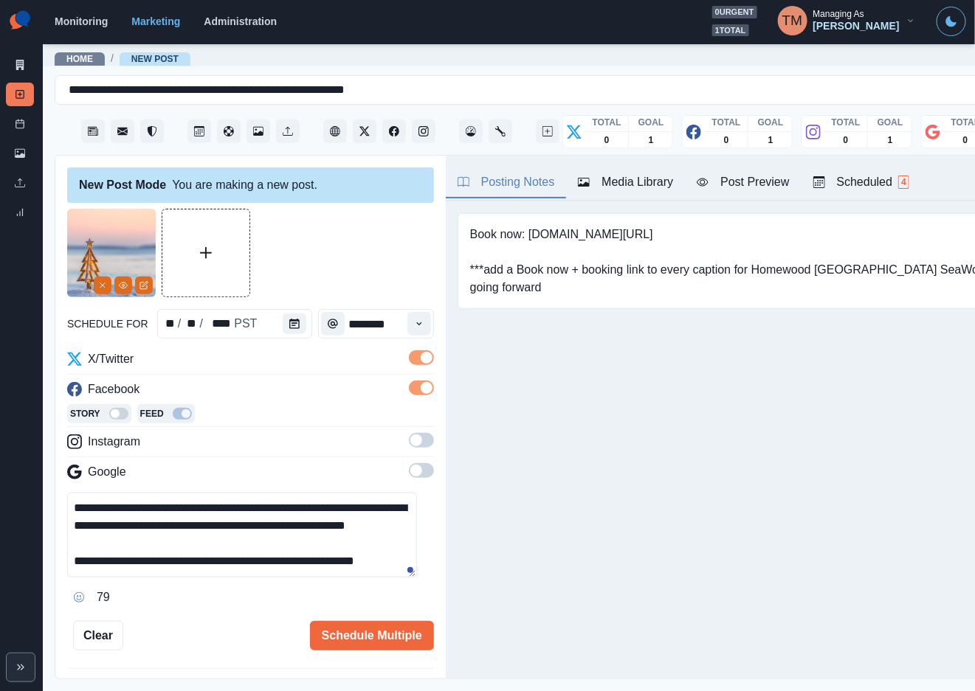
click at [412, 437] on span at bounding box center [421, 440] width 25 height 15
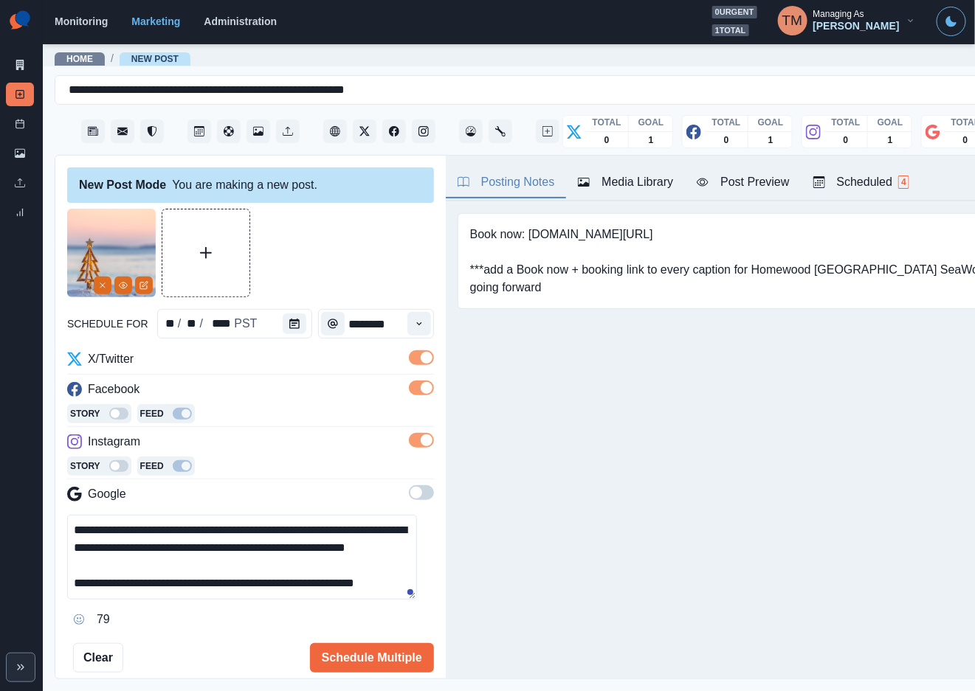
drag, startPoint x: 407, startPoint y: 492, endPoint x: 228, endPoint y: 381, distance: 210.7
click at [409, 494] on span at bounding box center [421, 493] width 25 height 15
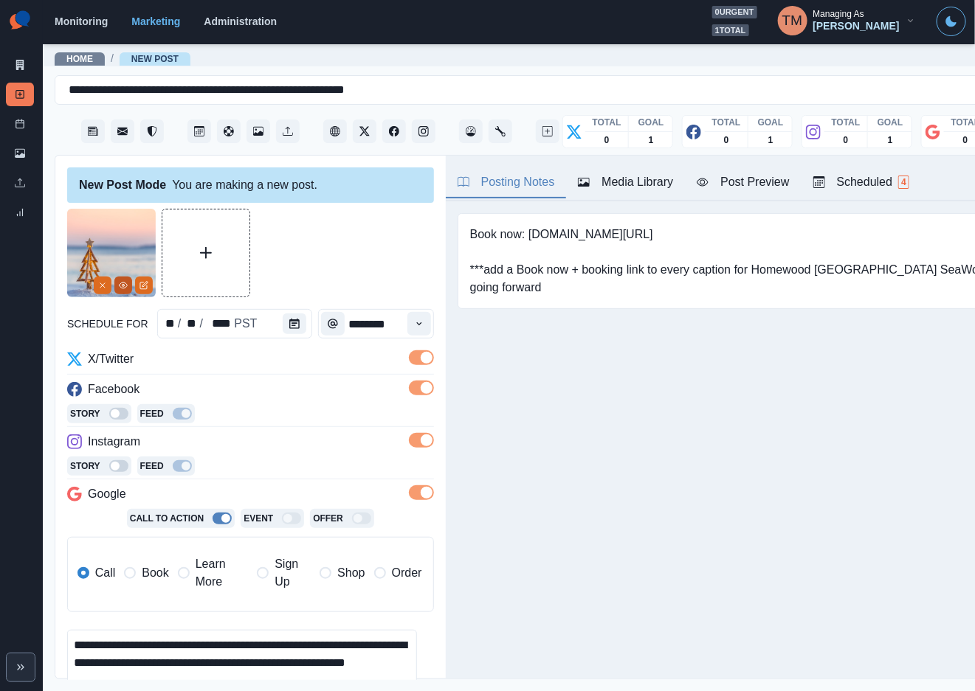
click at [126, 286] on icon "View Media" at bounding box center [123, 285] width 9 height 9
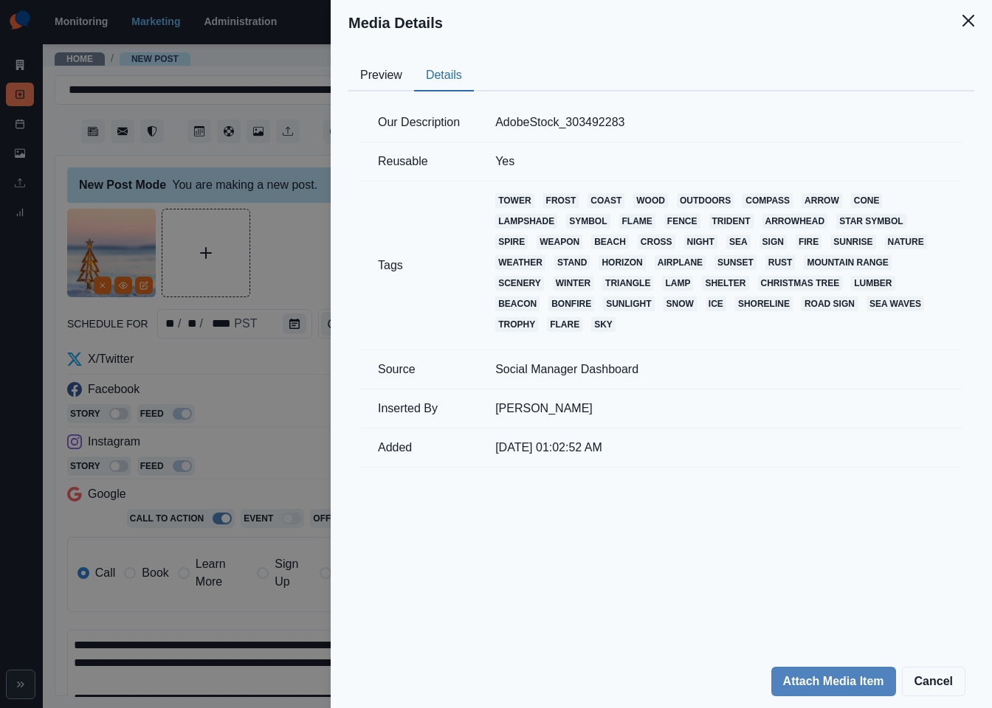
click at [441, 72] on button "Details" at bounding box center [444, 76] width 60 height 31
drag, startPoint x: 640, startPoint y: 117, endPoint x: 483, endPoint y: 128, distance: 156.8
click at [483, 128] on td "AdobeStock_303492283" at bounding box center [719, 122] width 485 height 39
copy td "AdobeStock_303492283"
click at [288, 240] on div "Media Details Preview Details Our Description AdobeStock_303492283 Reusable Yes…" at bounding box center [496, 354] width 992 height 708
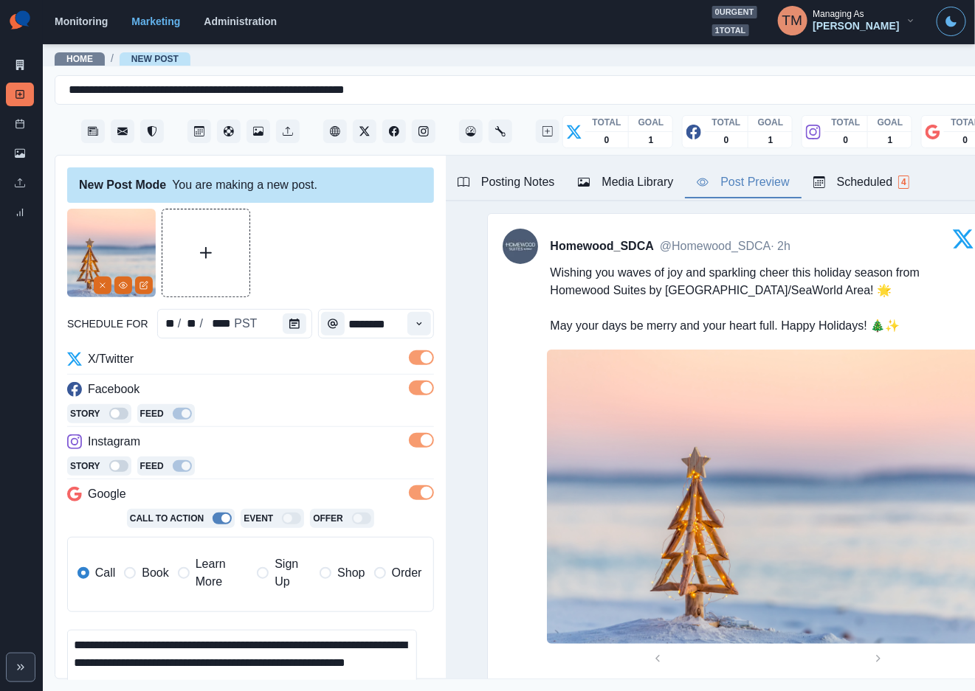
click at [760, 182] on div "Post Preview" at bounding box center [743, 182] width 92 height 18
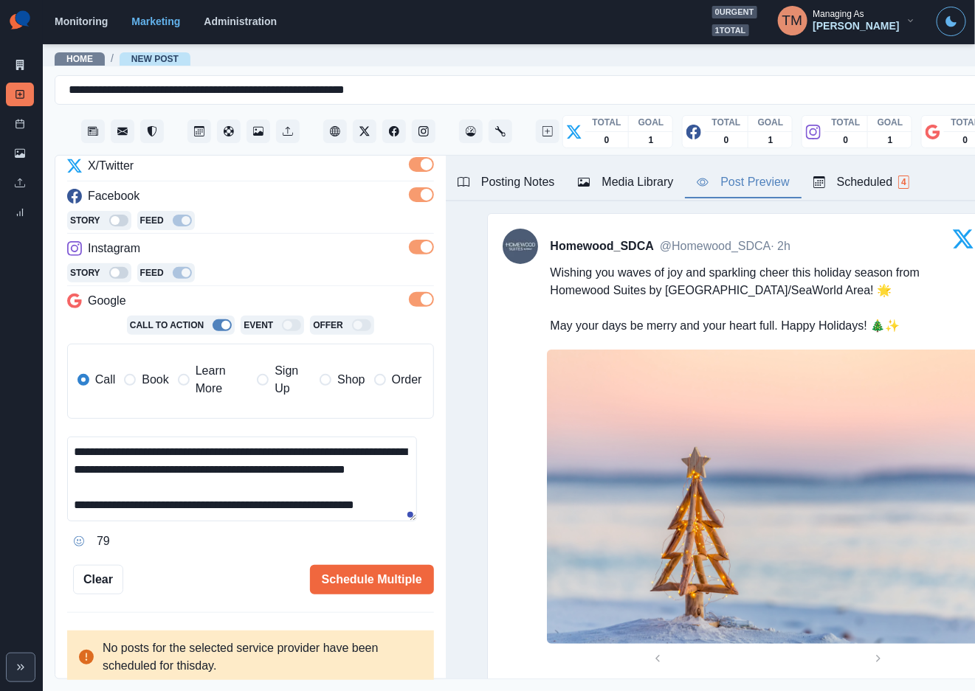
drag, startPoint x: 111, startPoint y: 474, endPoint x: 184, endPoint y: 490, distance: 75.6
click at [184, 490] on textarea "**********" at bounding box center [242, 479] width 350 height 85
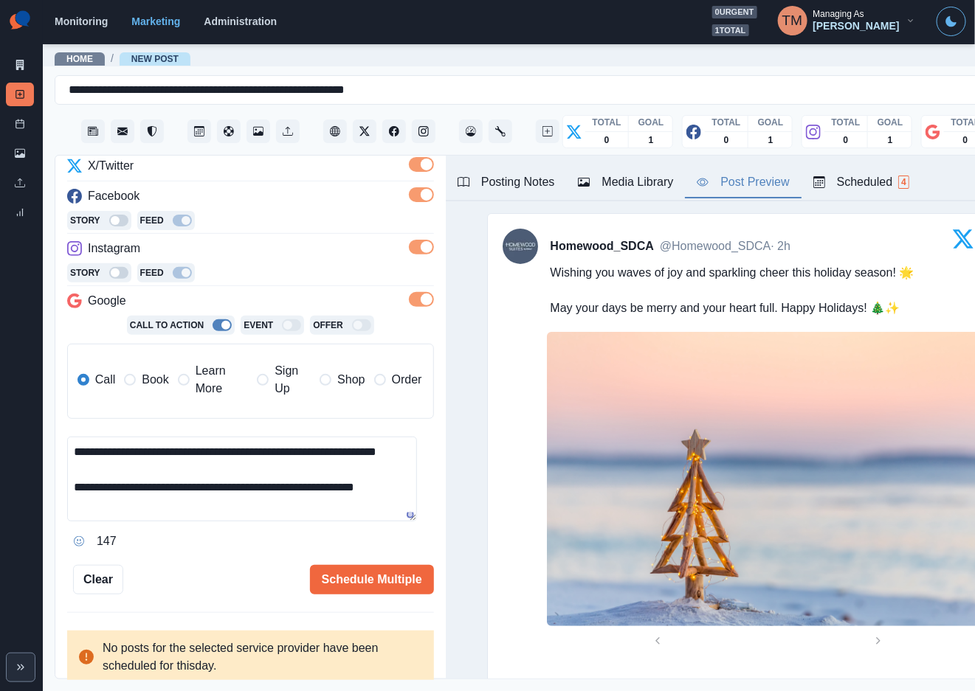
scroll to position [16, 0]
click at [385, 494] on textarea "**********" at bounding box center [242, 479] width 350 height 85
paste textarea "**********"
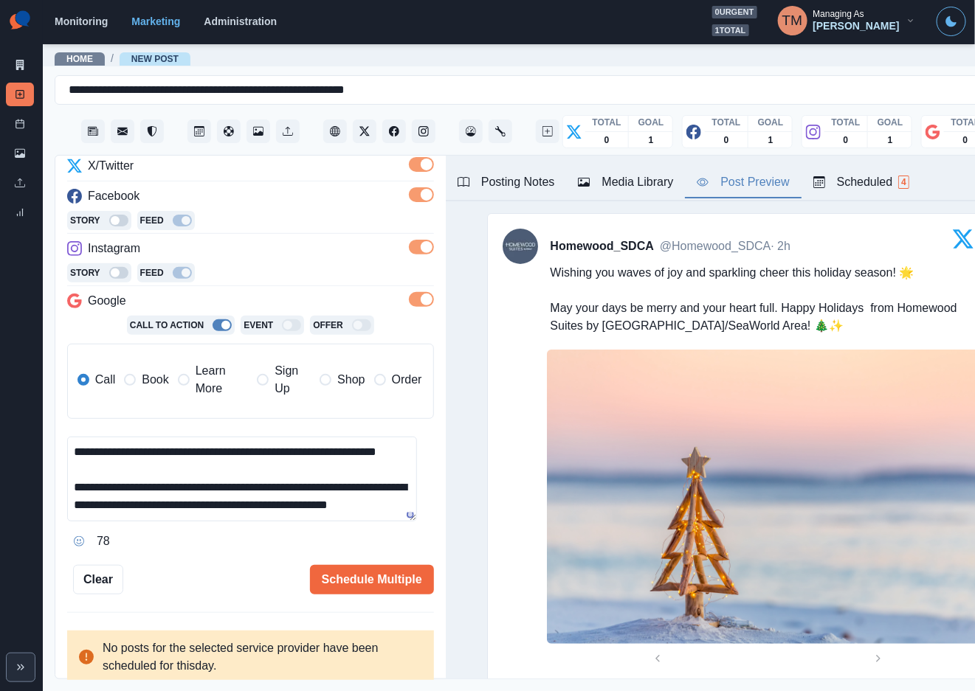
scroll to position [29, 0]
click at [146, 445] on textarea "**********" at bounding box center [242, 479] width 350 height 85
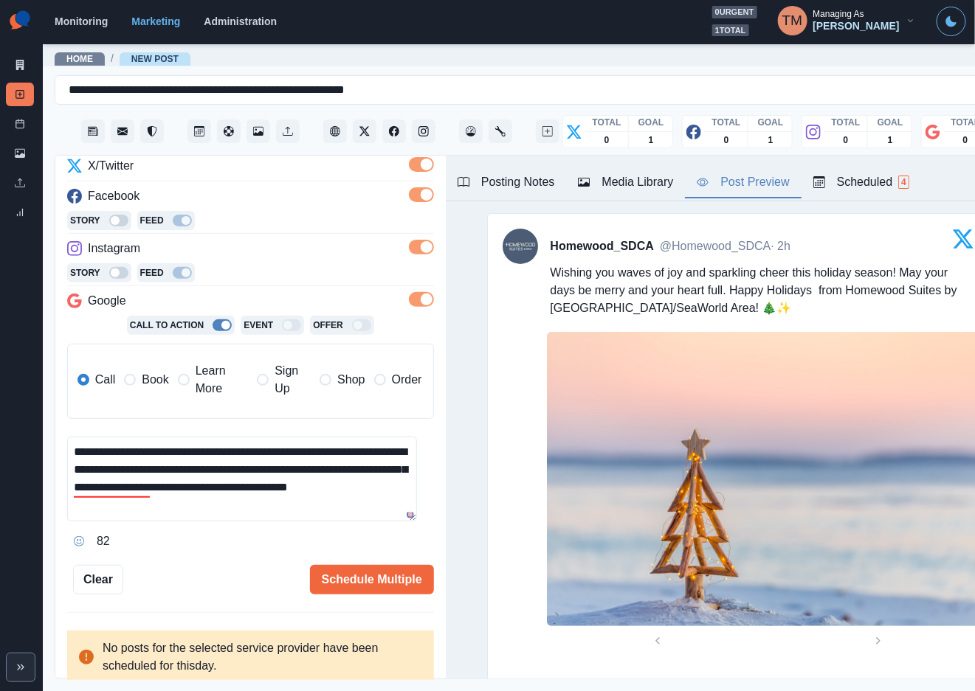
scroll to position [0, 0]
click at [348, 472] on textarea "**********" at bounding box center [242, 479] width 350 height 85
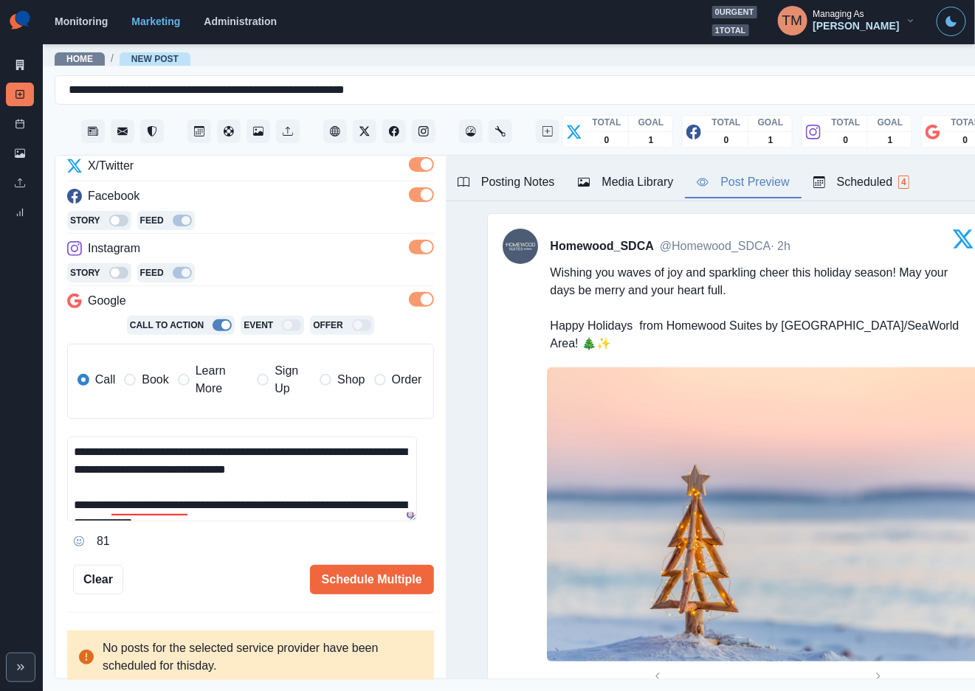
click at [365, 474] on textarea "**********" at bounding box center [242, 479] width 350 height 85
click at [162, 527] on div "Holidays from" at bounding box center [164, 528] width 78 height 24
click at [226, 558] on div "**********" at bounding box center [250, 304] width 367 height 579
click at [187, 578] on div "Schedule Multiple" at bounding box center [278, 580] width 311 height 30
drag, startPoint x: 156, startPoint y: 508, endPoint x: 52, endPoint y: 505, distance: 104.1
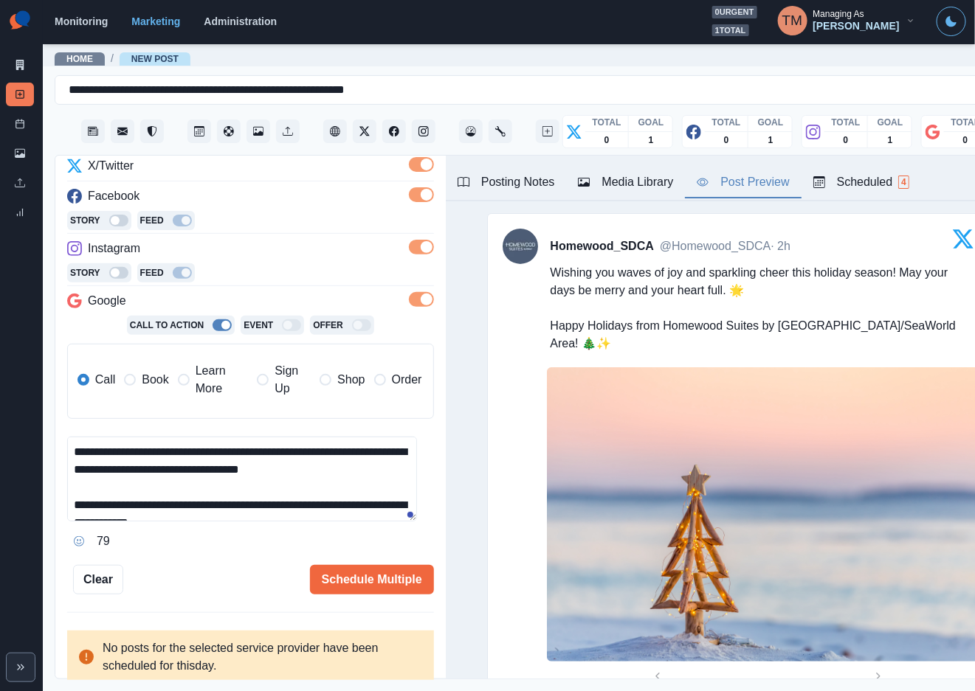
click at [52, 505] on main "**********" at bounding box center [543, 367] width 1001 height 649
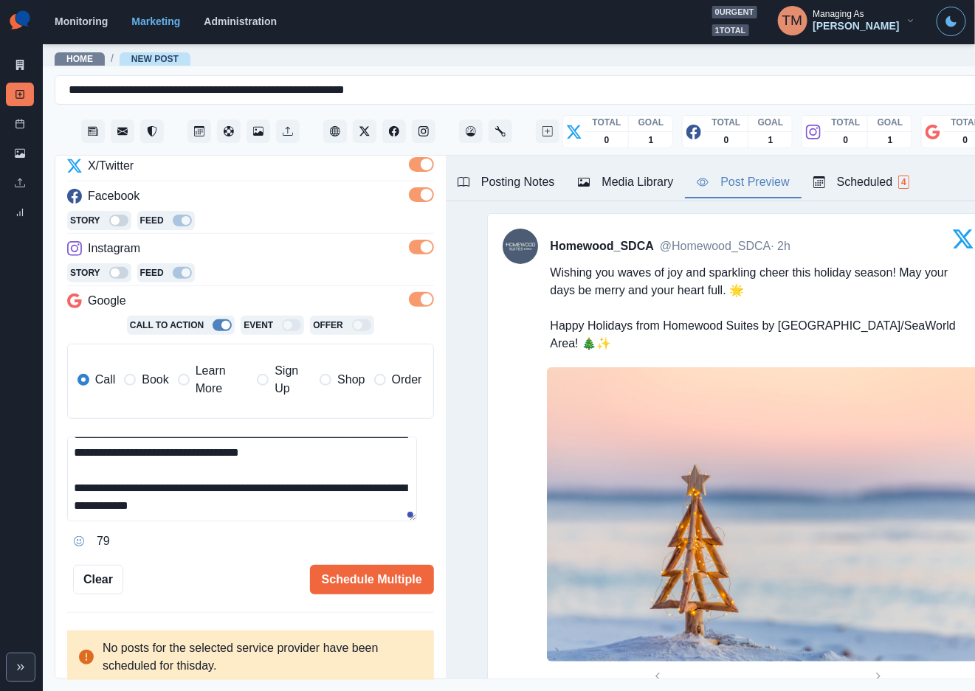
scroll to position [16, 0]
click at [126, 496] on textarea "**********" at bounding box center [242, 479] width 350 height 85
click at [157, 494] on textarea "**********" at bounding box center [242, 479] width 350 height 85
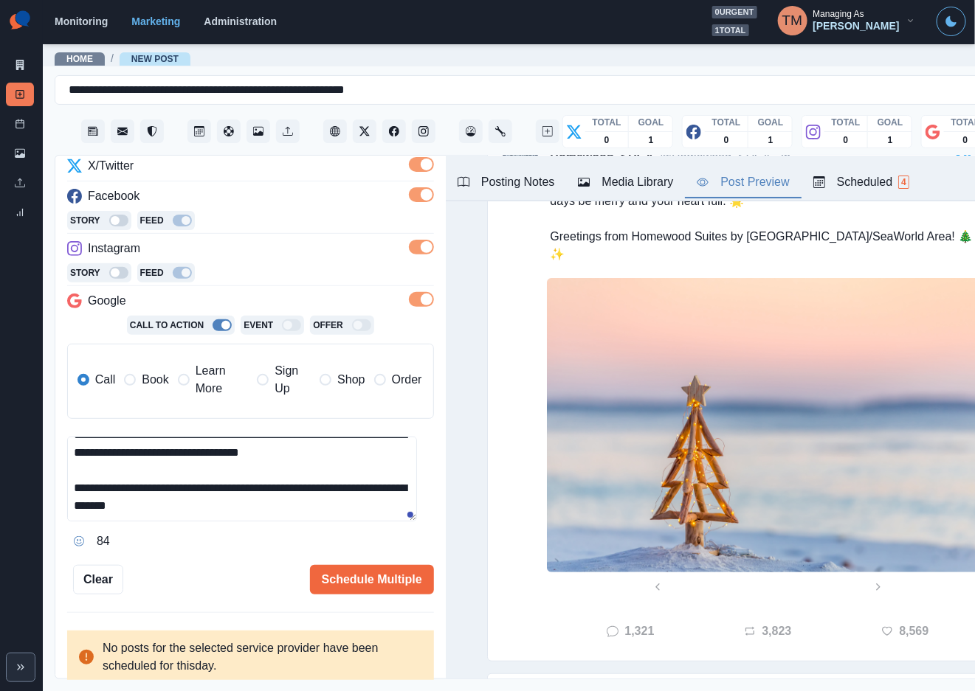
scroll to position [443, 0]
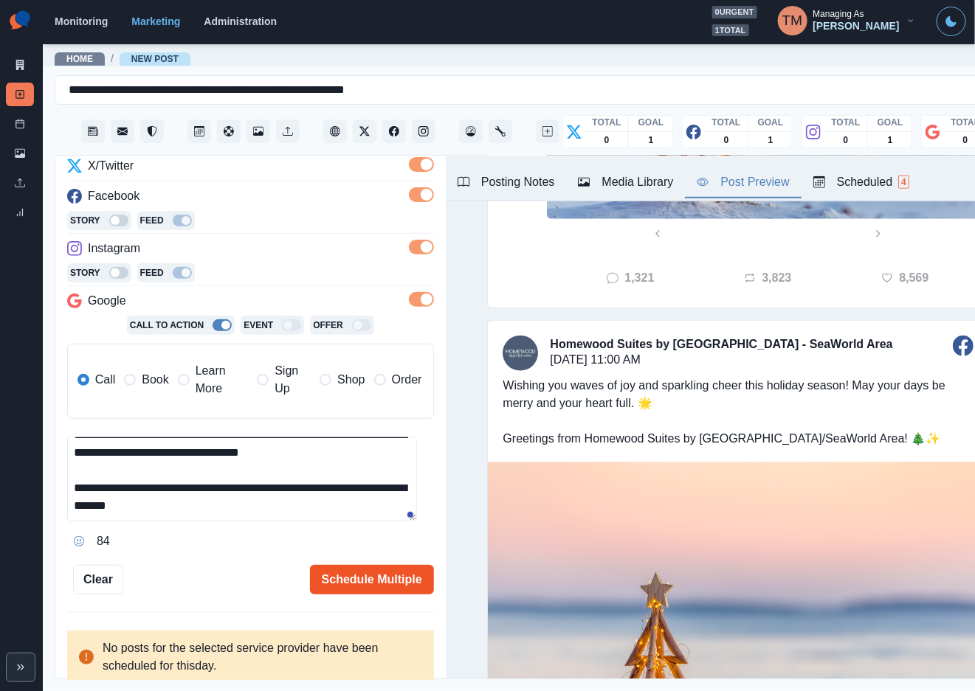
type textarea "**********"
click at [348, 587] on button "Schedule Multiple" at bounding box center [372, 580] width 124 height 30
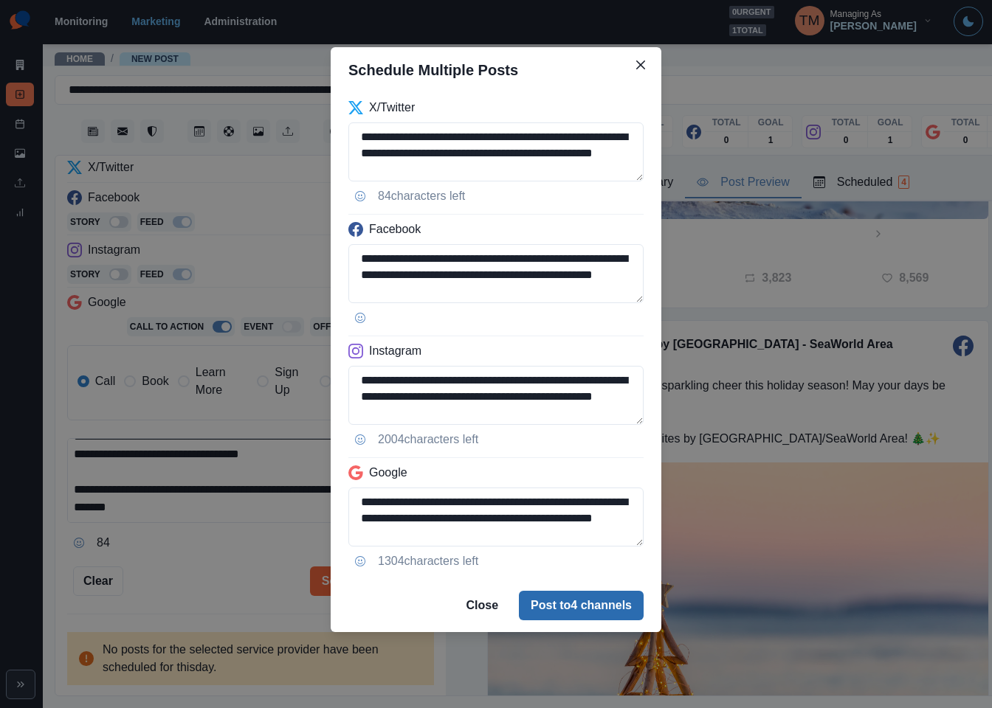
click at [590, 610] on button "Post to 4 channels" at bounding box center [581, 606] width 125 height 30
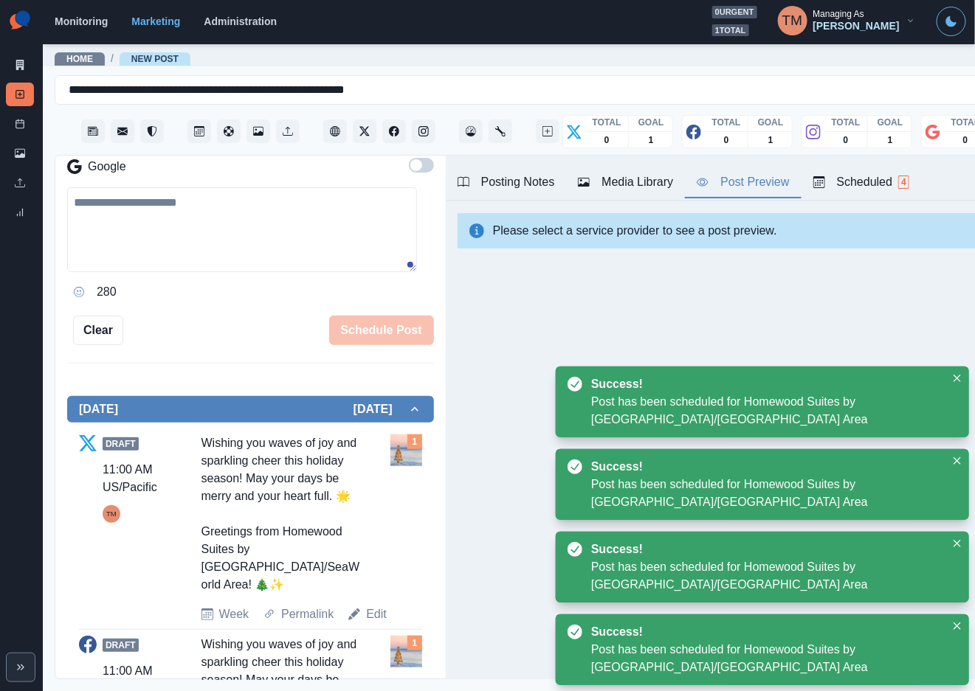
scroll to position [332, 0]
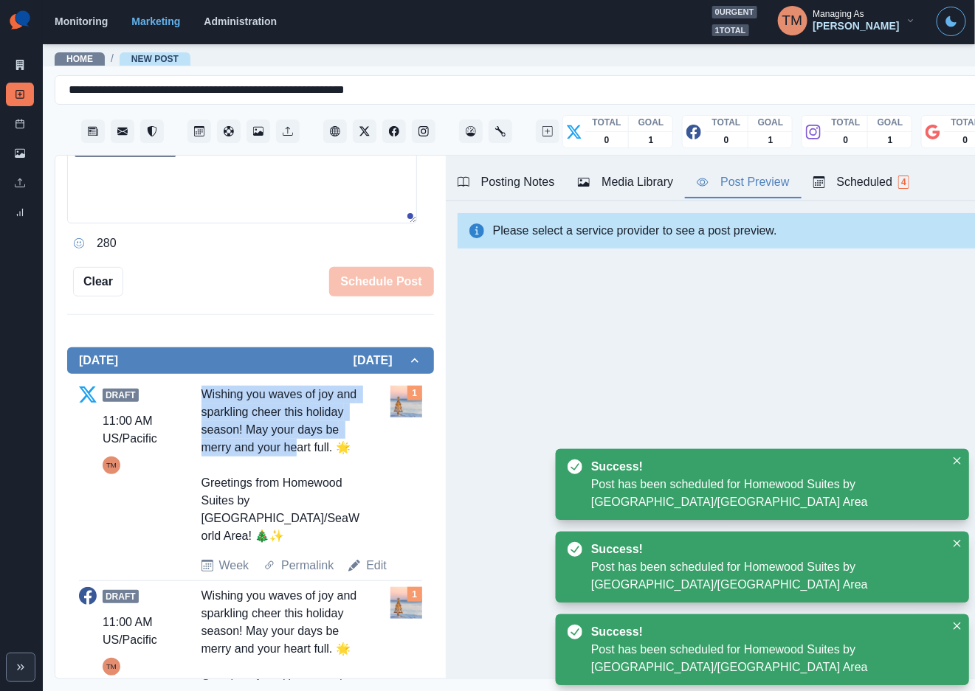
drag, startPoint x: 215, startPoint y: 459, endPoint x: 238, endPoint y: 556, distance: 99.3
click at [238, 556] on div "Draft 11:00 AM US/Pacific TM Wishing you waves of joy and sparkling cheer this …" at bounding box center [250, 480] width 343 height 189
copy div "Wishing you waves of joy and sparkling cheer this holiday season! May your days…"
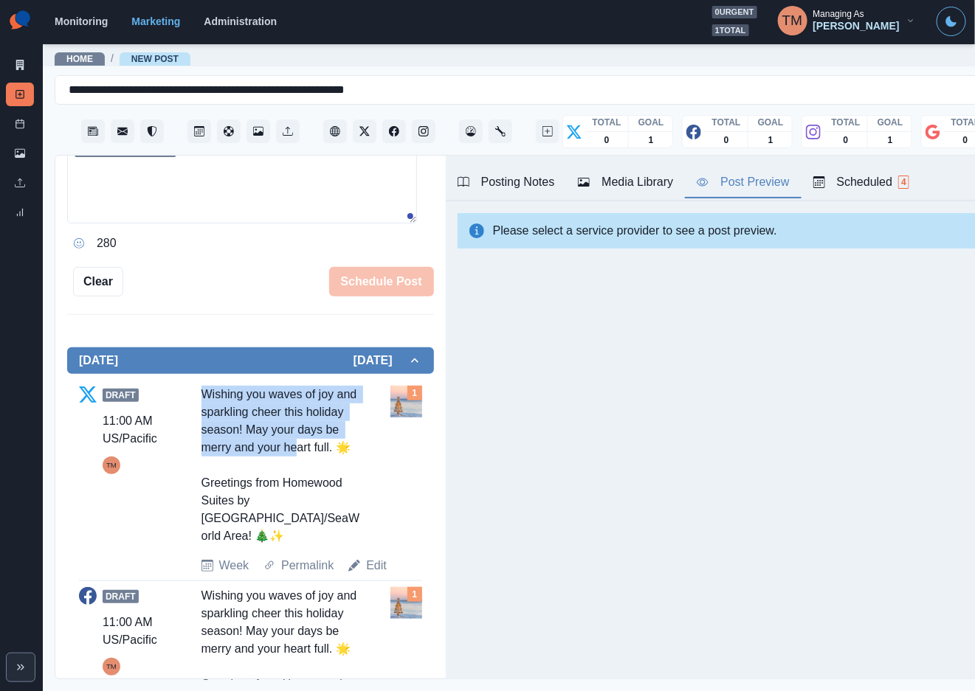
drag, startPoint x: 249, startPoint y: 480, endPoint x: 266, endPoint y: 542, distance: 64.5
click at [250, 480] on div "Wishing you waves of joy and sparkling cheer this holiday season! May your days…" at bounding box center [283, 465] width 164 height 159
click at [259, 545] on div "Wishing you waves of joy and sparkling cheer this holiday season! May your days…" at bounding box center [283, 465] width 164 height 159
drag, startPoint x: 204, startPoint y: 395, endPoint x: 251, endPoint y: 556, distance: 167.7
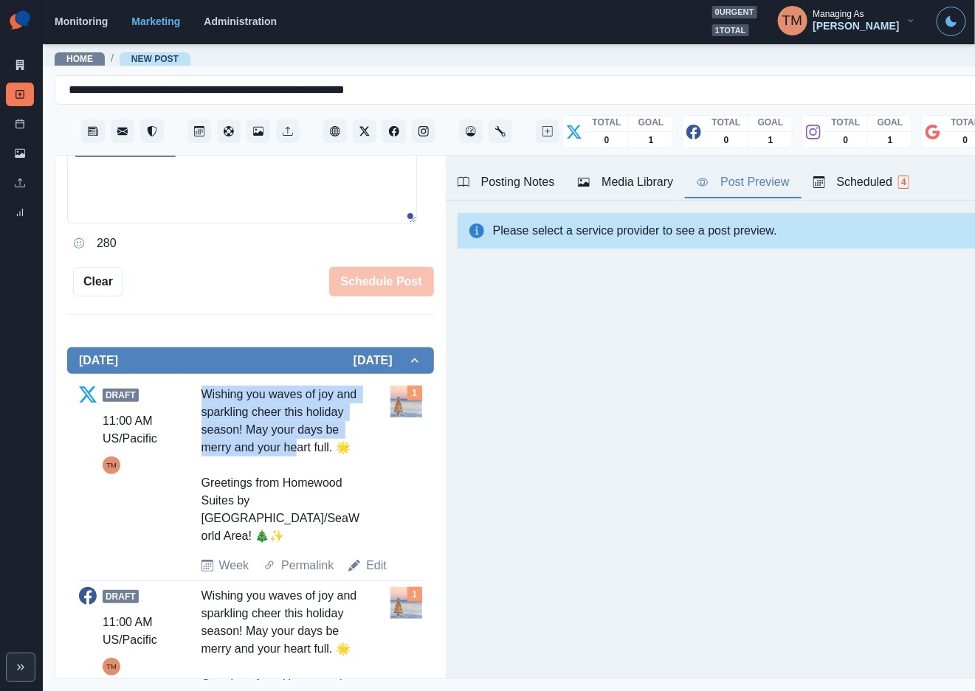
click at [251, 545] on div "Wishing you waves of joy and sparkling cheer this holiday season! May your days…" at bounding box center [283, 465] width 164 height 159
copy div "Wishing you waves of joy and sparkling cheer this holiday season! May your days…"
click at [666, 345] on div "Posting Notes Media Library Post Preview Scheduled 4 Book now: www.bit.ly/3bjIy…" at bounding box center [738, 417] width 585 height 523
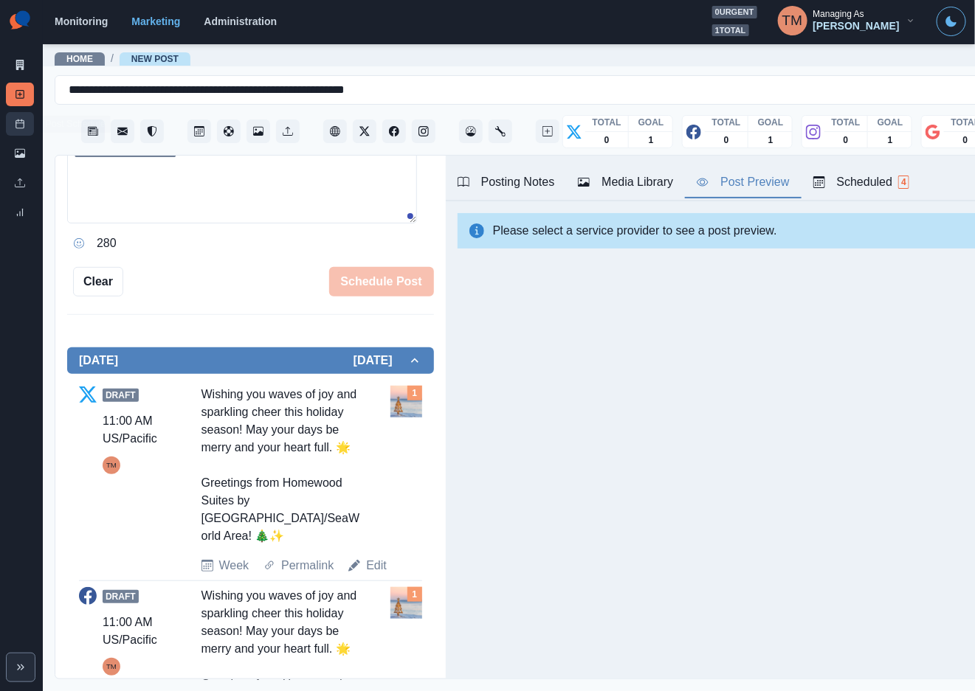
click at [20, 124] on icon at bounding box center [20, 124] width 10 height 10
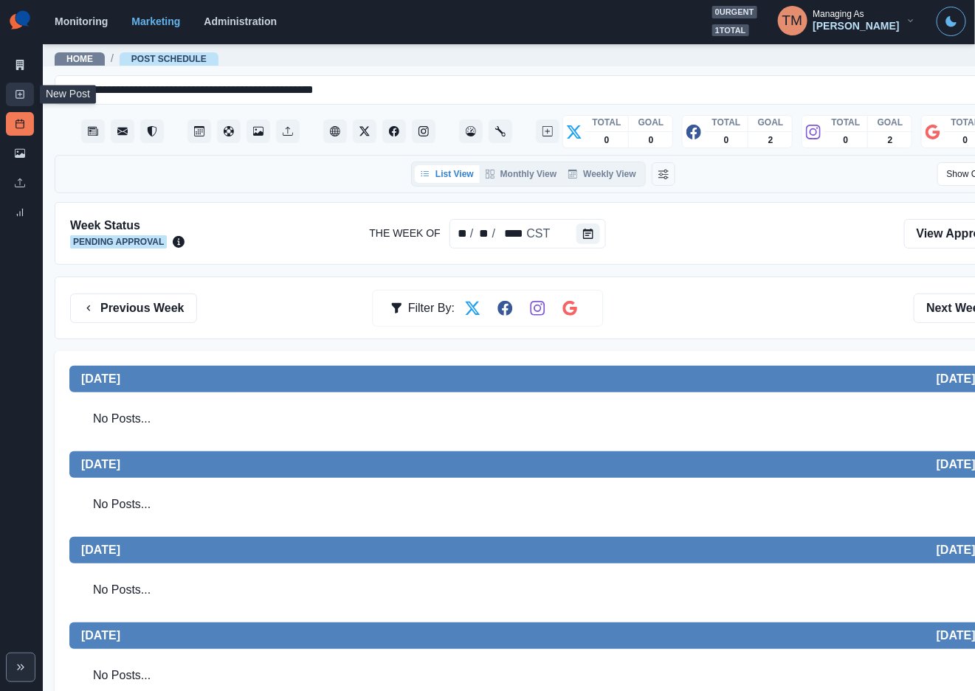
click at [12, 89] on link "New Post" at bounding box center [20, 95] width 28 height 24
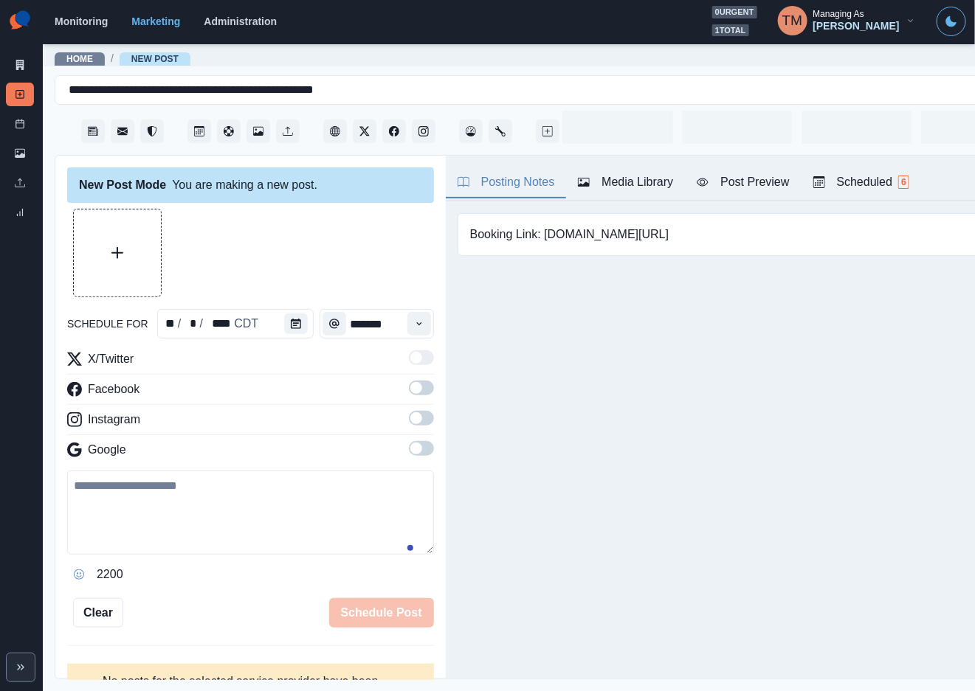
click at [291, 322] on icon "Calendar" at bounding box center [296, 324] width 10 height 10
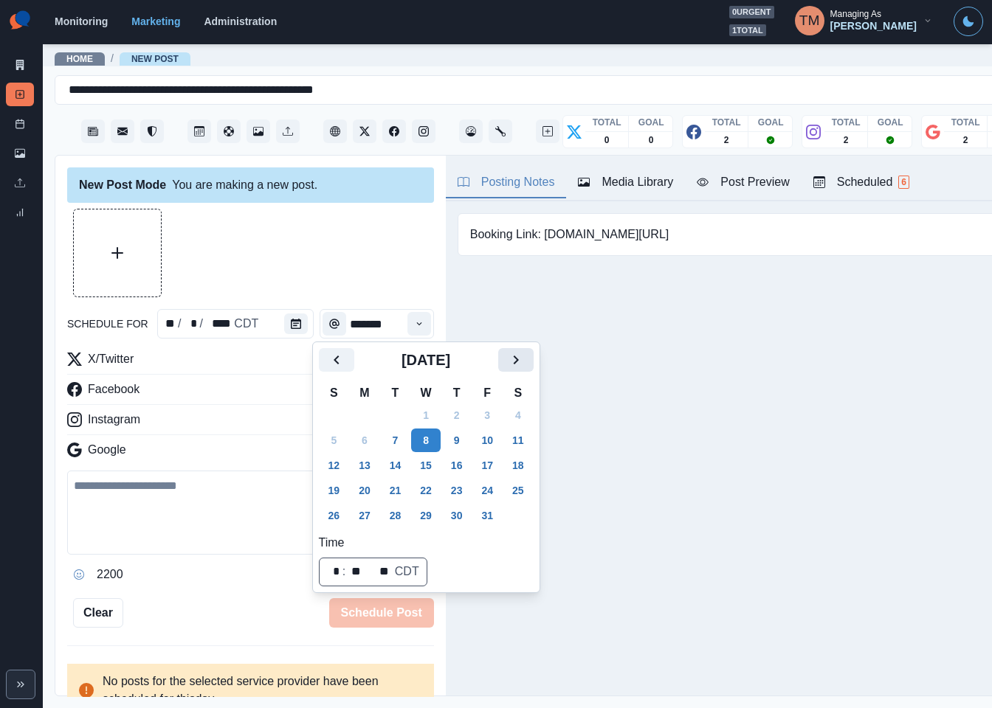
click at [523, 364] on icon "Next" at bounding box center [516, 360] width 18 height 18
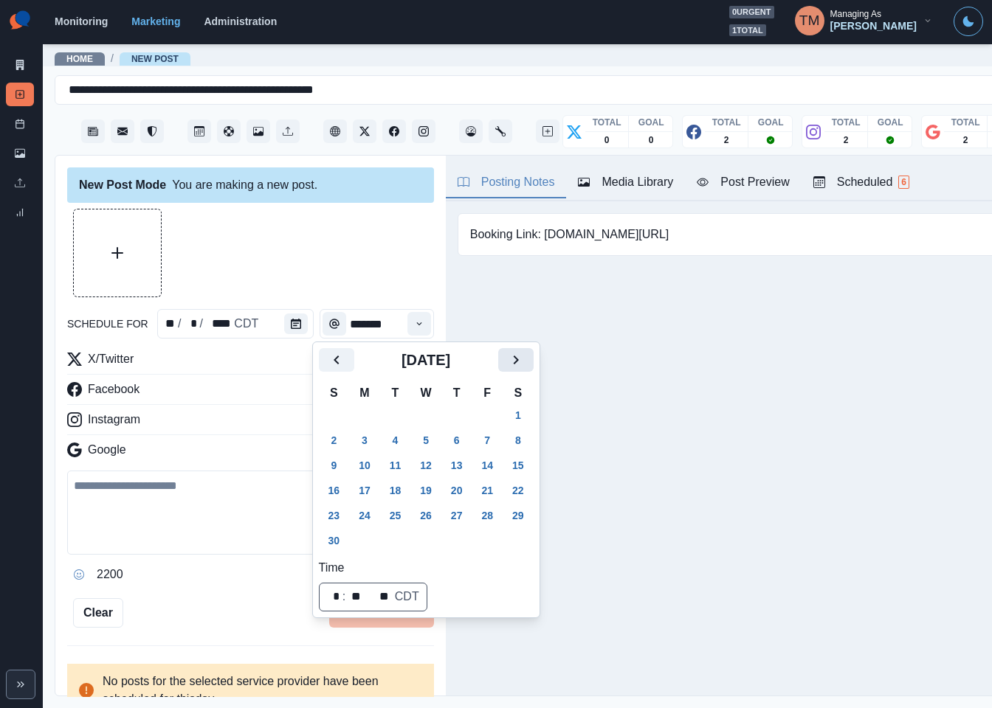
click at [523, 364] on icon "Next" at bounding box center [516, 360] width 18 height 18
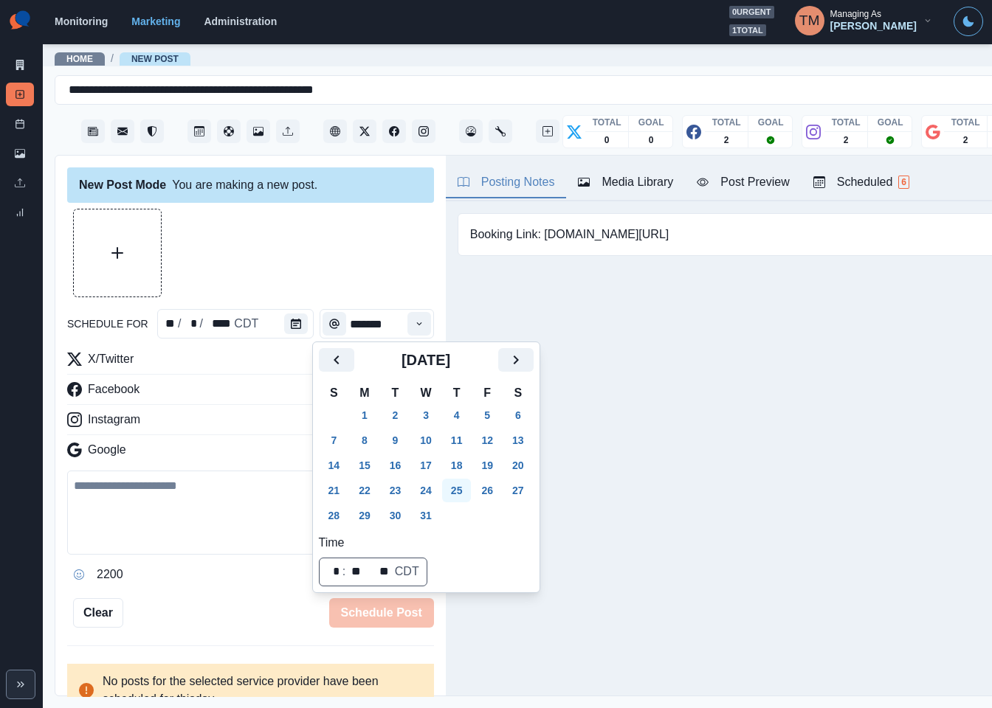
click at [452, 487] on button "25" at bounding box center [457, 491] width 30 height 24
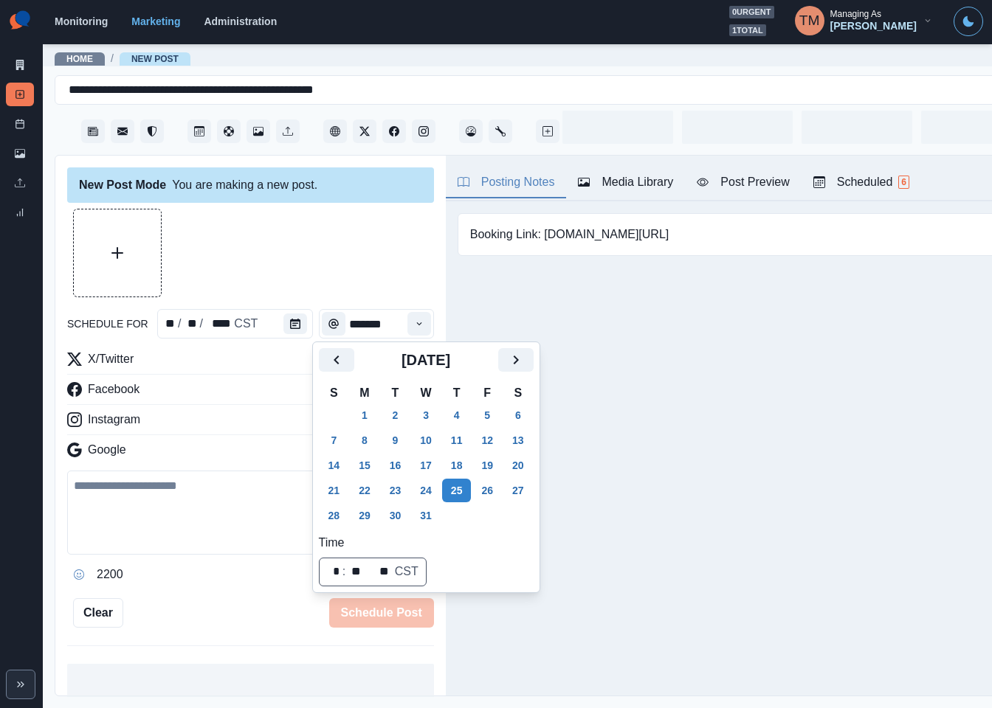
click at [315, 246] on div at bounding box center [250, 253] width 367 height 89
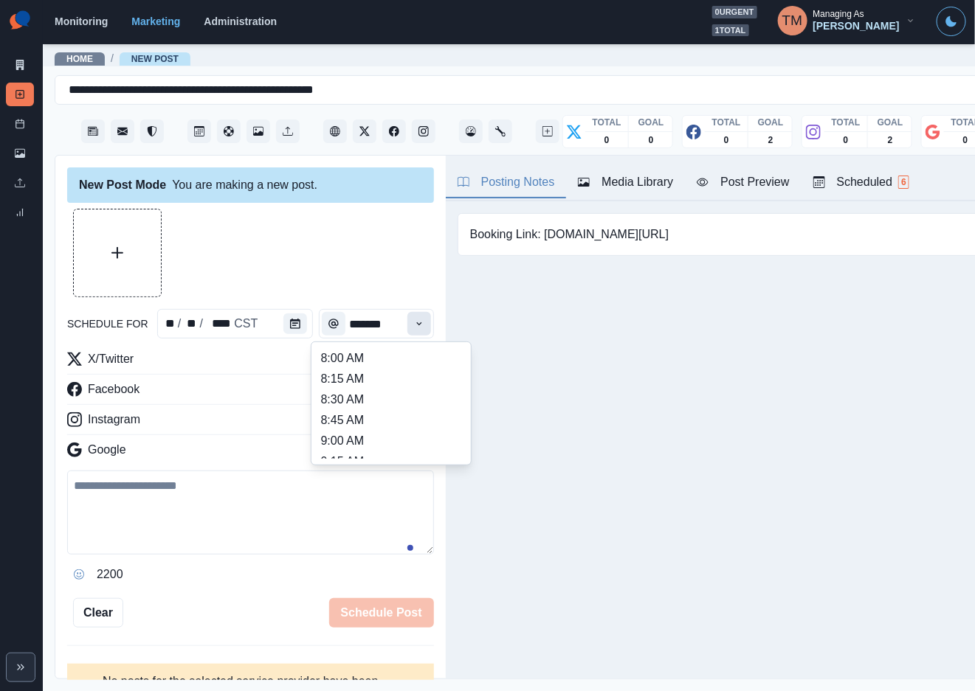
click at [412, 332] on button "Time" at bounding box center [419, 324] width 24 height 24
click at [381, 370] on ul "8:00 AM 8:15 AM 8:30 AM 8:45 AM 9:00 AM 9:15 AM 9:30 AM 9:45 AM 10:00 AM 10:15 …" at bounding box center [391, 403] width 148 height 111
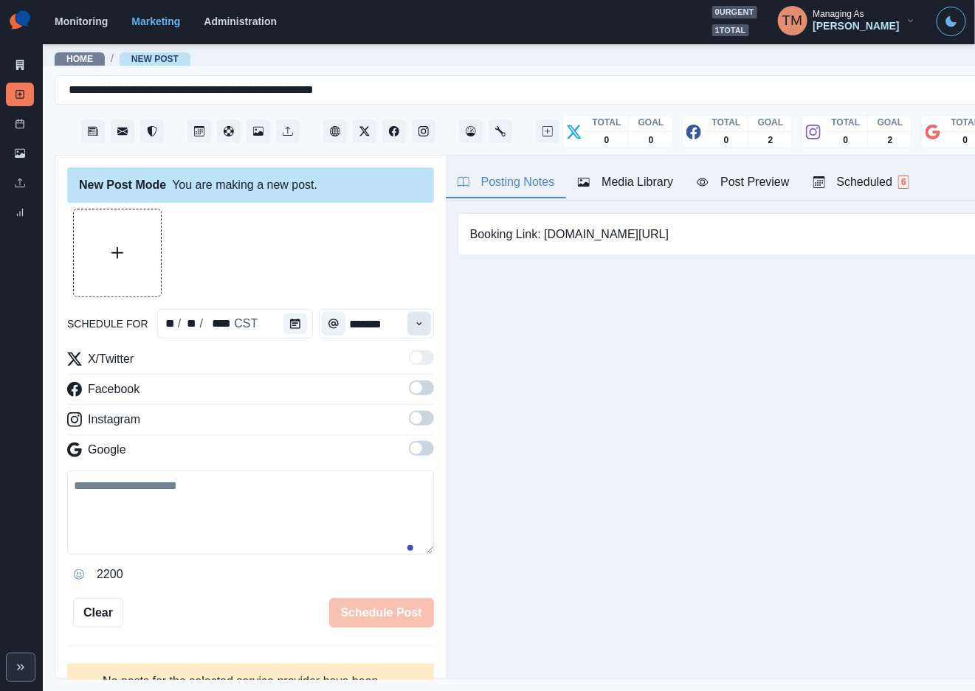
click at [407, 324] on button "Time" at bounding box center [419, 324] width 24 height 24
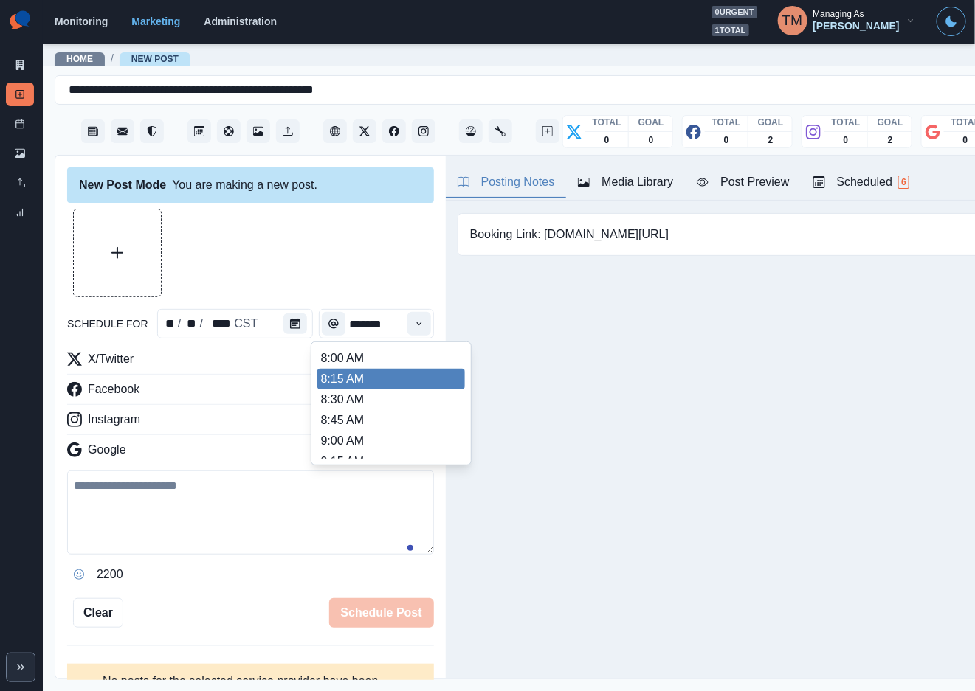
scroll to position [221, 0]
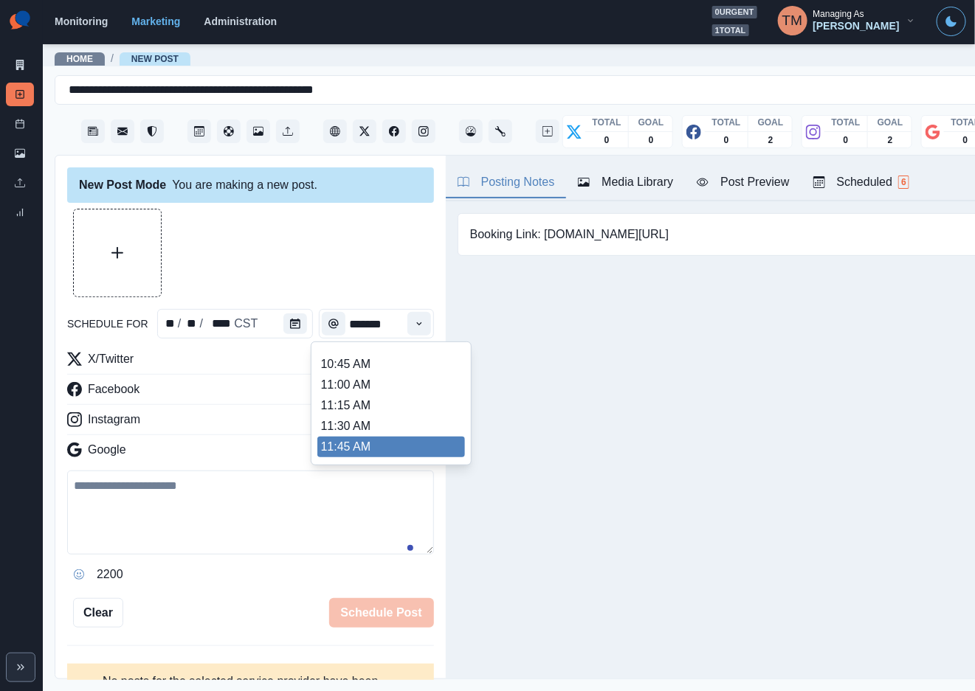
click at [377, 439] on li "11:45 AM" at bounding box center [391, 447] width 148 height 21
type input "********"
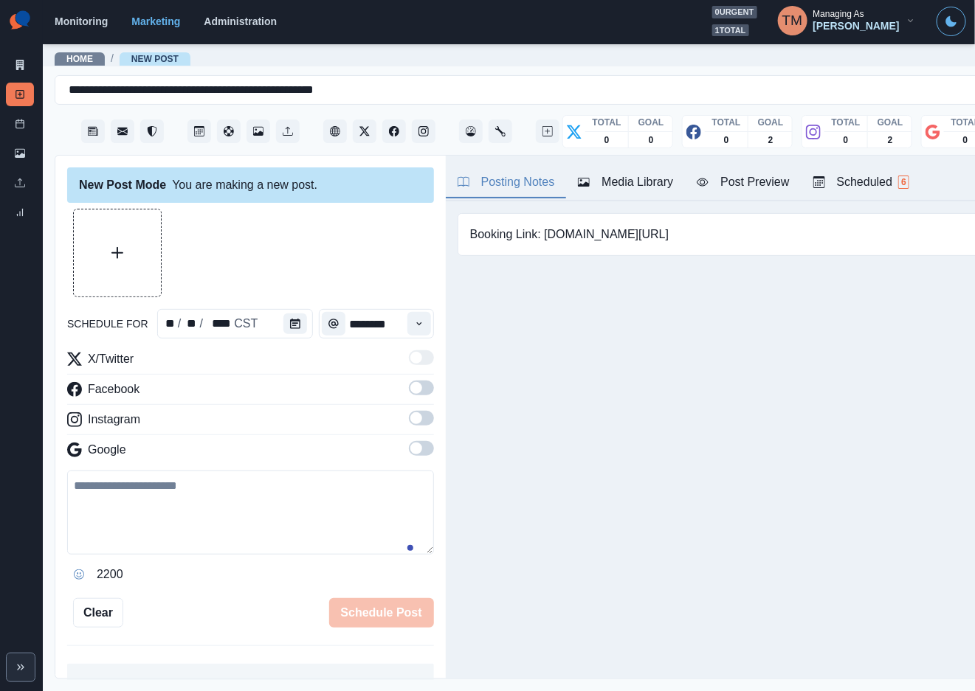
click at [410, 393] on span at bounding box center [416, 388] width 12 height 12
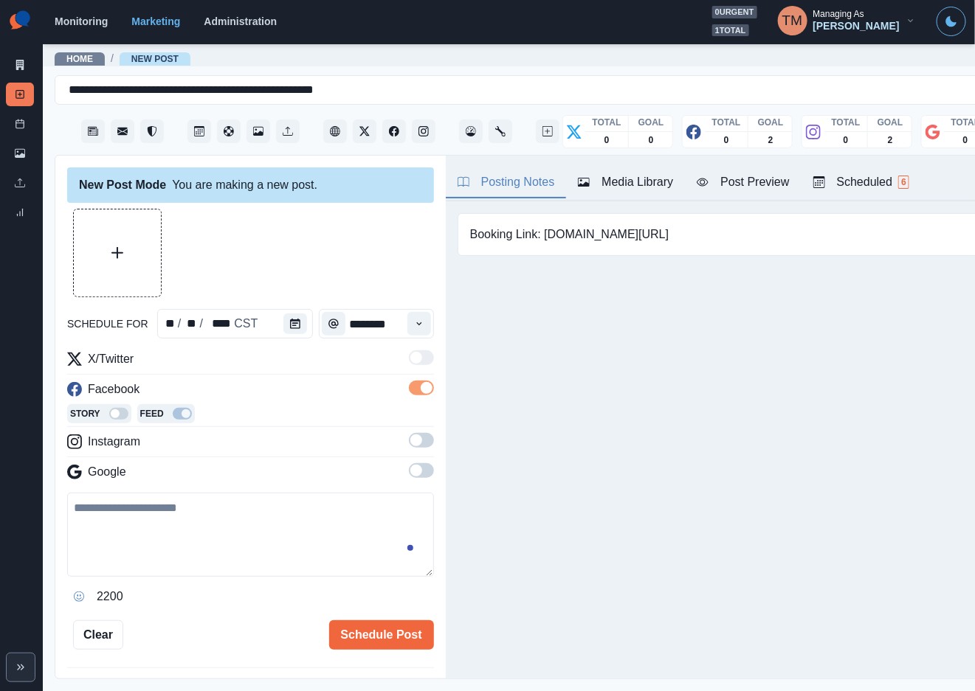
click at [414, 443] on span at bounding box center [421, 440] width 25 height 15
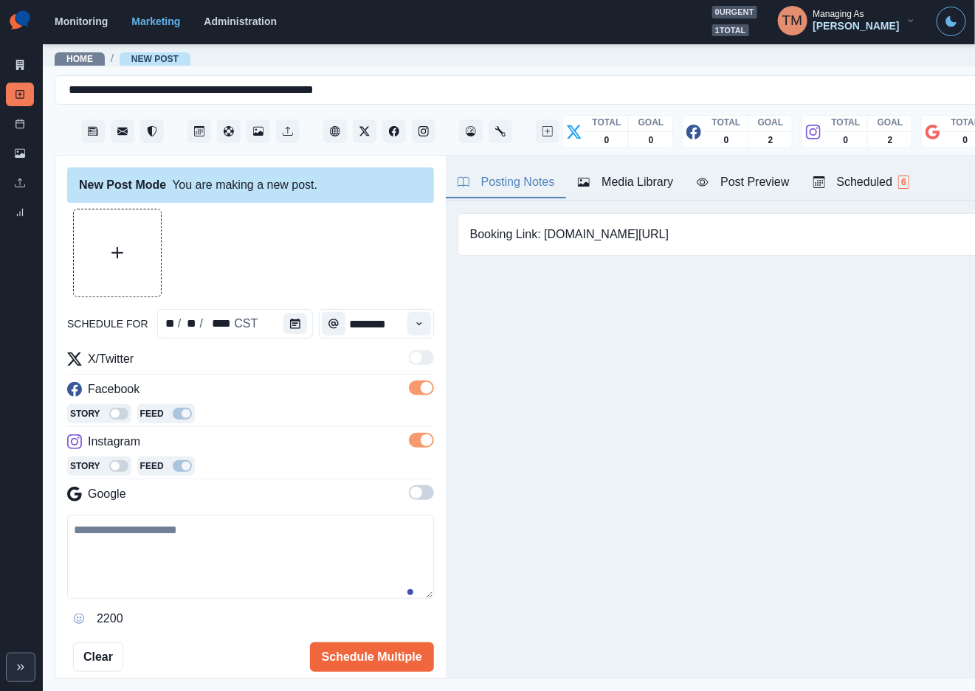
click at [409, 489] on span at bounding box center [421, 493] width 25 height 15
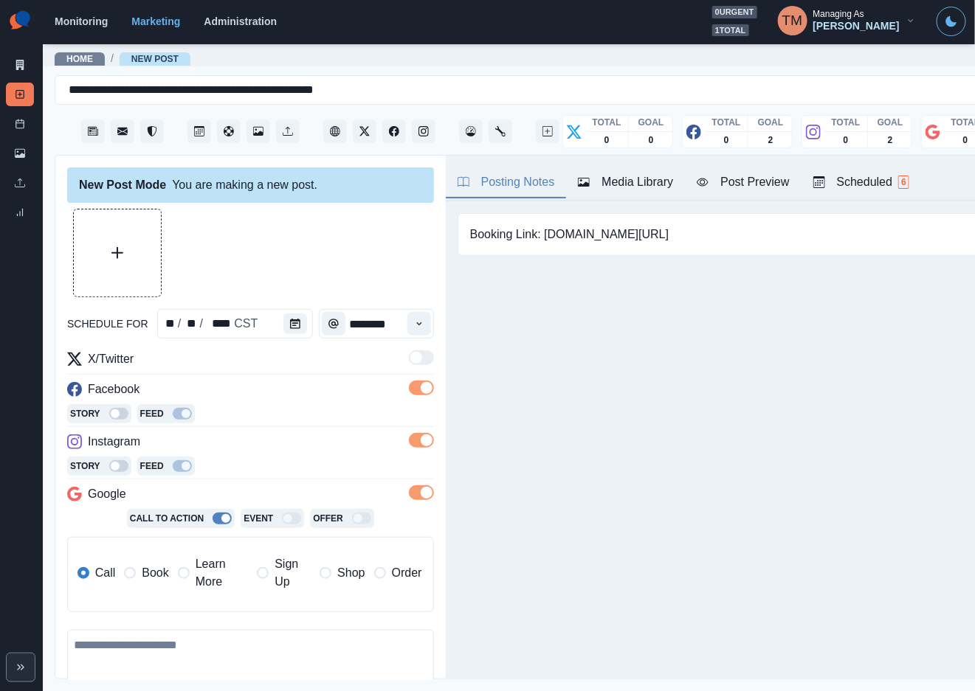
click at [126, 259] on button "Upload Media" at bounding box center [117, 253] width 87 height 87
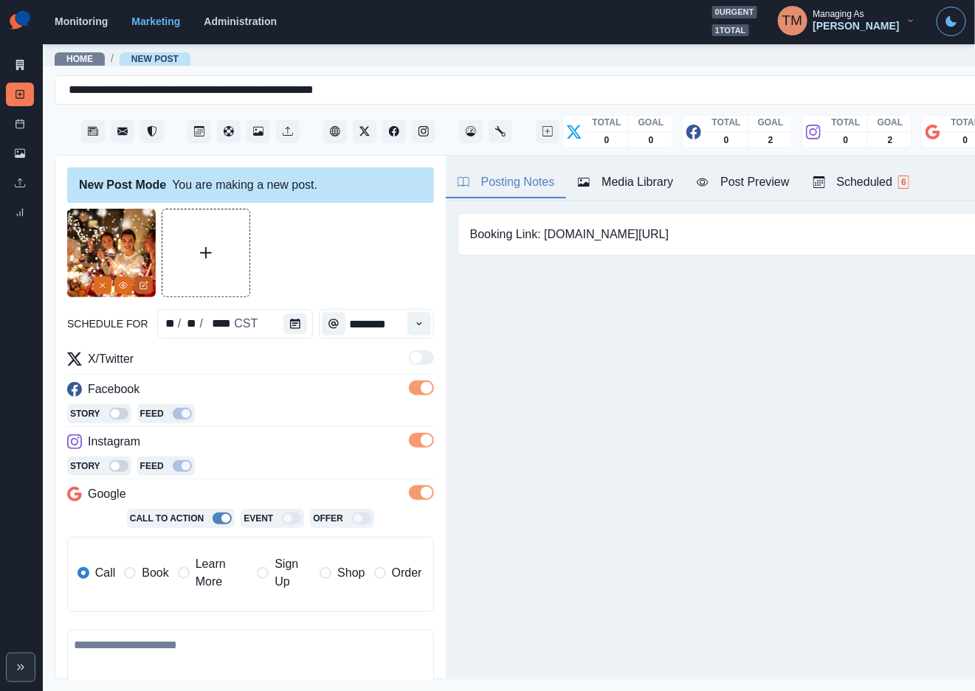
click at [146, 283] on icon "Edit Media" at bounding box center [144, 284] width 5 height 5
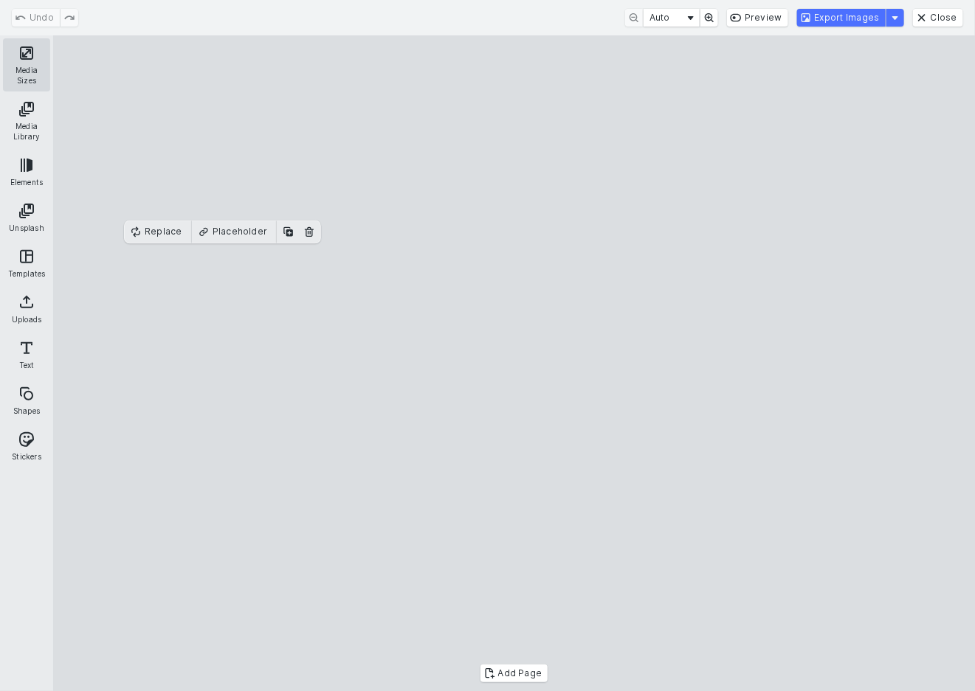
click at [27, 62] on button "Media Sizes" at bounding box center [26, 64] width 47 height 53
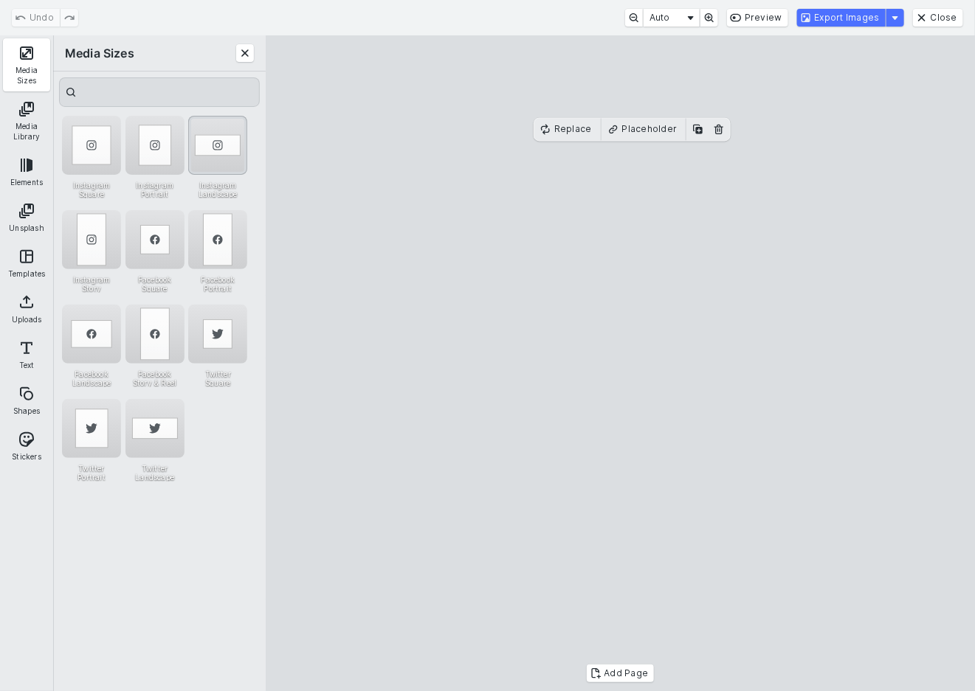
click at [211, 139] on div "Instagram Landscape" at bounding box center [217, 145] width 59 height 59
click at [857, 16] on button "Export Images" at bounding box center [841, 18] width 89 height 18
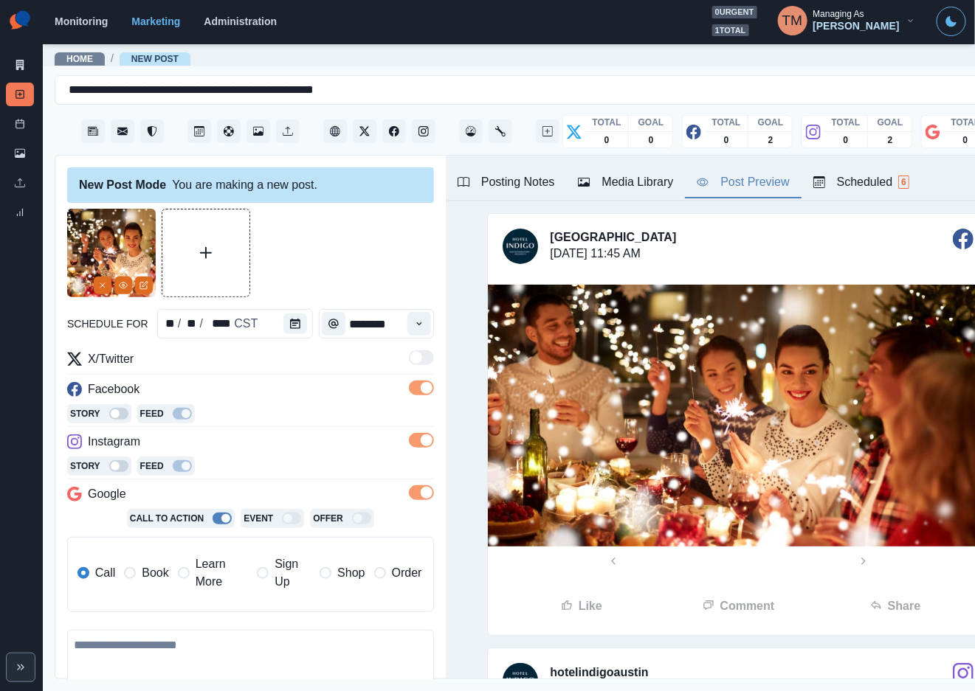
click at [749, 184] on div "Post Preview" at bounding box center [743, 182] width 92 height 18
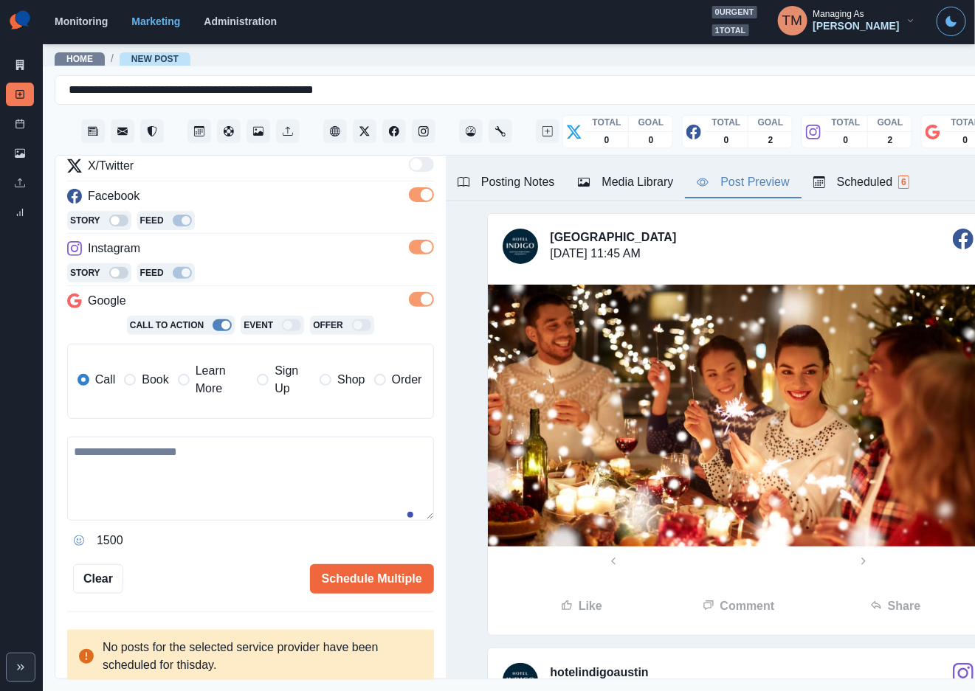
click at [253, 490] on textarea at bounding box center [250, 479] width 367 height 84
paste textarea "**********"
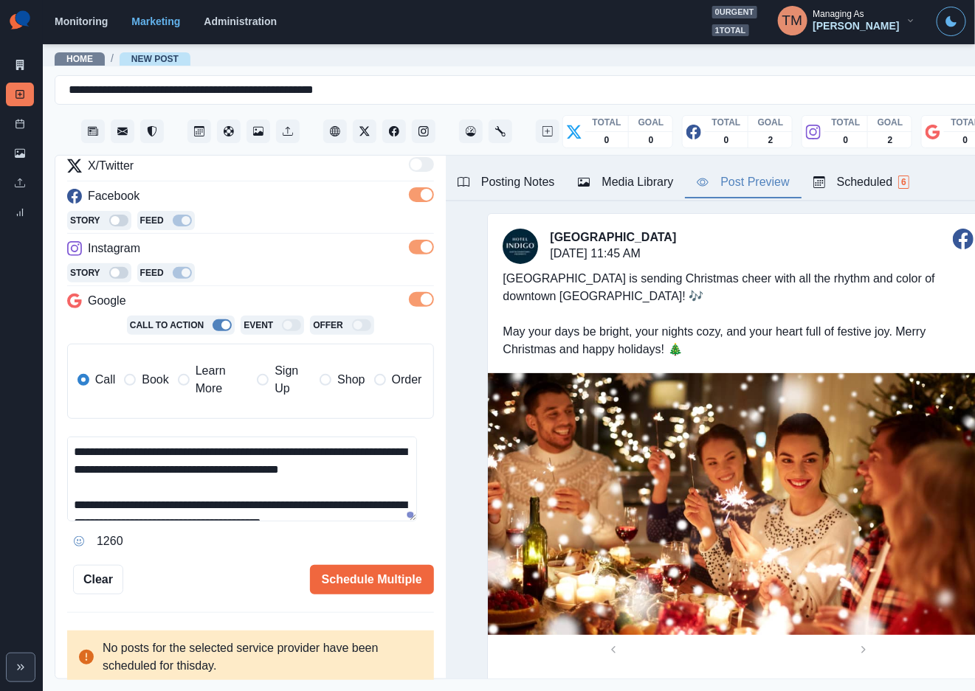
scroll to position [29, 0]
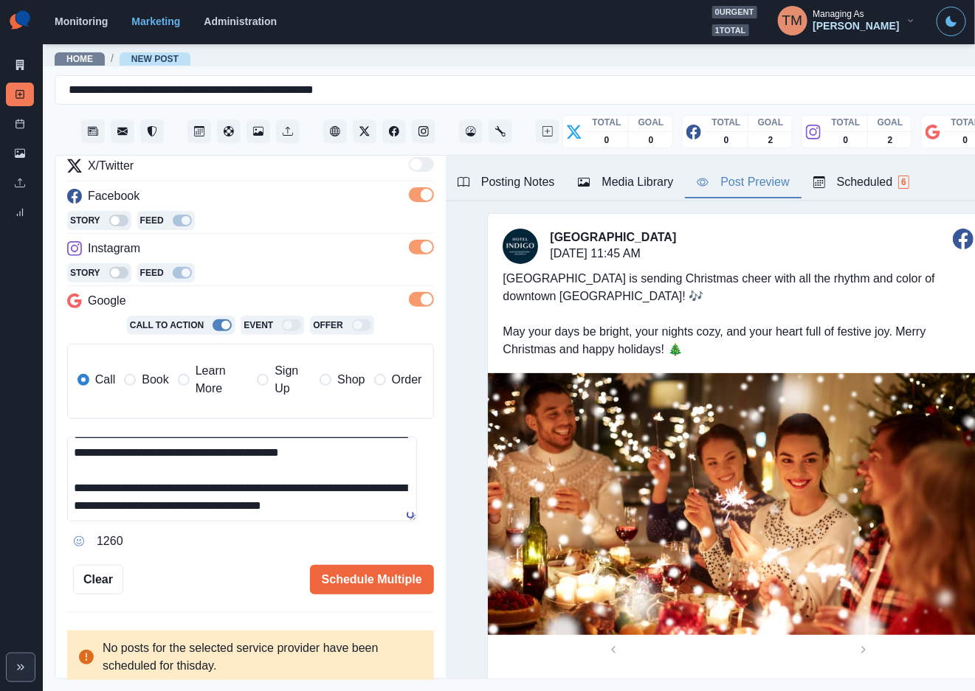
type textarea "**********"
click at [645, 187] on div "Media Library" at bounding box center [625, 182] width 95 height 18
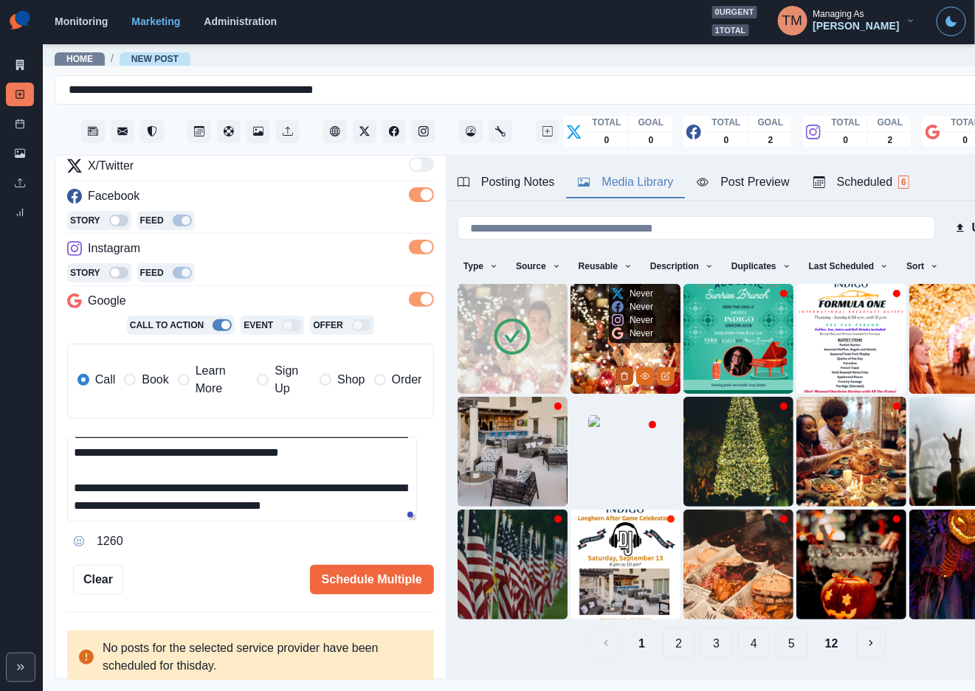
click at [620, 372] on icon "Delete Media" at bounding box center [624, 376] width 9 height 9
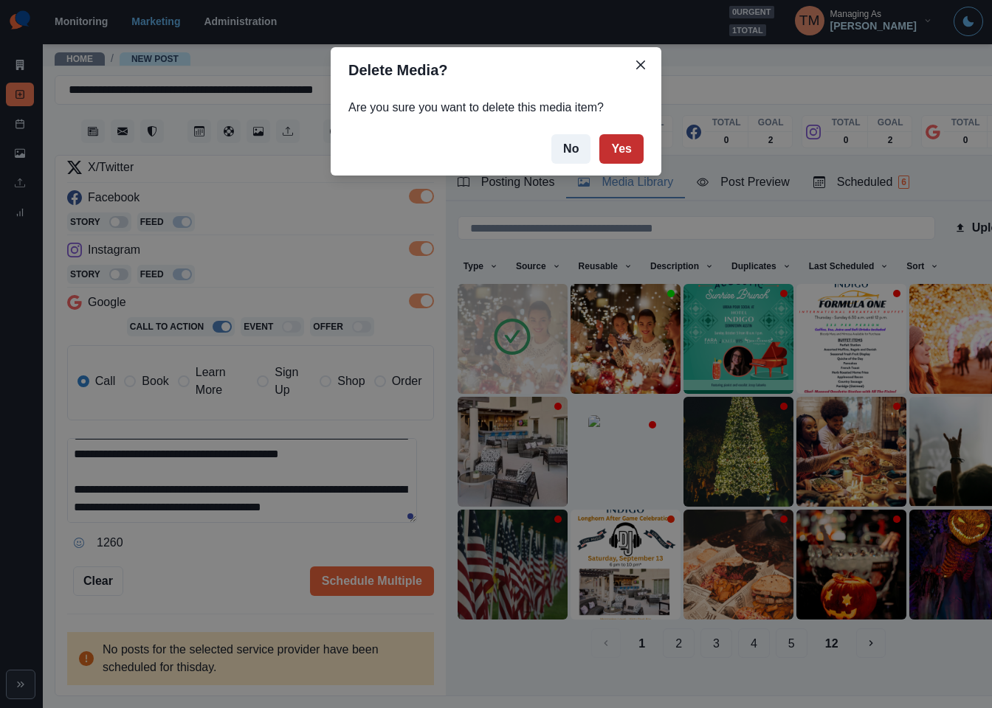
click at [624, 142] on button "Yes" at bounding box center [621, 149] width 44 height 30
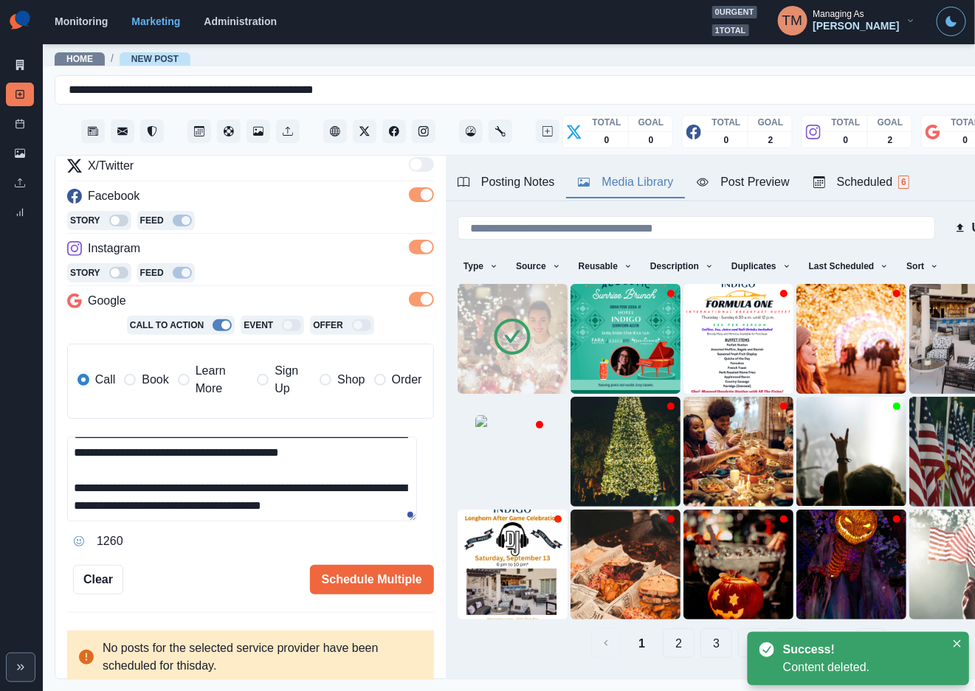
click at [195, 559] on div "**********" at bounding box center [250, 304] width 367 height 579
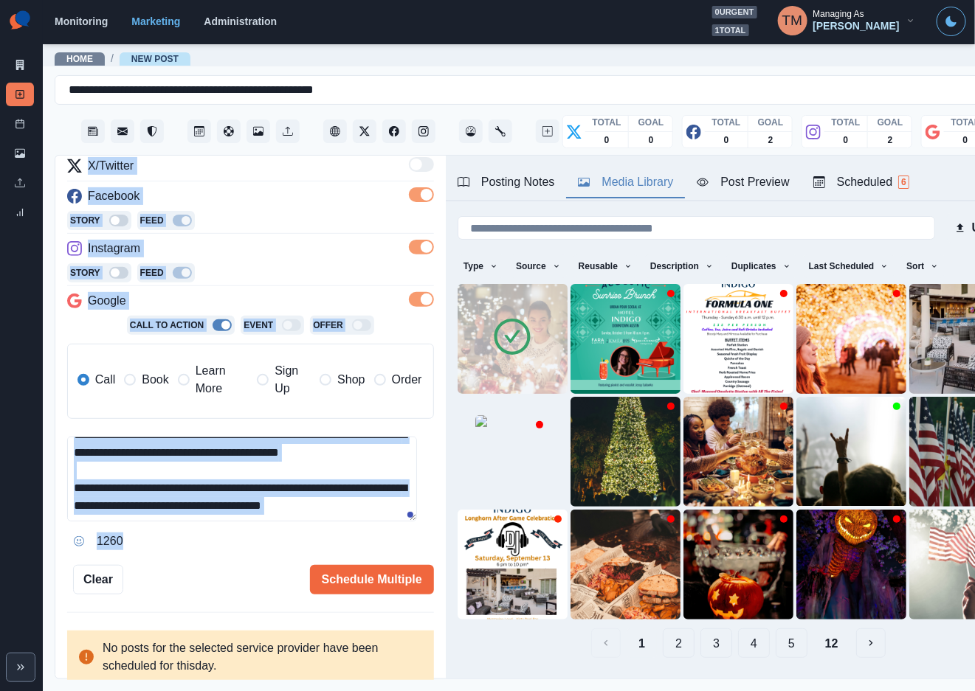
click at [750, 179] on div "Post Preview" at bounding box center [743, 182] width 92 height 18
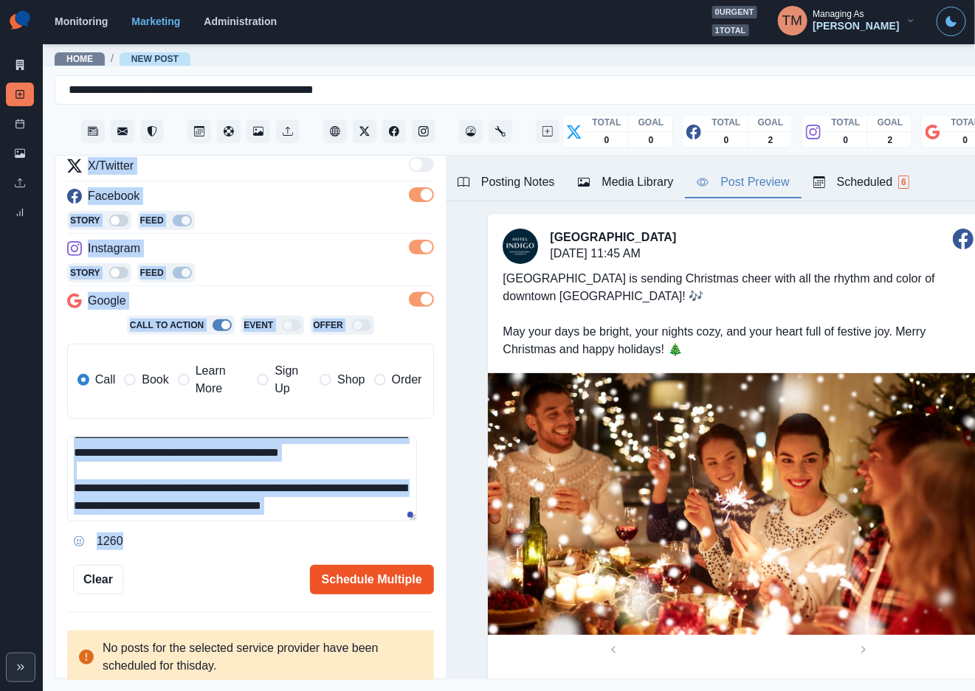
click at [377, 587] on button "Schedule Multiple" at bounding box center [372, 580] width 124 height 30
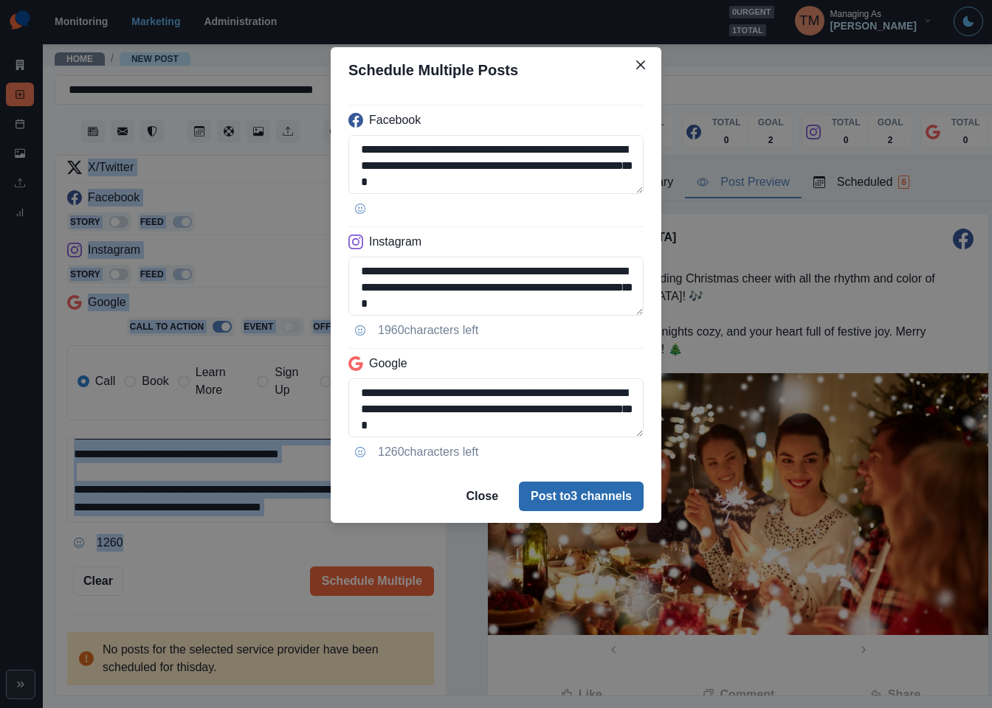
click at [631, 503] on button "Post to 3 channels" at bounding box center [581, 497] width 125 height 30
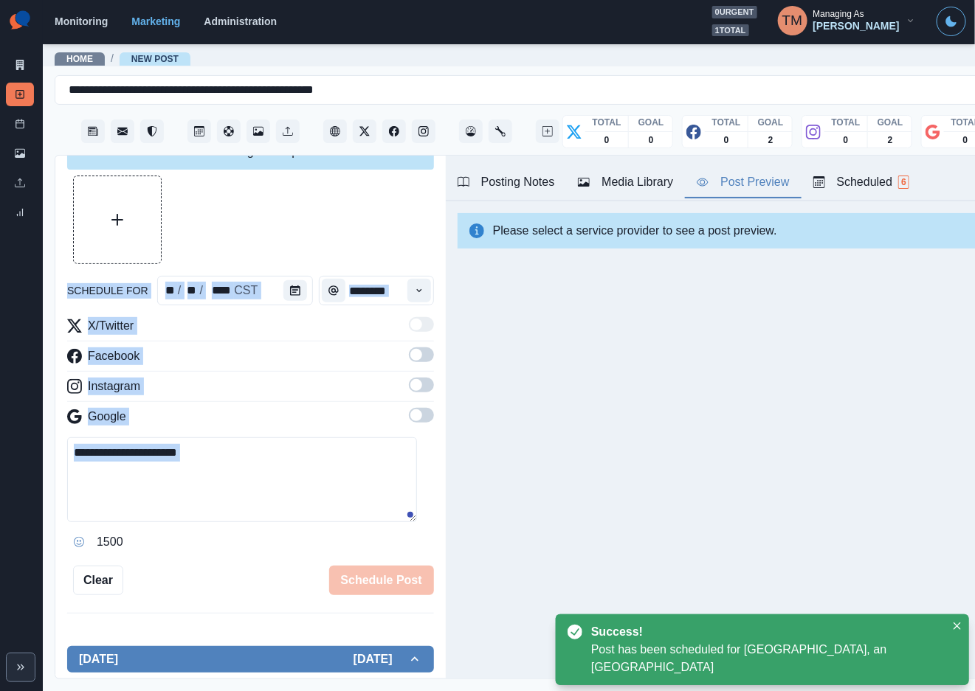
scroll to position [0, 0]
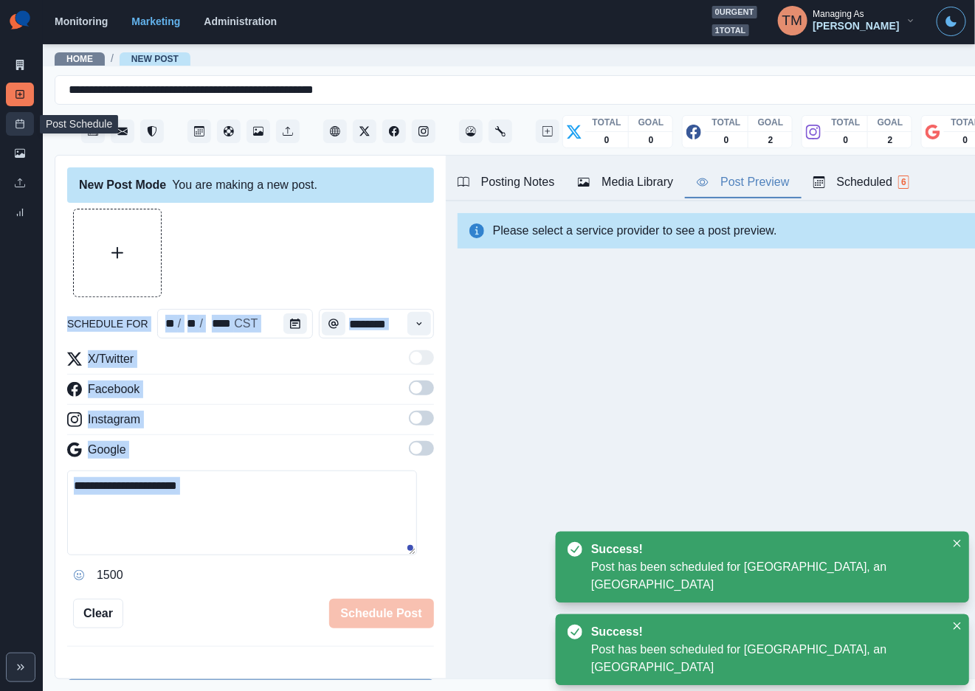
click at [20, 128] on rect at bounding box center [20, 124] width 8 height 8
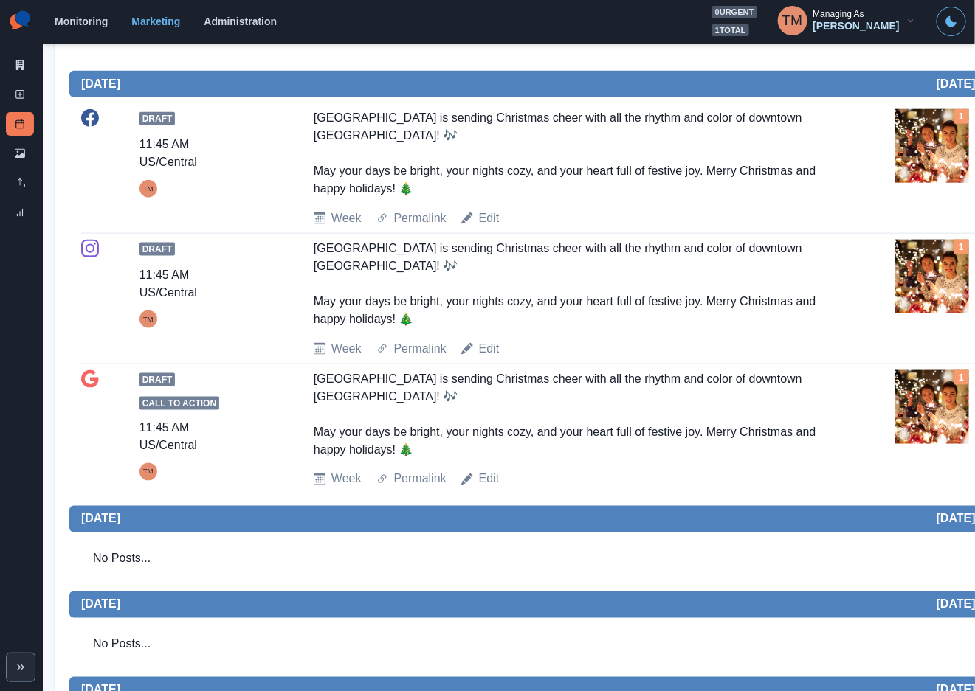
scroll to position [553, 0]
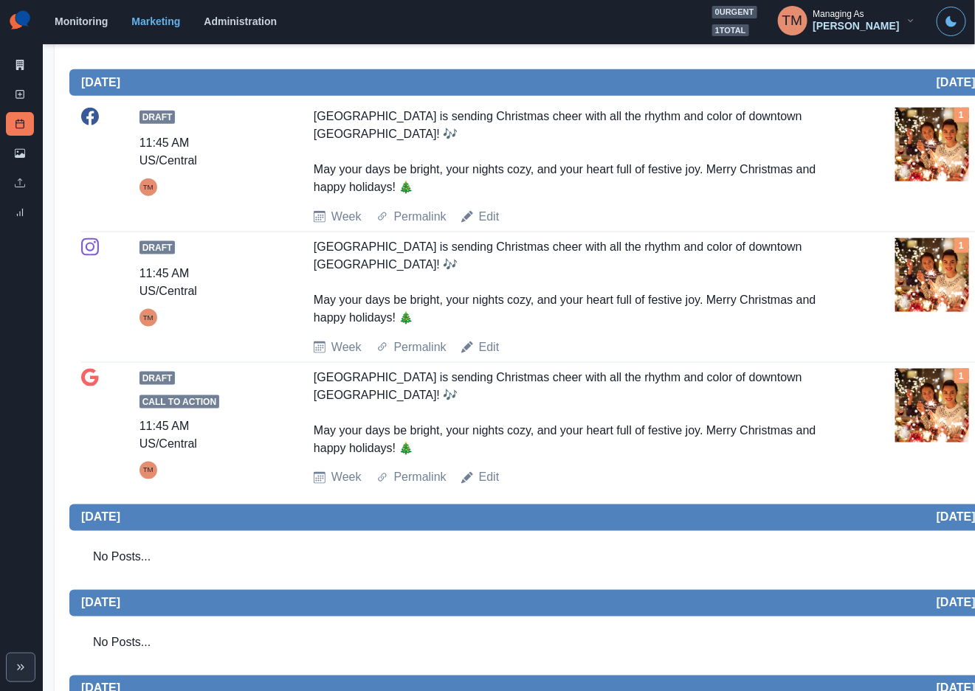
drag, startPoint x: 313, startPoint y: 115, endPoint x: 424, endPoint y: 195, distance: 136.4
click at [424, 195] on div "Hotel Indigo Austin Downtown - University is sending Christmas cheer with all t…" at bounding box center [572, 152] width 517 height 89
copy div "Hotel Indigo Austin Downtown - University is sending Christmas cheer with all t…"
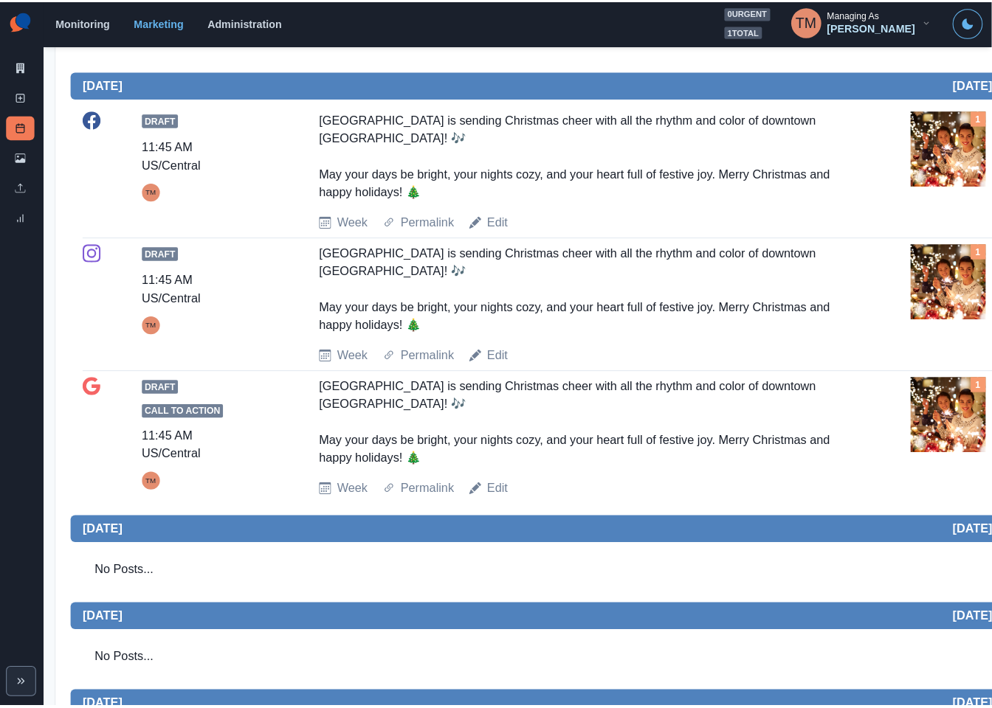
scroll to position [0, 0]
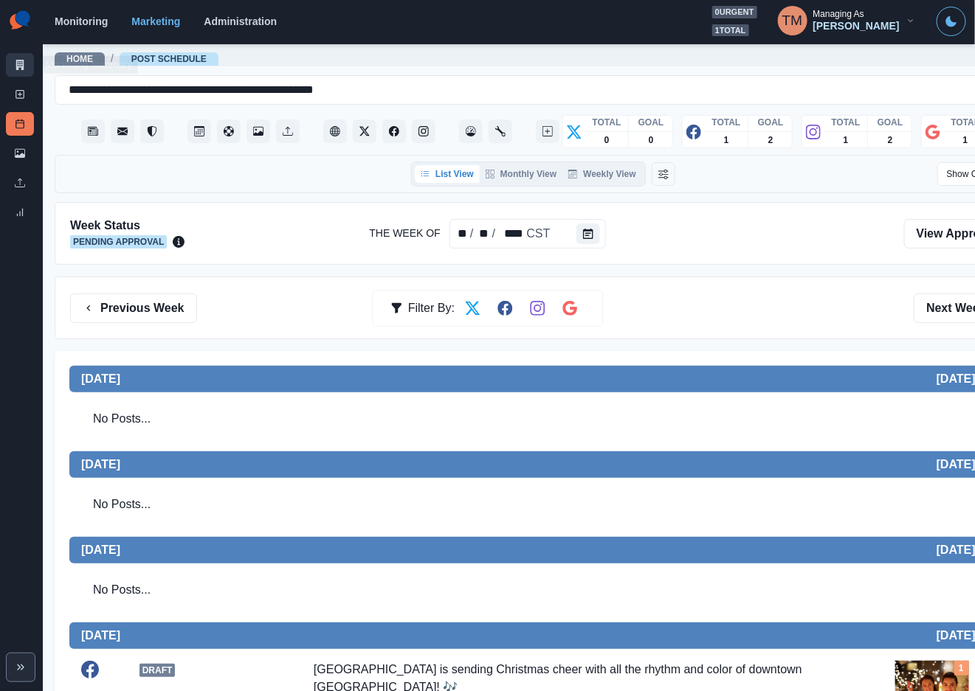
click at [20, 67] on icon at bounding box center [20, 65] width 10 height 10
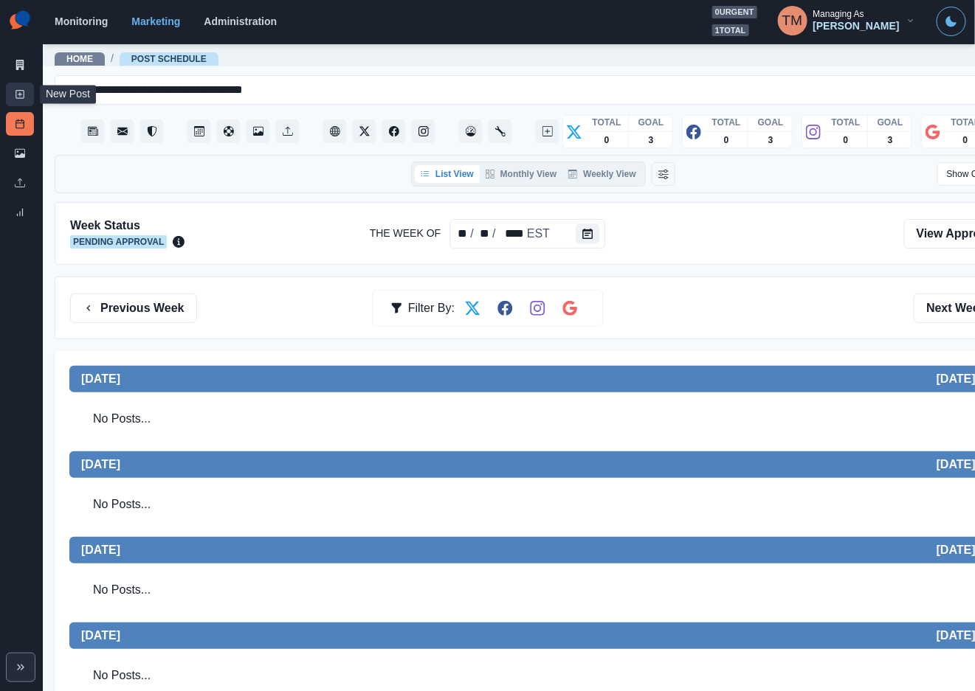
click at [16, 91] on icon at bounding box center [20, 94] width 10 height 10
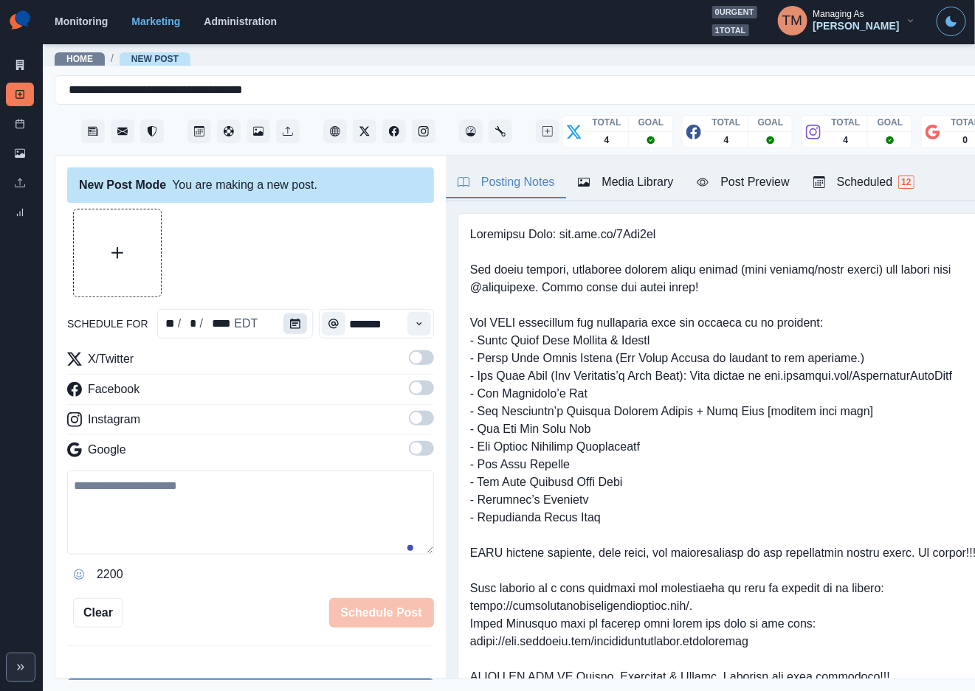
click at [290, 326] on icon "Calendar" at bounding box center [295, 324] width 10 height 10
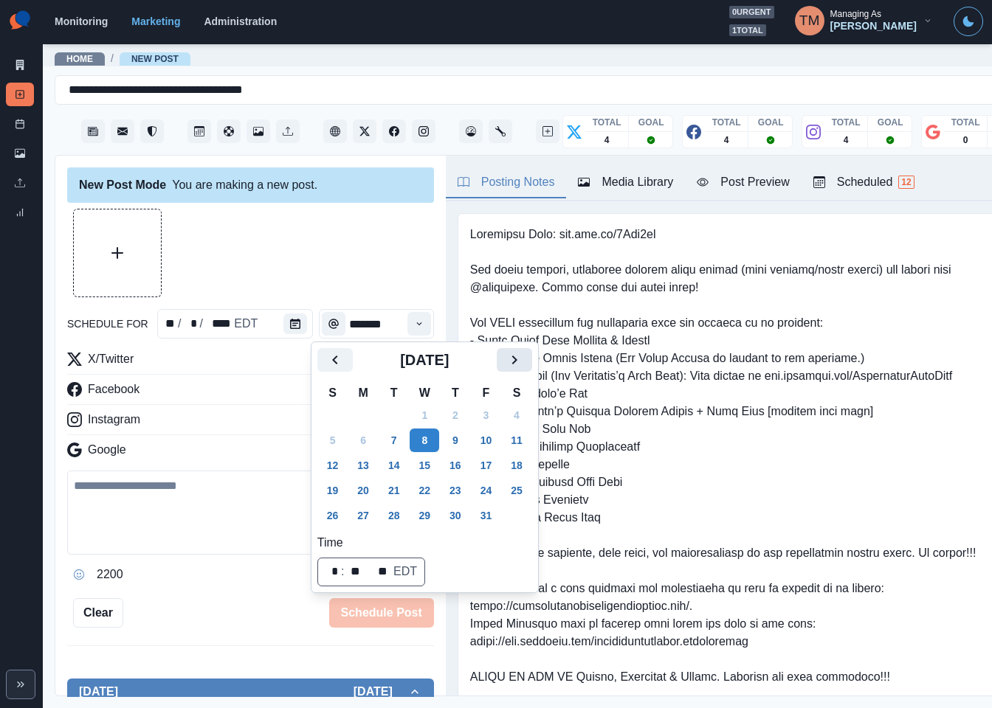
click at [516, 359] on icon "Next" at bounding box center [513, 360] width 5 height 9
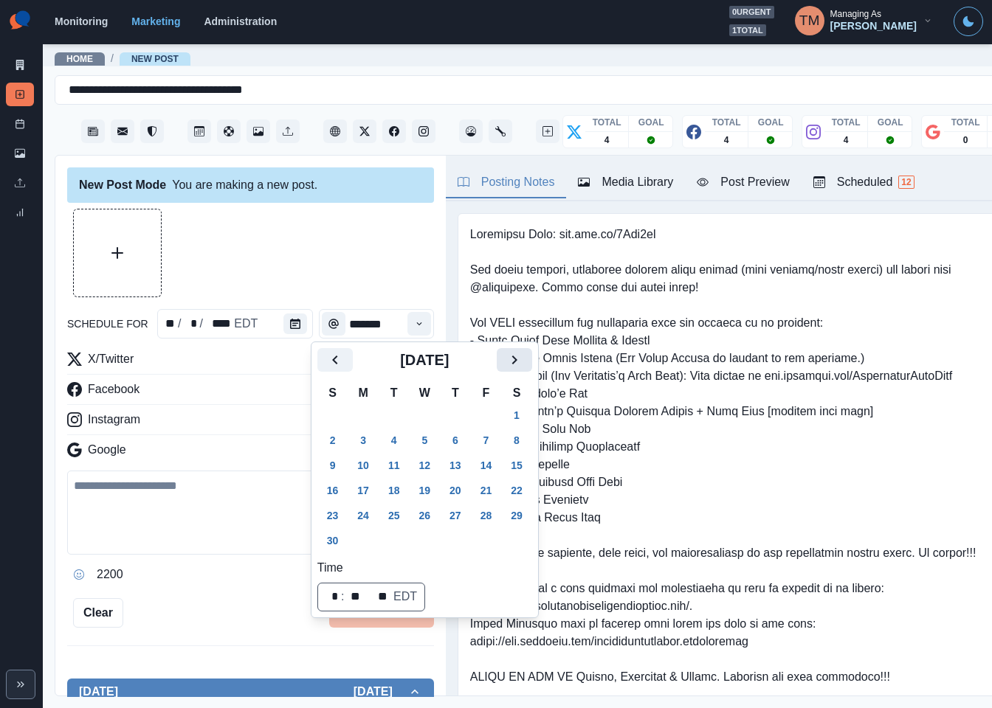
click at [516, 359] on icon "Next" at bounding box center [513, 360] width 5 height 9
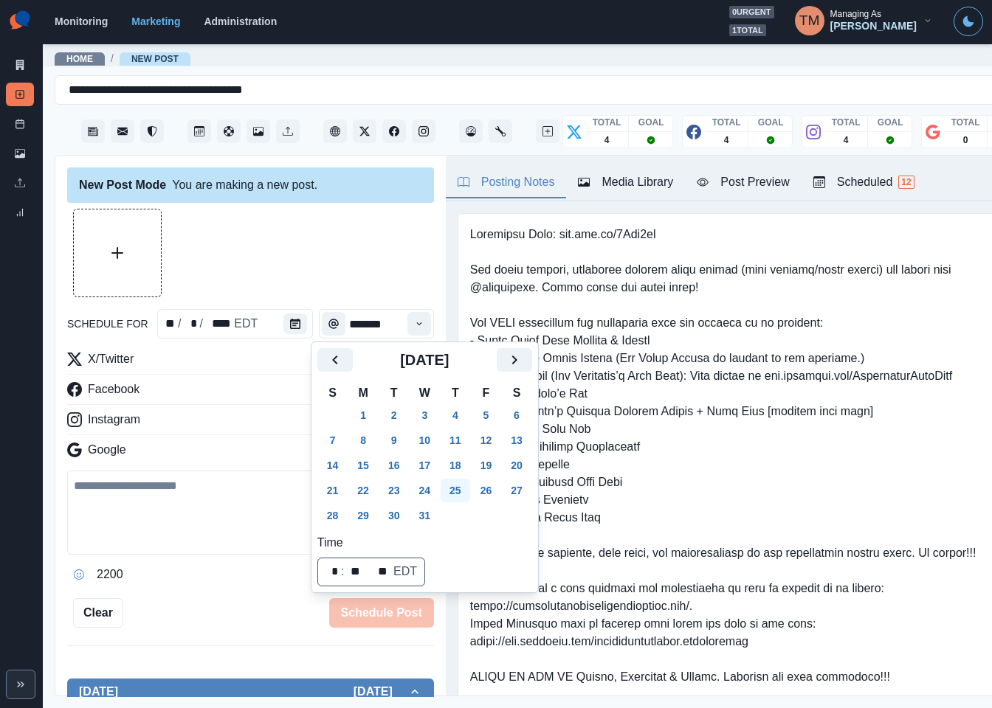
click at [458, 492] on button "25" at bounding box center [456, 491] width 30 height 24
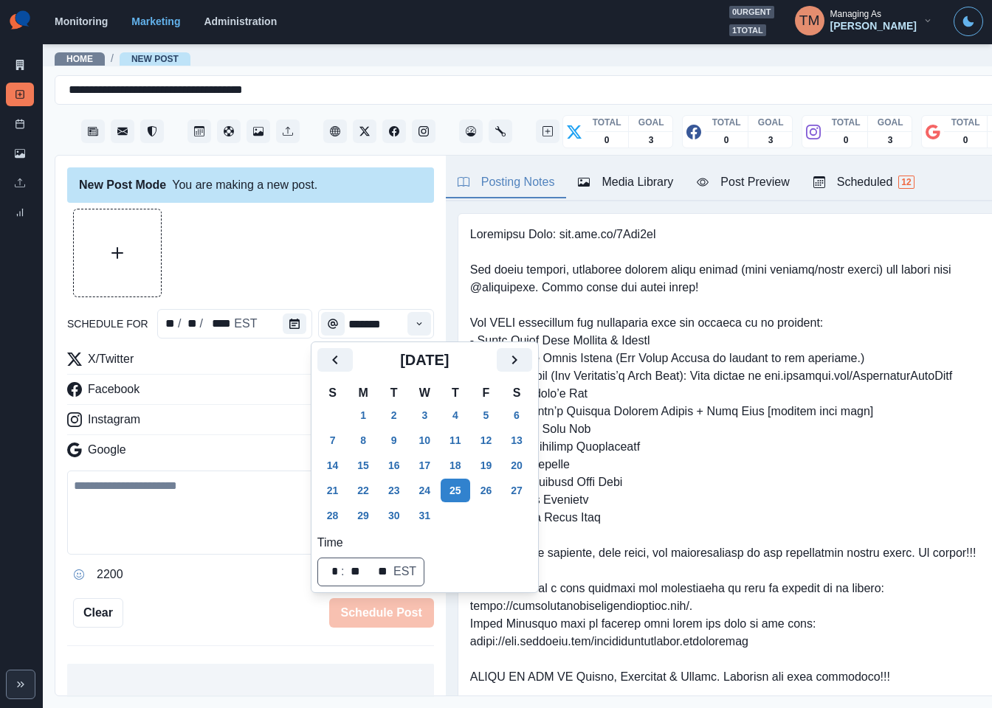
click at [308, 260] on div at bounding box center [250, 253] width 367 height 89
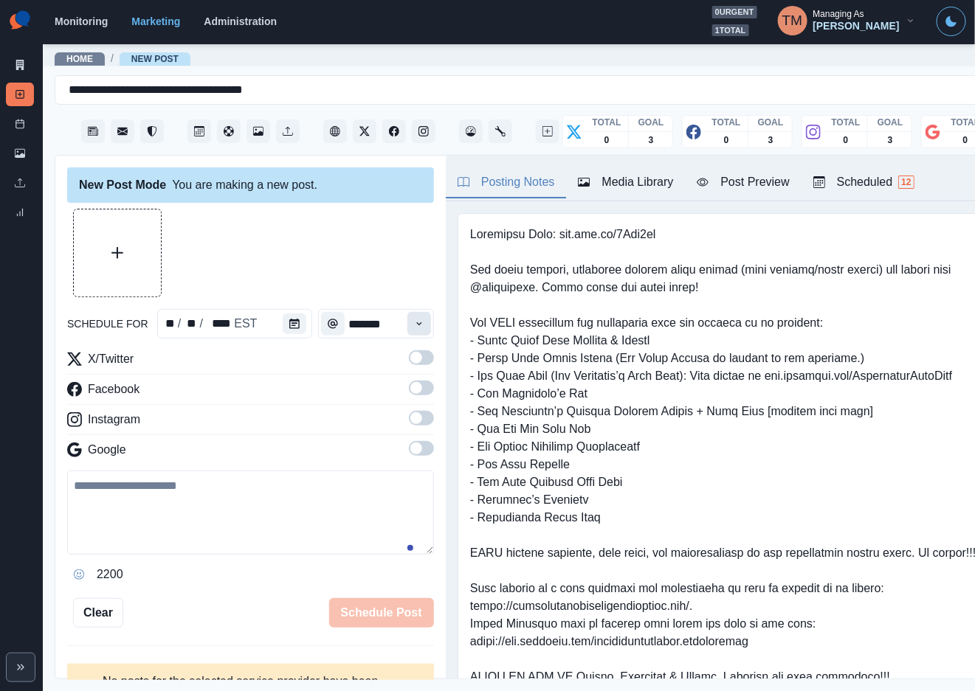
click at [414, 324] on icon "Time" at bounding box center [419, 324] width 10 height 10
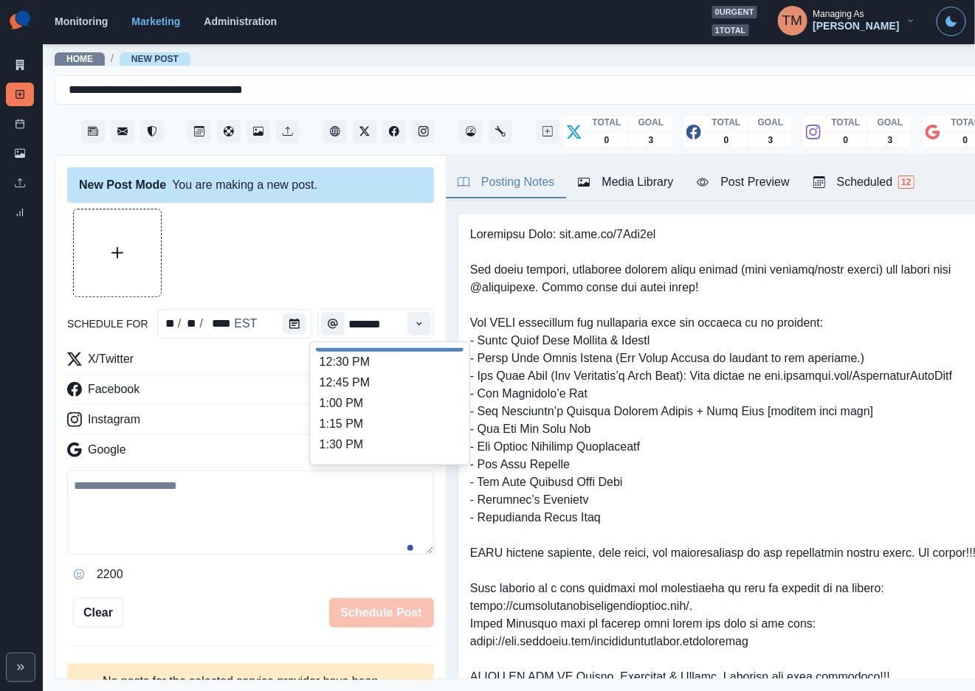
scroll to position [351, 0]
click at [424, 368] on ul "8:00 AM 8:15 AM 8:30 AM 8:45 AM 9:00 AM 9:15 AM 9:30 AM 9:45 AM 10:00 AM 10:15 …" at bounding box center [390, 403] width 148 height 111
click at [430, 351] on ul "8:00 AM 8:15 AM 8:30 AM 8:45 AM 9:00 AM 9:15 AM 9:30 AM 9:45 AM 10:00 AM 10:15 …" at bounding box center [390, 403] width 148 height 111
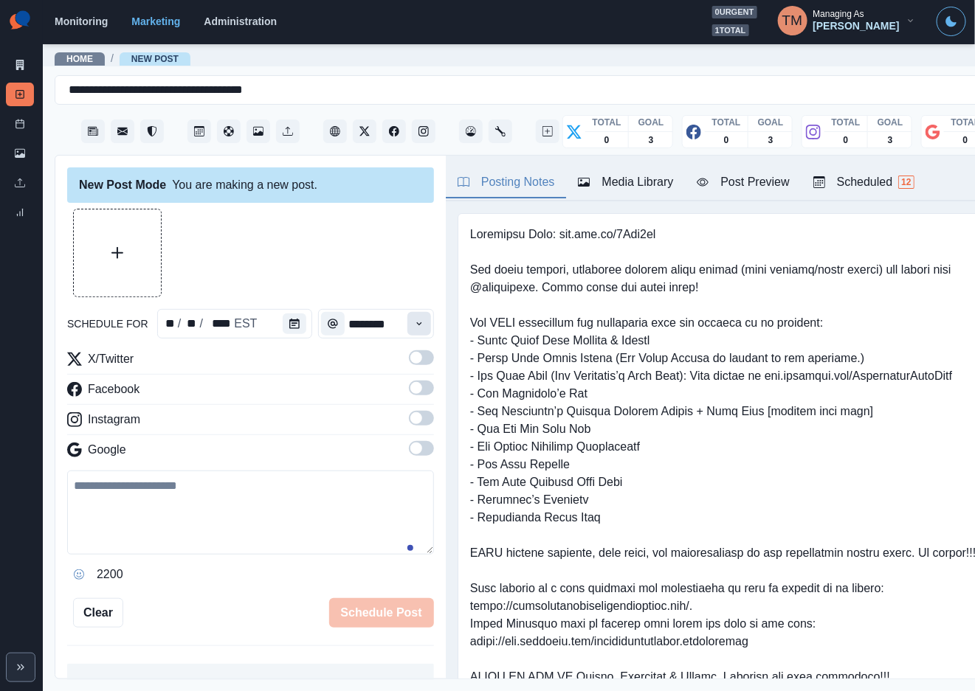
click at [414, 323] on icon "Time" at bounding box center [419, 324] width 10 height 10
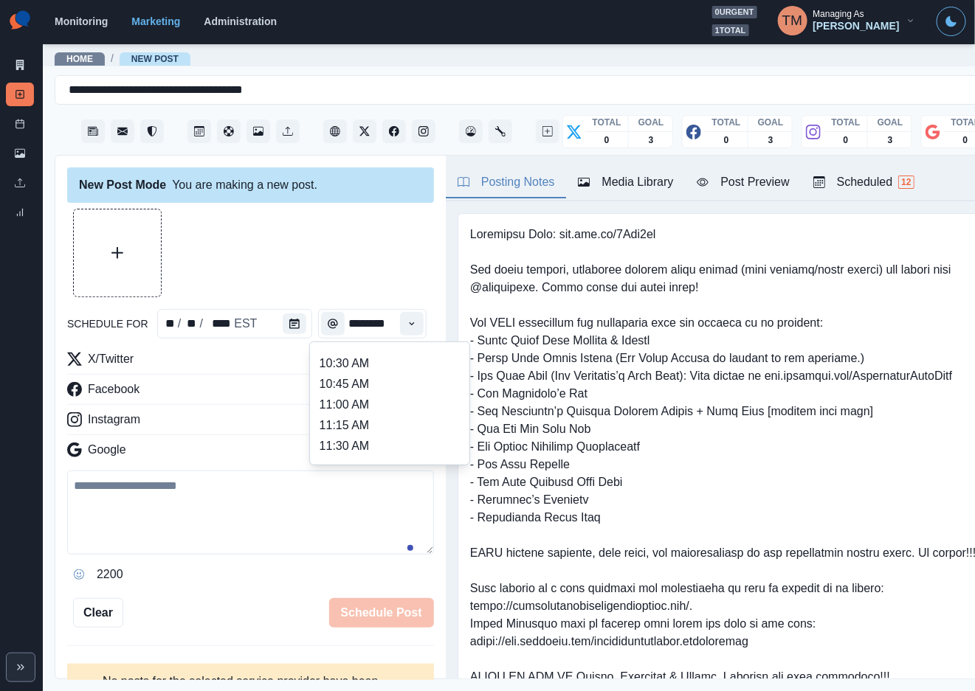
scroll to position [221, 0]
click at [370, 443] on li "11:45 AM" at bounding box center [390, 447] width 148 height 21
type input "********"
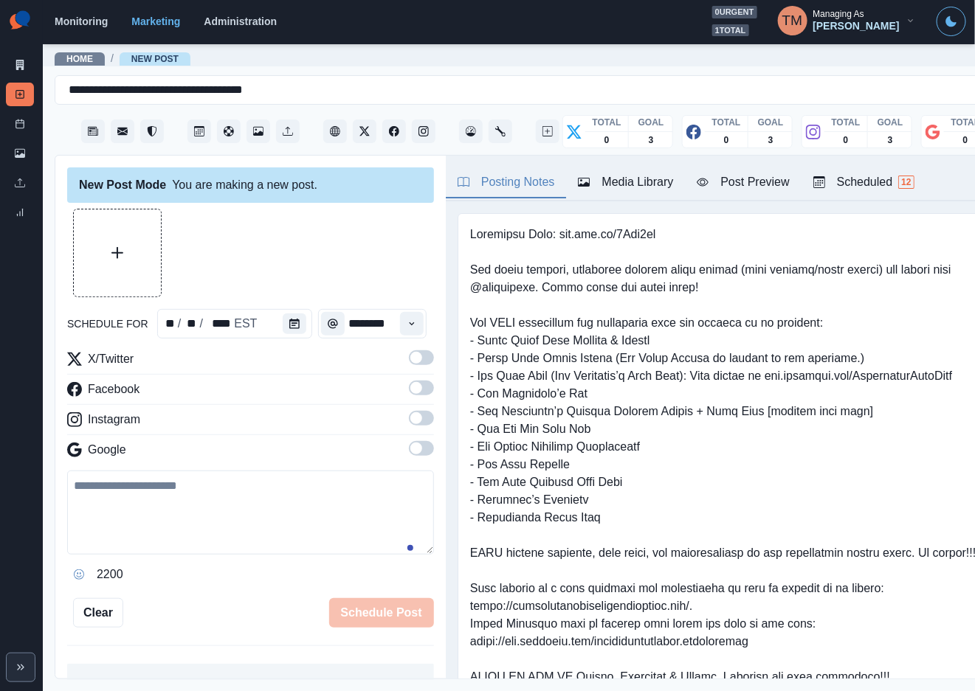
click at [409, 361] on span at bounding box center [421, 358] width 25 height 15
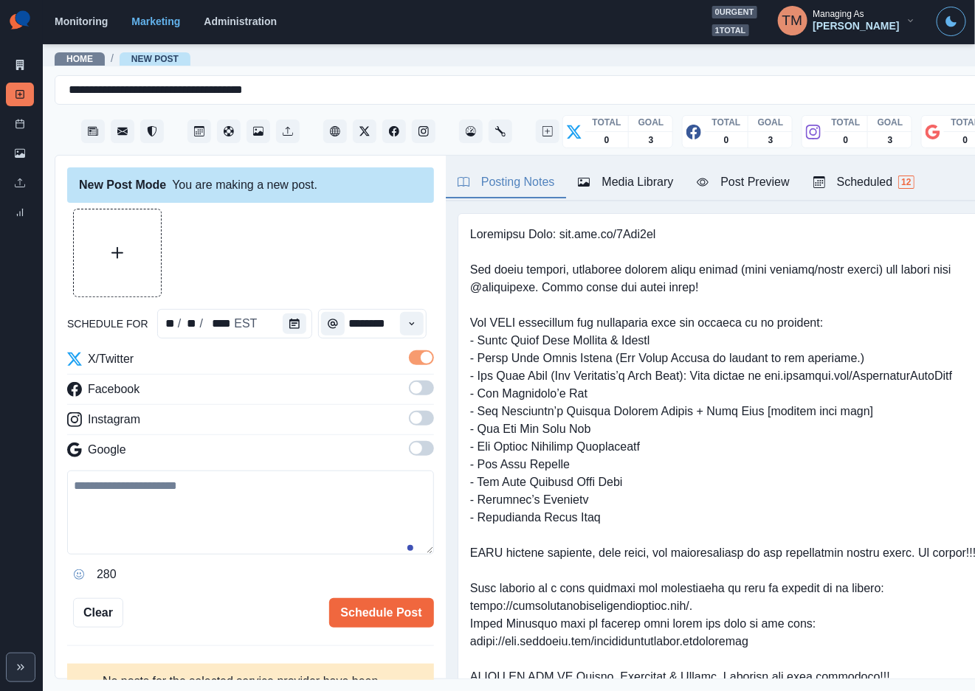
scroll to position [0, 0]
click at [410, 396] on label at bounding box center [421, 393] width 25 height 24
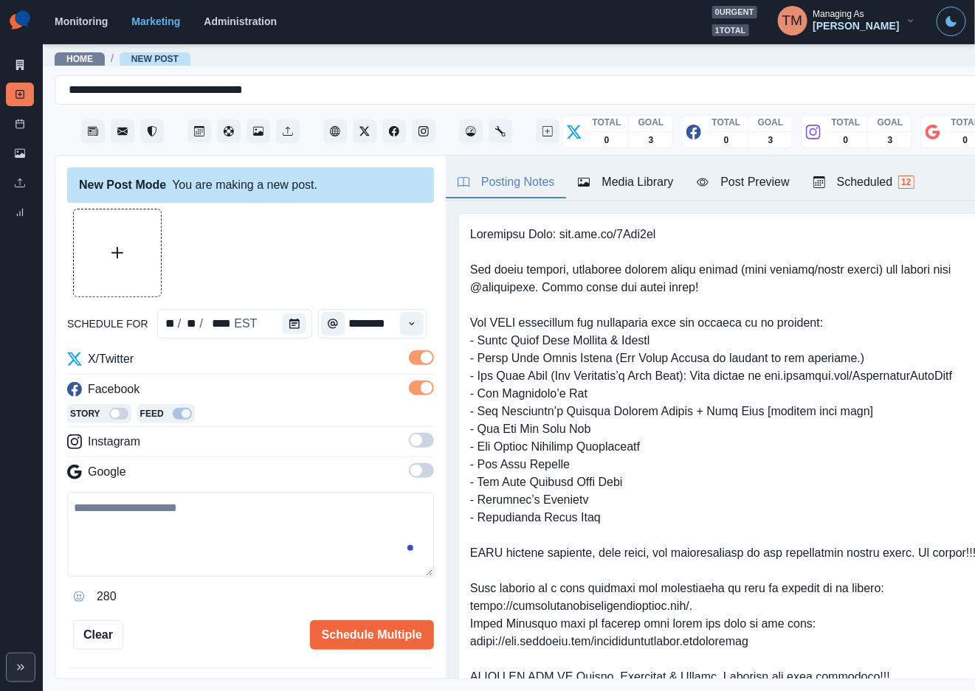
click at [409, 443] on span at bounding box center [421, 440] width 25 height 15
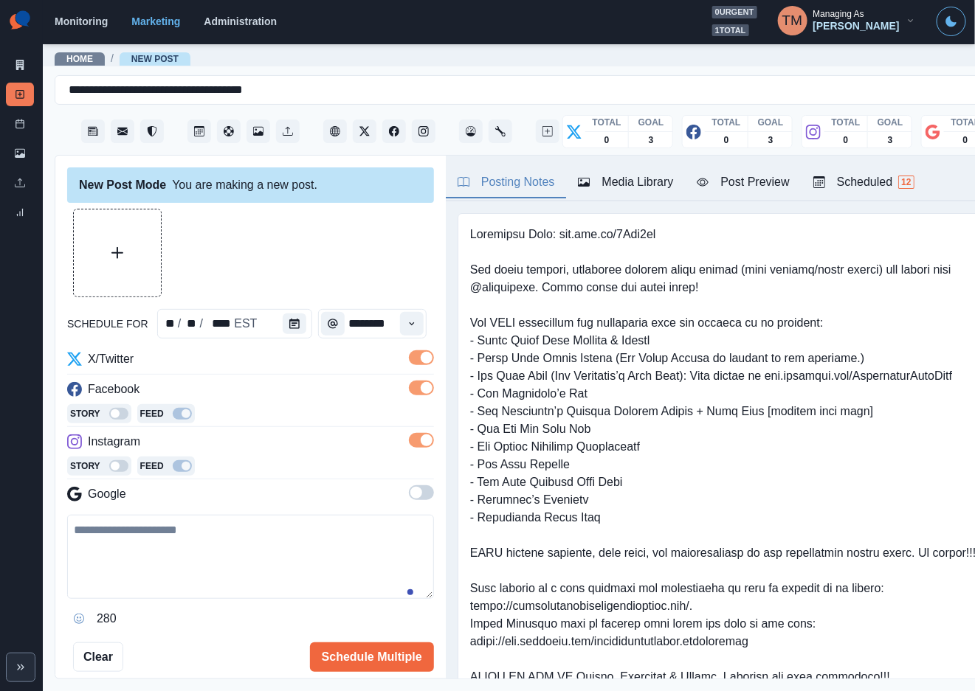
drag, startPoint x: 767, startPoint y: 241, endPoint x: 470, endPoint y: 263, distance: 297.5
click at [767, 241] on pre at bounding box center [738, 668] width 536 height 885
click at [135, 272] on button "Upload Media" at bounding box center [117, 253] width 87 height 87
click at [646, 184] on div "Media Library" at bounding box center [625, 182] width 95 height 18
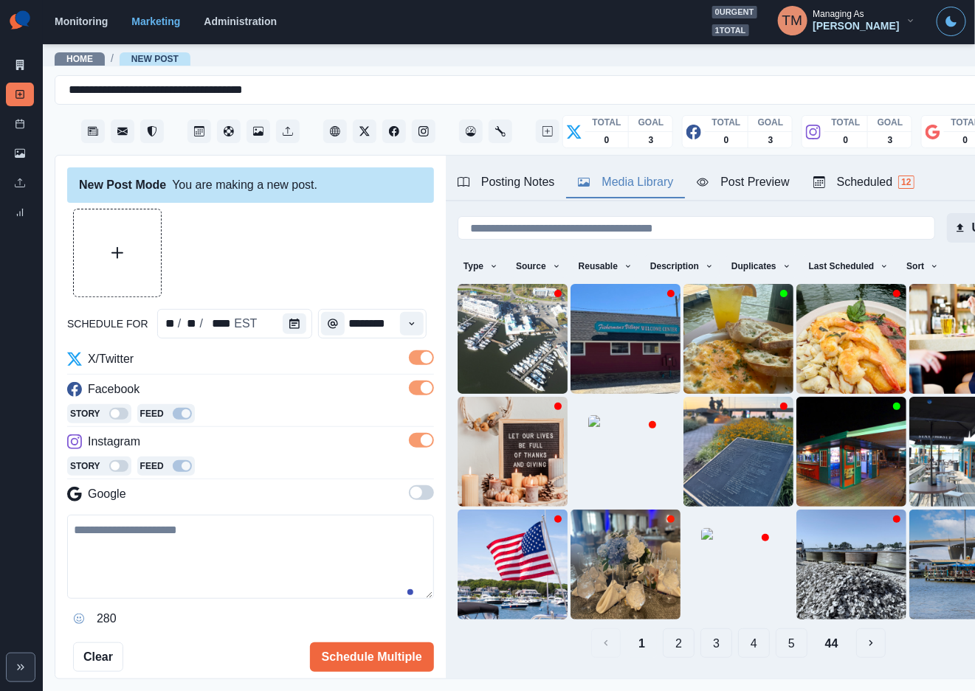
click at [952, 229] on button "Upload" at bounding box center [983, 228] width 72 height 30
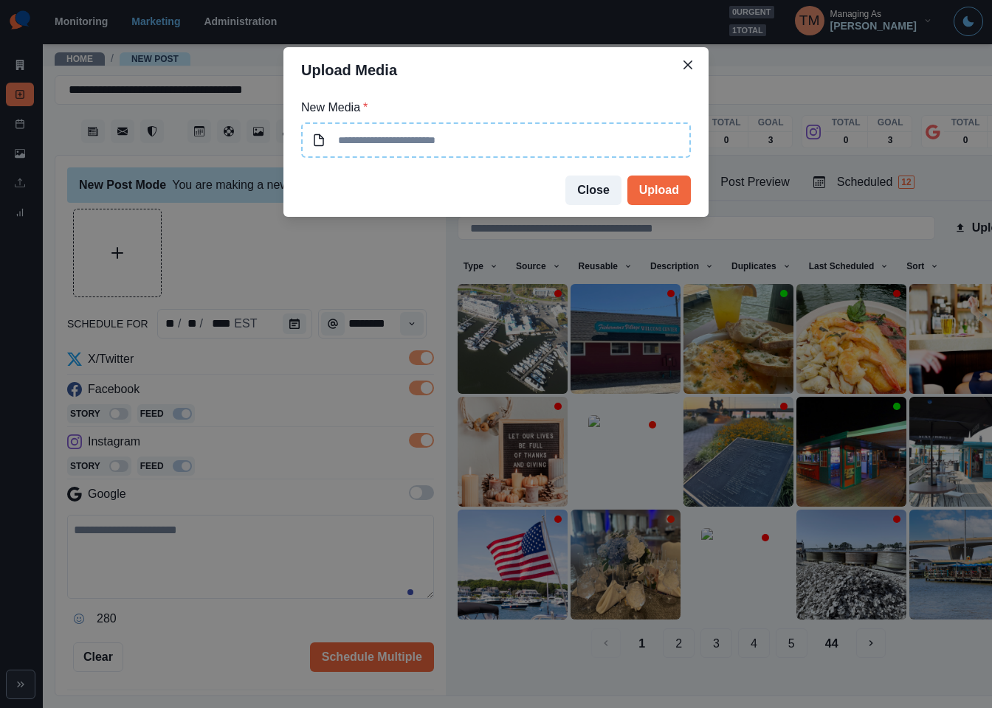
type input "**********"
click at [658, 182] on button "Upload" at bounding box center [658, 191] width 63 height 30
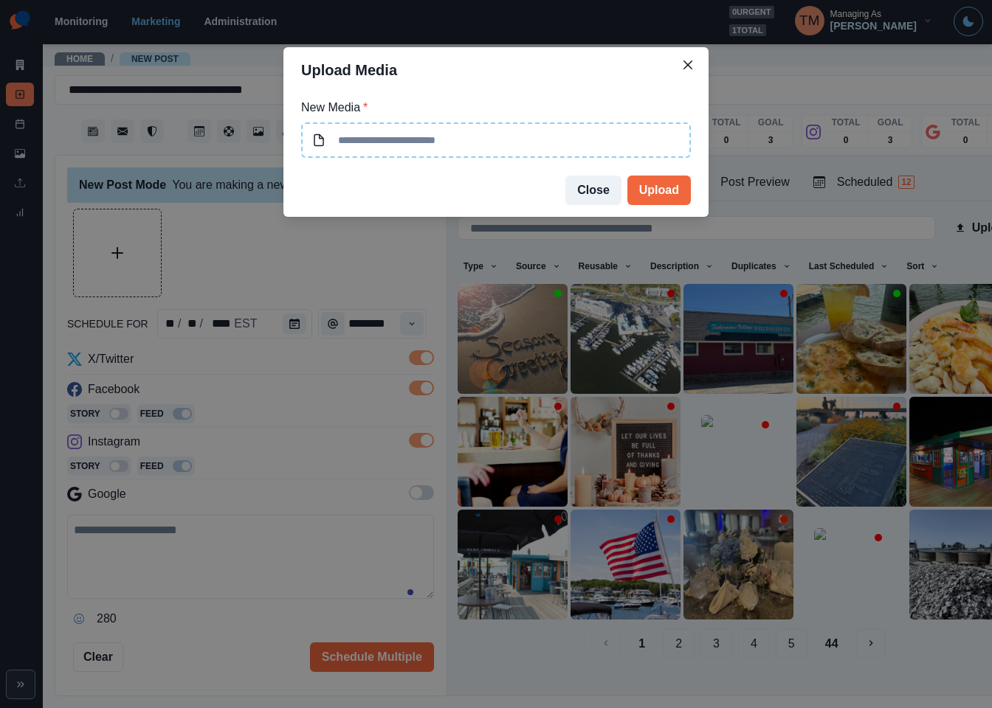
click at [392, 282] on div "Upload Media New Media * Close Upload" at bounding box center [496, 354] width 992 height 708
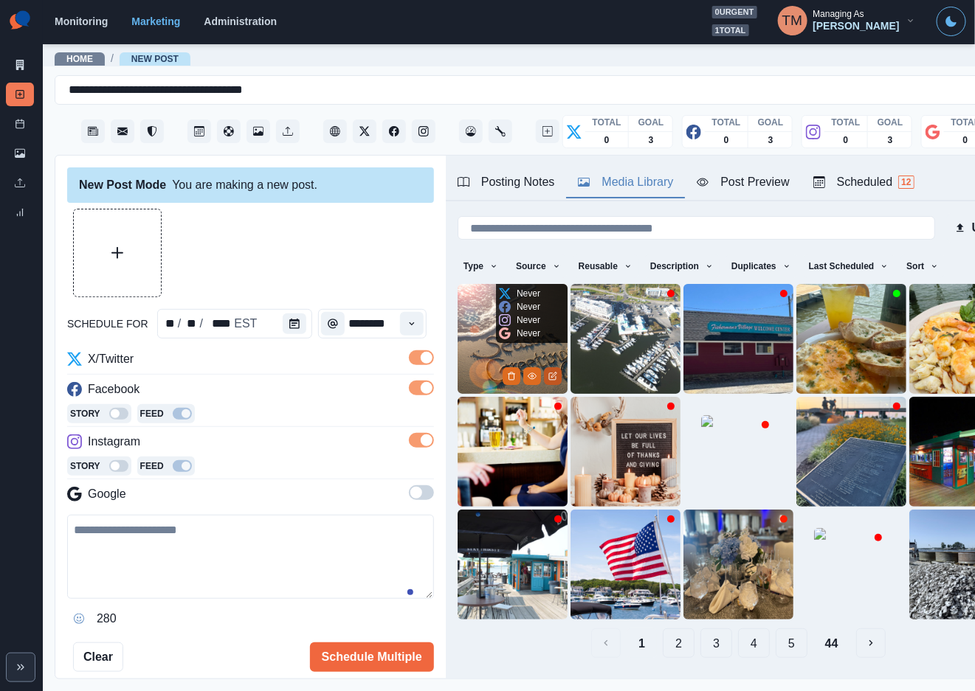
click at [544, 368] on button "Edit Media" at bounding box center [553, 376] width 18 height 18
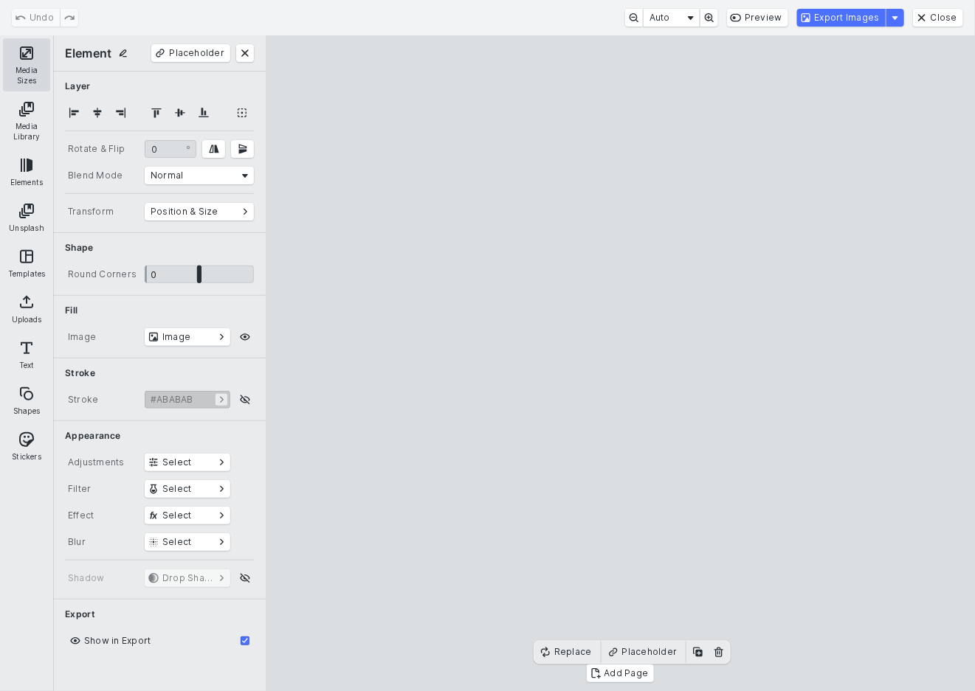
click at [27, 55] on button "Media Sizes" at bounding box center [26, 64] width 47 height 53
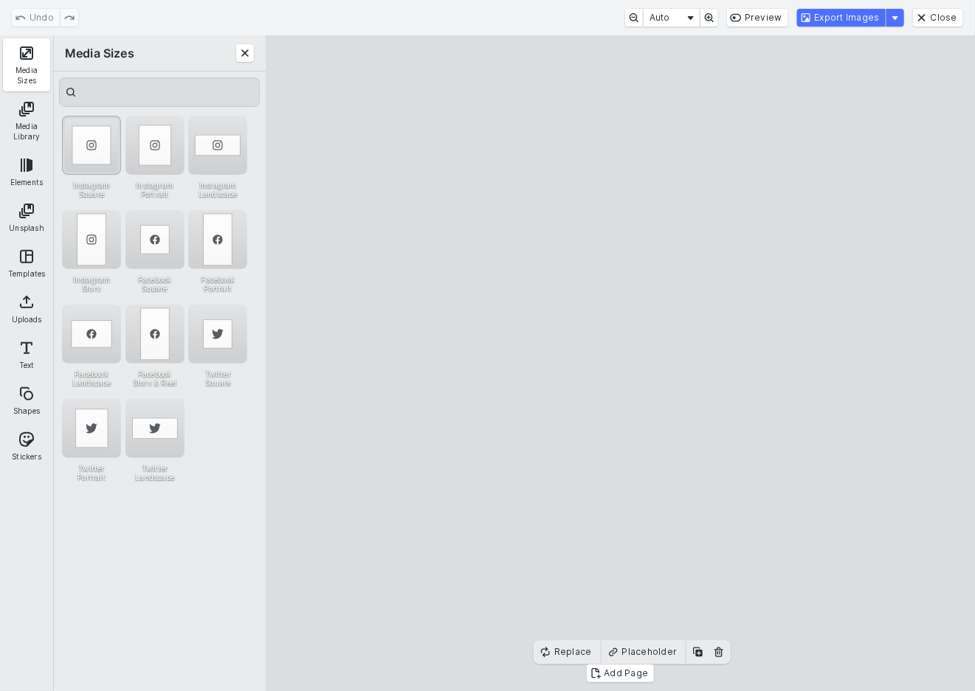
click at [89, 146] on div "Instagram Square" at bounding box center [91, 145] width 59 height 59
click at [226, 142] on div "Instagram Landscape" at bounding box center [217, 145] width 59 height 59
drag, startPoint x: 626, startPoint y: 405, endPoint x: 627, endPoint y: 396, distance: 8.9
click at [621, 364] on cesdk-canvas "Editor canvas" at bounding box center [621, 364] width 0 height 0
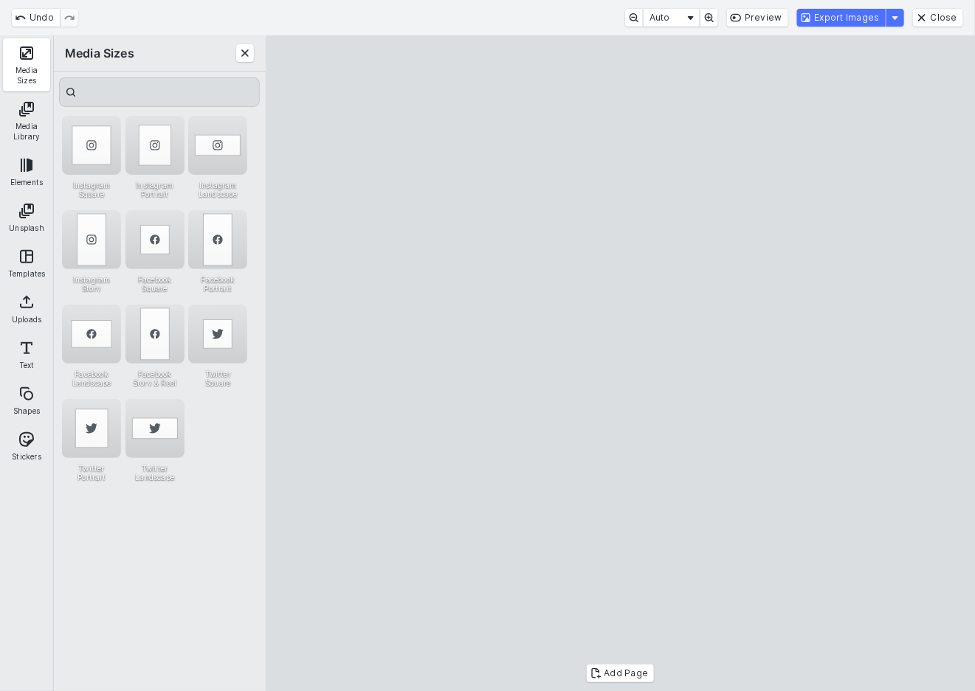
drag, startPoint x: 625, startPoint y: 206, endPoint x: 625, endPoint y: 217, distance: 11.1
click at [621, 364] on cesdk-canvas "Editor canvas" at bounding box center [621, 364] width 0 height 0
click at [872, 18] on button "Export Images" at bounding box center [841, 18] width 89 height 18
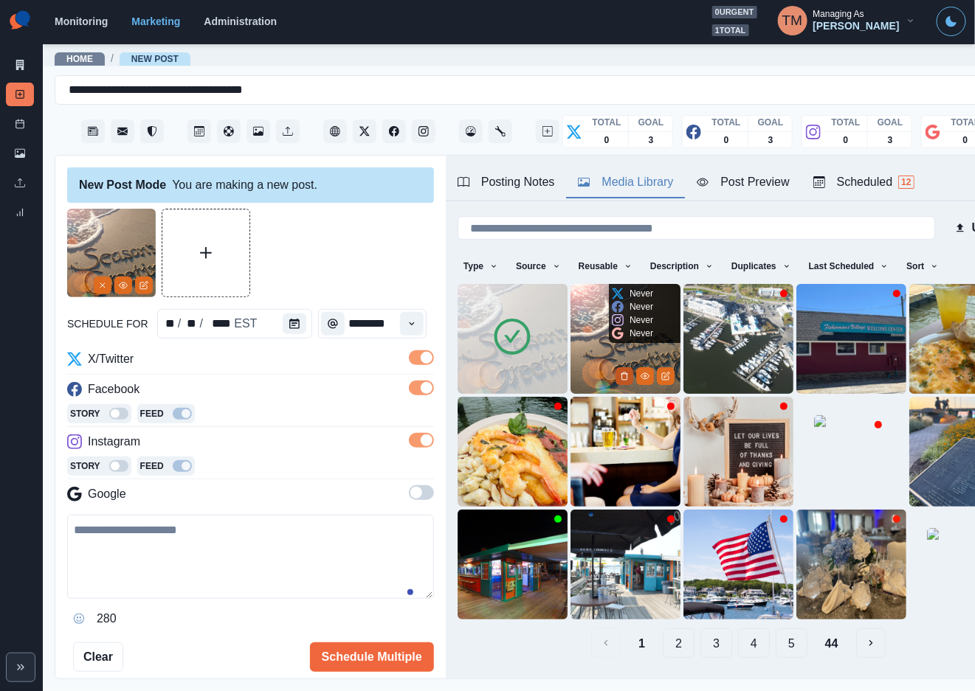
click at [621, 373] on icon "Delete Media" at bounding box center [623, 376] width 5 height 7
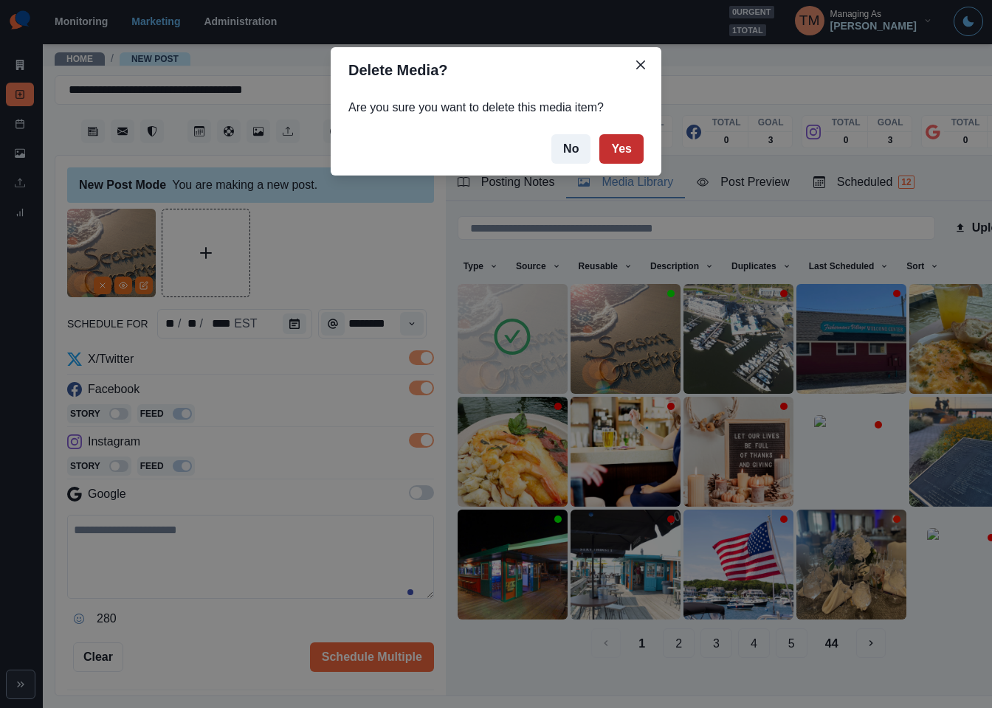
click at [624, 151] on button "Yes" at bounding box center [621, 149] width 44 height 30
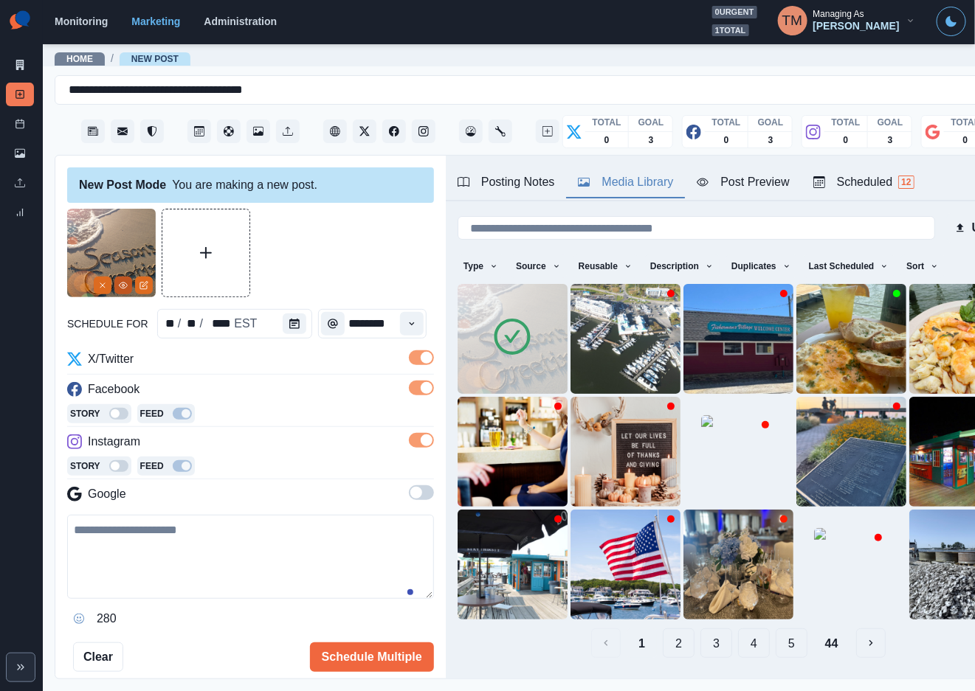
click at [122, 290] on icon "View Media" at bounding box center [123, 285] width 9 height 9
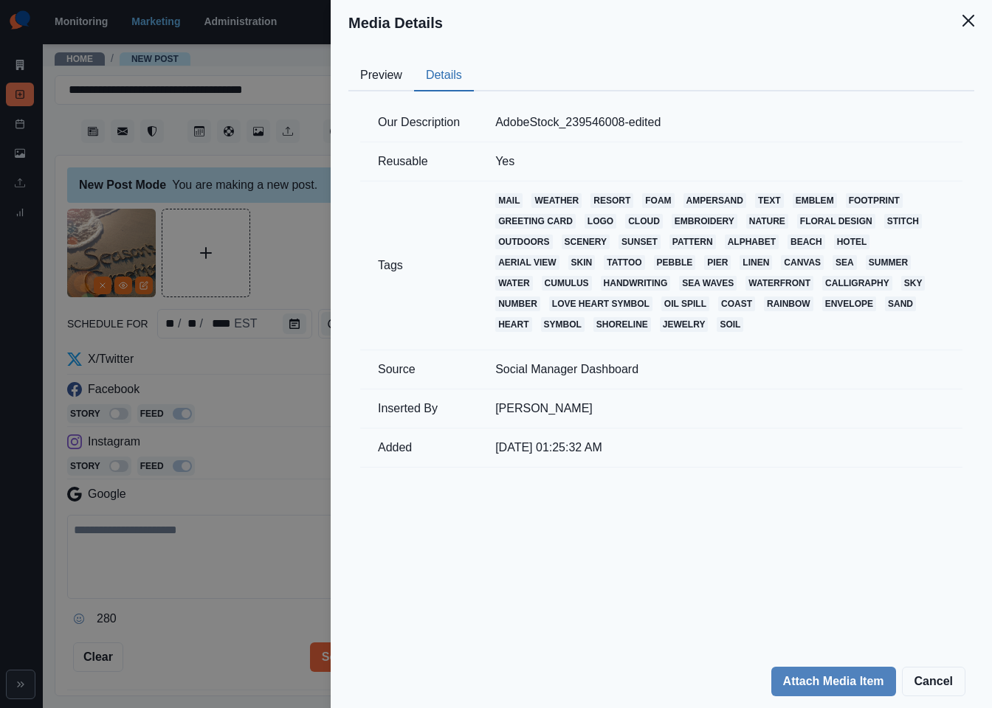
click at [450, 69] on button "Details" at bounding box center [444, 76] width 60 height 31
drag, startPoint x: 618, startPoint y: 122, endPoint x: 443, endPoint y: 122, distance: 175.6
click at [443, 122] on tr "Our Description AdobeStock_239546008-edited" at bounding box center [661, 122] width 602 height 39
click at [523, 113] on td "AdobeStock_239546008-edited" at bounding box center [719, 122] width 485 height 39
drag, startPoint x: 620, startPoint y: 124, endPoint x: 492, endPoint y: 124, distance: 127.7
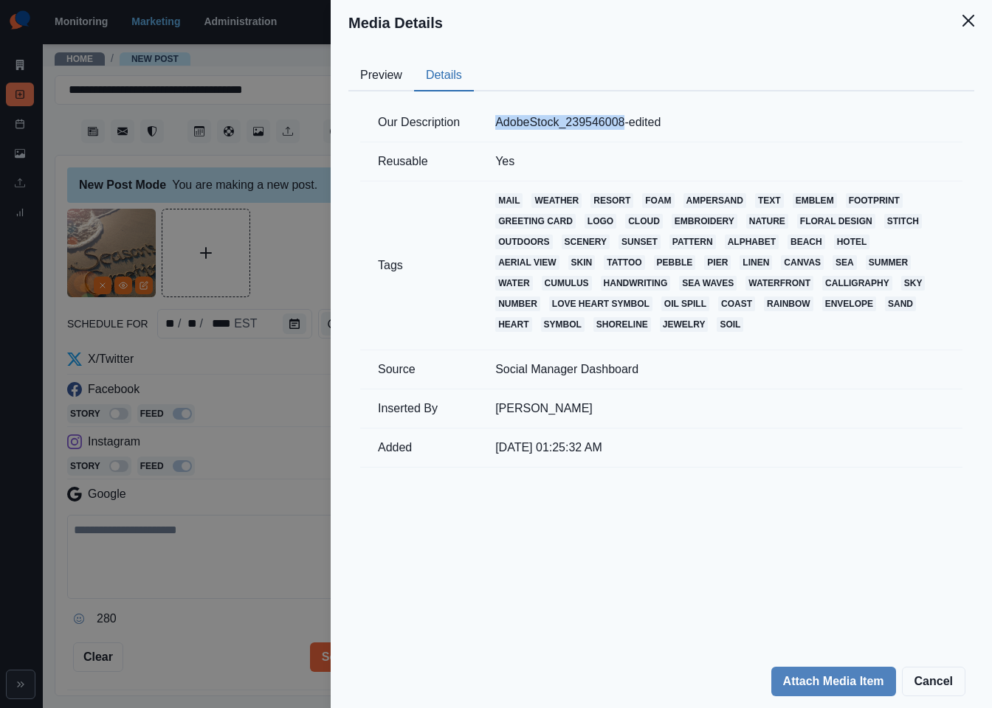
click at [494, 124] on td "AdobeStock_239546008-edited" at bounding box center [719, 122] width 485 height 39
copy td "AdobeStock_239546008"
click at [288, 260] on div "Media Details Preview Details Our Description AdobeStock_239546008-edited Reusa…" at bounding box center [496, 354] width 992 height 708
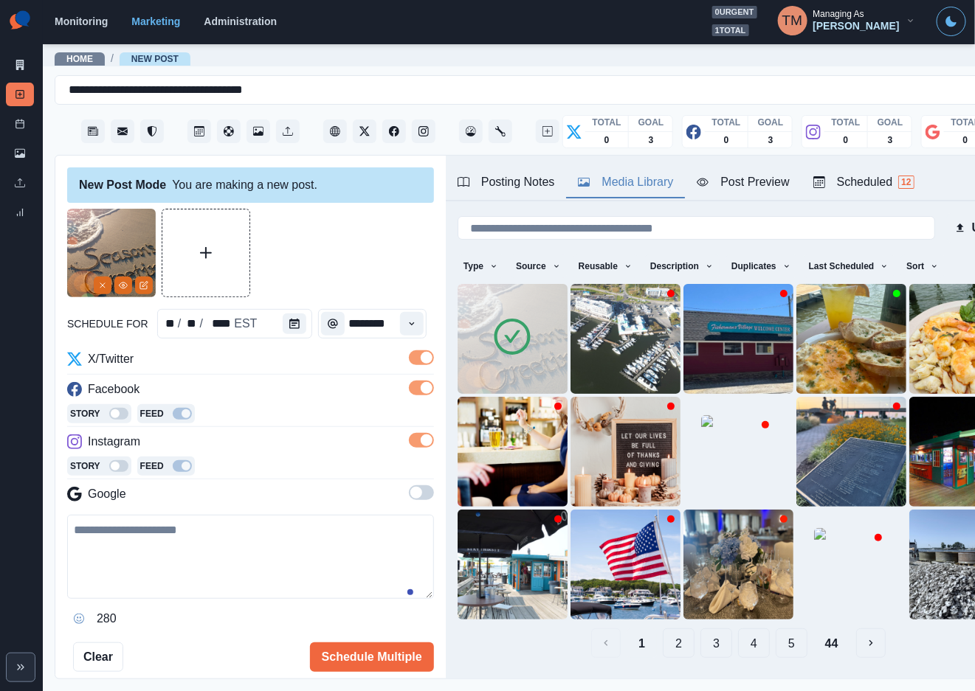
click at [210, 565] on textarea at bounding box center [250, 557] width 367 height 84
paste textarea "**********"
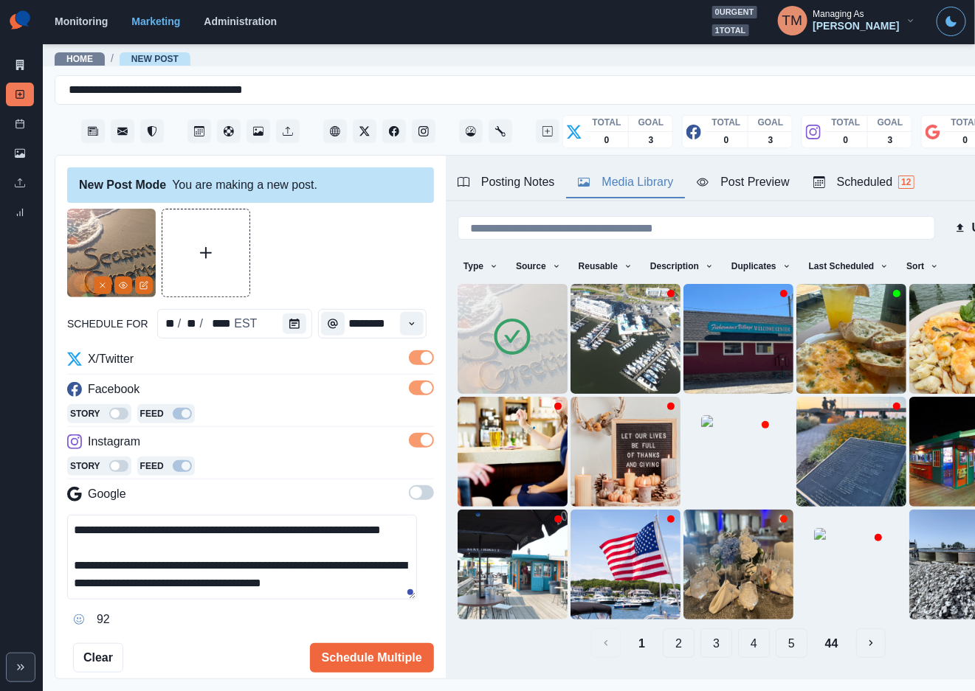
scroll to position [29, 0]
type textarea "**********"
click at [773, 188] on div "Post Preview" at bounding box center [743, 182] width 92 height 18
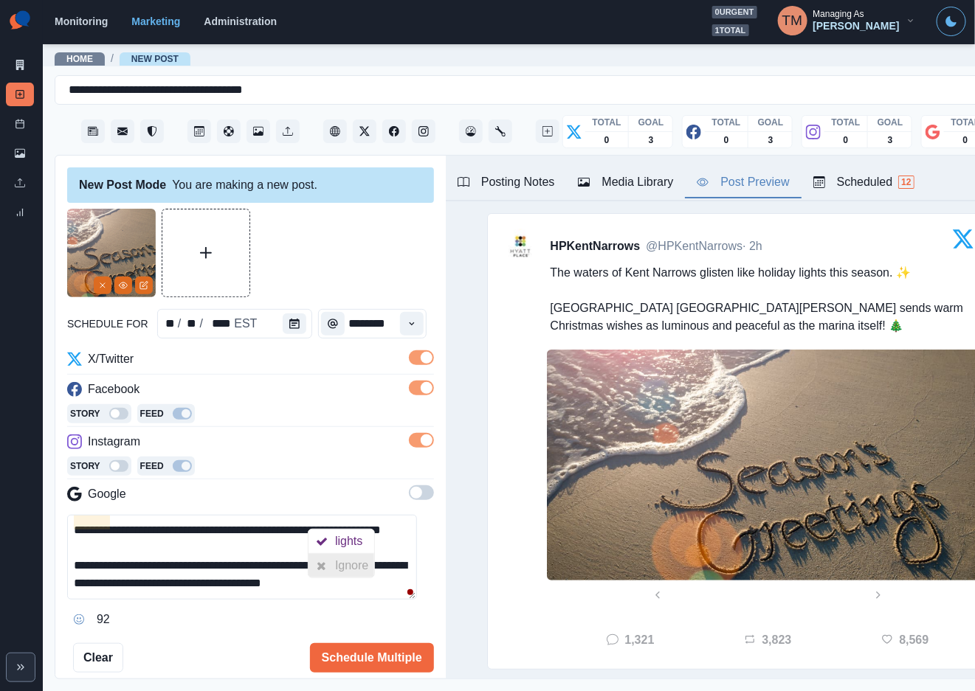
click at [353, 569] on div "Ignore" at bounding box center [354, 566] width 39 height 24
click at [120, 587] on div "Ignore" at bounding box center [108, 577] width 39 height 24
click at [367, 663] on button "Schedule Multiple" at bounding box center [372, 658] width 124 height 30
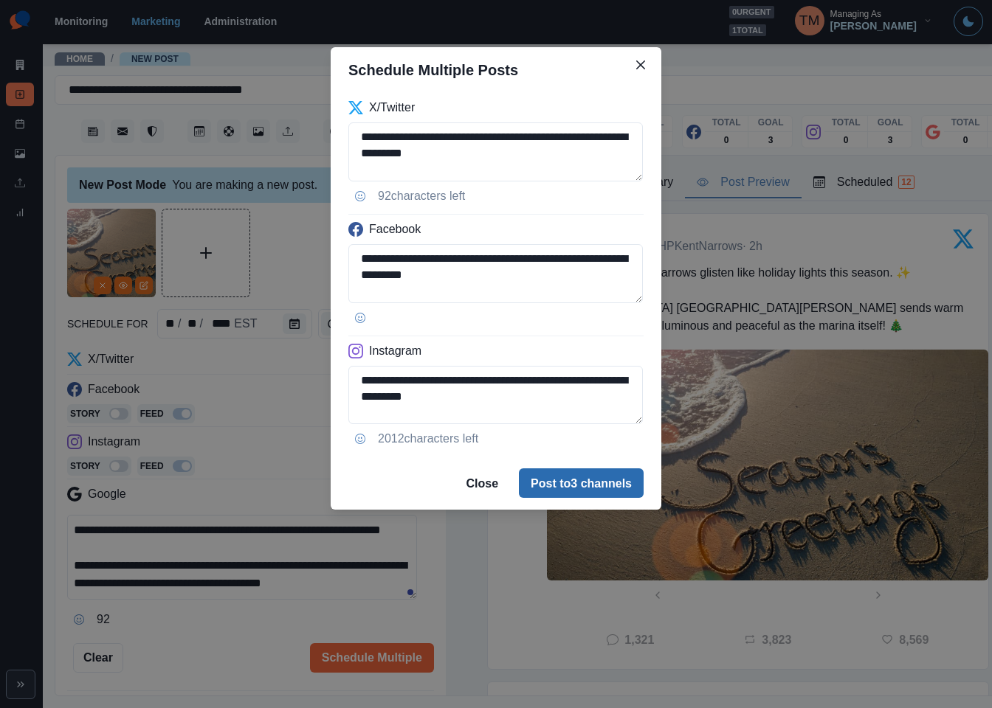
click at [573, 490] on button "Post to 3 channels" at bounding box center [581, 484] width 125 height 30
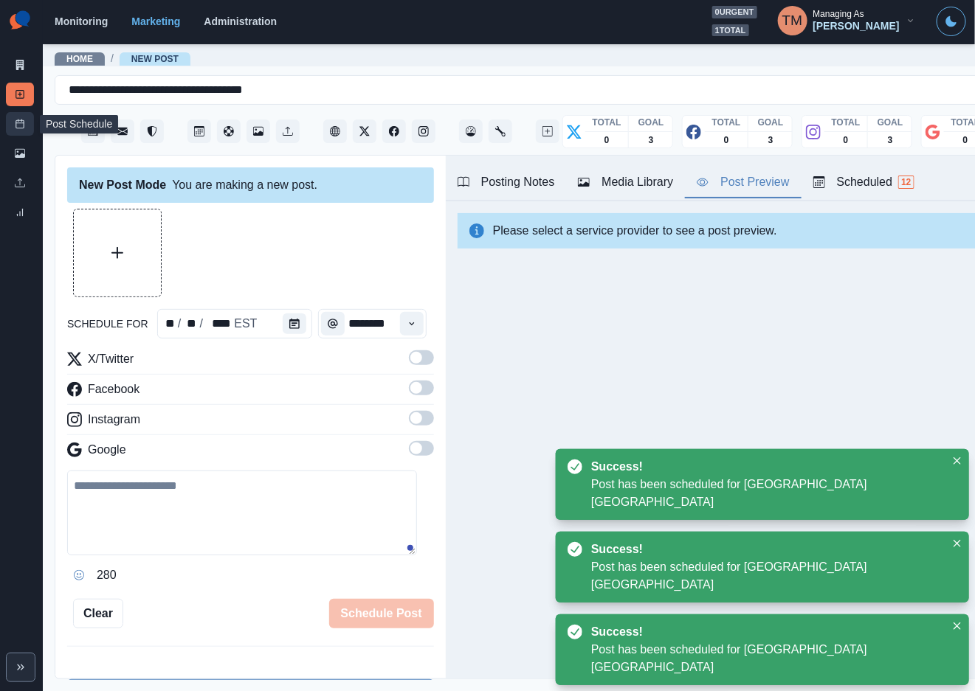
click at [11, 124] on link "Post Schedule" at bounding box center [20, 124] width 28 height 24
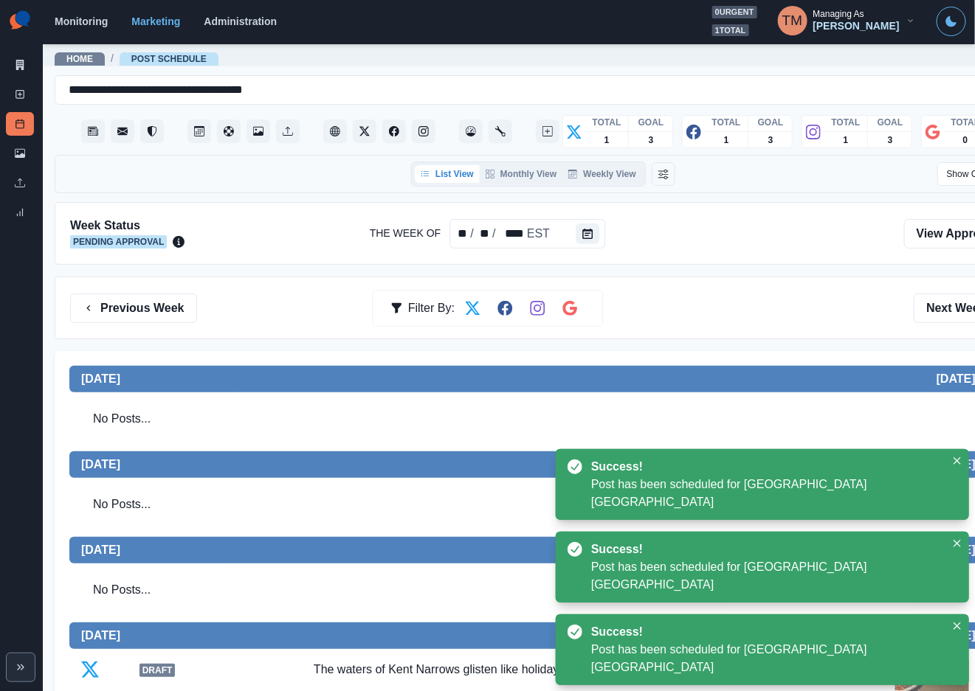
click at [684, 286] on div "Previous Week Filter By: Next Week" at bounding box center [543, 308] width 977 height 63
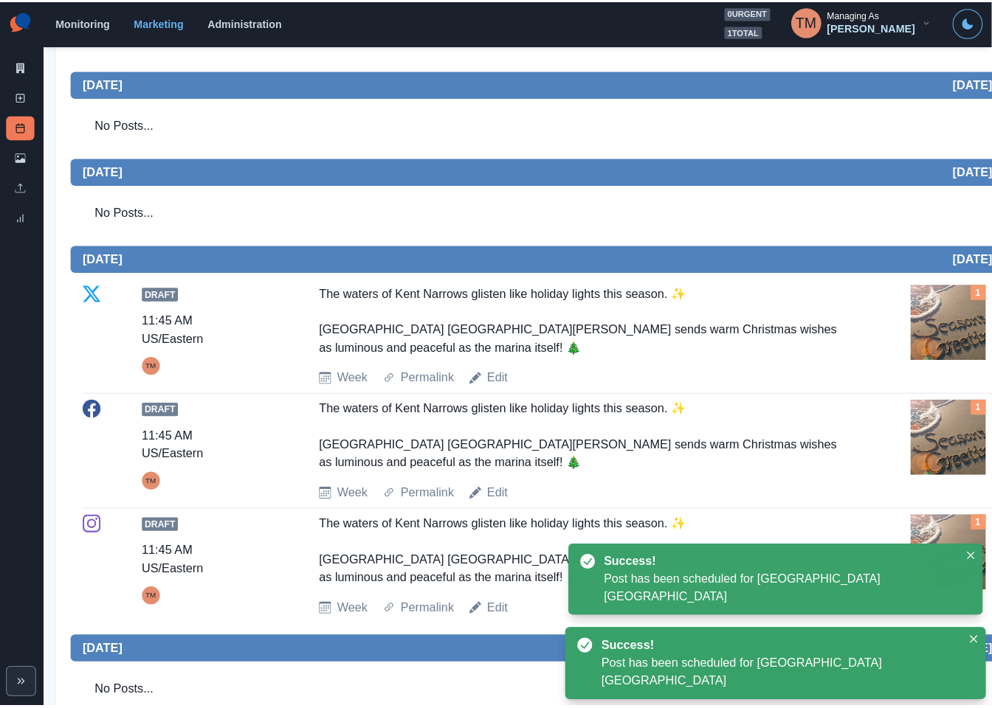
scroll to position [332, 0]
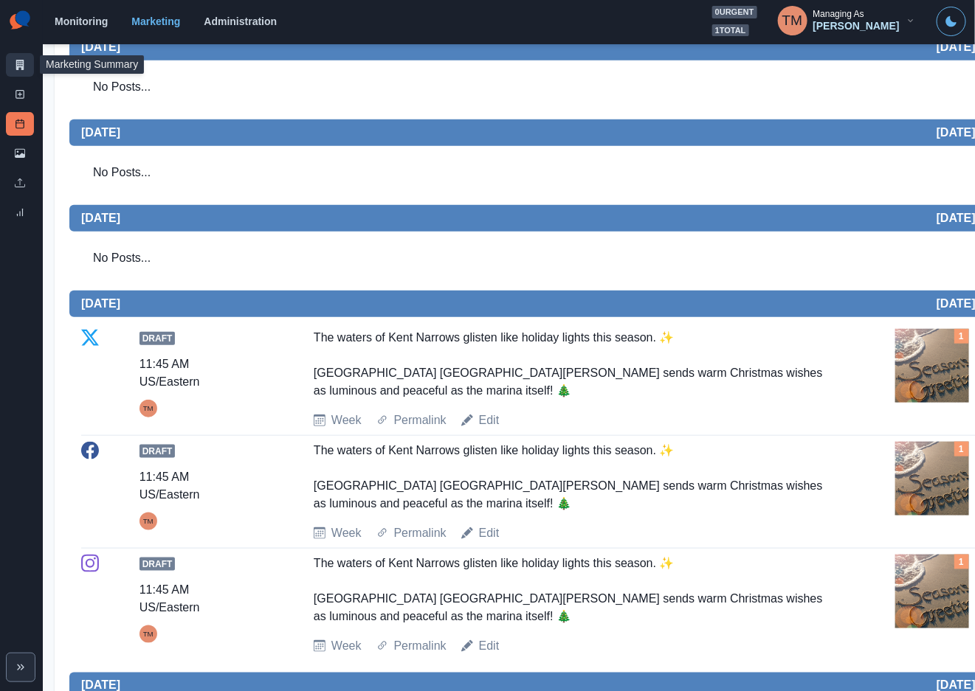
click at [14, 56] on link "Marketing Summary" at bounding box center [20, 65] width 28 height 24
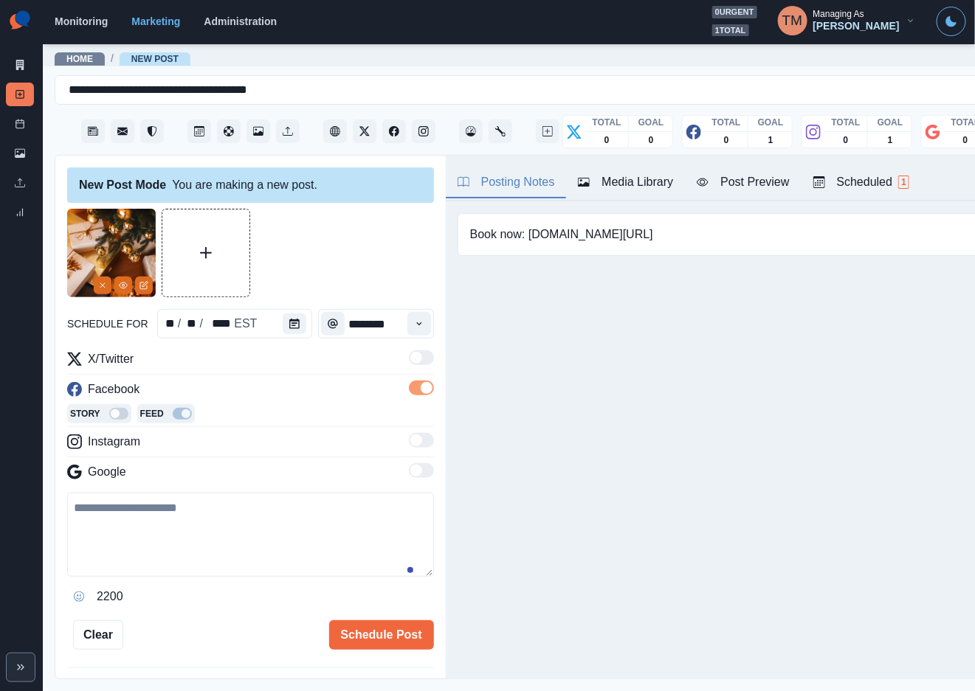
click at [224, 541] on textarea at bounding box center [250, 535] width 367 height 84
paste textarea "**********"
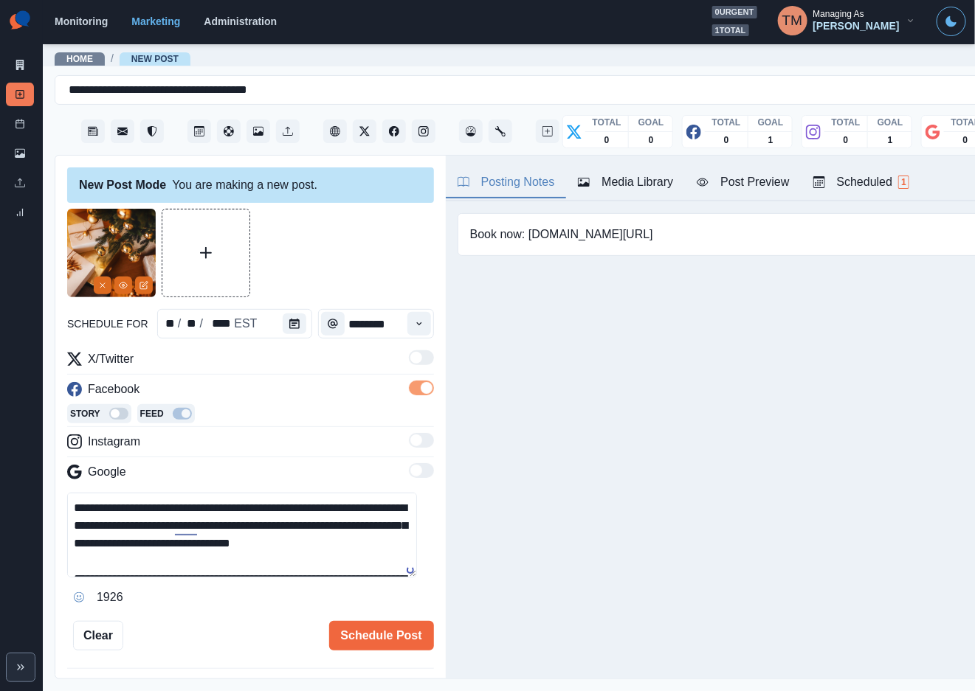
type textarea "**********"
click at [757, 189] on div "Post Preview" at bounding box center [743, 182] width 92 height 18
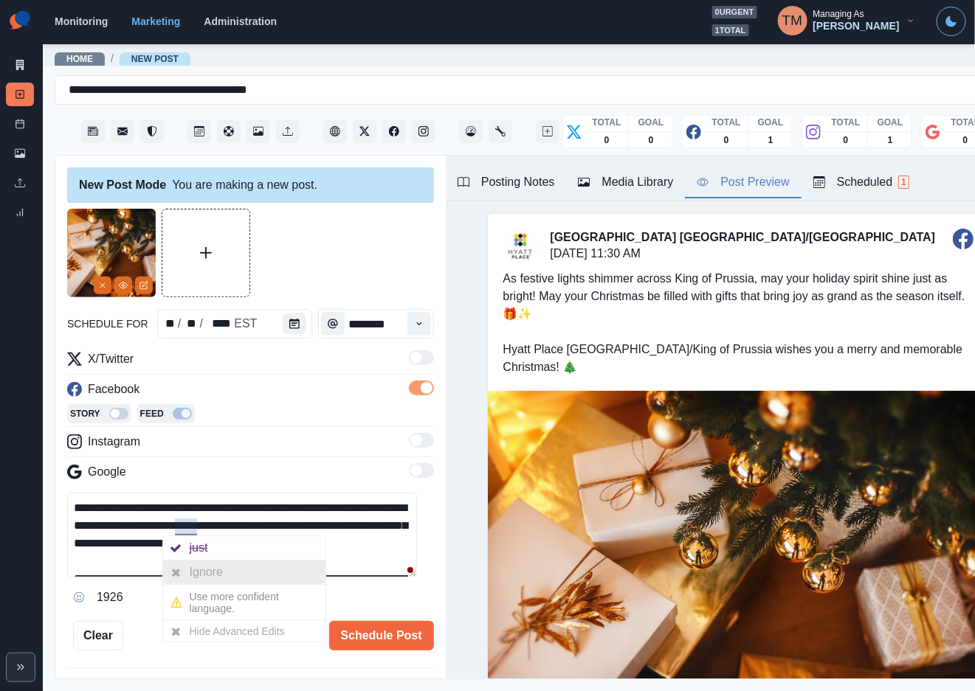
click at [201, 571] on div "Ignore" at bounding box center [209, 573] width 39 height 24
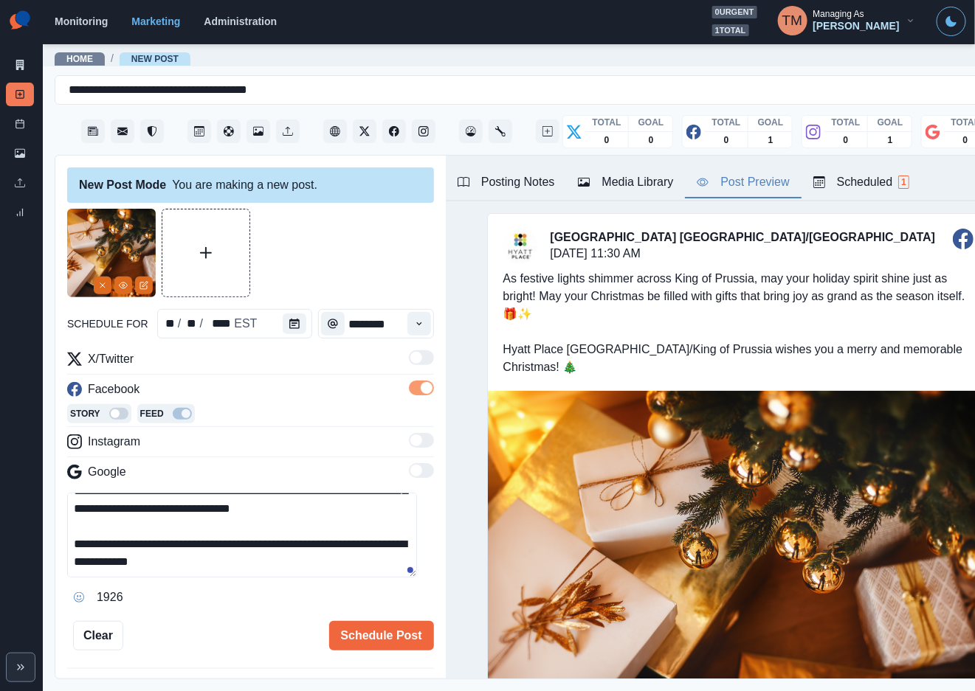
scroll to position [52, 0]
click at [373, 635] on button "Schedule Post" at bounding box center [381, 636] width 105 height 30
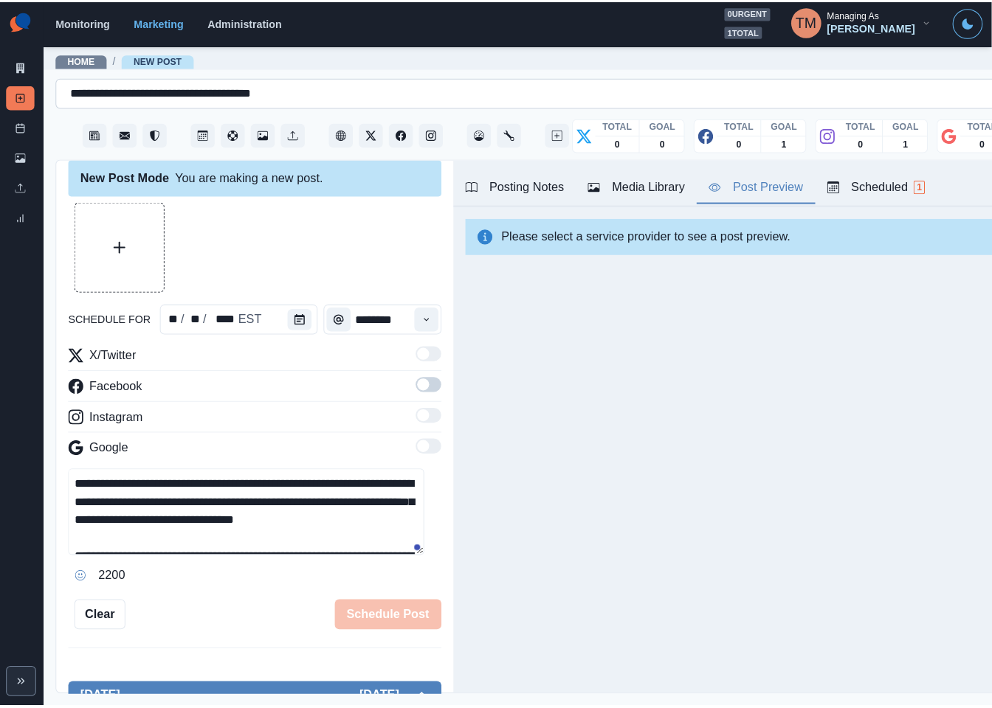
scroll to position [0, 0]
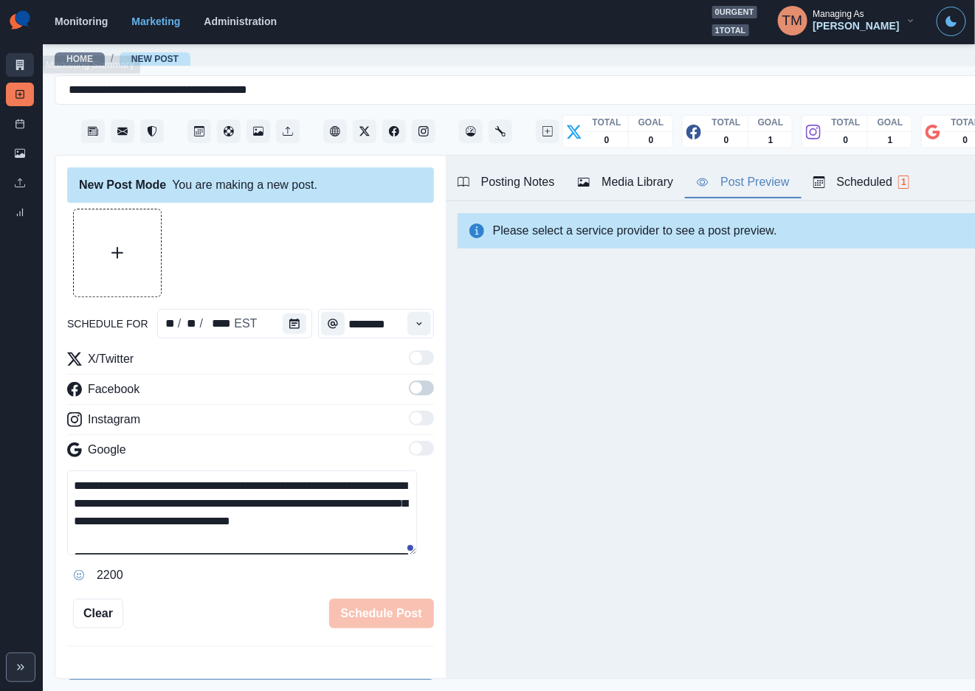
click at [15, 69] on icon at bounding box center [20, 65] width 10 height 10
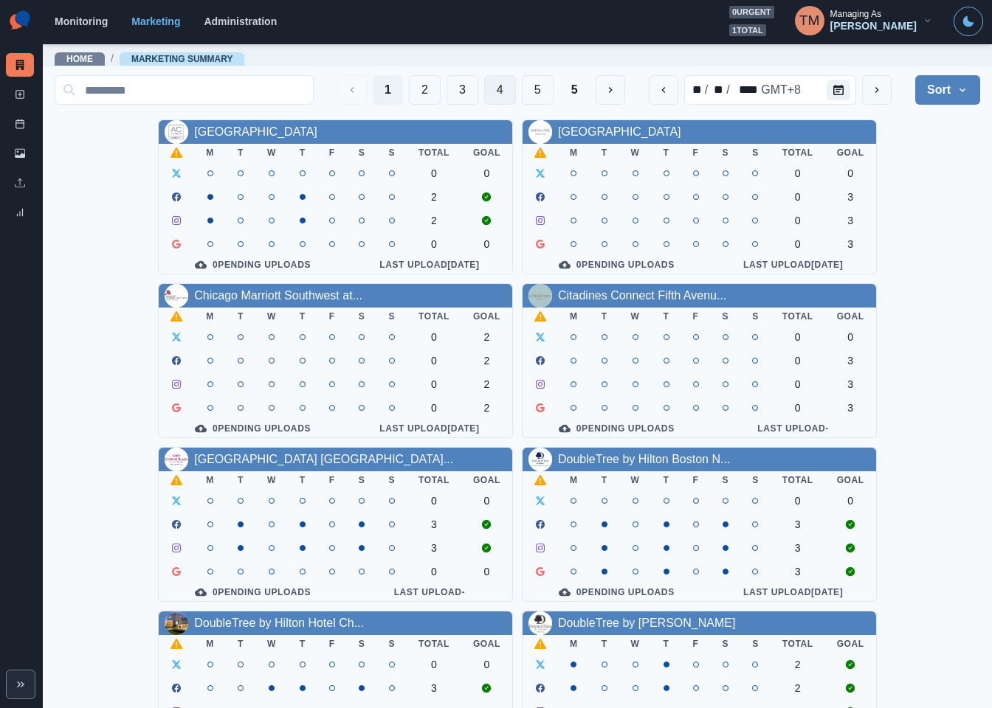
click at [484, 89] on button "4" at bounding box center [500, 90] width 32 height 30
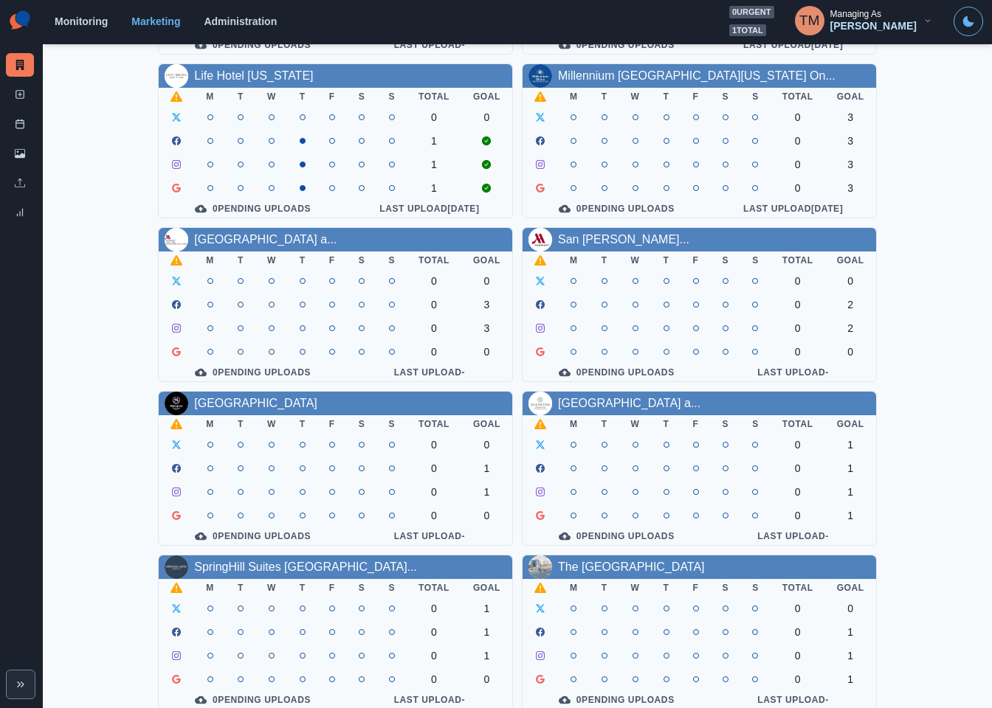
scroll to position [434, 0]
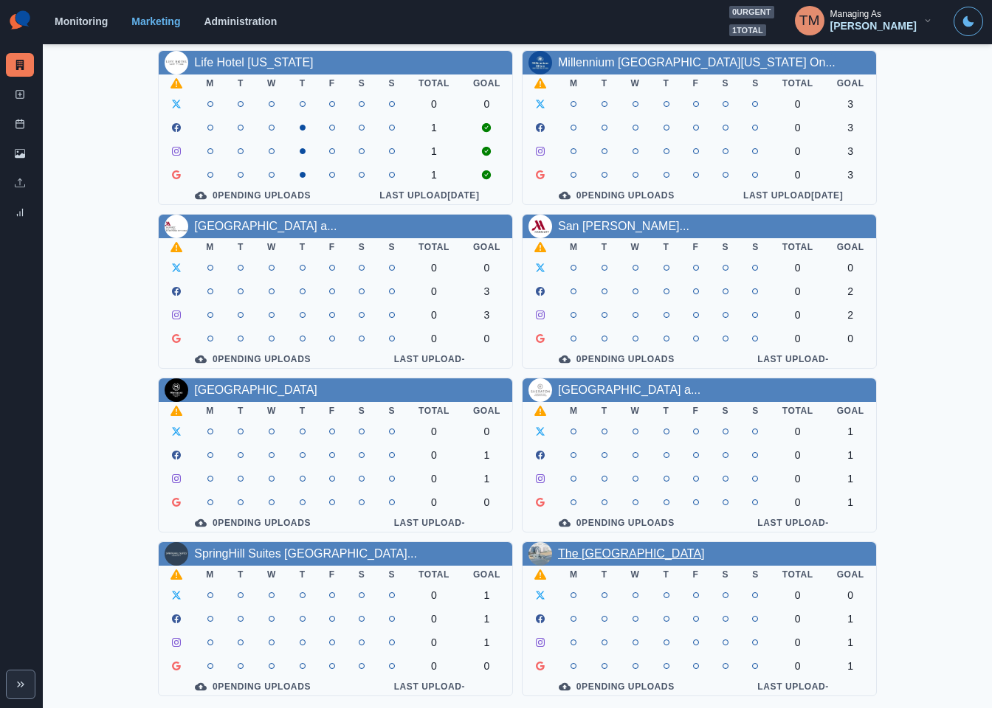
click at [596, 549] on link "The Breakers Resort Inn" at bounding box center [631, 554] width 147 height 13
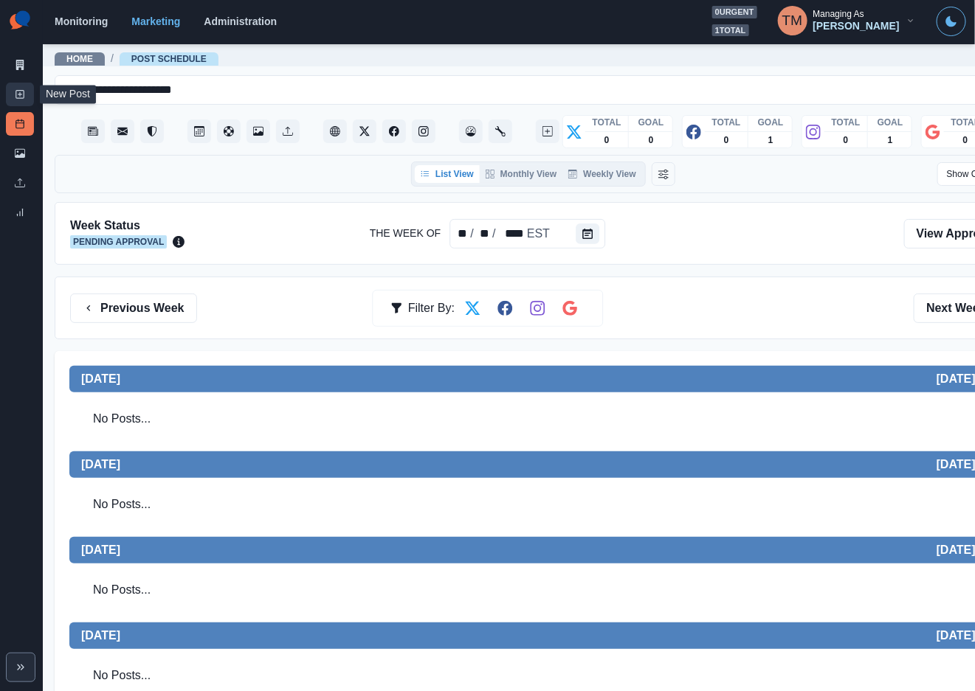
click at [18, 97] on icon at bounding box center [20, 94] width 10 height 10
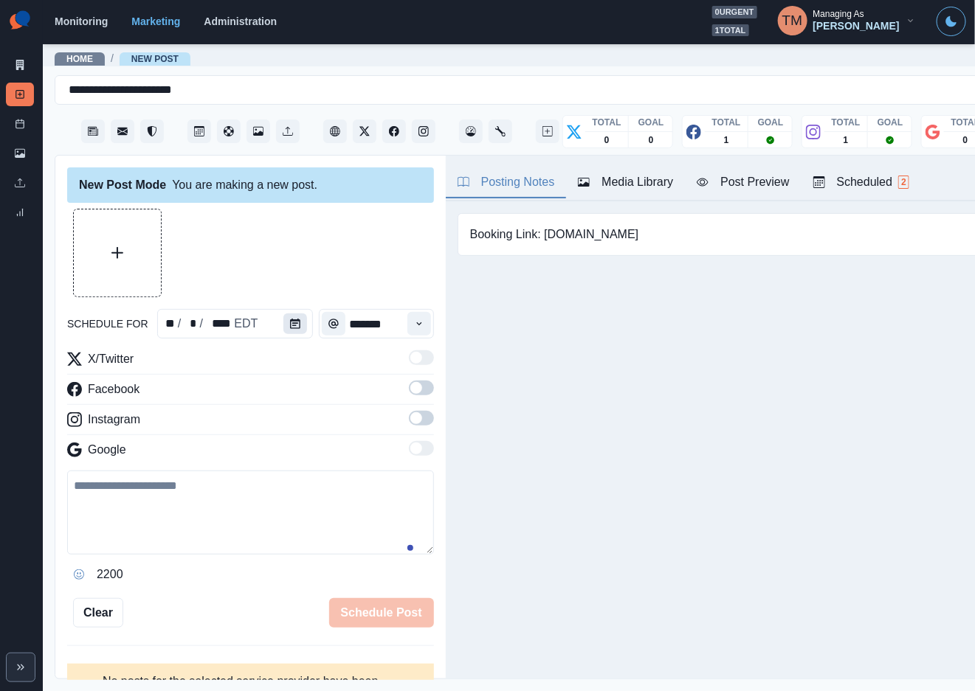
click at [290, 326] on icon "Calendar" at bounding box center [295, 324] width 10 height 10
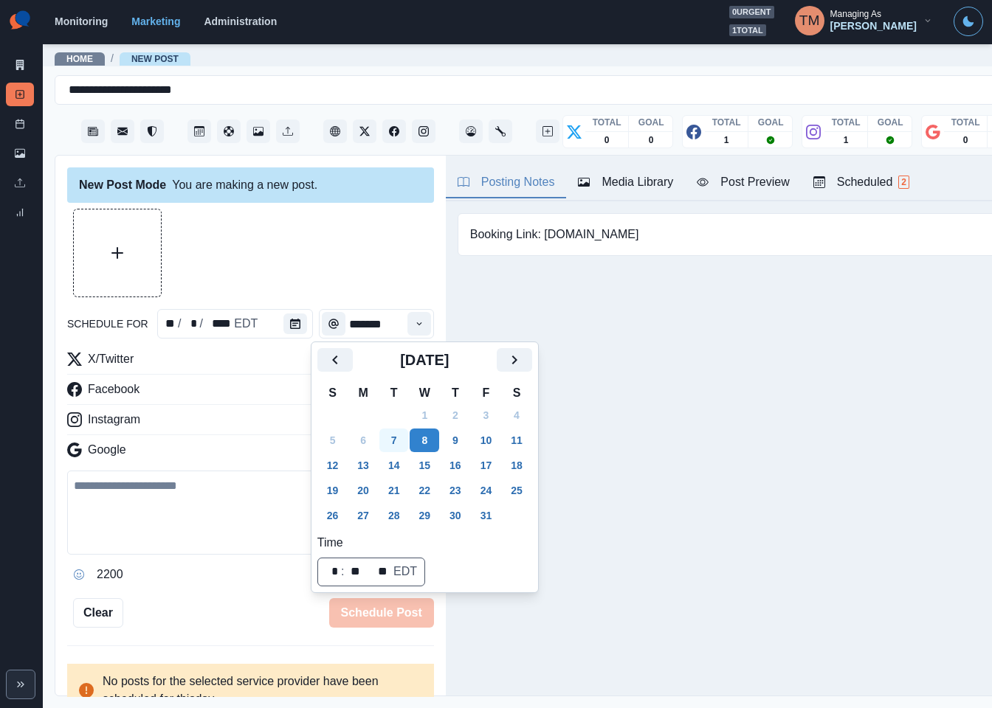
click at [393, 438] on button "7" at bounding box center [394, 441] width 30 height 24
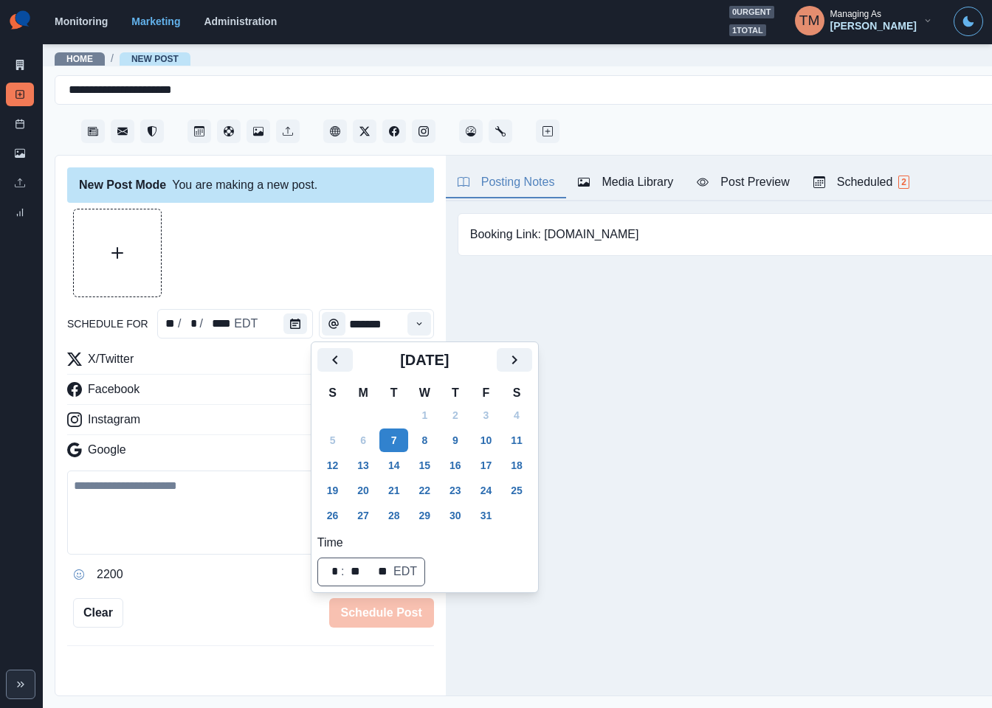
click at [295, 250] on div at bounding box center [250, 253] width 367 height 89
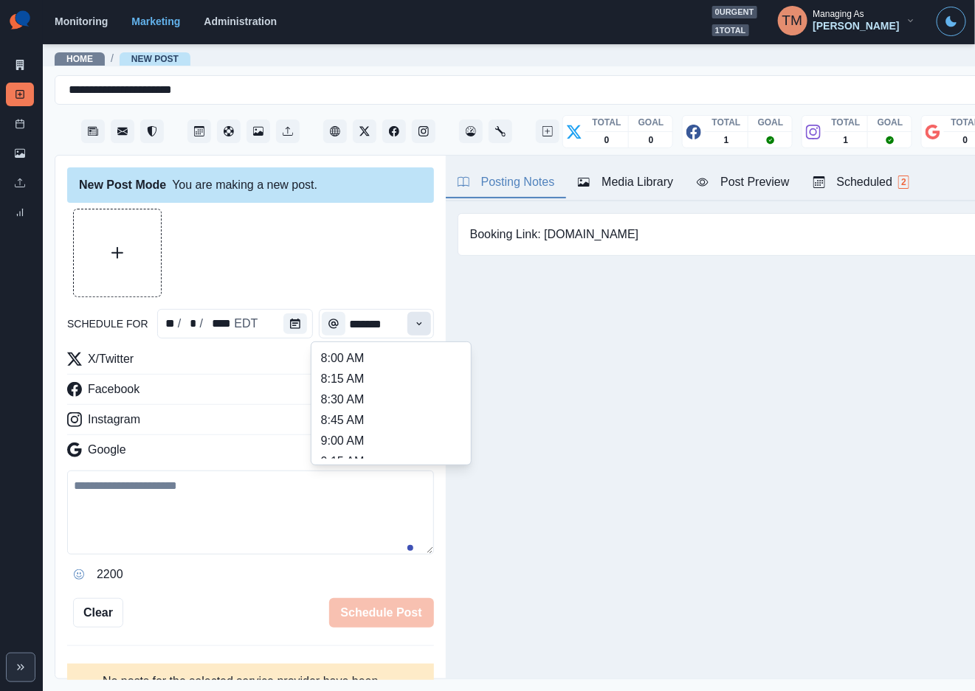
click at [414, 322] on icon "Time" at bounding box center [419, 324] width 10 height 10
click at [368, 406] on li "2:00 PM" at bounding box center [391, 411] width 148 height 21
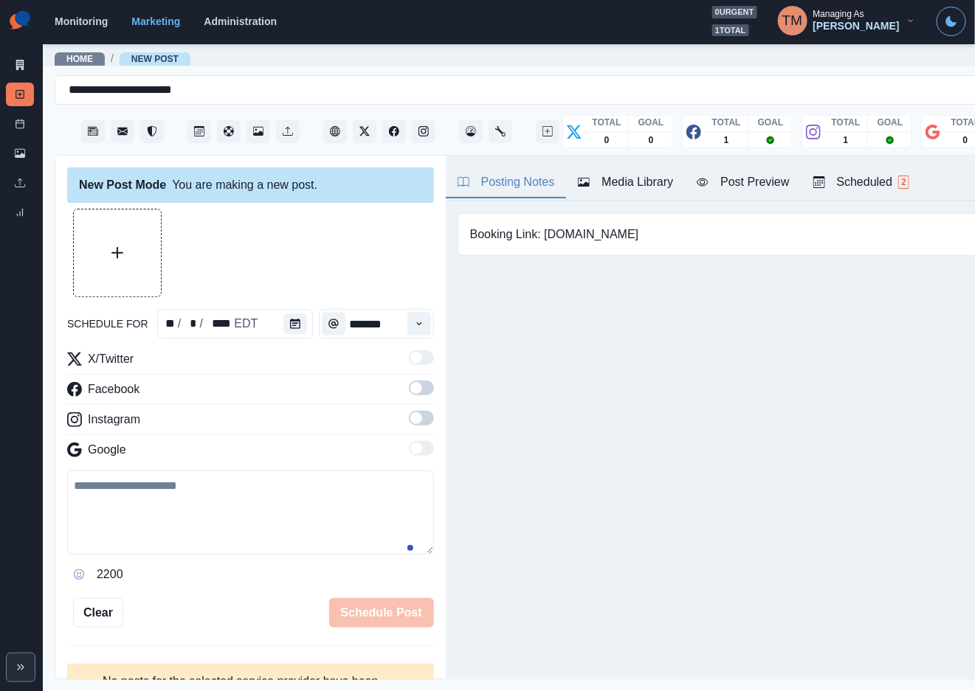
type input "*******"
click at [208, 514] on textarea at bounding box center [250, 513] width 367 height 84
paste textarea "**********"
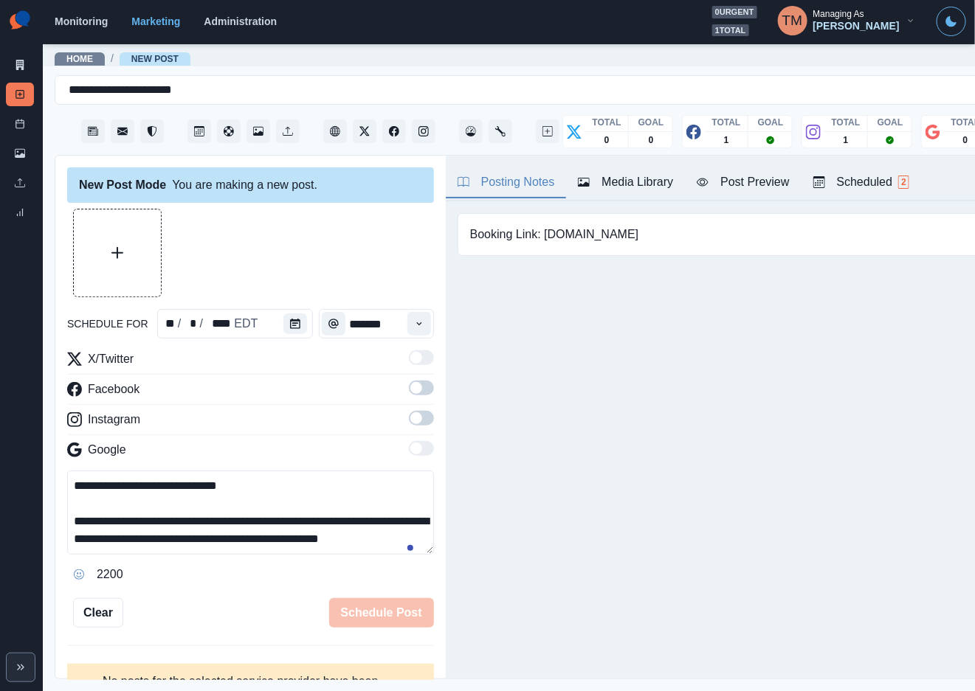
scroll to position [11, 0]
click at [769, 184] on div "Post Preview" at bounding box center [743, 182] width 92 height 18
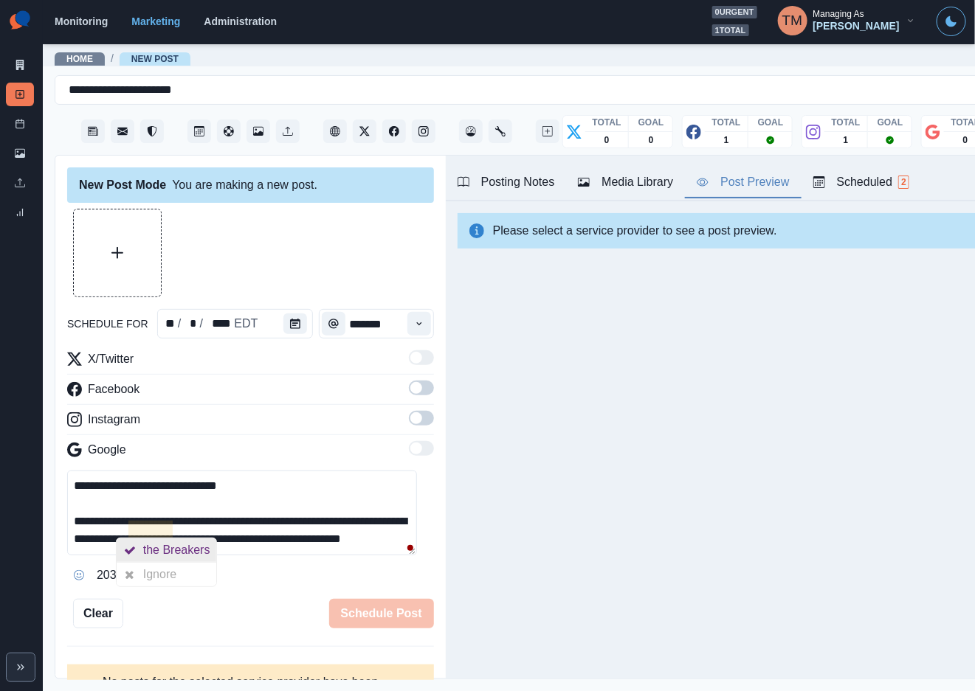
click at [162, 549] on div "the Breakers" at bounding box center [179, 551] width 73 height 24
click at [235, 542] on textarea "**********" at bounding box center [242, 513] width 350 height 85
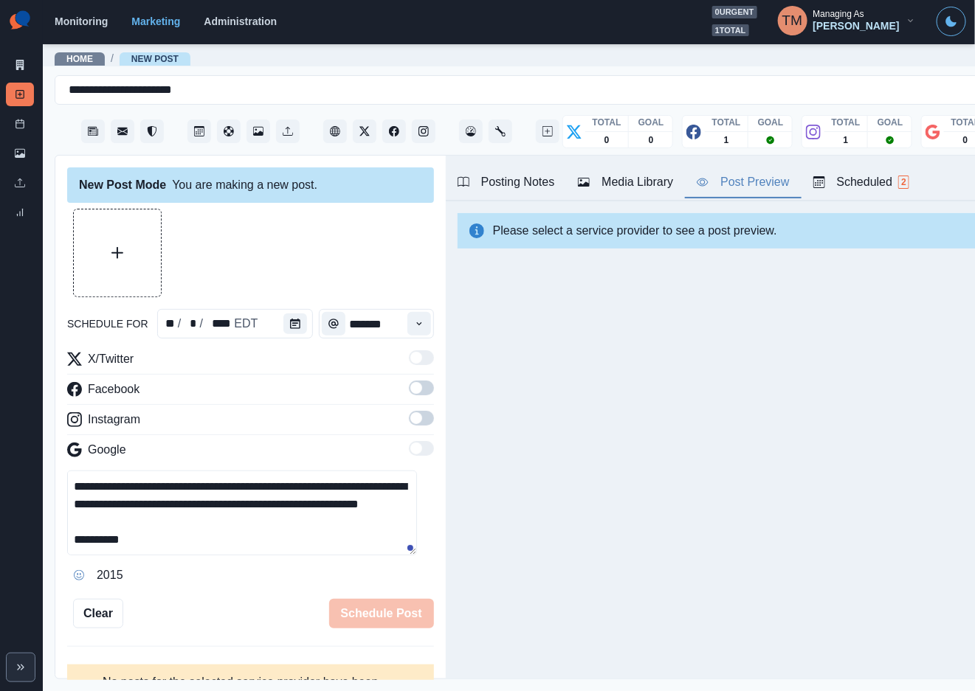
paste textarea "**********"
drag, startPoint x: 171, startPoint y: 549, endPoint x: 134, endPoint y: 549, distance: 37.6
click at [134, 549] on textarea "**********" at bounding box center [242, 513] width 350 height 85
drag, startPoint x: 133, startPoint y: 545, endPoint x: 342, endPoint y: 548, distance: 208.8
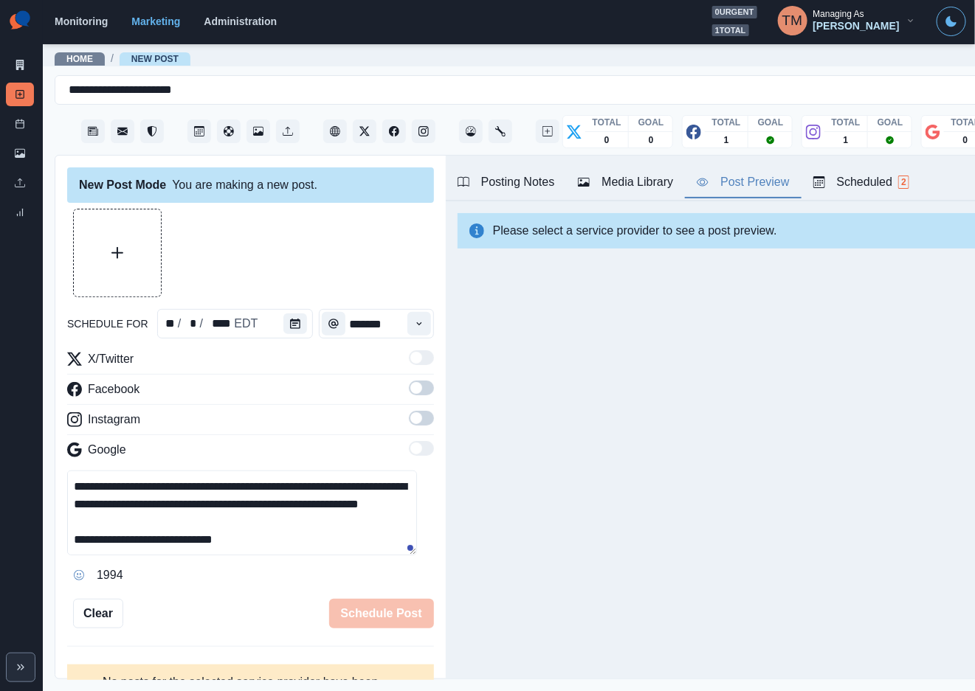
click at [342, 548] on textarea "**********" at bounding box center [242, 513] width 350 height 85
type textarea "**********"
click at [605, 173] on div "Media Library" at bounding box center [625, 182] width 95 height 18
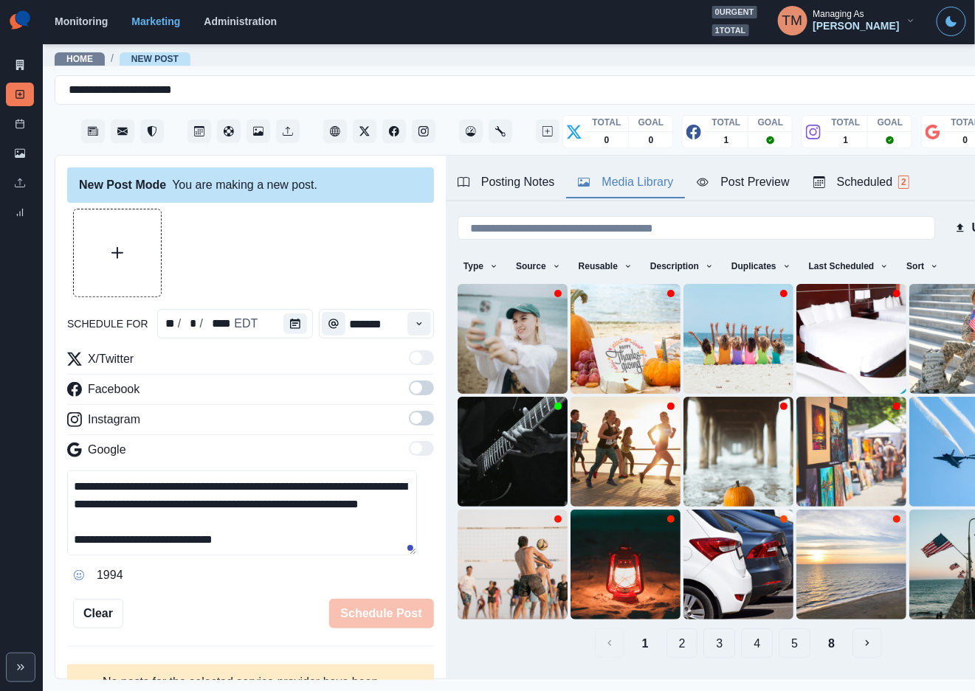
click at [821, 629] on button "8" at bounding box center [831, 644] width 30 height 30
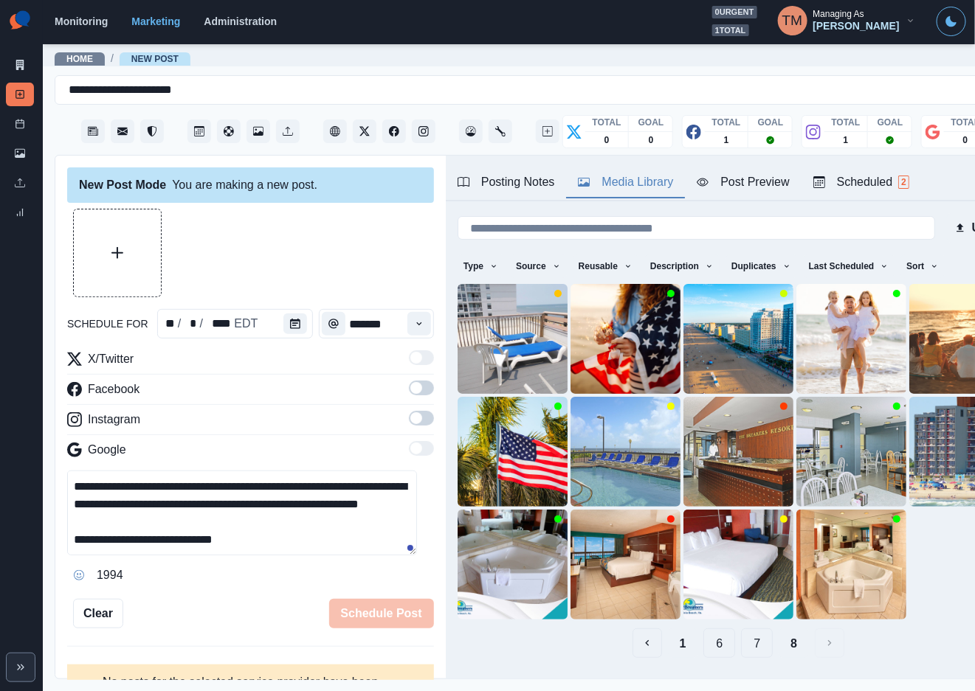
click at [668, 629] on button "1" at bounding box center [683, 644] width 30 height 30
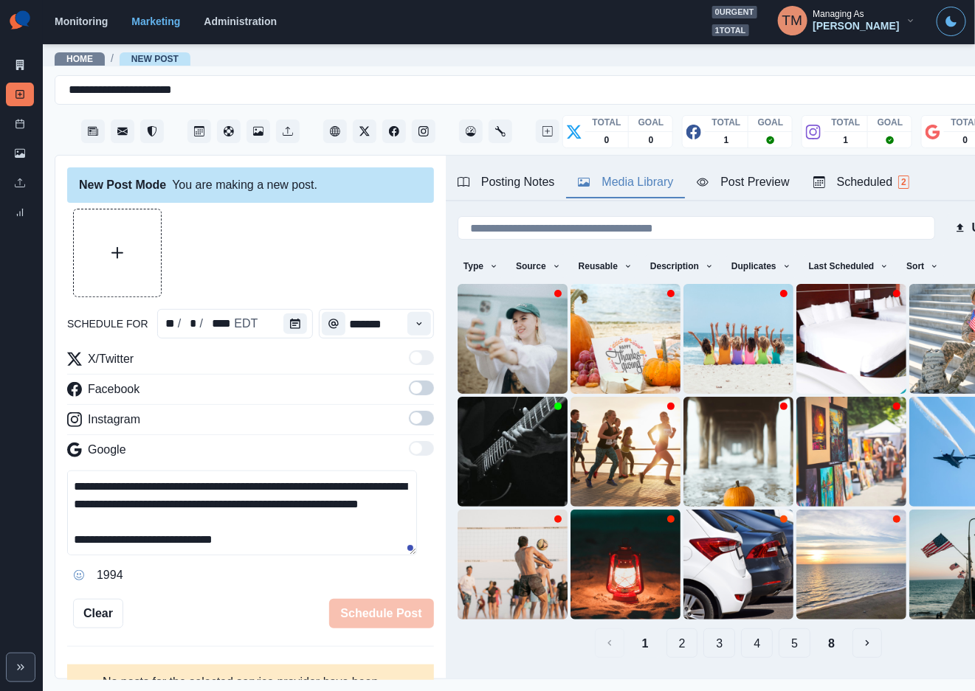
click at [666, 629] on button "2" at bounding box center [682, 644] width 32 height 30
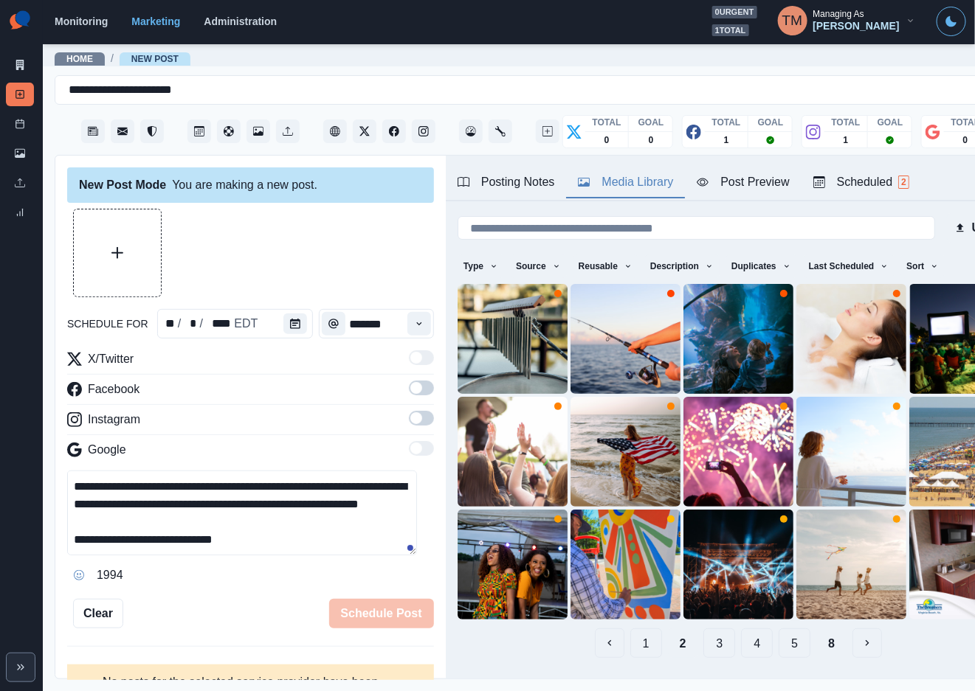
click at [632, 629] on button "1" at bounding box center [646, 644] width 32 height 30
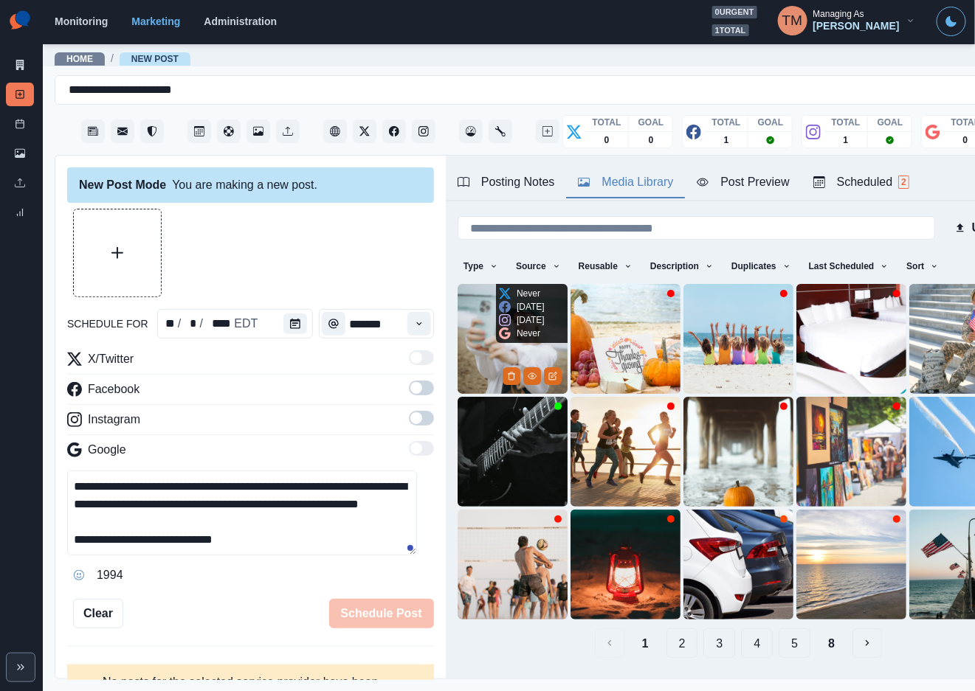
click at [470, 337] on img at bounding box center [512, 339] width 110 height 110
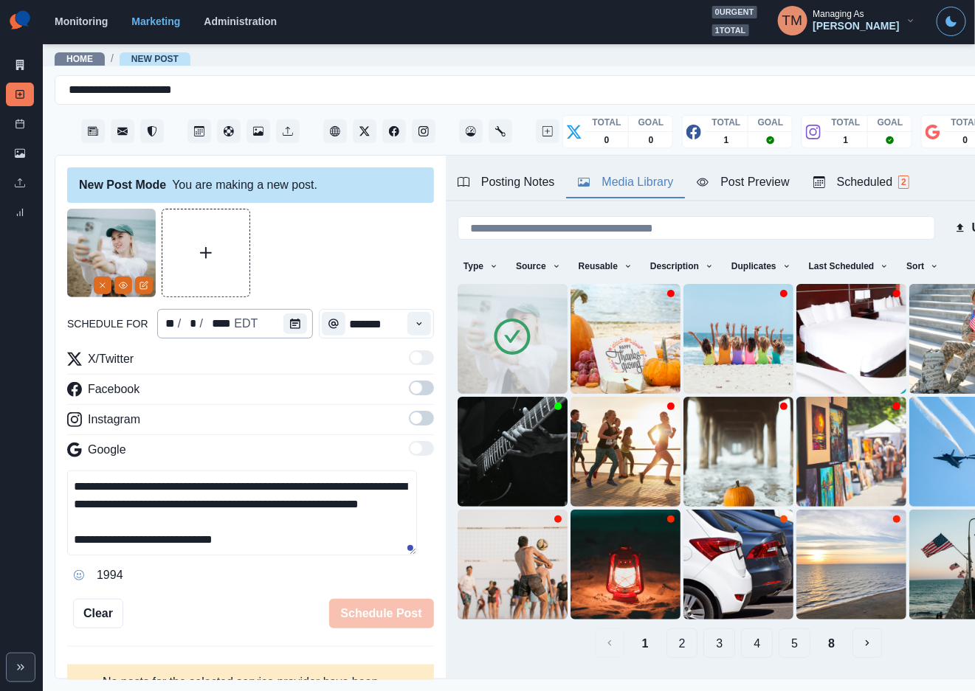
click at [98, 283] on icon "Remove" at bounding box center [102, 285] width 9 height 9
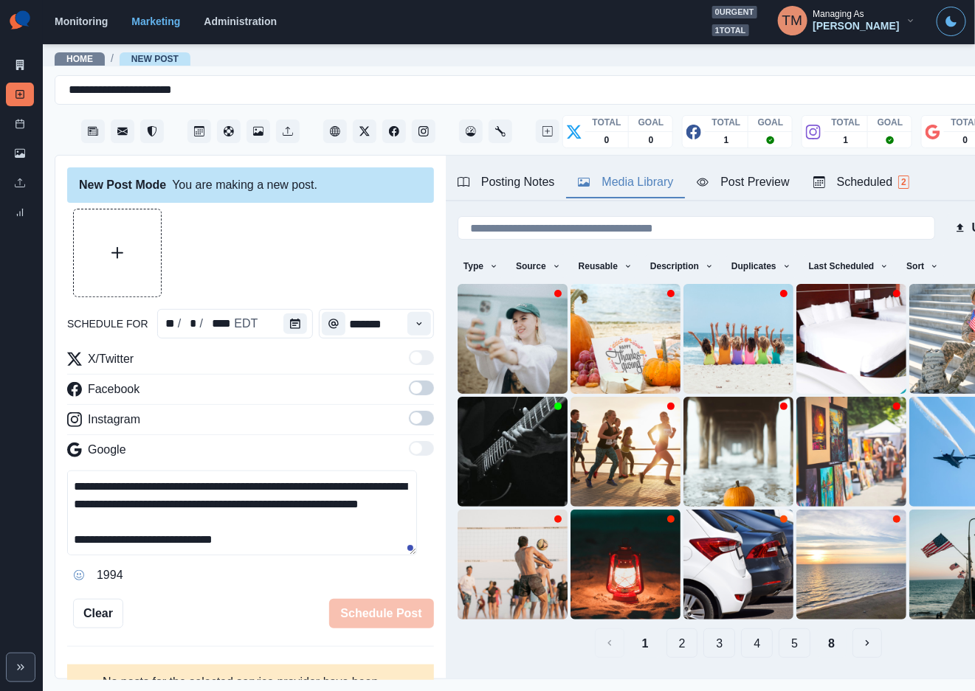
click at [820, 629] on button "8" at bounding box center [831, 644] width 30 height 30
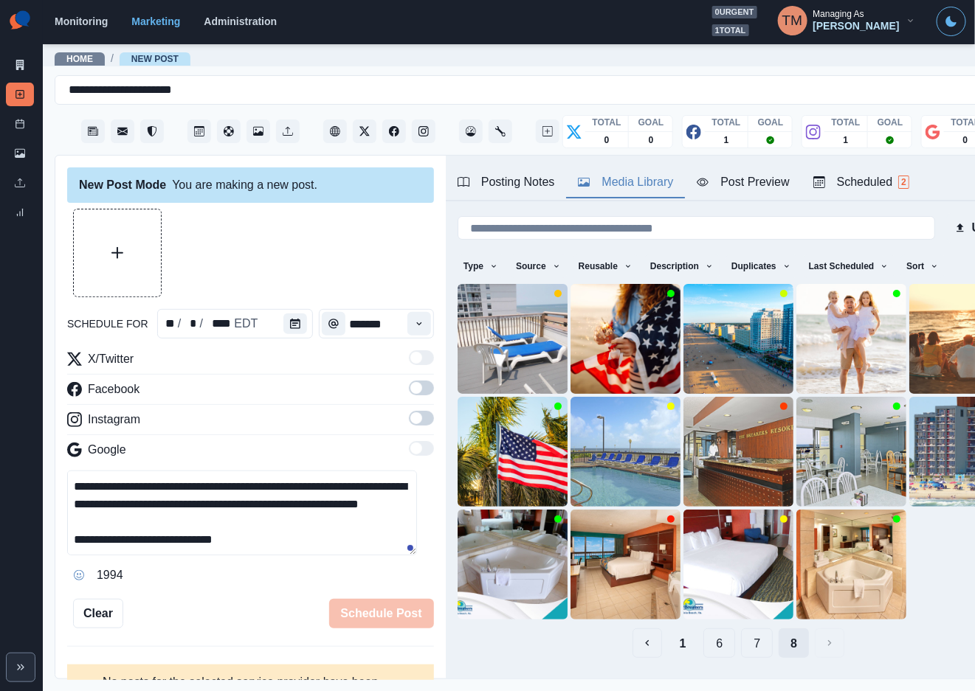
click at [780, 629] on button "8" at bounding box center [793, 644] width 30 height 30
click at [742, 629] on button "7" at bounding box center [757, 644] width 32 height 30
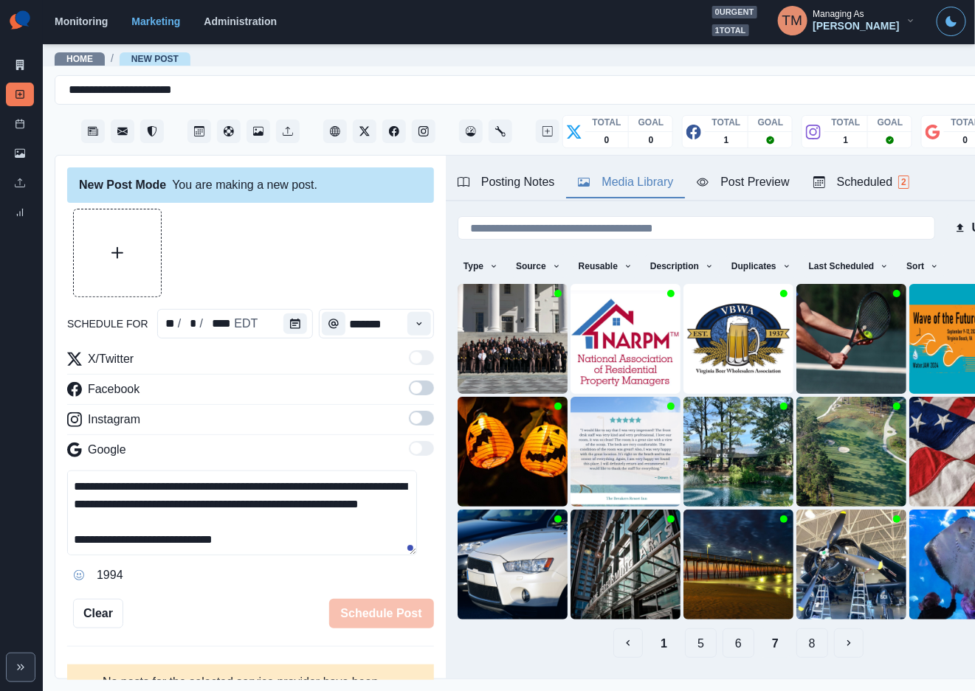
click at [722, 629] on button "6" at bounding box center [738, 644] width 32 height 30
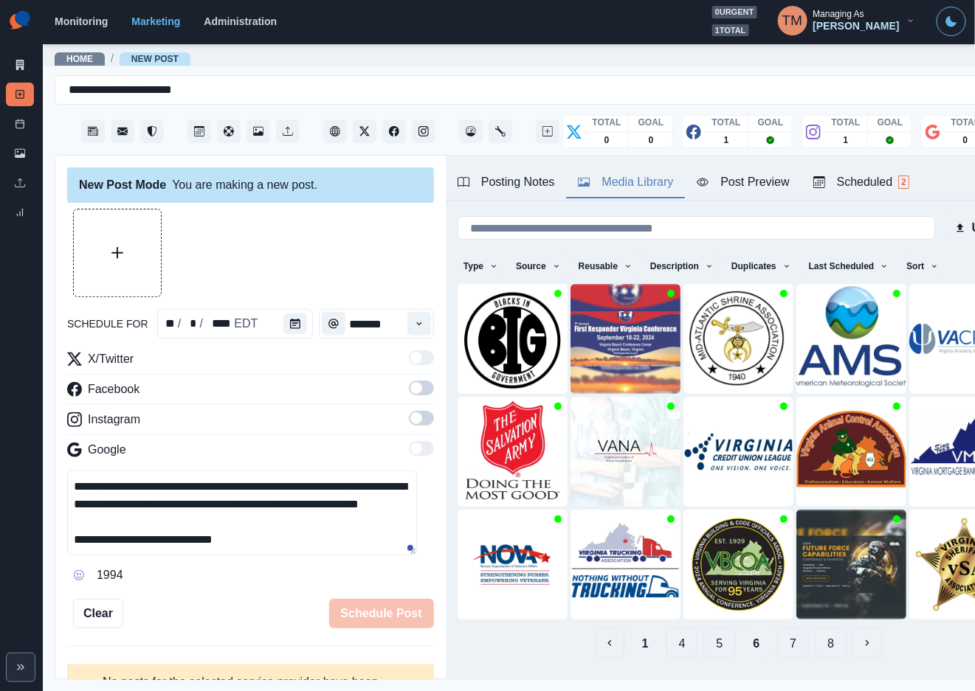
click at [703, 629] on button "5" at bounding box center [719, 644] width 32 height 30
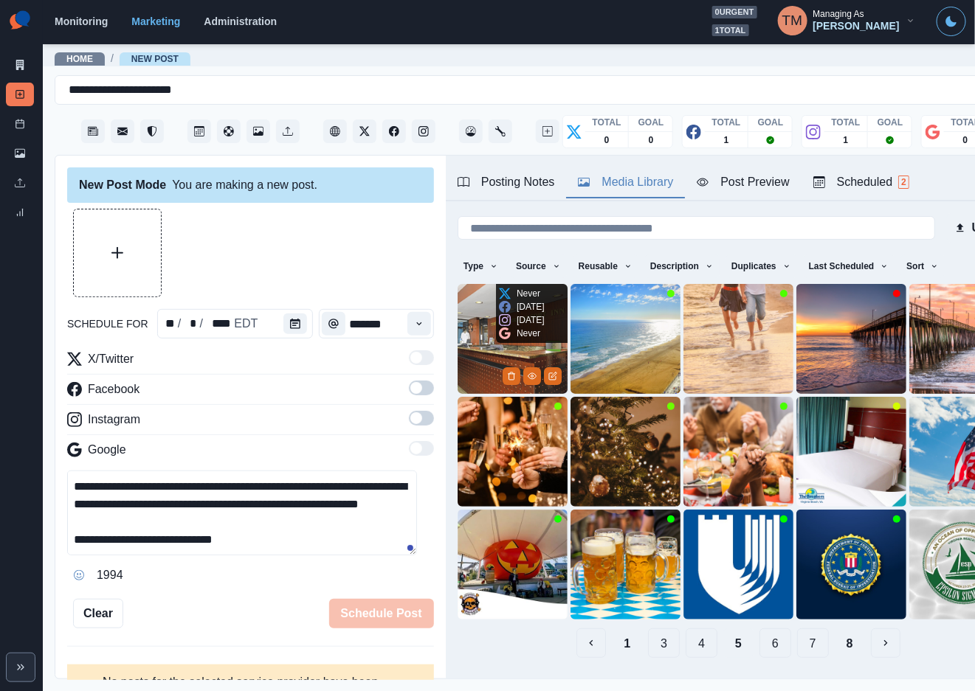
click at [474, 348] on img at bounding box center [512, 339] width 110 height 110
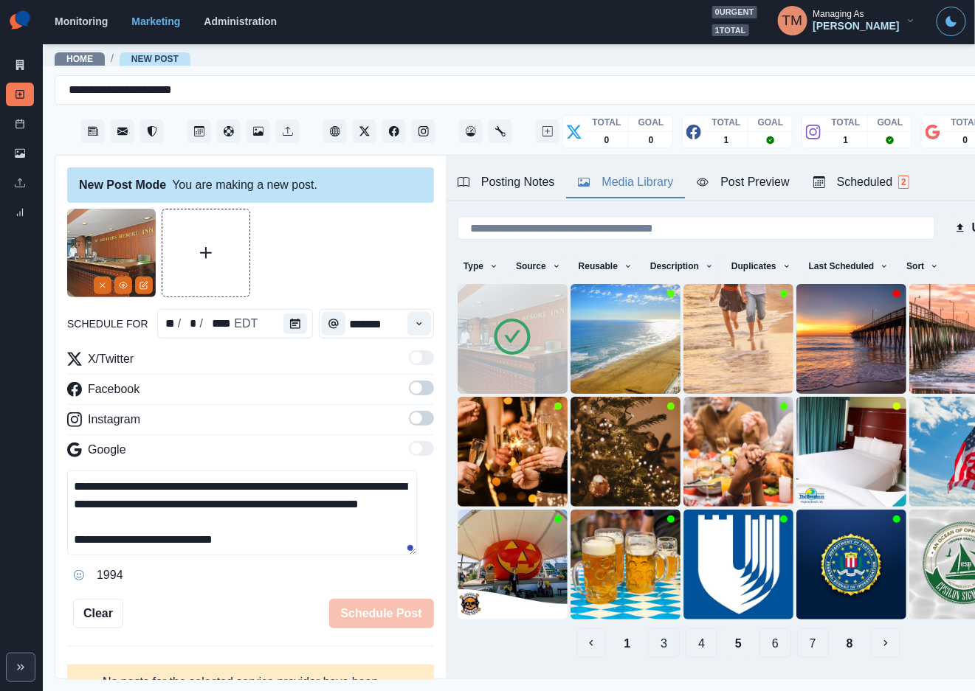
click at [740, 184] on div "Post Preview" at bounding box center [743, 182] width 92 height 18
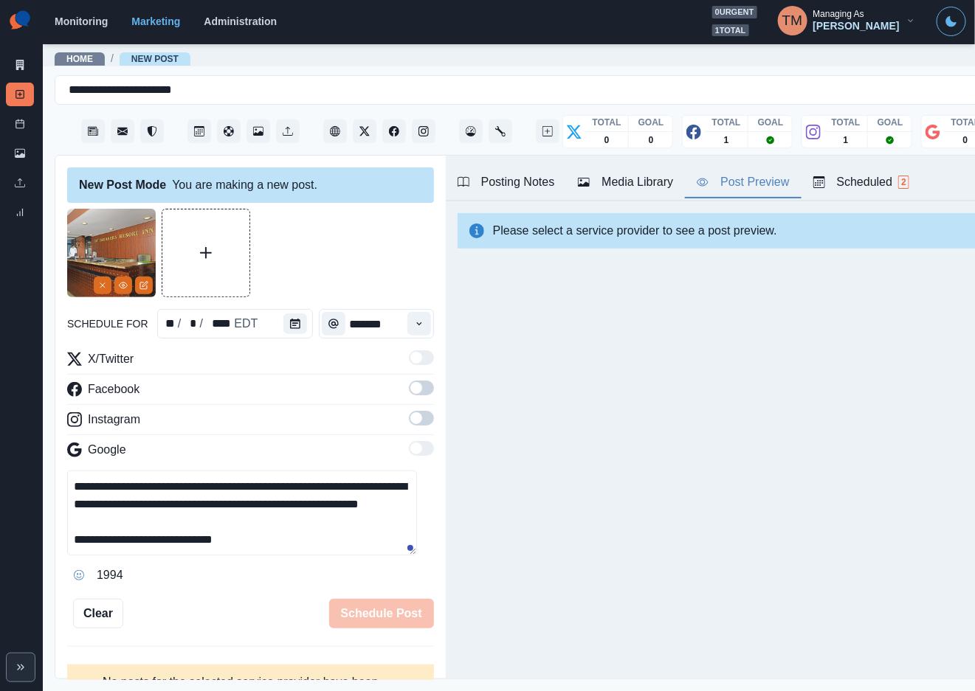
click at [764, 184] on div "Post Preview" at bounding box center [743, 182] width 92 height 18
click at [748, 184] on div "Post Preview" at bounding box center [743, 182] width 92 height 18
click at [409, 384] on span at bounding box center [421, 388] width 25 height 15
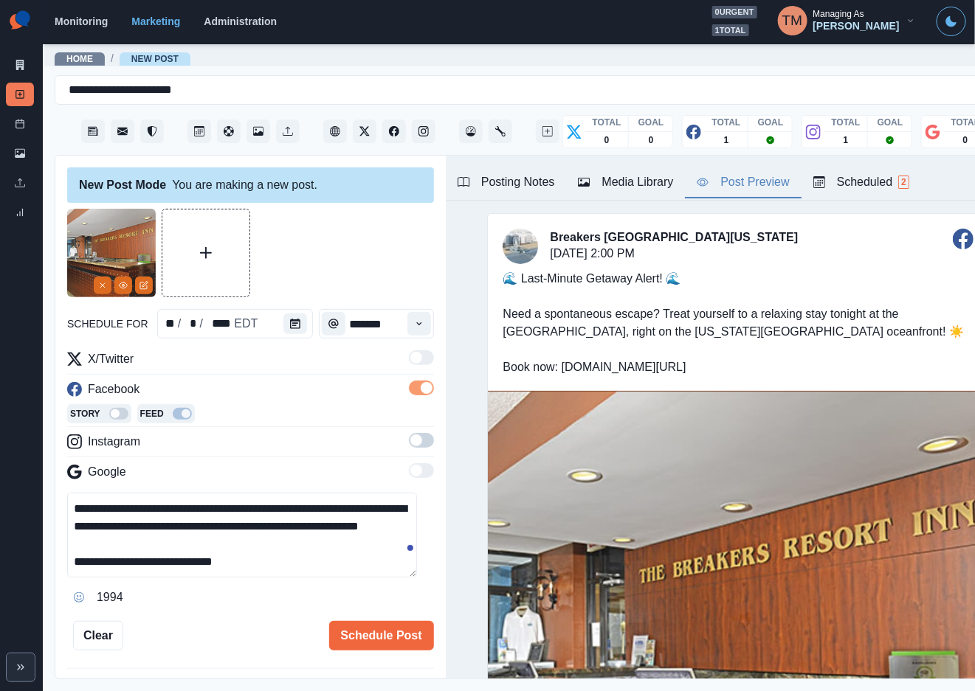
click at [409, 441] on span at bounding box center [421, 440] width 25 height 15
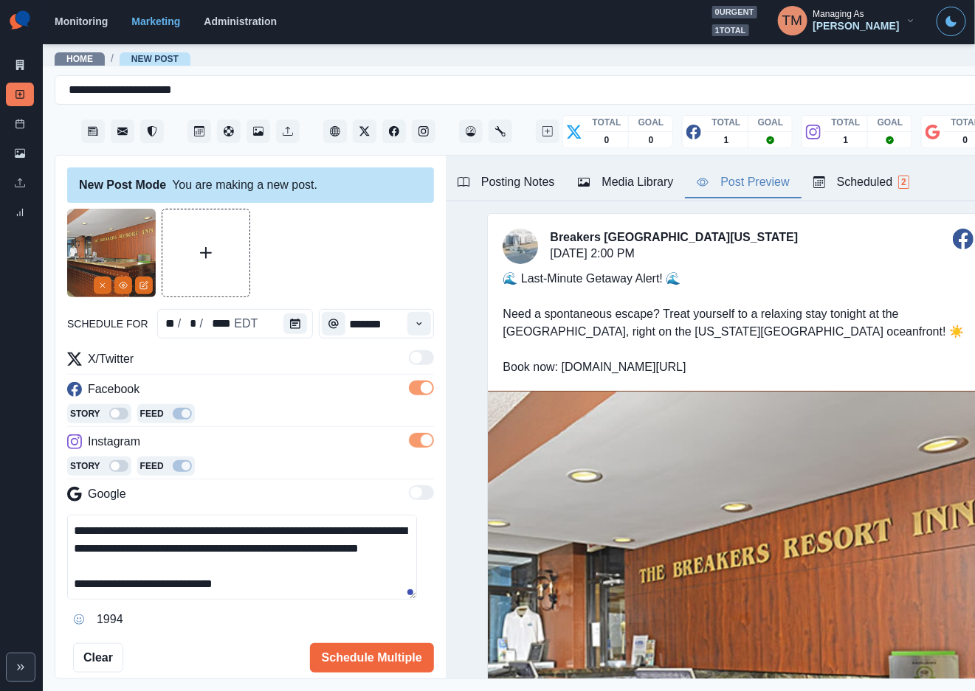
click at [808, 266] on div "🌊 Last-Minute Getaway Alert! 🌊 Need a spontaneous escape? Treat yourself to a r…" at bounding box center [738, 323] width 500 height 136
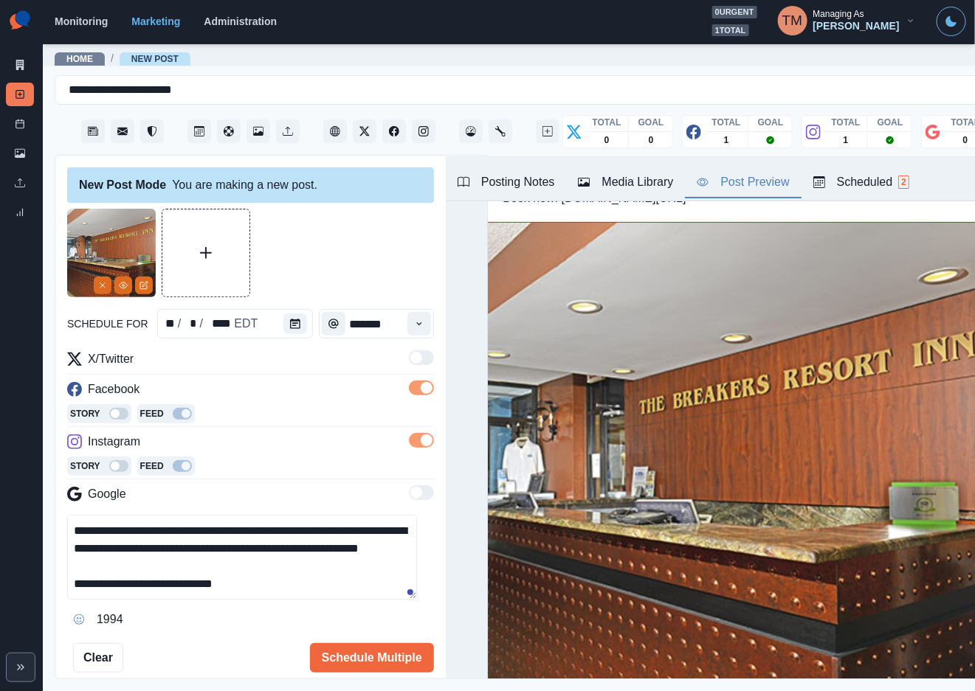
scroll to position [0, 0]
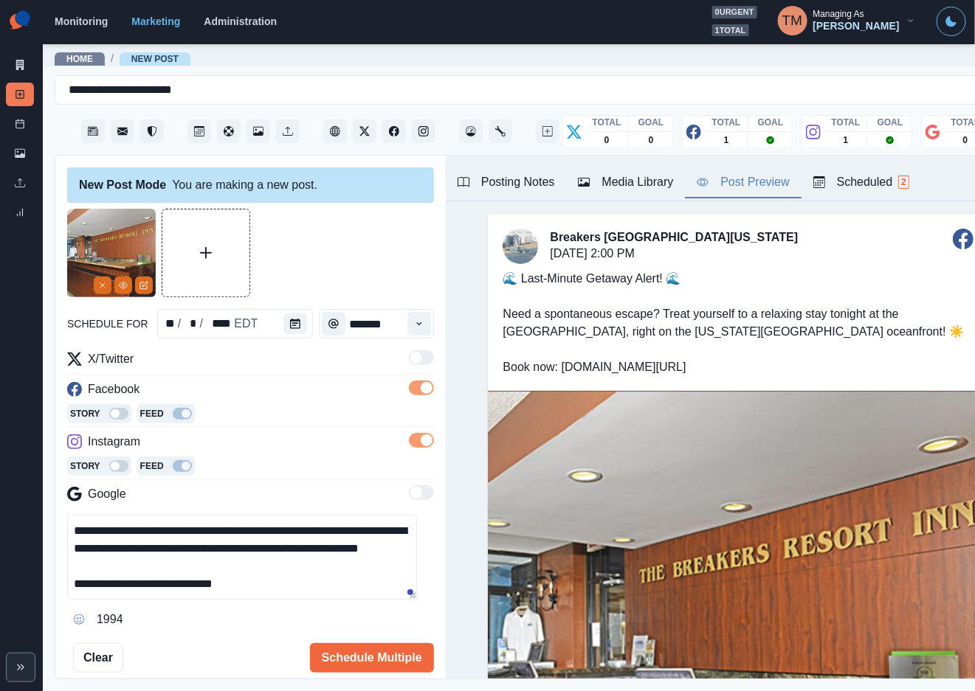
click at [640, 193] on button "Media Library" at bounding box center [625, 183] width 119 height 31
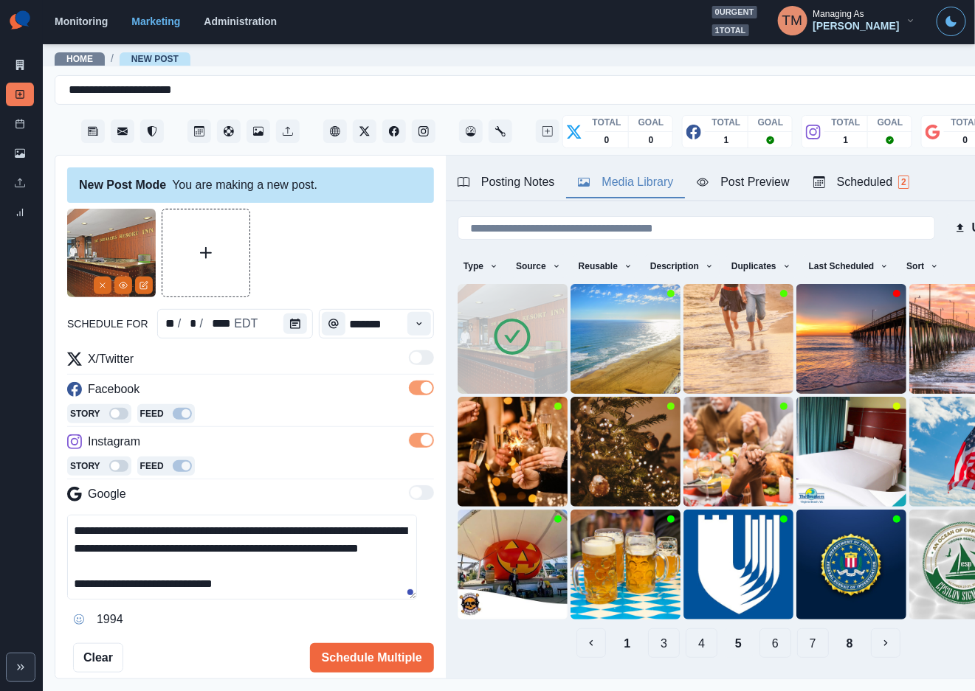
click at [686, 629] on button "4" at bounding box center [702, 644] width 32 height 30
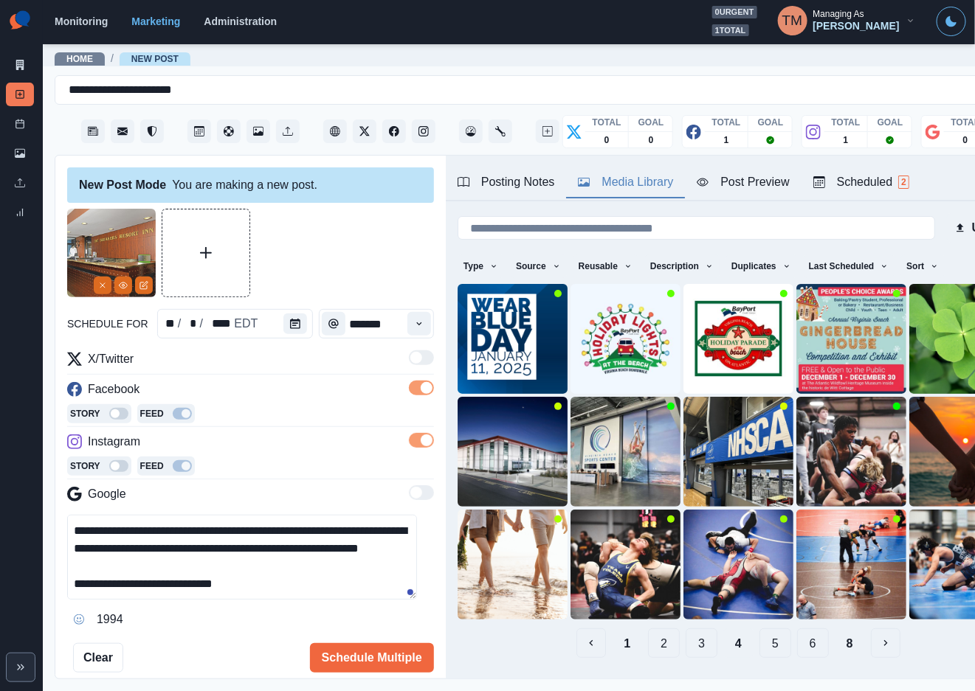
click at [687, 629] on button "3" at bounding box center [702, 644] width 32 height 30
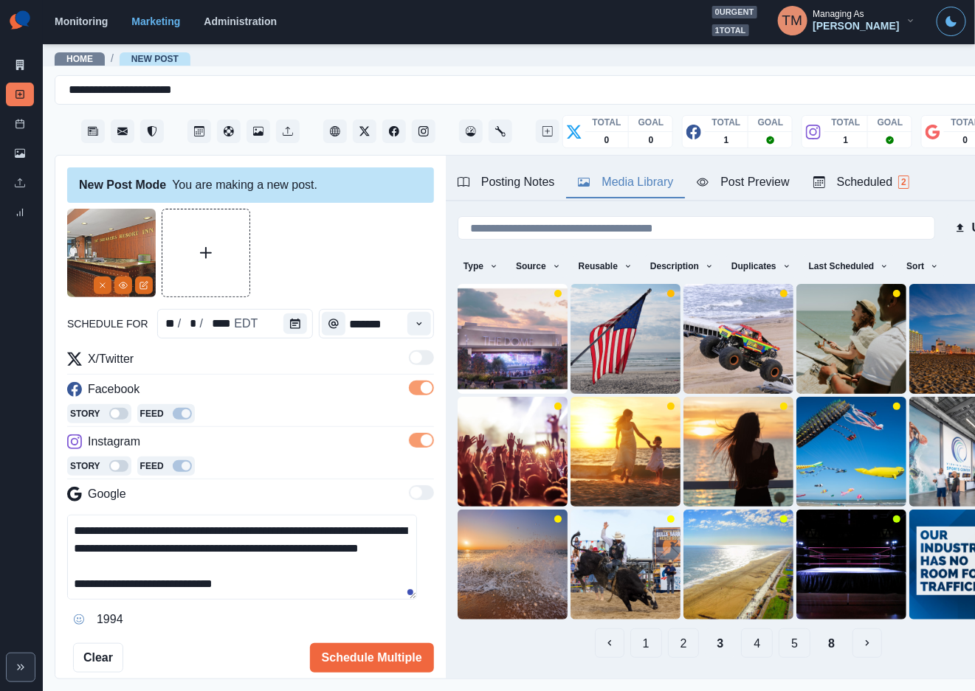
click at [668, 629] on button "2" at bounding box center [684, 644] width 32 height 30
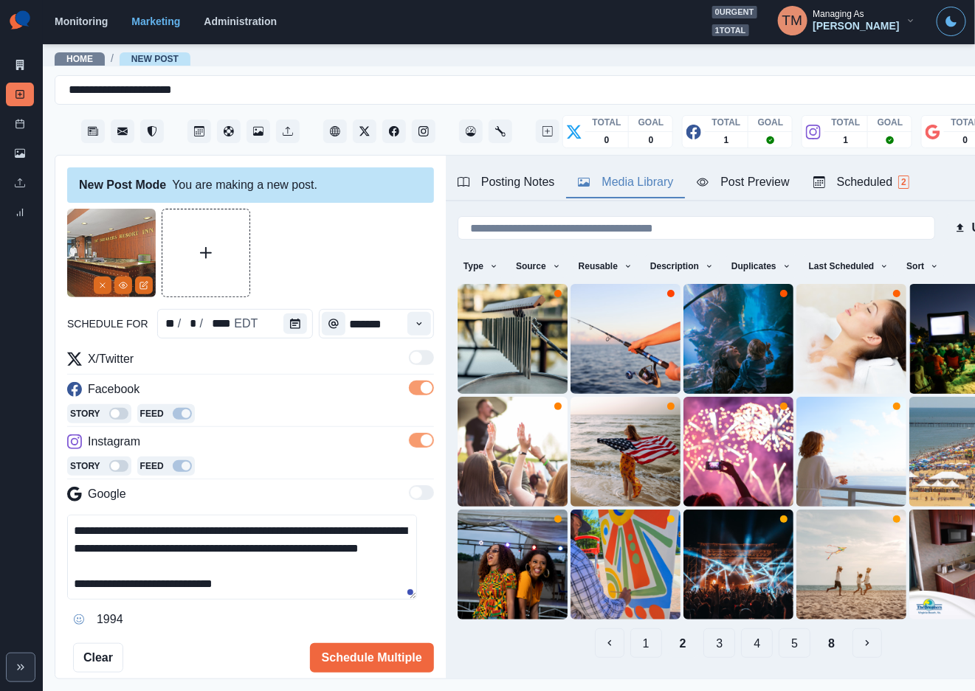
click at [632, 629] on button "1" at bounding box center [646, 644] width 32 height 30
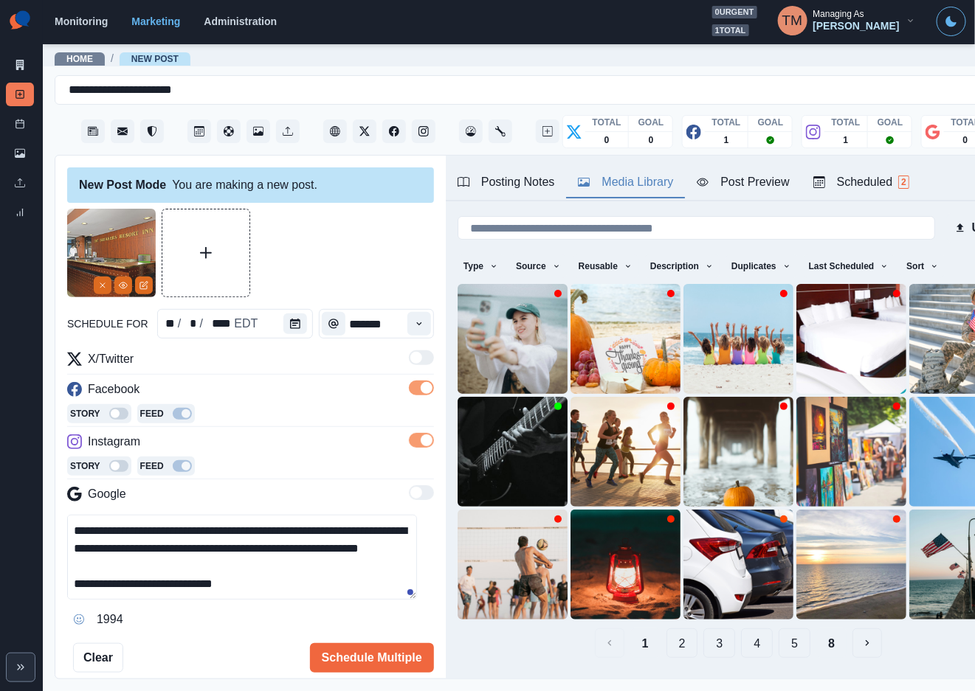
click at [816, 632] on button "8" at bounding box center [831, 644] width 30 height 30
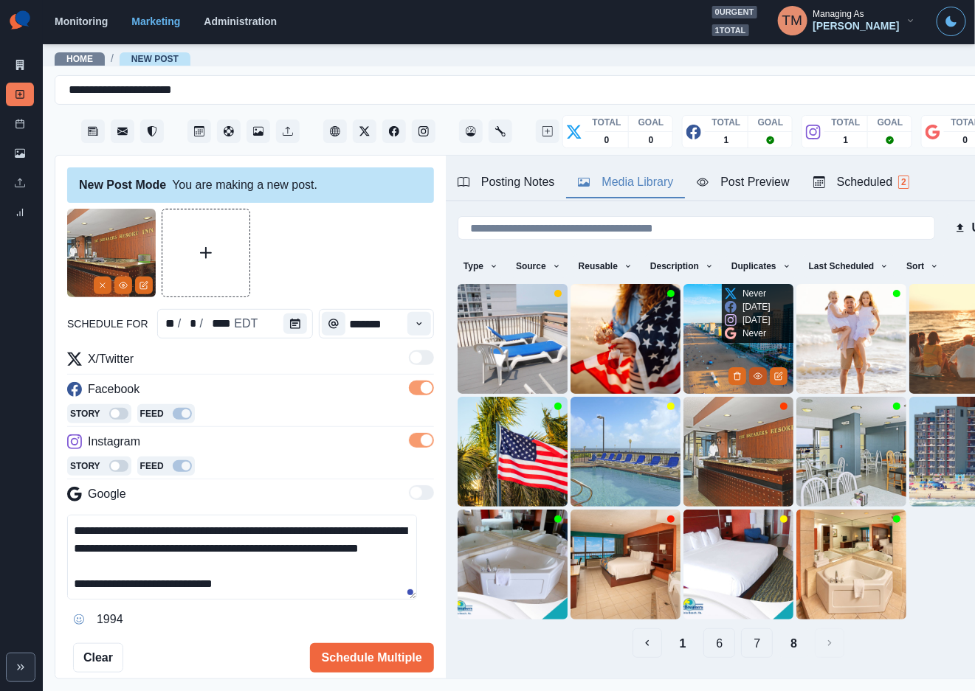
click at [753, 372] on icon "View Media" at bounding box center [757, 376] width 9 height 9
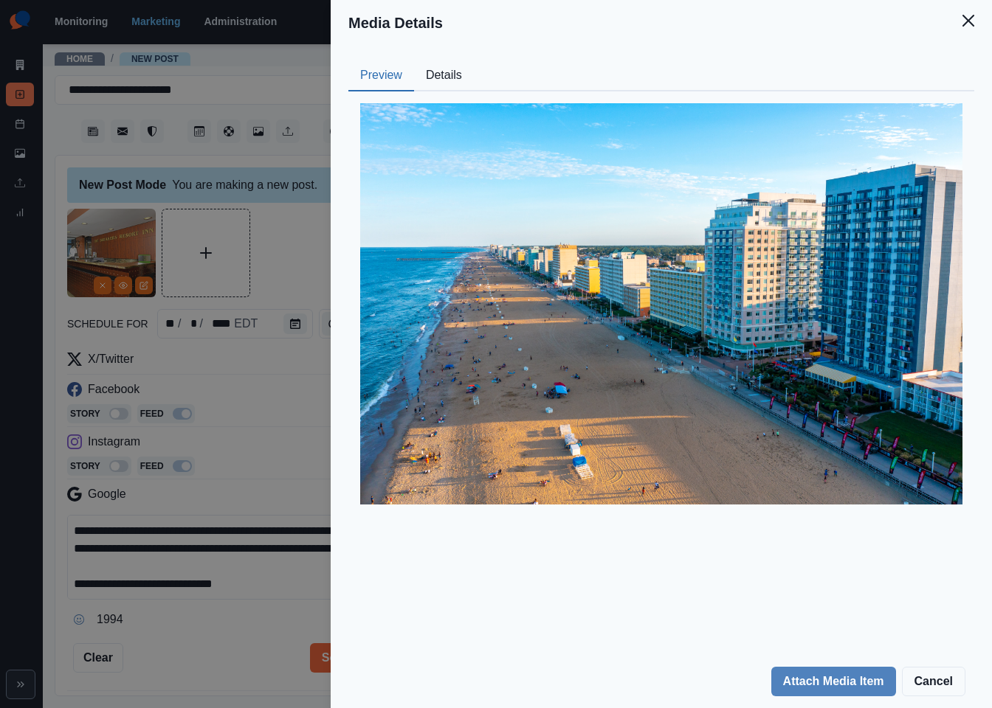
click at [284, 242] on div "Media Details Preview Details Our Description AdobeStock_477788687 Reusable Yes…" at bounding box center [496, 354] width 992 height 708
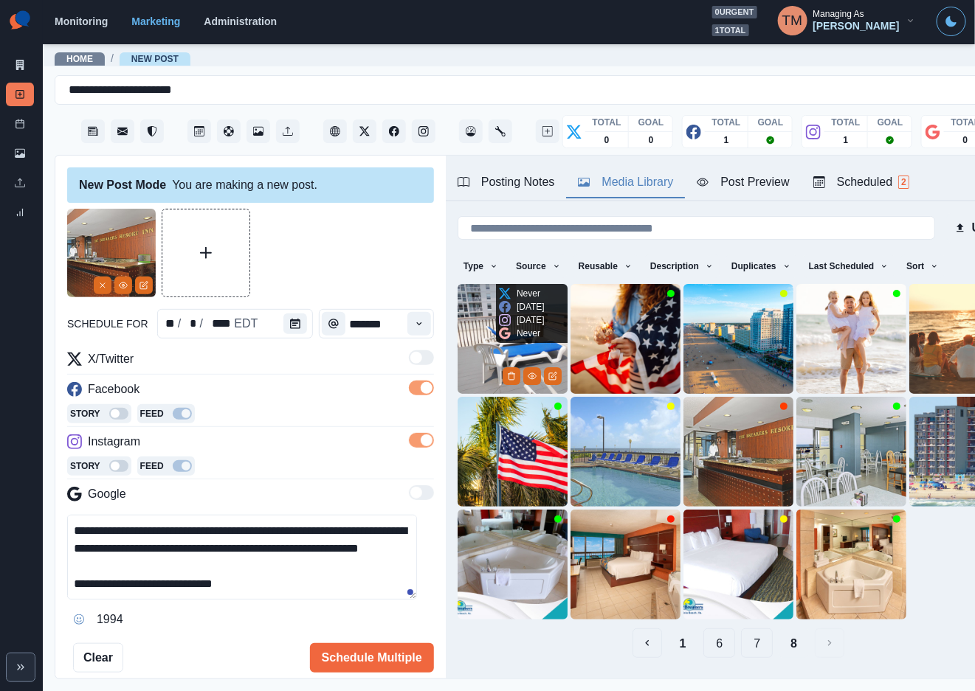
click at [472, 345] on img at bounding box center [512, 339] width 110 height 110
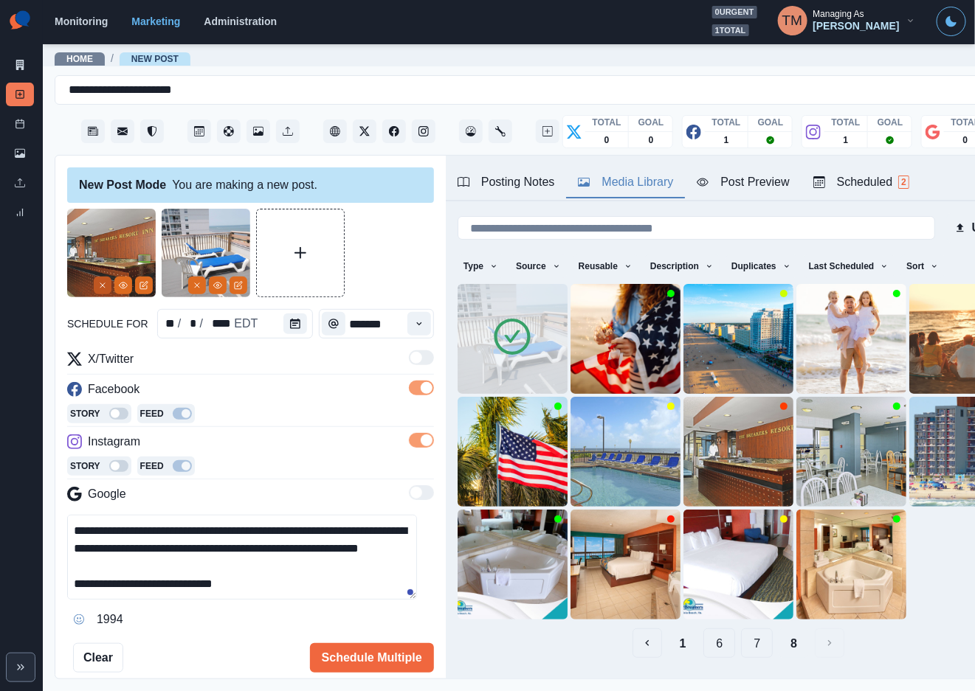
click at [97, 286] on button "Remove" at bounding box center [103, 286] width 18 height 18
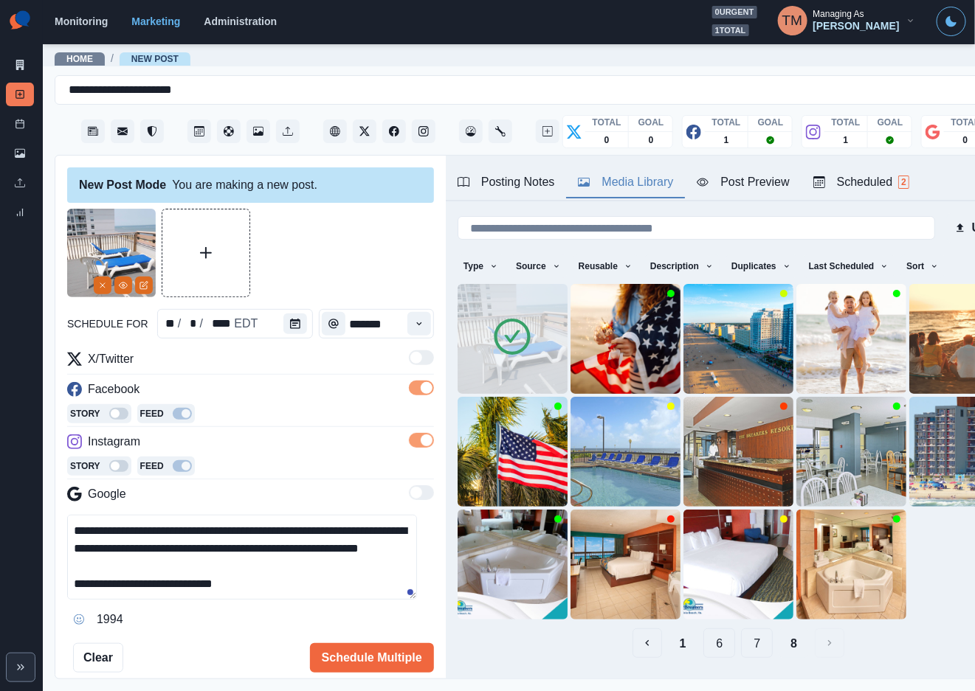
click at [367, 244] on div at bounding box center [250, 253] width 367 height 89
click at [756, 188] on div "Post Preview" at bounding box center [743, 182] width 92 height 18
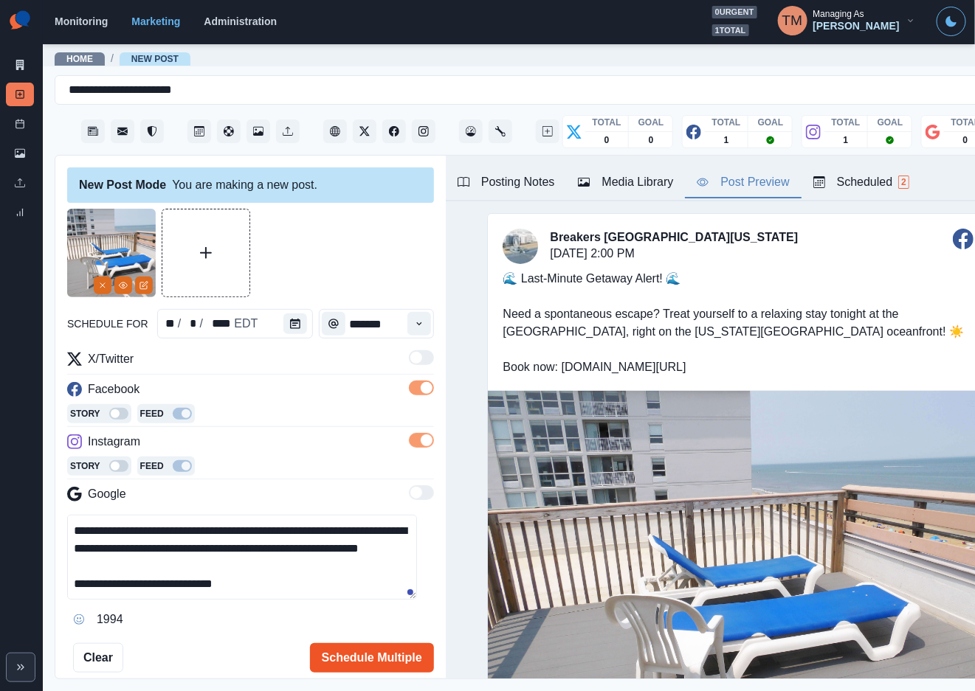
click at [345, 667] on button "Schedule Multiple" at bounding box center [372, 658] width 124 height 30
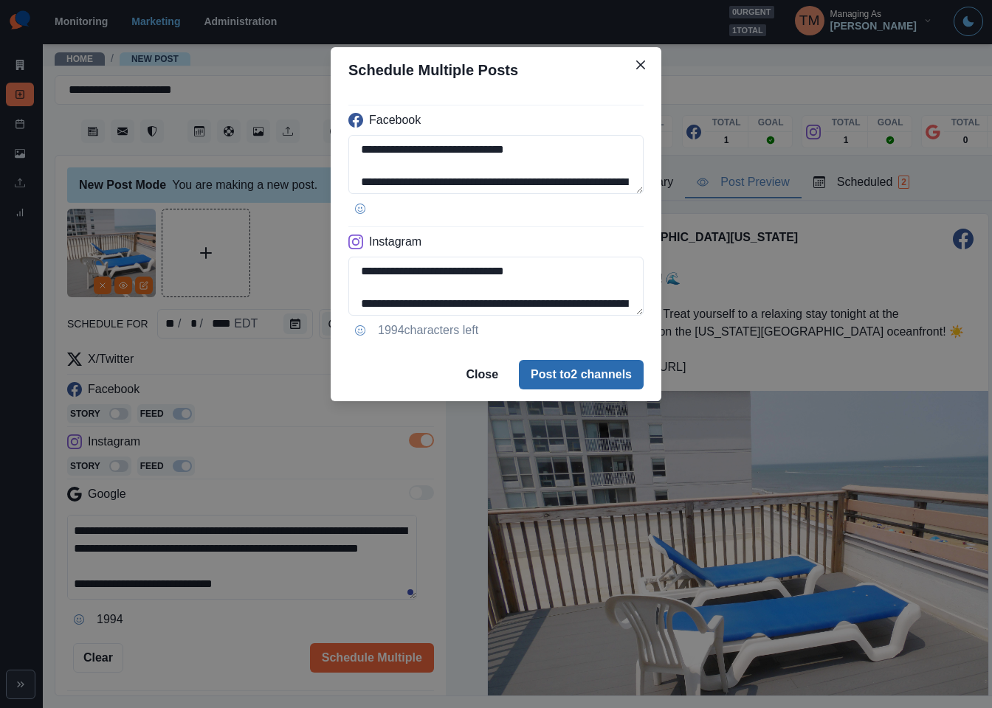
click at [603, 376] on button "Post to 2 channels" at bounding box center [581, 375] width 125 height 30
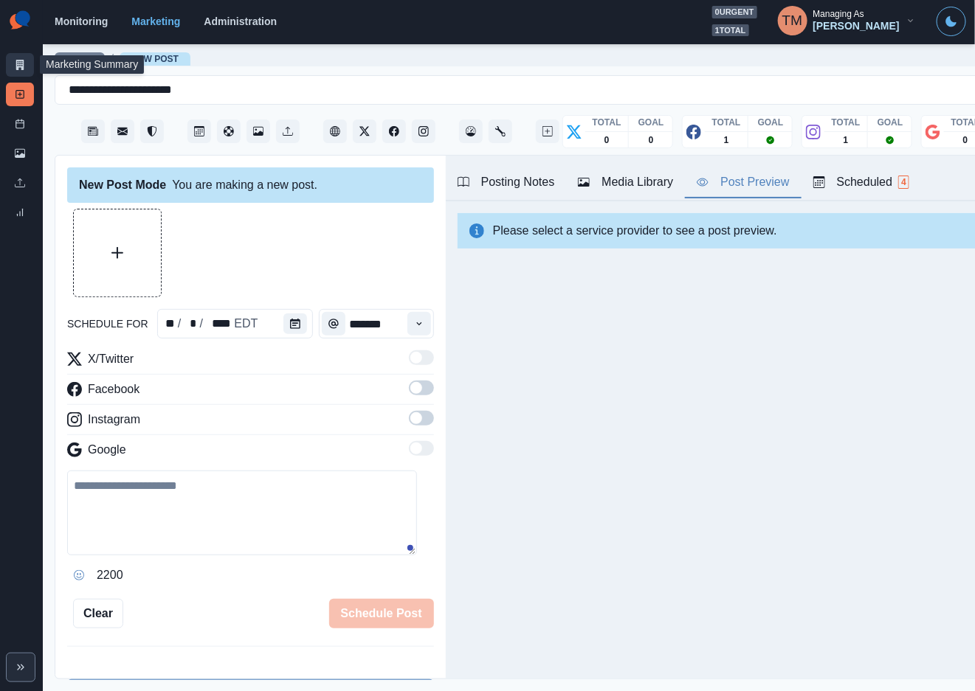
click at [21, 66] on icon at bounding box center [20, 65] width 8 height 10
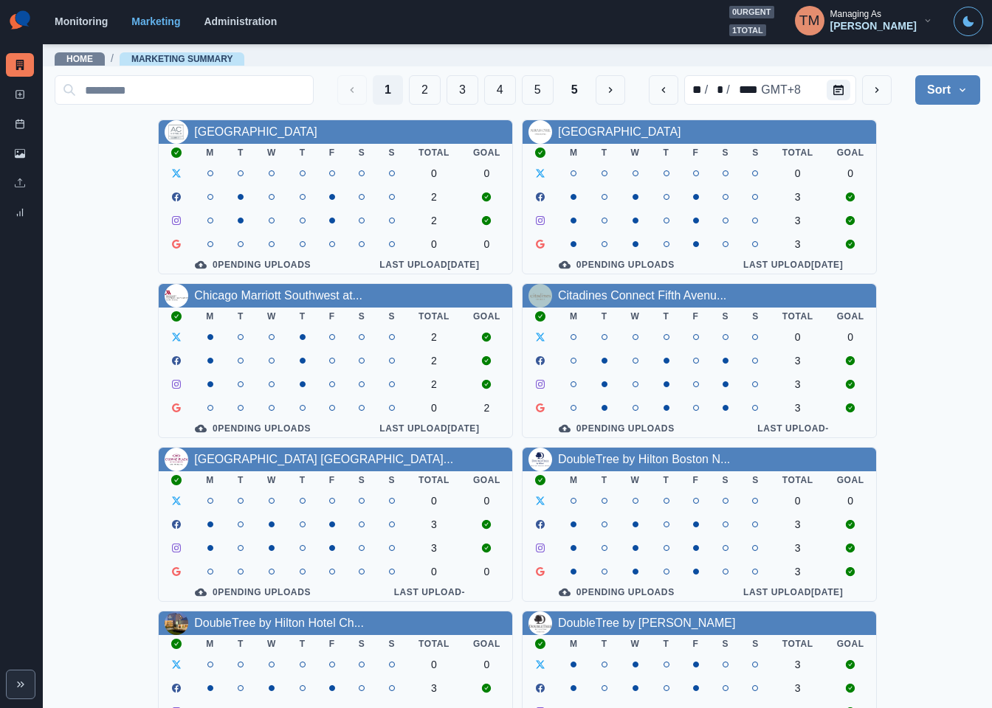
click at [956, 357] on div "AC Hotel Atlanta Downtown M T W T F S S Total Goal 0 0 2 2 0 0 0 Pending Upload…" at bounding box center [517, 607] width 925 height 974
click at [24, 131] on link "Post Schedule" at bounding box center [20, 124] width 28 height 24
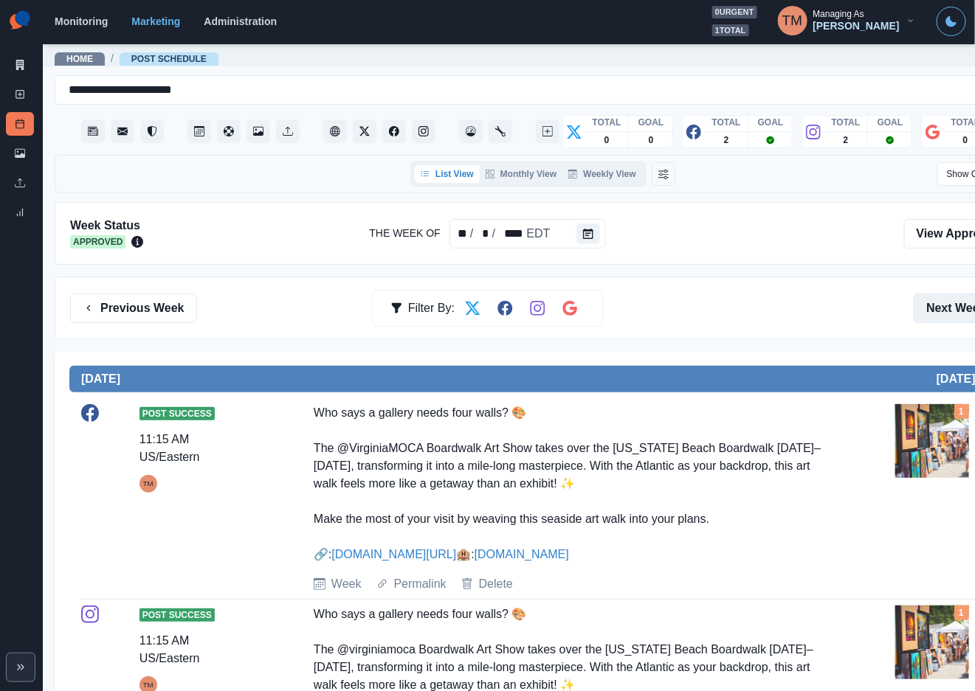
click at [936, 310] on button "Next Week" at bounding box center [965, 309] width 103 height 30
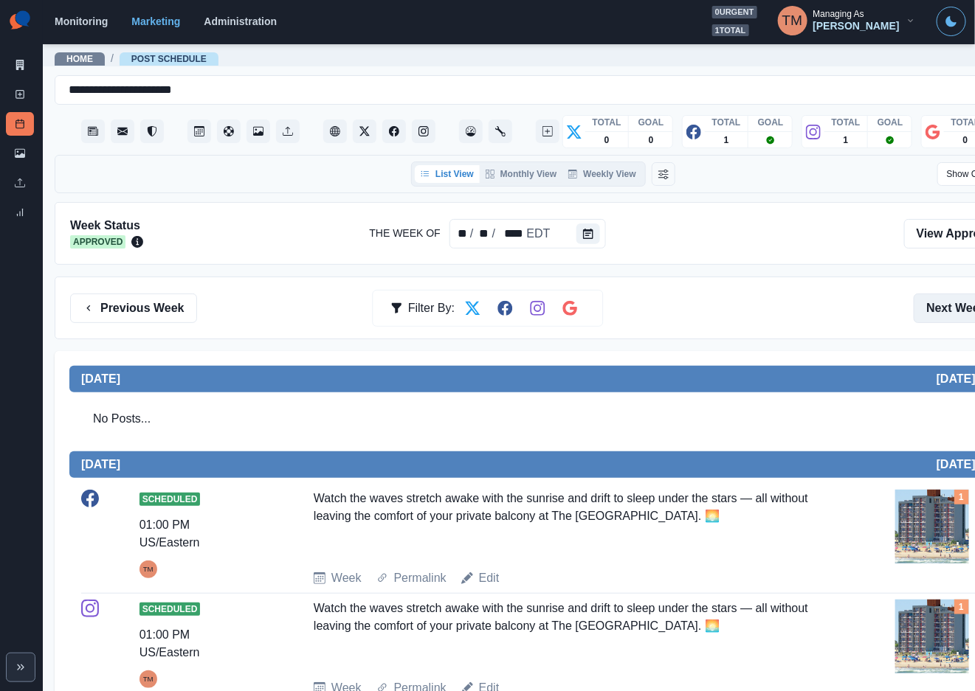
click at [945, 314] on button "Next Week" at bounding box center [965, 309] width 103 height 30
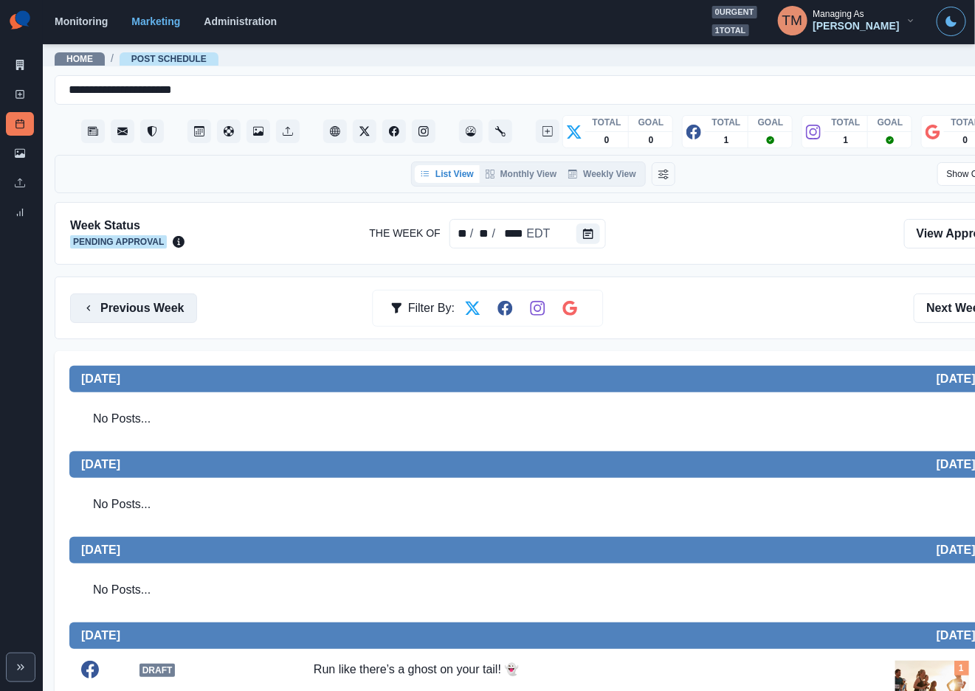
click at [147, 308] on button "Previous Week" at bounding box center [133, 309] width 127 height 30
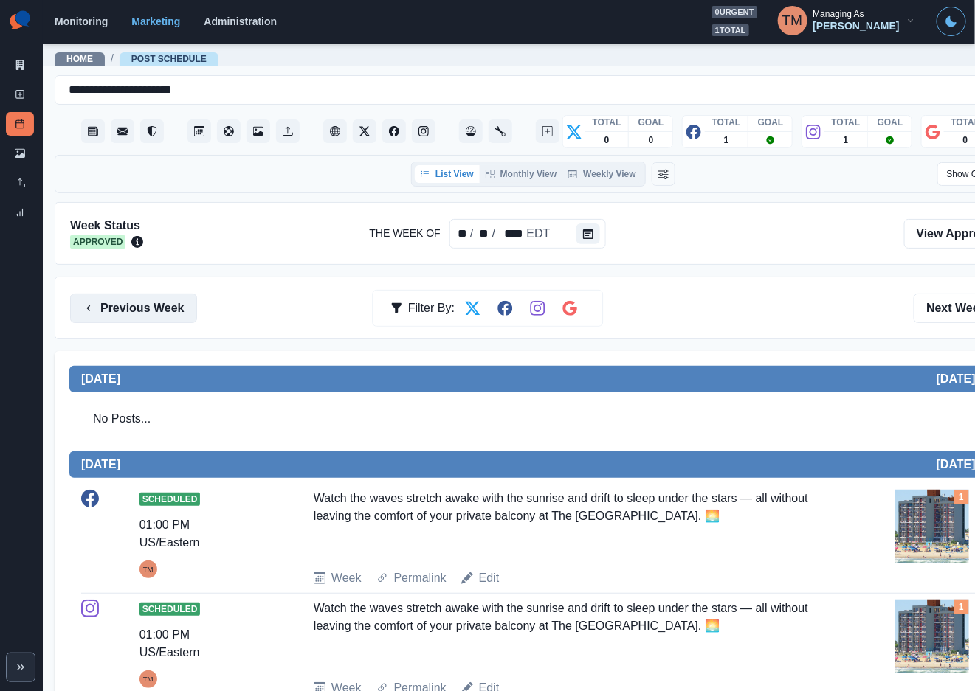
click at [147, 308] on button "Previous Week" at bounding box center [133, 309] width 127 height 30
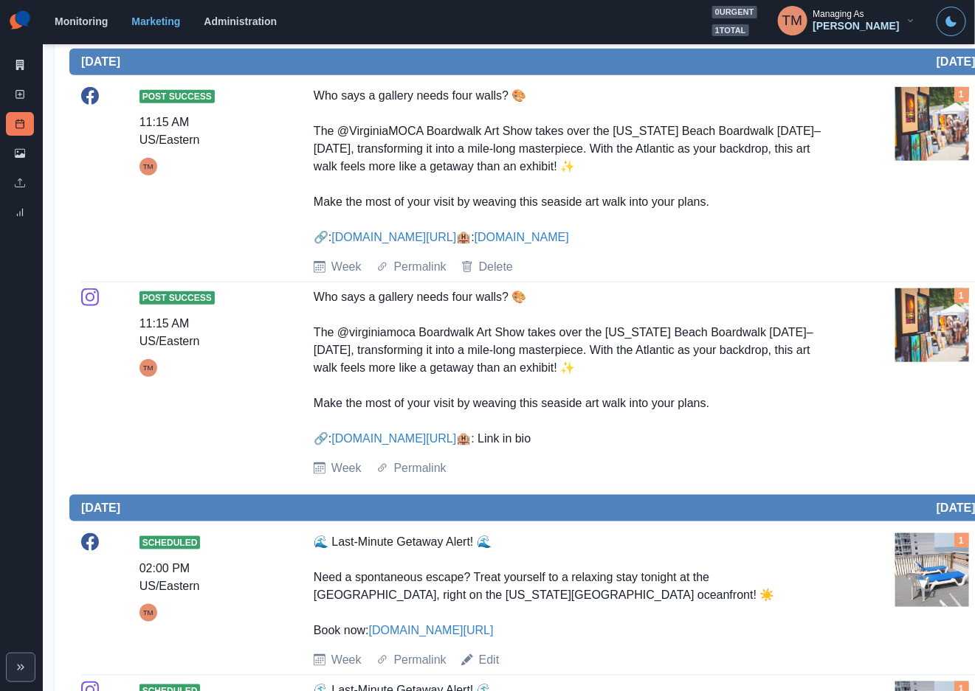
scroll to position [111, 0]
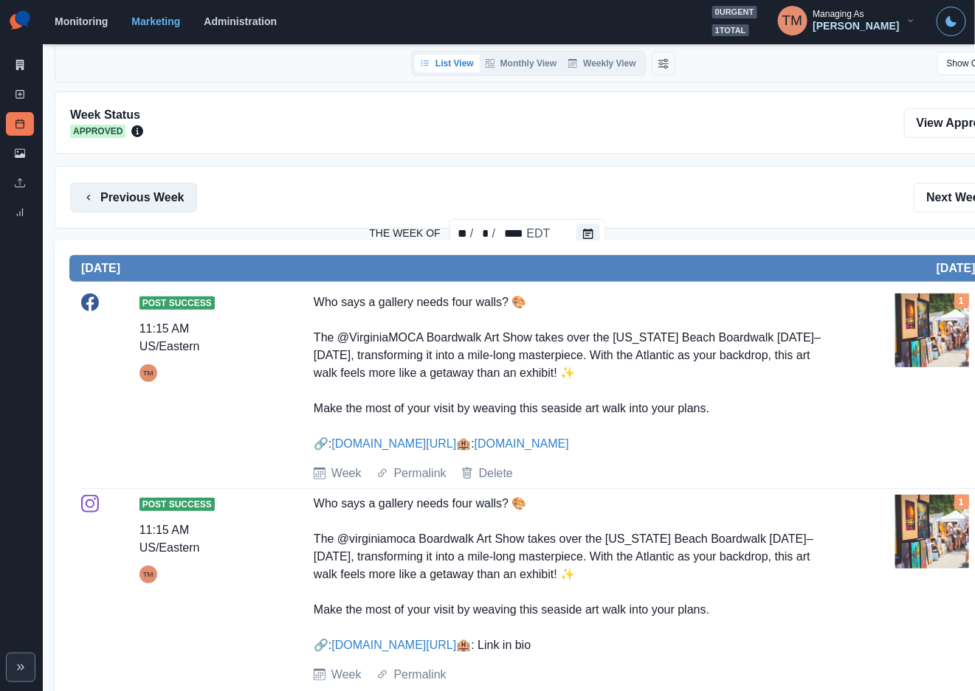
click at [122, 200] on button "Previous Week" at bounding box center [133, 198] width 127 height 30
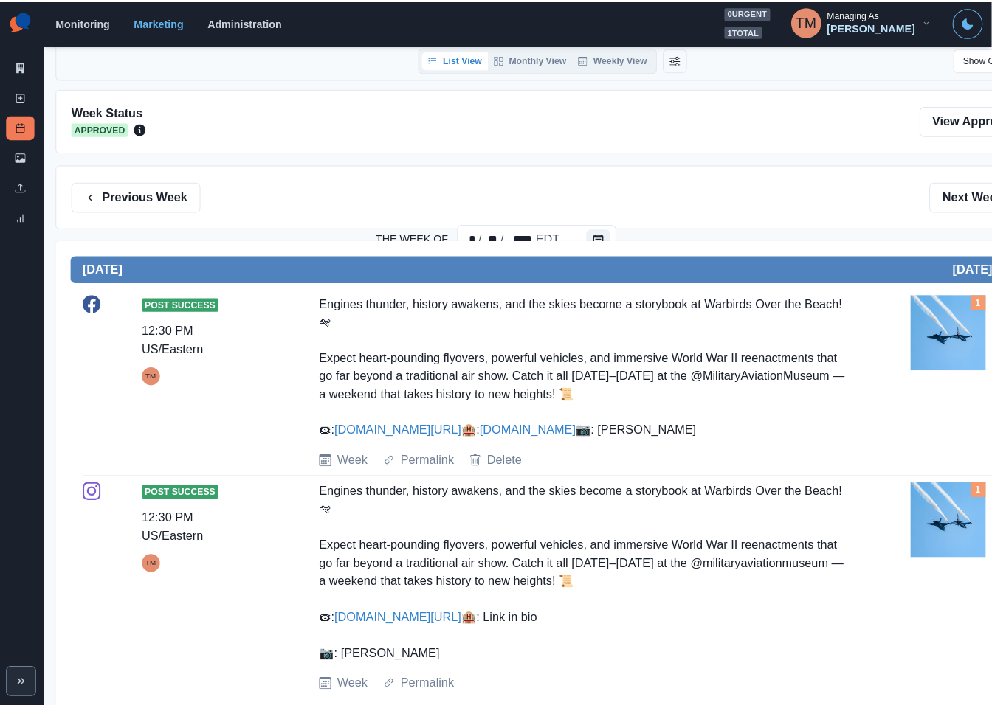
scroll to position [111, 0]
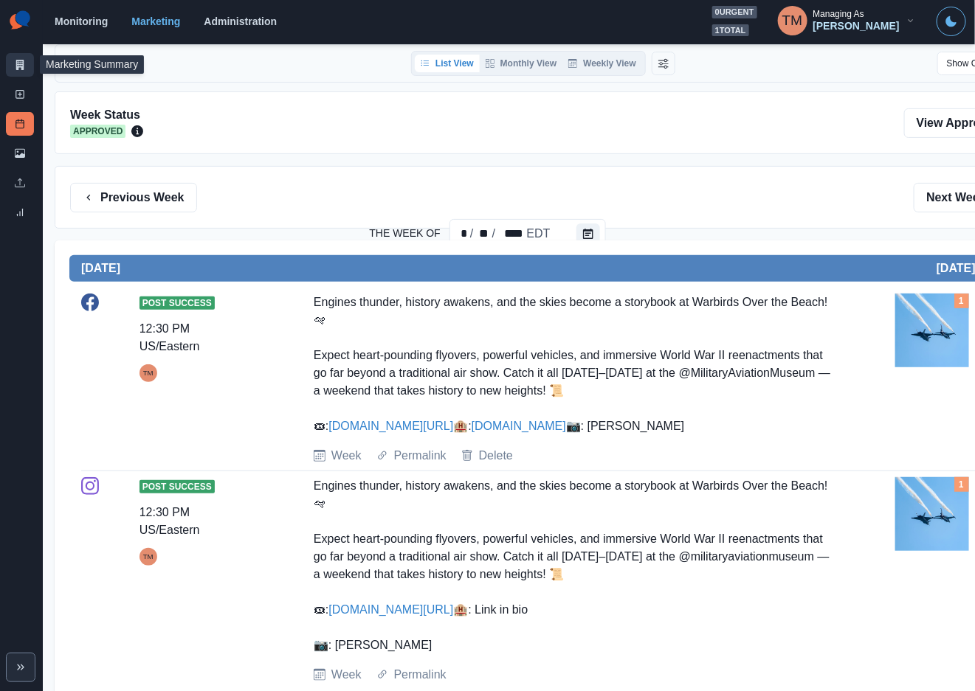
click at [22, 74] on link "Marketing Summary" at bounding box center [20, 65] width 28 height 24
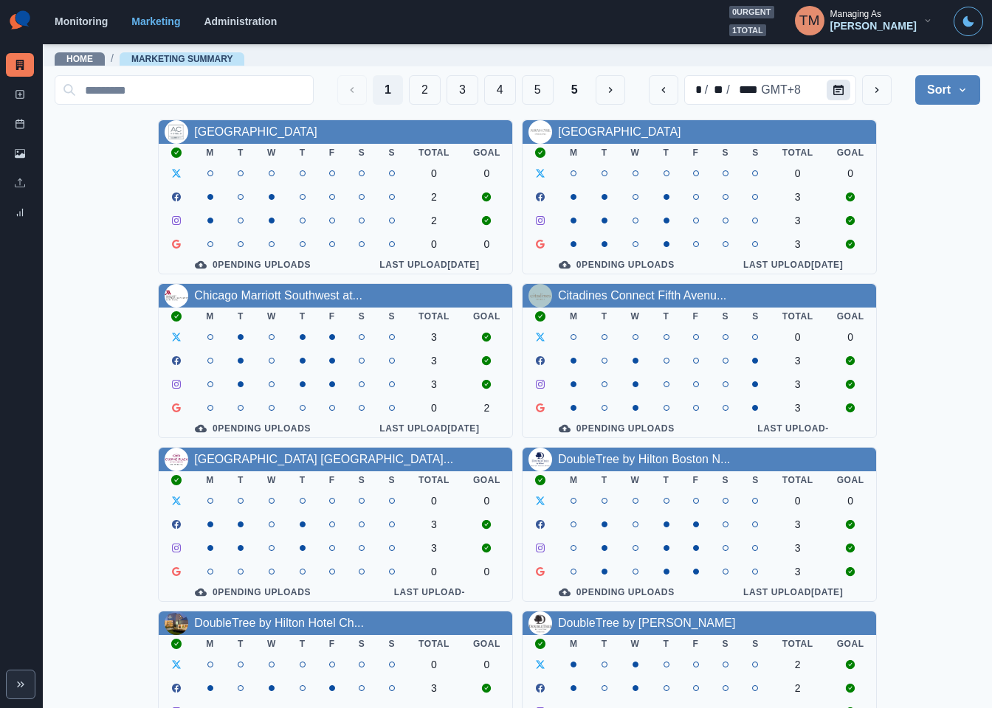
click at [833, 93] on icon "Calendar" at bounding box center [838, 90] width 10 height 10
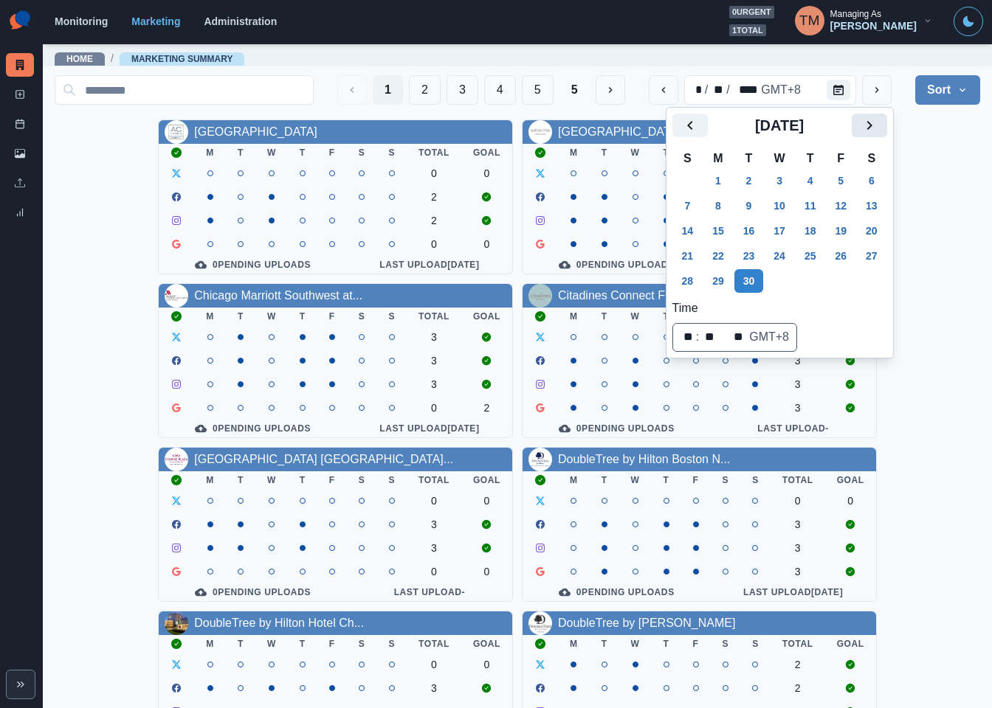
click at [863, 122] on icon "Next" at bounding box center [869, 126] width 18 height 18
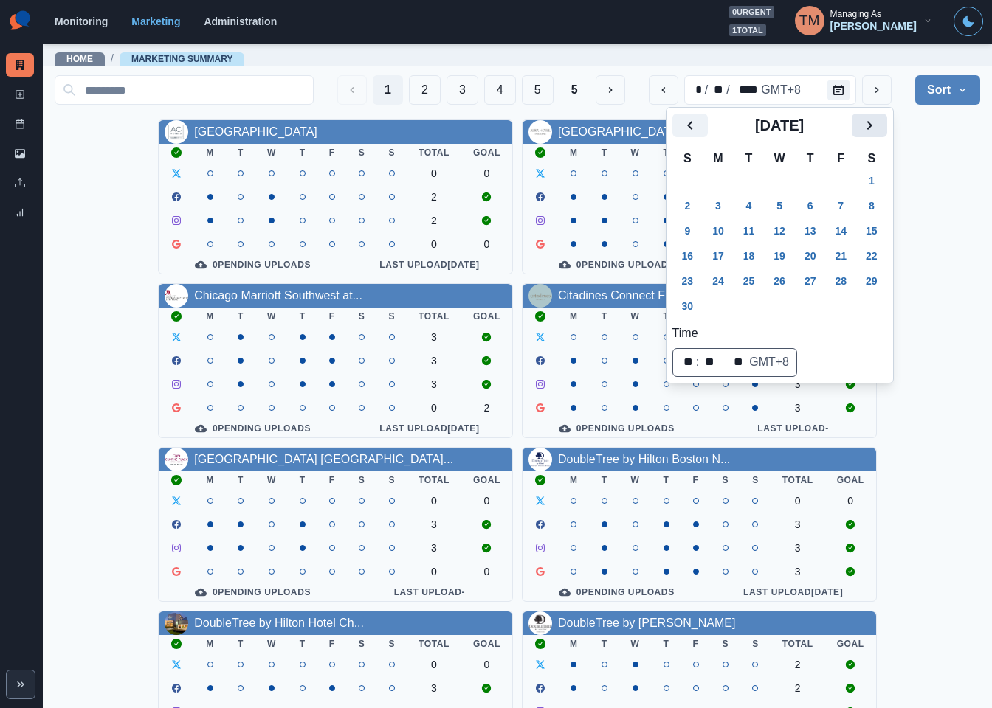
click at [863, 122] on icon "Next" at bounding box center [869, 126] width 18 height 18
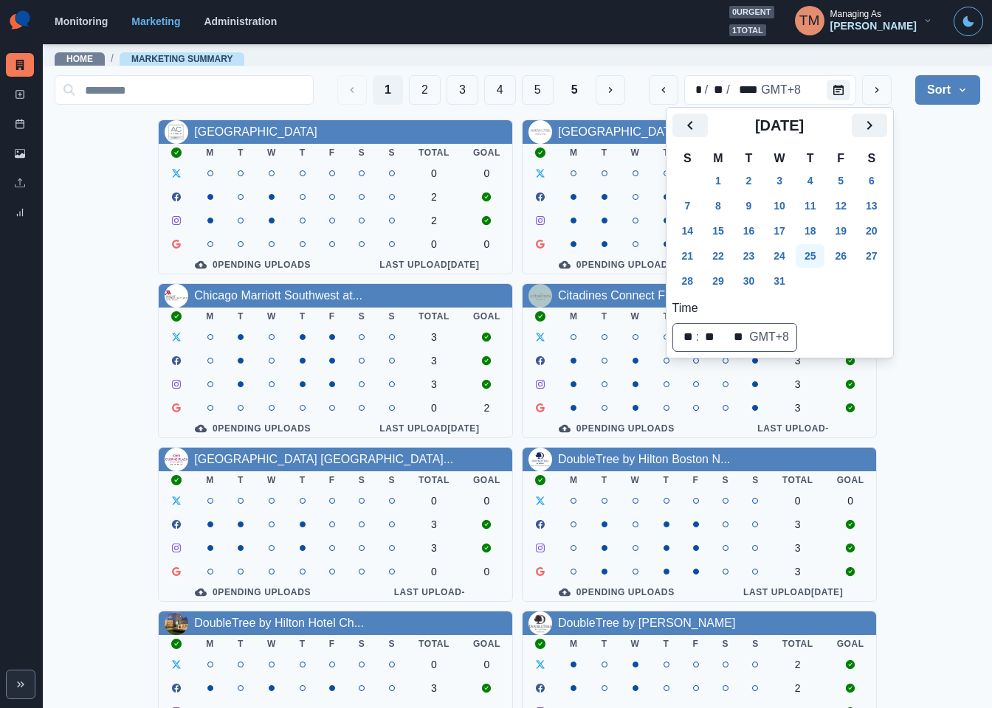
click at [806, 259] on button "25" at bounding box center [810, 256] width 30 height 24
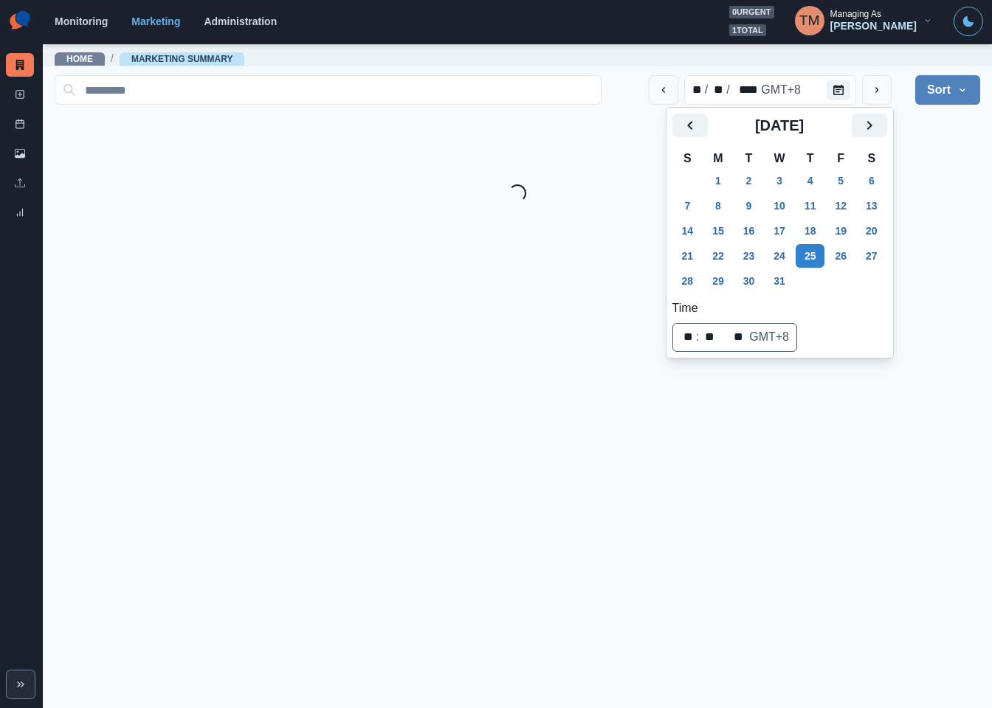
click at [930, 217] on main "Home / Marketing Summary ** / ** / **** GMT+8 Sort Client Name Uploads Pending …" at bounding box center [517, 376] width 949 height 666
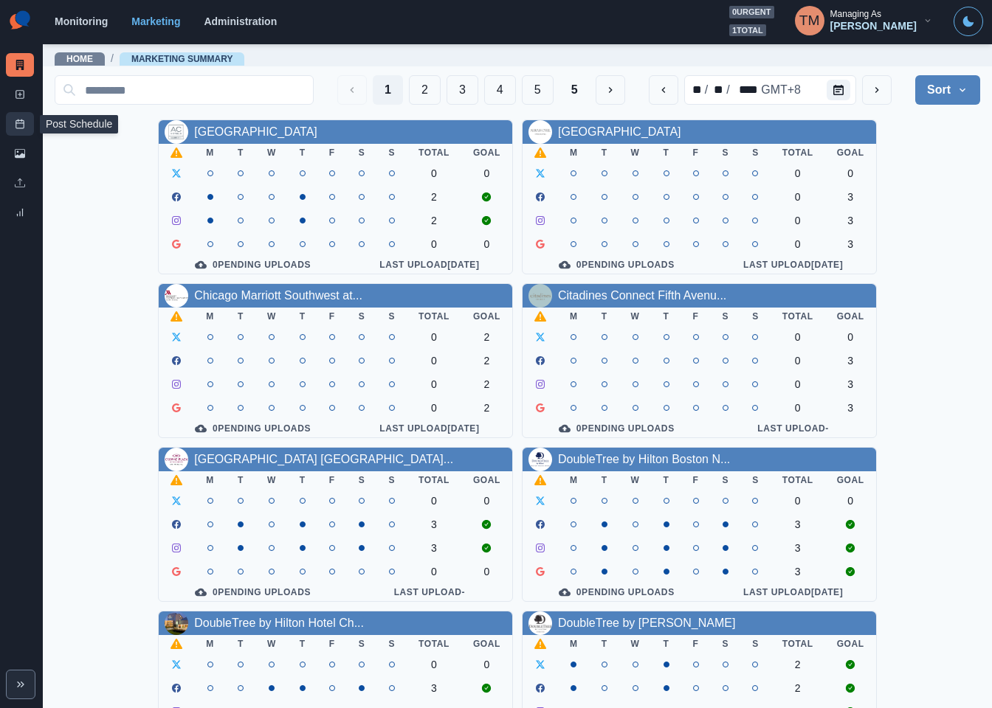
click at [18, 126] on icon at bounding box center [20, 124] width 10 height 10
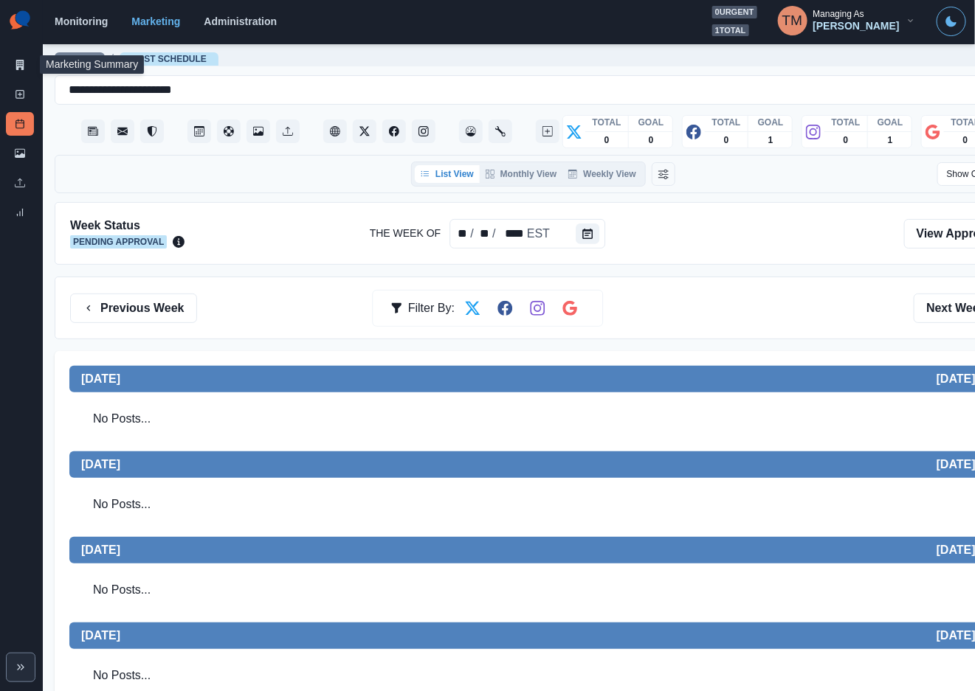
drag, startPoint x: 22, startPoint y: 64, endPoint x: 3, endPoint y: 77, distance: 23.3
click at [22, 64] on icon at bounding box center [20, 65] width 10 height 10
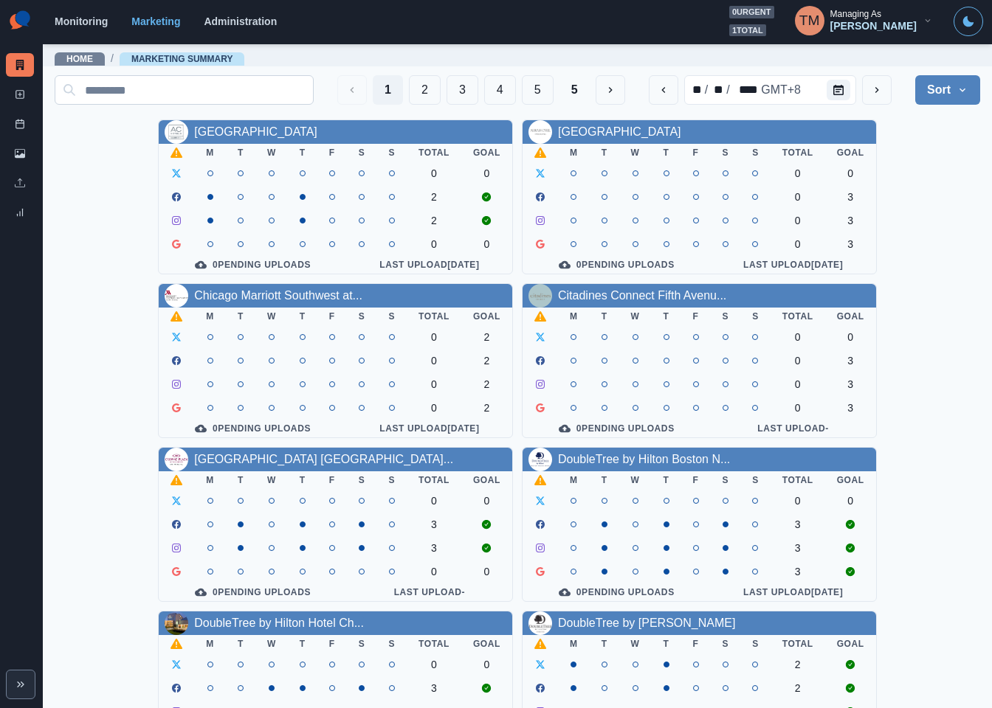
click at [452, 93] on button "3" at bounding box center [462, 90] width 32 height 30
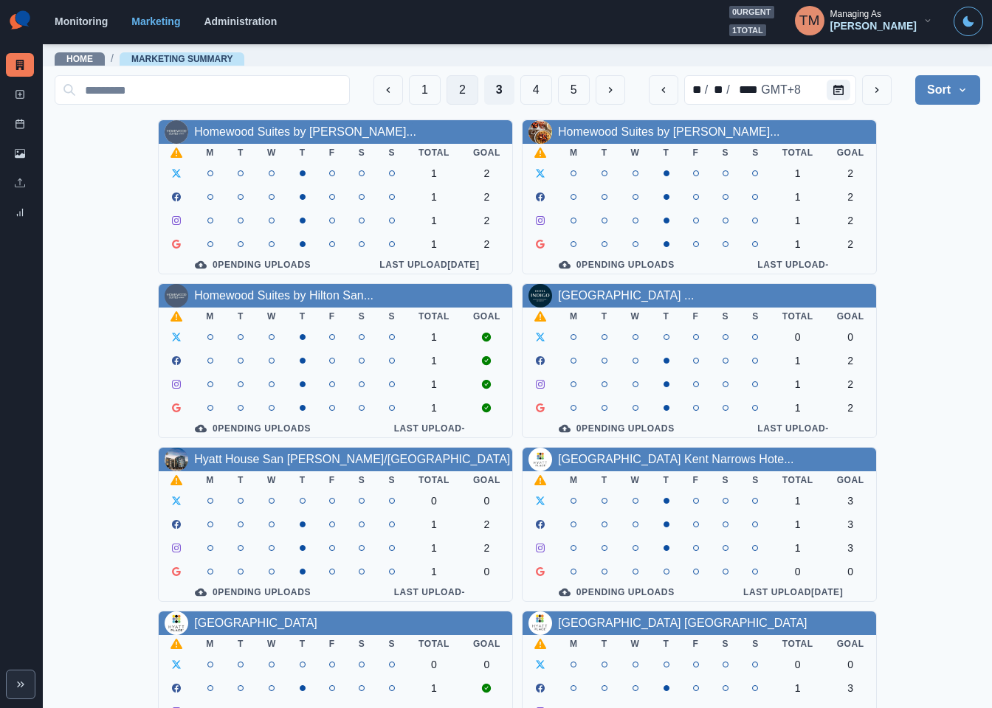
click at [446, 83] on button "2" at bounding box center [462, 90] width 32 height 30
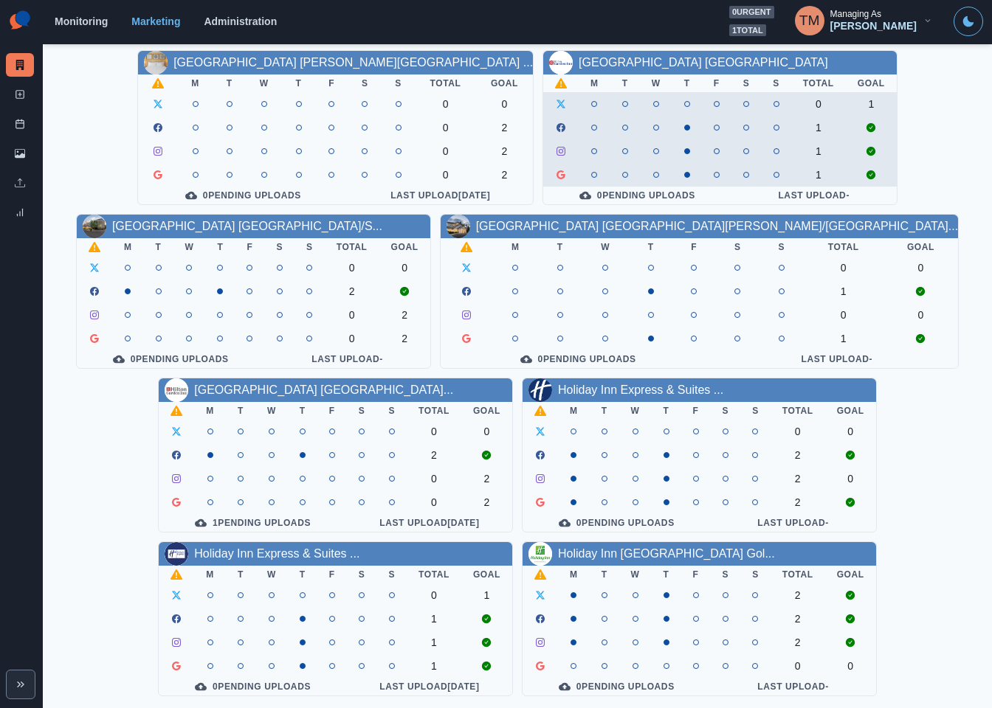
scroll to position [434, 0]
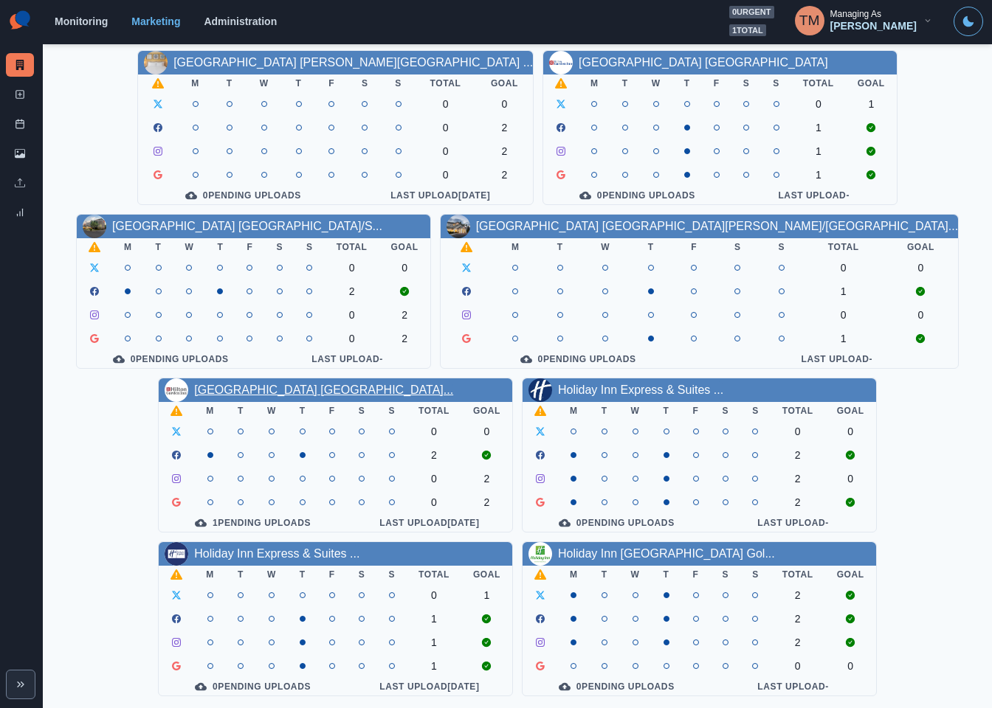
click at [295, 384] on link "Hilton Garden Inn Wilsonville..." at bounding box center [323, 390] width 259 height 13
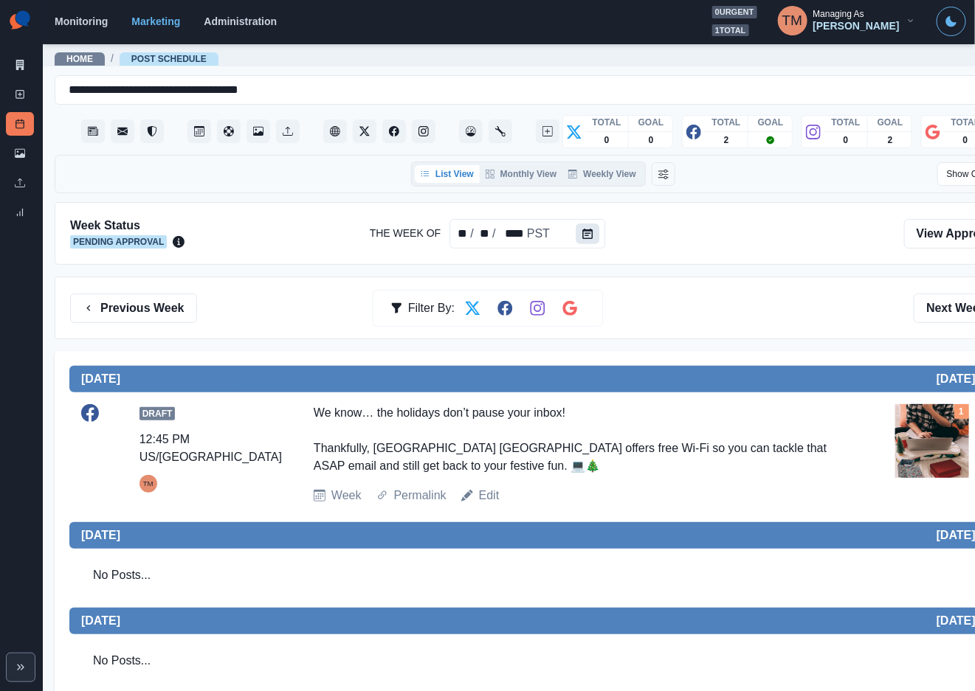
click at [591, 235] on button "Calendar" at bounding box center [588, 234] width 24 height 21
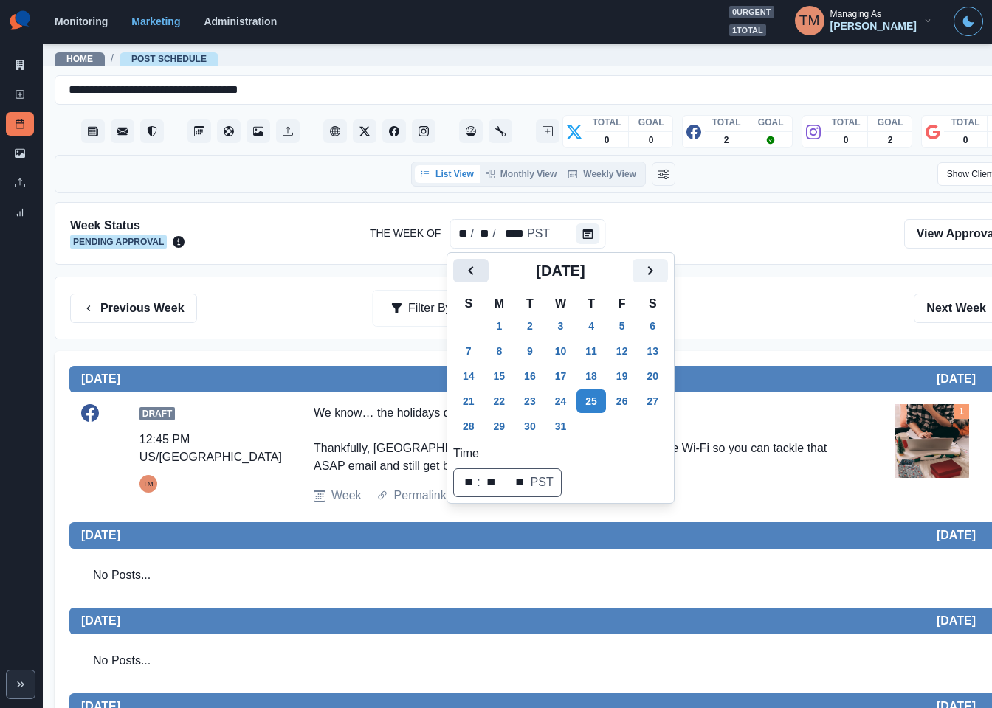
click at [465, 273] on icon "Previous" at bounding box center [471, 271] width 18 height 18
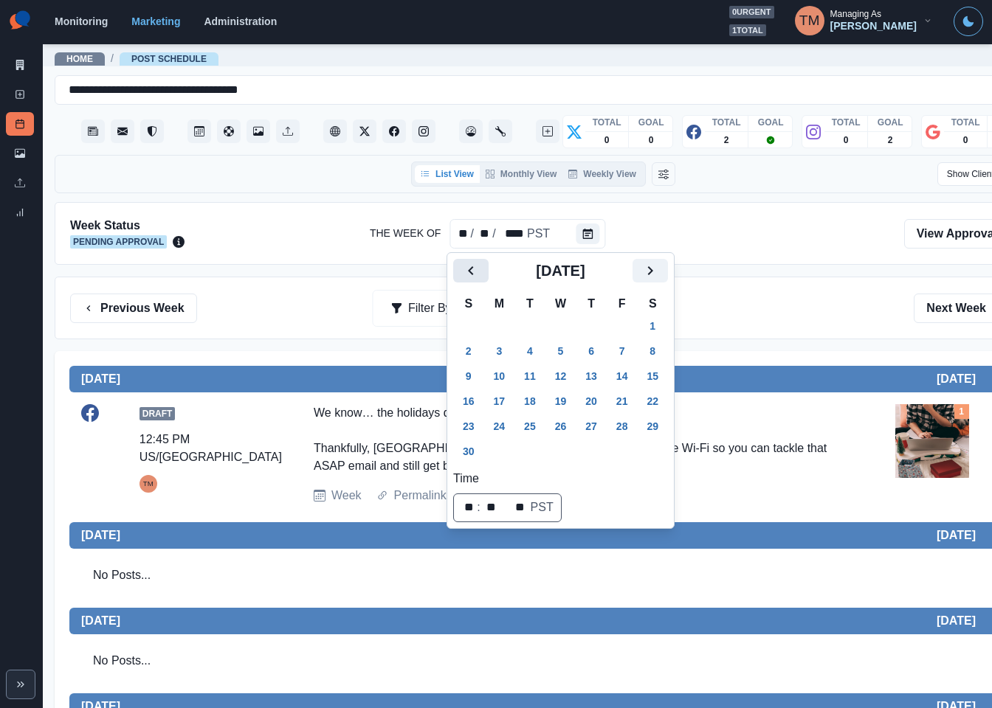
click at [465, 273] on icon "Previous" at bounding box center [471, 271] width 18 height 18
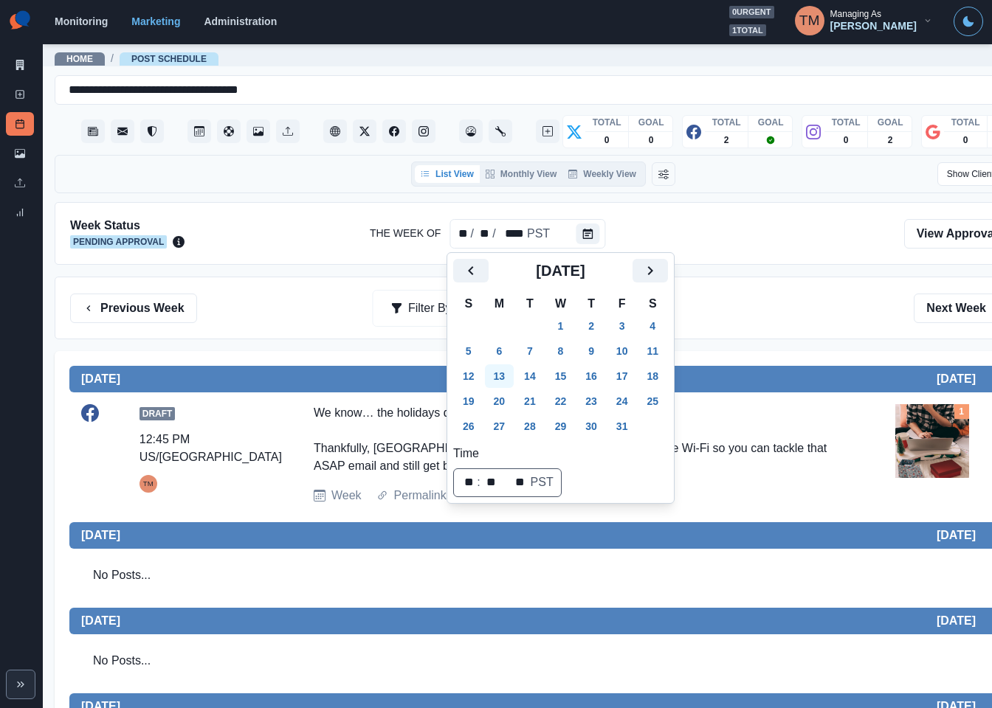
click at [500, 379] on button "13" at bounding box center [500, 377] width 30 height 24
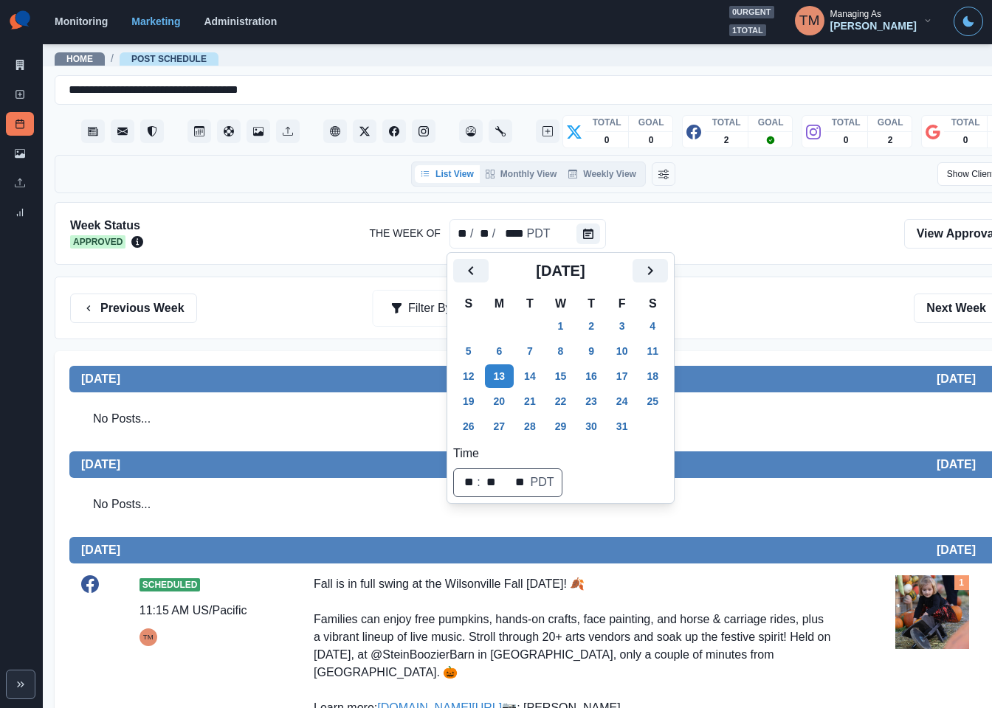
click at [795, 305] on div "Previous Week Filter By: Next Week" at bounding box center [543, 309] width 946 height 30
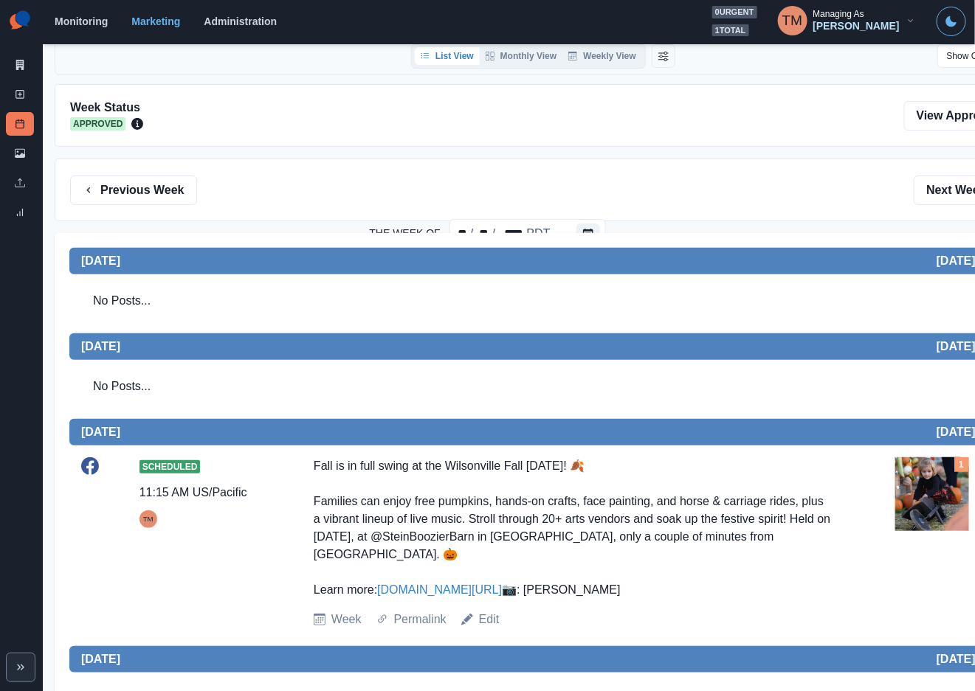
scroll to position [111, 0]
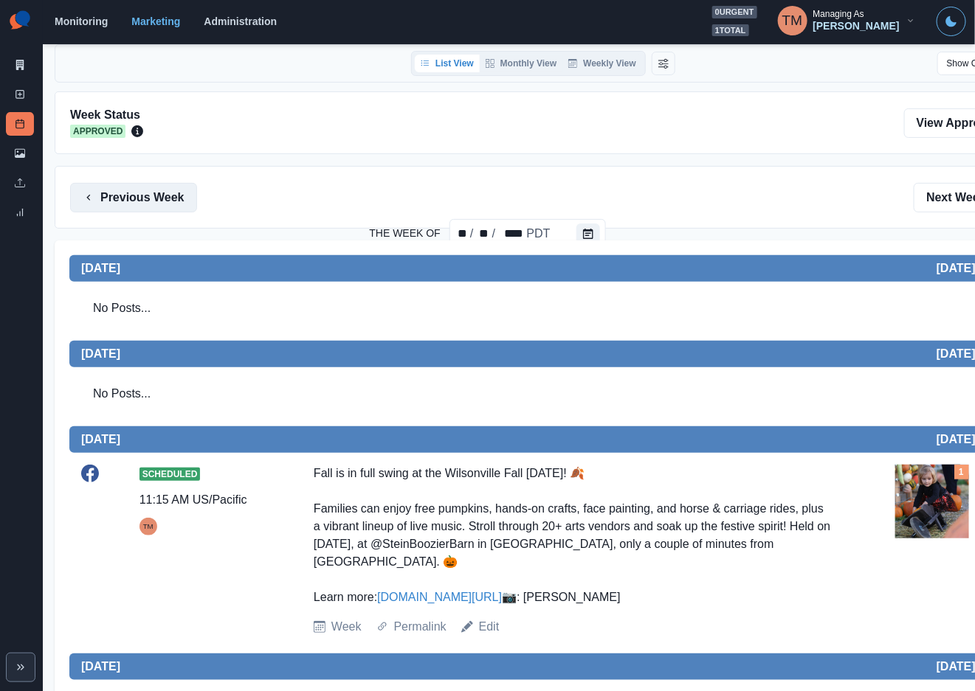
click at [176, 202] on button "Previous Week" at bounding box center [133, 198] width 127 height 30
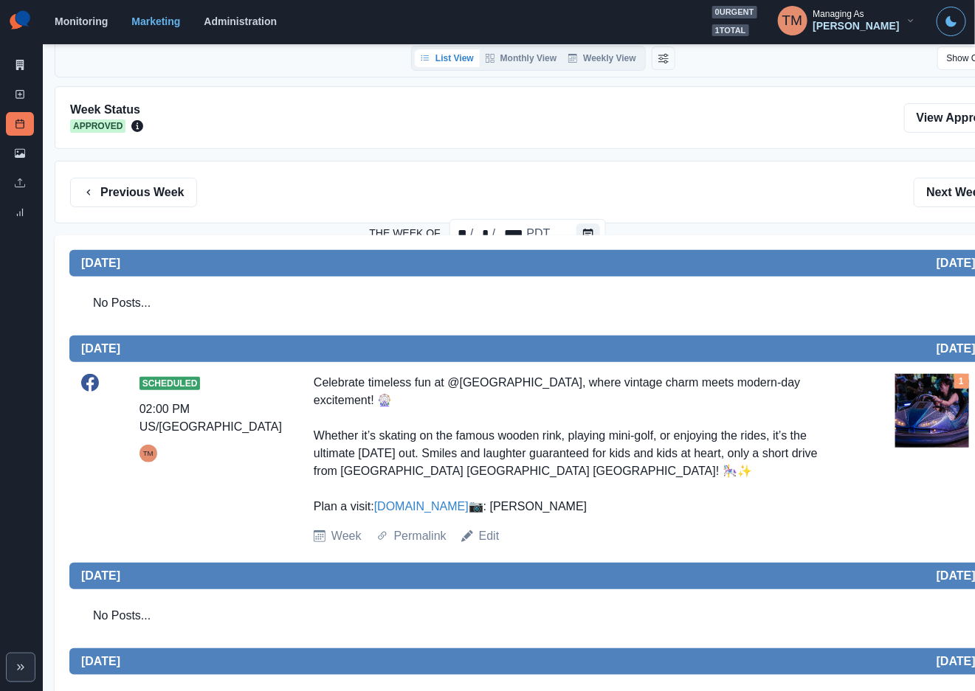
scroll to position [111, 0]
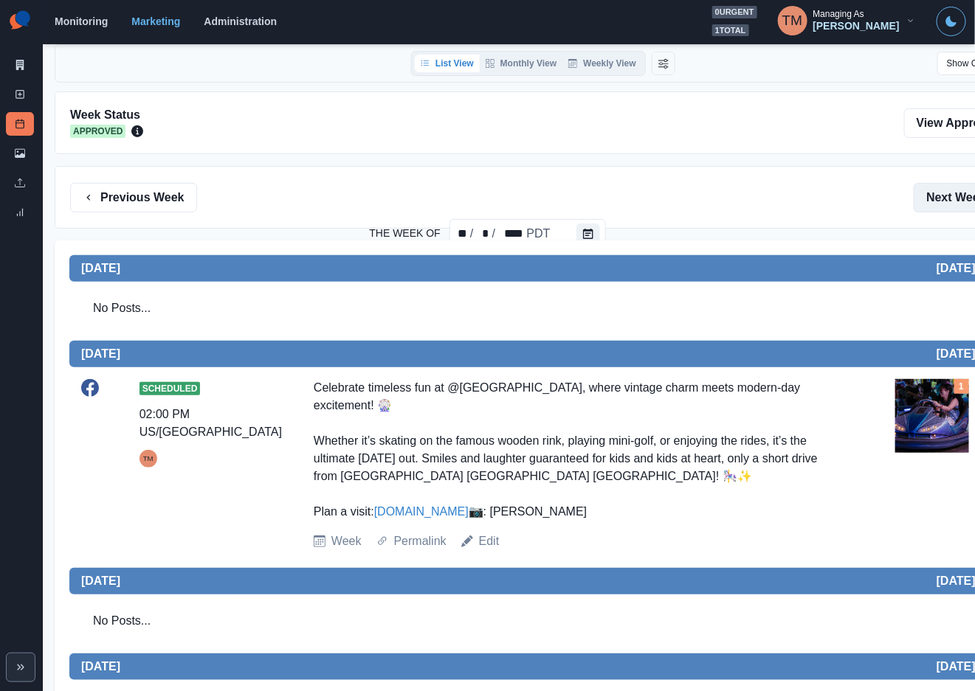
click at [942, 199] on button "Next Week" at bounding box center [965, 198] width 103 height 30
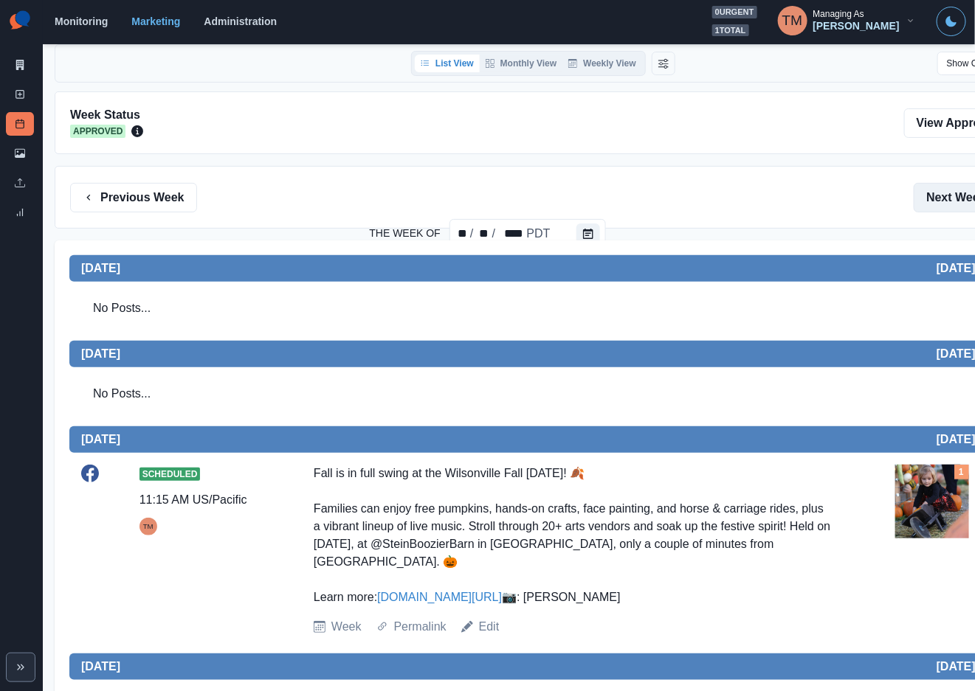
click at [942, 199] on button "Next Week" at bounding box center [965, 198] width 103 height 30
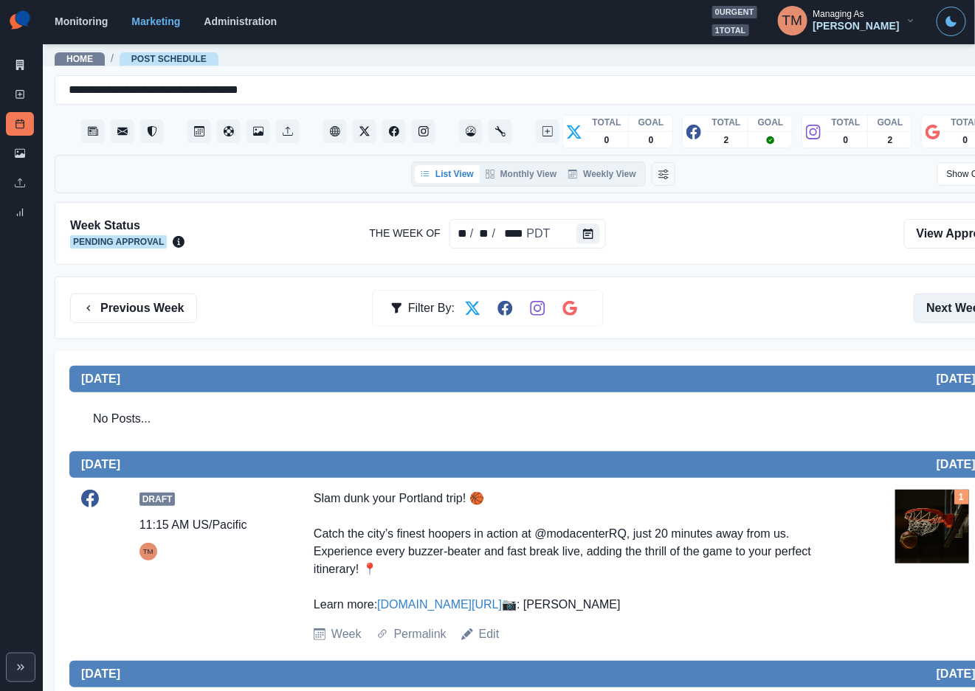
click at [950, 308] on button "Next Week" at bounding box center [965, 309] width 103 height 30
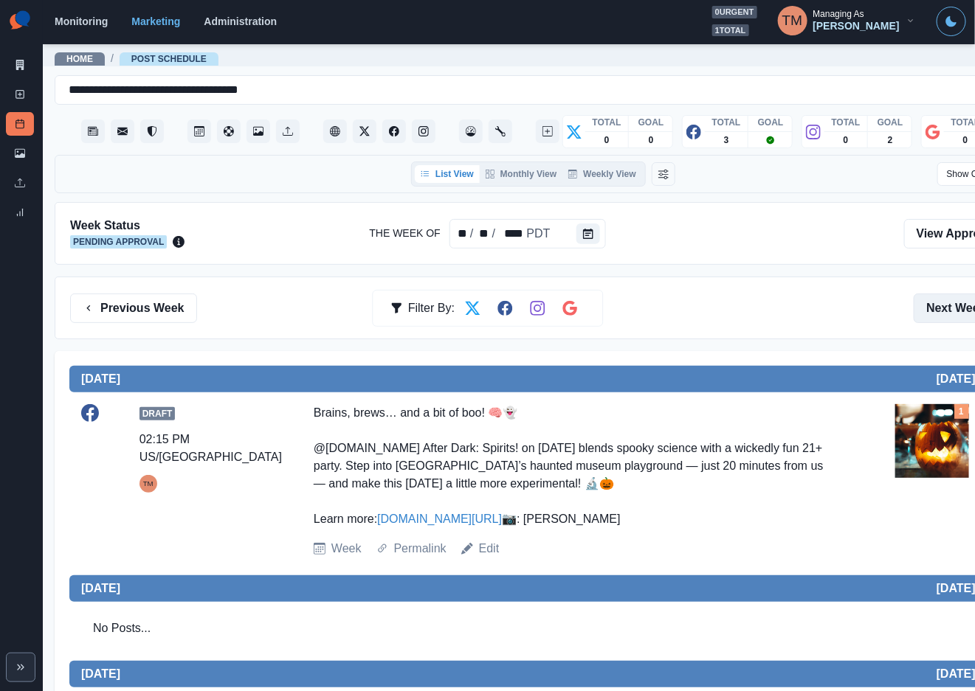
click at [939, 310] on button "Next Week" at bounding box center [965, 309] width 103 height 30
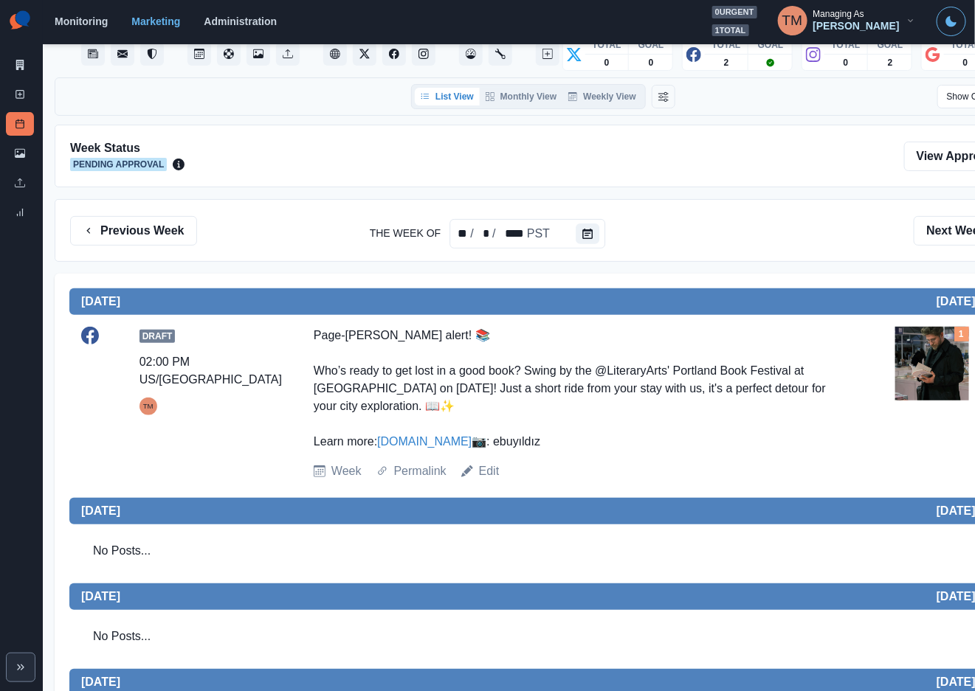
scroll to position [69, 0]
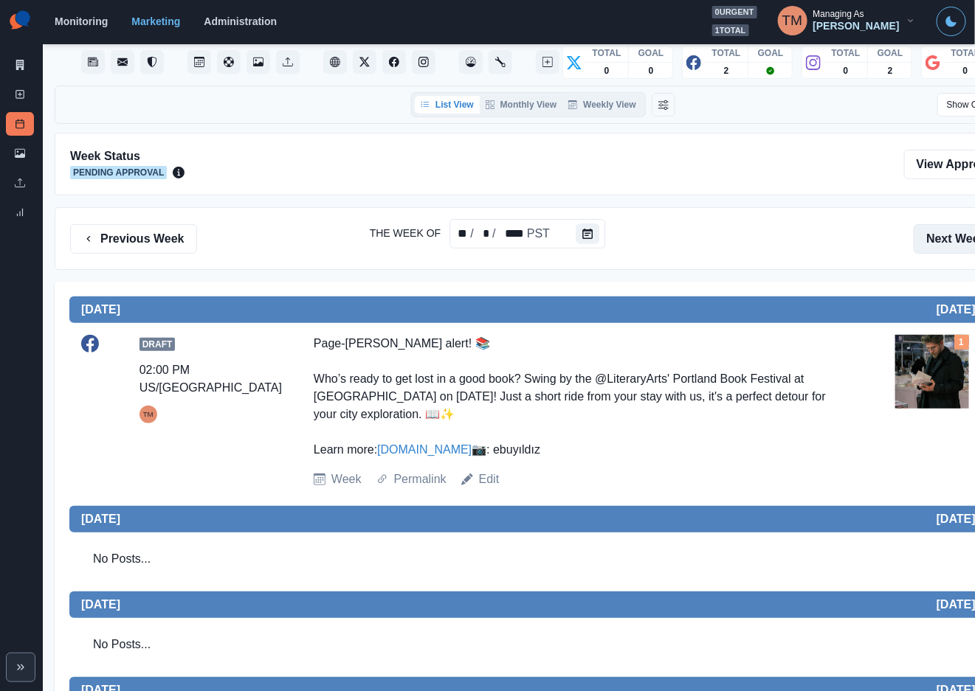
click at [953, 240] on button "Next Week" at bounding box center [965, 239] width 103 height 30
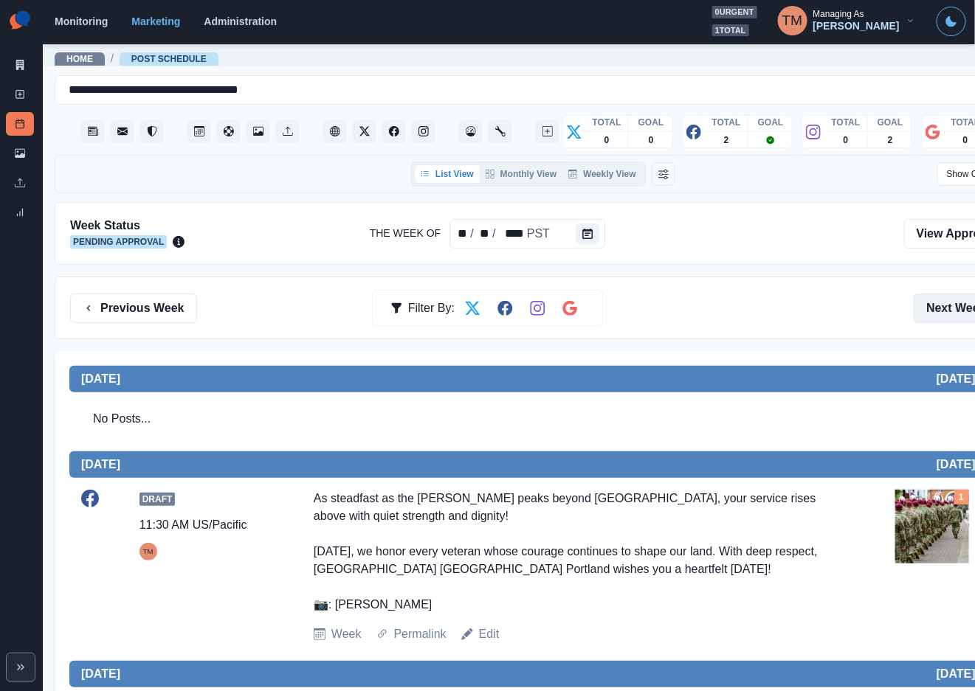
click at [939, 310] on button "Next Week" at bounding box center [965, 309] width 103 height 30
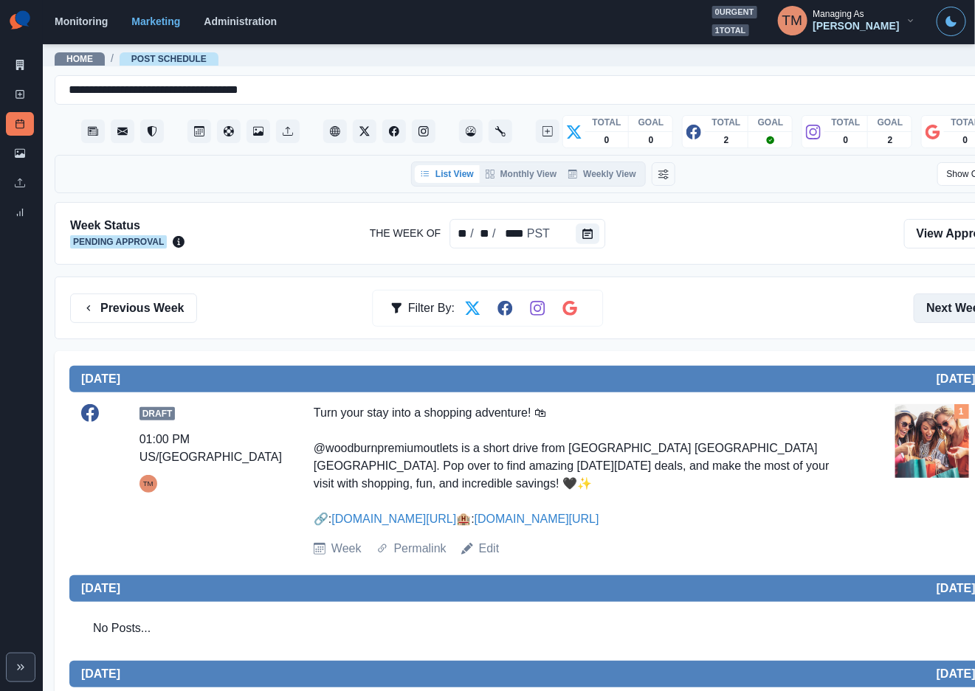
click at [935, 312] on button "Next Week" at bounding box center [965, 309] width 103 height 30
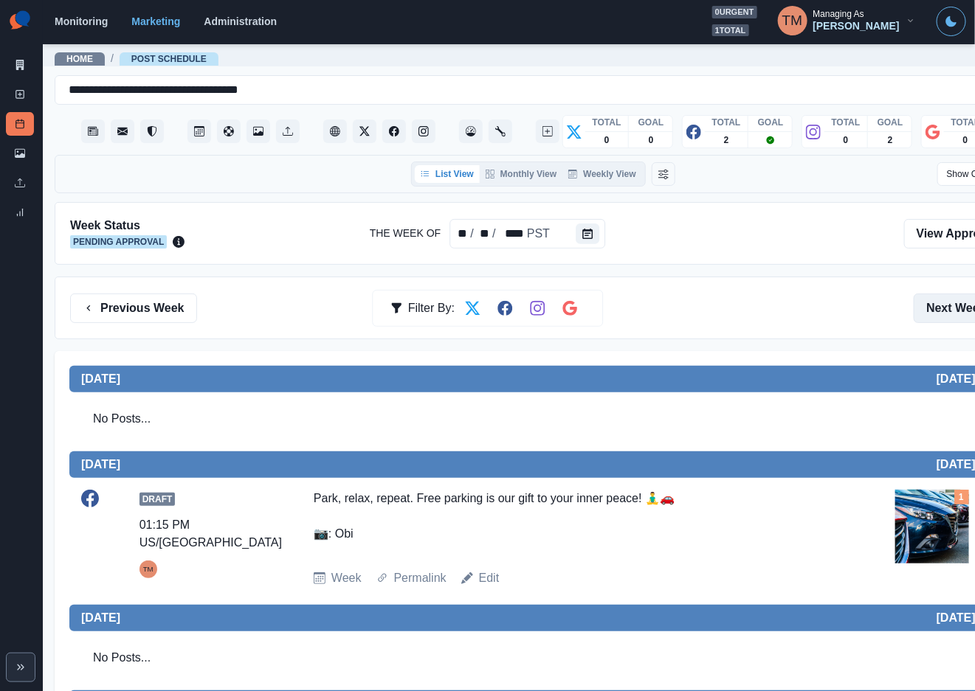
click at [943, 300] on button "Next Week" at bounding box center [965, 309] width 103 height 30
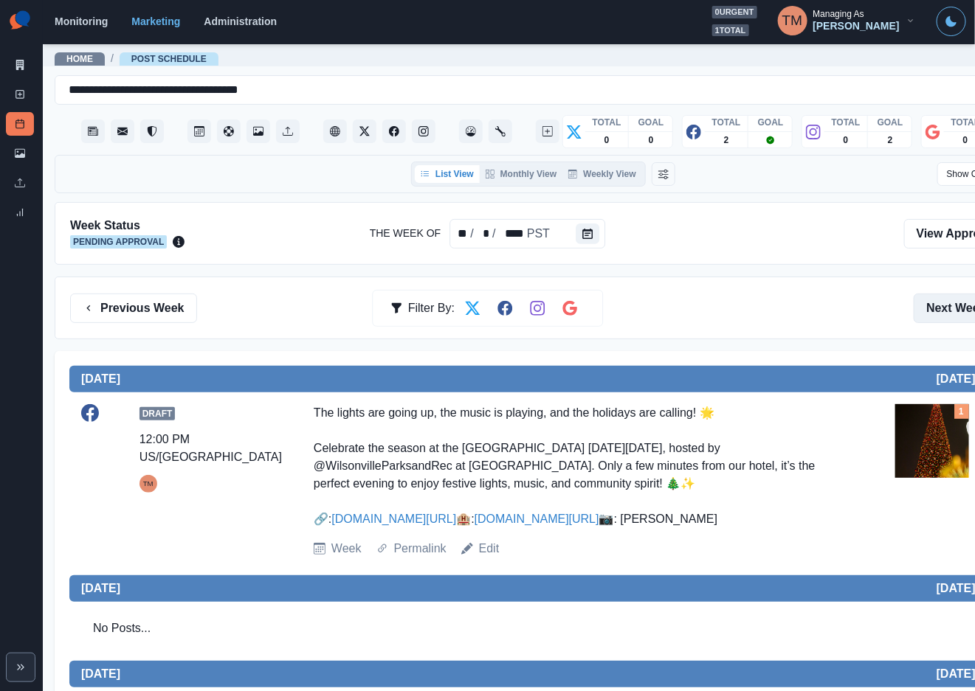
click at [934, 306] on button "Next Week" at bounding box center [965, 309] width 103 height 30
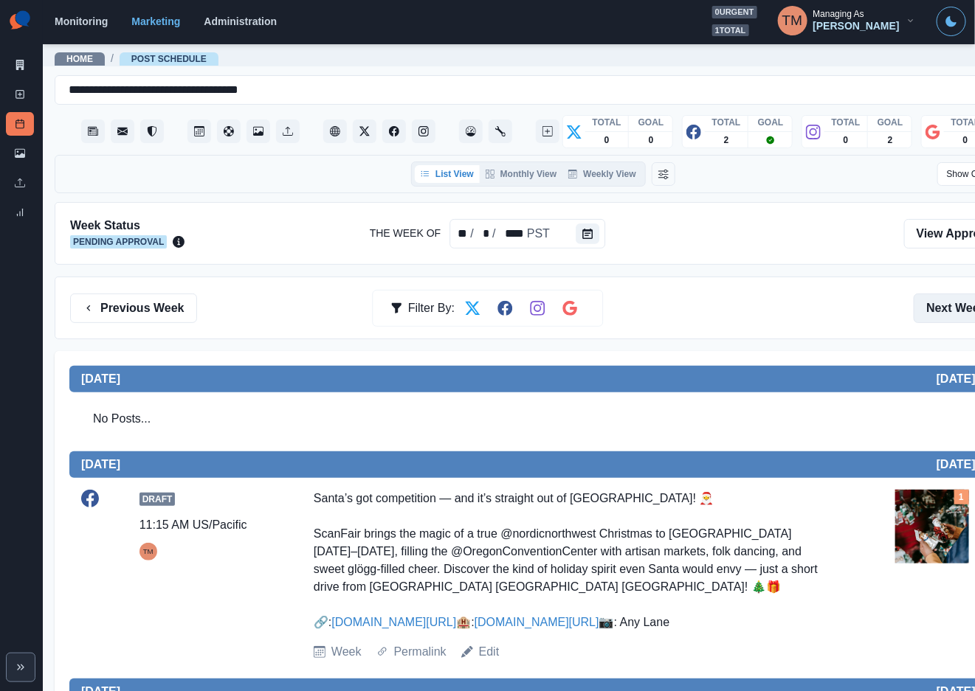
click at [956, 304] on button "Next Week" at bounding box center [965, 309] width 103 height 30
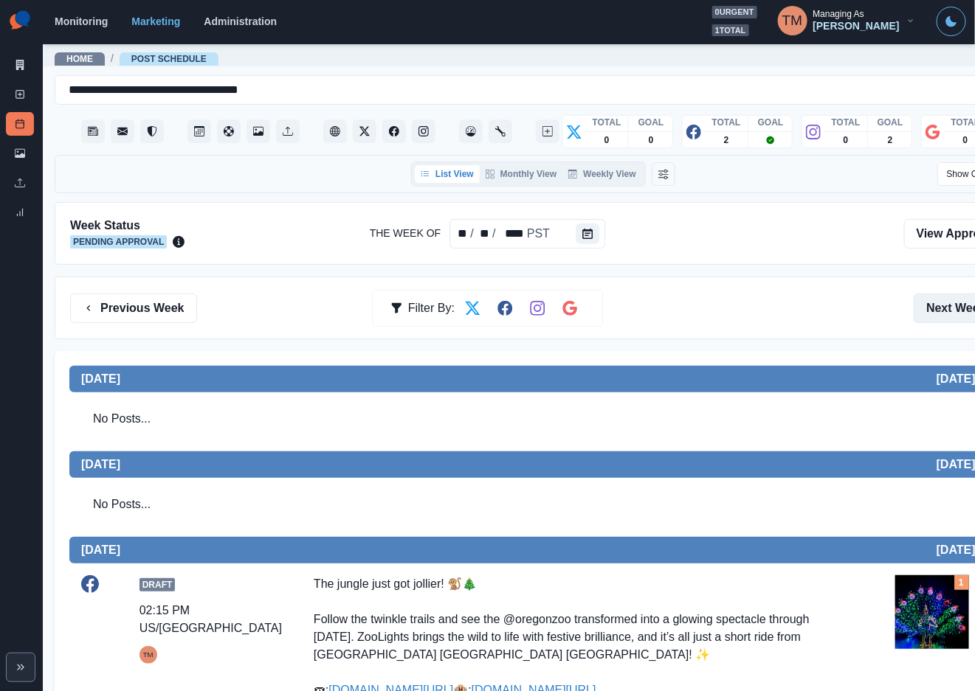
click at [952, 312] on button "Next Week" at bounding box center [965, 309] width 103 height 30
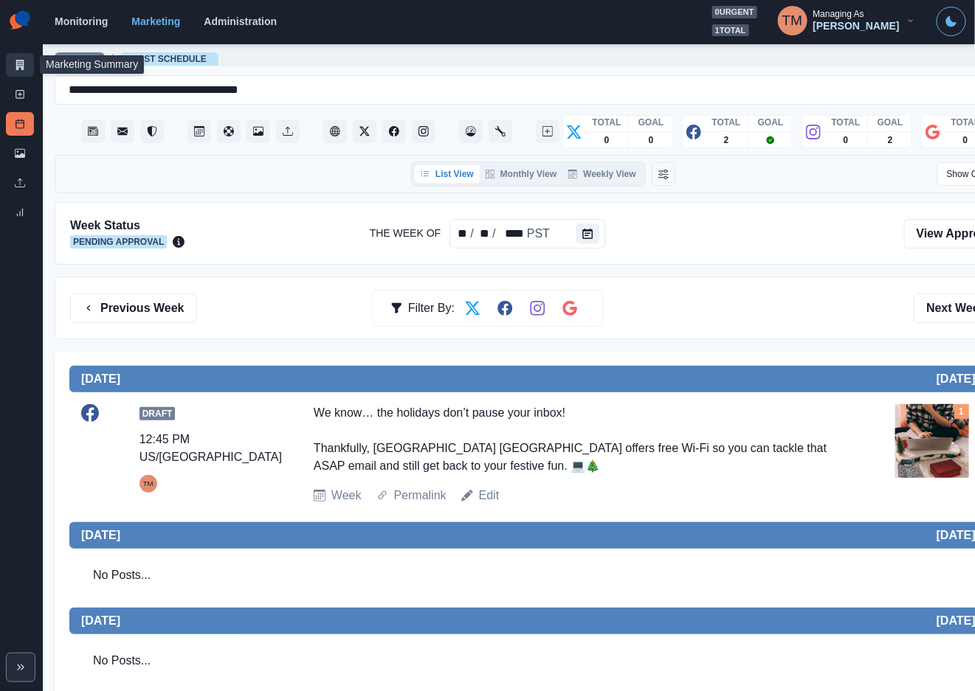
click at [25, 67] on link "Marketing Summary" at bounding box center [20, 65] width 28 height 24
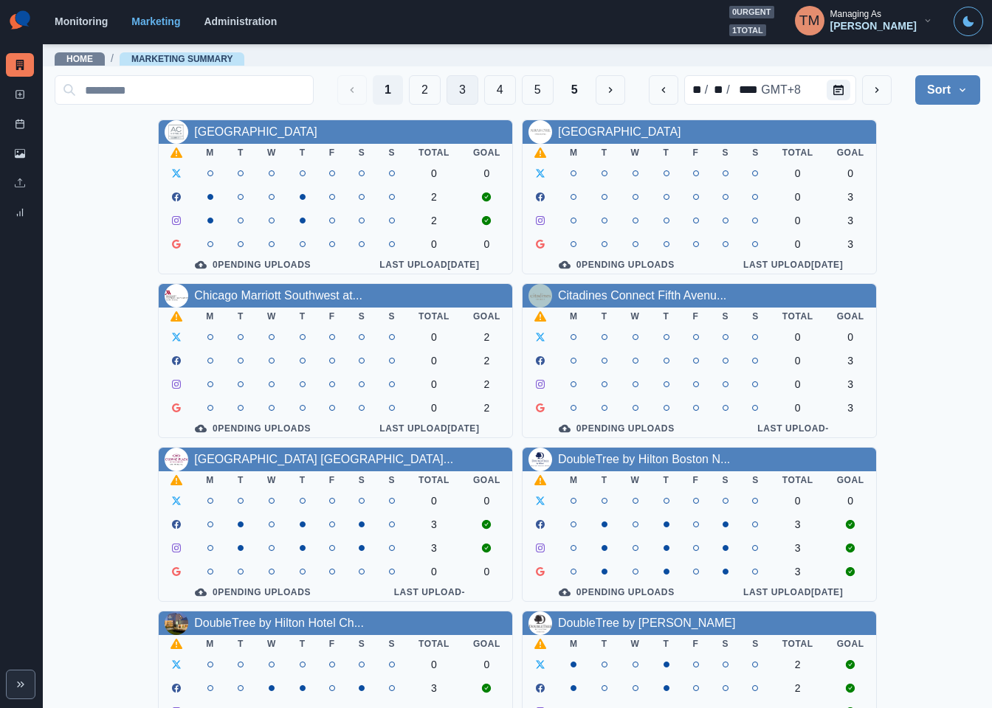
click at [446, 82] on button "3" at bounding box center [462, 90] width 32 height 30
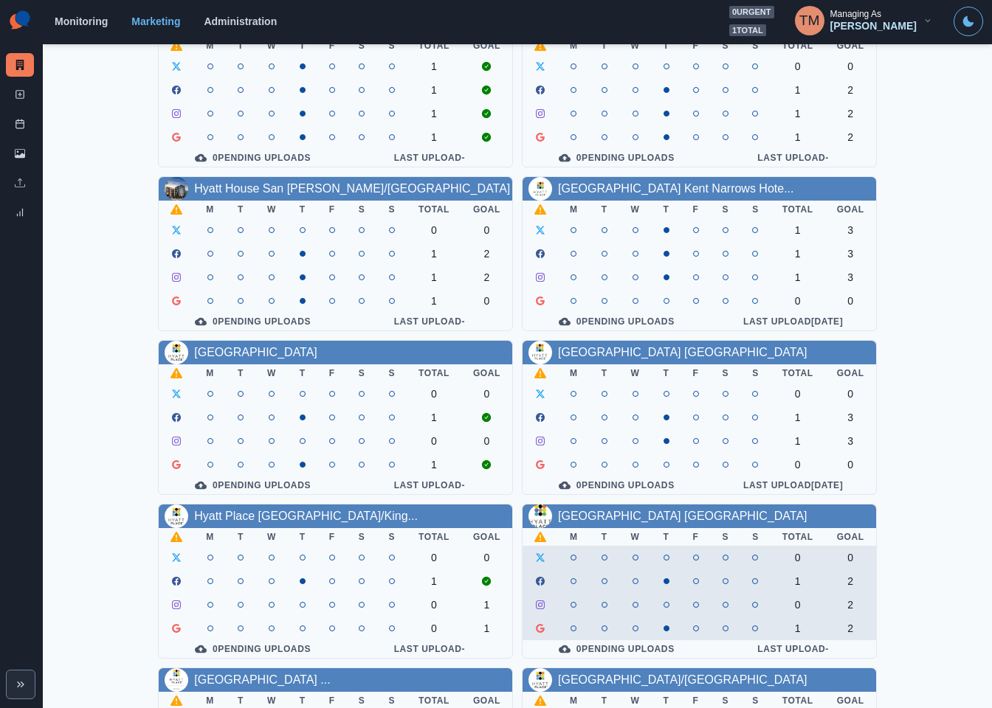
scroll to position [434, 0]
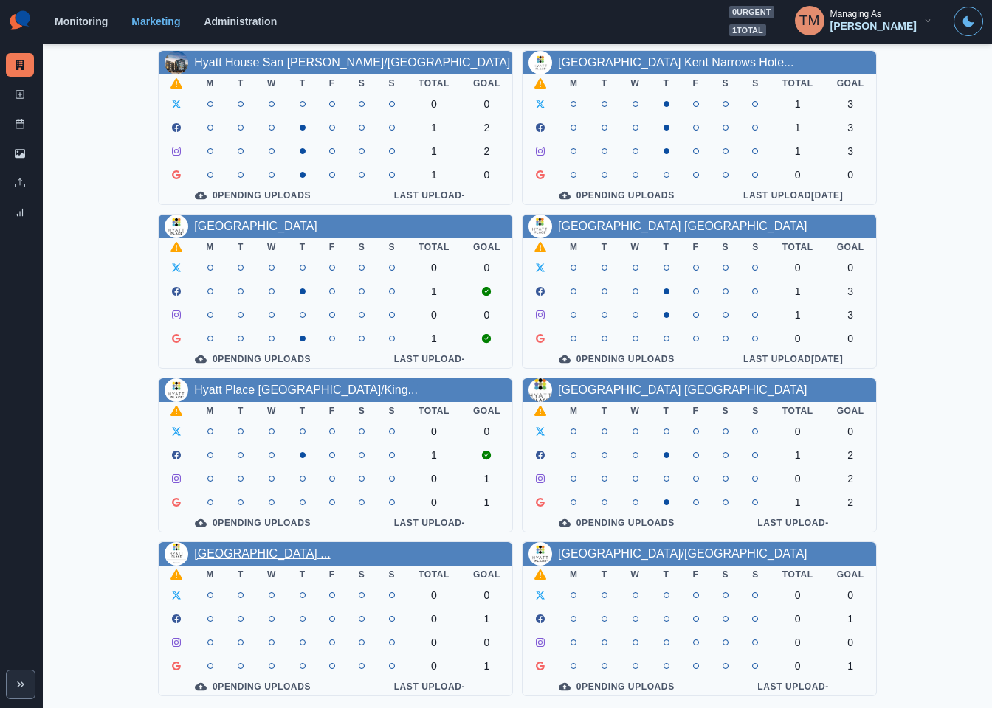
click at [266, 548] on link "Hyatt Place Portland Airport ..." at bounding box center [262, 554] width 136 height 13
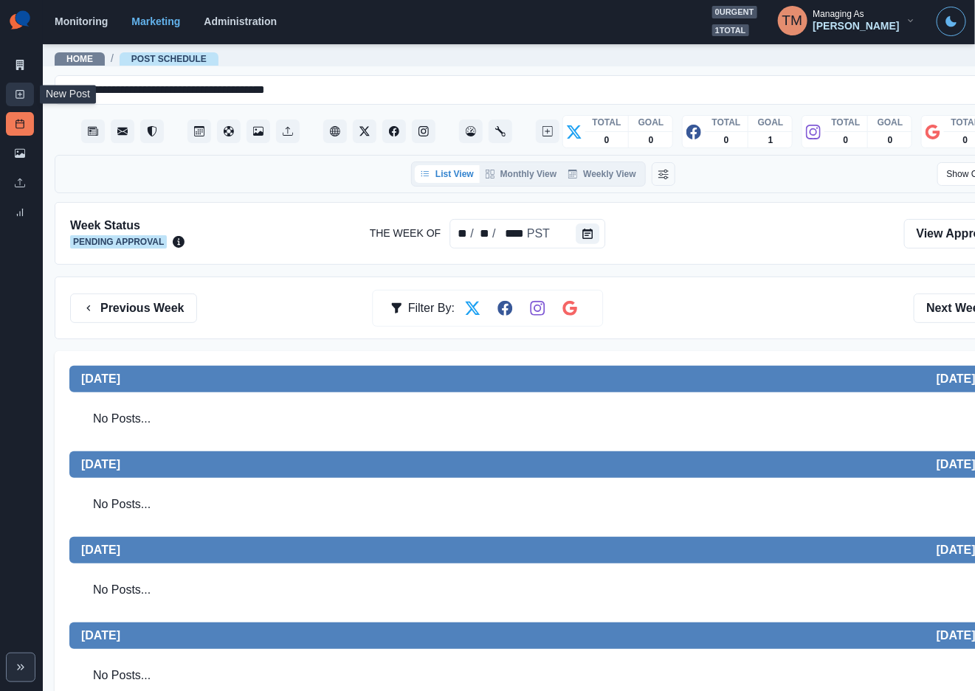
click at [22, 98] on rect at bounding box center [20, 95] width 8 height 8
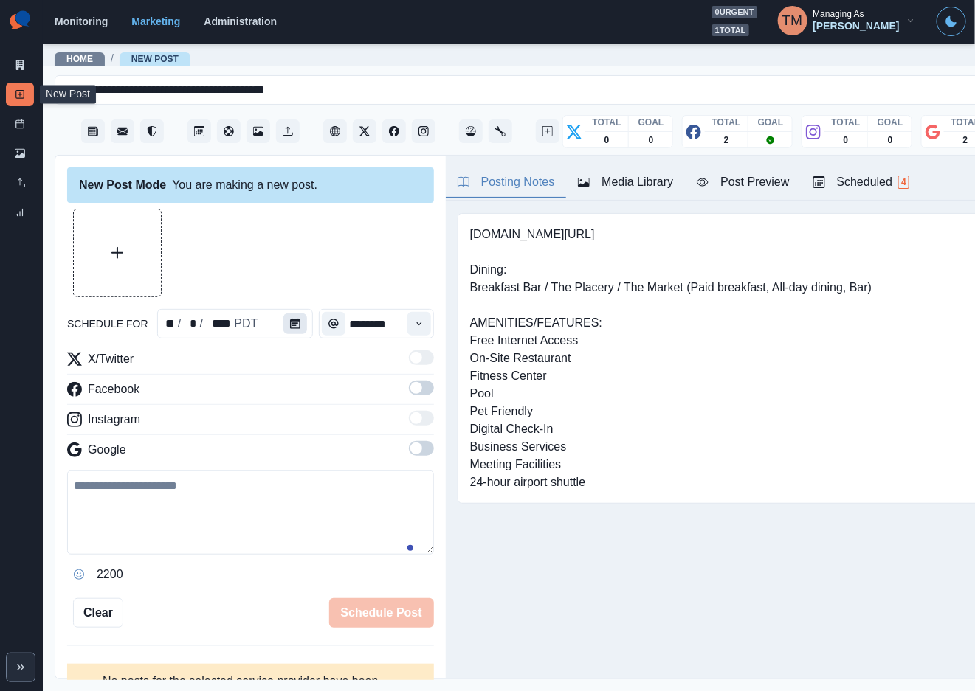
click at [291, 324] on icon "Calendar" at bounding box center [295, 324] width 10 height 10
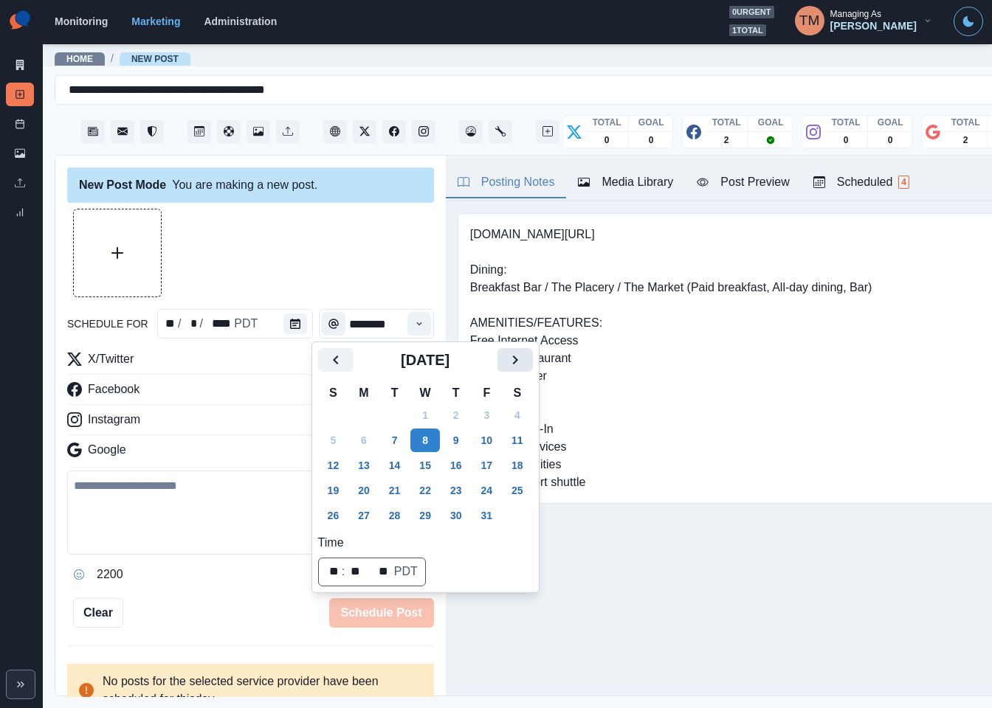
click at [522, 365] on icon "Next" at bounding box center [515, 360] width 18 height 18
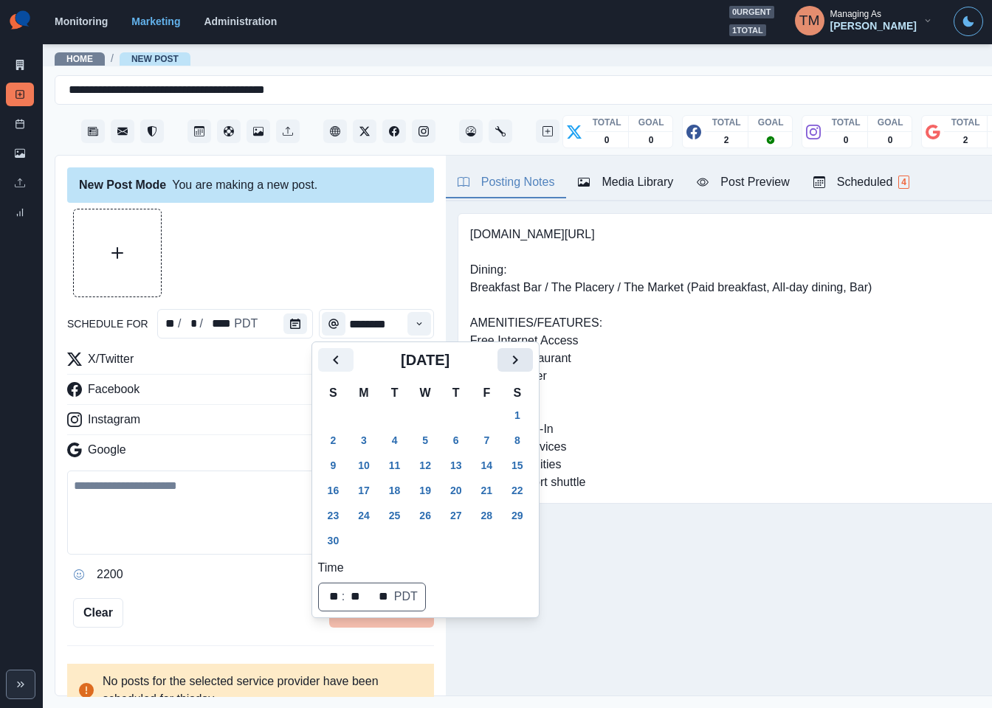
click at [522, 365] on icon "Next" at bounding box center [515, 360] width 18 height 18
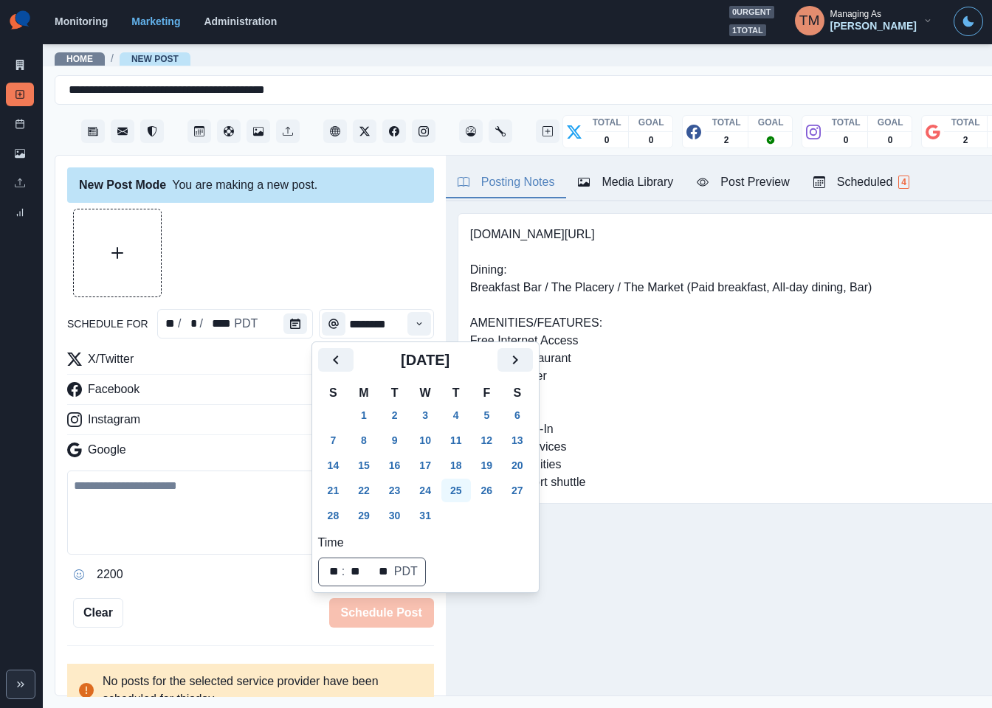
click at [456, 490] on button "25" at bounding box center [456, 491] width 30 height 24
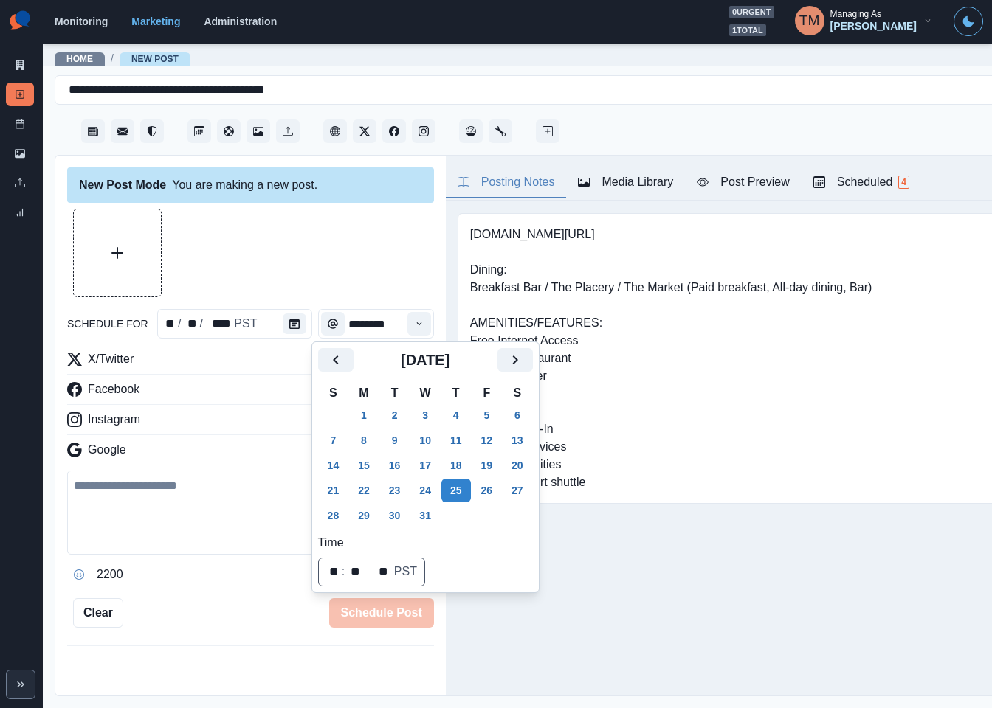
click at [313, 277] on div at bounding box center [250, 253] width 367 height 89
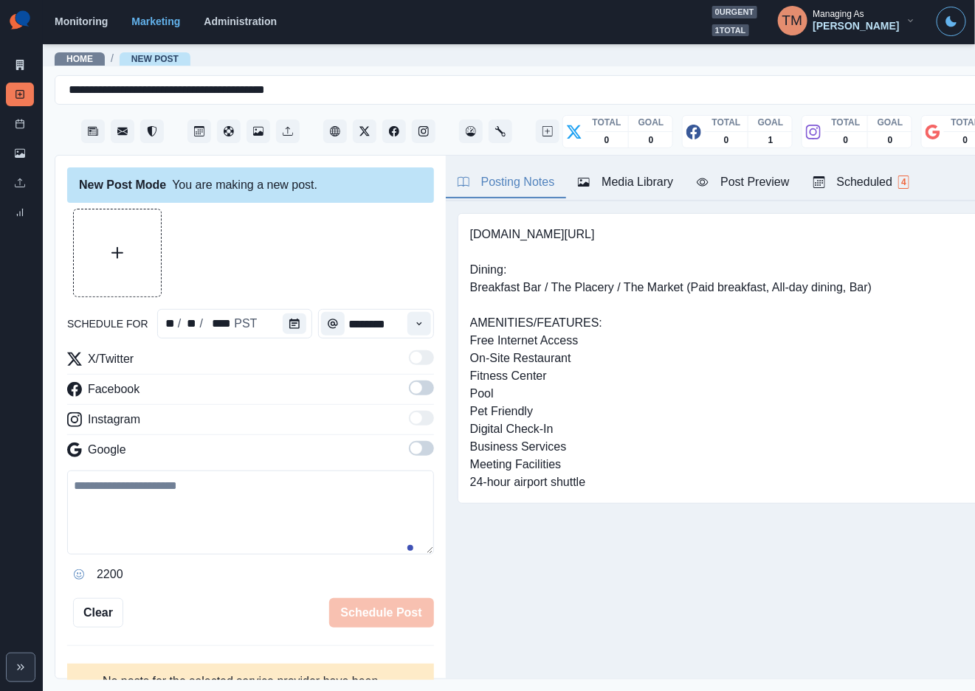
drag, startPoint x: 399, startPoint y: 385, endPoint x: 404, endPoint y: 452, distance: 67.3
click at [410, 388] on span at bounding box center [416, 388] width 12 height 12
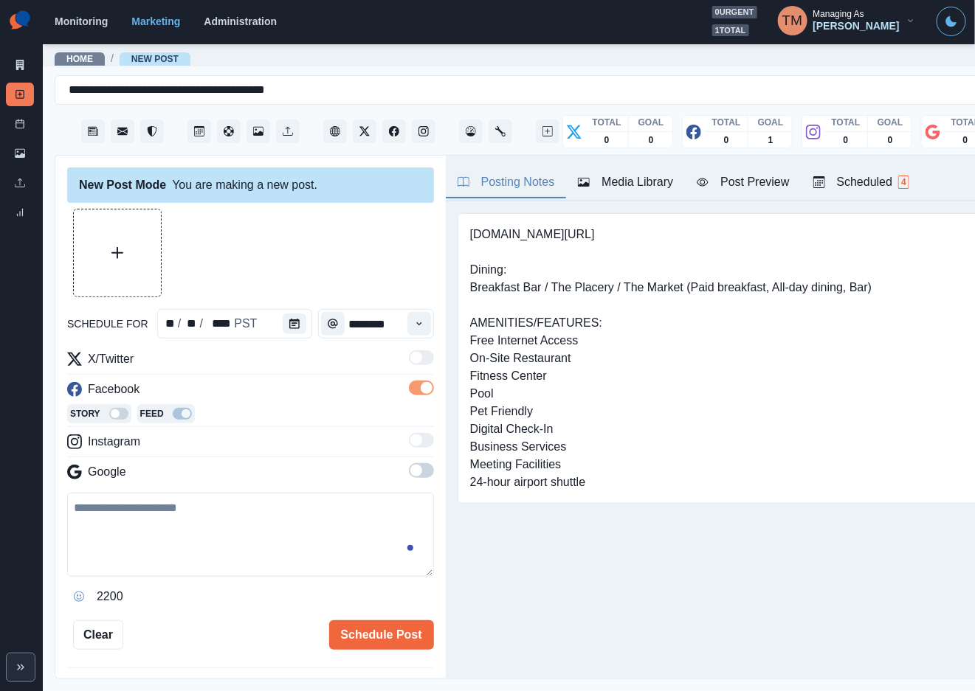
click at [409, 474] on span at bounding box center [421, 470] width 25 height 15
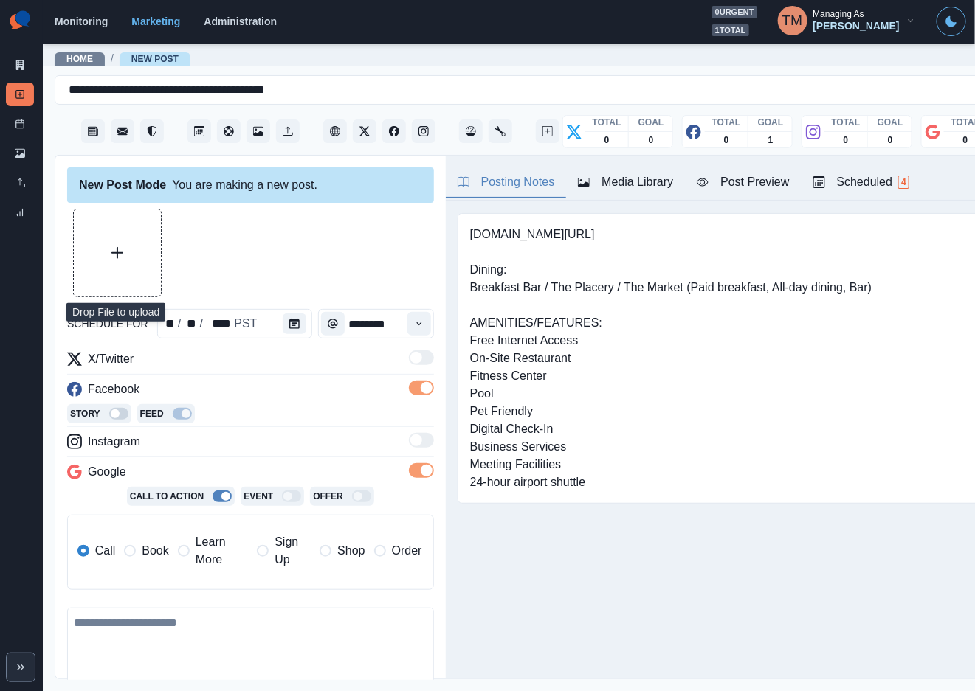
click at [106, 235] on button "Upload Media" at bounding box center [117, 253] width 87 height 87
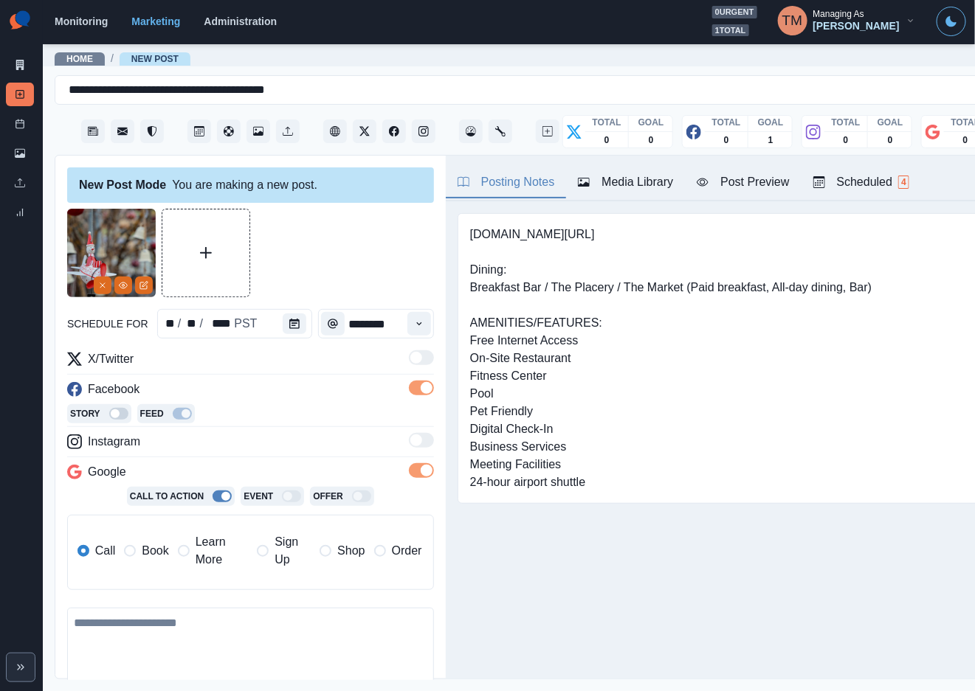
scroll to position [171, 0]
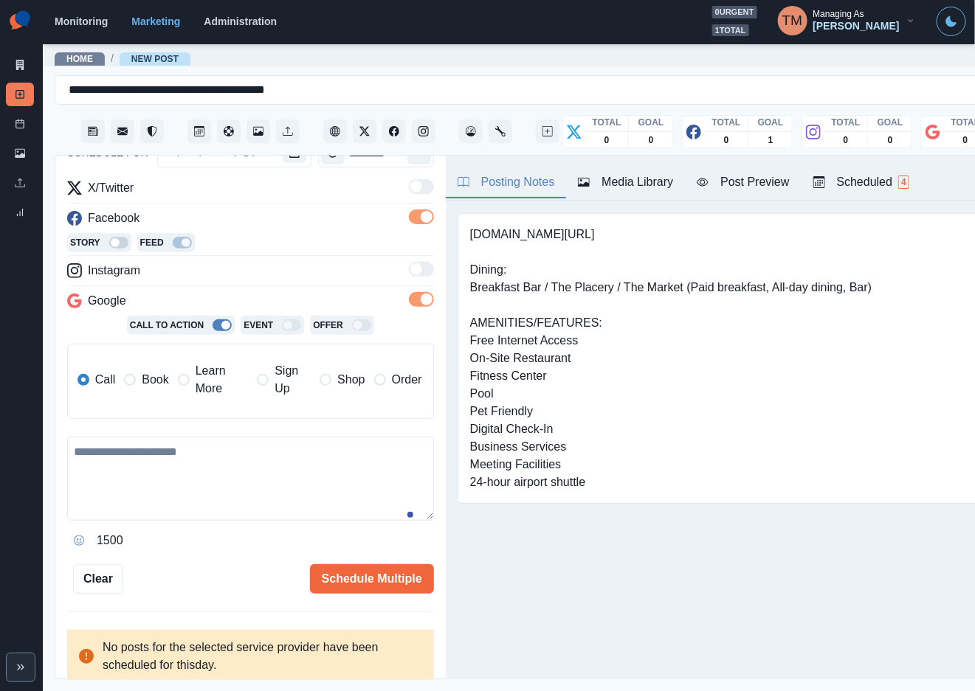
click at [125, 474] on textarea at bounding box center [250, 479] width 367 height 84
paste textarea "**********"
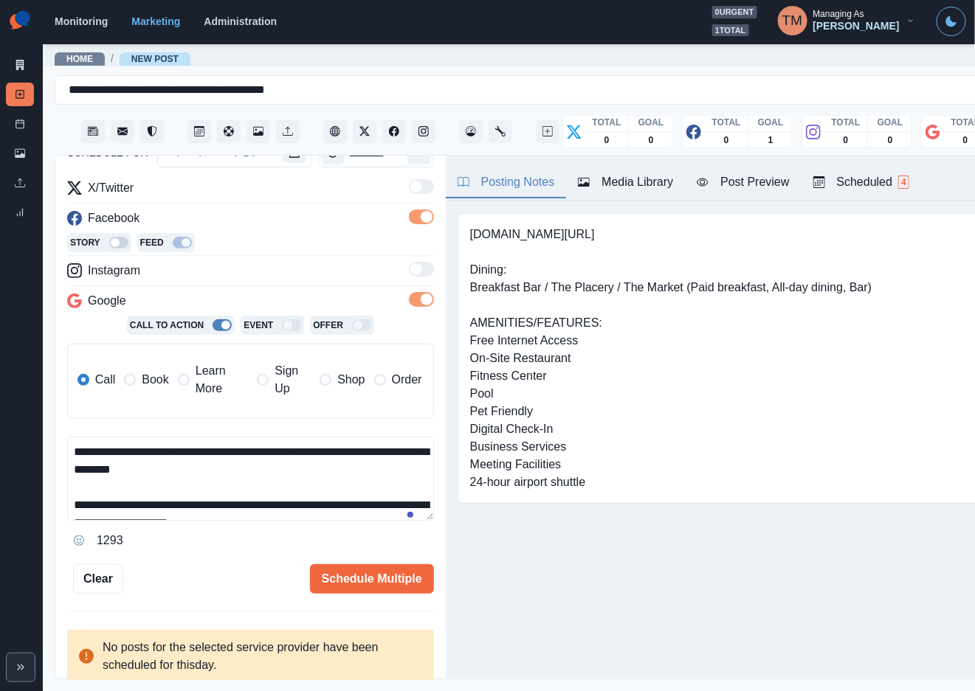
scroll to position [46, 0]
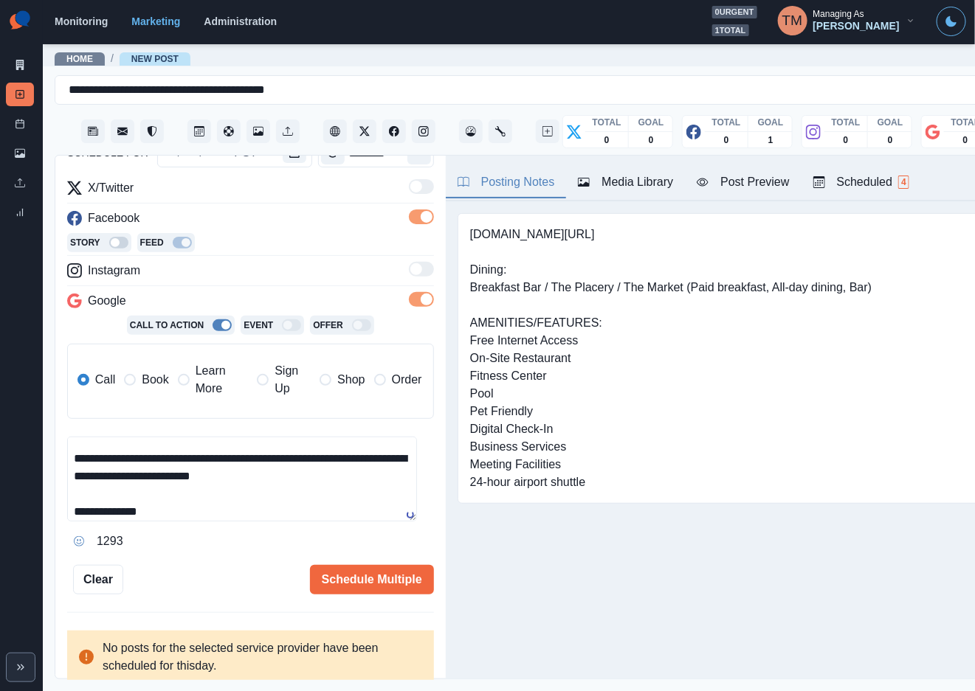
type textarea "**********"
click at [770, 188] on div "Post Preview" at bounding box center [743, 182] width 92 height 18
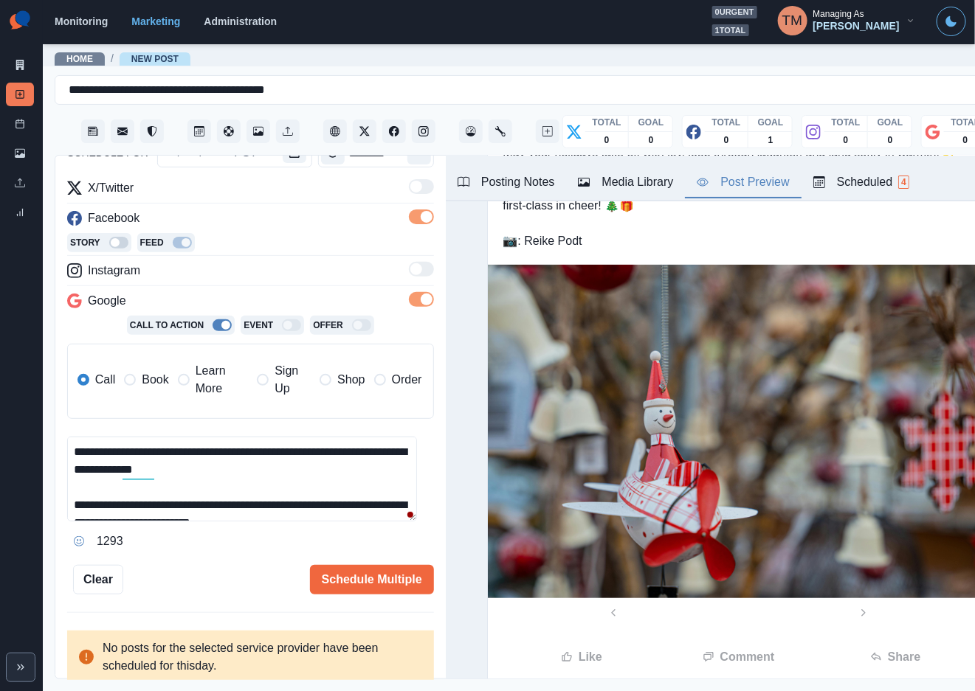
scroll to position [111, 0]
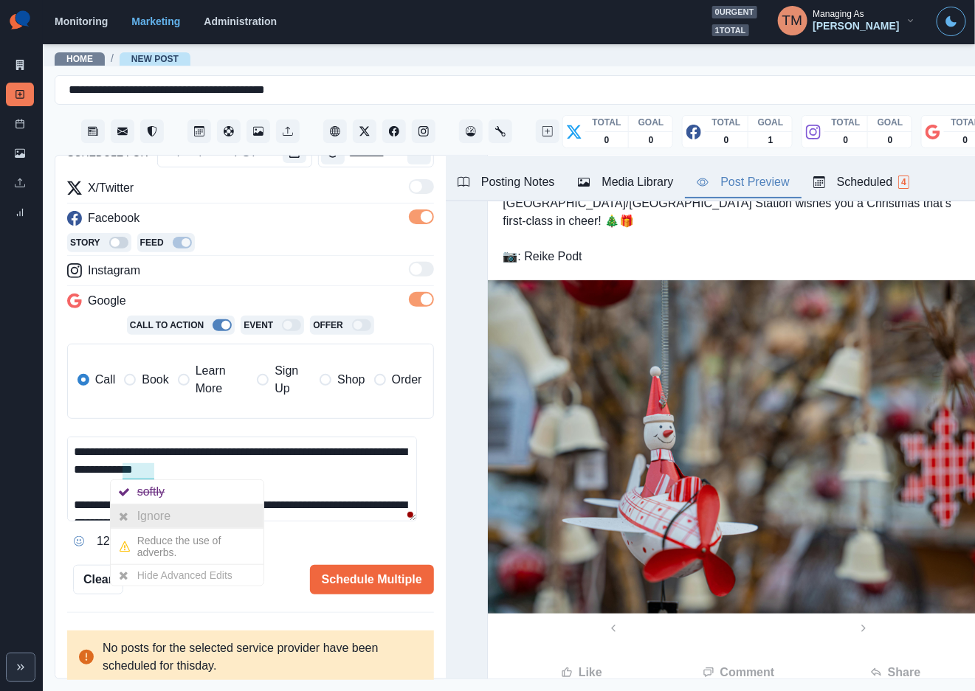
click at [151, 517] on div "Ignore" at bounding box center [156, 517] width 39 height 24
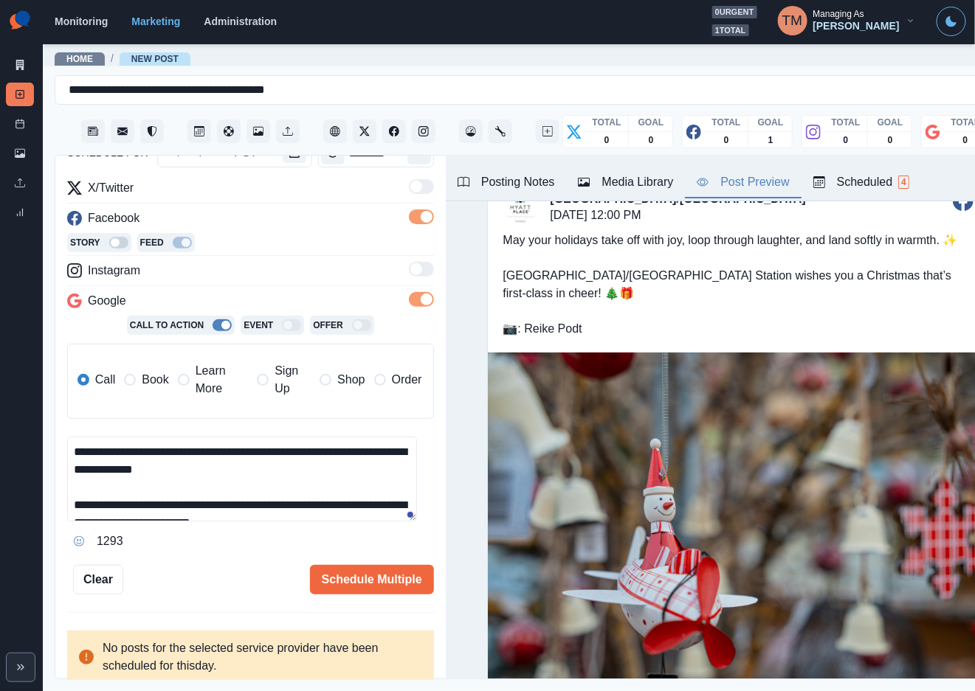
scroll to position [0, 0]
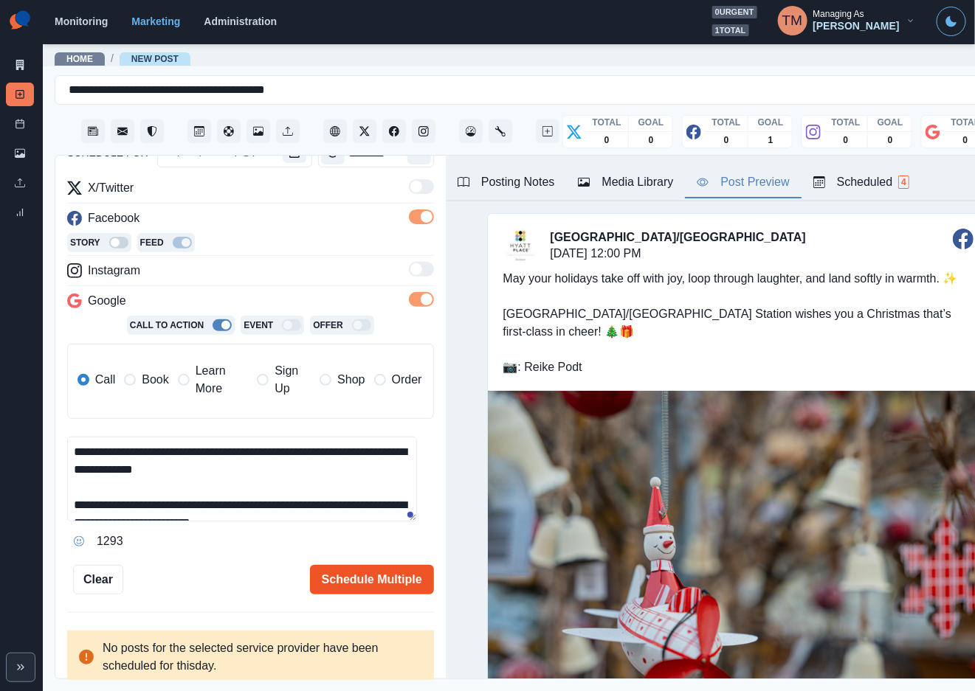
click at [376, 581] on button "Schedule Multiple" at bounding box center [372, 580] width 124 height 30
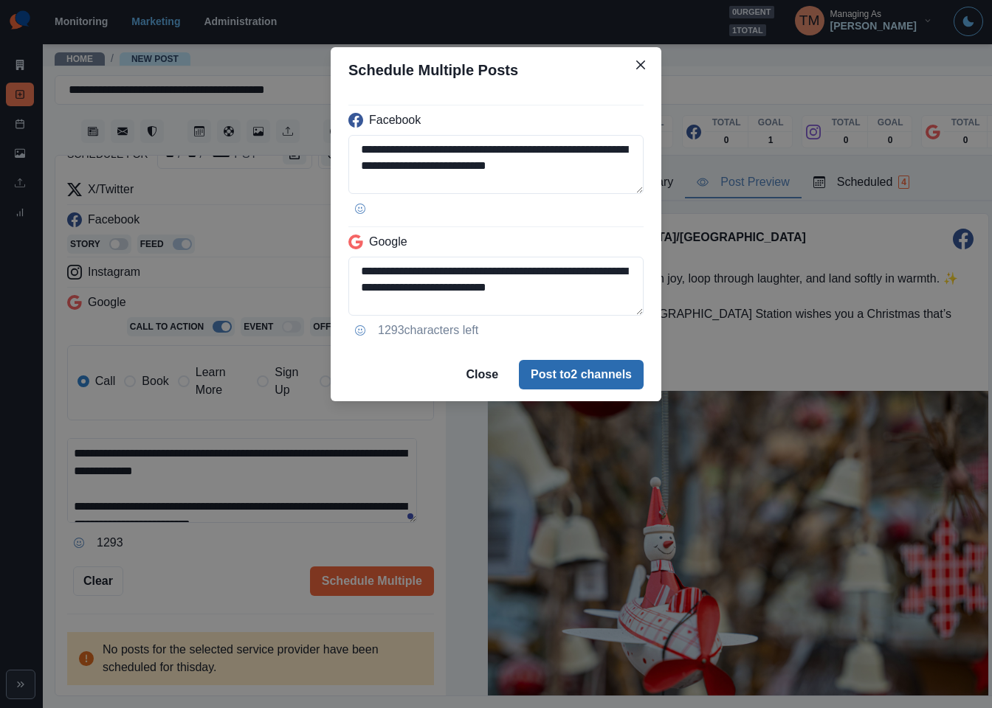
click at [601, 370] on button "Post to 2 channels" at bounding box center [581, 375] width 125 height 30
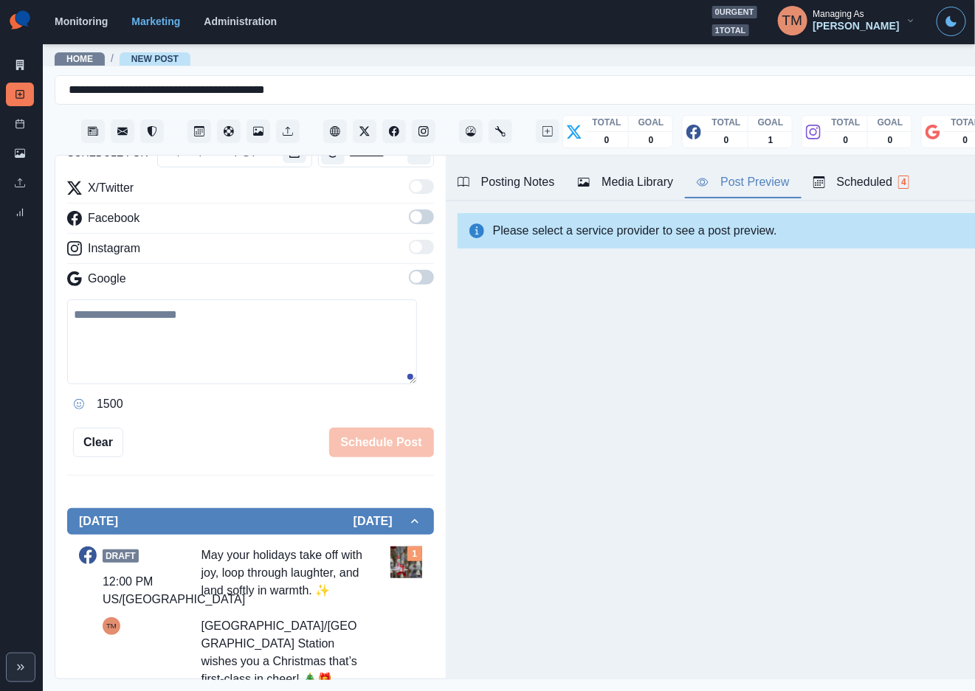
scroll to position [16, 0]
click at [16, 67] on icon at bounding box center [20, 65] width 8 height 10
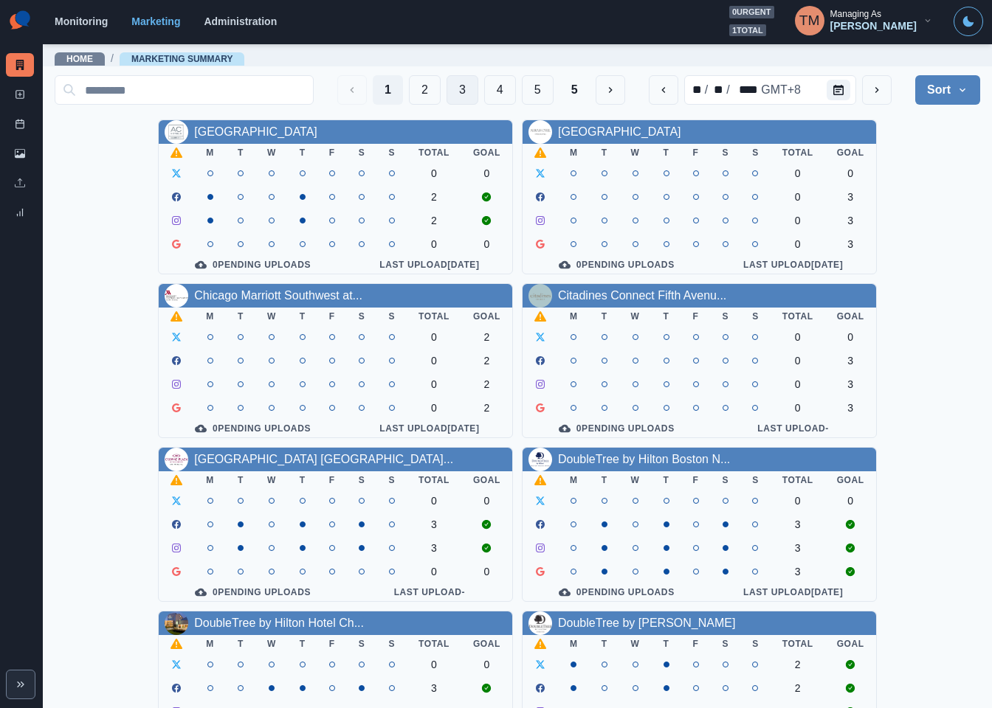
click at [446, 91] on button "3" at bounding box center [462, 90] width 32 height 30
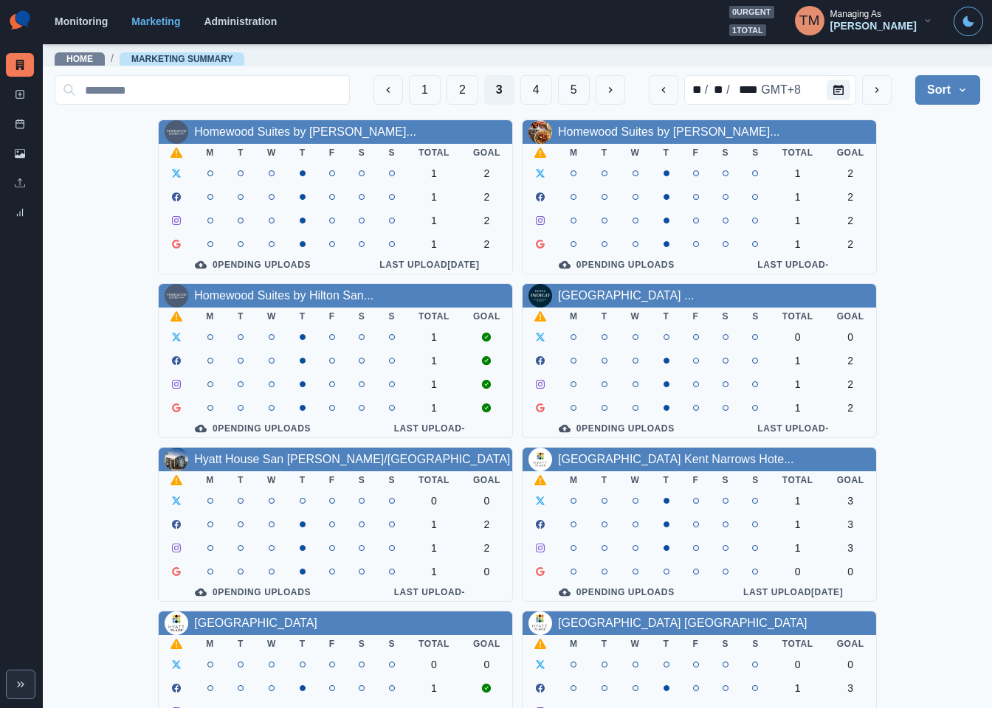
click at [941, 244] on div "Homewood Suites by Hilton Lon... M T W T F S S Total Goal 1 2 1 2 1 2 1 2 0 Pen…" at bounding box center [517, 607] width 925 height 974
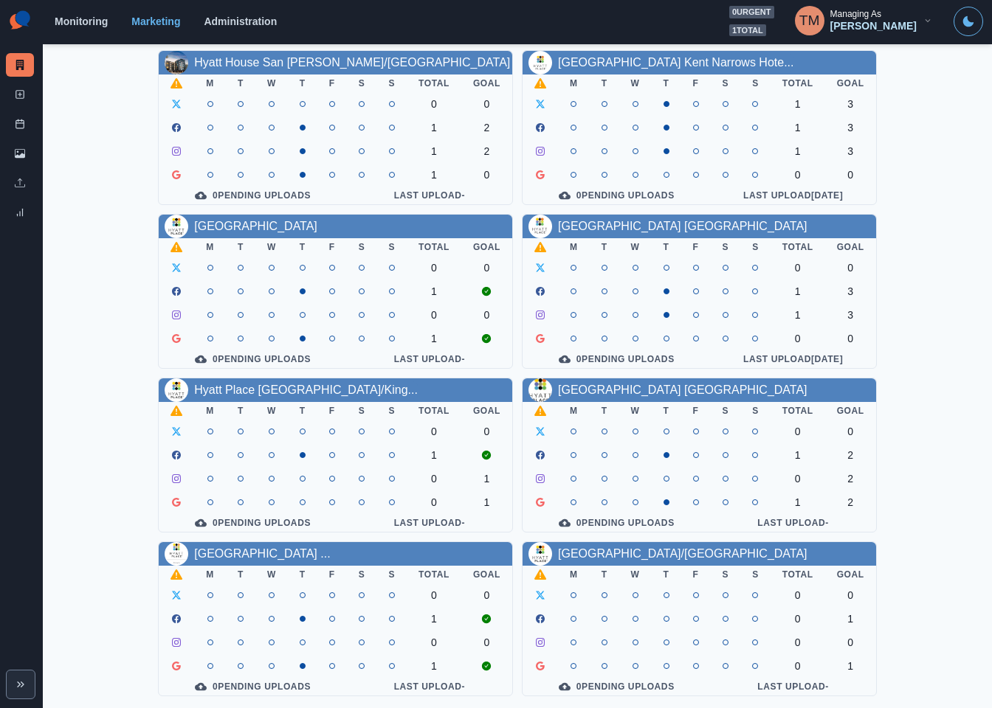
scroll to position [434, 0]
click at [638, 548] on link "Hyatt Place Riverside/Downtown" at bounding box center [682, 554] width 249 height 13
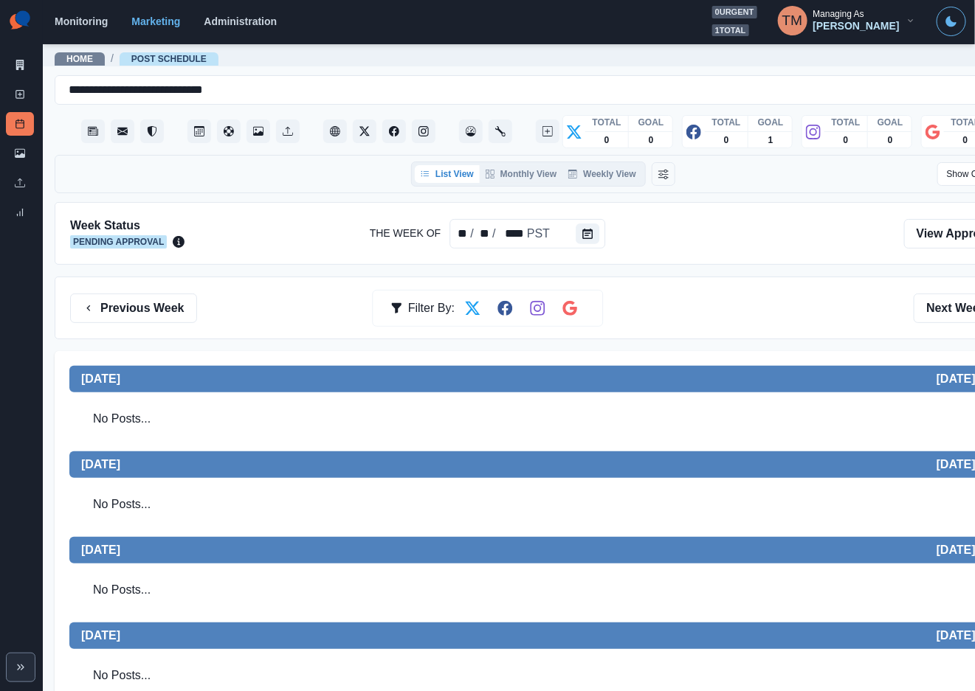
click at [815, 300] on div "Previous Week Filter By: Next Week" at bounding box center [543, 309] width 946 height 30
click at [21, 94] on line at bounding box center [20, 94] width 4 height 0
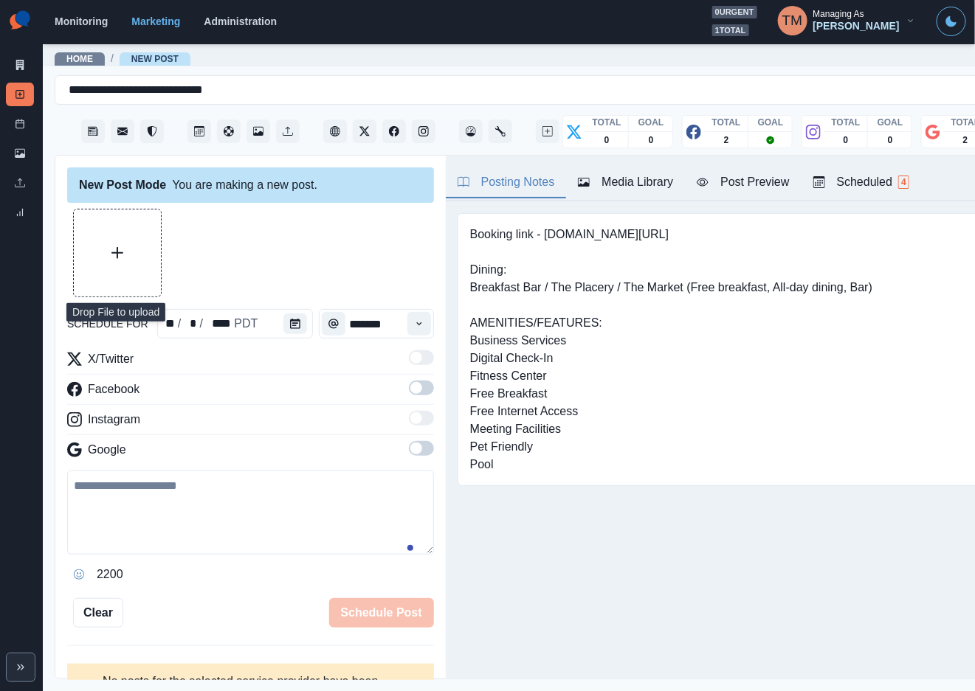
click at [135, 249] on button "Upload Media" at bounding box center [117, 253] width 87 height 87
click at [633, 184] on div "Media Library" at bounding box center [625, 182] width 95 height 18
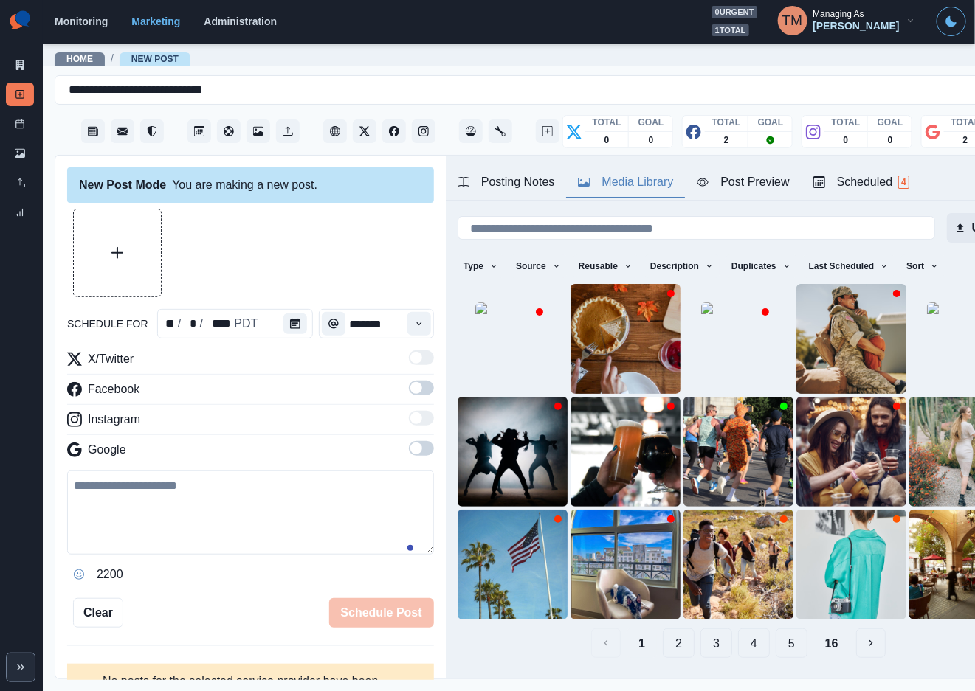
click at [947, 226] on button "Upload" at bounding box center [983, 228] width 72 height 30
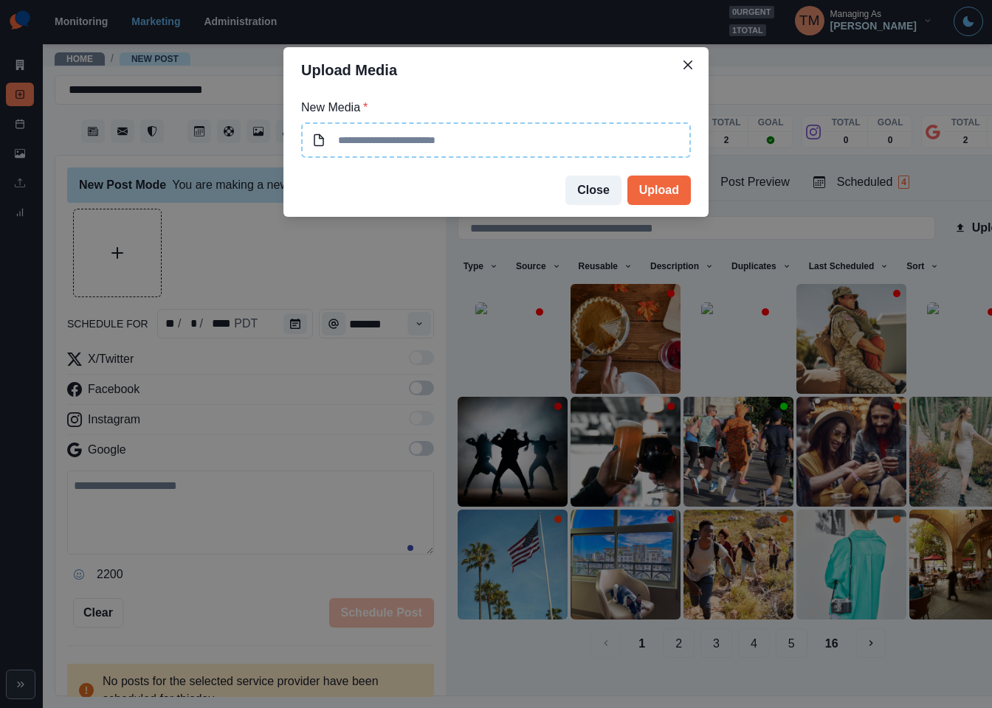
type input "**********"
click at [658, 190] on button "Upload" at bounding box center [658, 191] width 63 height 30
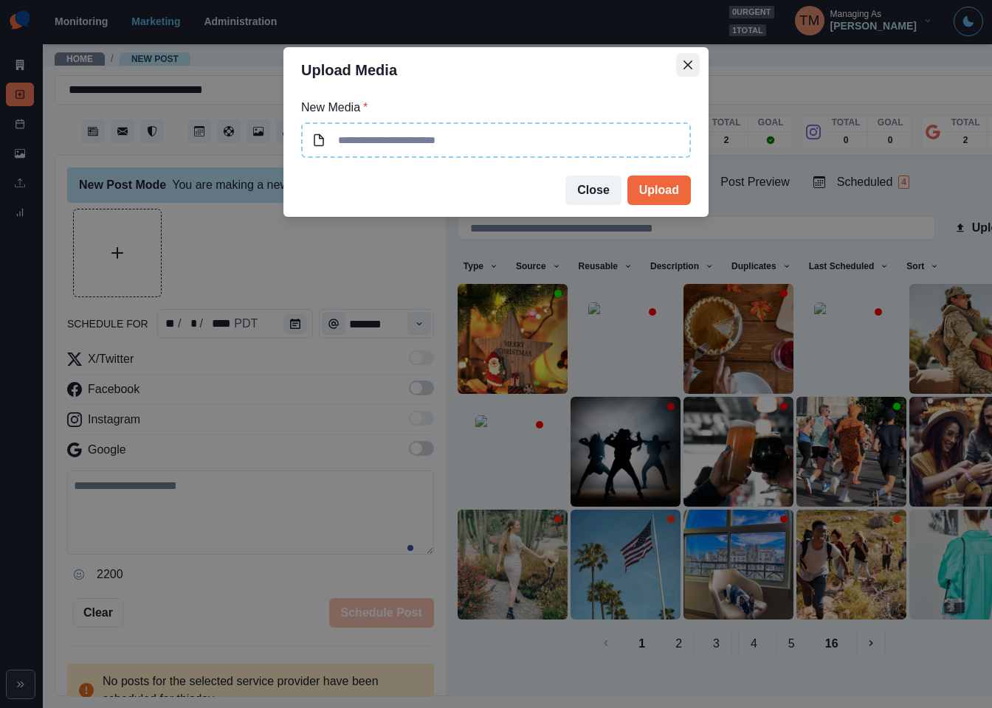
click at [684, 61] on icon "Close" at bounding box center [687, 65] width 9 height 9
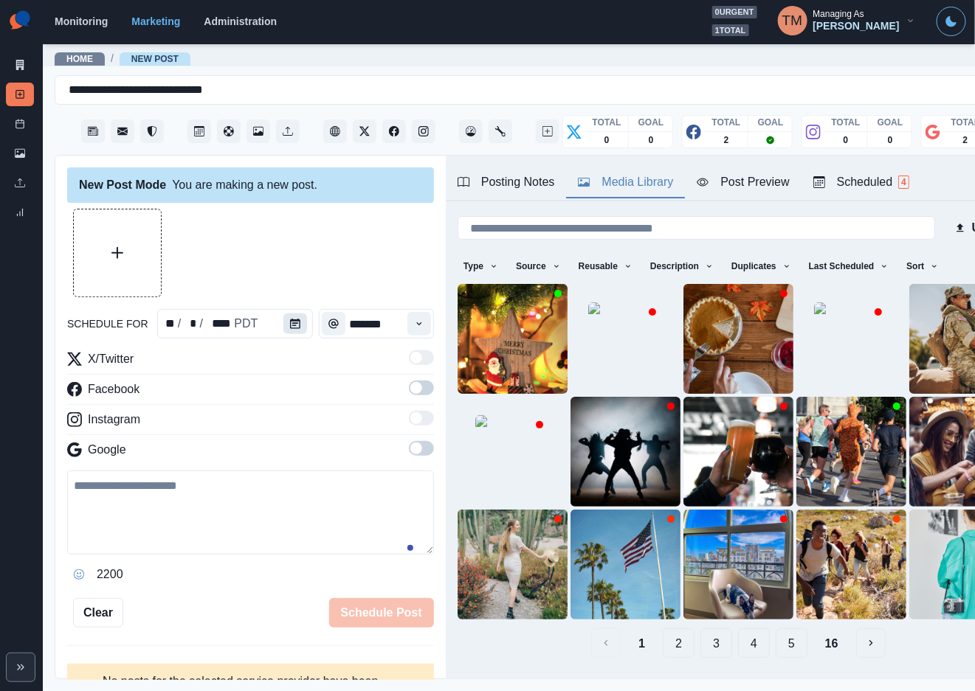
click at [290, 325] on icon "Calendar" at bounding box center [295, 324] width 10 height 10
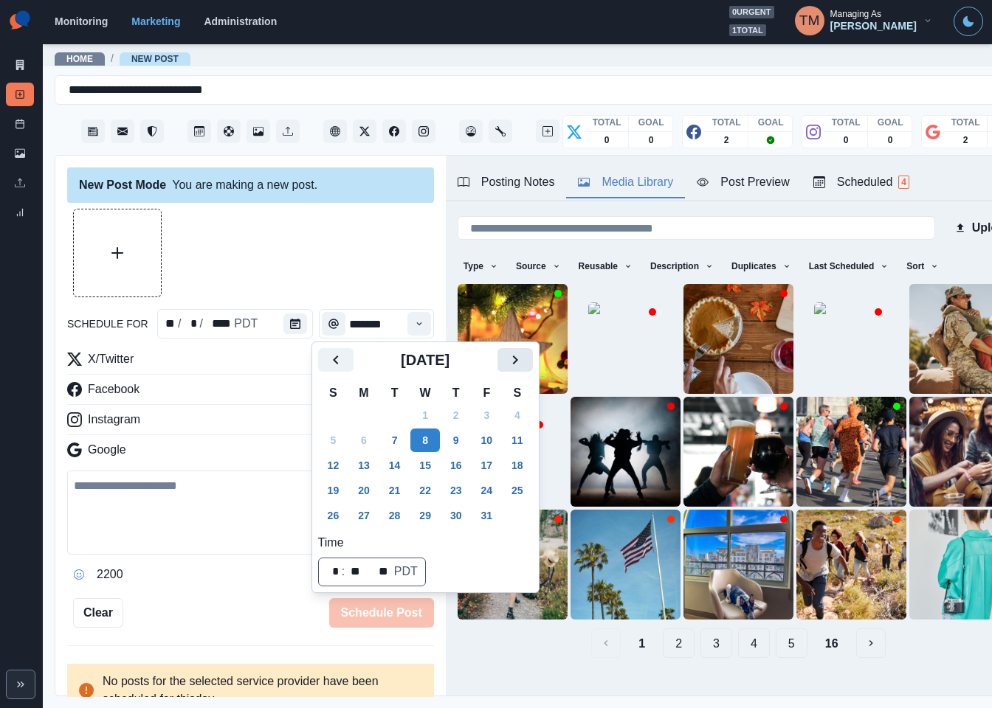
click at [525, 355] on button "Next" at bounding box center [514, 360] width 35 height 24
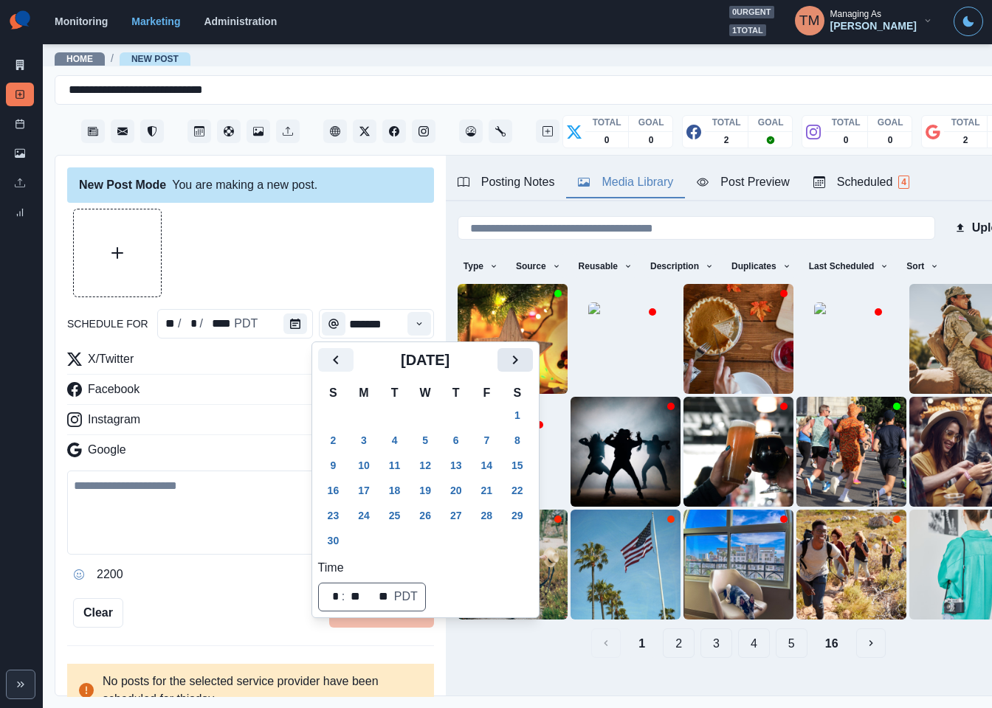
click at [525, 355] on button "Next" at bounding box center [514, 360] width 35 height 24
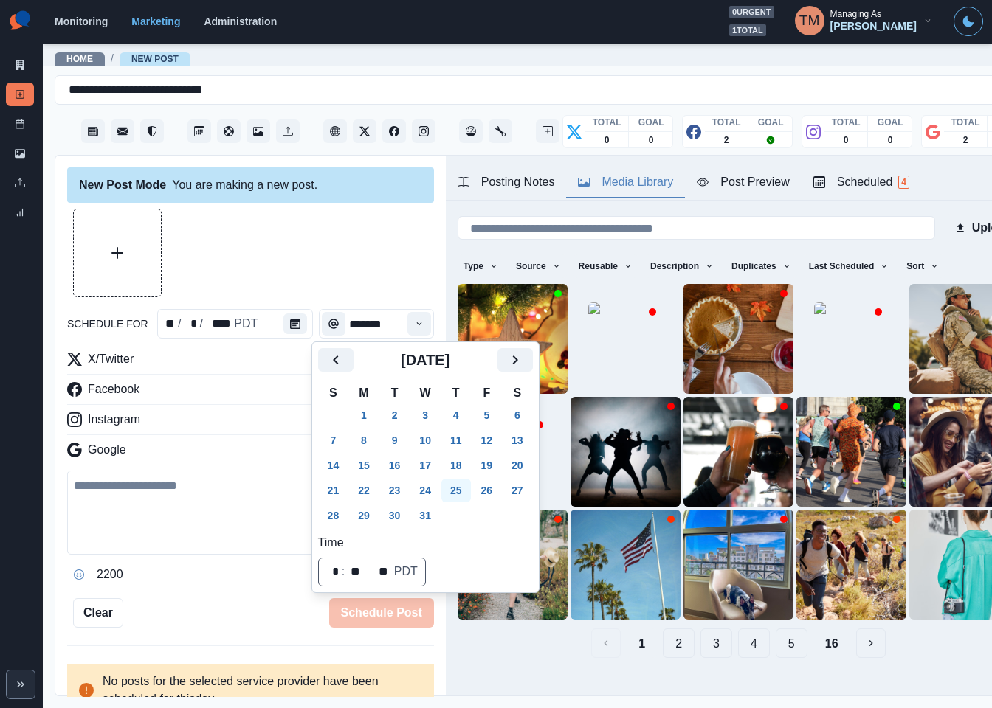
click at [459, 490] on button "25" at bounding box center [456, 491] width 30 height 24
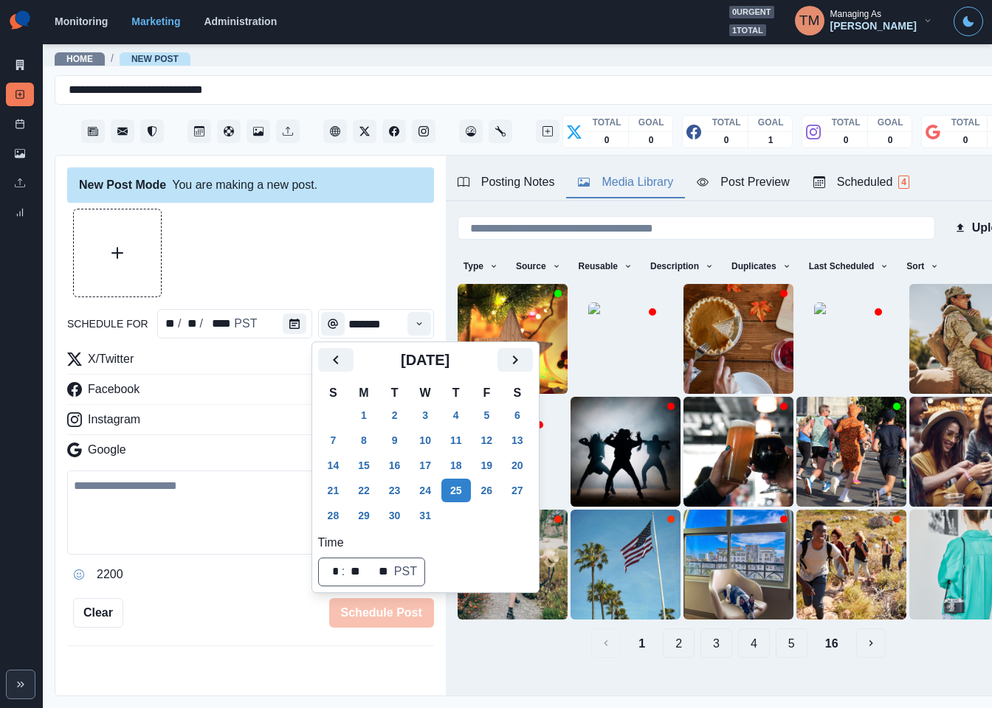
click at [322, 258] on div at bounding box center [250, 253] width 367 height 89
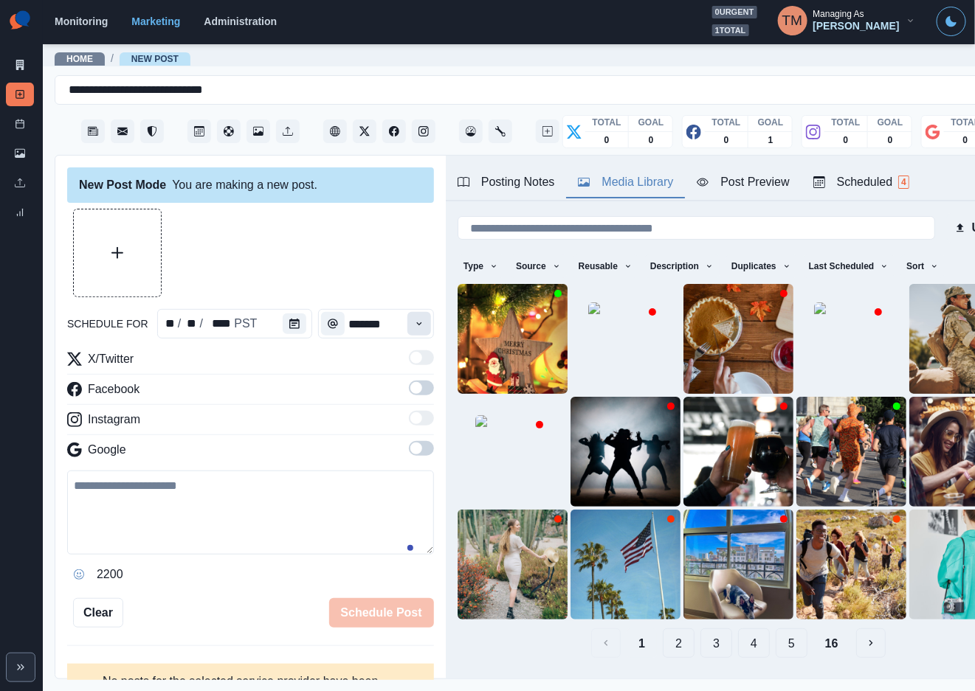
click at [414, 321] on icon "Time" at bounding box center [419, 324] width 10 height 10
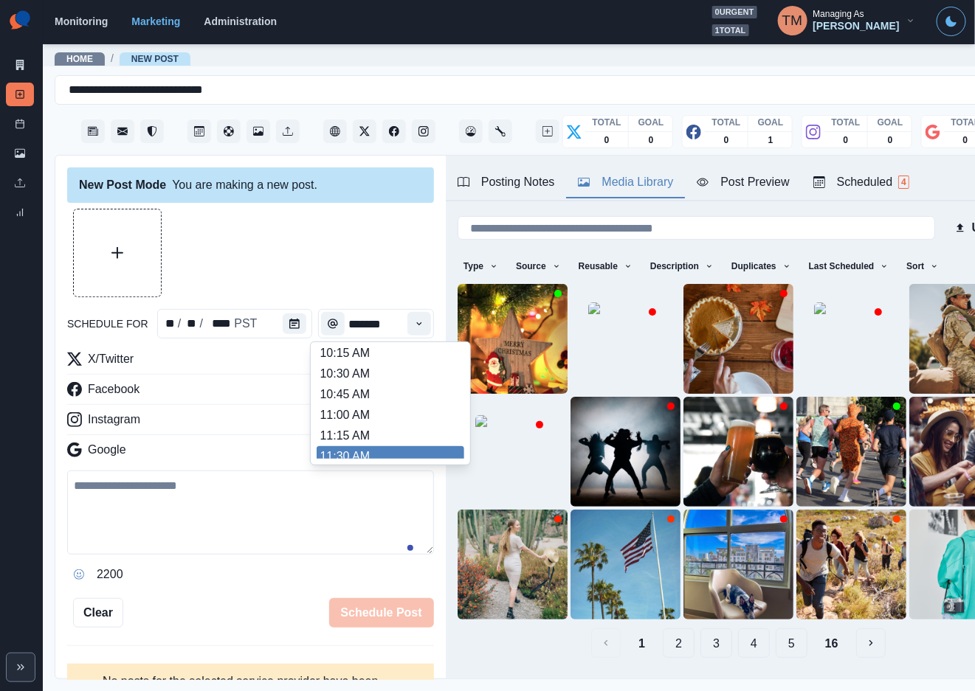
scroll to position [221, 0]
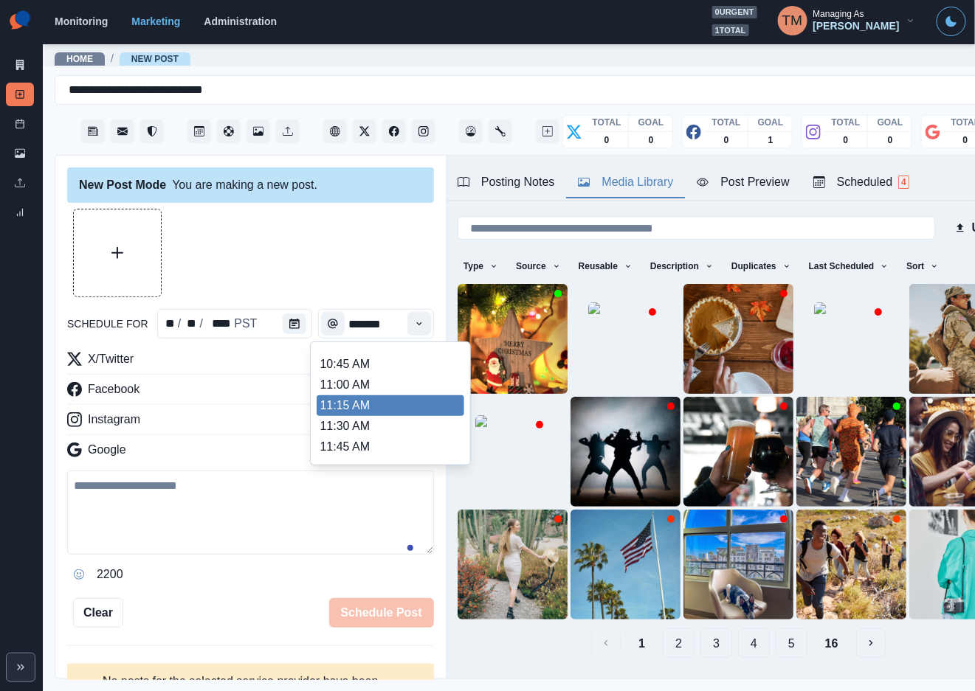
click at [390, 399] on li "11:15 AM" at bounding box center [391, 406] width 148 height 21
type input "********"
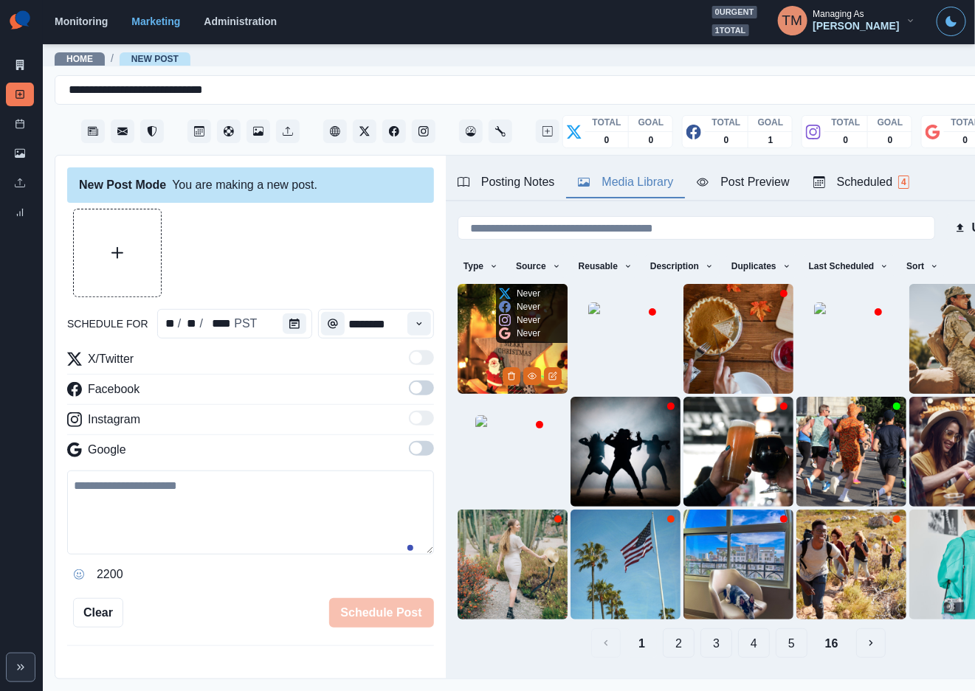
click at [496, 335] on div "Never Never Never Never" at bounding box center [519, 313] width 47 height 59
click at [476, 324] on img at bounding box center [512, 339] width 110 height 110
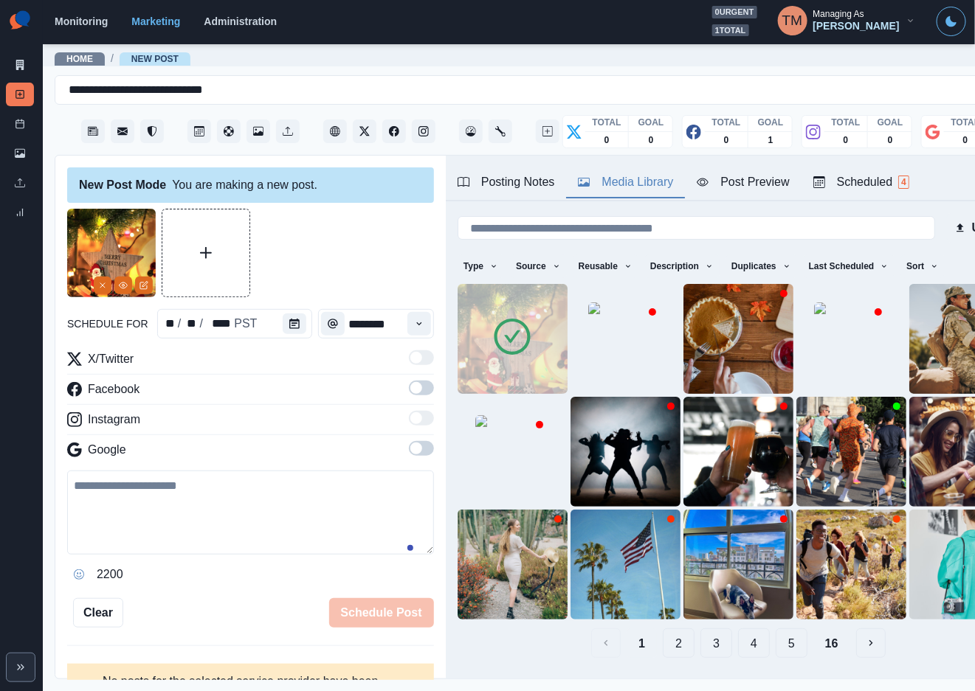
drag, startPoint x: 403, startPoint y: 386, endPoint x: 415, endPoint y: 414, distance: 30.4
click at [410, 386] on span at bounding box center [416, 388] width 12 height 12
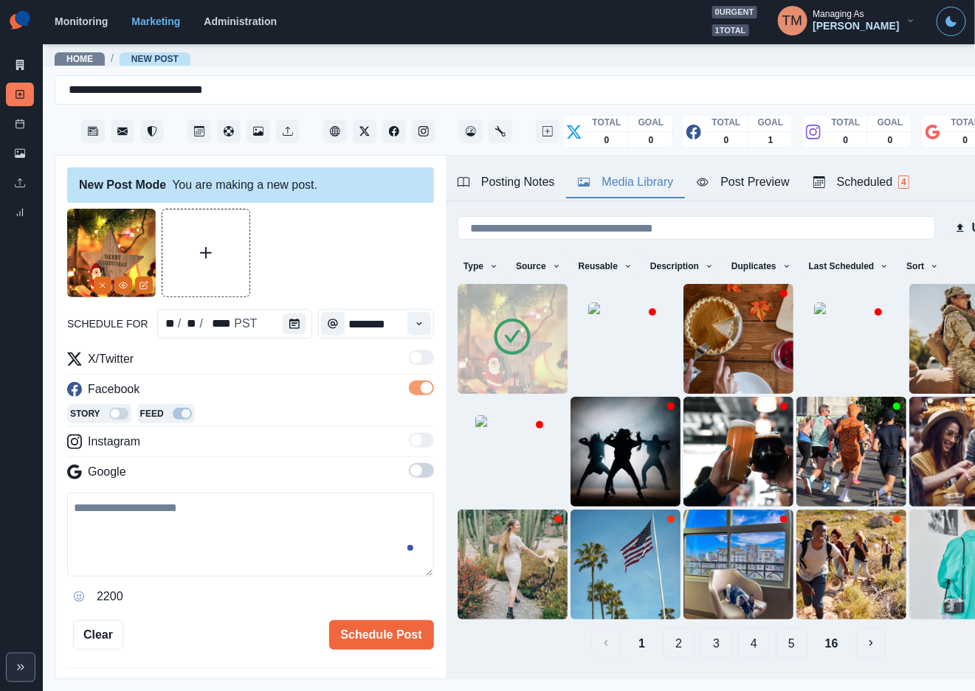
click at [410, 472] on span at bounding box center [421, 470] width 25 height 15
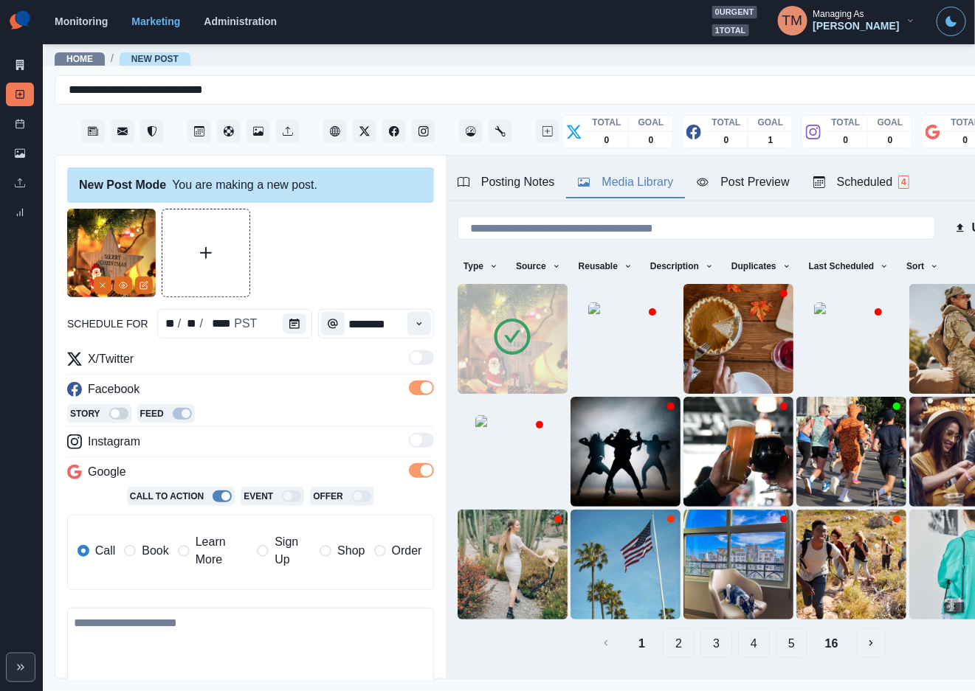
scroll to position [171, 0]
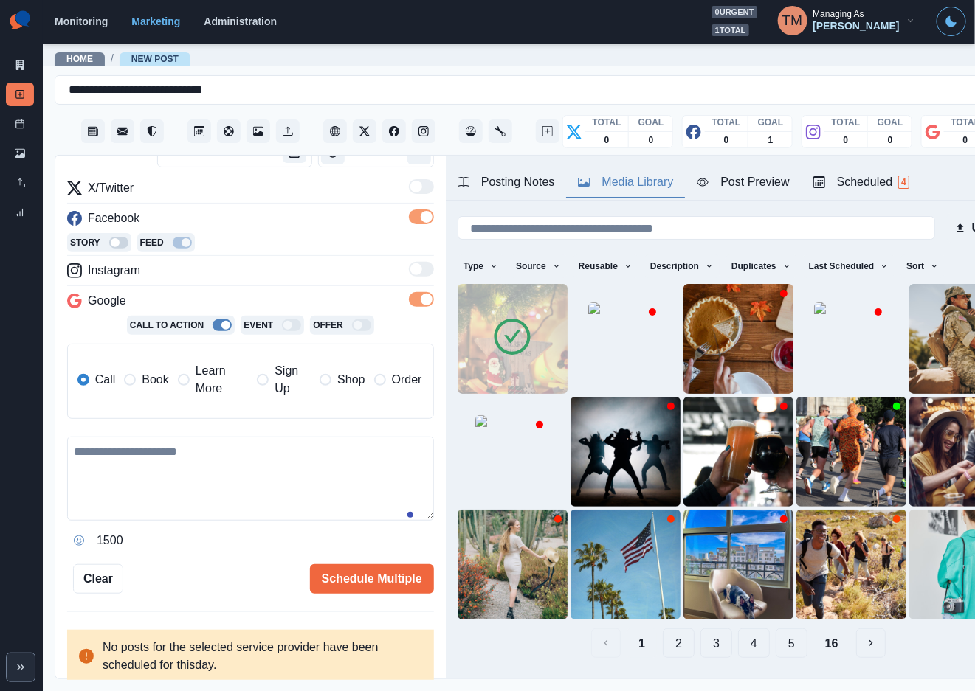
click at [140, 479] on textarea at bounding box center [250, 479] width 367 height 84
paste textarea "**********"
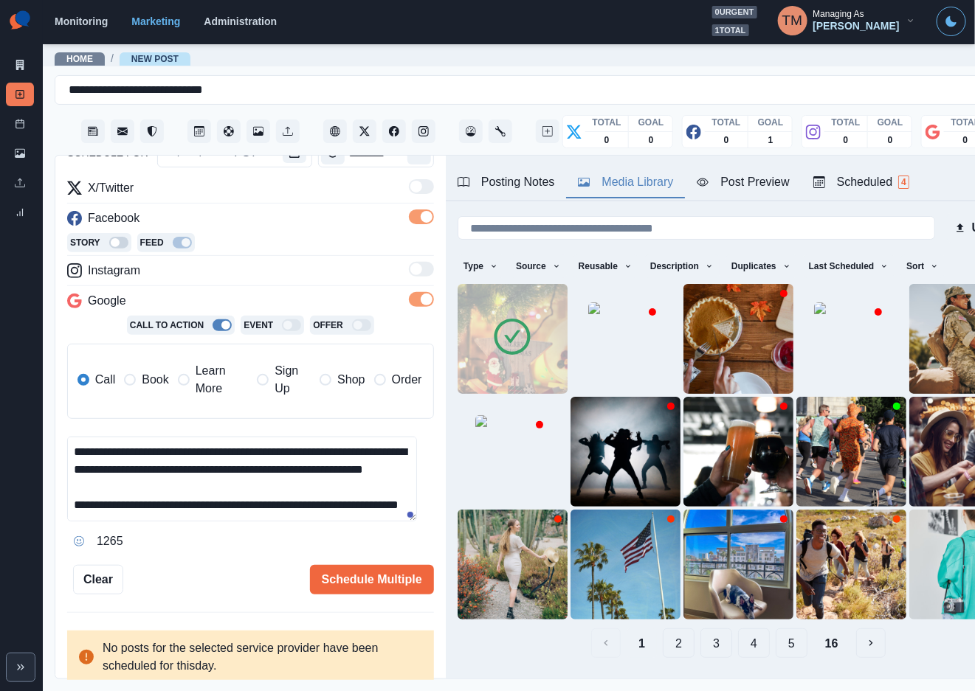
scroll to position [64, 0]
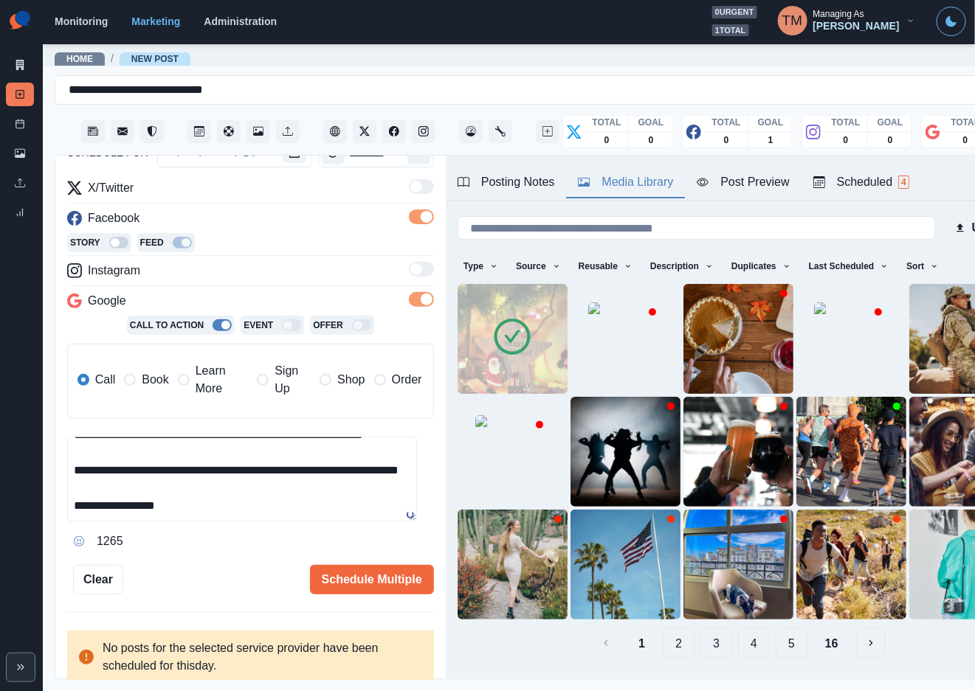
type textarea "**********"
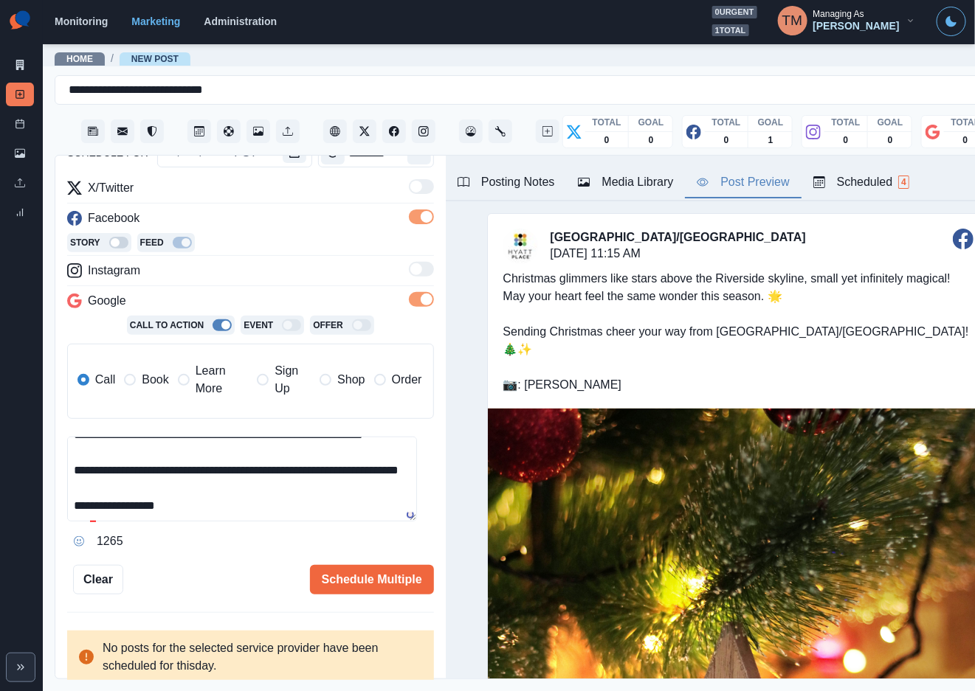
click at [762, 184] on div "Post Preview" at bounding box center [743, 182] width 92 height 18
click at [91, 556] on icon at bounding box center [91, 559] width 10 height 12
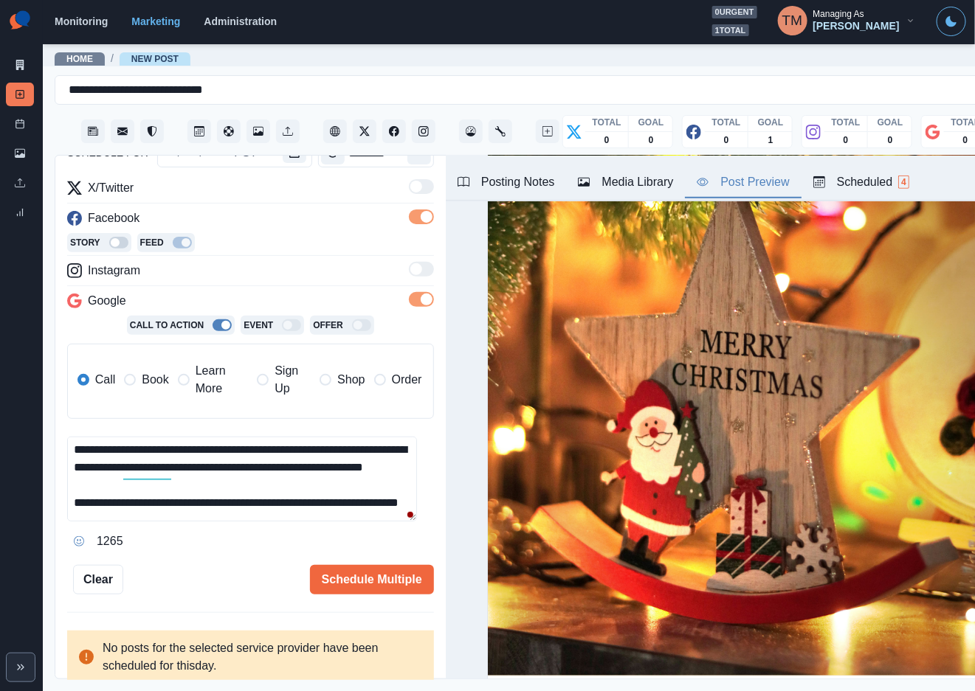
scroll to position [0, 0]
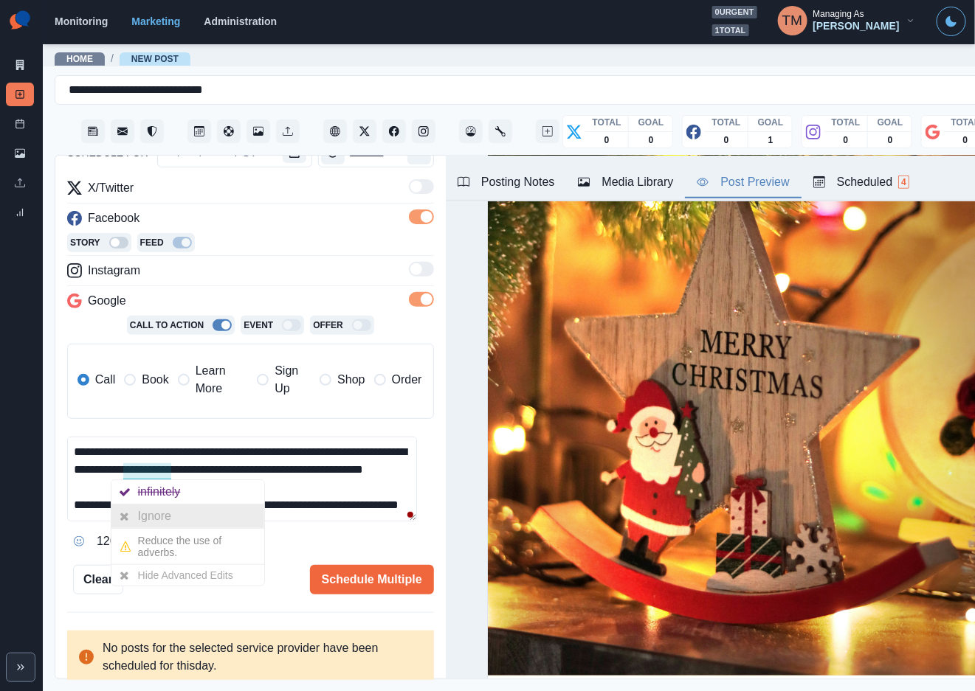
click at [149, 519] on div "Ignore" at bounding box center [157, 517] width 39 height 24
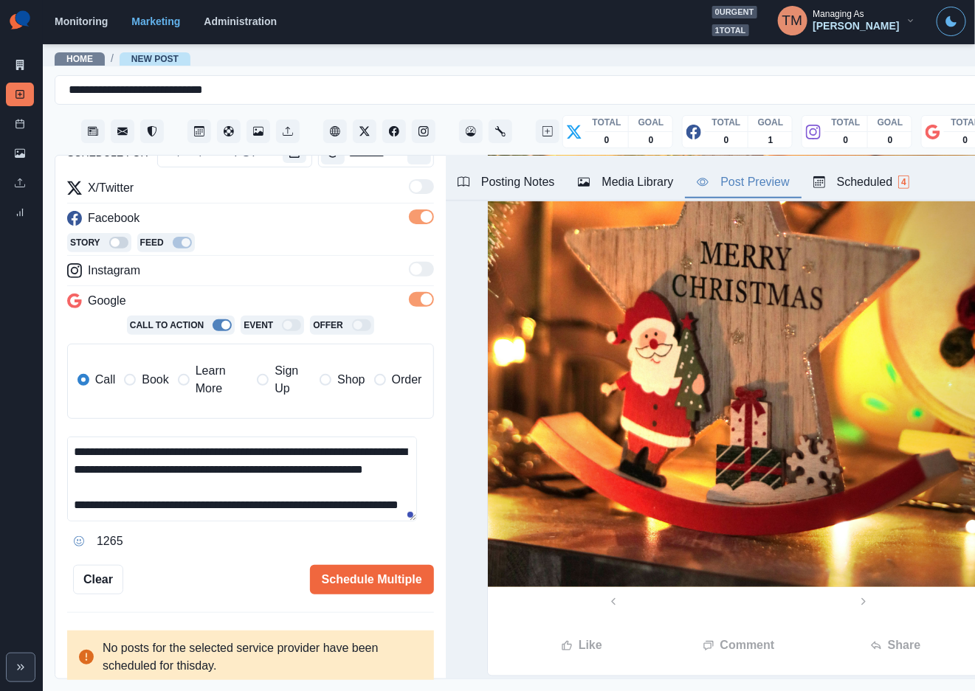
scroll to position [553, 0]
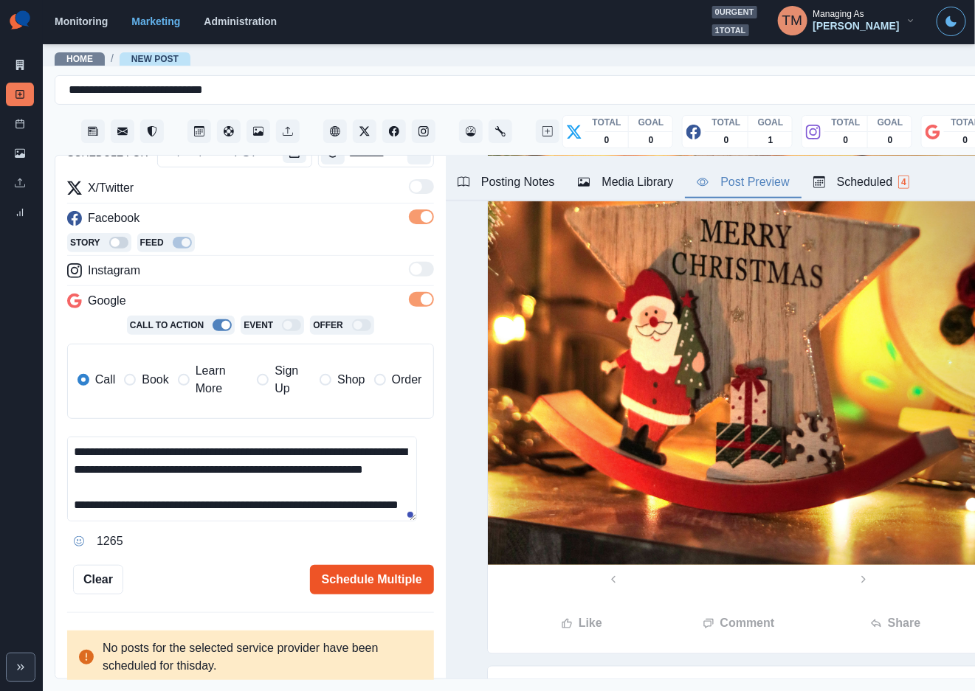
click at [376, 587] on button "Schedule Multiple" at bounding box center [372, 580] width 124 height 30
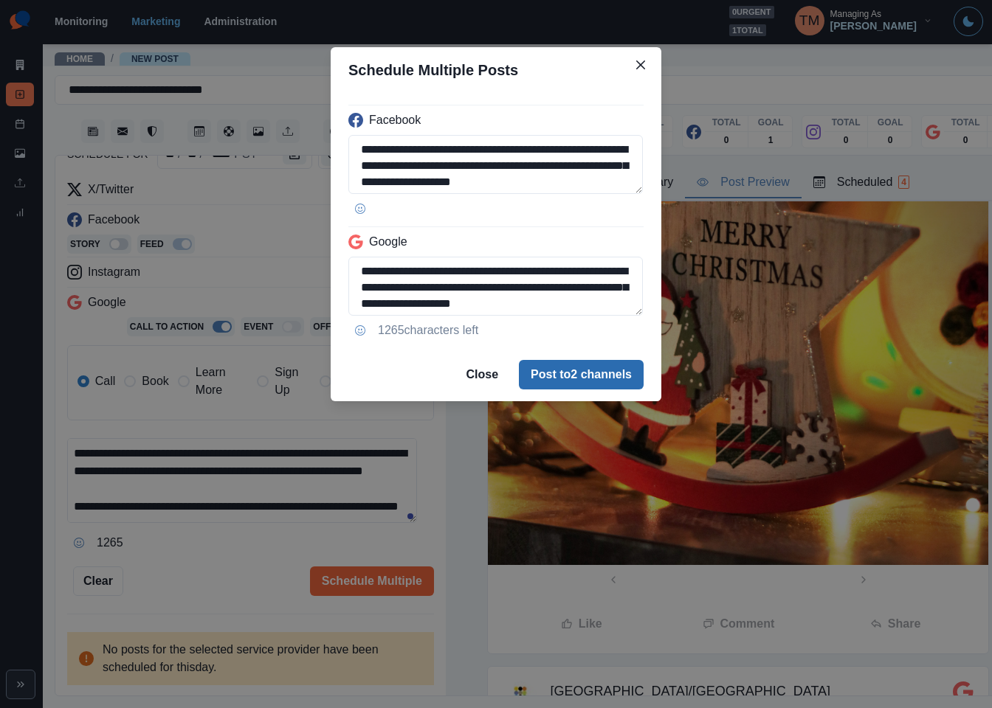
click at [614, 376] on button "Post to 2 channels" at bounding box center [581, 375] width 125 height 30
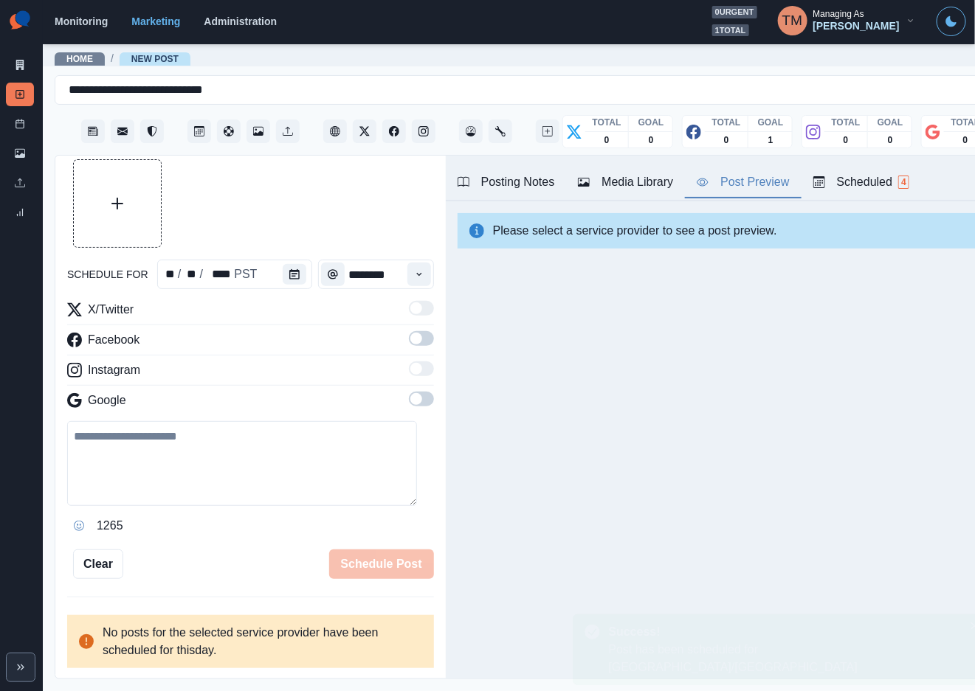
scroll to position [0, 0]
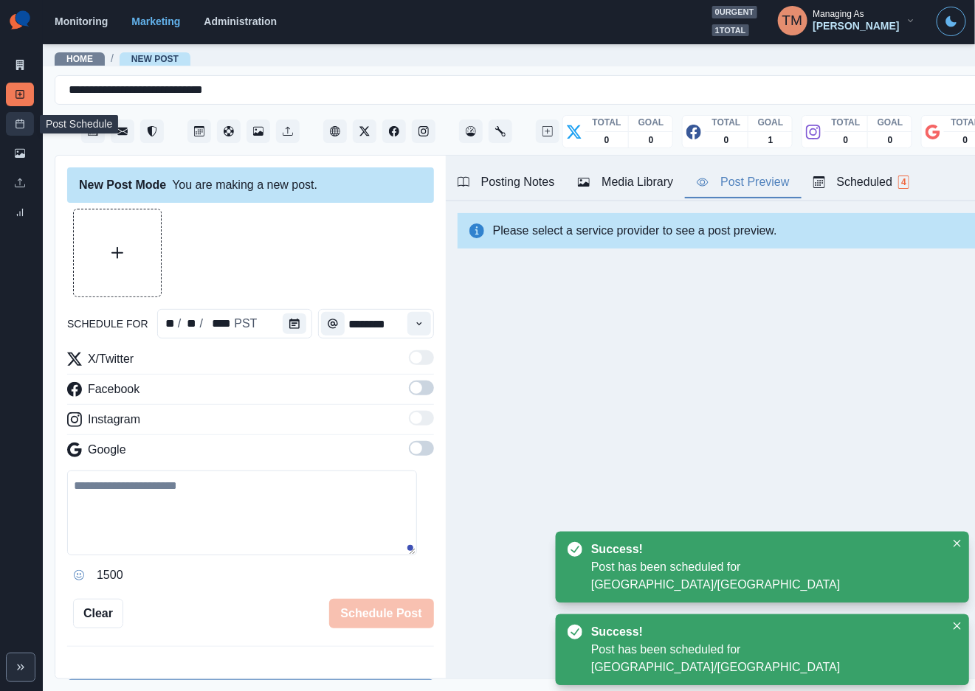
click at [16, 124] on icon at bounding box center [20, 124] width 10 height 10
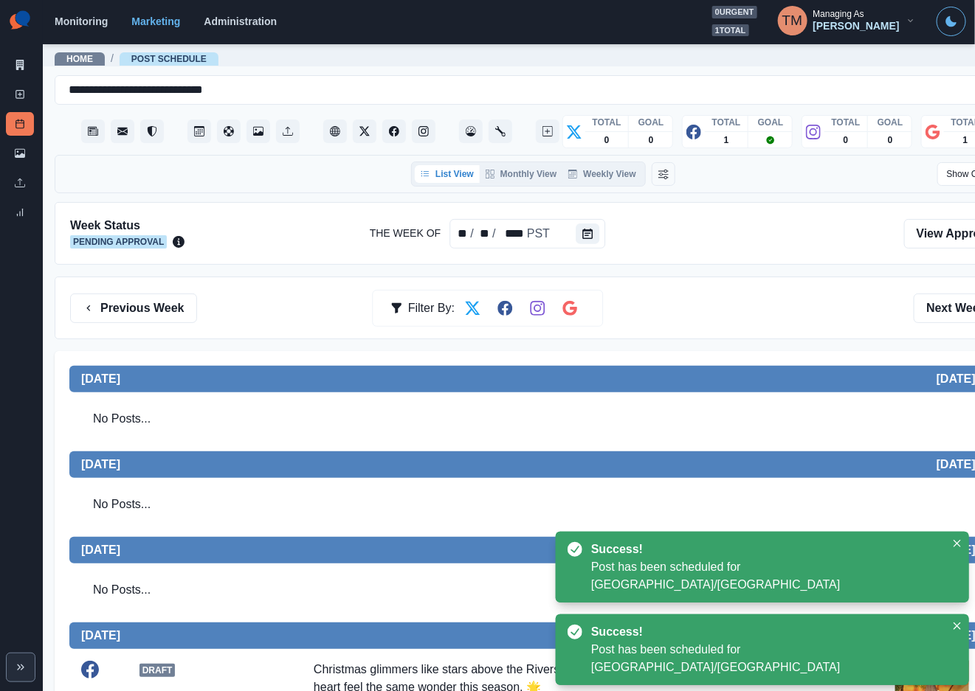
click at [713, 310] on div "Previous Week Filter By: Next Week" at bounding box center [543, 309] width 946 height 30
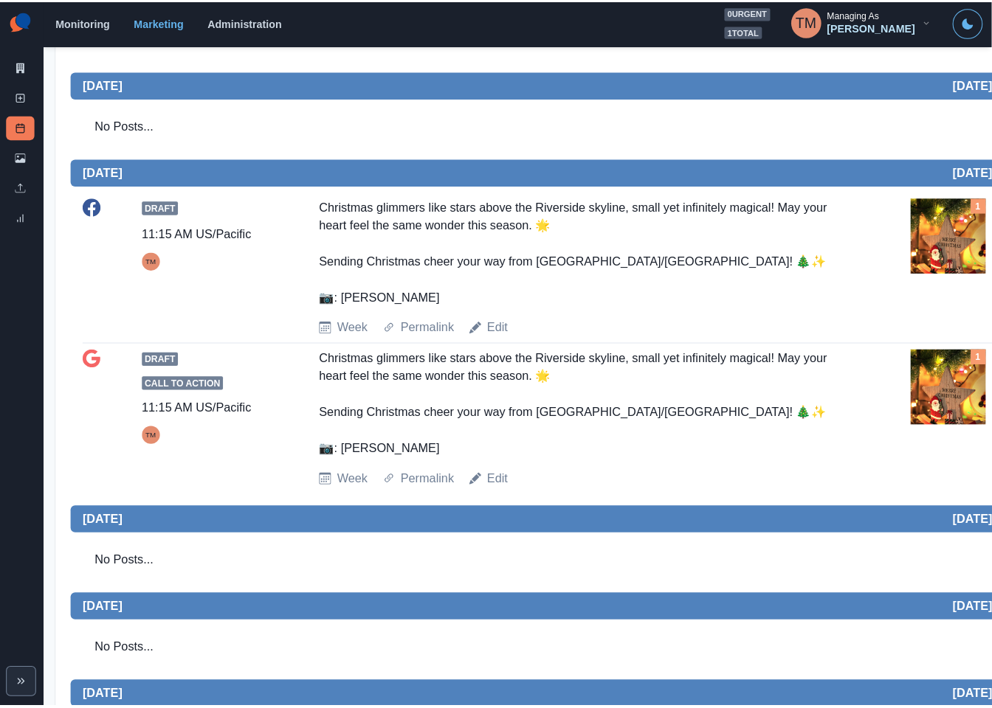
scroll to position [429, 0]
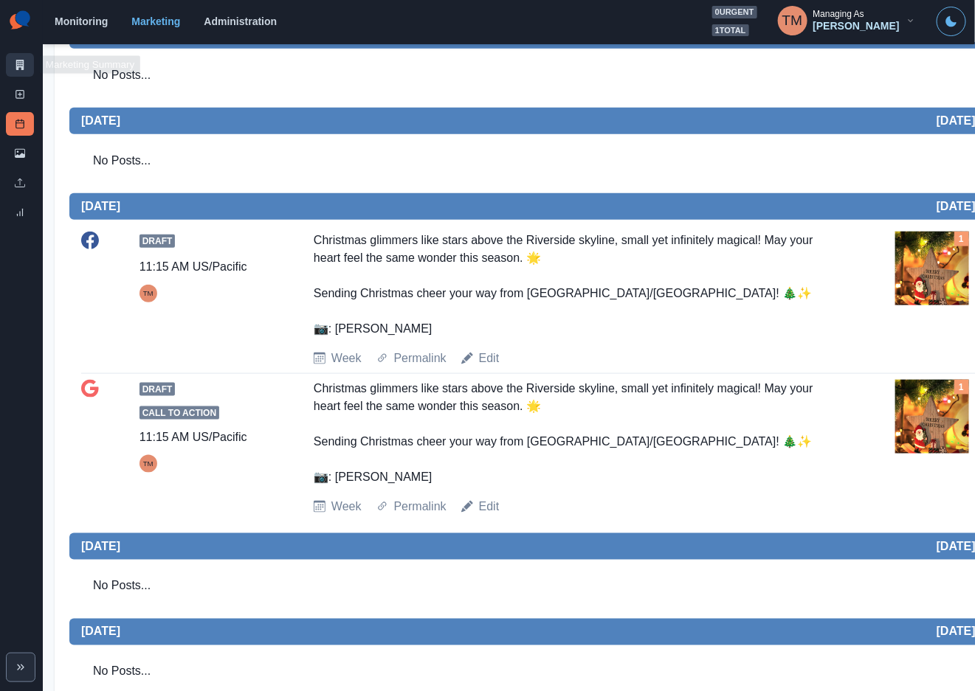
click at [15, 65] on icon at bounding box center [20, 65] width 10 height 10
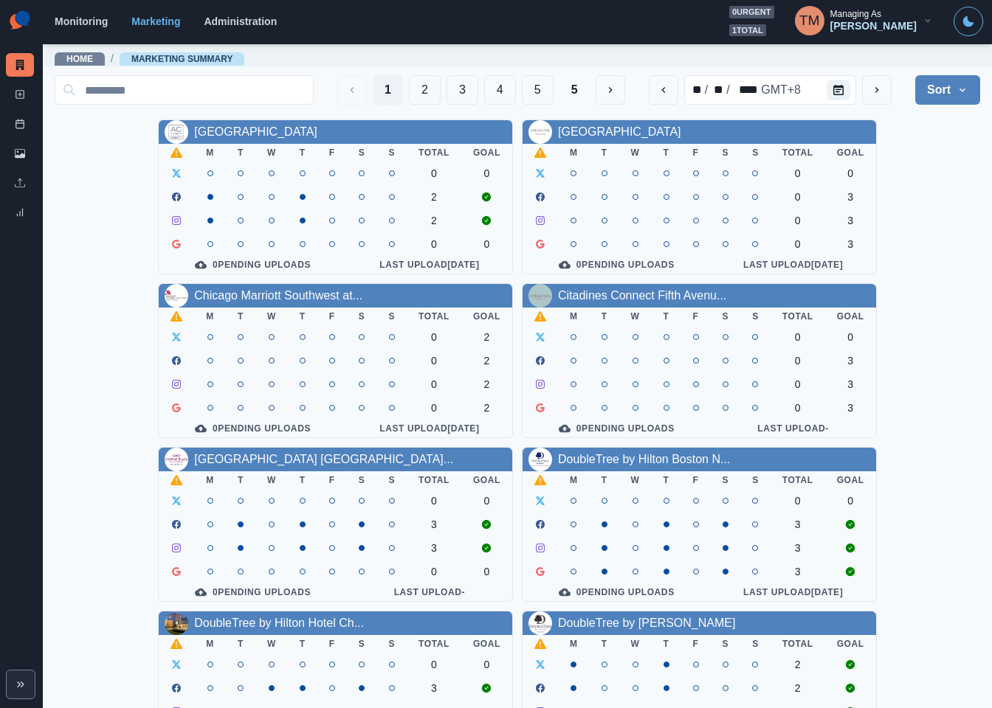
click at [913, 293] on div "AC Hotel Atlanta Downtown M T W T F S S Total Goal 0 0 2 2 0 0 0 Pending Upload…" at bounding box center [517, 607] width 925 height 974
click at [937, 271] on div "AC Hotel Atlanta Downtown M T W T F S S Total Goal 0 0 2 2 0 0 0 Pending Upload…" at bounding box center [517, 607] width 925 height 974
click at [446, 83] on button "3" at bounding box center [462, 90] width 32 height 30
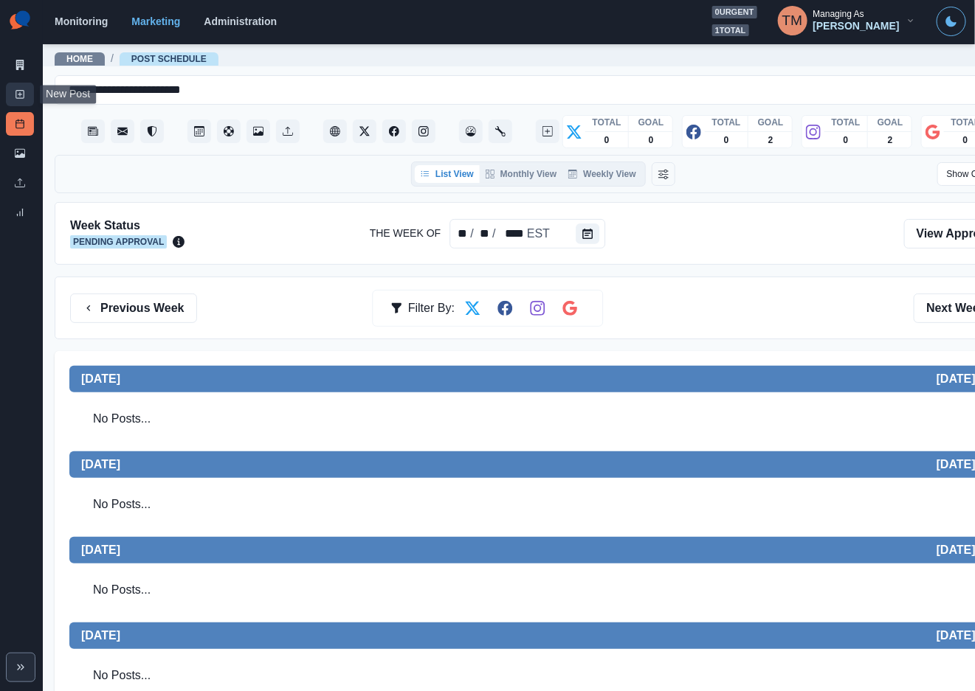
click at [25, 98] on link "New Post" at bounding box center [20, 95] width 28 height 24
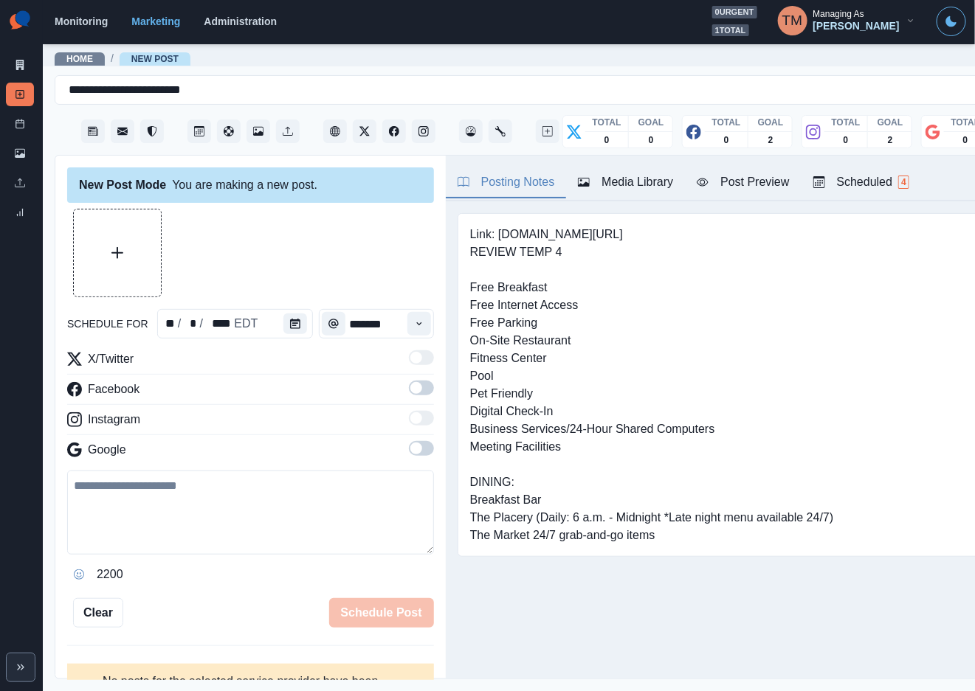
click at [171, 509] on textarea at bounding box center [250, 513] width 367 height 84
paste textarea "**********"
type textarea "**********"
click at [290, 319] on icon "Calendar" at bounding box center [295, 324] width 10 height 10
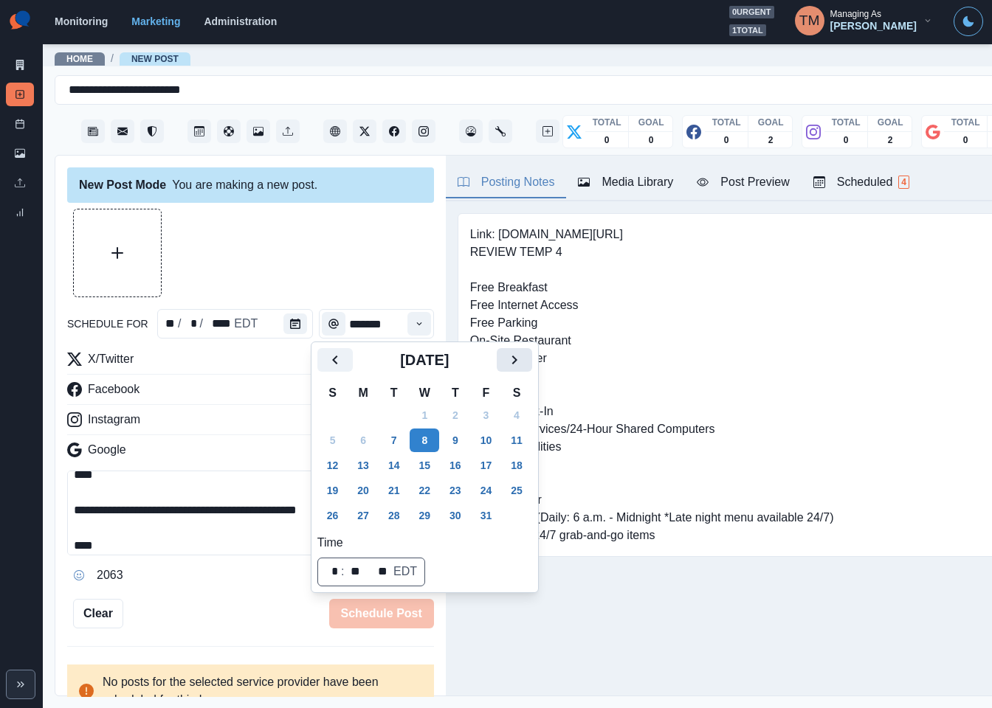
click at [511, 359] on icon "Next" at bounding box center [514, 360] width 18 height 18
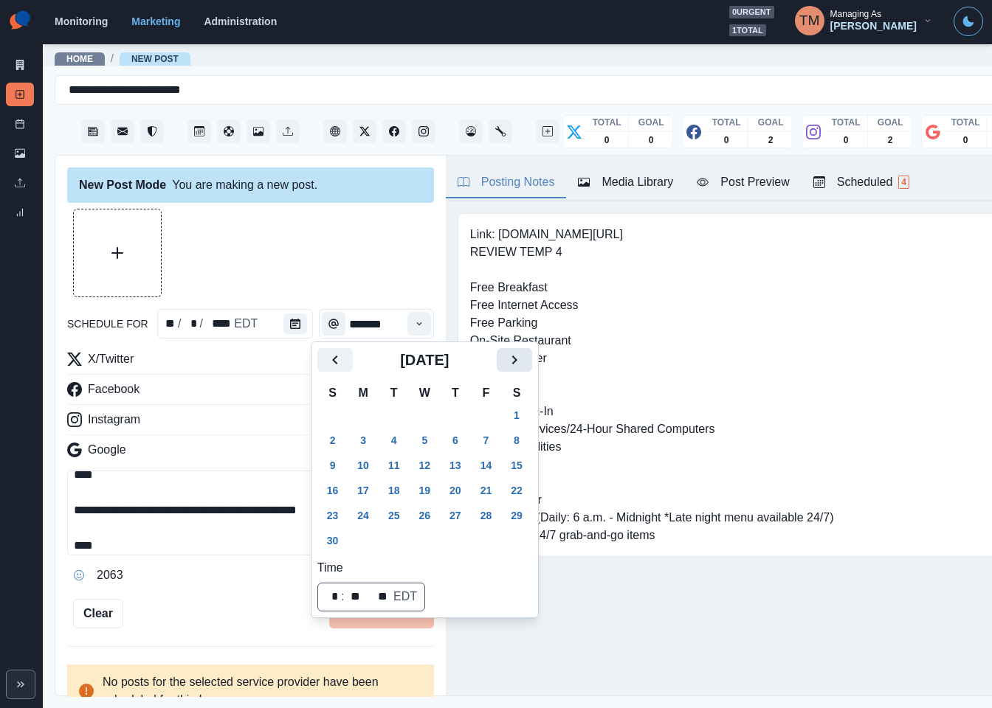
click at [512, 359] on icon "Next" at bounding box center [514, 360] width 18 height 18
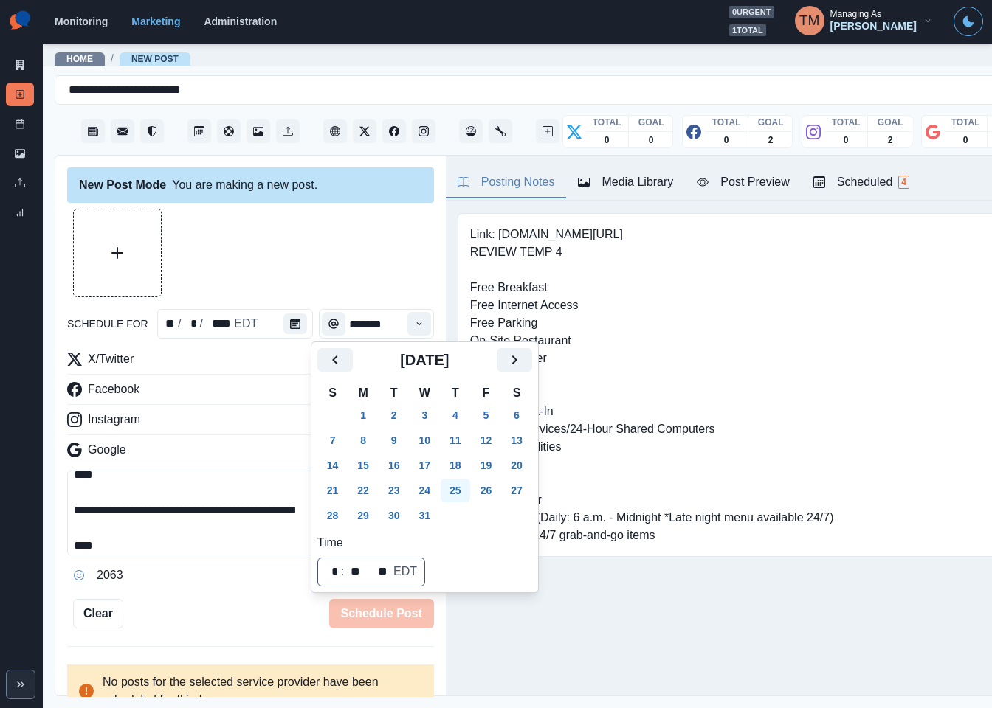
click at [455, 494] on button "25" at bounding box center [456, 491] width 30 height 24
click at [414, 328] on icon "Time" at bounding box center [419, 324] width 10 height 10
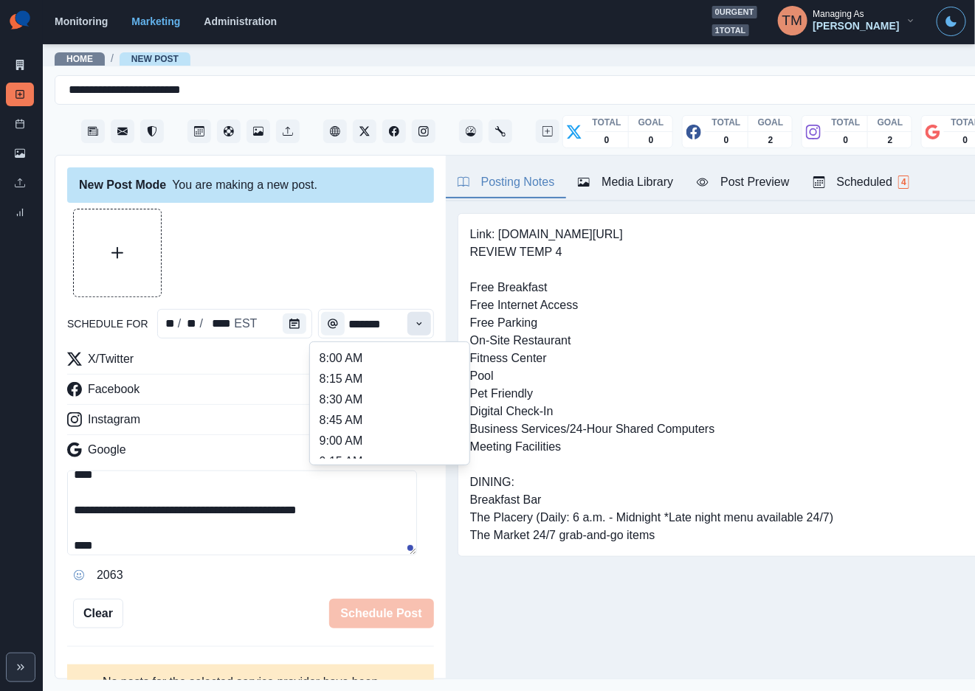
click at [414, 328] on icon "Time" at bounding box center [419, 324] width 10 height 10
click at [404, 359] on li "12:00 PM" at bounding box center [390, 358] width 148 height 21
type input "********"
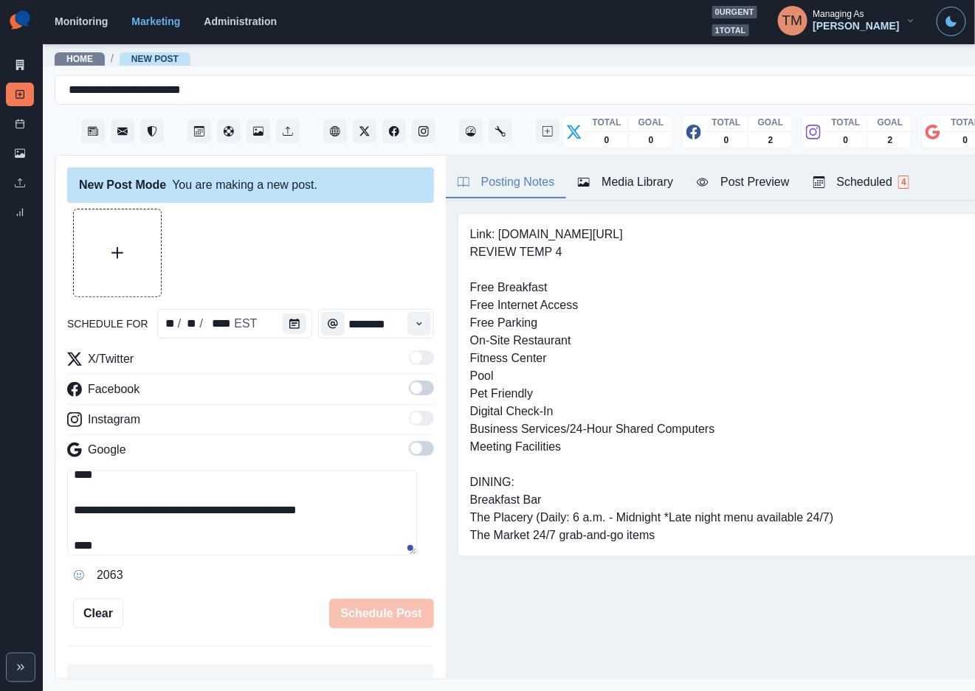
click at [412, 392] on span at bounding box center [421, 388] width 25 height 15
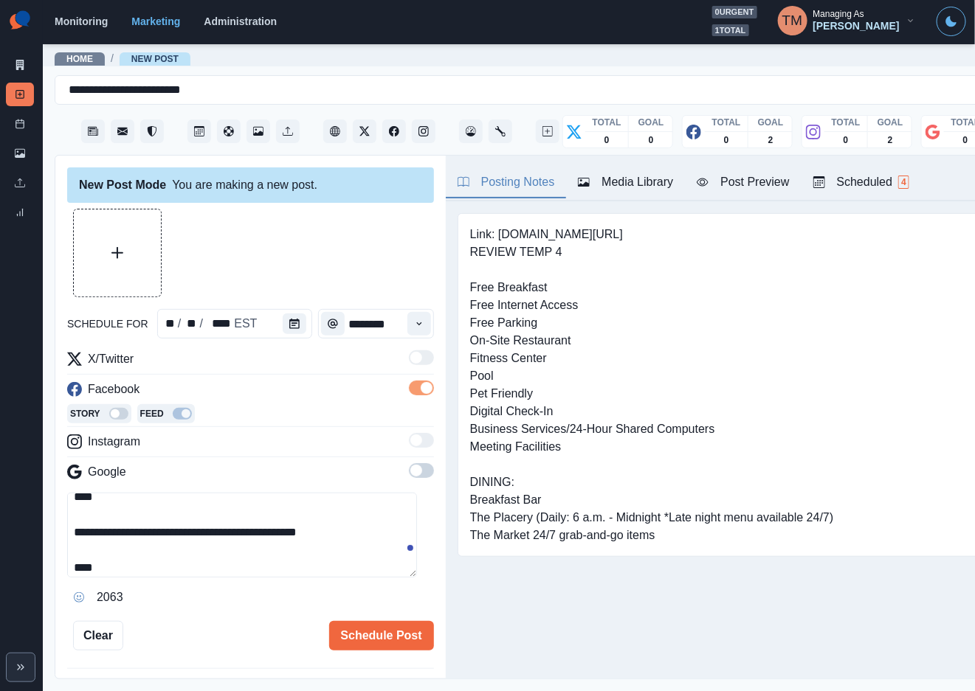
click at [409, 474] on span at bounding box center [421, 470] width 25 height 15
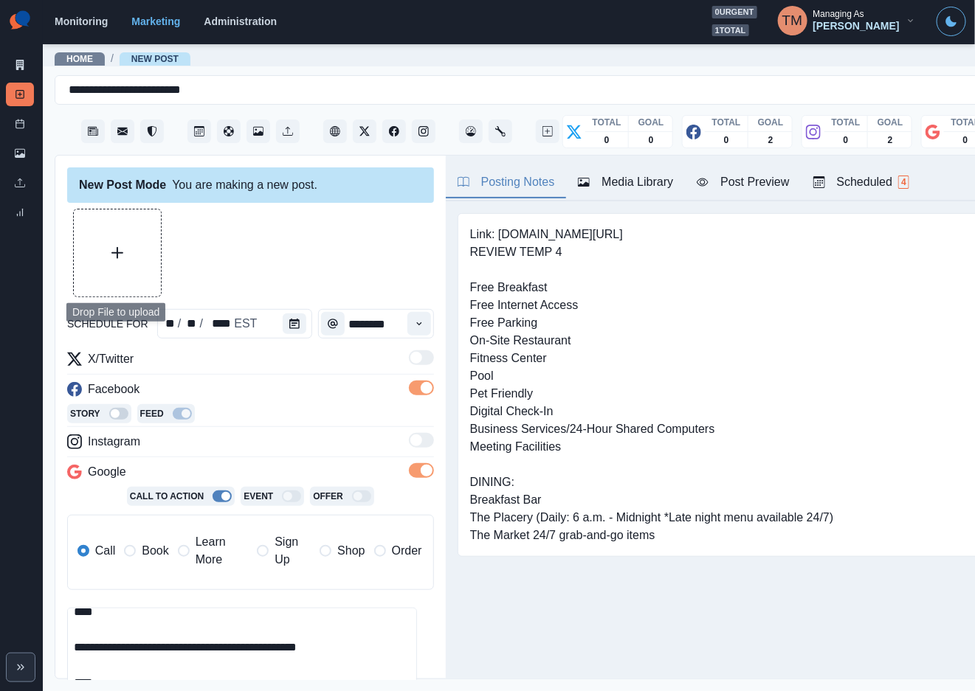
click at [131, 263] on button "Upload Media" at bounding box center [117, 253] width 87 height 87
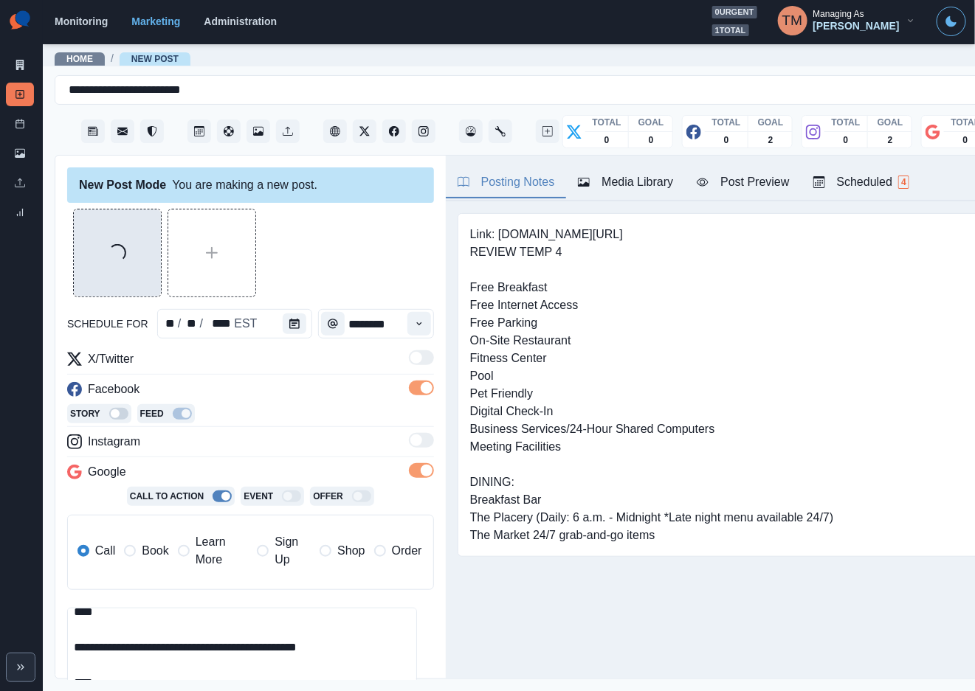
click at [137, 261] on button "Loading..." at bounding box center [117, 253] width 87 height 87
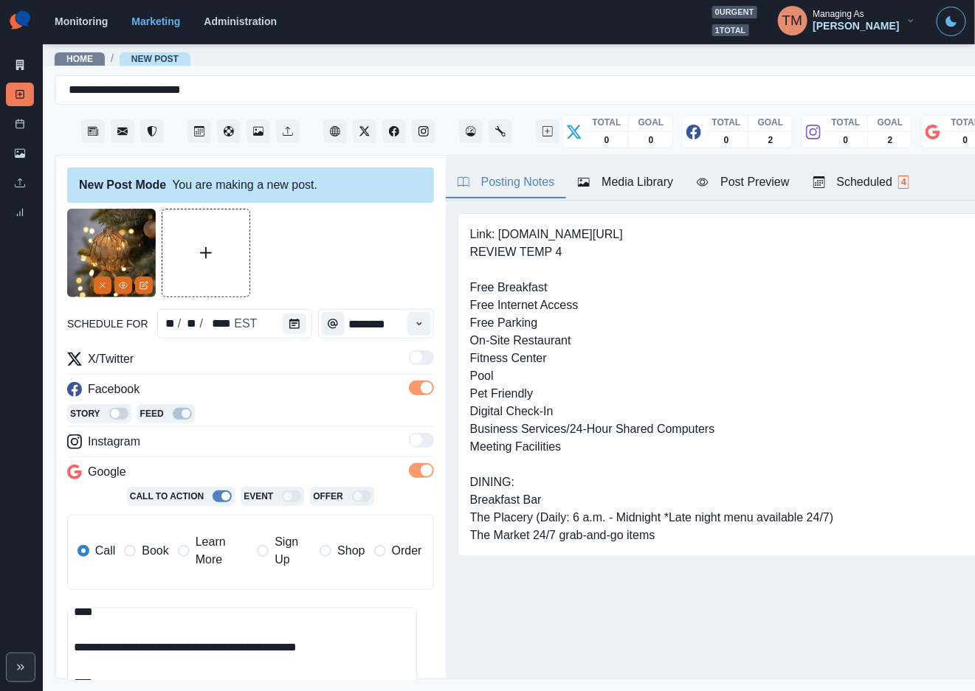
scroll to position [3, 0]
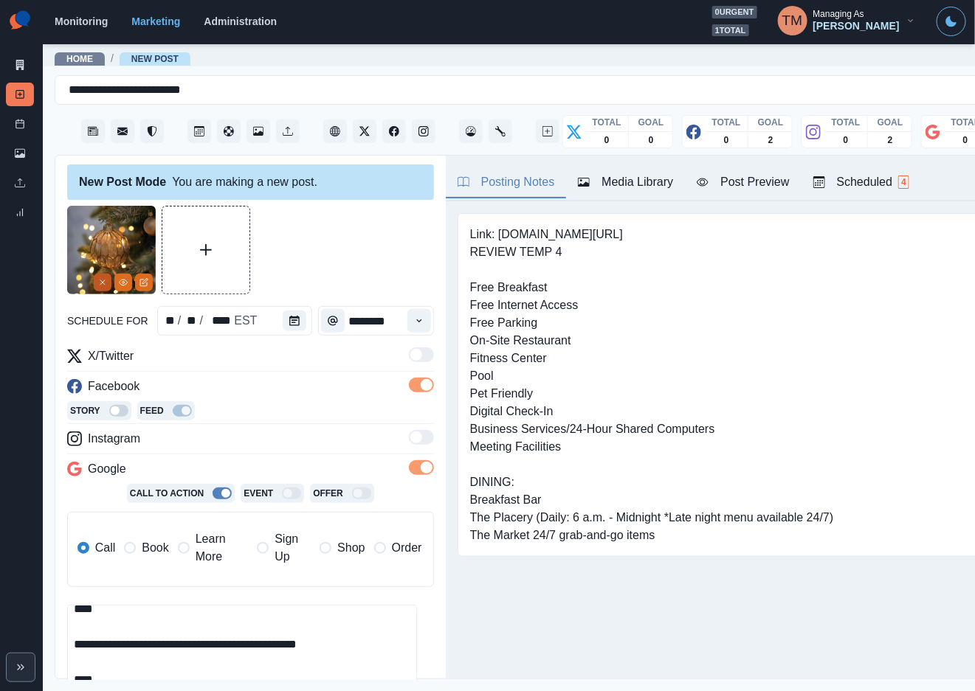
click at [103, 281] on icon "Remove" at bounding box center [102, 282] width 9 height 9
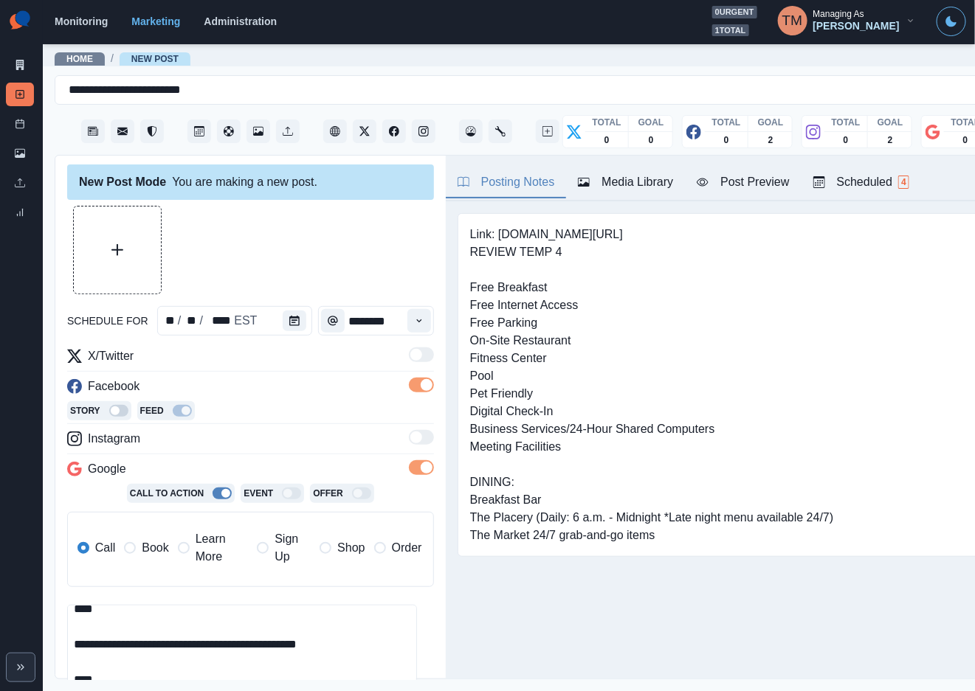
click at [623, 182] on div "Media Library" at bounding box center [625, 182] width 95 height 18
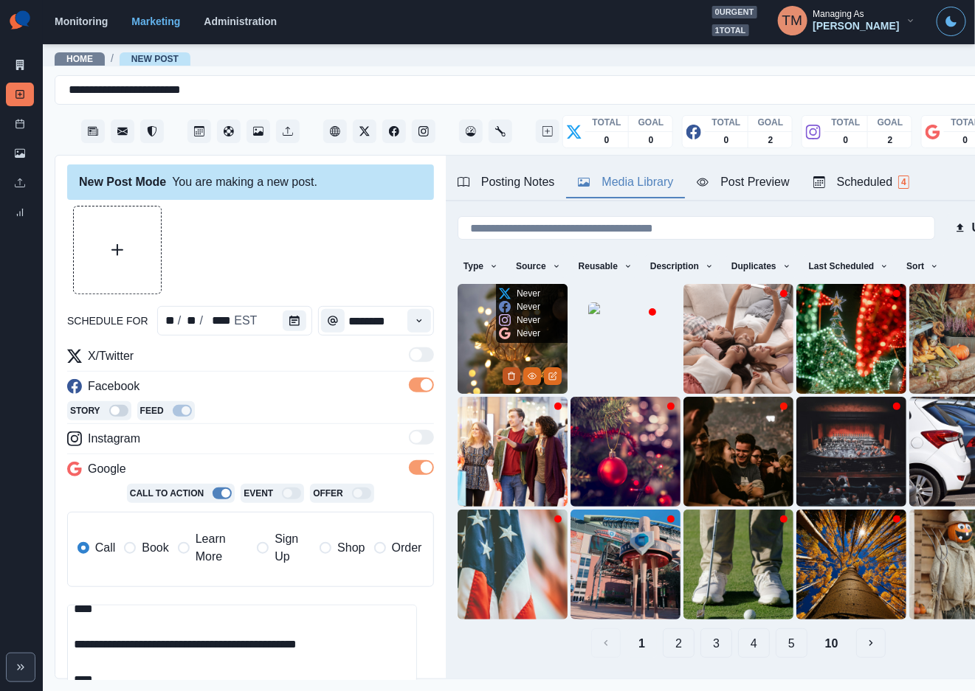
click at [503, 367] on button "Delete Media" at bounding box center [512, 376] width 18 height 18
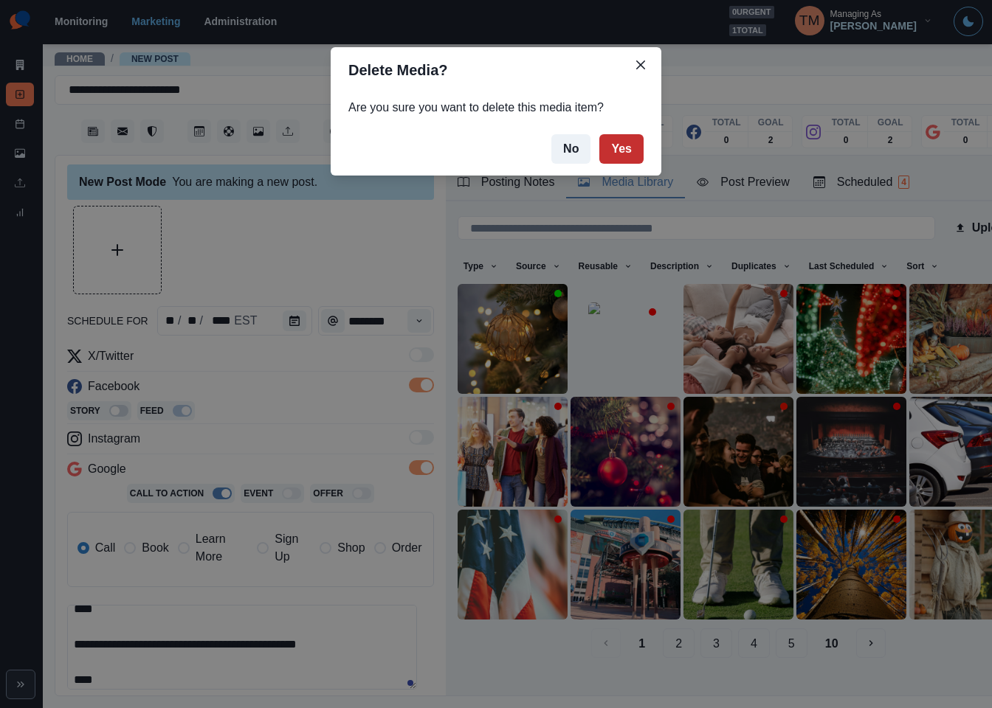
click at [632, 140] on button "Yes" at bounding box center [621, 149] width 44 height 30
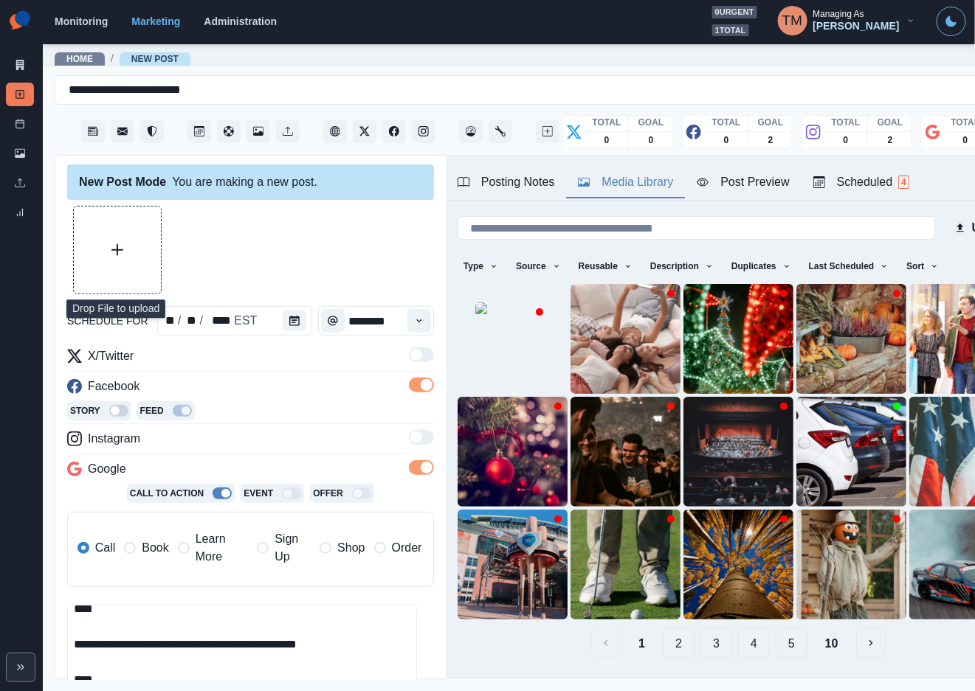
click at [122, 246] on icon "Upload Media" at bounding box center [117, 250] width 12 height 12
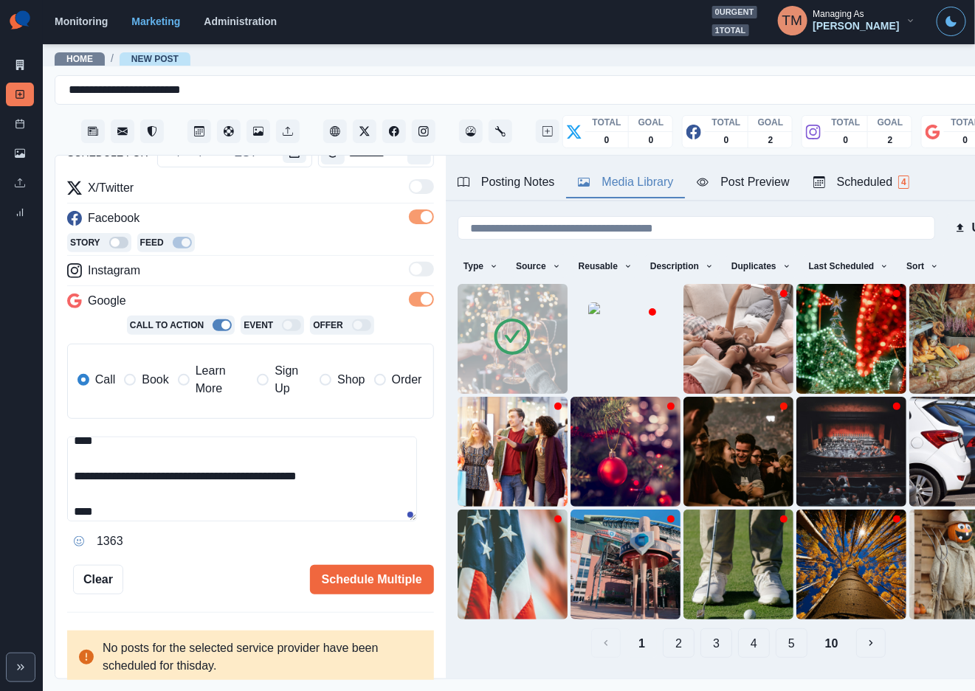
scroll to position [0, 0]
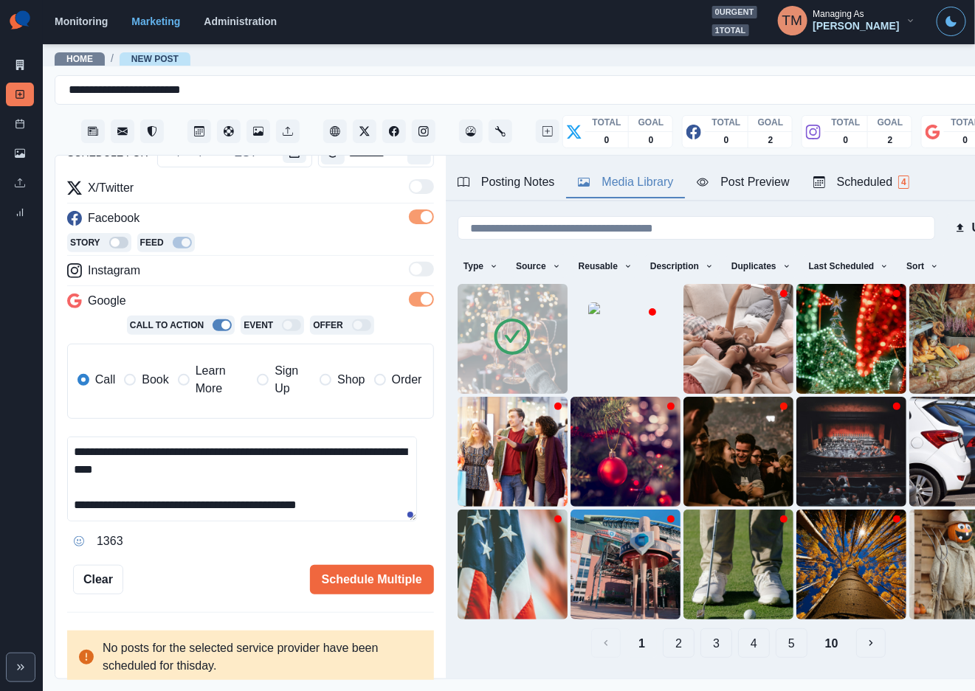
drag, startPoint x: 115, startPoint y: 512, endPoint x: 69, endPoint y: 379, distance: 141.4
click at [69, 379] on div "**********" at bounding box center [250, 366] width 367 height 374
paste textarea "**********"
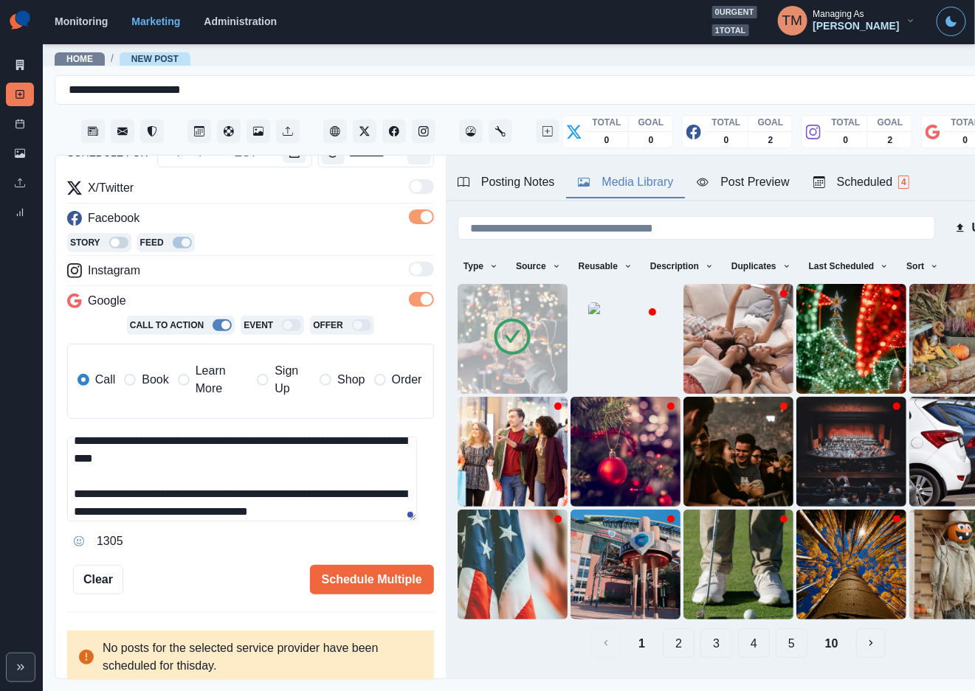
type textarea "**********"
click at [751, 187] on div "Post Preview" at bounding box center [743, 182] width 92 height 18
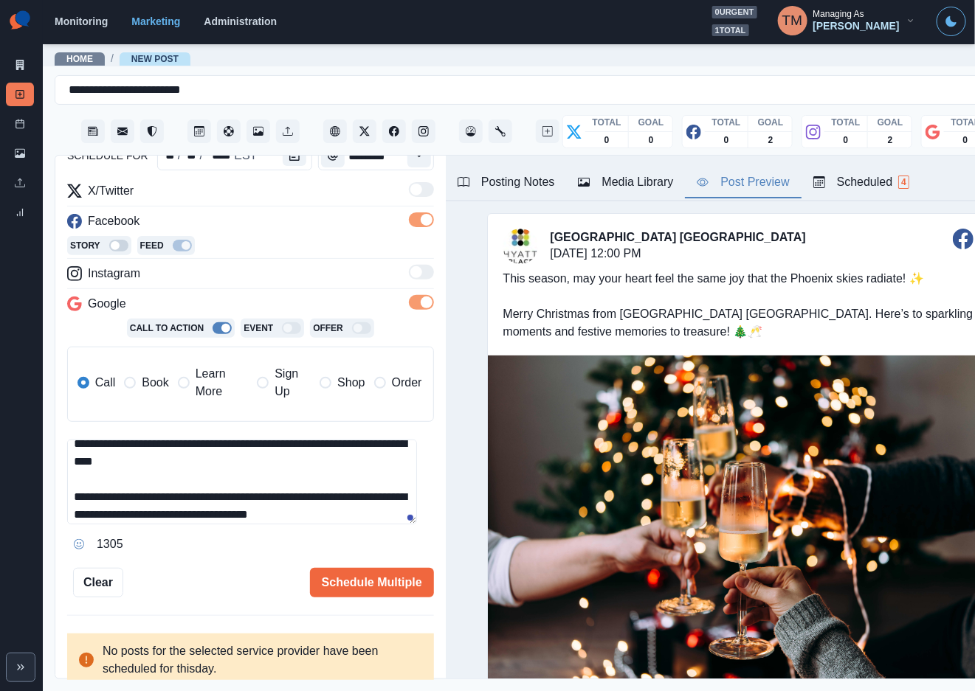
scroll to position [171, 0]
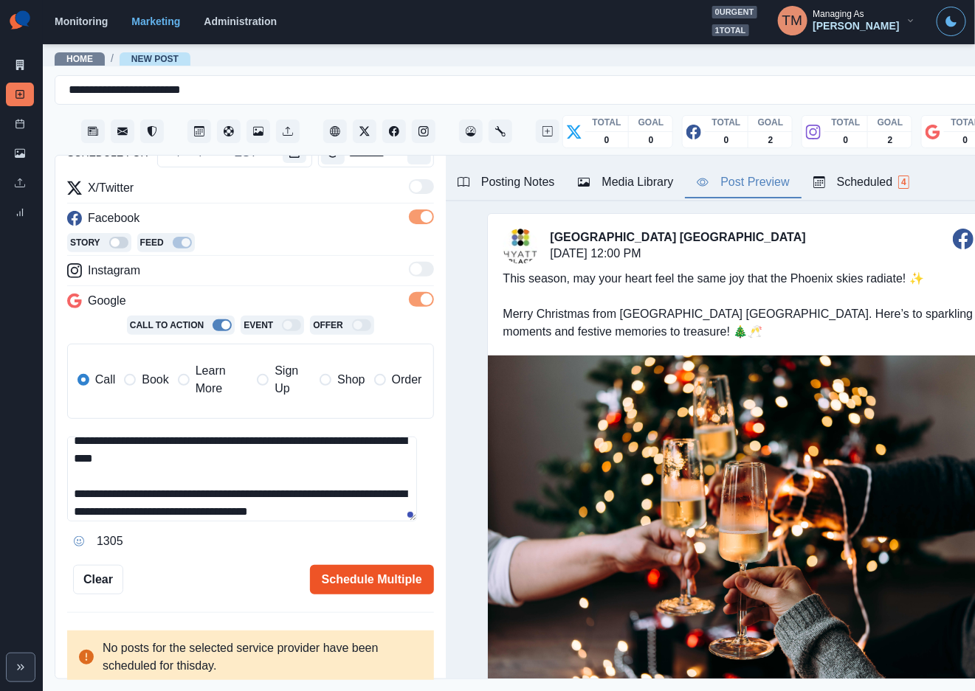
click at [334, 581] on button "Schedule Multiple" at bounding box center [372, 580] width 124 height 30
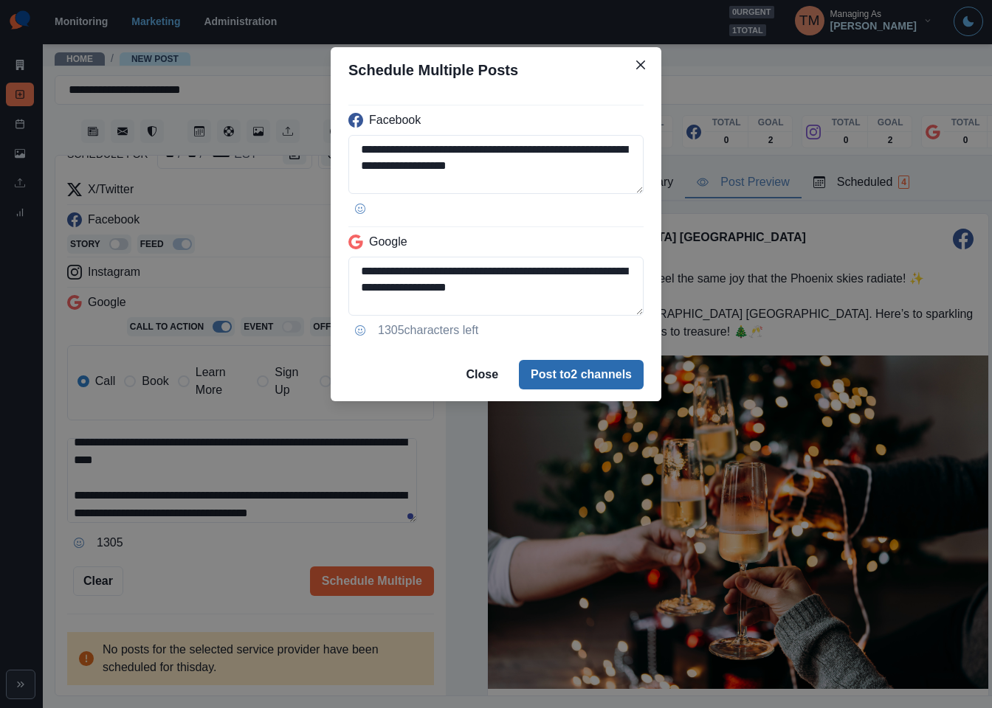
click at [624, 379] on button "Post to 2 channels" at bounding box center [581, 375] width 125 height 30
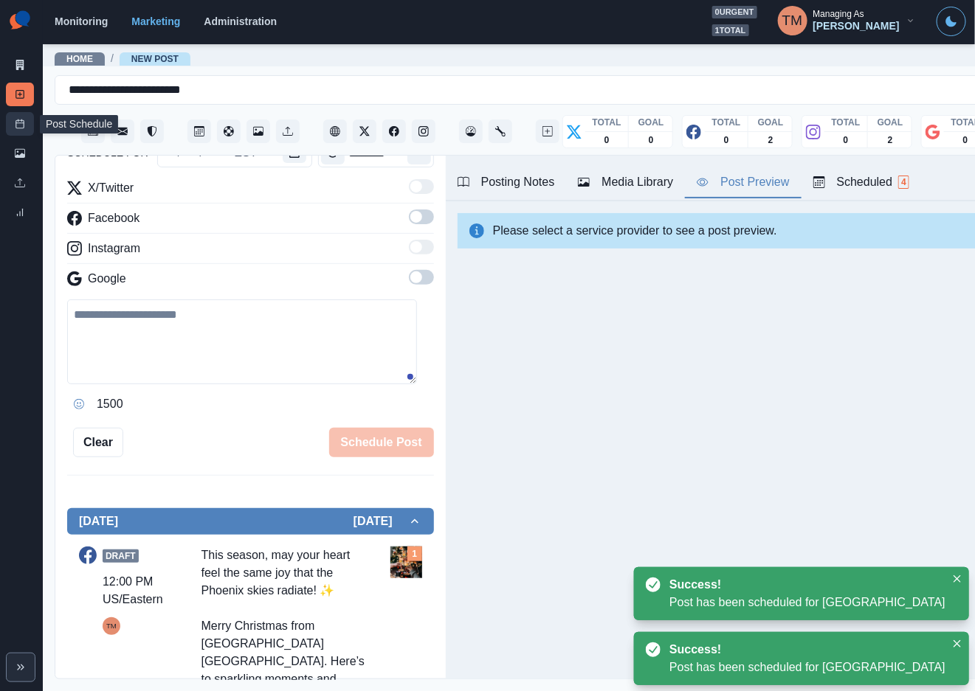
click at [20, 124] on icon at bounding box center [20, 124] width 10 height 10
